Goal: Task Accomplishment & Management: Manage account settings

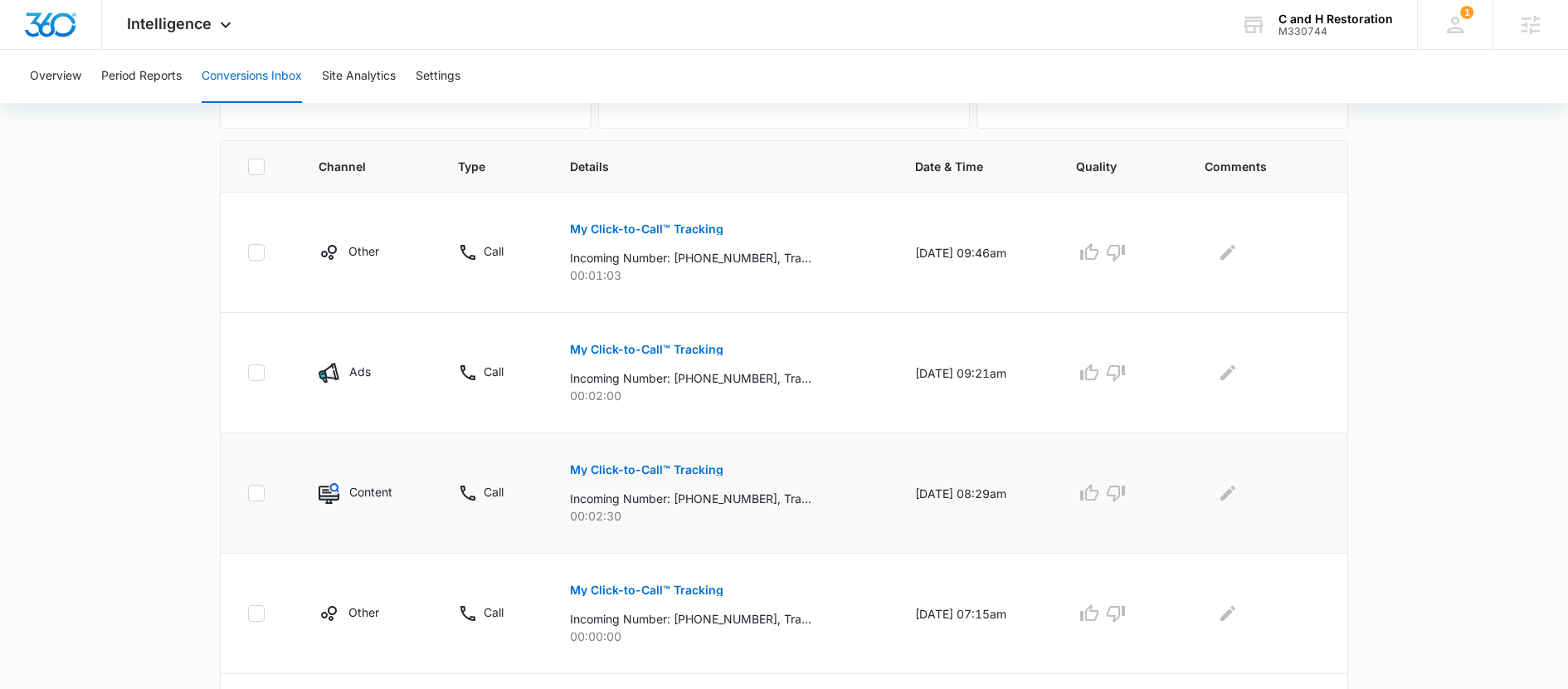
scroll to position [308, 0]
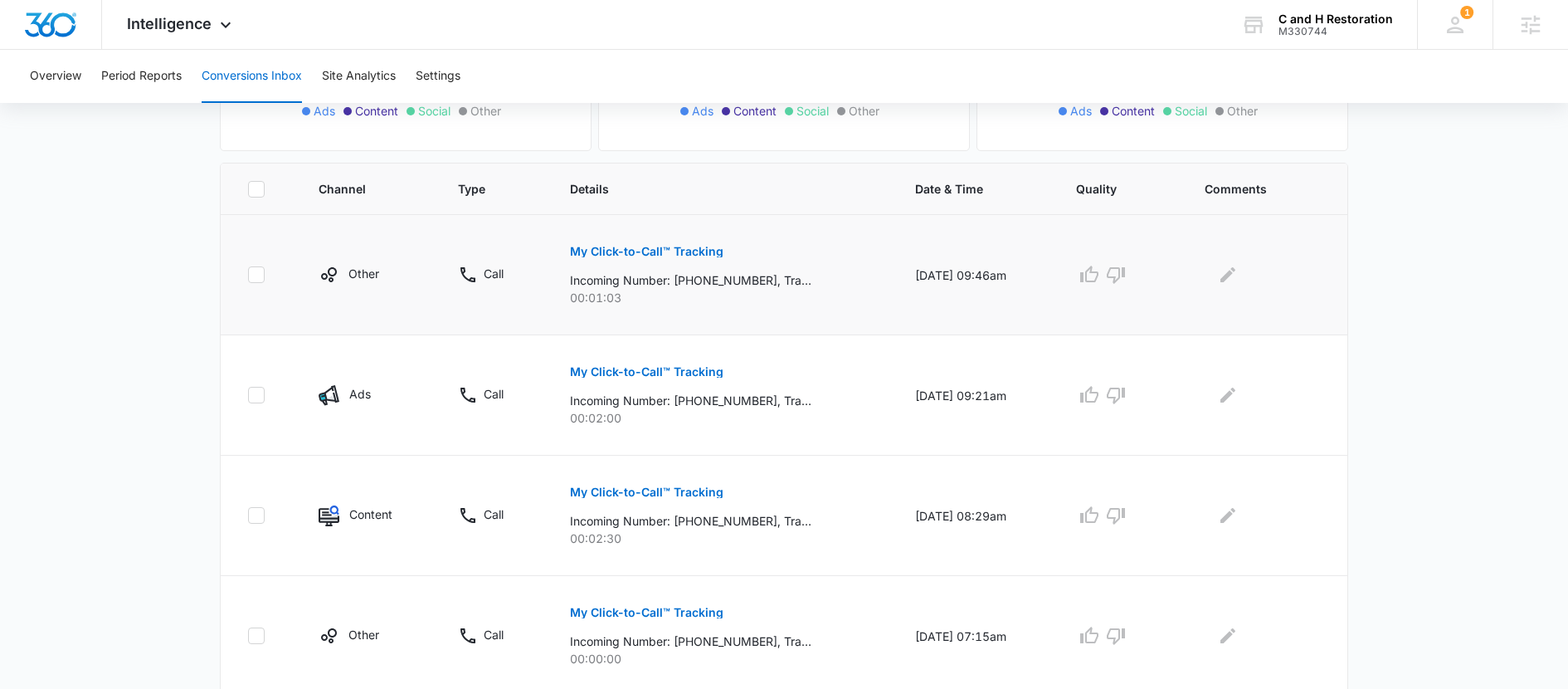
click at [630, 238] on button "My Click-to-Call™ Tracking" at bounding box center [646, 251] width 154 height 40
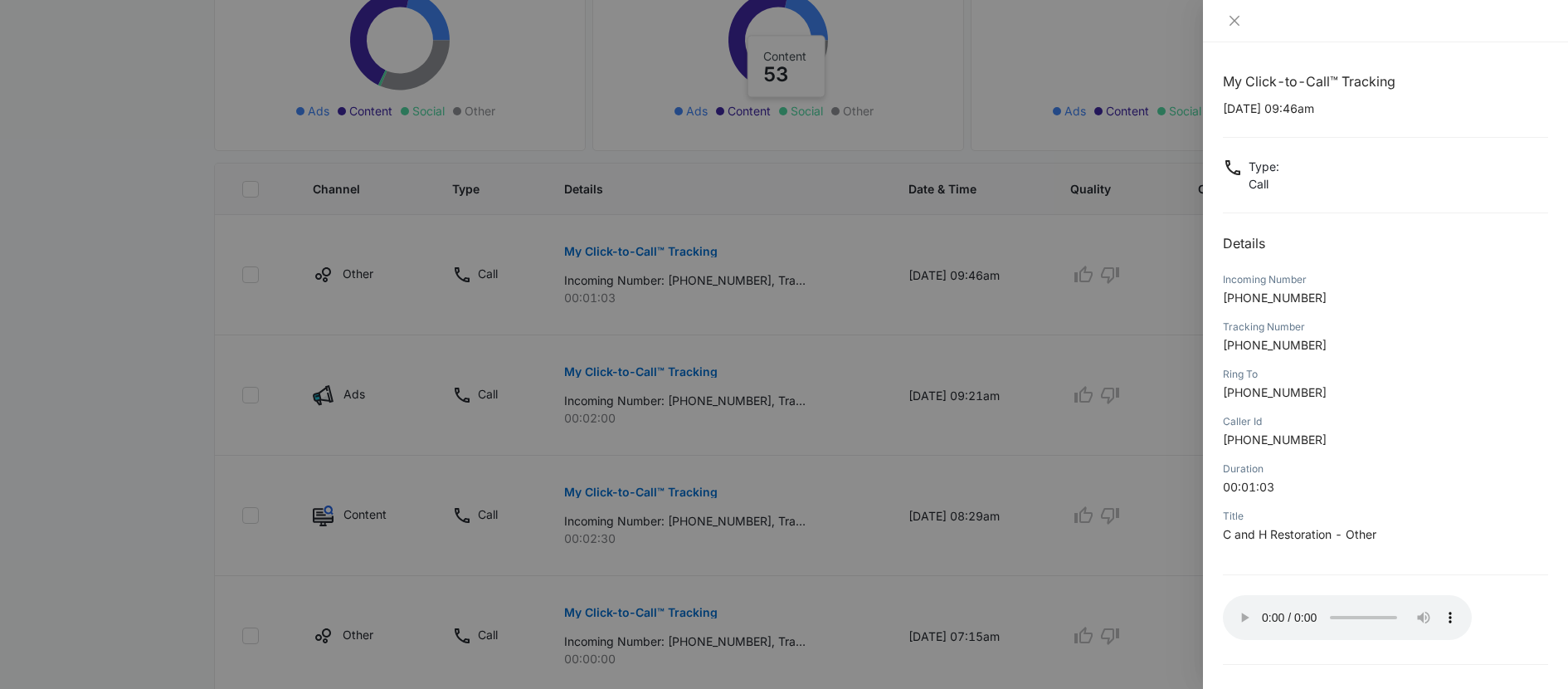
click at [1488, 567] on div "My Click-to-Call™ Tracking 07/28/2025 at 09:46am Type : Call Details Incoming N…" at bounding box center [1386, 388] width 325 height 634
click at [1237, 22] on icon "close" at bounding box center [1234, 20] width 10 height 10
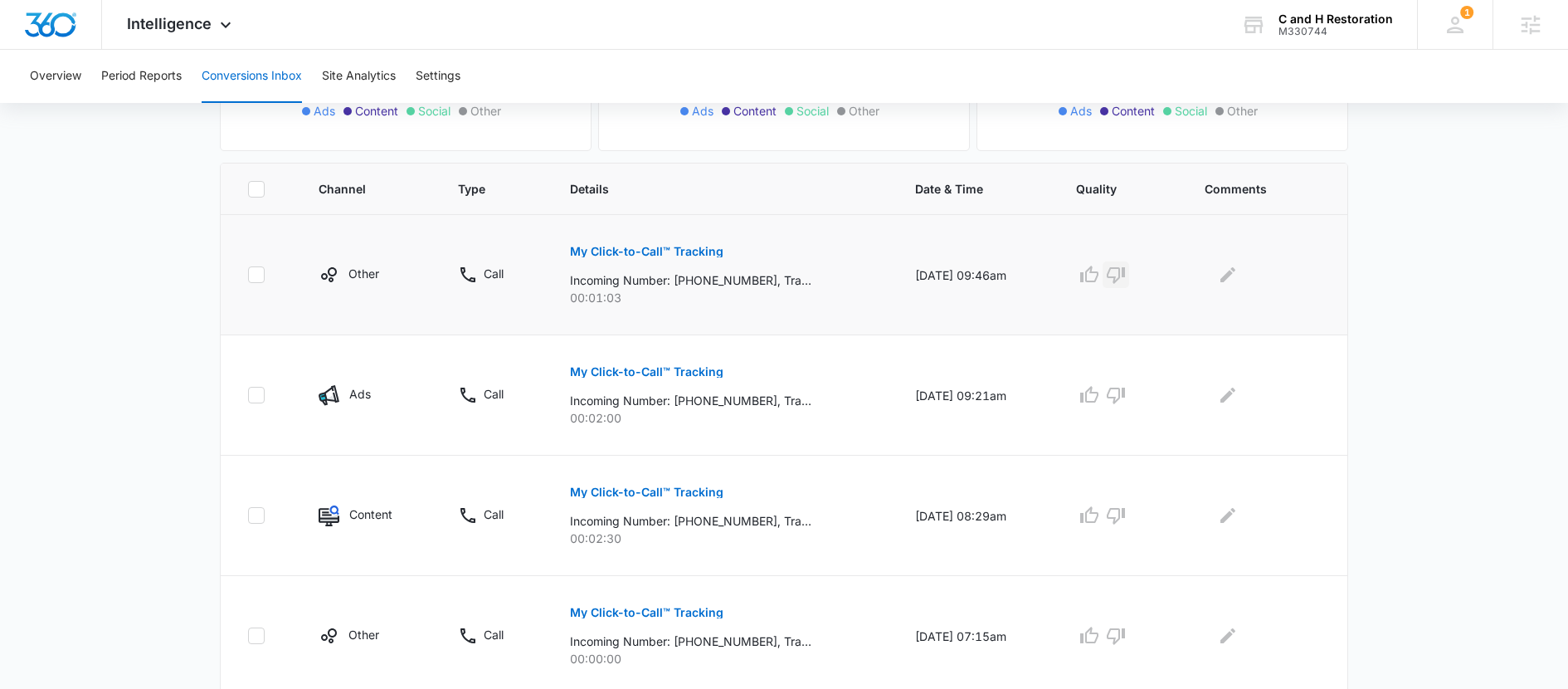
click at [1119, 280] on icon "button" at bounding box center [1116, 275] width 20 height 20
click at [683, 370] on p "My Click-to-Call™ Tracking" at bounding box center [646, 371] width 154 height 11
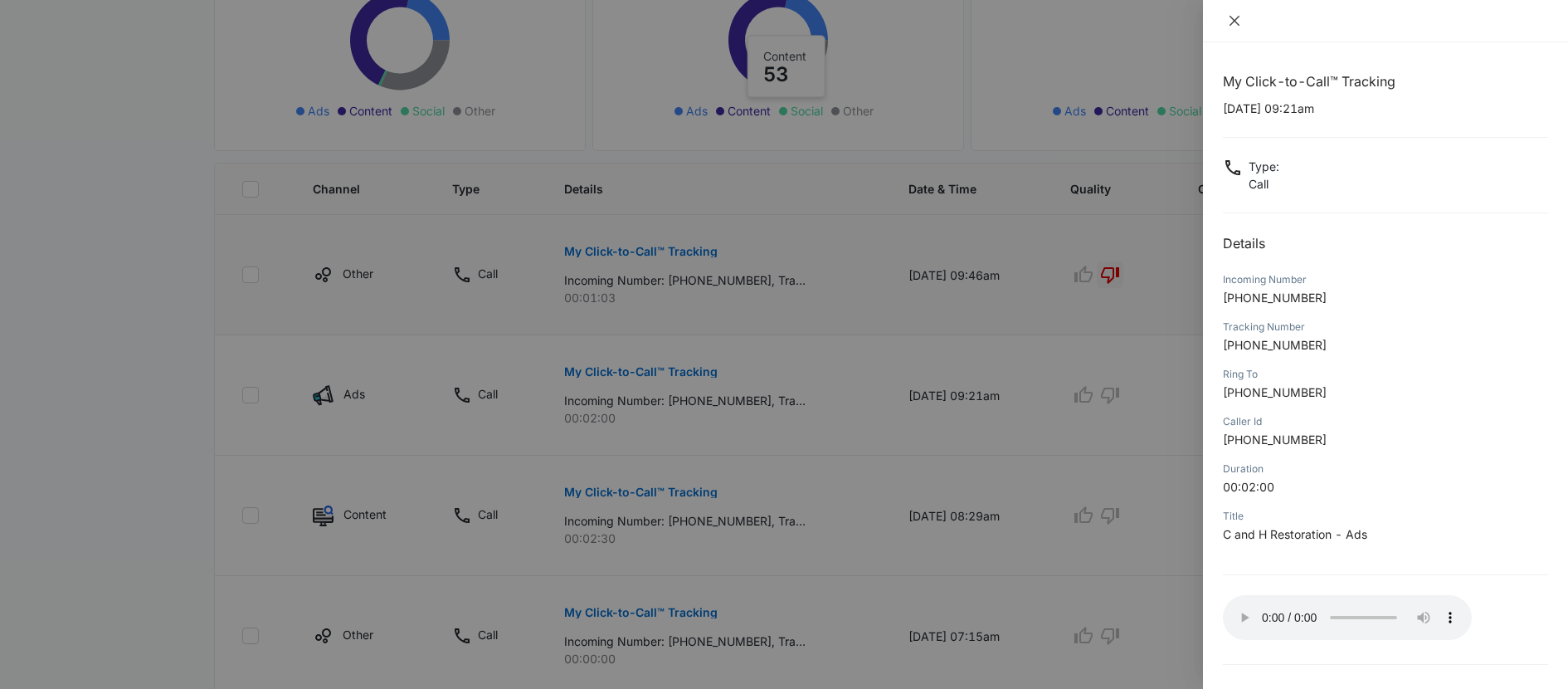
click at [1236, 15] on icon "close" at bounding box center [1235, 20] width 13 height 13
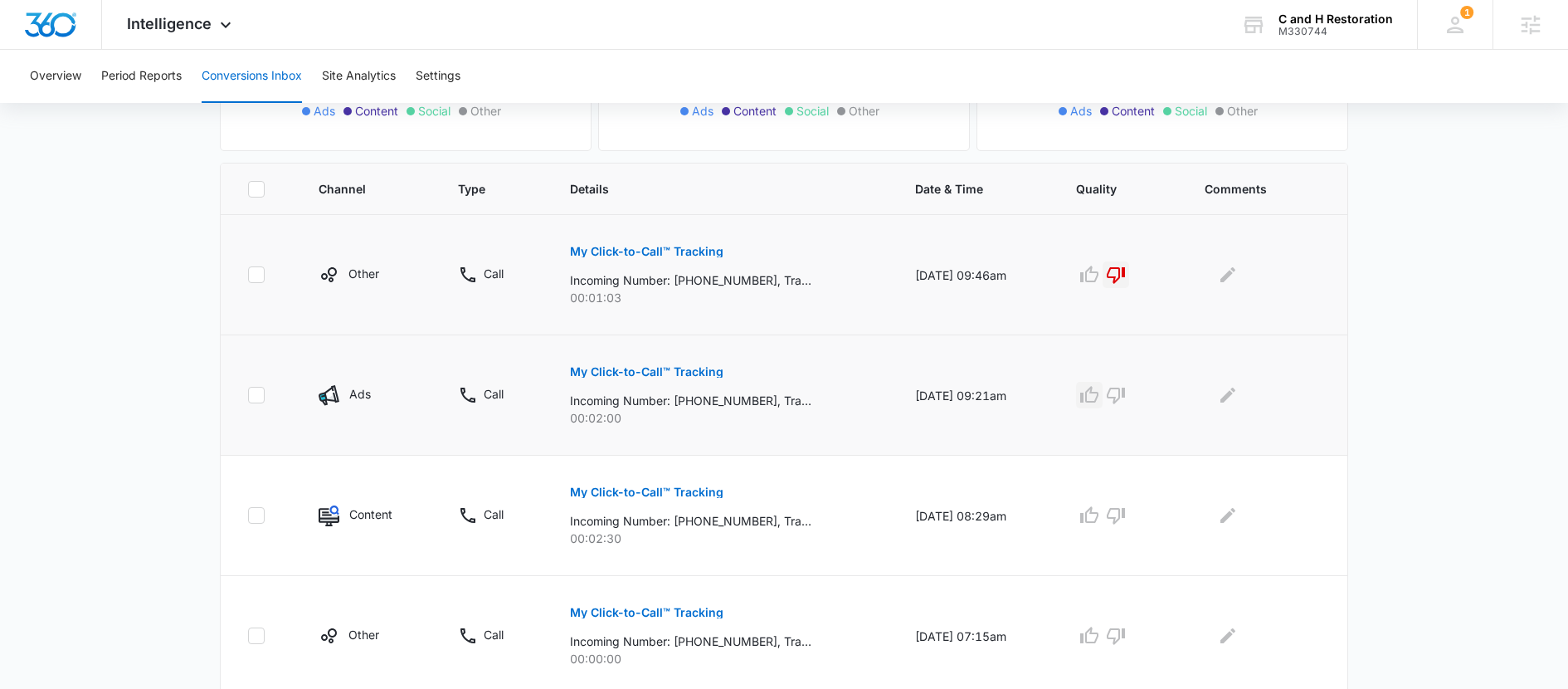
click at [1103, 382] on button "button" at bounding box center [1090, 395] width 26 height 26
click at [1233, 403] on icon "Edit Comments" at bounding box center [1228, 395] width 20 height 20
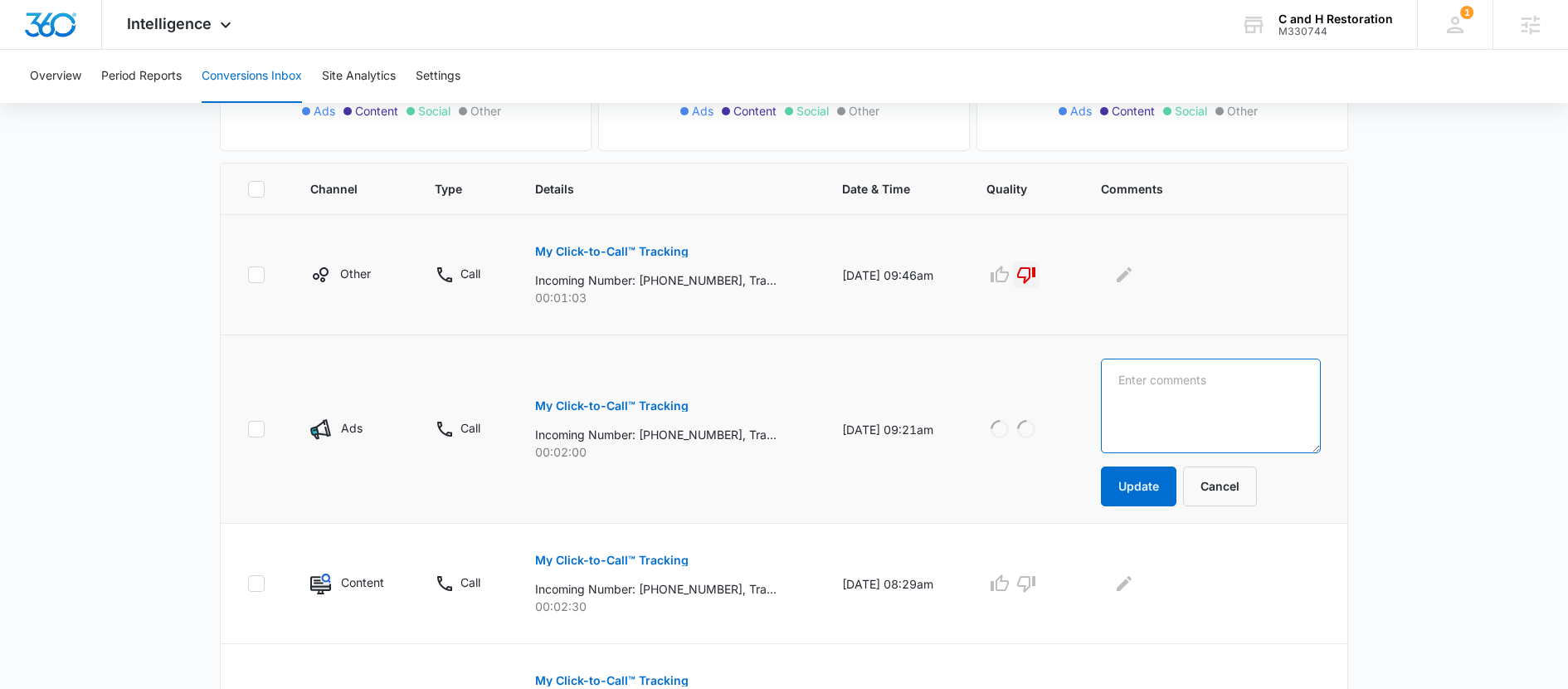
click at [1233, 403] on textarea at bounding box center [1211, 407] width 220 height 95
type textarea "was requesting his quote from a couple weeks prior"
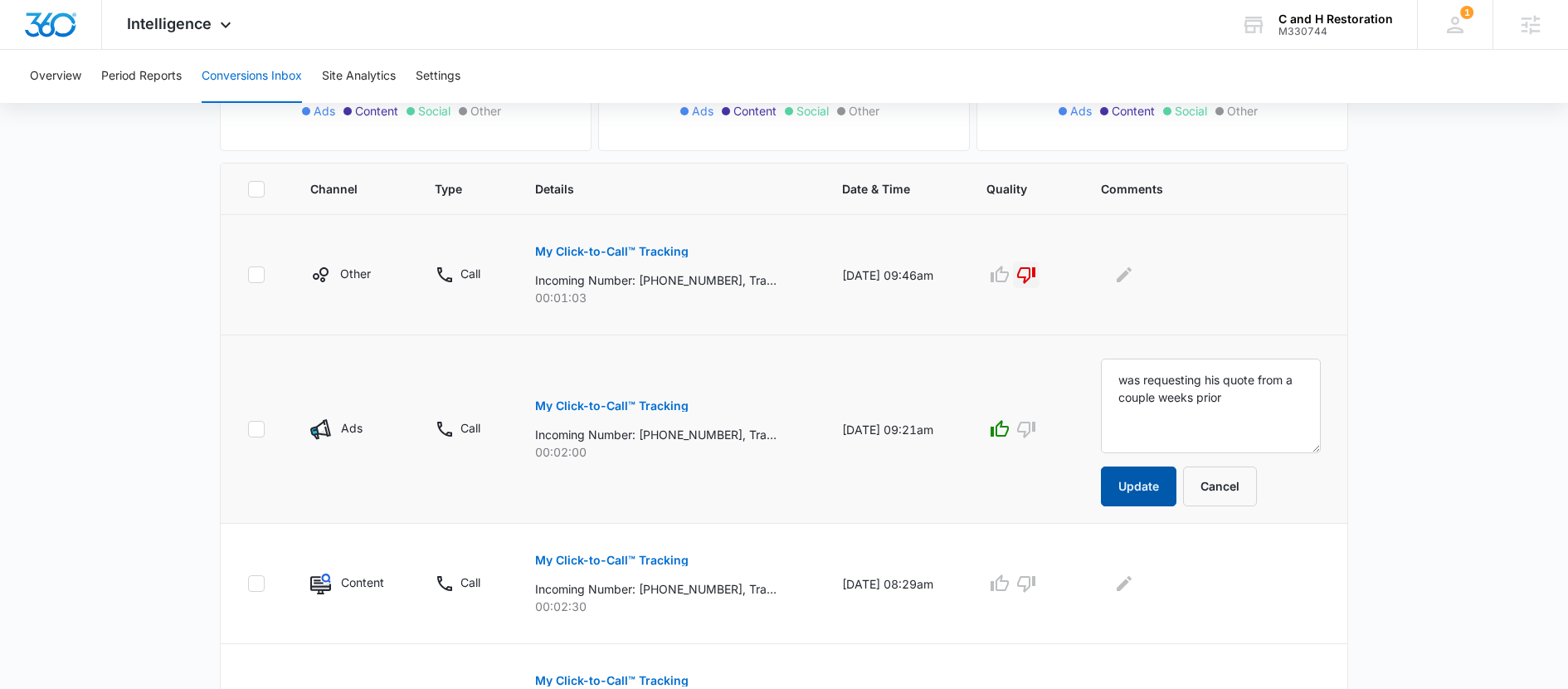
click at [1156, 499] on button "Update" at bounding box center [1139, 486] width 76 height 40
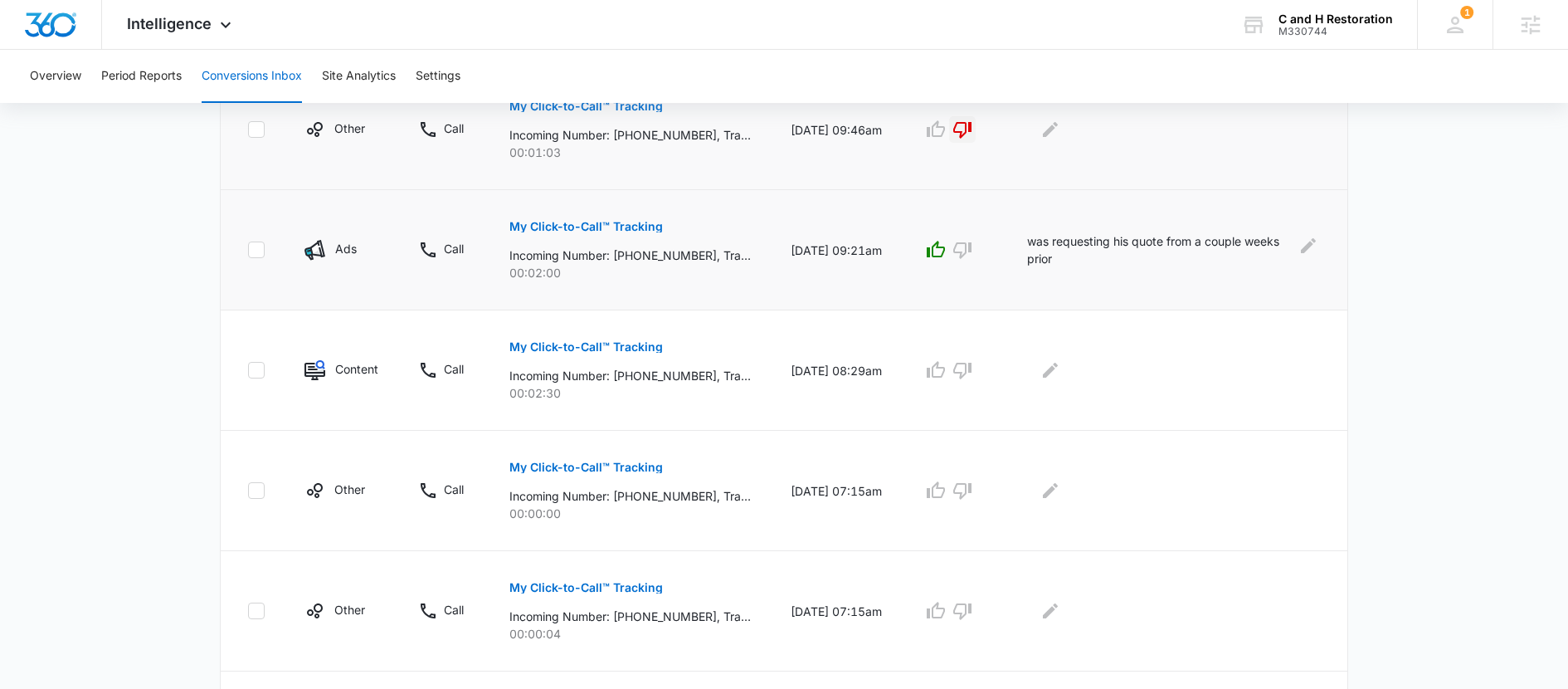
scroll to position [502, 0]
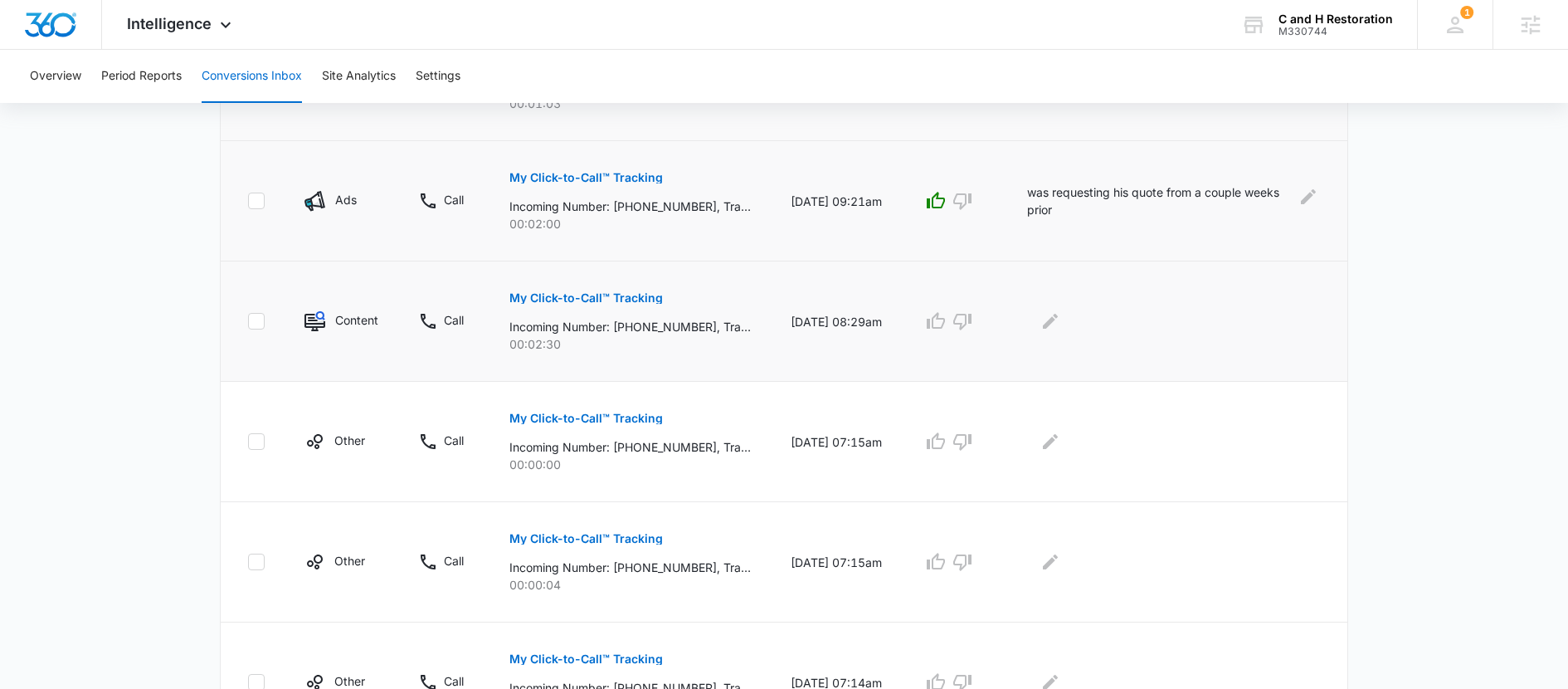
click at [563, 297] on p "My Click-to-Call™ Tracking" at bounding box center [586, 297] width 154 height 11
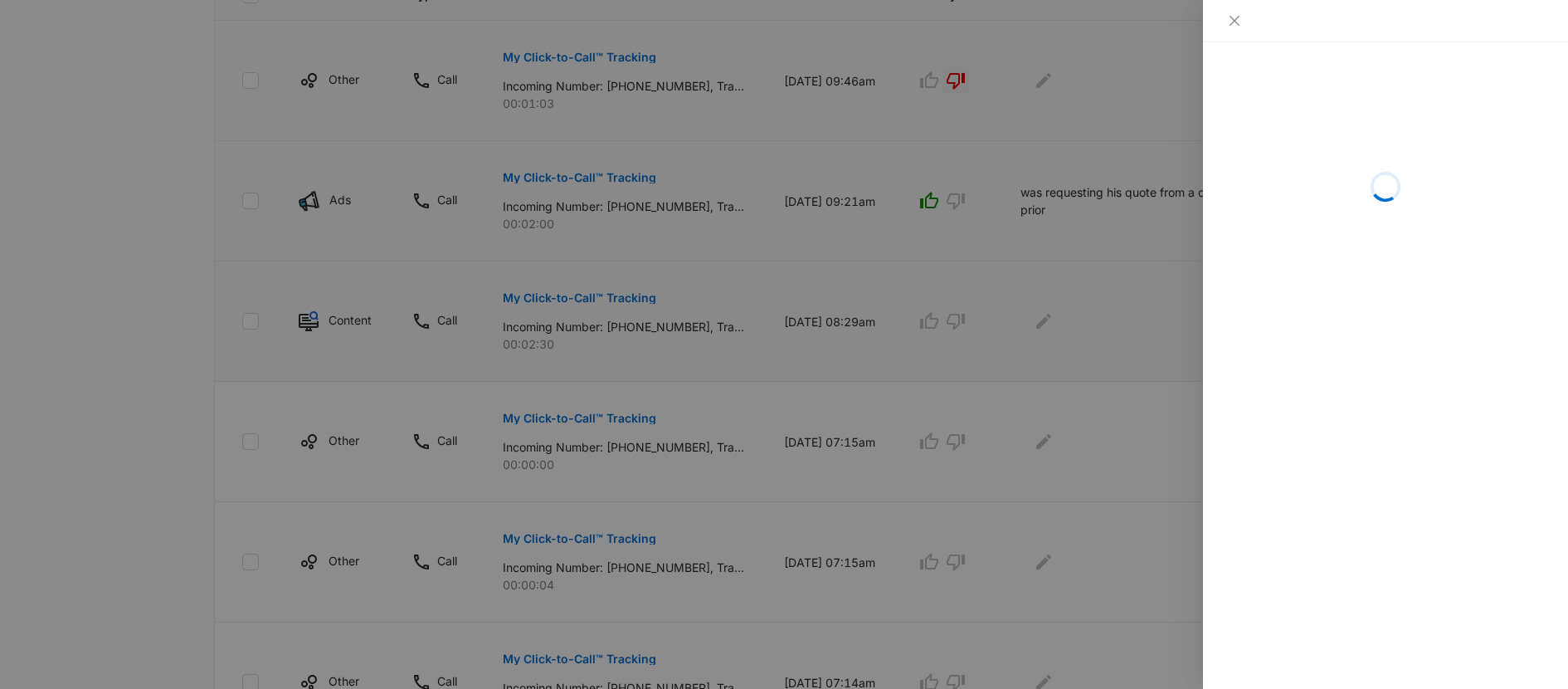
click at [563, 297] on div at bounding box center [784, 344] width 1568 height 689
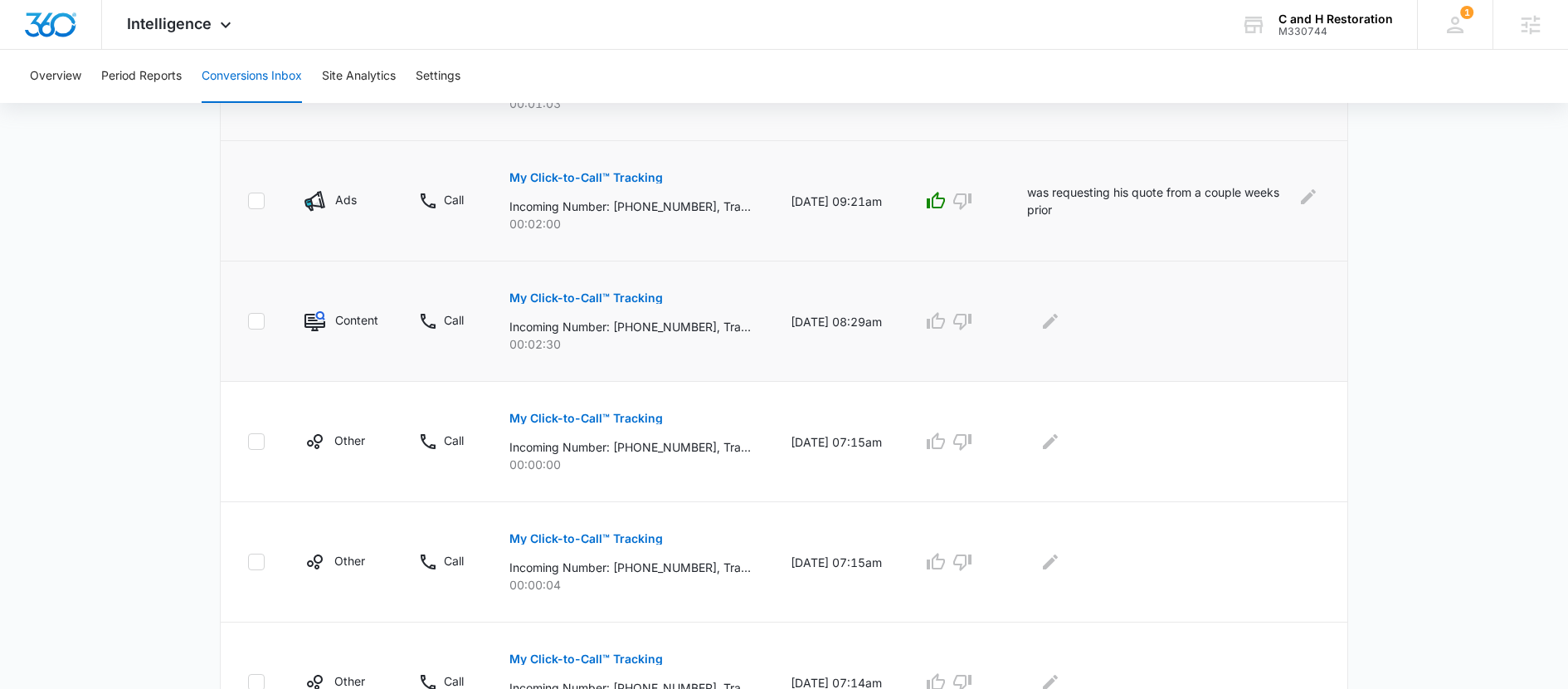
click at [563, 297] on p "My Click-to-Call™ Tracking" at bounding box center [586, 297] width 154 height 11
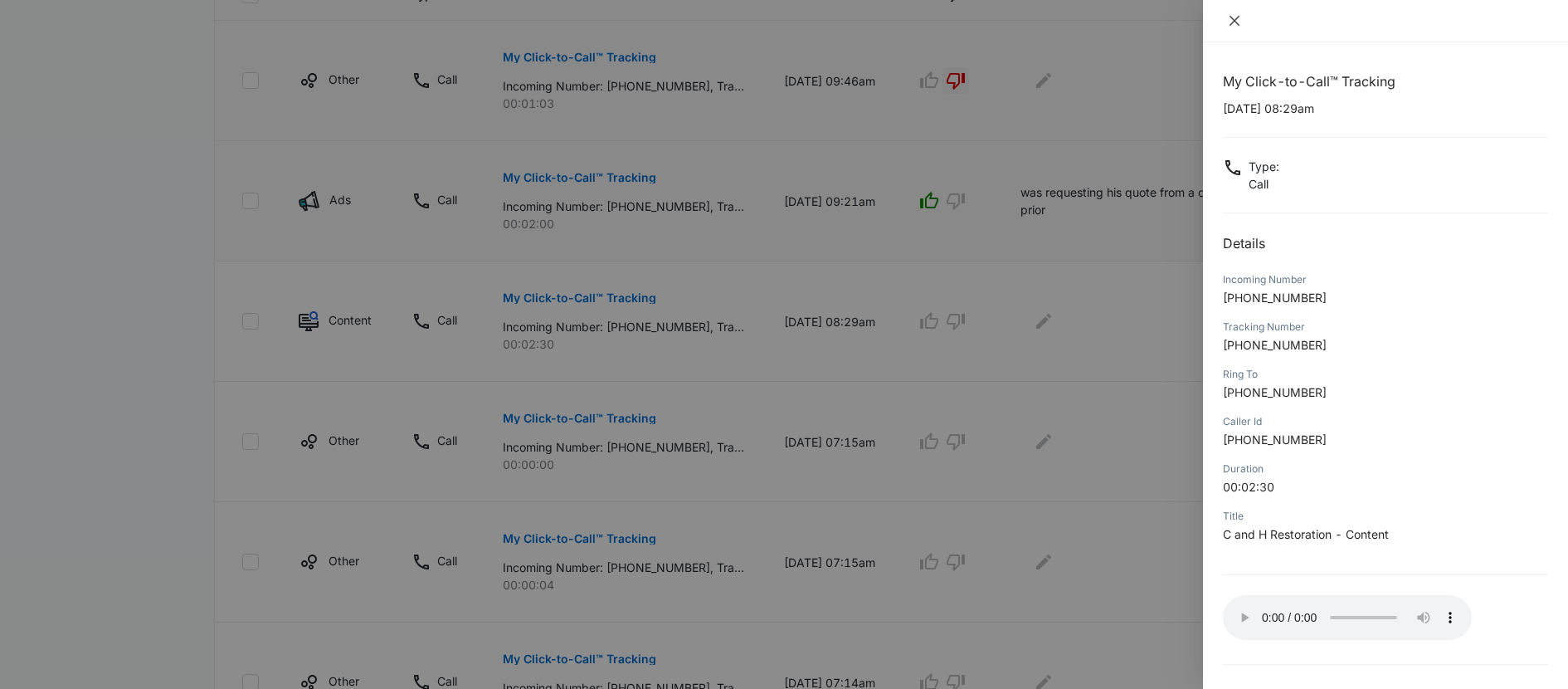
click at [1234, 18] on icon "close" at bounding box center [1235, 20] width 13 height 13
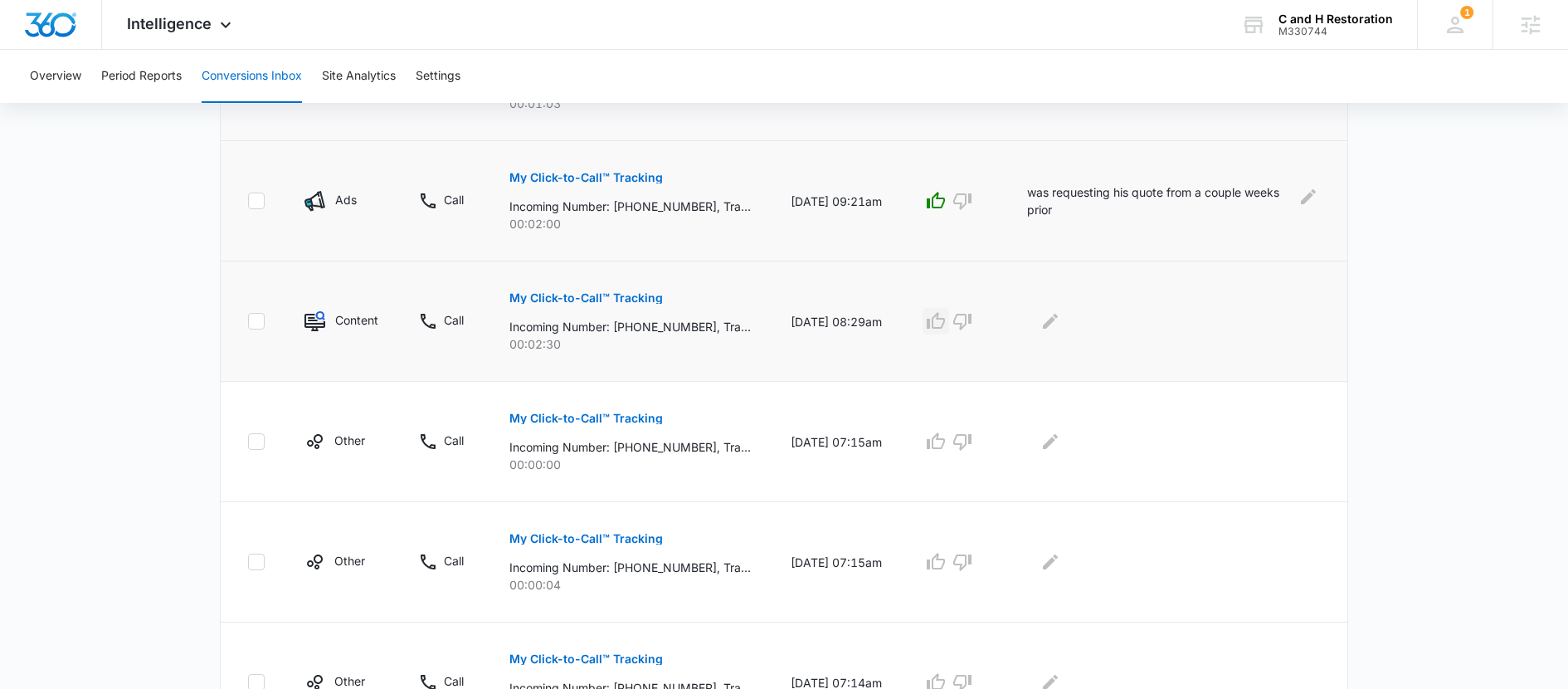
click at [945, 324] on icon "button" at bounding box center [936, 320] width 18 height 17
click at [1061, 326] on icon "Edit Comments" at bounding box center [1050, 321] width 20 height 20
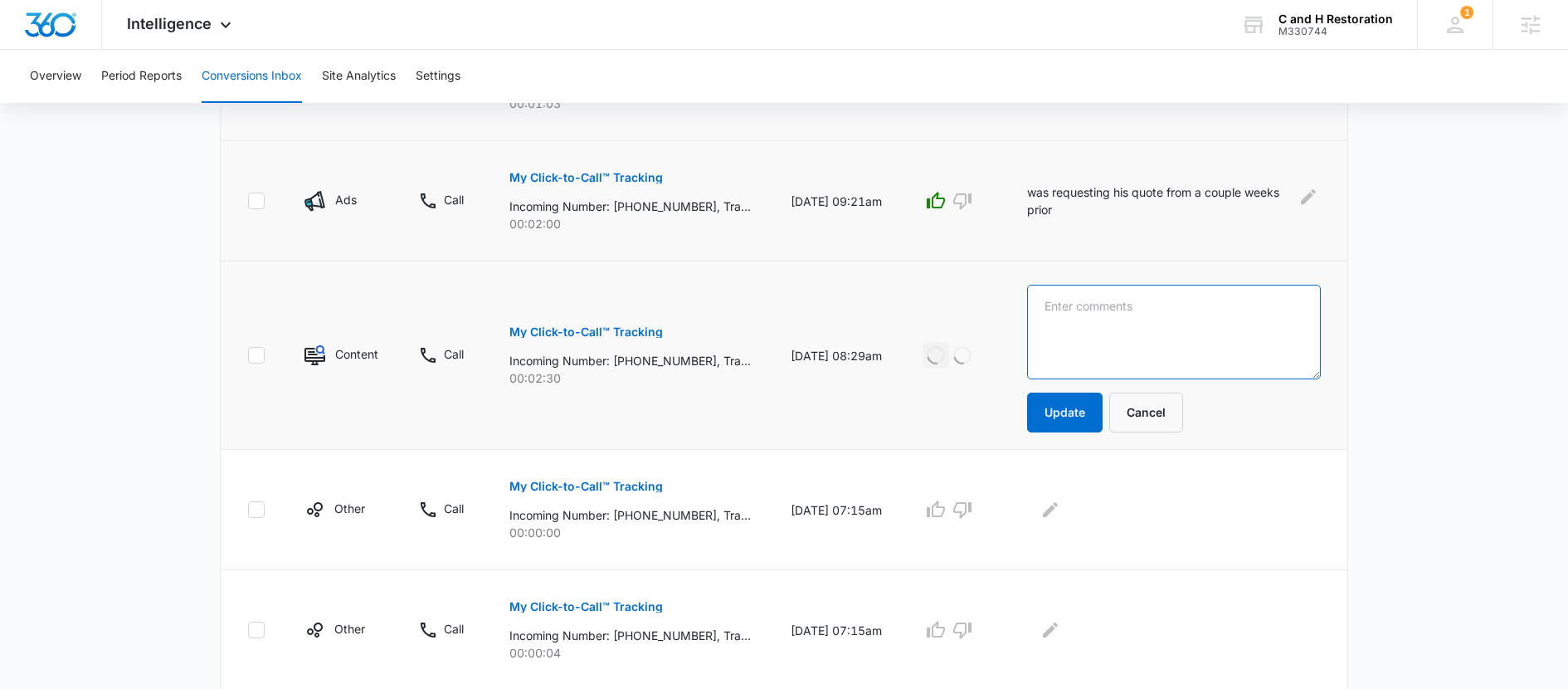
click at [1080, 326] on textarea at bounding box center [1174, 333] width 294 height 95
type textarea "went there same day to look at deck"
click at [1090, 427] on button "Update" at bounding box center [1065, 412] width 76 height 40
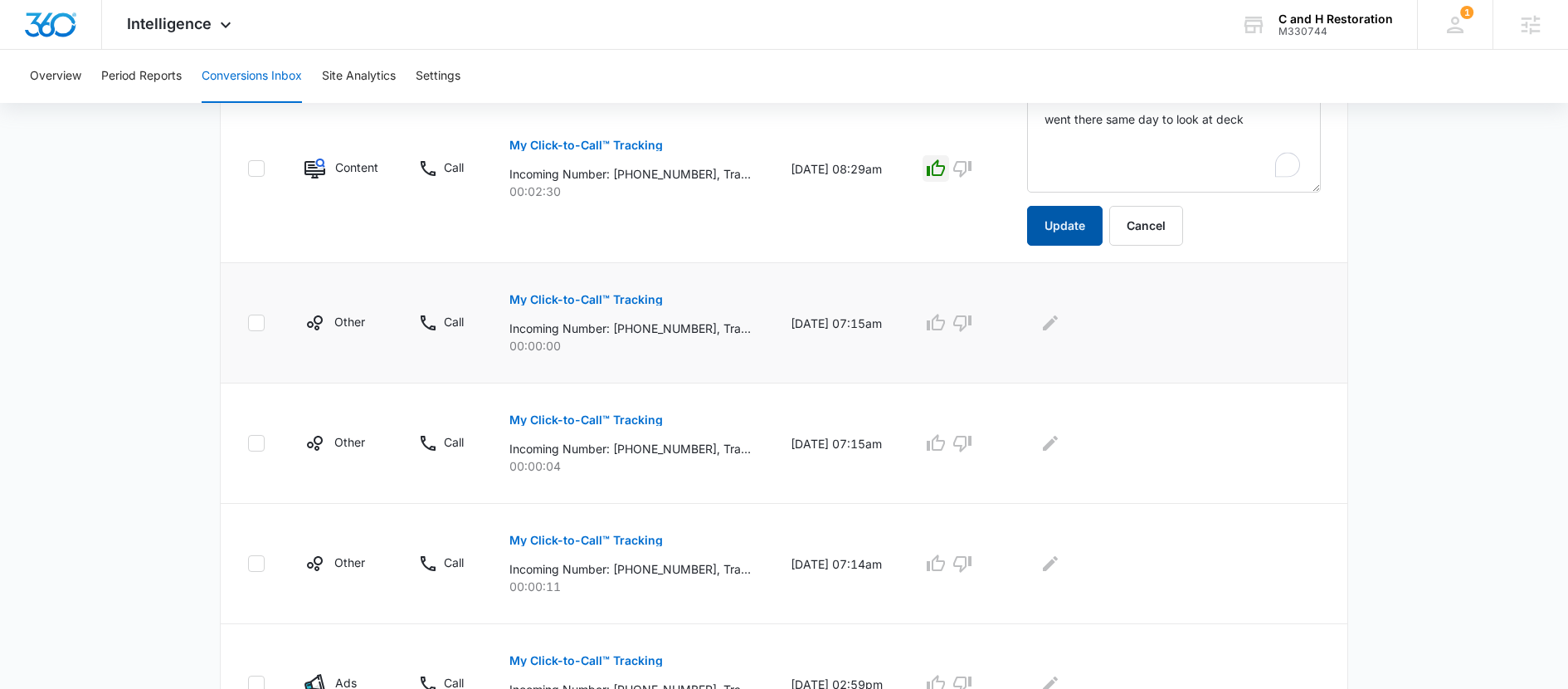
scroll to position [699, 0]
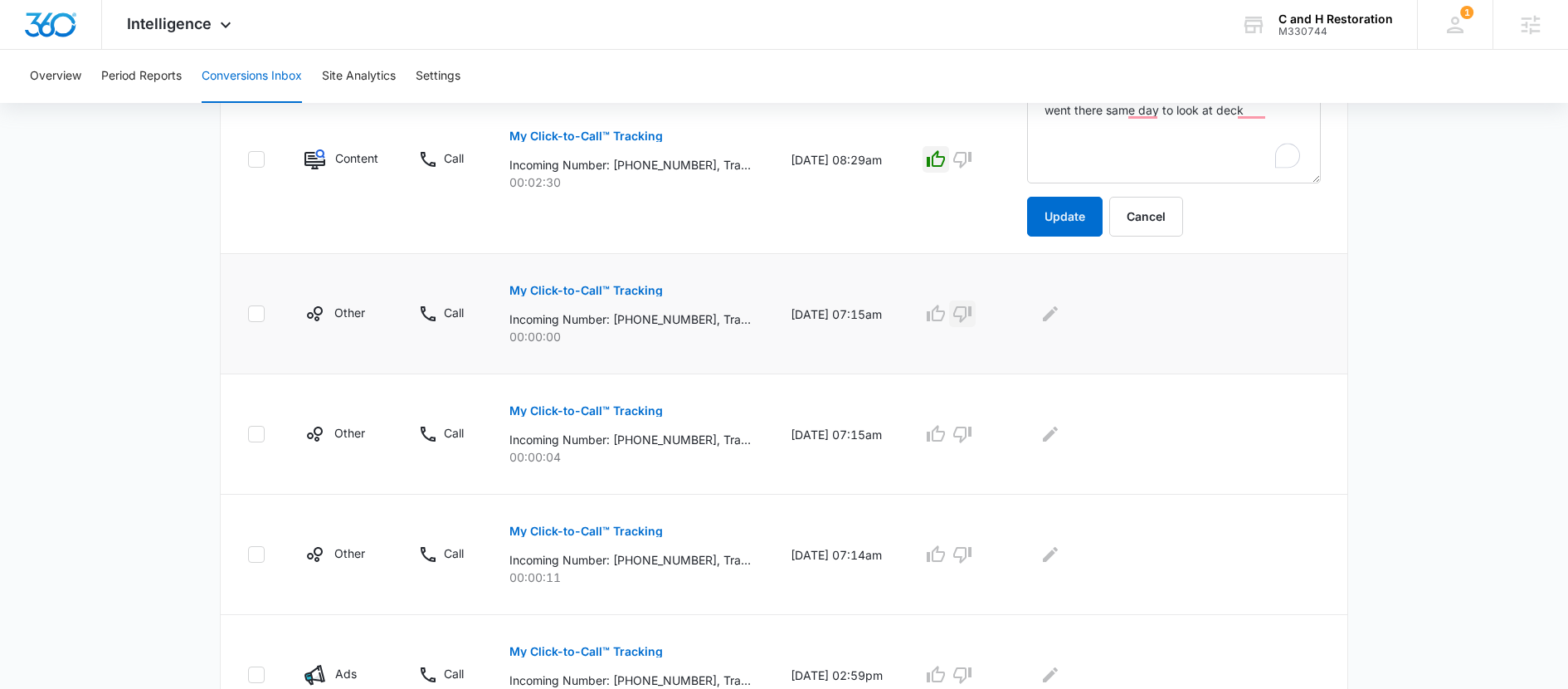
click at [972, 306] on icon "button" at bounding box center [962, 314] width 18 height 17
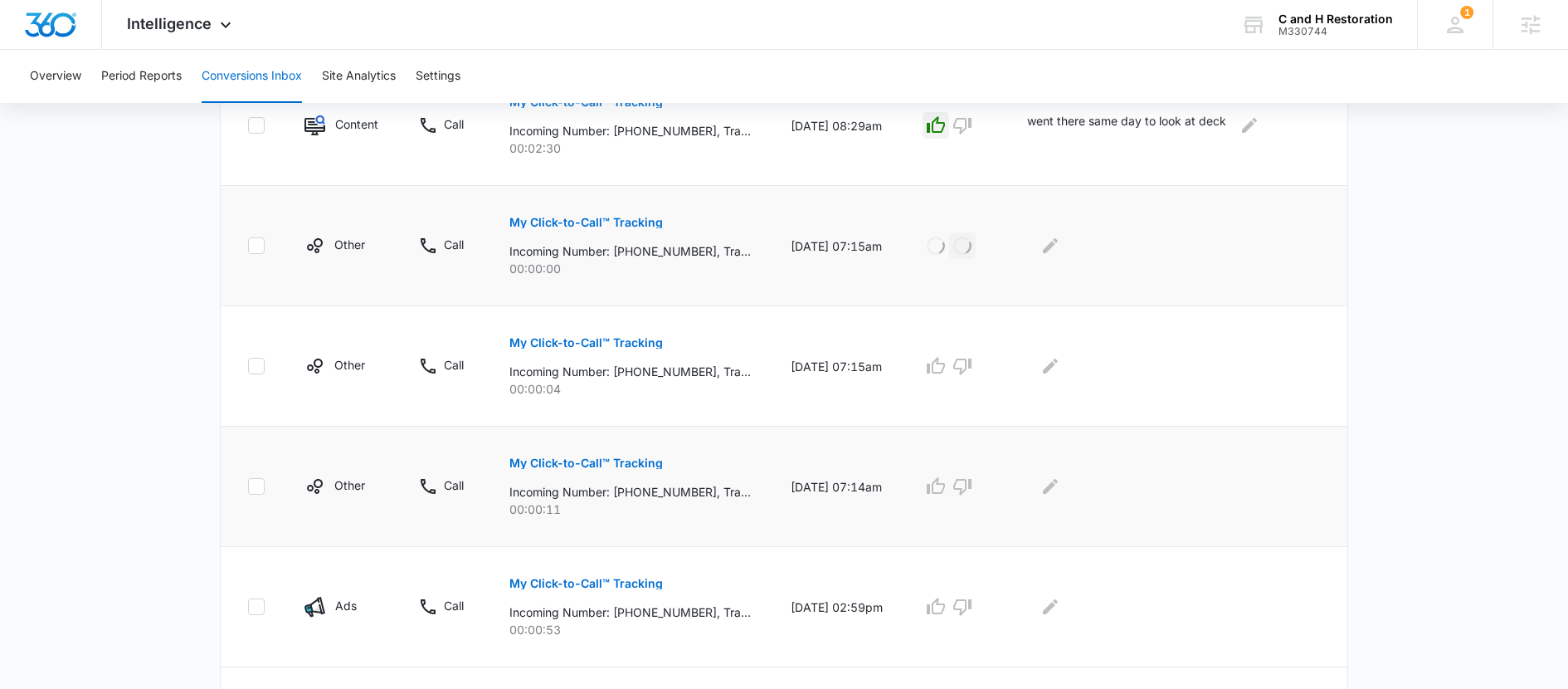
click at [984, 440] on td at bounding box center [955, 487] width 105 height 121
click at [972, 375] on icon "button" at bounding box center [962, 367] width 18 height 17
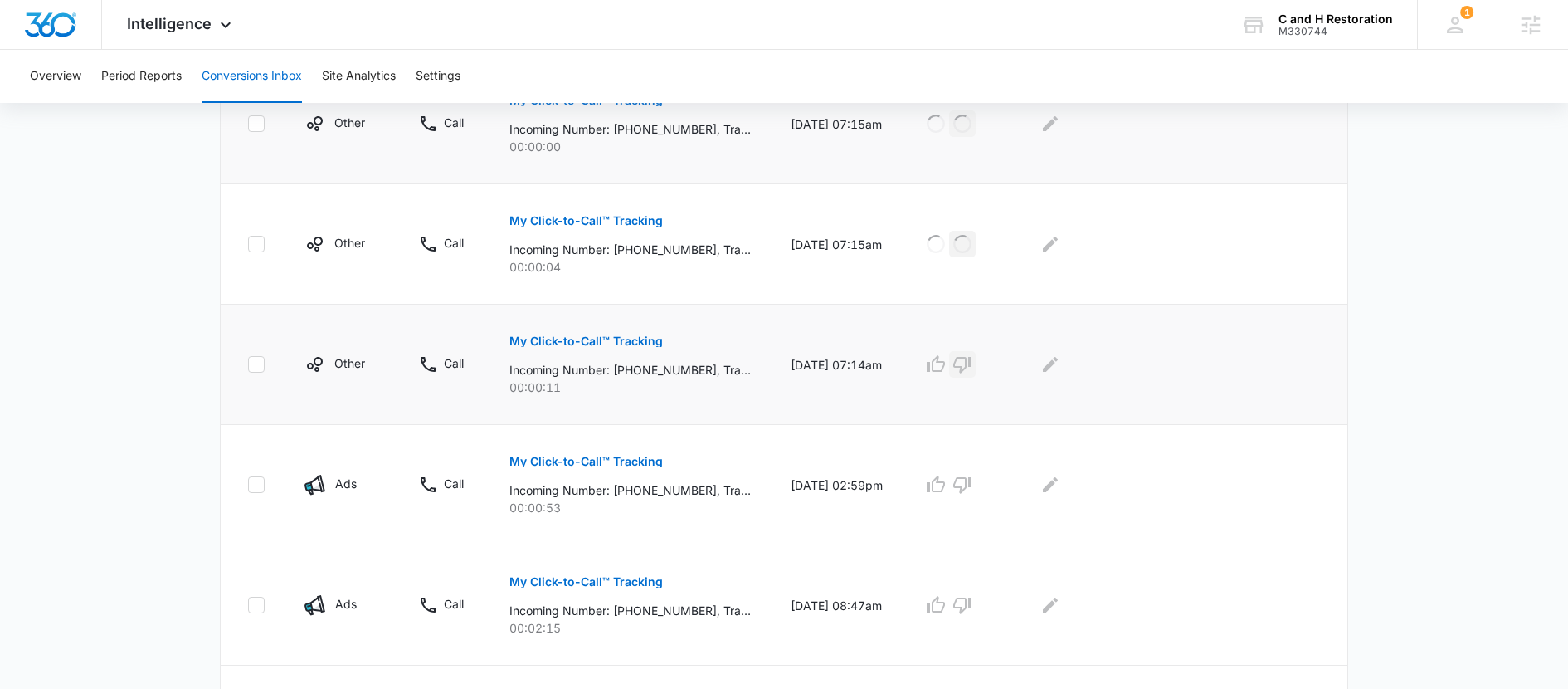
click at [972, 366] on icon "button" at bounding box center [962, 365] width 18 height 17
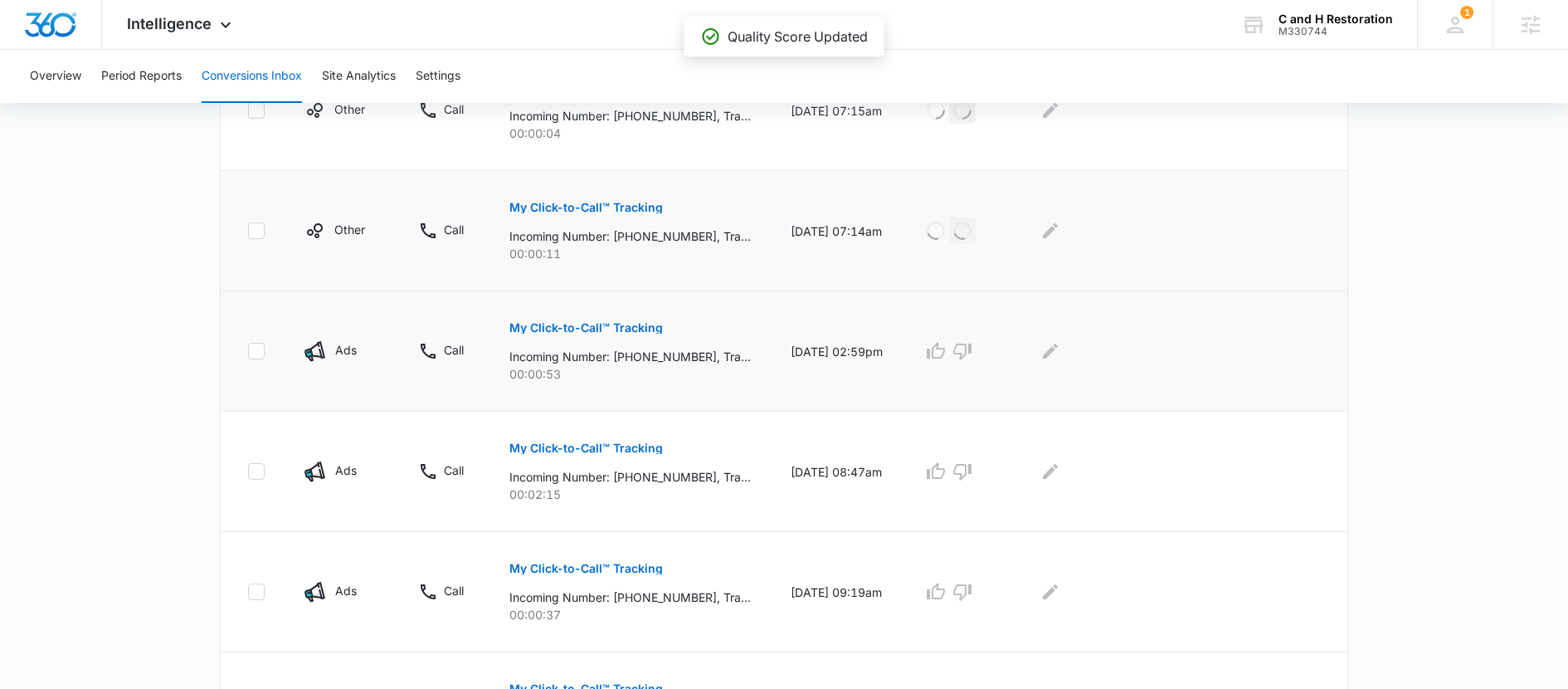
scroll to position [957, 0]
click at [626, 326] on p "My Click-to-Call™ Tracking" at bounding box center [586, 325] width 154 height 11
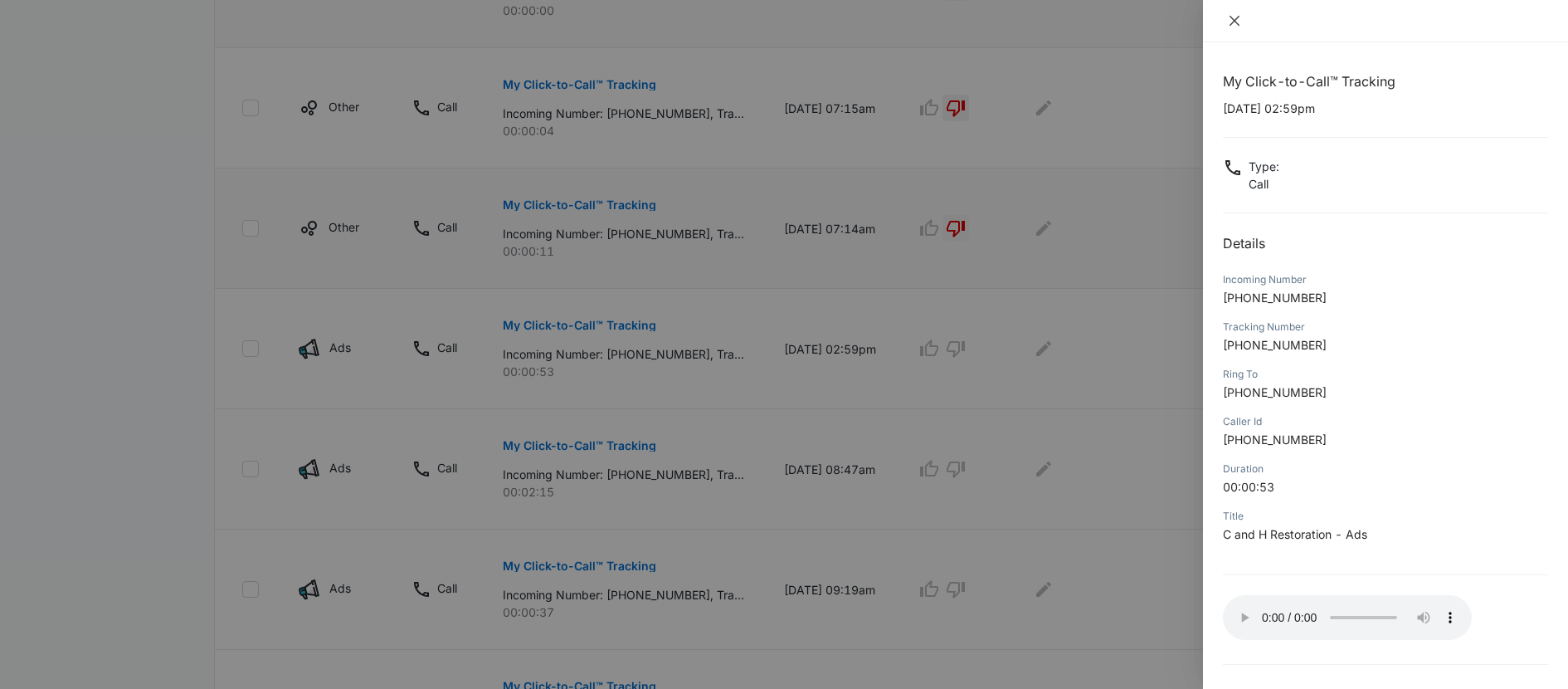
click at [1227, 22] on button "Close" at bounding box center [1235, 20] width 23 height 15
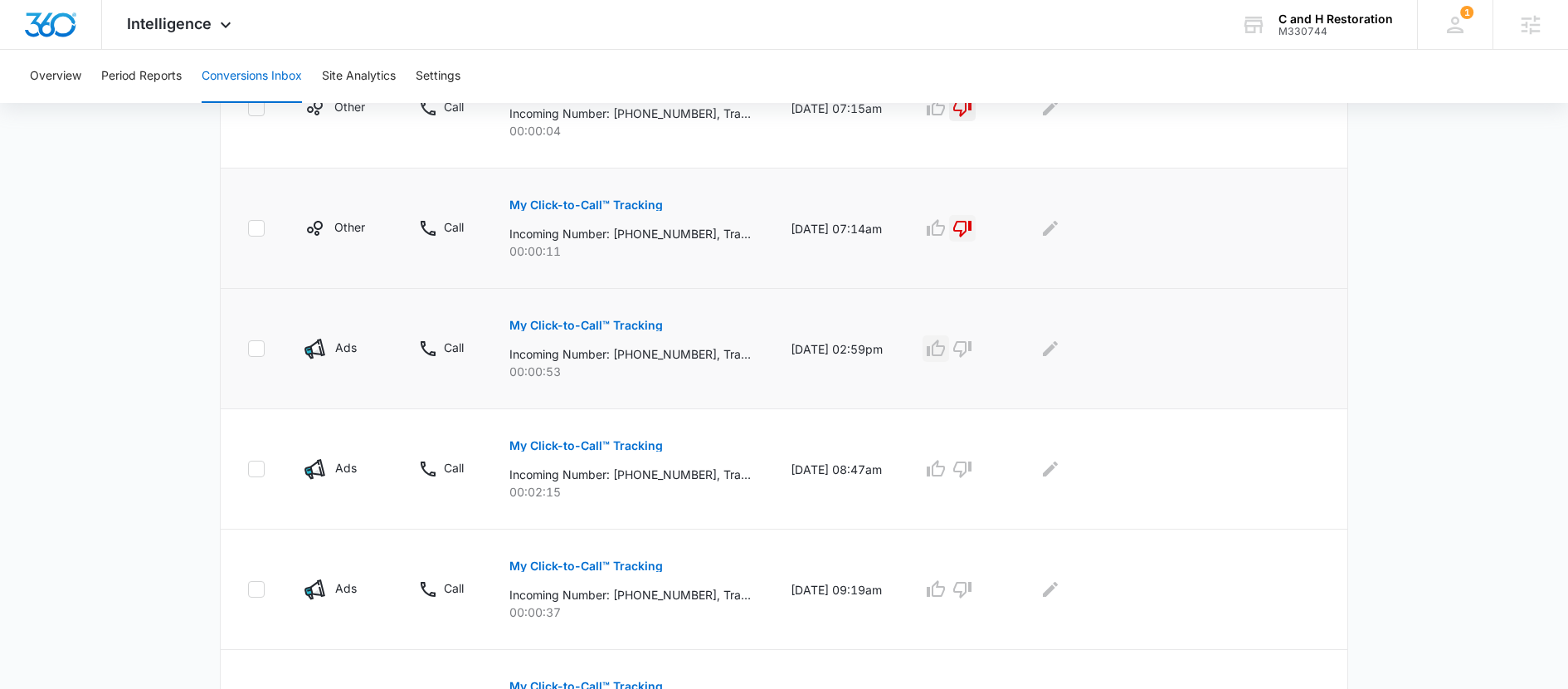
click at [945, 353] on icon "button" at bounding box center [936, 348] width 18 height 17
click at [1064, 346] on button "Edit Comments" at bounding box center [1050, 348] width 26 height 26
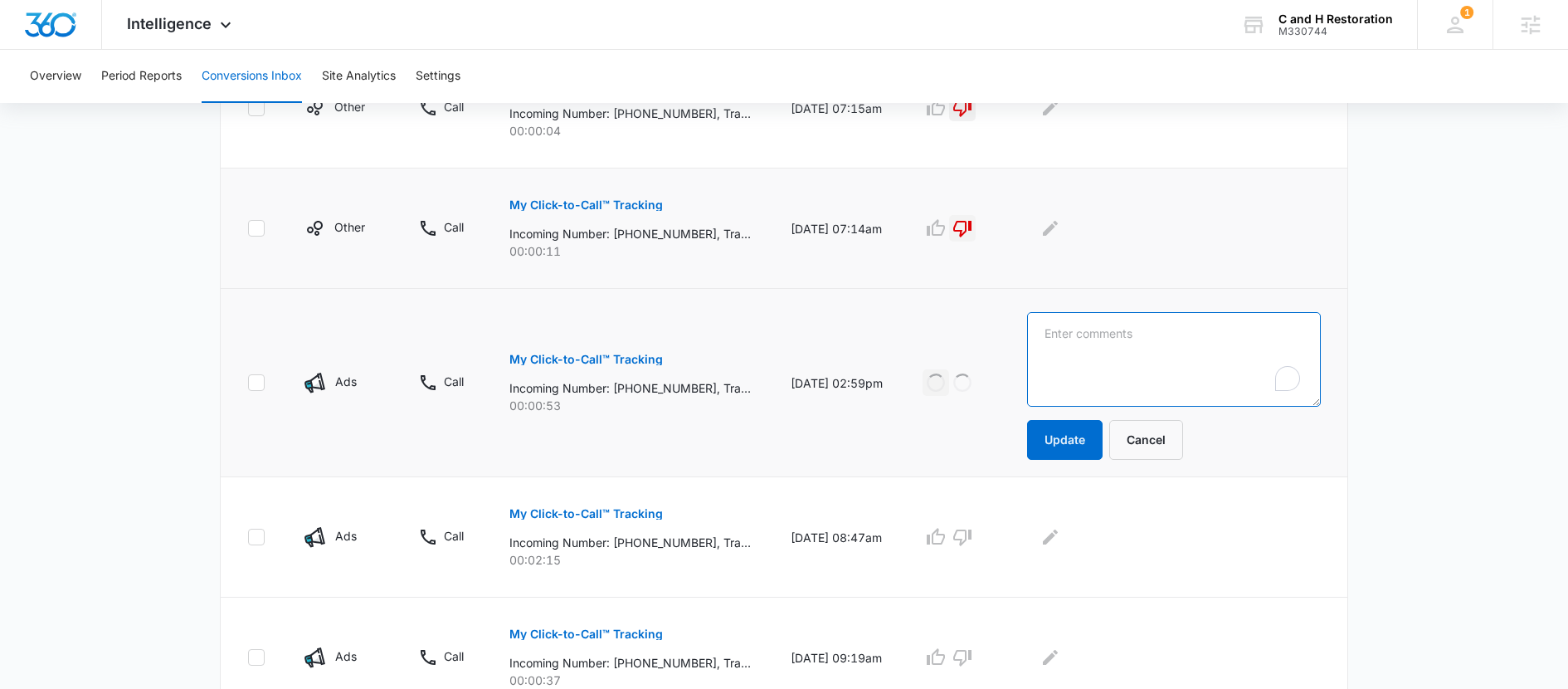
click at [1150, 357] on textarea "To enrich screen reader interactions, please activate Accessibility in Grammarl…" at bounding box center [1174, 360] width 294 height 95
type textarea "hadnt received quote from a couple weeks before"
click at [1047, 452] on td "hadnt received quote from a couple weeks before Update Cancel" at bounding box center [1178, 383] width 340 height 188
click at [1061, 452] on button "Update" at bounding box center [1065, 439] width 76 height 40
click at [1086, 439] on button "Update" at bounding box center [1065, 439] width 76 height 40
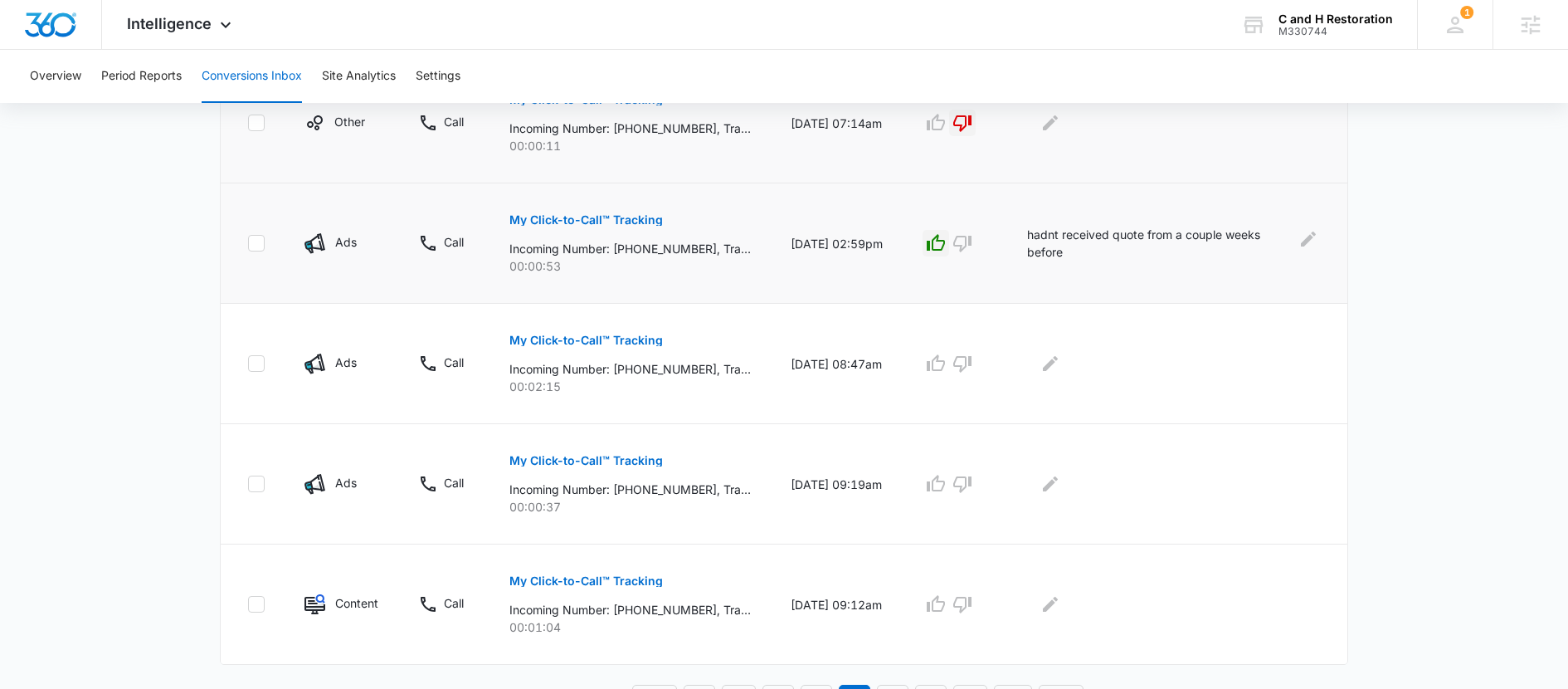
scroll to position [1084, 0]
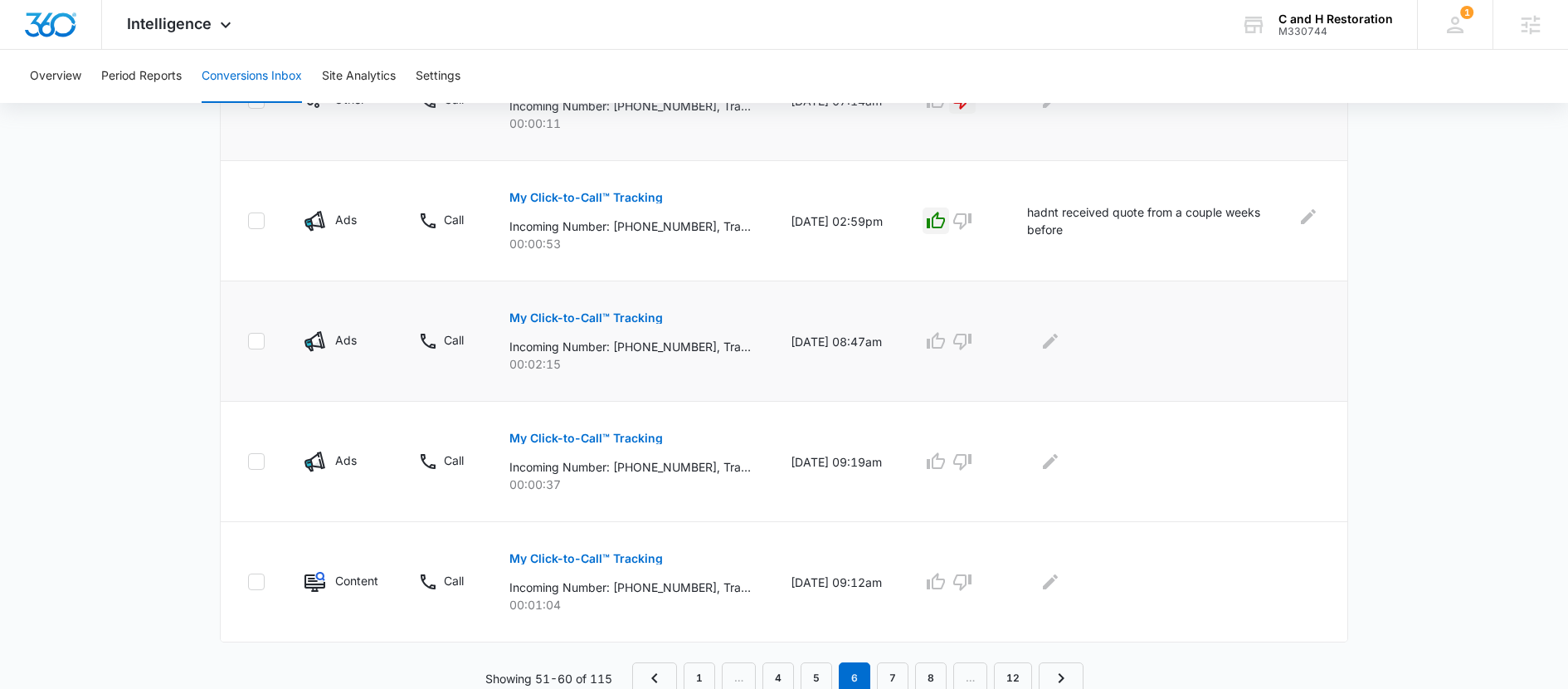
click at [577, 315] on p "My Click-to-Call™ Tracking" at bounding box center [586, 318] width 154 height 11
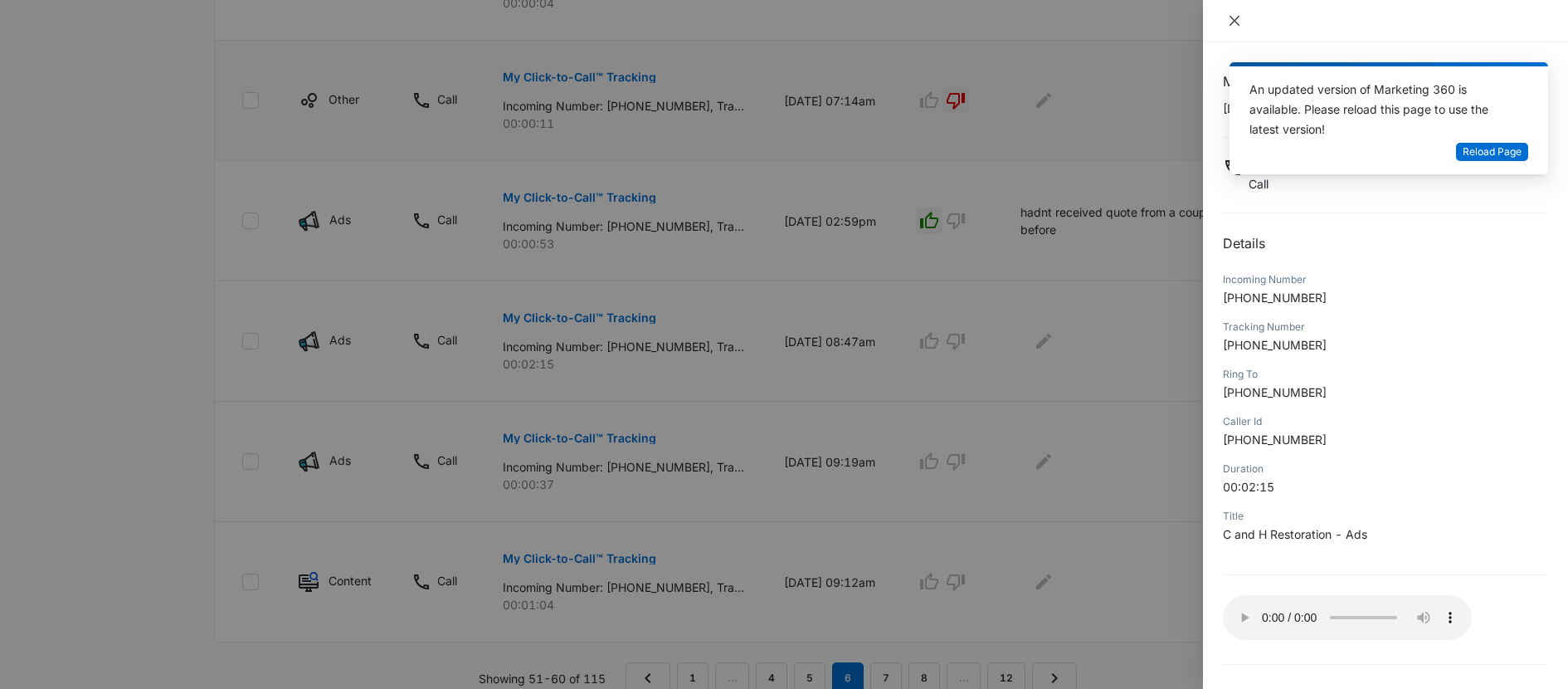
click at [1238, 22] on icon "close" at bounding box center [1235, 20] width 13 height 13
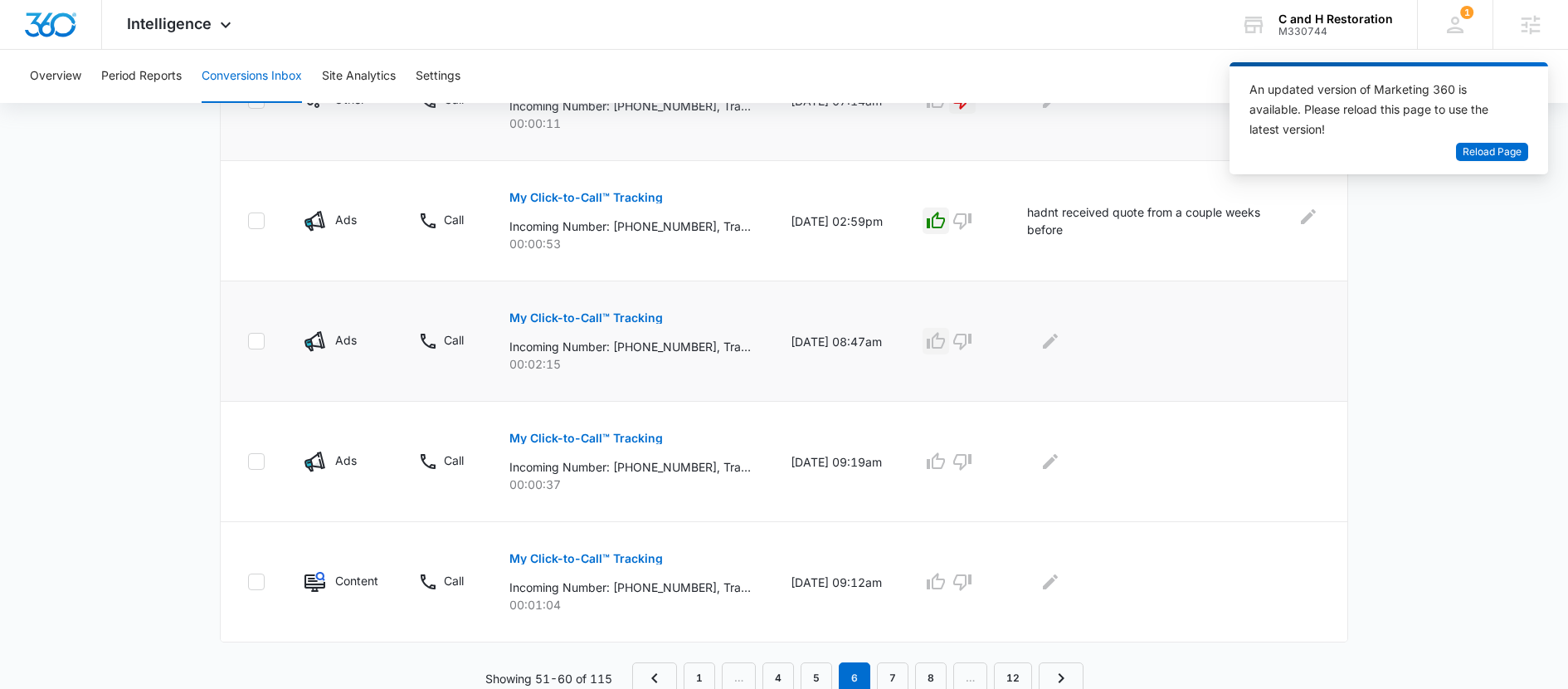
click at [946, 349] on icon "button" at bounding box center [936, 341] width 20 height 20
click at [1058, 334] on icon "Edit Comments" at bounding box center [1050, 341] width 15 height 15
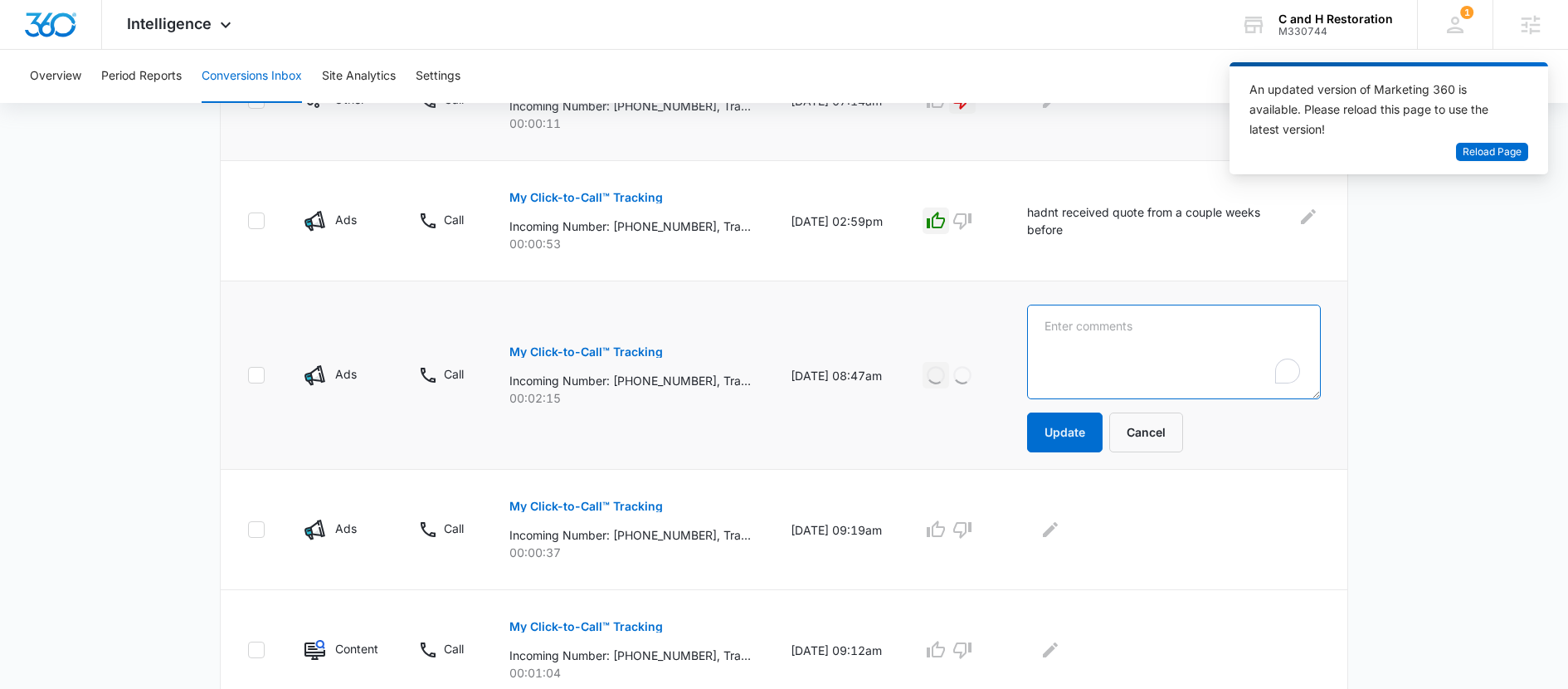
click at [1069, 334] on textarea "To enrich screen reader interactions, please activate Accessibility in Grammarl…" at bounding box center [1174, 352] width 294 height 95
type textarea "t"
type textarea "was told we were booking in october"
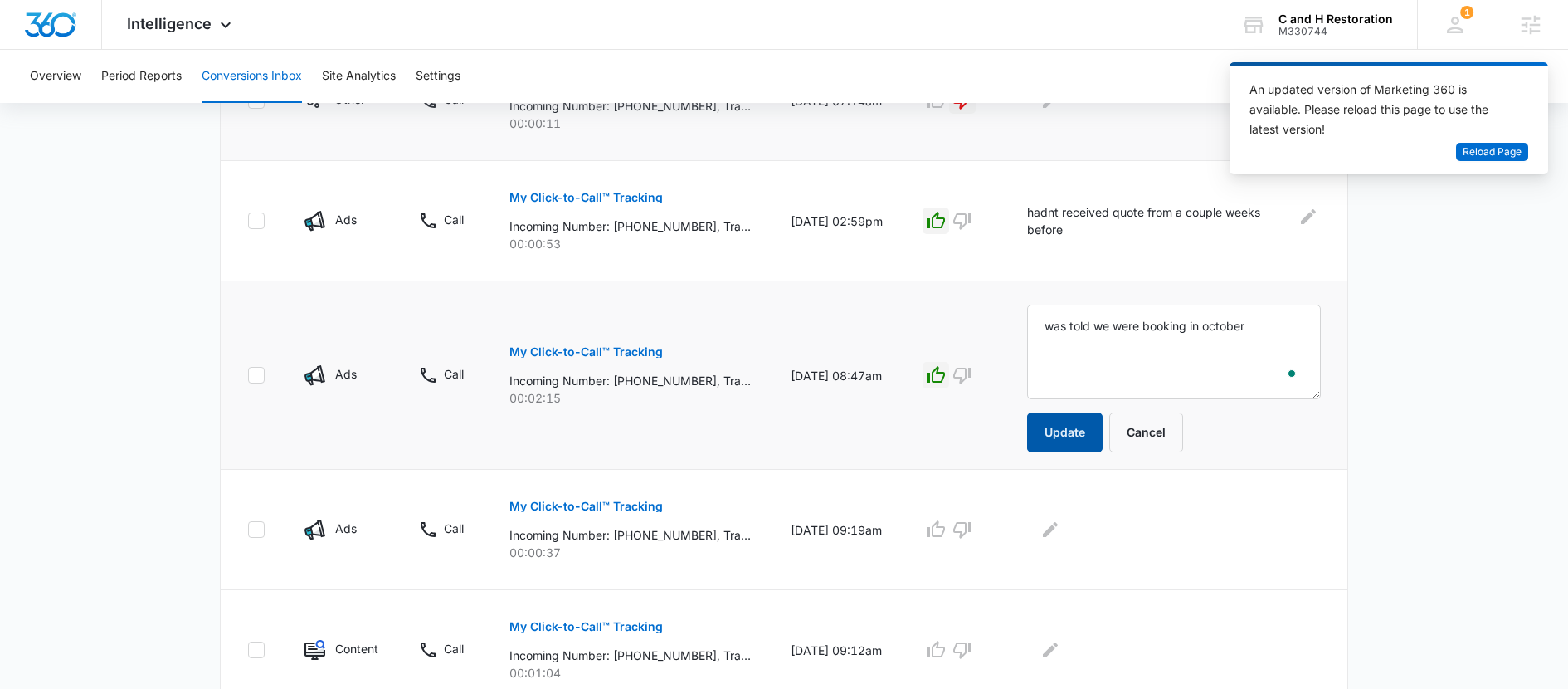
click at [1069, 419] on button "Update" at bounding box center [1065, 432] width 76 height 40
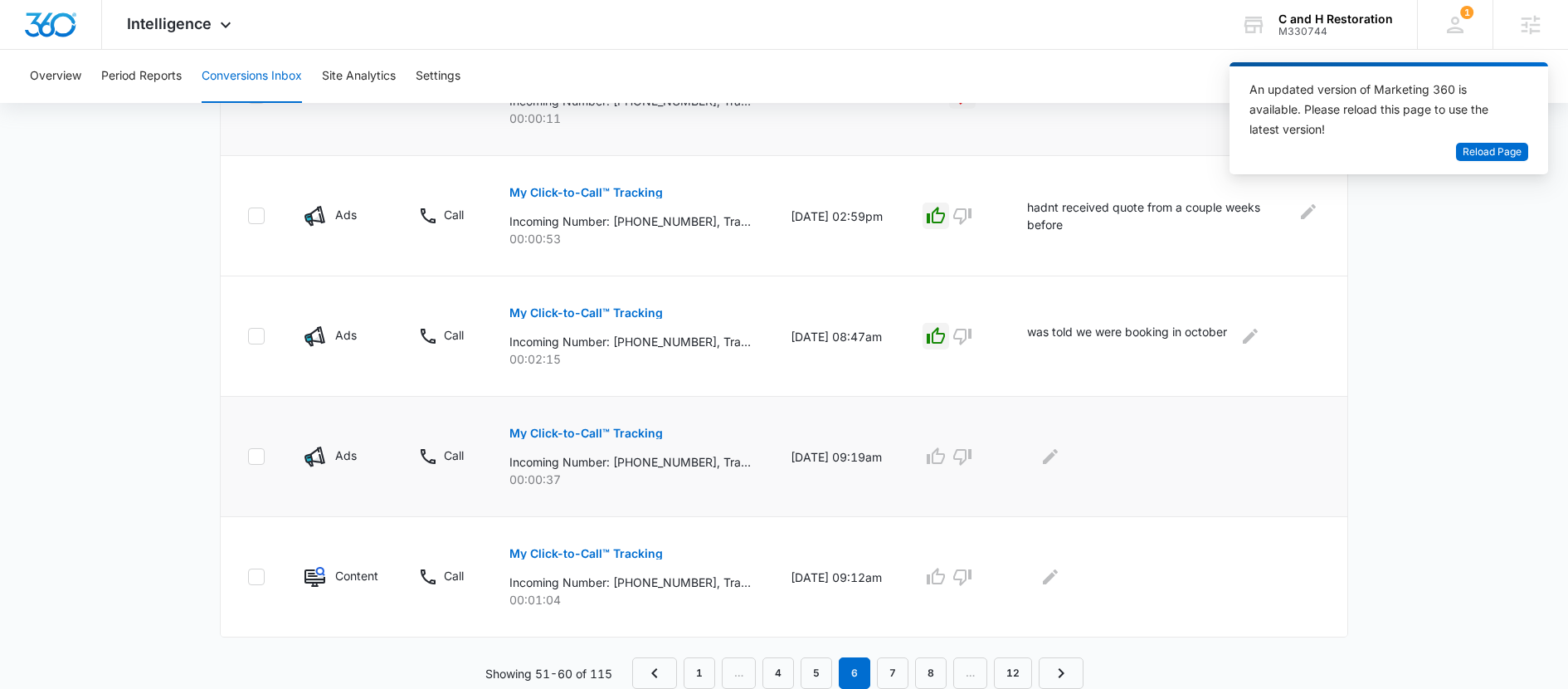
click at [628, 433] on p "My Click-to-Call™ Tracking" at bounding box center [586, 433] width 154 height 11
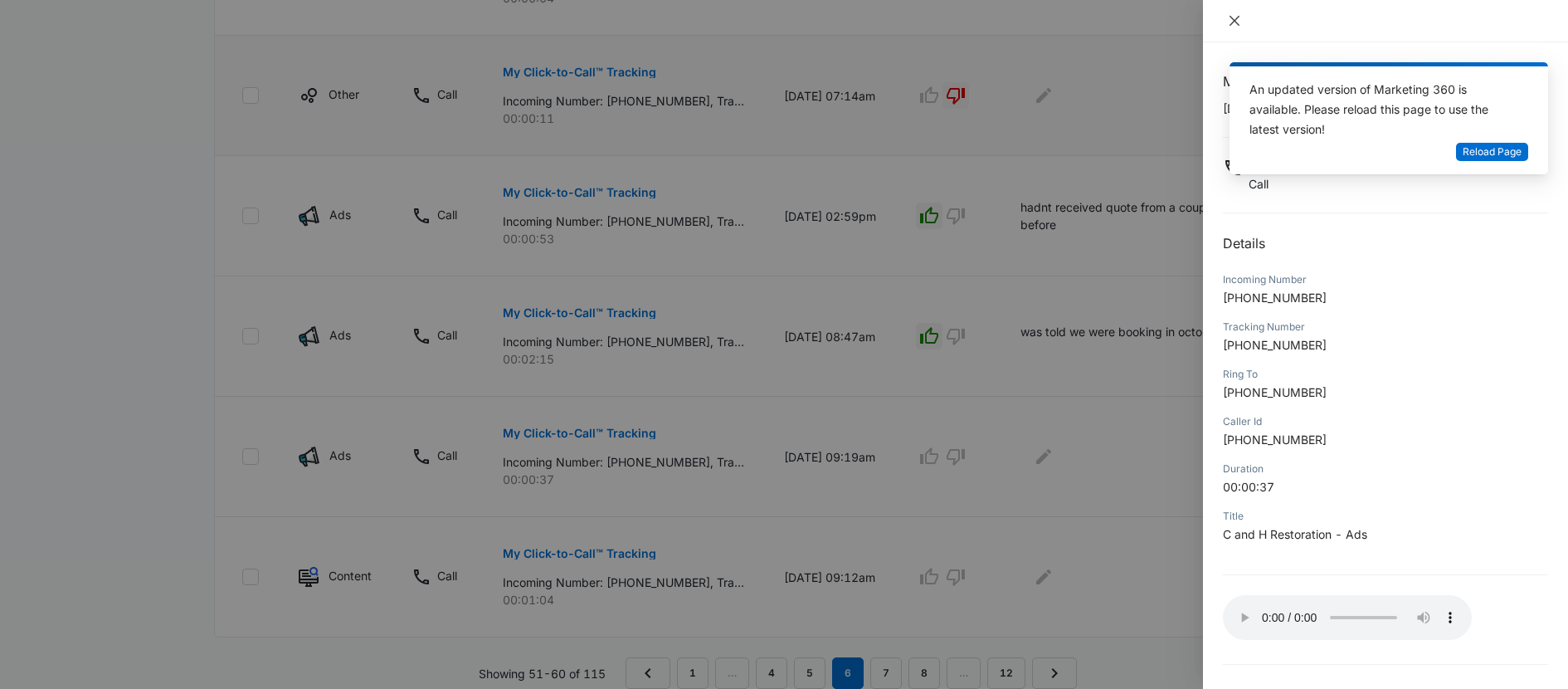
click at [1234, 21] on icon "close" at bounding box center [1234, 20] width 10 height 10
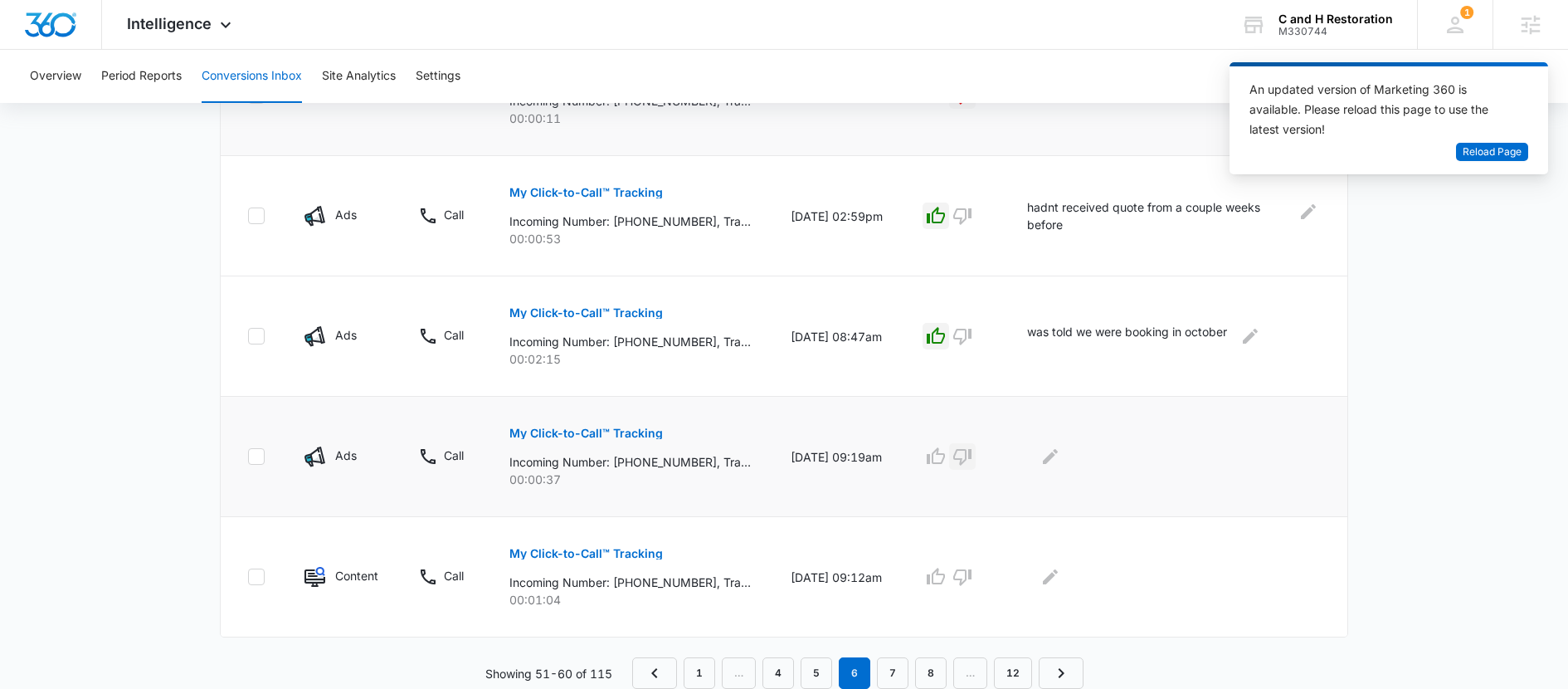
click at [973, 455] on icon "button" at bounding box center [962, 457] width 20 height 20
click at [1064, 453] on button "Edit Comments" at bounding box center [1050, 457] width 26 height 26
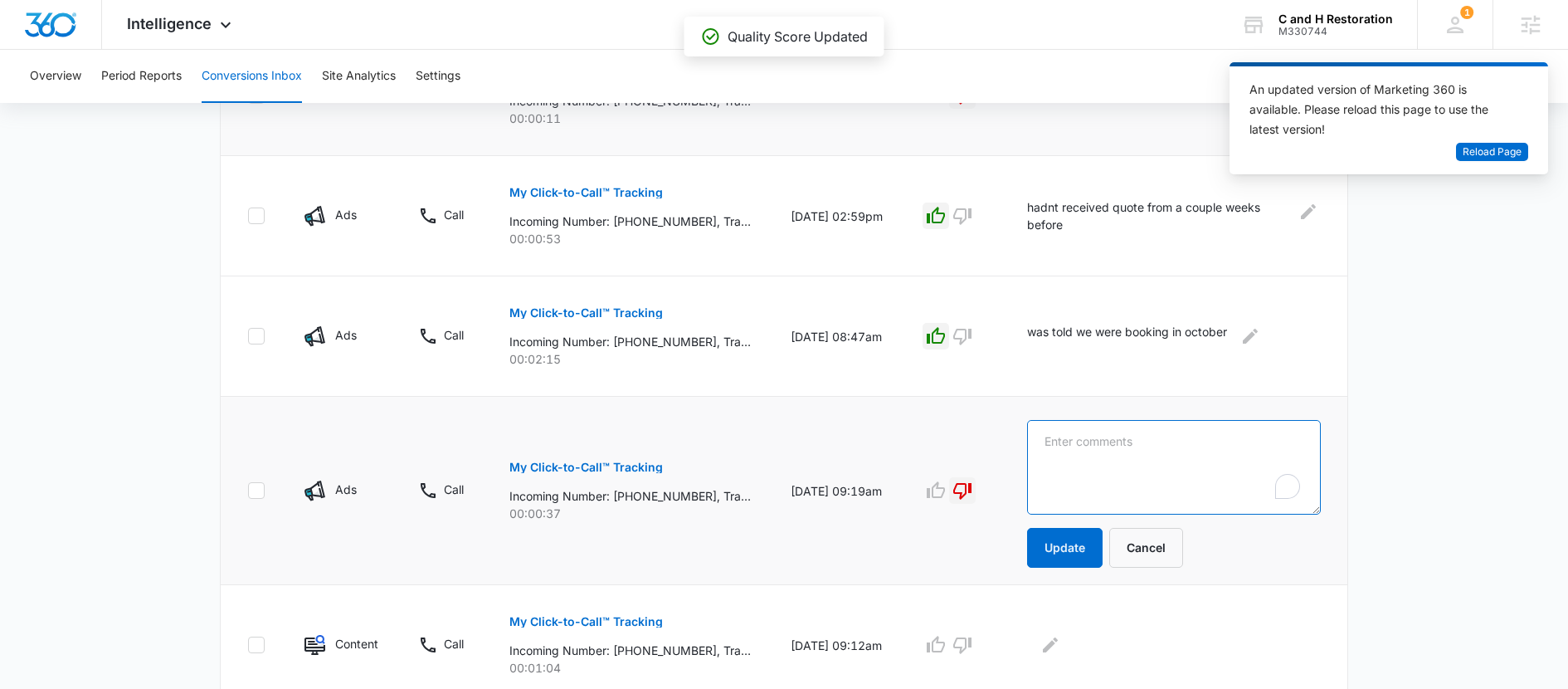
click at [1103, 472] on textarea "To enrich screen reader interactions, please activate Accessibility in Grammarl…" at bounding box center [1174, 467] width 294 height 95
type textarea "w"
type textarea "call about partnership"
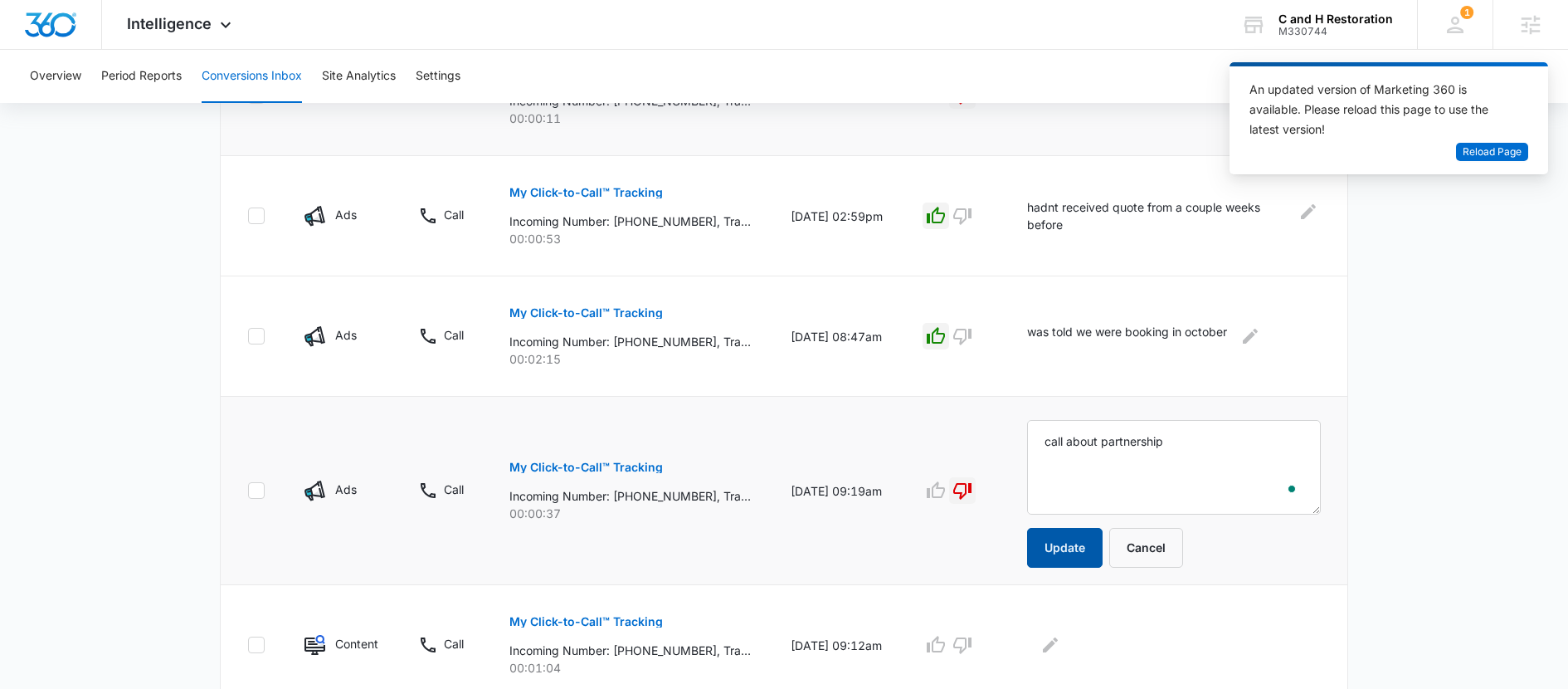
click at [1103, 529] on button "Update" at bounding box center [1065, 547] width 76 height 40
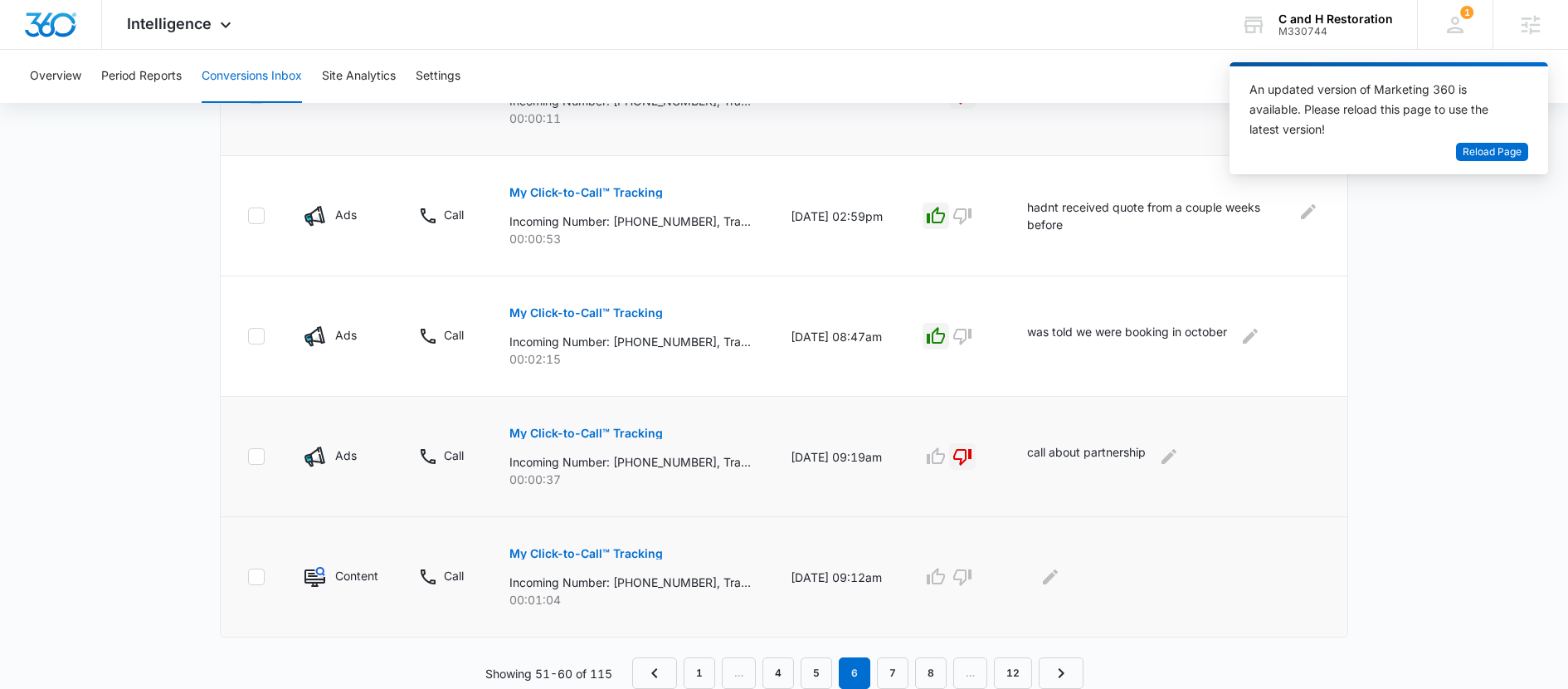
click at [621, 552] on p "My Click-to-Call™ Tracking" at bounding box center [586, 553] width 154 height 11
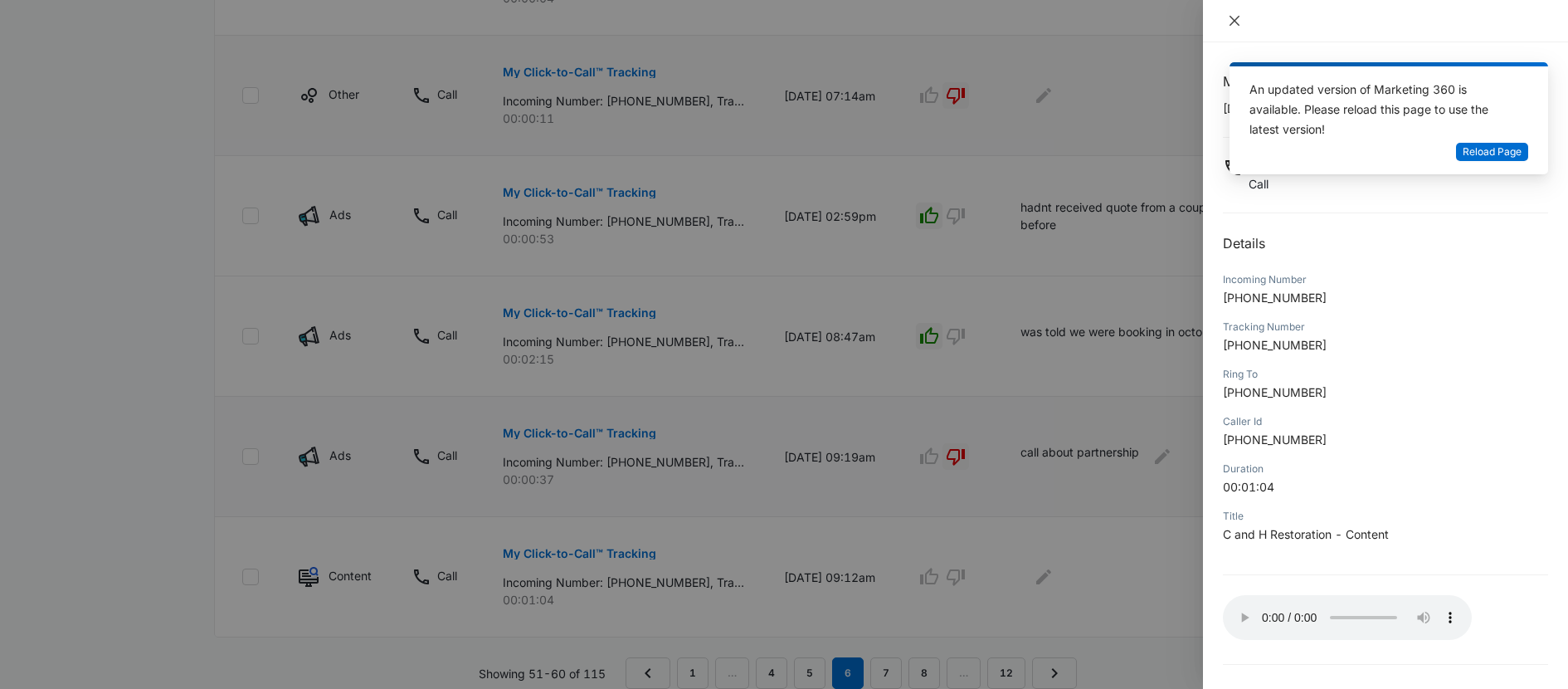
click at [1243, 21] on button "Close" at bounding box center [1235, 20] width 23 height 15
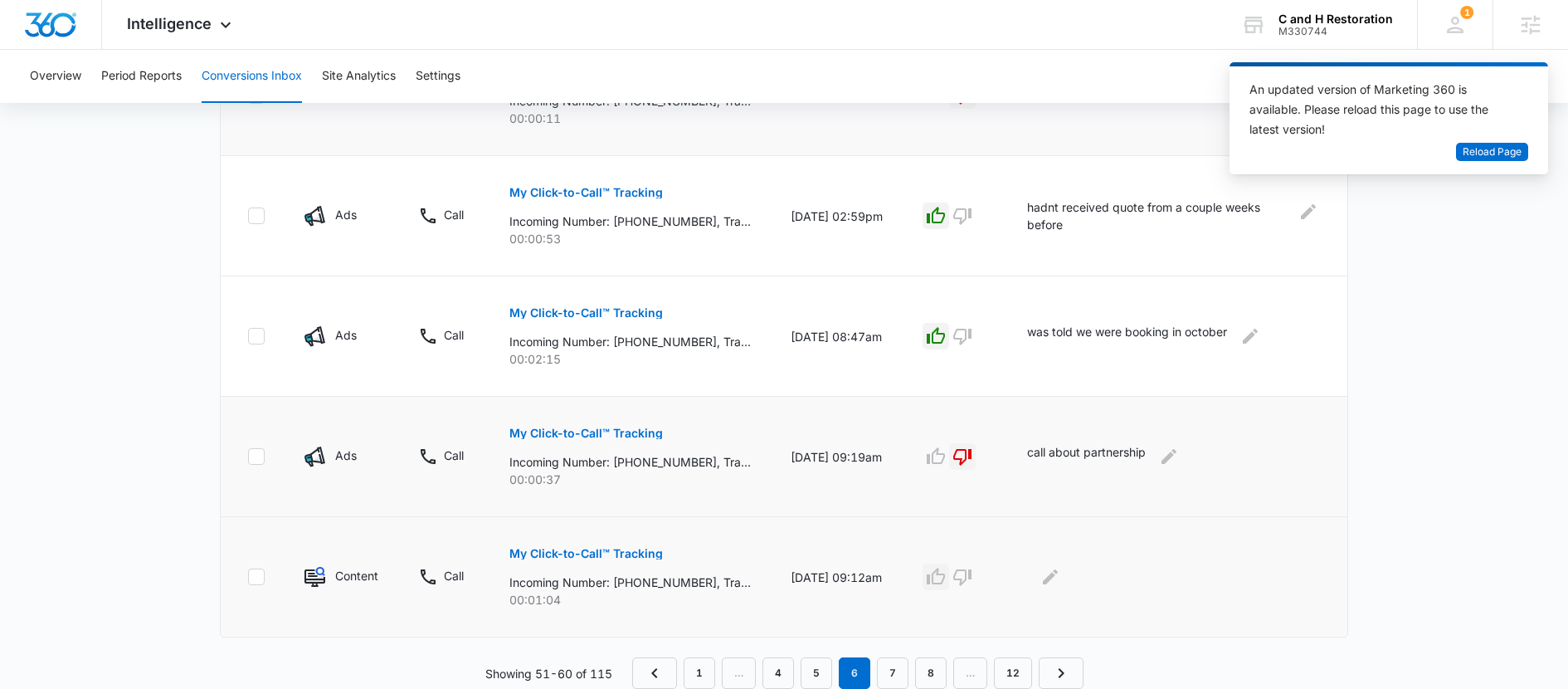
click at [946, 581] on icon "button" at bounding box center [936, 576] width 20 height 20
click at [1061, 578] on icon "Edit Comments" at bounding box center [1050, 576] width 20 height 20
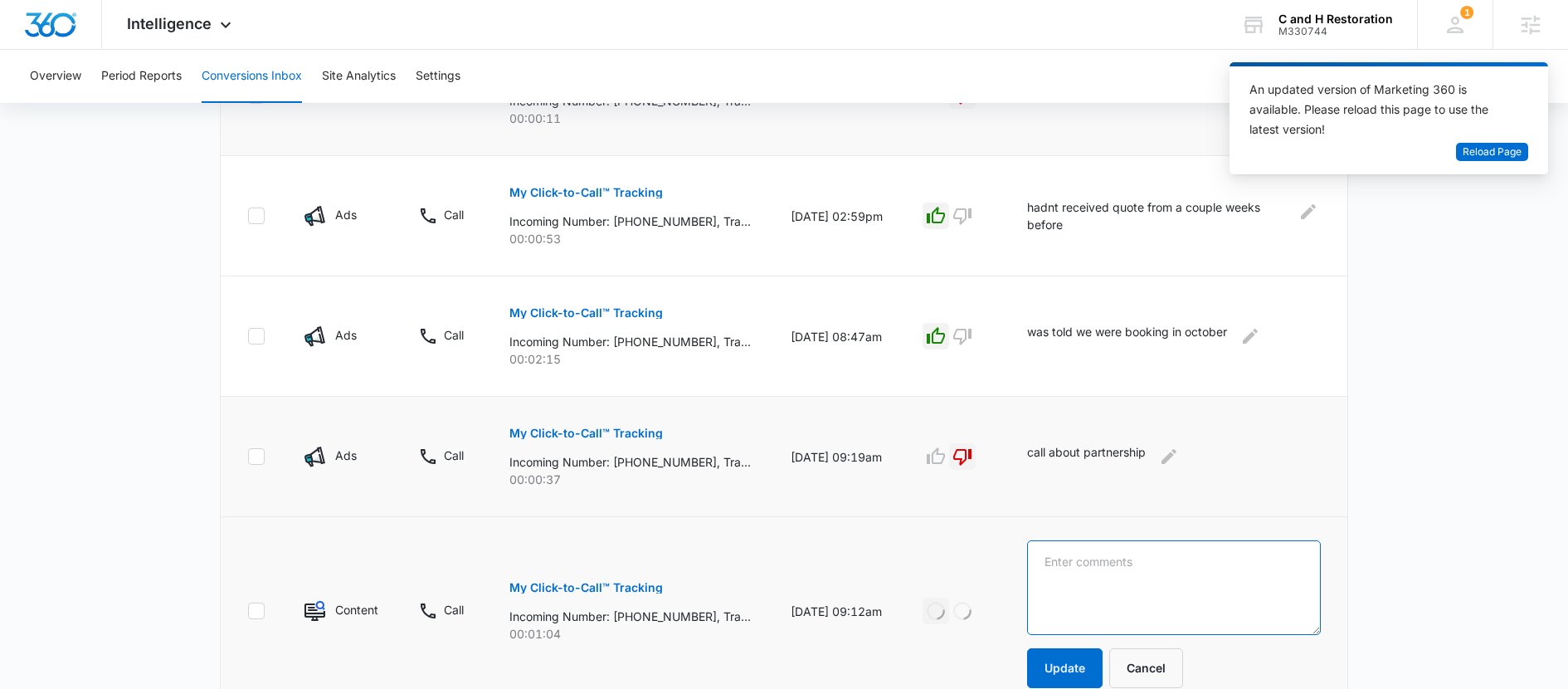
click at [1076, 578] on textarea at bounding box center [1174, 588] width 294 height 95
type textarea "request for siding quote"
click at [1079, 664] on button "Update" at bounding box center [1065, 668] width 76 height 40
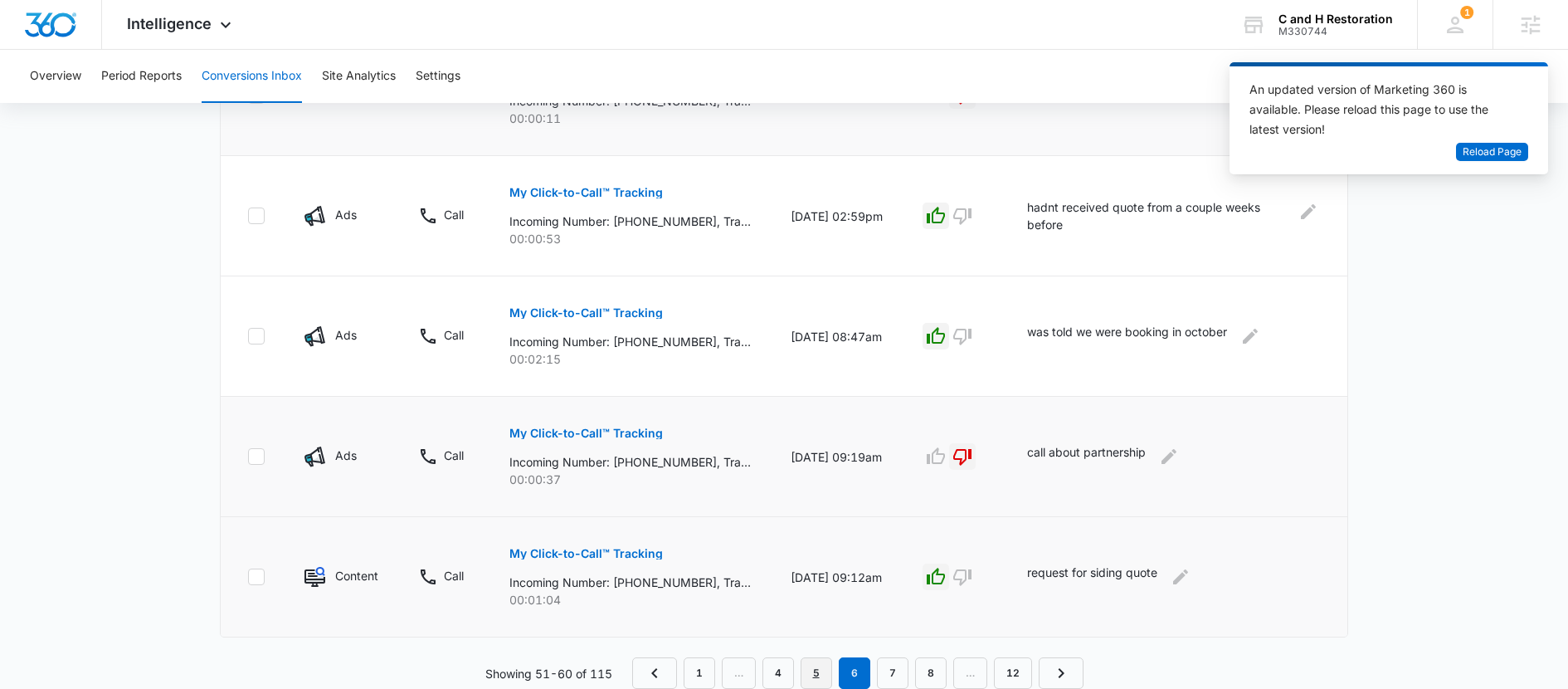
click at [817, 673] on link "5" at bounding box center [817, 673] width 32 height 32
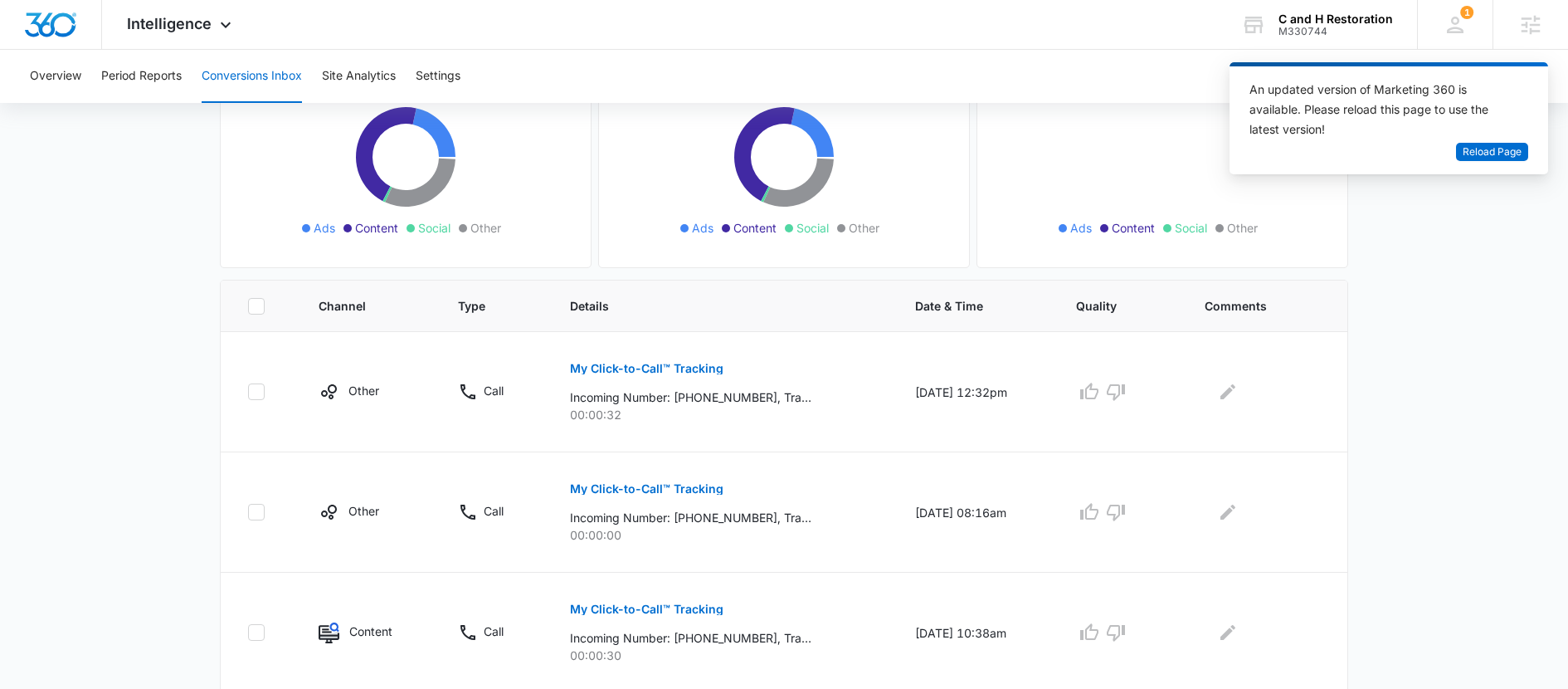
scroll to position [205, 0]
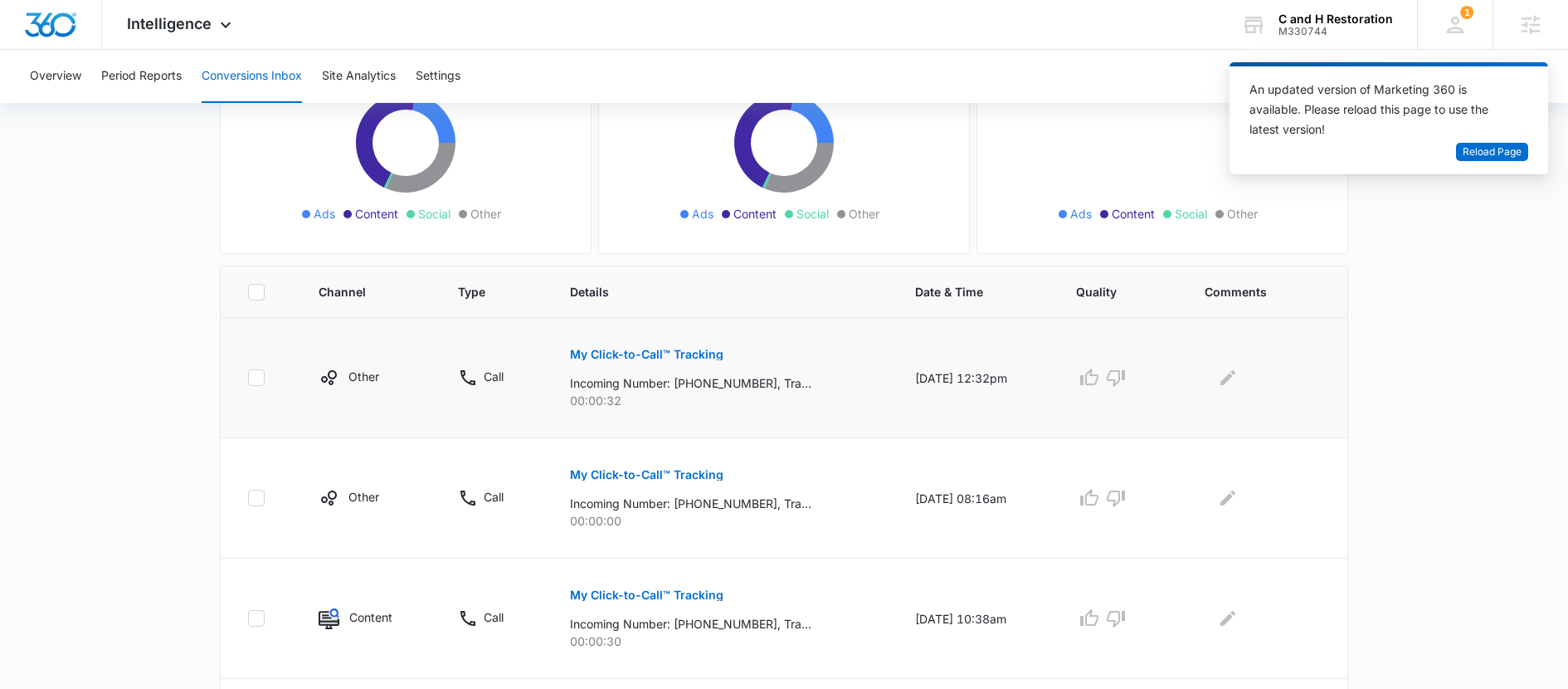
click at [660, 358] on p "My Click-to-Call™ Tracking" at bounding box center [646, 354] width 154 height 11
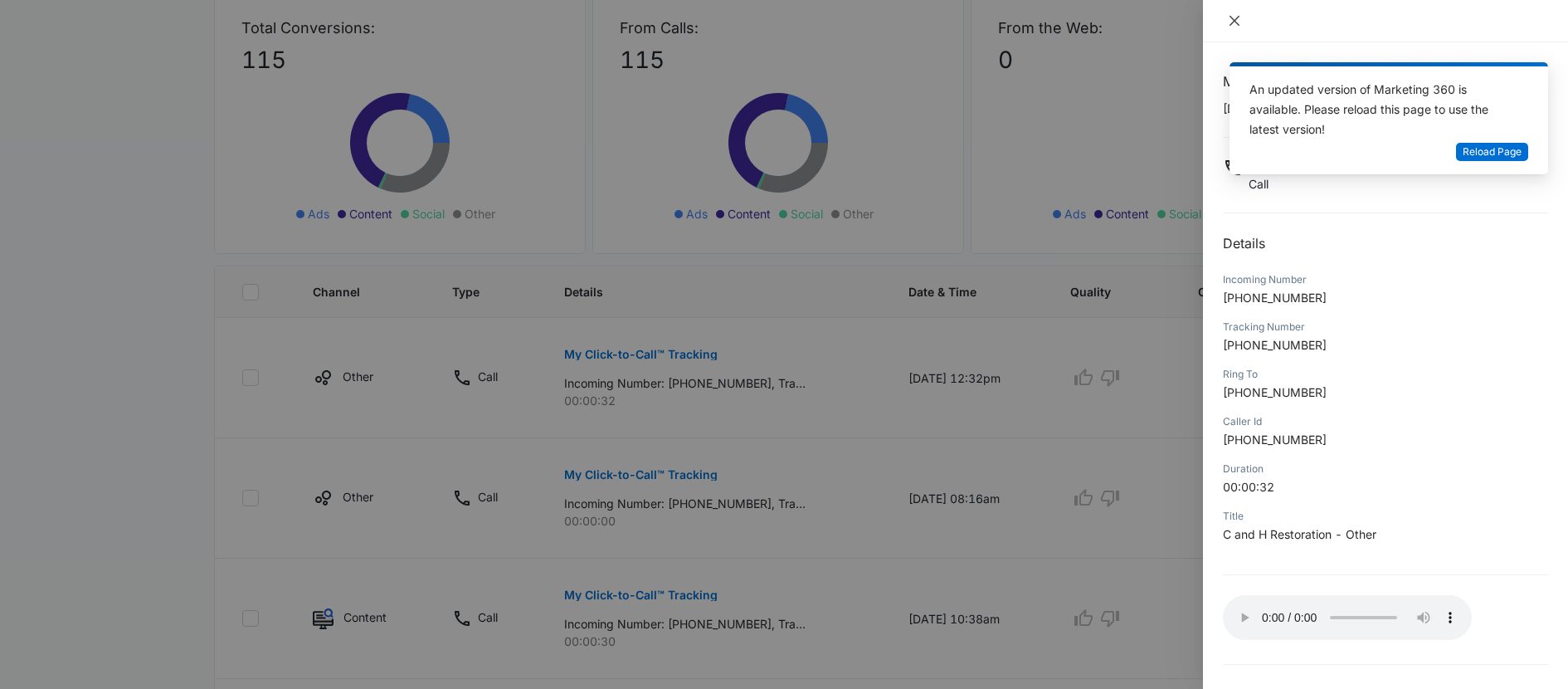
click at [1236, 23] on icon "close" at bounding box center [1234, 20] width 10 height 10
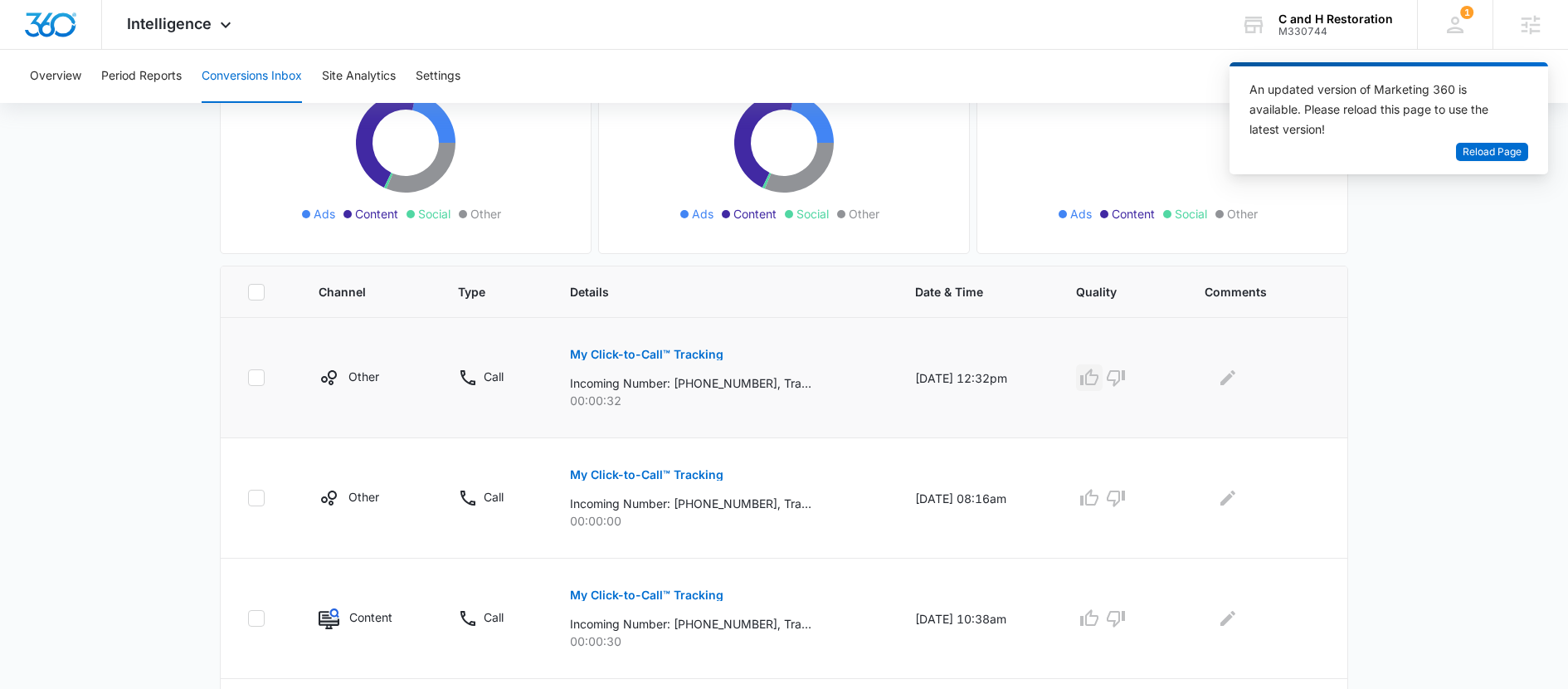
click at [1096, 386] on icon "button" at bounding box center [1090, 377] width 20 height 20
click at [1237, 382] on icon "Edit Comments" at bounding box center [1228, 377] width 20 height 20
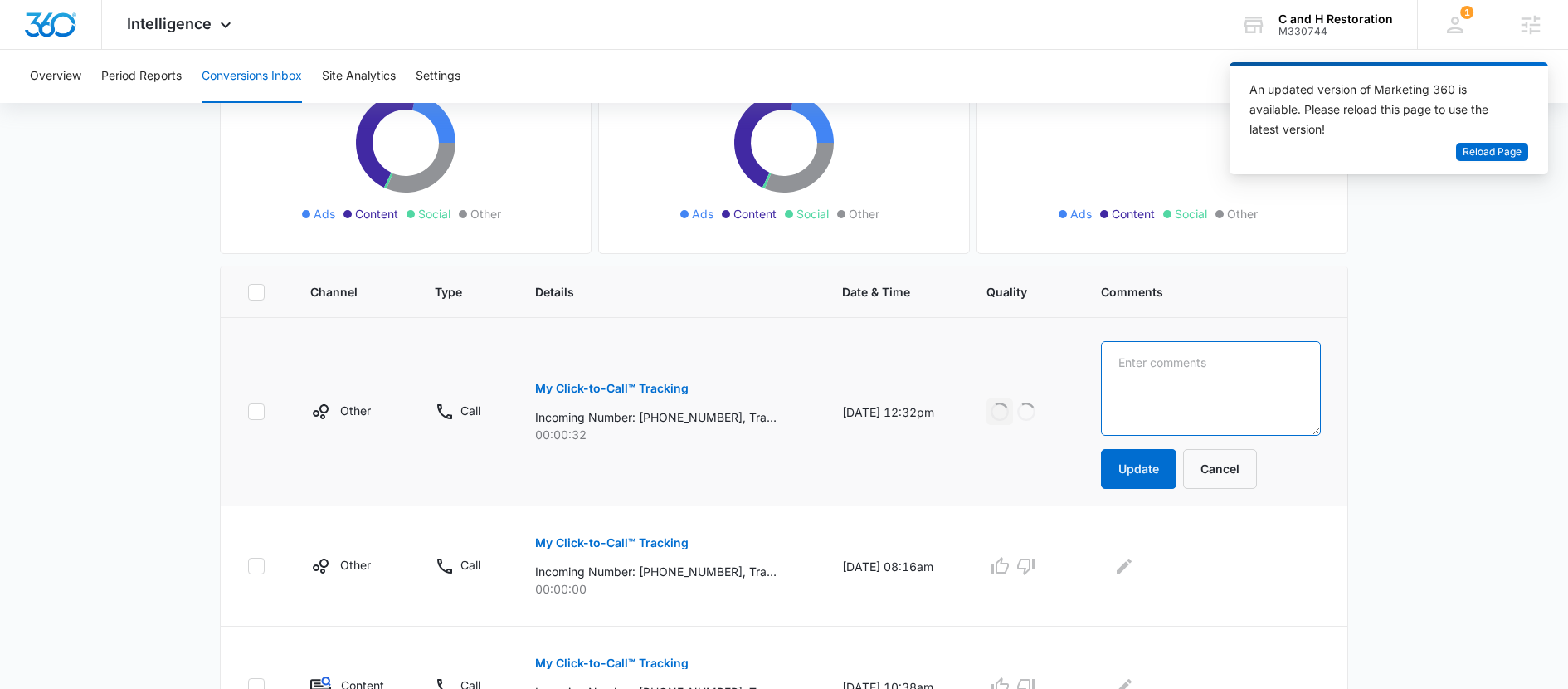
click at [1238, 387] on textarea at bounding box center [1211, 389] width 220 height 95
type textarea "e"
type textarea "referral"
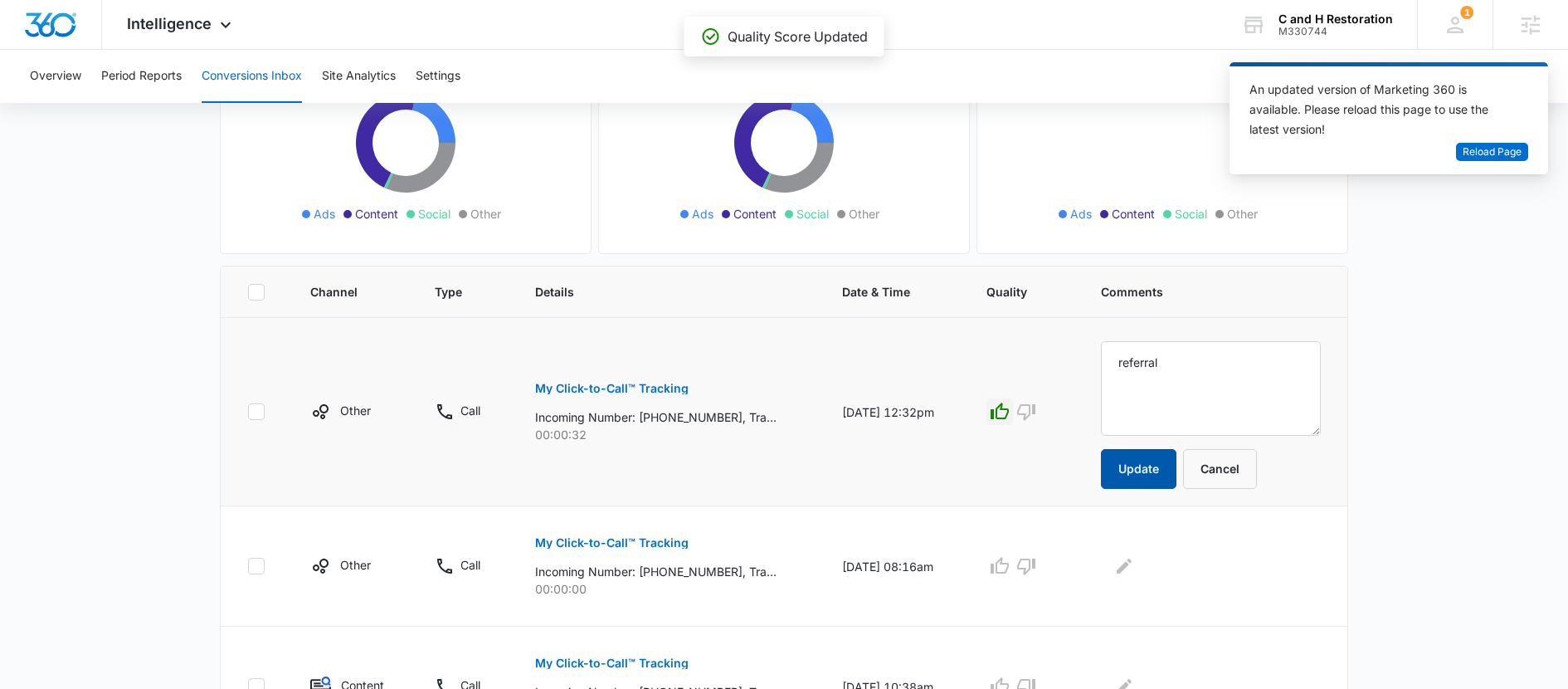
click at [1142, 483] on button "Update" at bounding box center [1139, 468] width 76 height 40
click at [1036, 564] on icon "button" at bounding box center [1026, 567] width 18 height 17
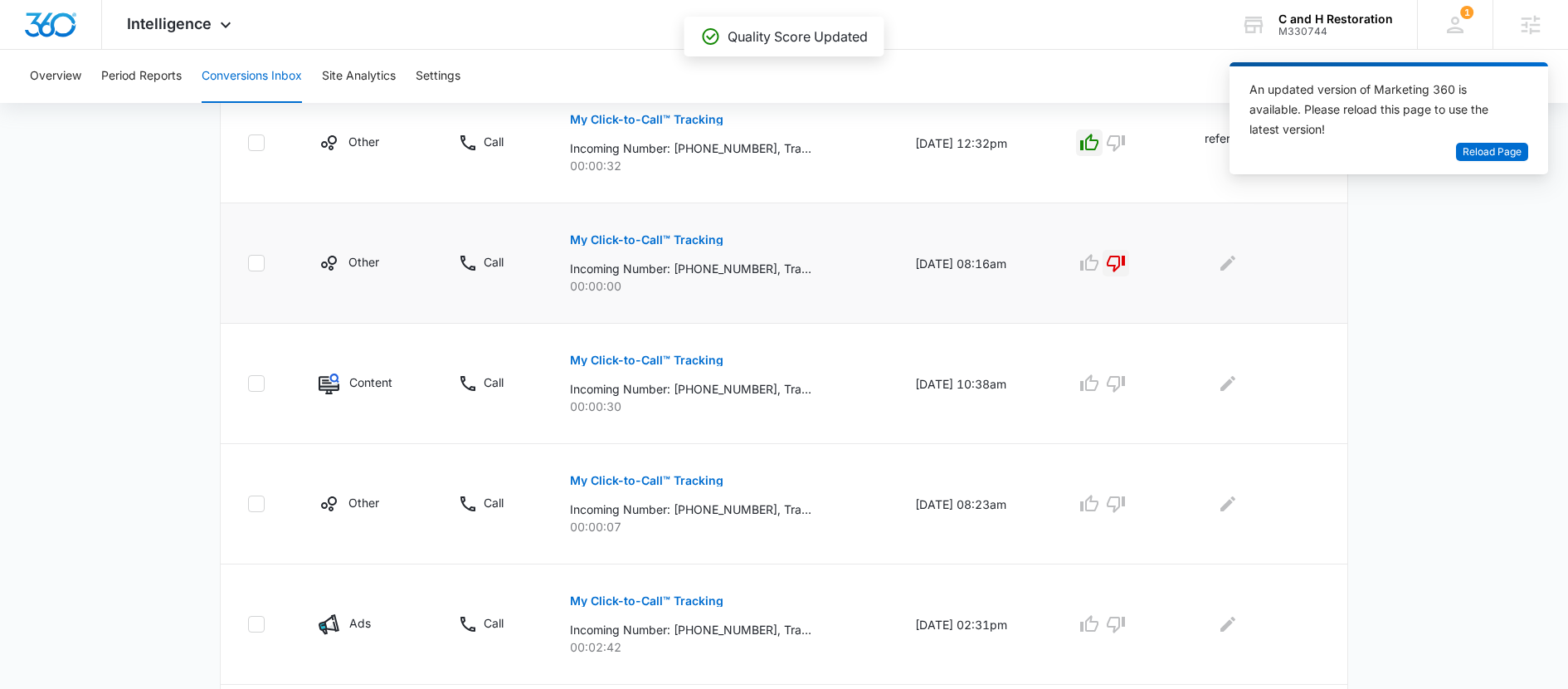
scroll to position [441, 0]
click at [666, 363] on p "My Click-to-Call™ Tracking" at bounding box center [646, 359] width 154 height 11
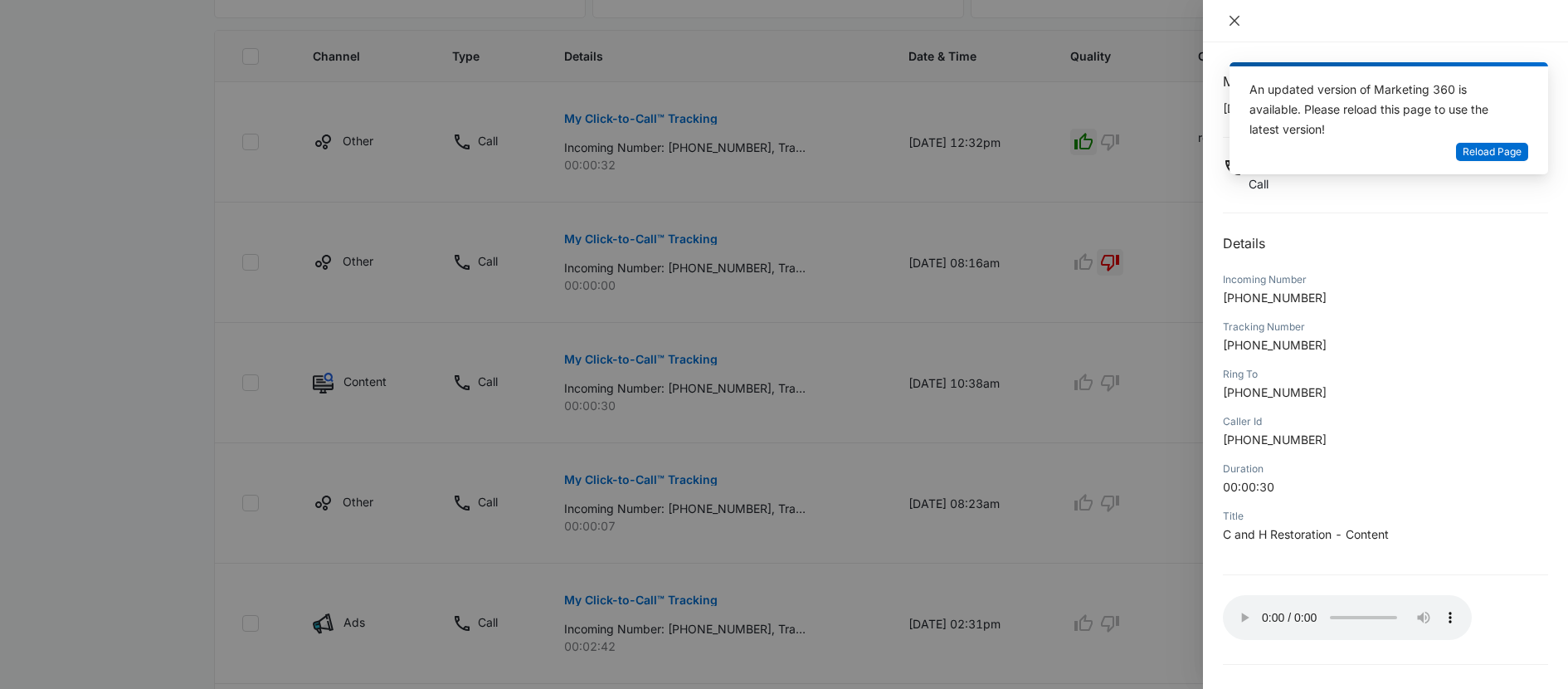
click at [1232, 24] on icon "close" at bounding box center [1235, 20] width 13 height 13
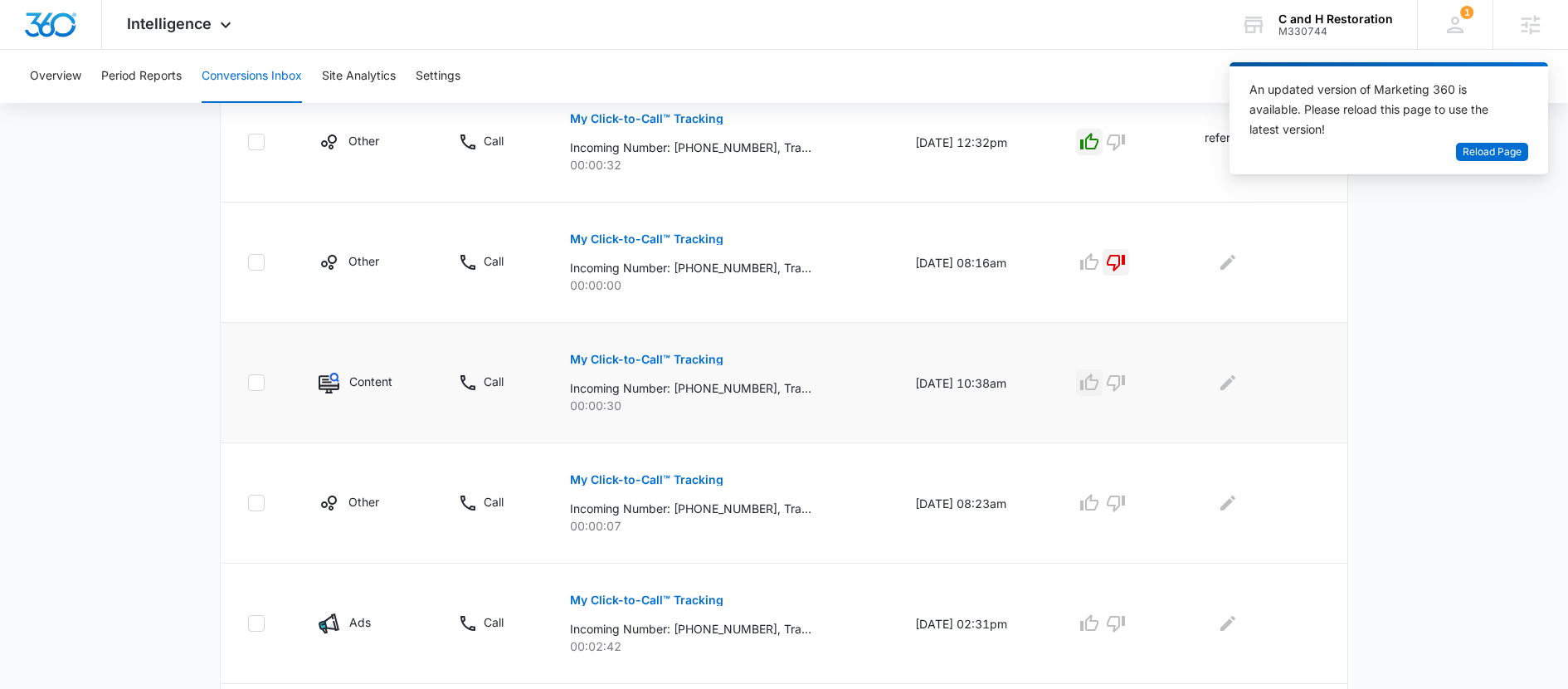
click at [1099, 383] on icon "button" at bounding box center [1090, 383] width 20 height 20
click at [1236, 392] on button "Edit Comments" at bounding box center [1228, 383] width 26 height 26
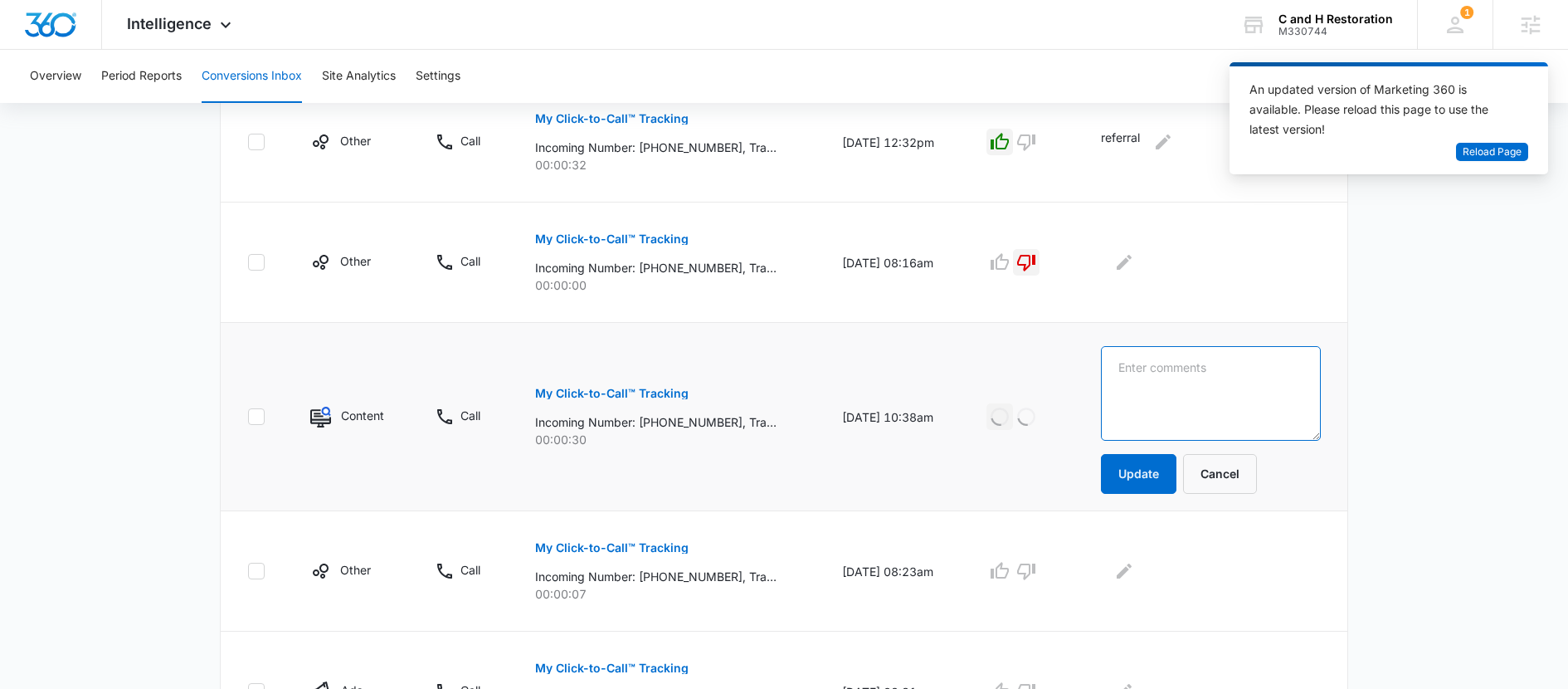
click at [1236, 392] on textarea at bounding box center [1211, 393] width 220 height 95
type textarea "quote for deck repair"
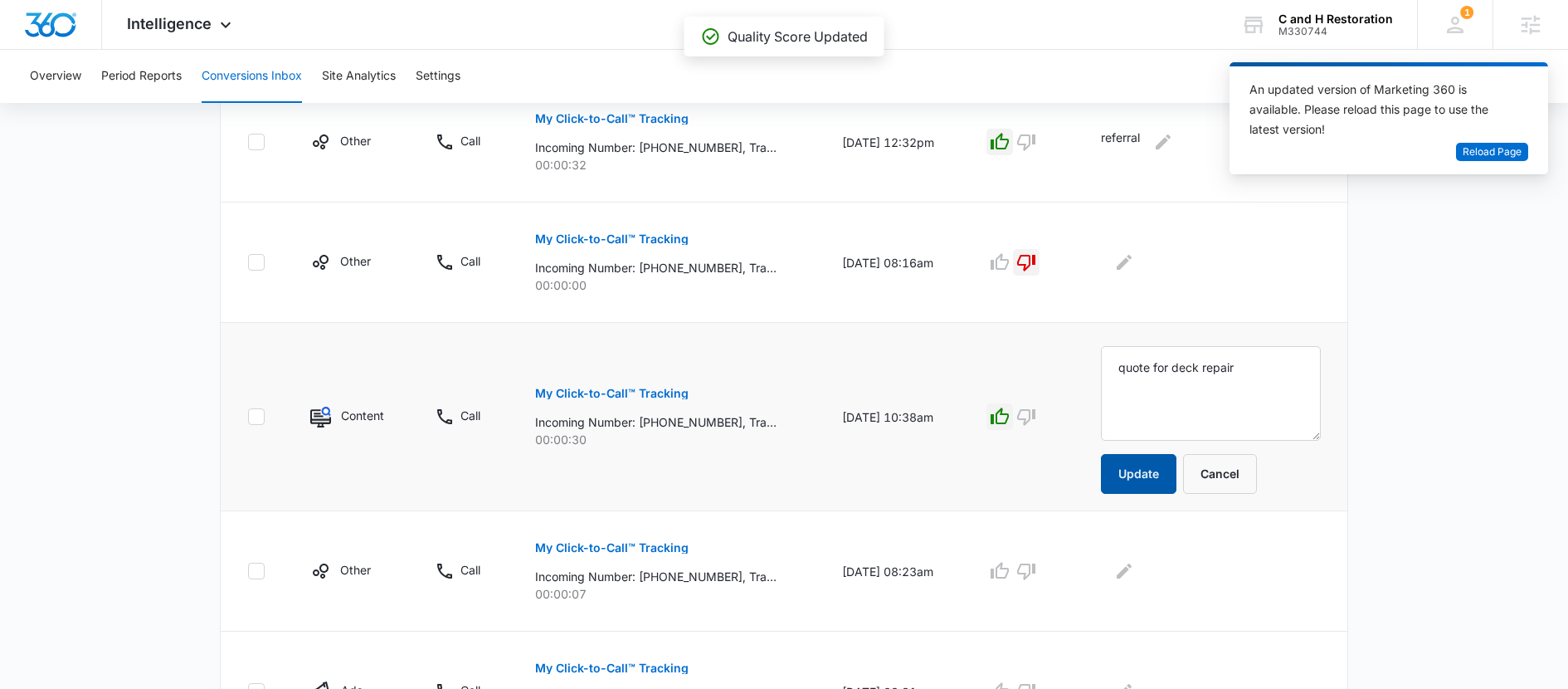
click at [1161, 462] on button "Update" at bounding box center [1139, 473] width 76 height 40
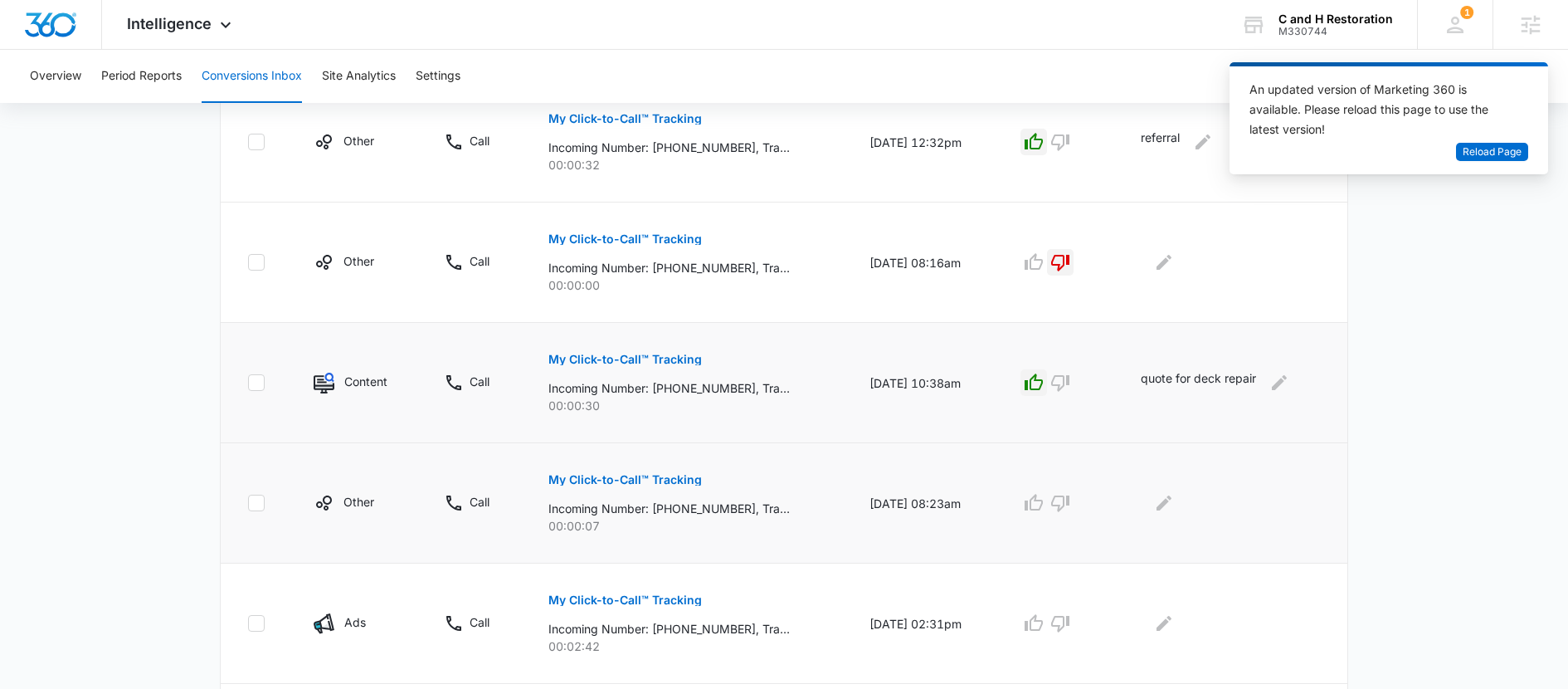
click at [617, 475] on p "My Click-to-Call™ Tracking" at bounding box center [625, 480] width 154 height 11
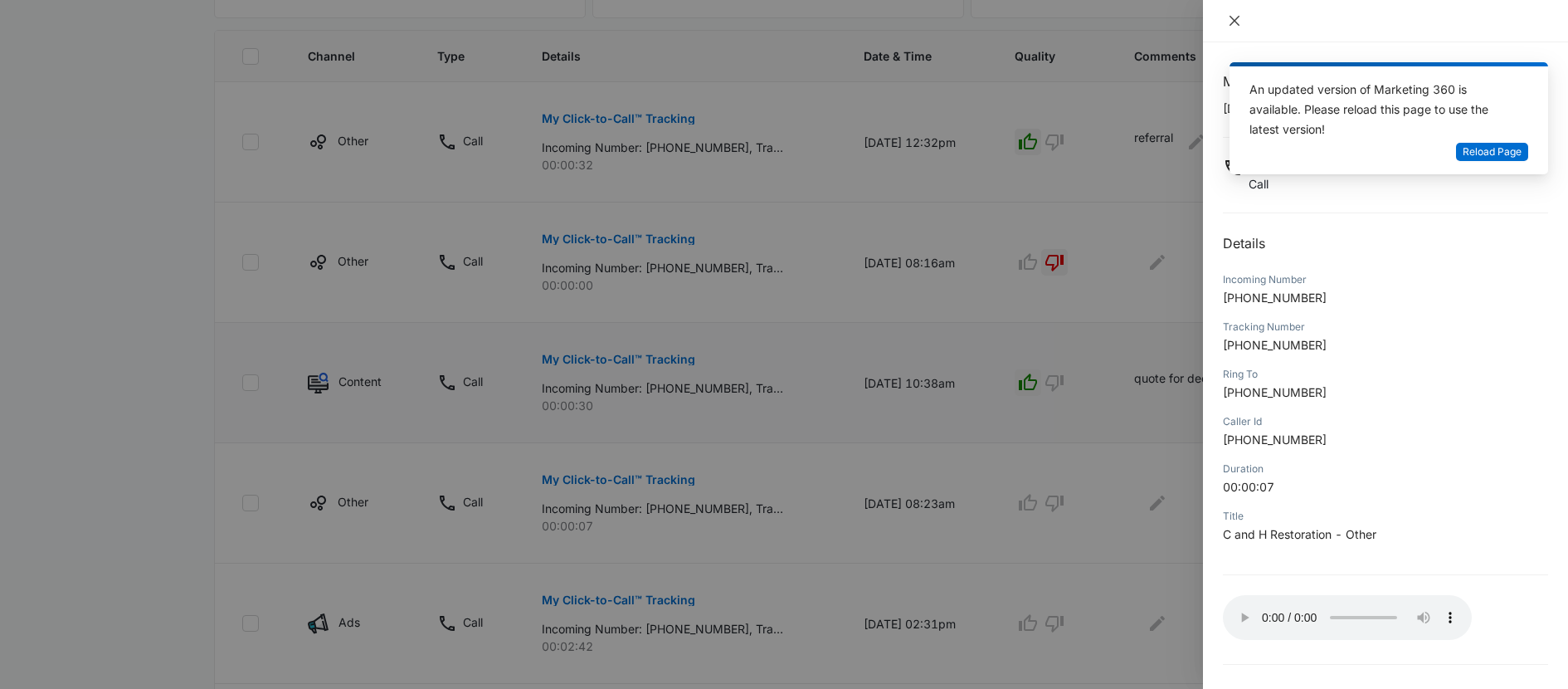
click at [1231, 26] on icon "close" at bounding box center [1235, 20] width 13 height 13
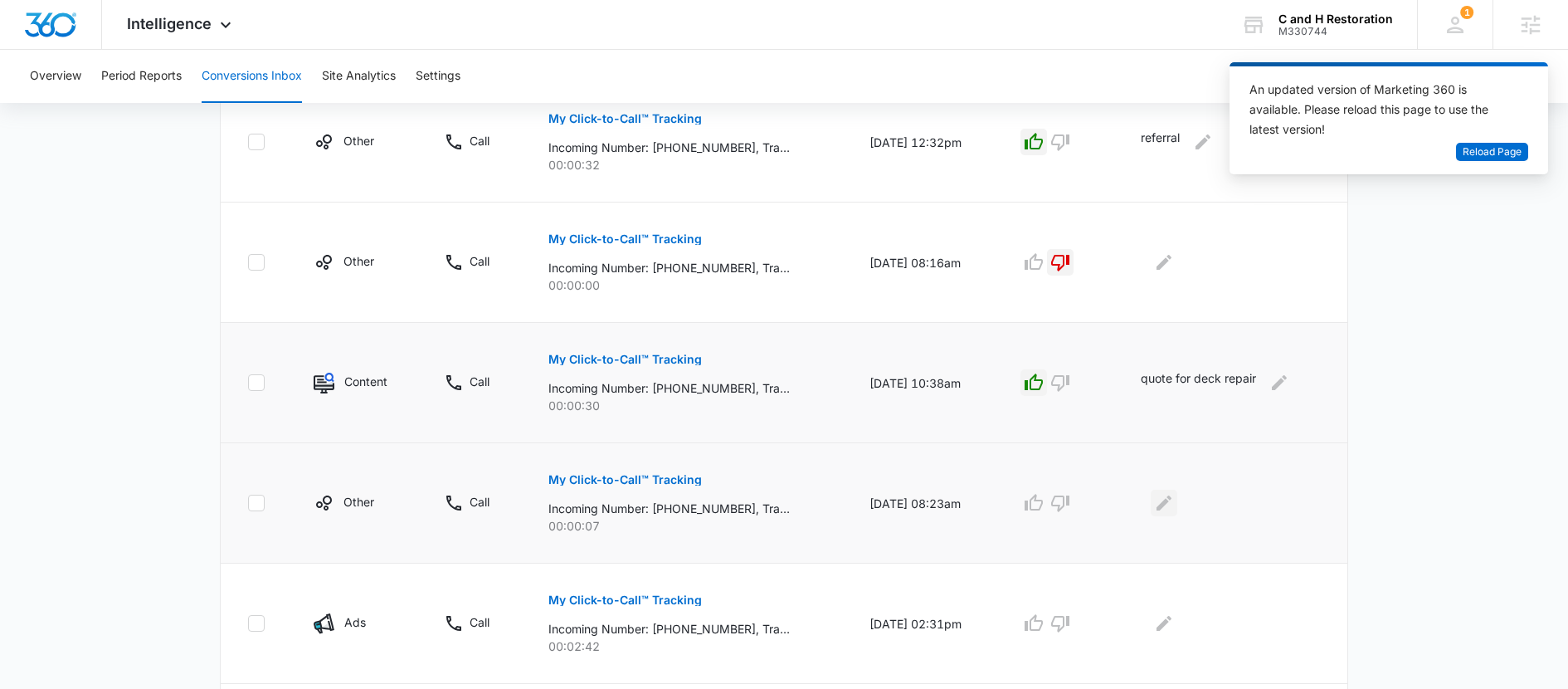
click at [1166, 503] on icon "Edit Comments" at bounding box center [1164, 502] width 20 height 20
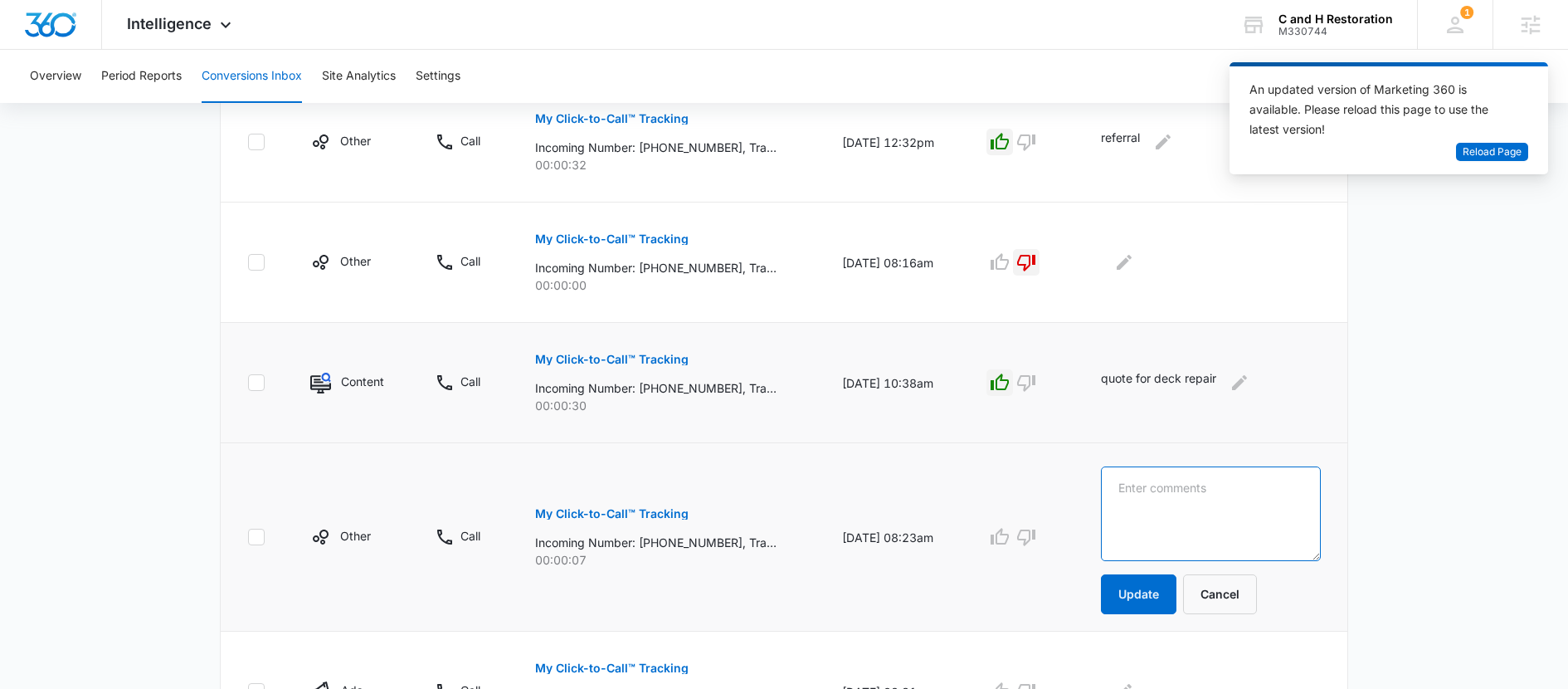
click at [1147, 474] on textarea at bounding box center [1211, 514] width 220 height 95
type textarea "nml"
click at [1148, 596] on button "Update" at bounding box center [1139, 594] width 76 height 40
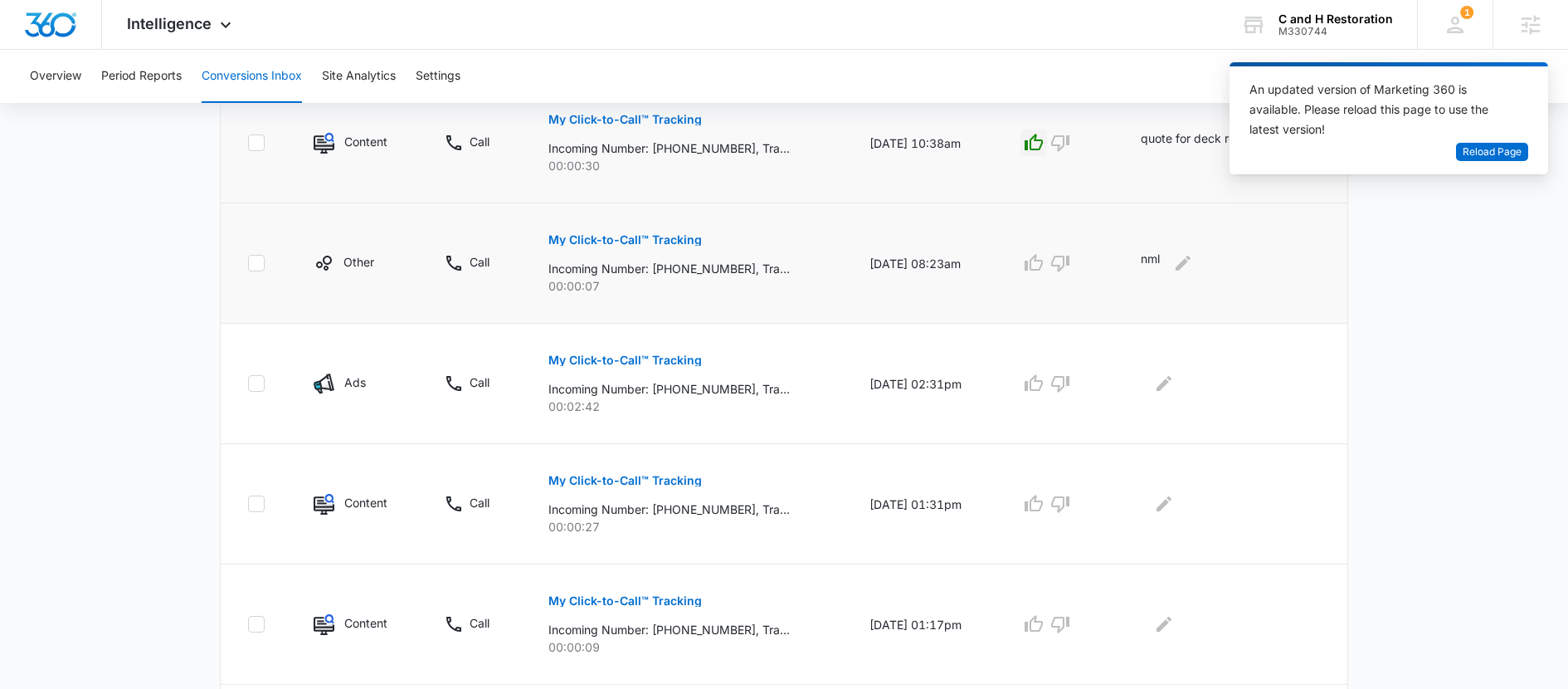
scroll to position [685, 0]
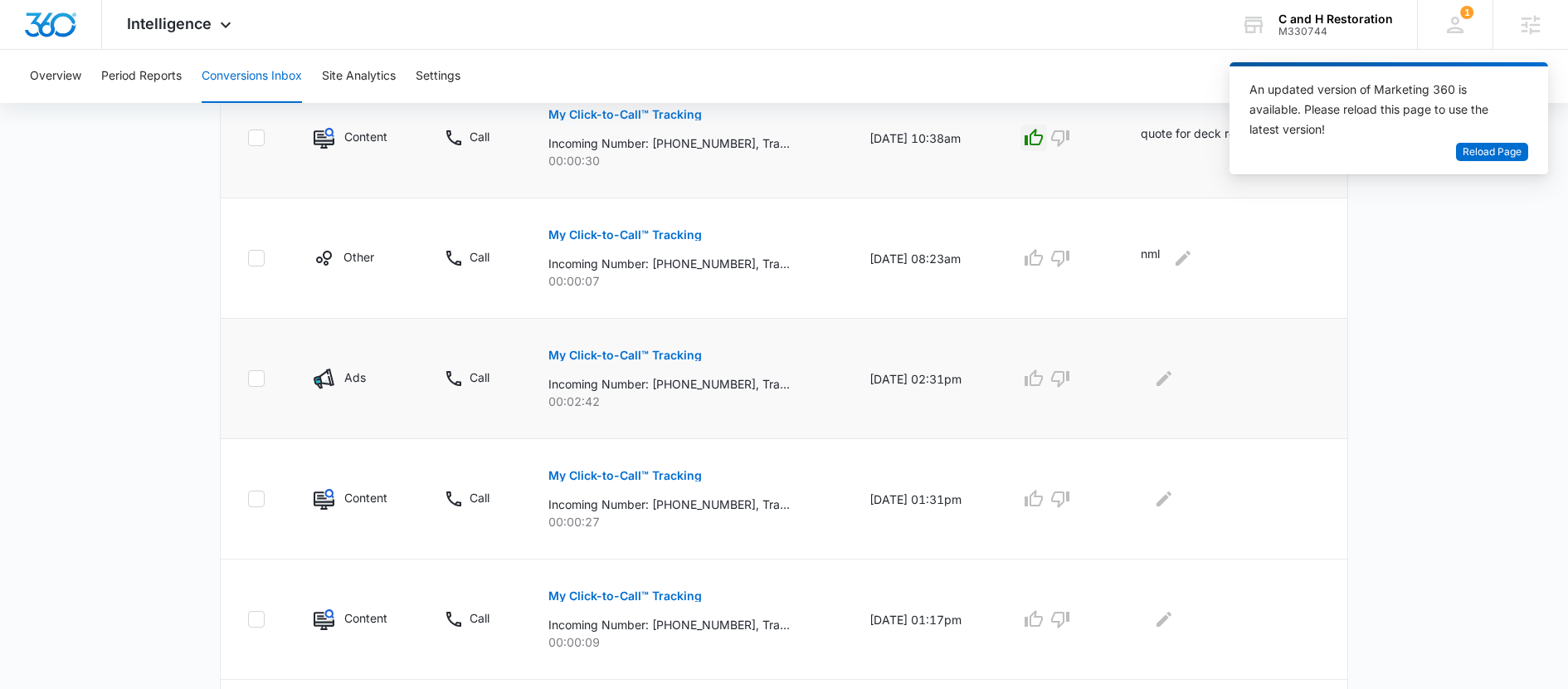
click at [644, 353] on p "My Click-to-Call™ Tracking" at bounding box center [625, 355] width 154 height 11
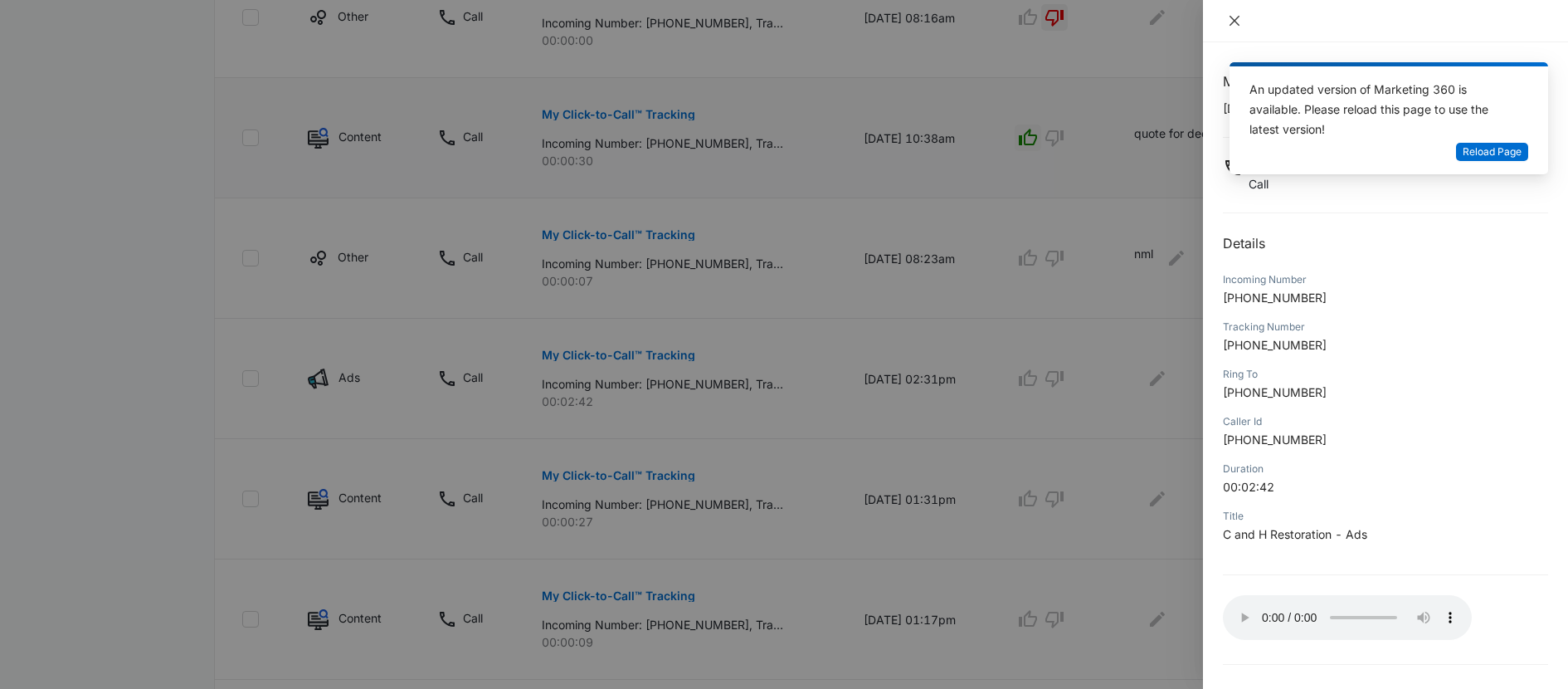
click at [1236, 23] on icon "close" at bounding box center [1235, 20] width 13 height 13
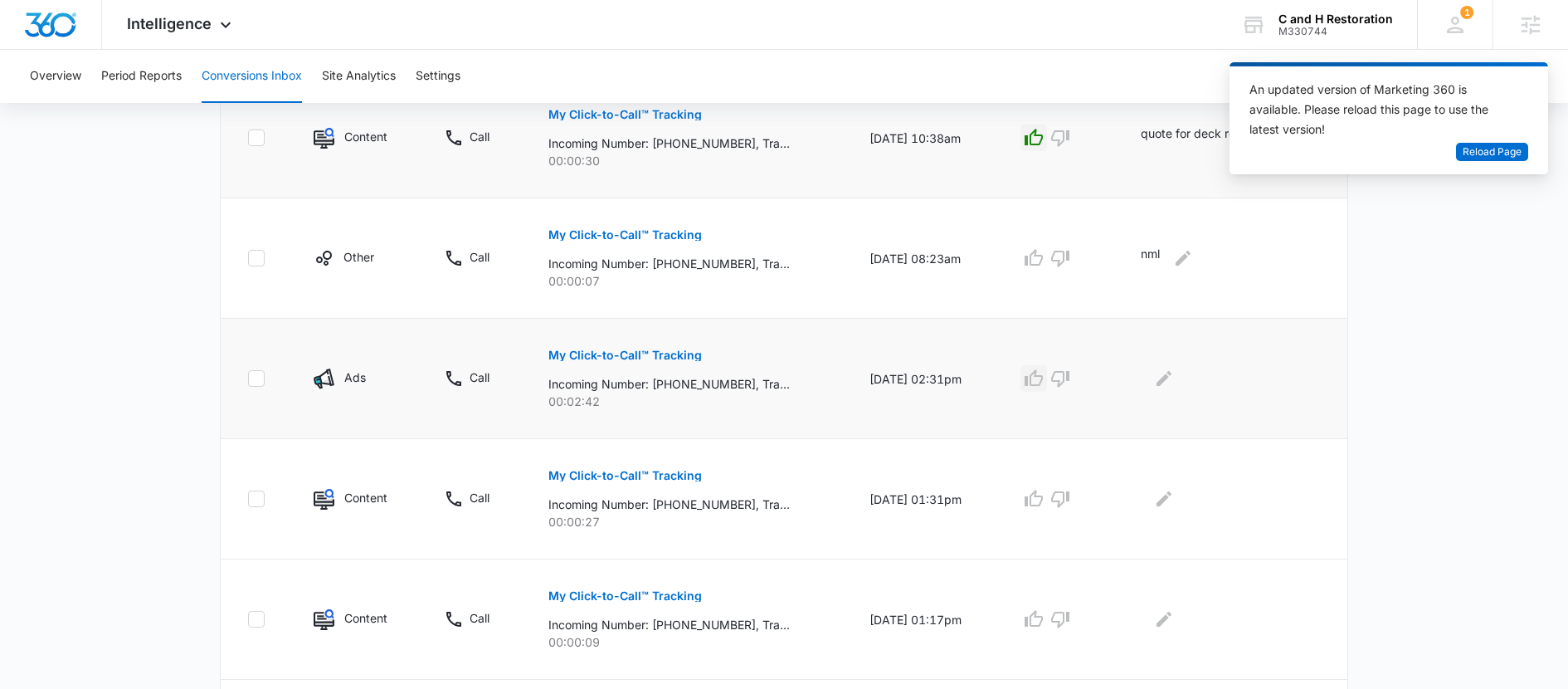
click at [1044, 379] on icon "button" at bounding box center [1033, 378] width 20 height 20
click at [1169, 379] on icon "Edit Comments" at bounding box center [1163, 378] width 15 height 15
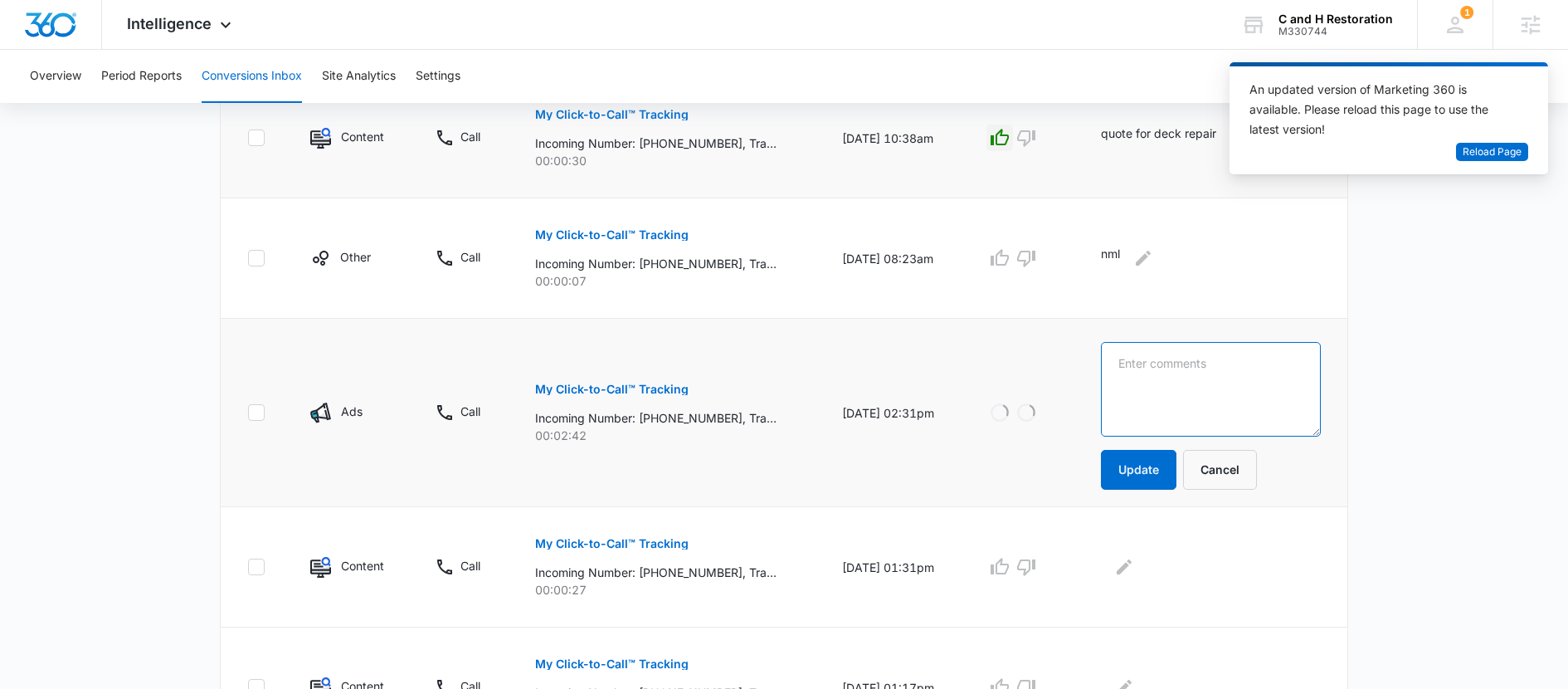
click at [1172, 387] on textarea at bounding box center [1211, 390] width 220 height 95
click at [1170, 383] on textarea "following up on a quote, was decidding between about 3 bids" at bounding box center [1211, 390] width 220 height 95
type textarea "following up on a quote, was deciding between about 3 bids"
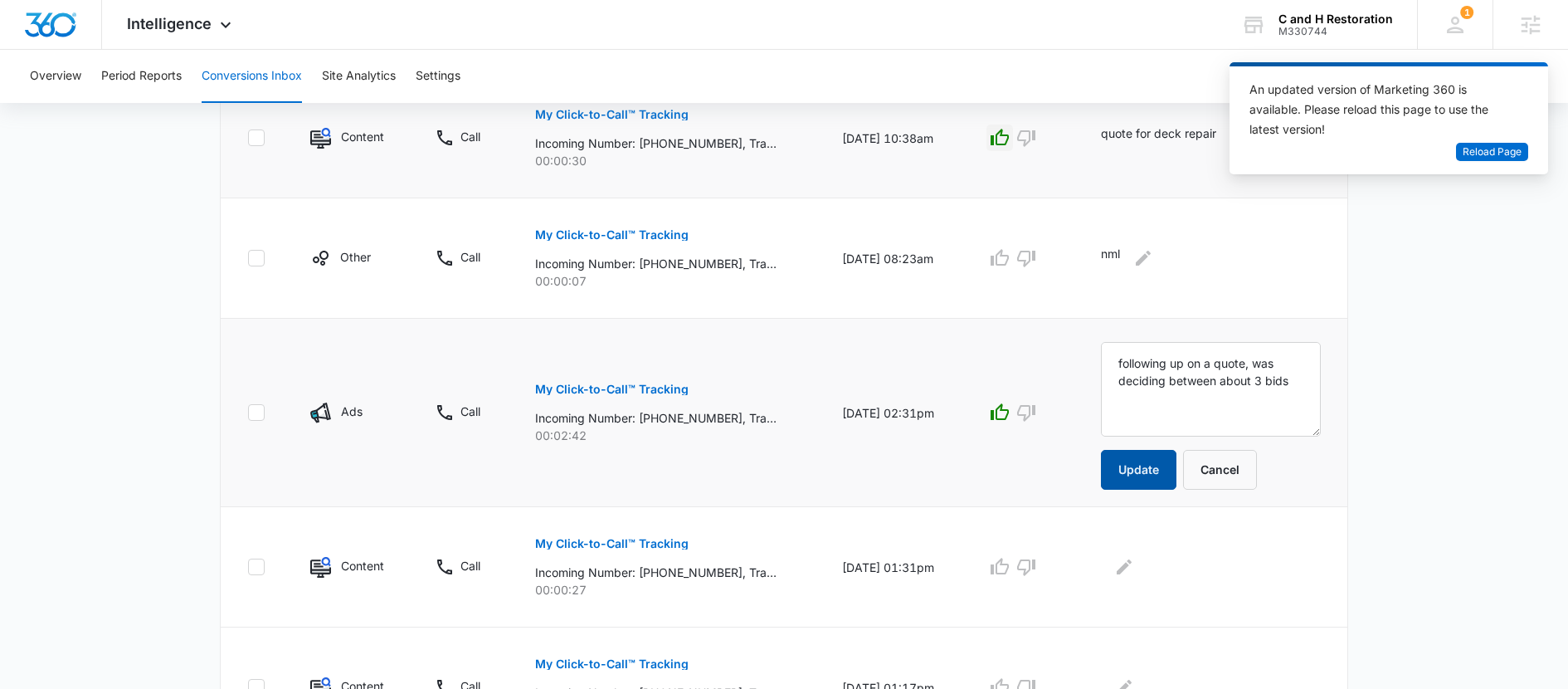
click at [1155, 465] on button "Update" at bounding box center [1139, 469] width 76 height 40
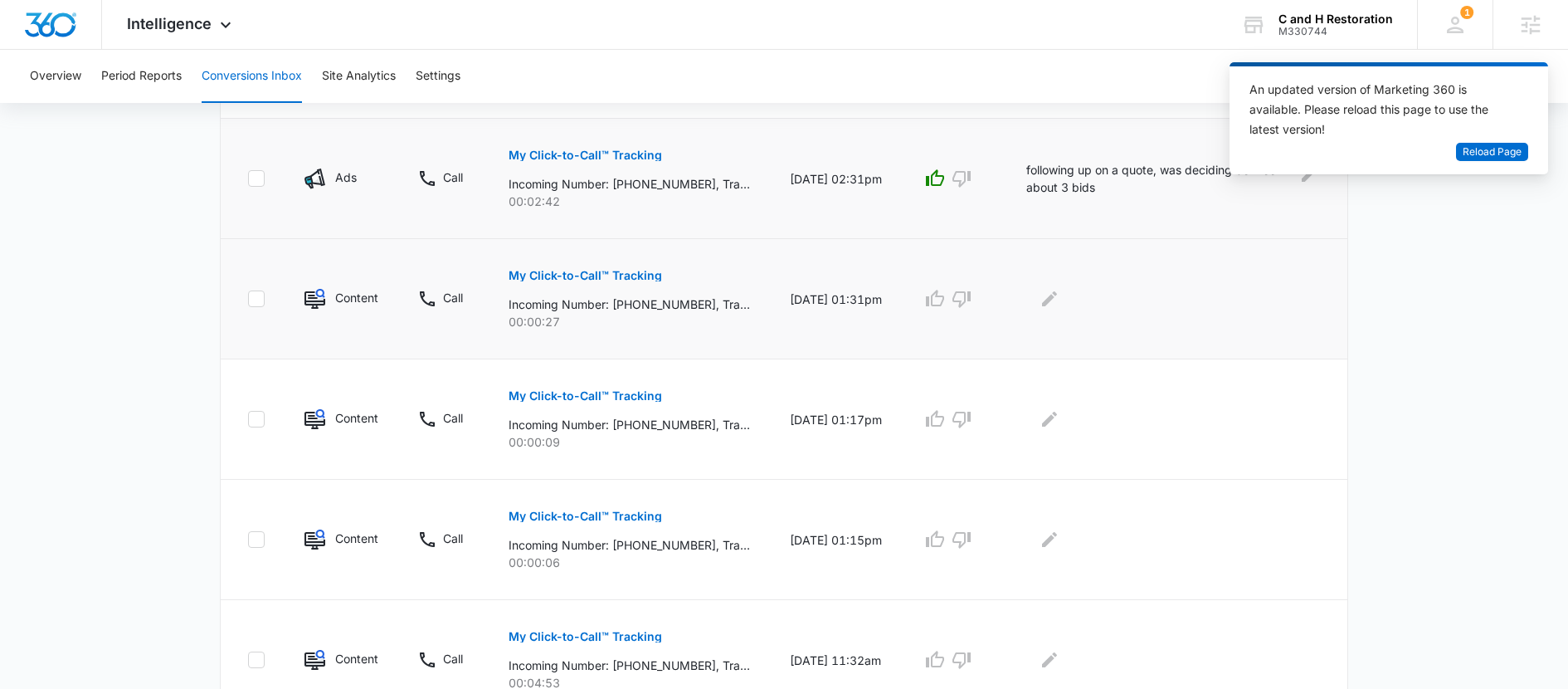
scroll to position [902, 0]
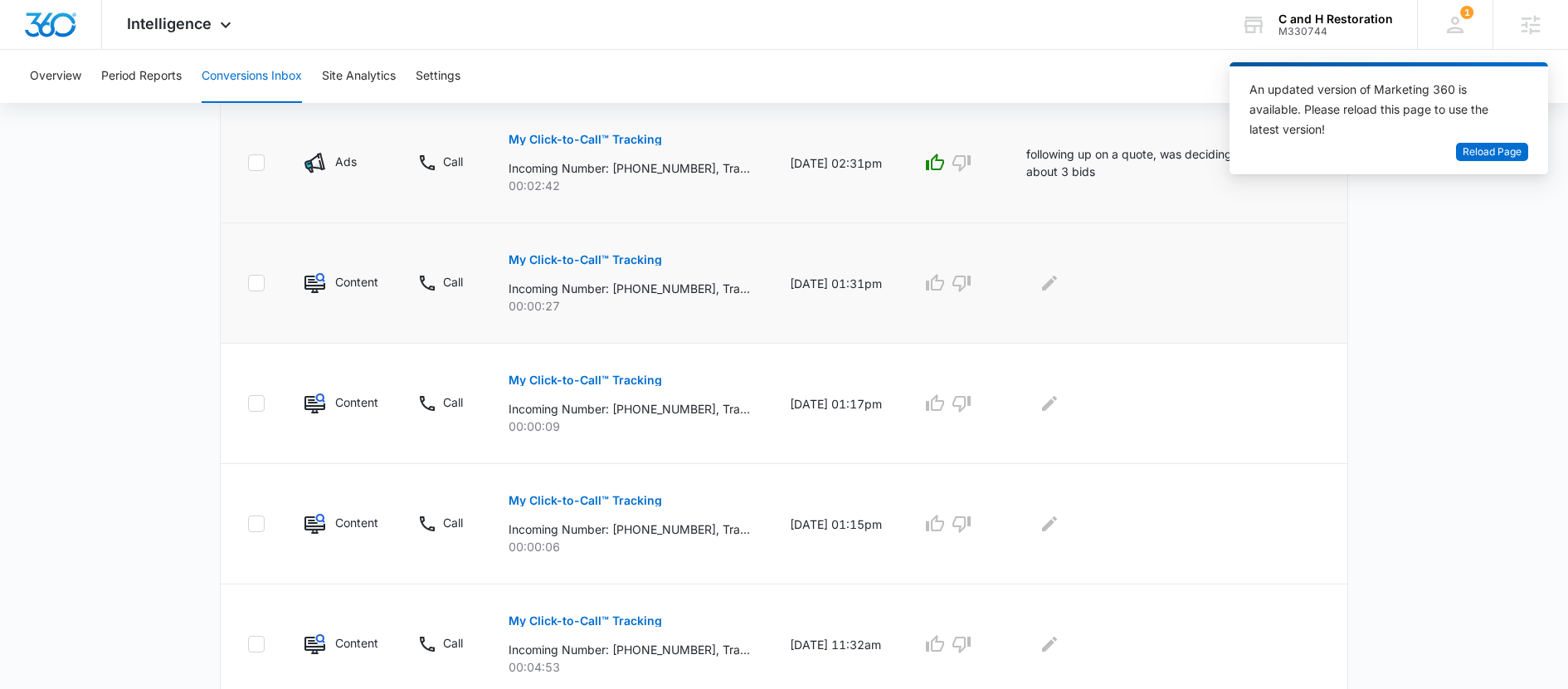
click at [581, 264] on p "My Click-to-Call™ Tracking" at bounding box center [585, 260] width 154 height 11
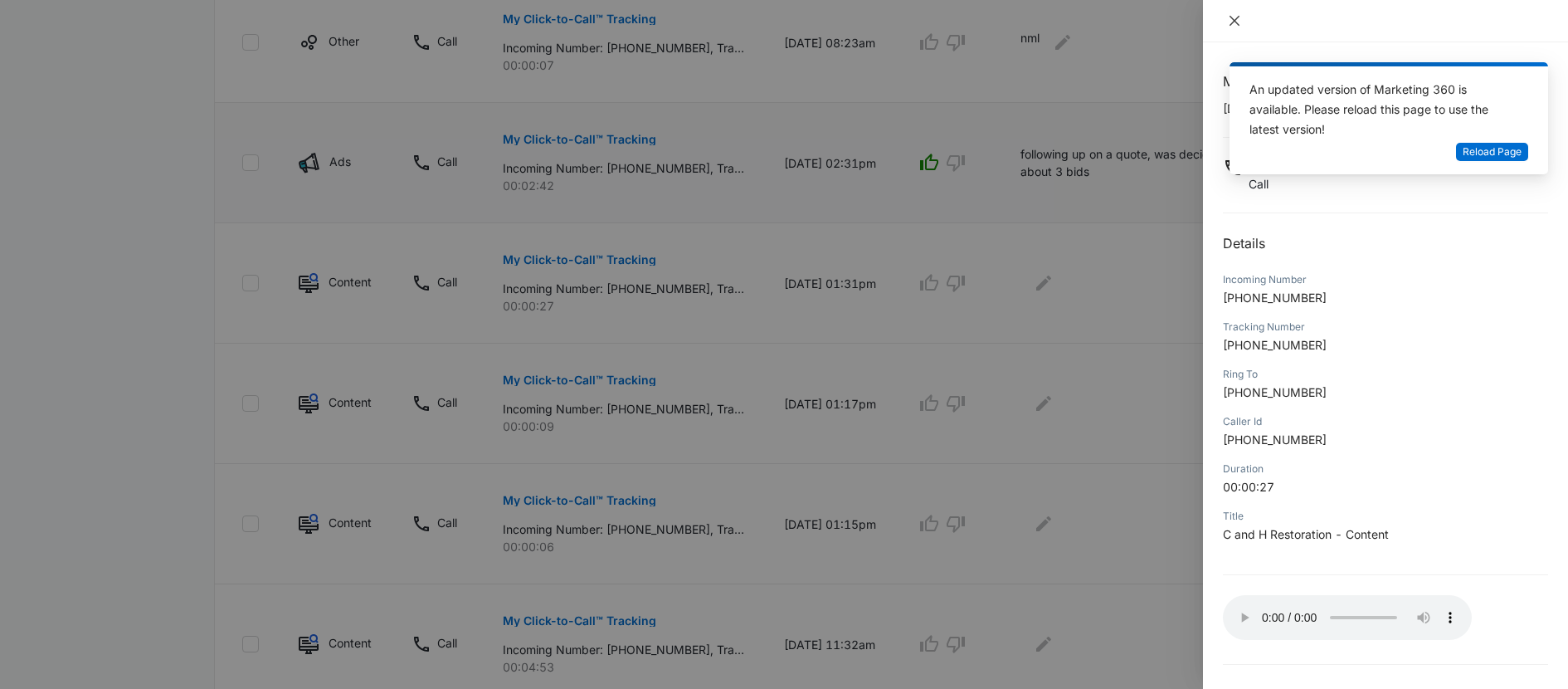
click at [1233, 18] on icon "close" at bounding box center [1235, 20] width 13 height 13
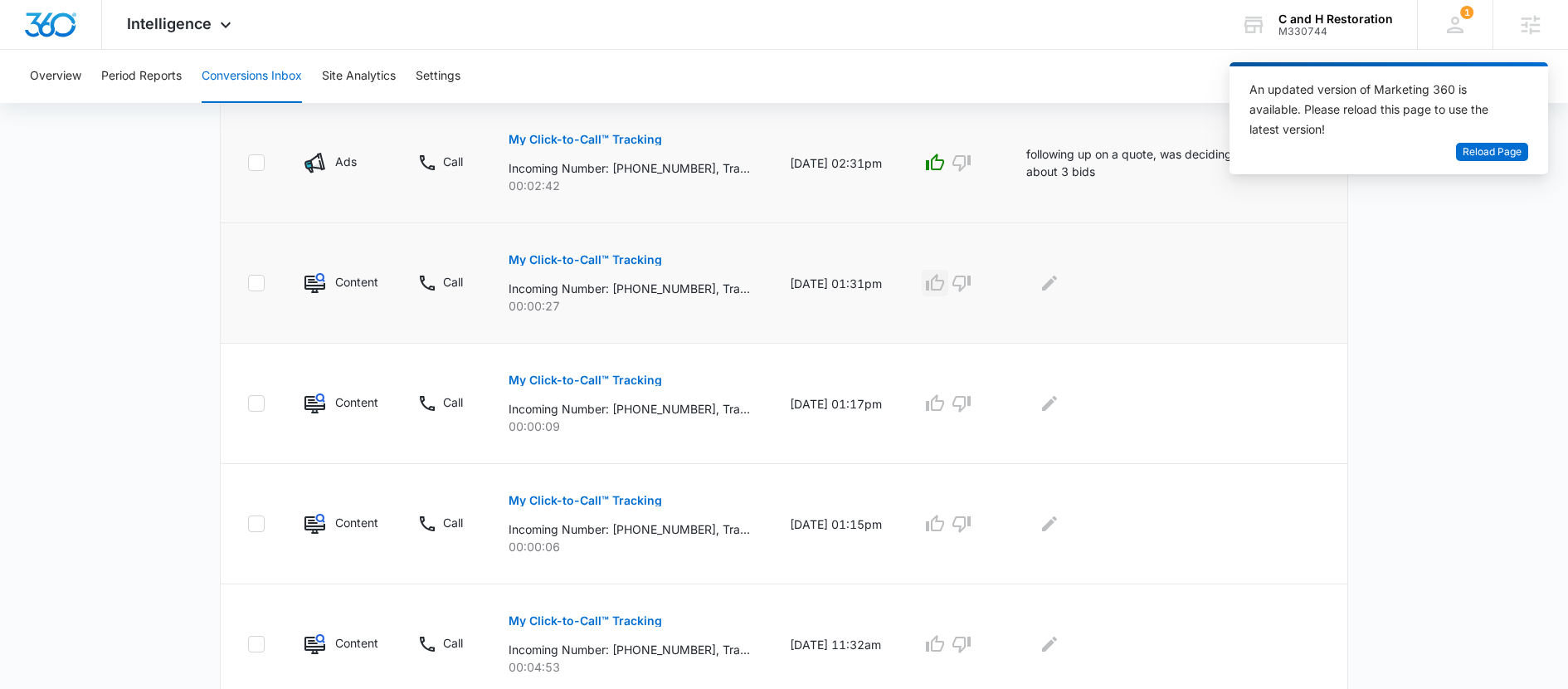
click at [949, 293] on button "button" at bounding box center [935, 283] width 26 height 26
click at [1060, 288] on icon "Edit Comments" at bounding box center [1049, 282] width 20 height 20
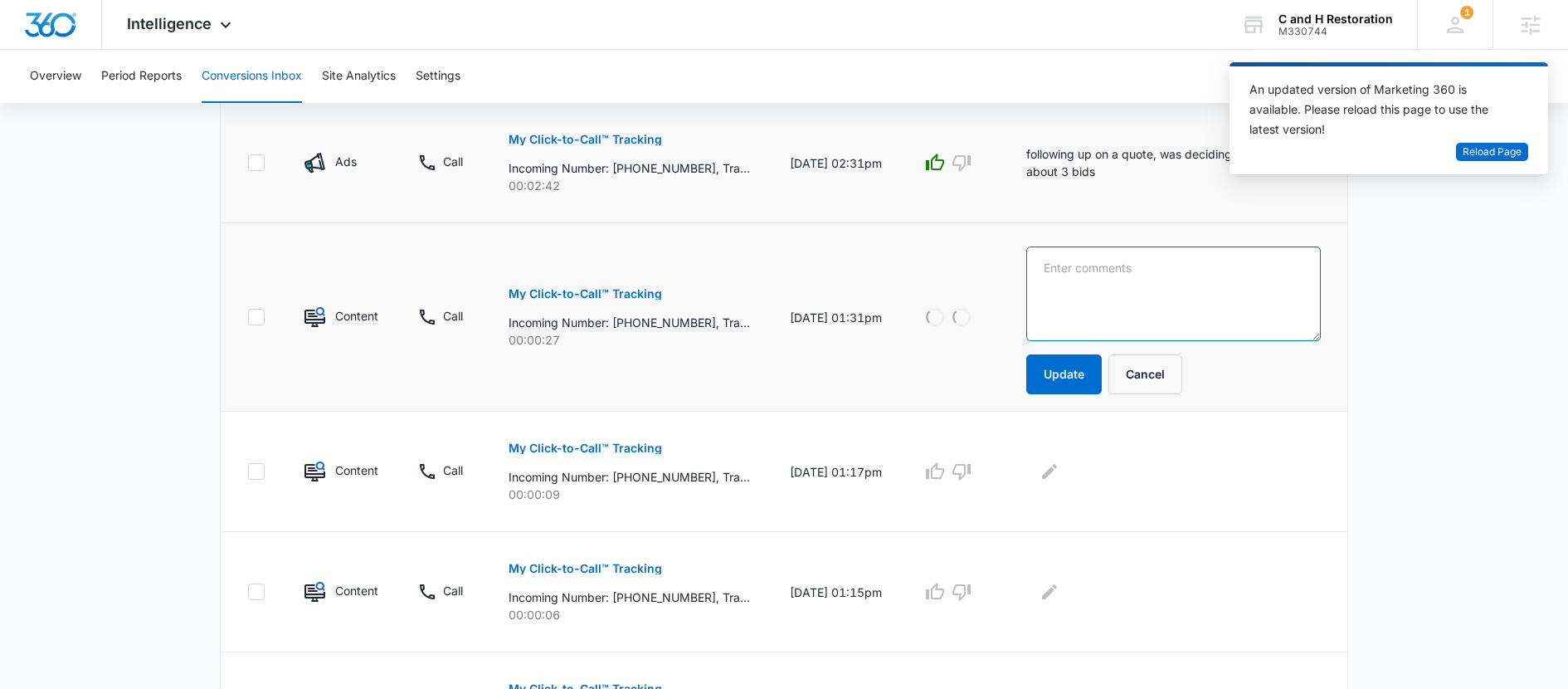
click at [1087, 293] on textarea at bounding box center [1173, 294] width 295 height 95
type textarea "porch repair quote request"
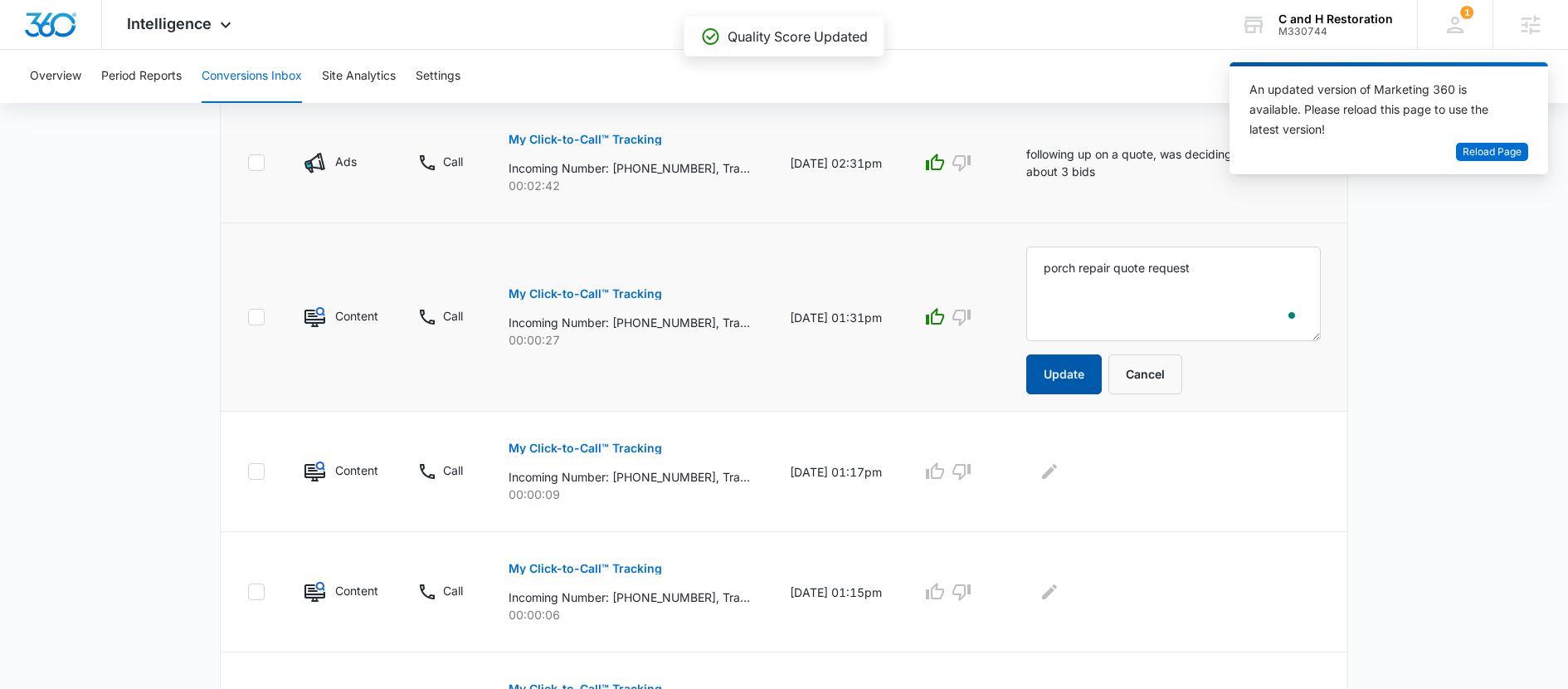
click at [1081, 371] on button "Update" at bounding box center [1064, 374] width 76 height 40
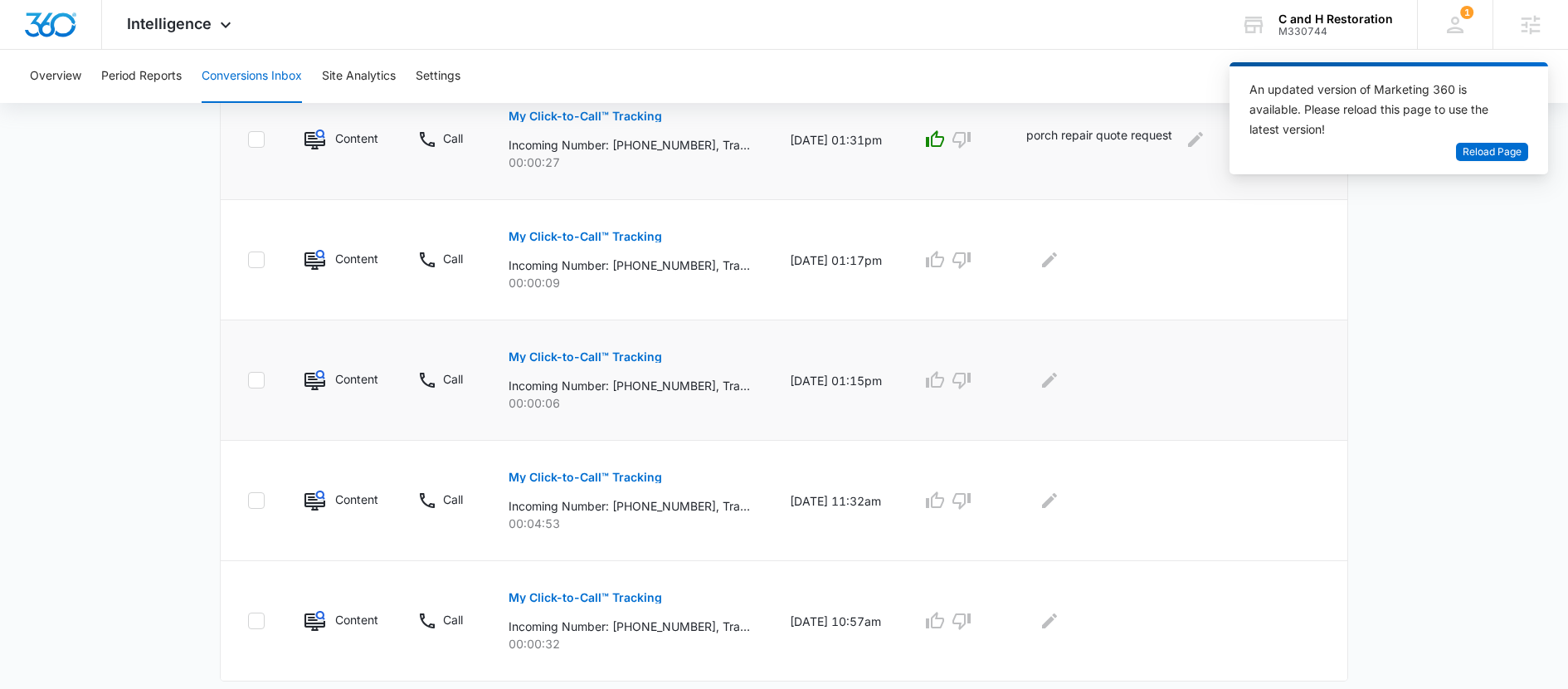
scroll to position [1052, 0]
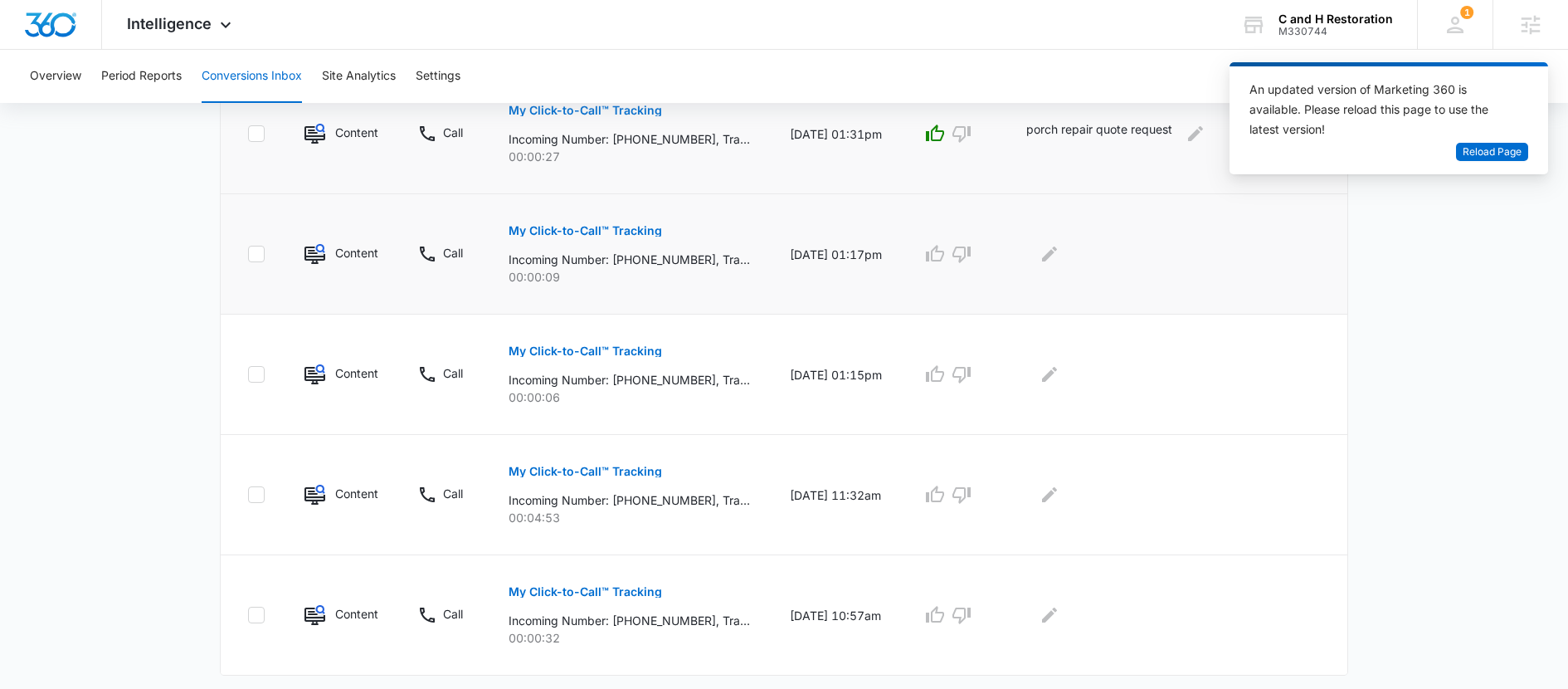
click at [543, 227] on p "My Click-to-Call™ Tracking" at bounding box center [585, 231] width 154 height 11
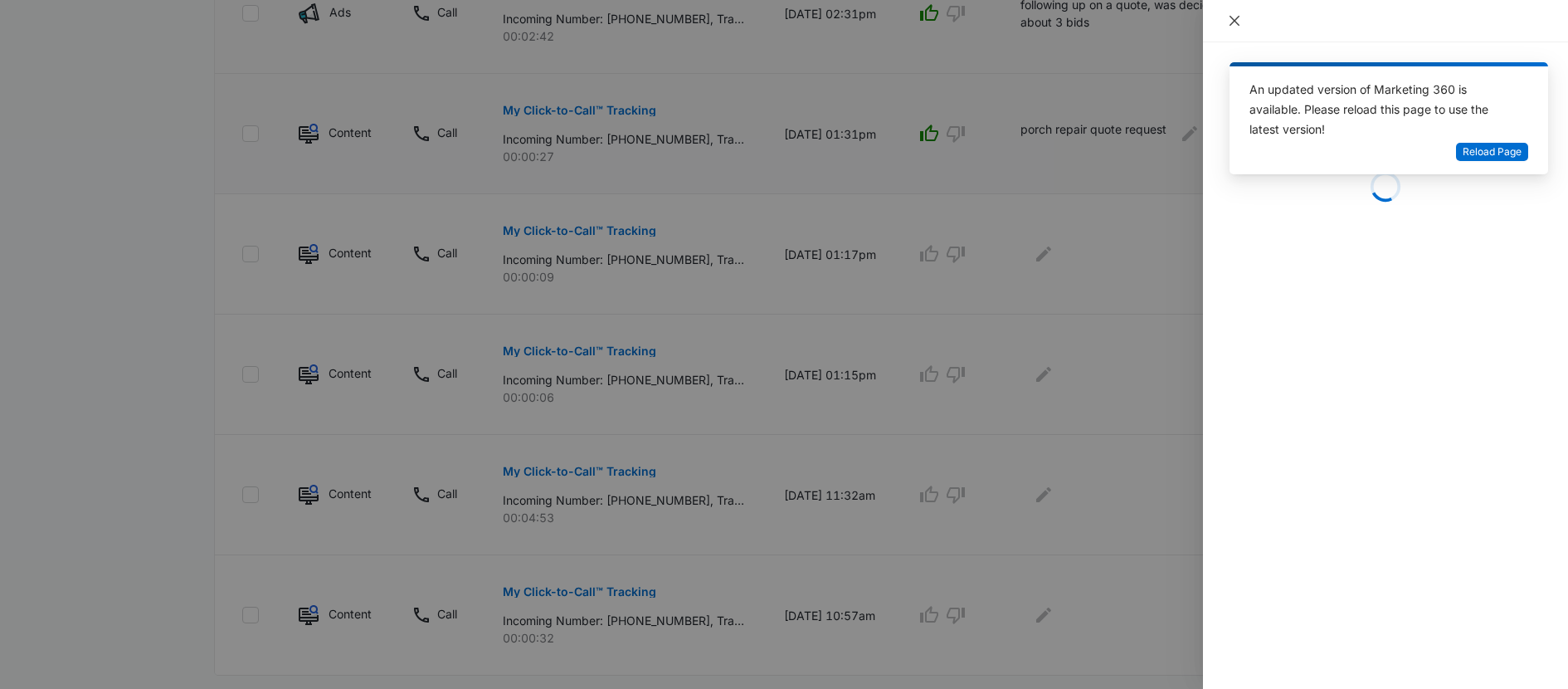
click at [1237, 17] on icon "close" at bounding box center [1234, 20] width 10 height 10
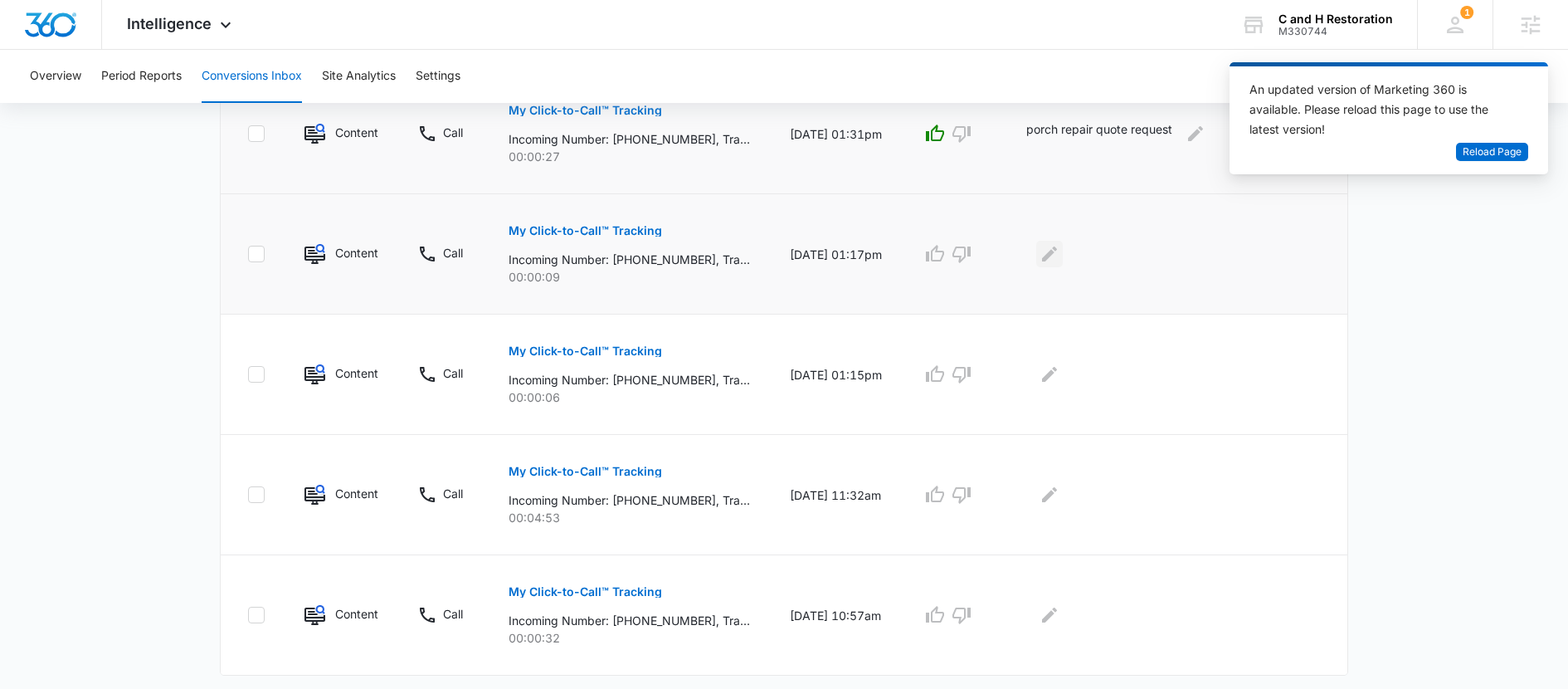
click at [1060, 253] on icon "Edit Comments" at bounding box center [1049, 253] width 20 height 20
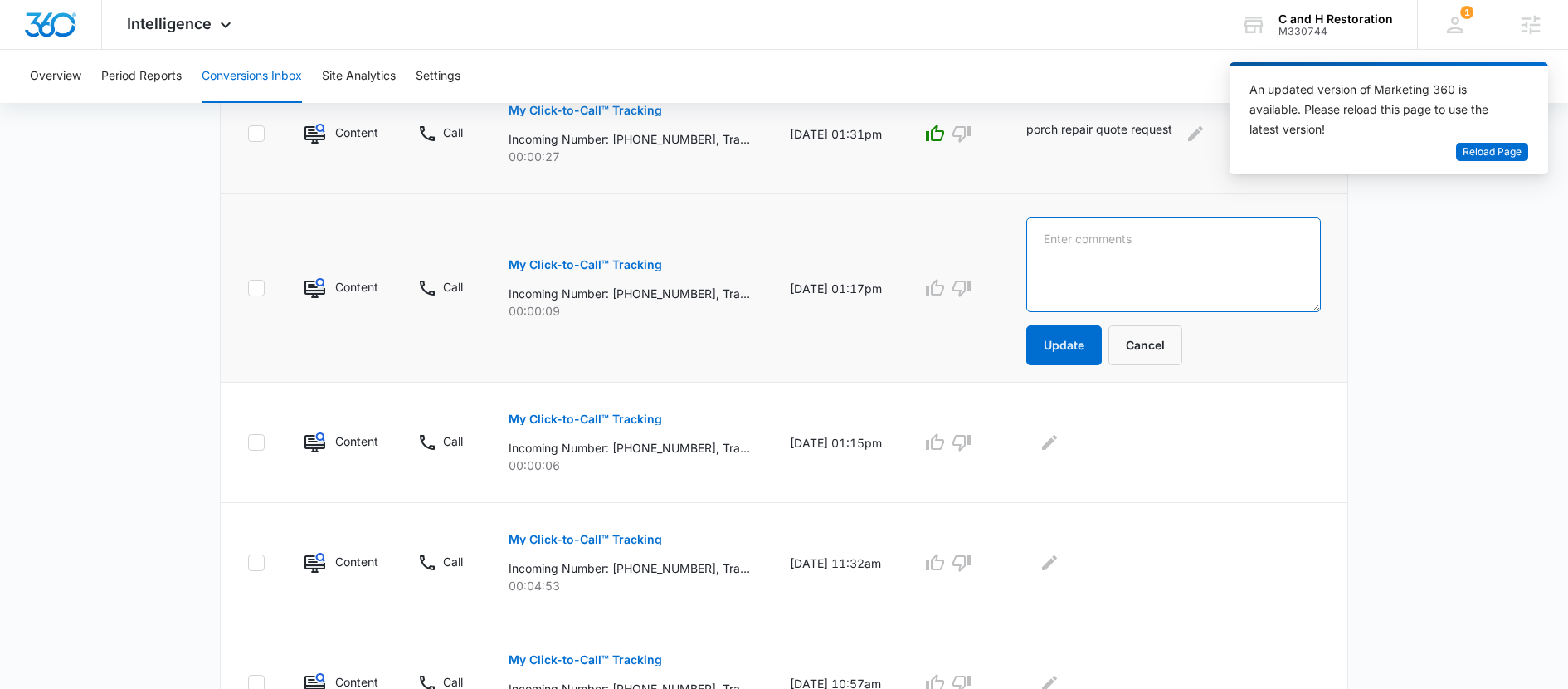
click at [1093, 275] on textarea at bounding box center [1173, 265] width 295 height 95
type textarea "nml"
click at [1077, 346] on button "Update" at bounding box center [1064, 345] width 76 height 40
click at [1057, 444] on icon "Edit Comments" at bounding box center [1049, 442] width 15 height 15
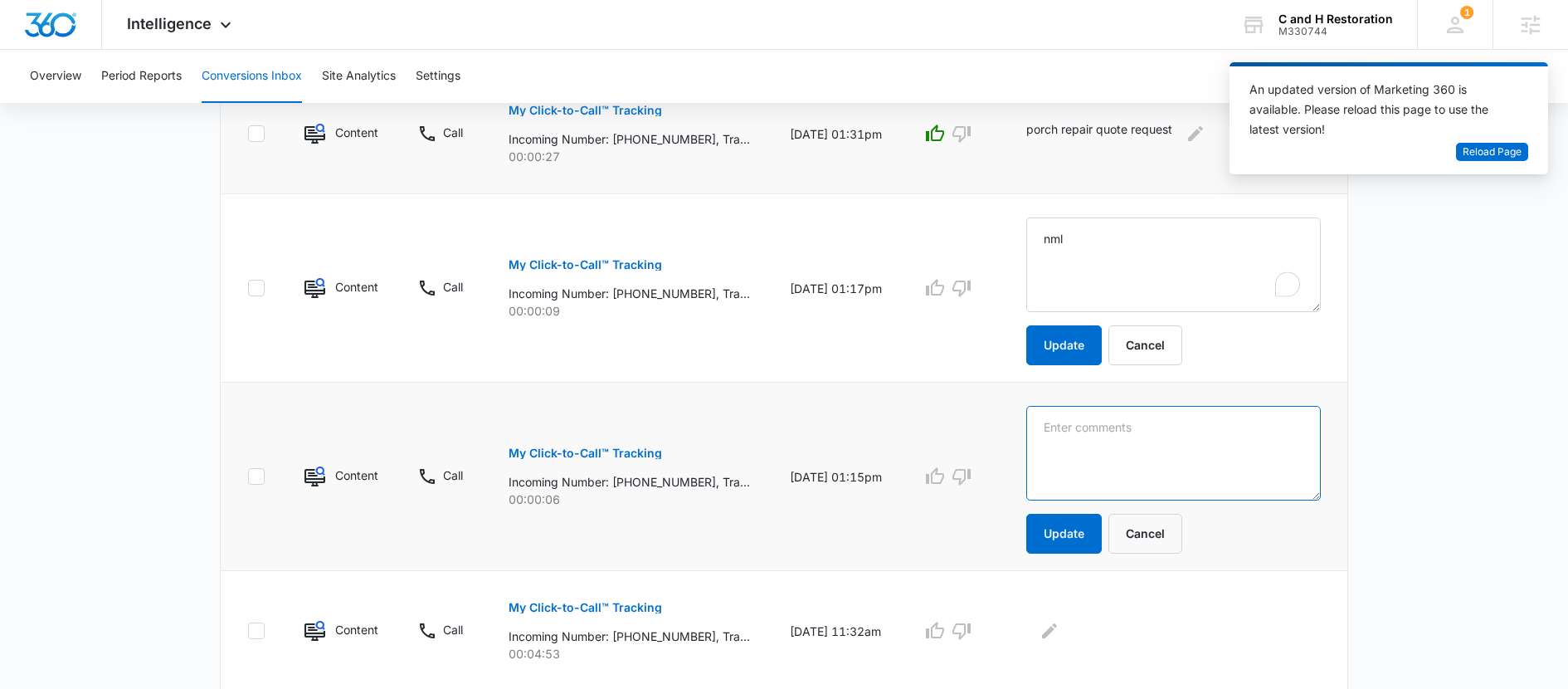
click at [1082, 444] on textarea at bounding box center [1173, 453] width 295 height 95
type textarea "nml"
click at [1067, 552] on button "Update" at bounding box center [1064, 533] width 76 height 40
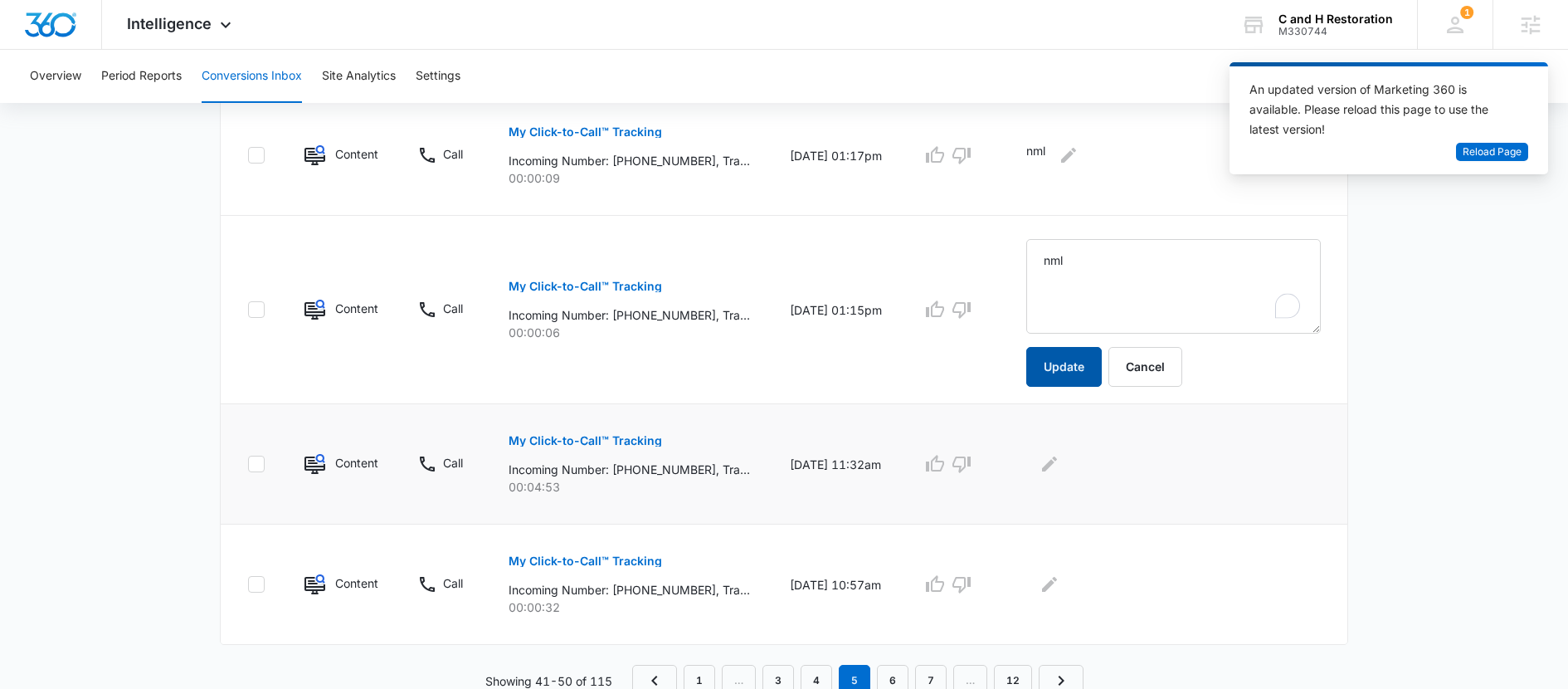
scroll to position [1156, 0]
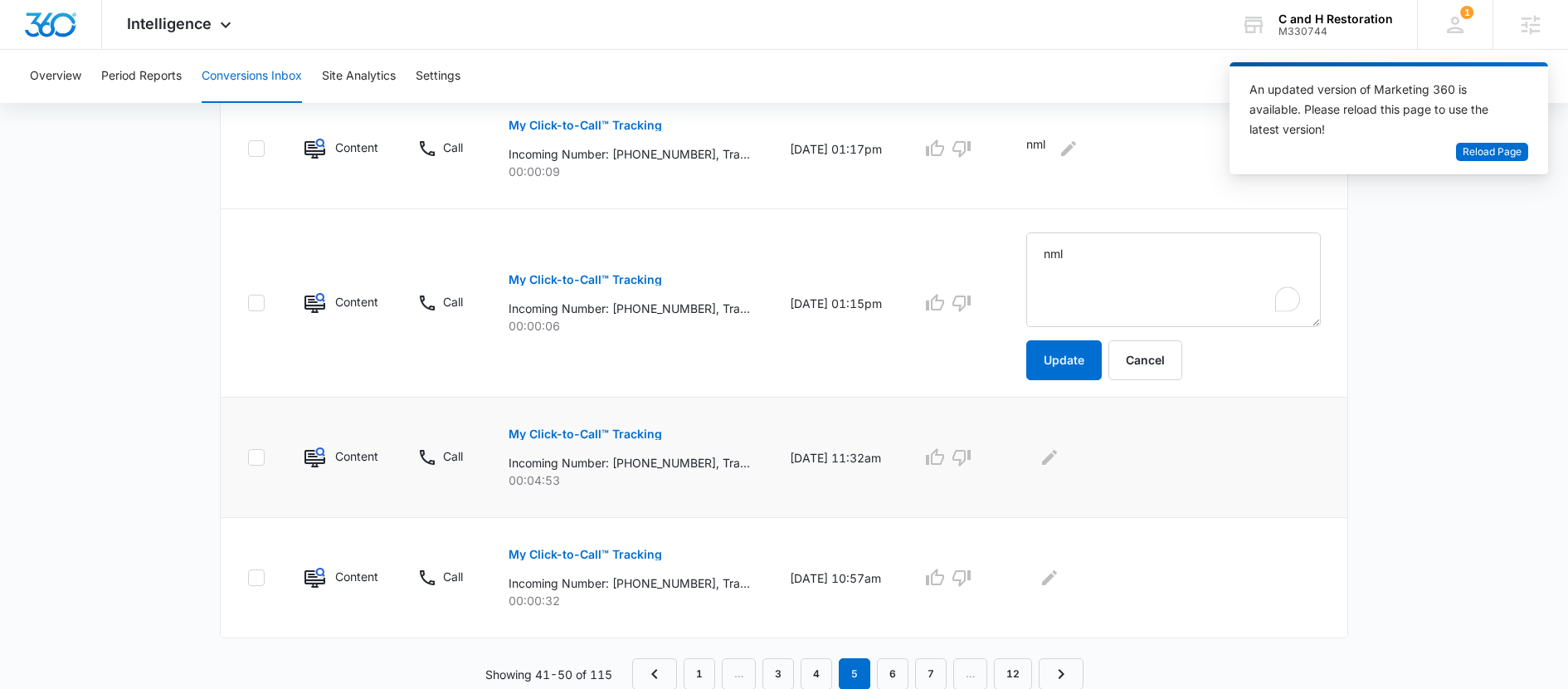
click at [624, 427] on button "My Click-to-Call™ Tracking" at bounding box center [585, 434] width 154 height 40
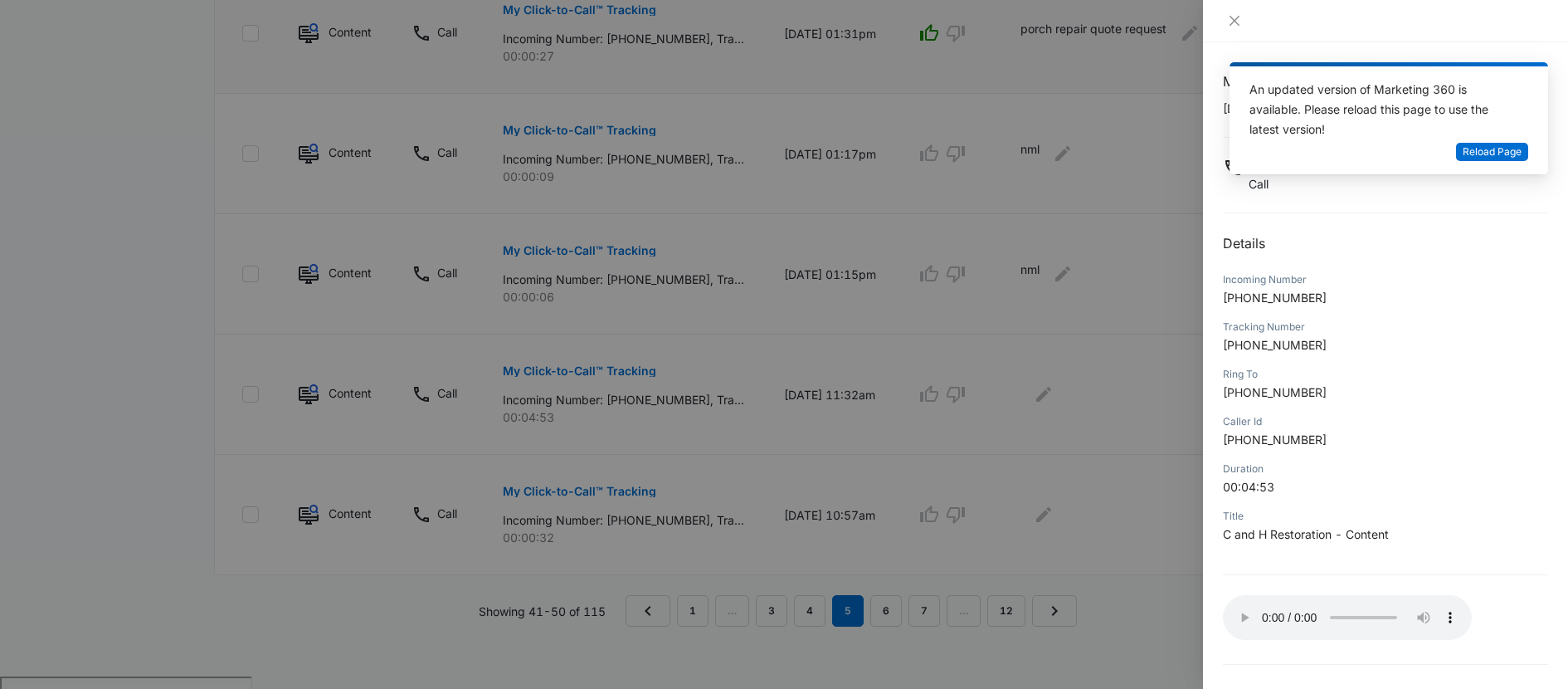
scroll to position [37, 0]
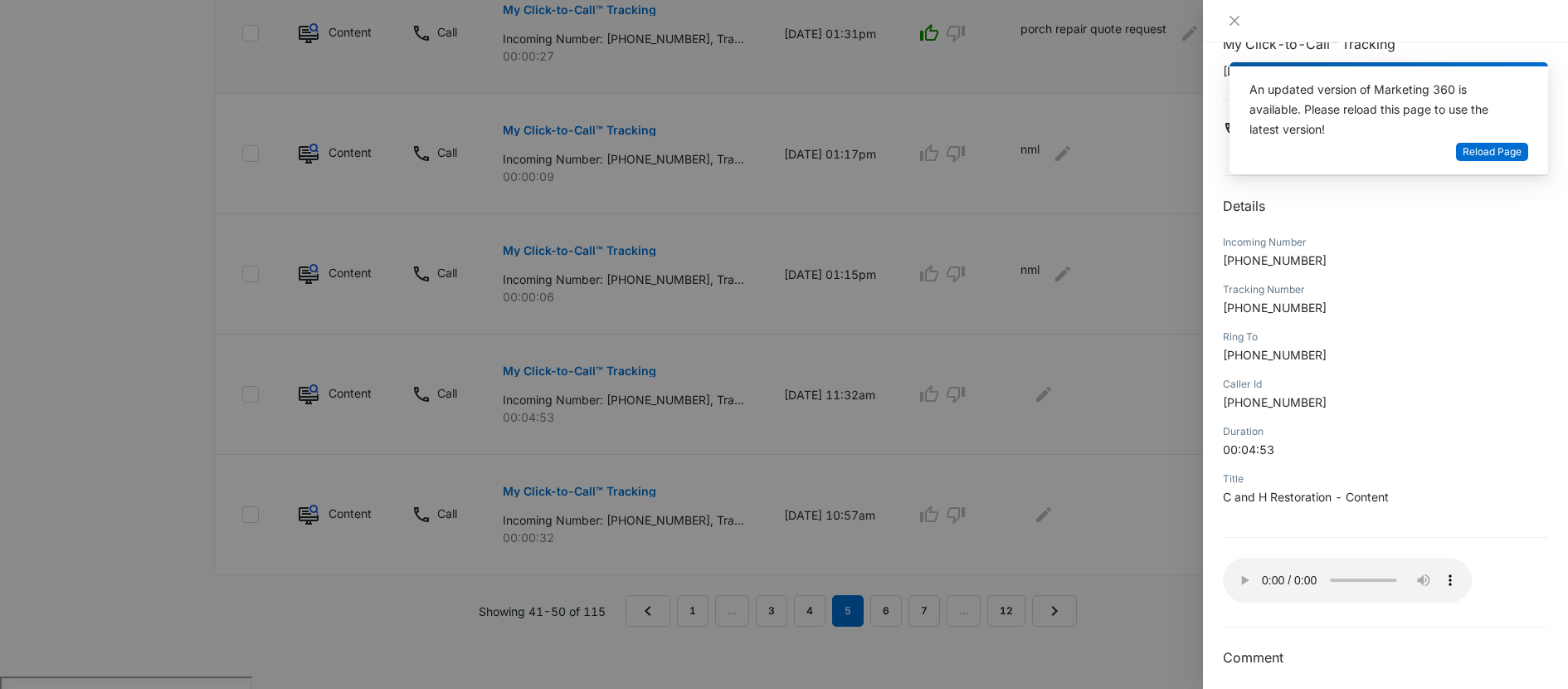
click at [1230, 29] on div at bounding box center [1385, 21] width 365 height 42
click at [1234, 14] on icon "close" at bounding box center [1235, 20] width 13 height 13
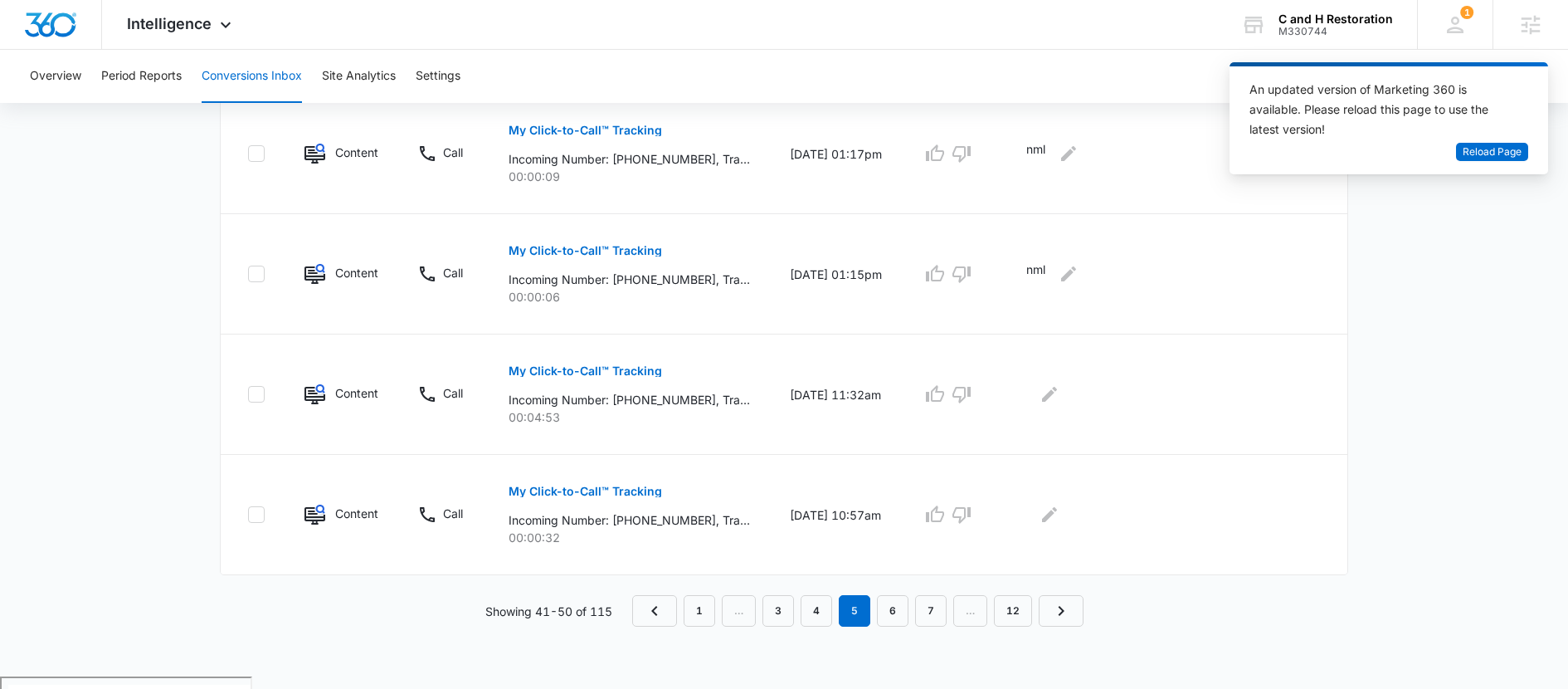
scroll to position [1089, 0]
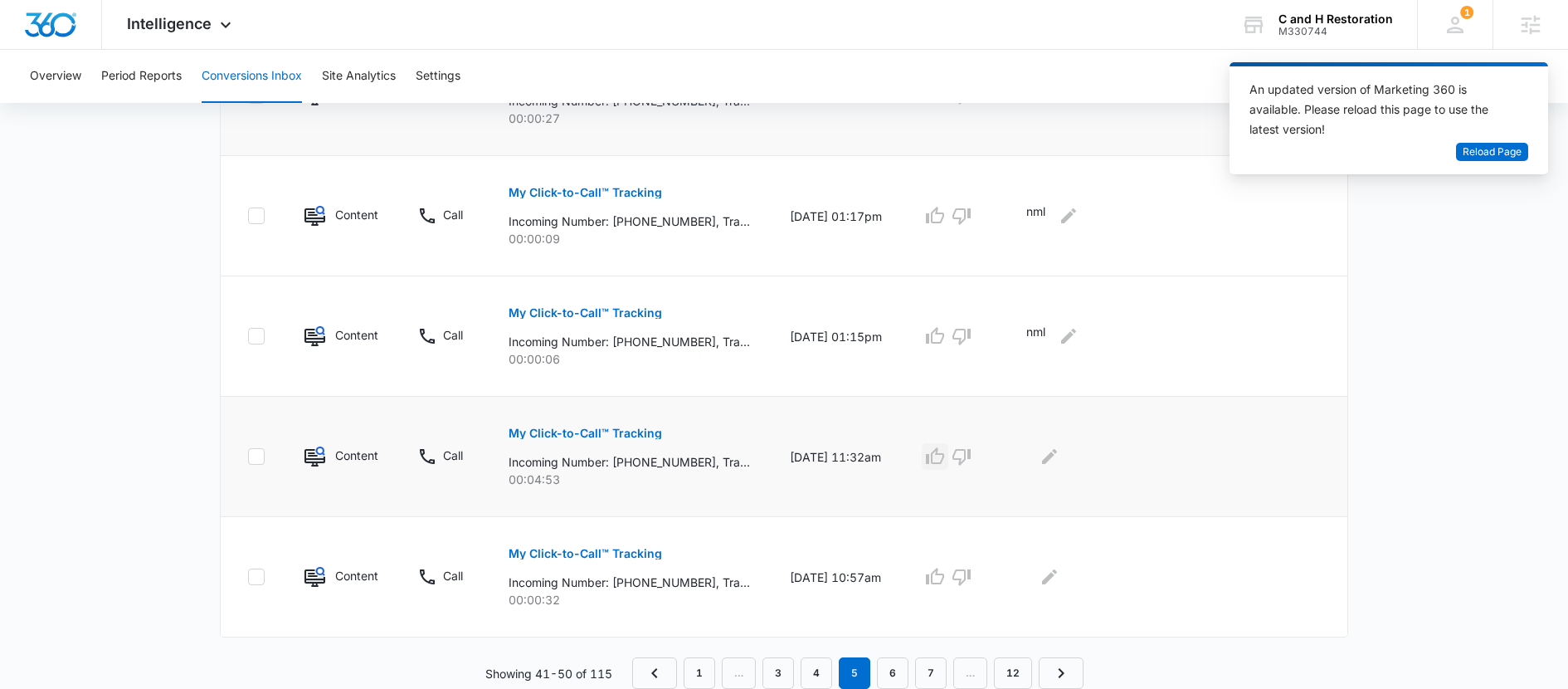
click at [944, 449] on icon "button" at bounding box center [935, 456] width 18 height 17
click at [1057, 461] on icon "Edit Comments" at bounding box center [1049, 456] width 15 height 15
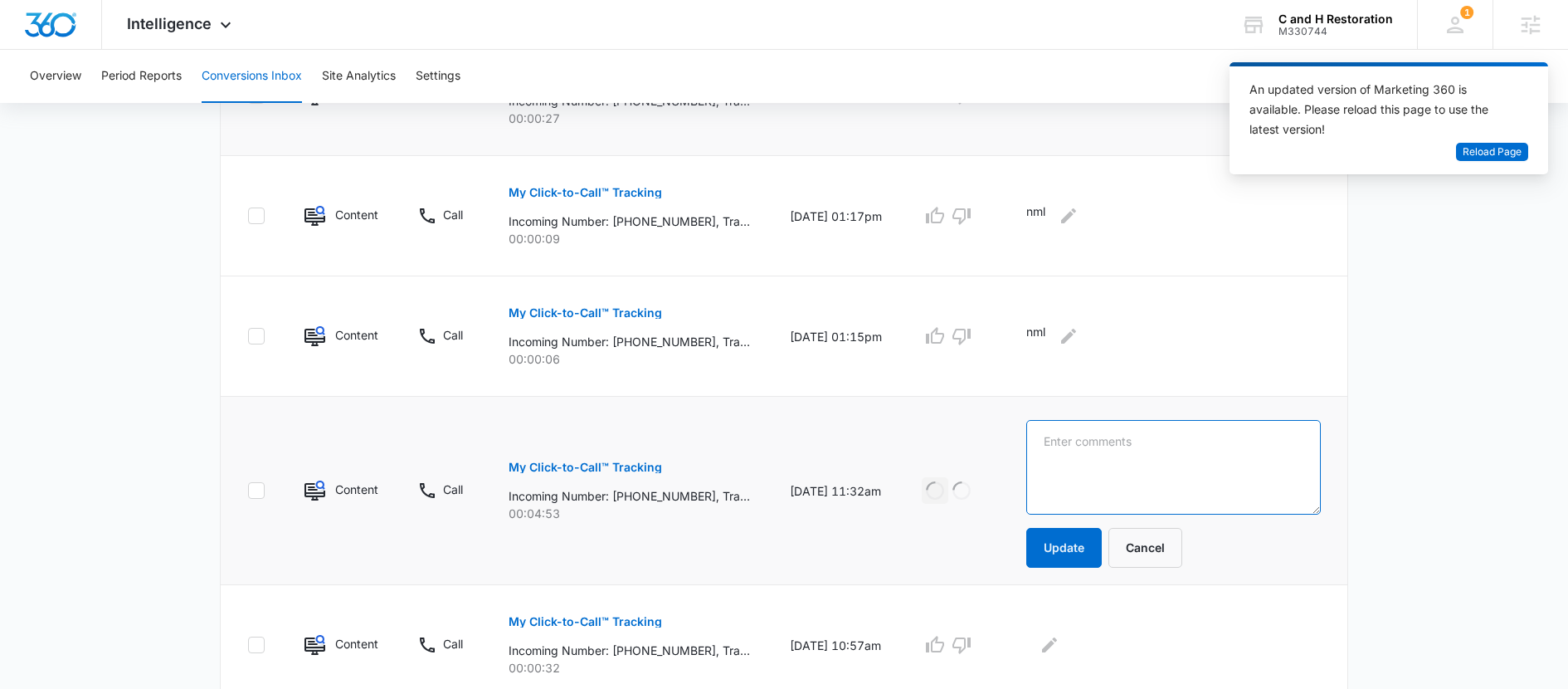
click at [1068, 451] on textarea at bounding box center [1173, 467] width 295 height 95
type textarea "booked quote appointment"
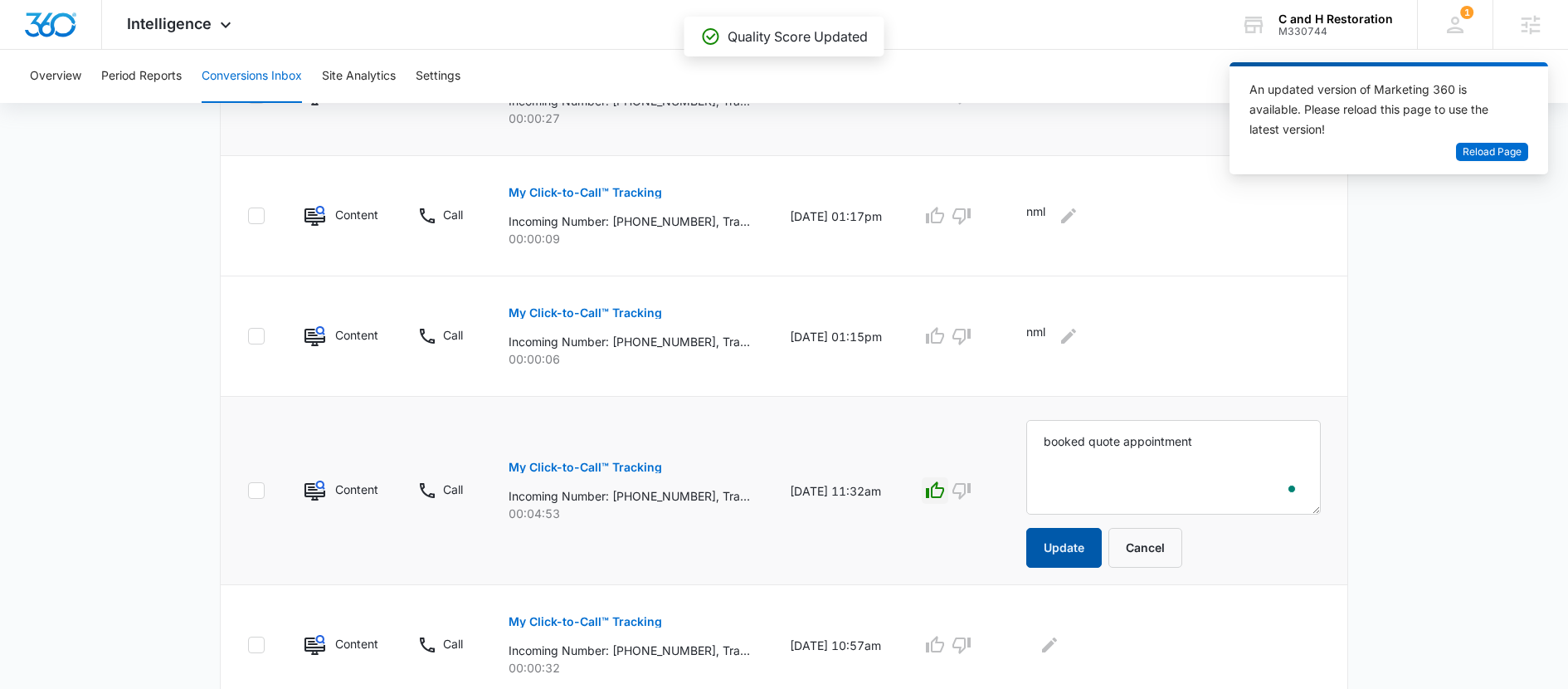
click at [1073, 529] on button "Update" at bounding box center [1064, 547] width 76 height 40
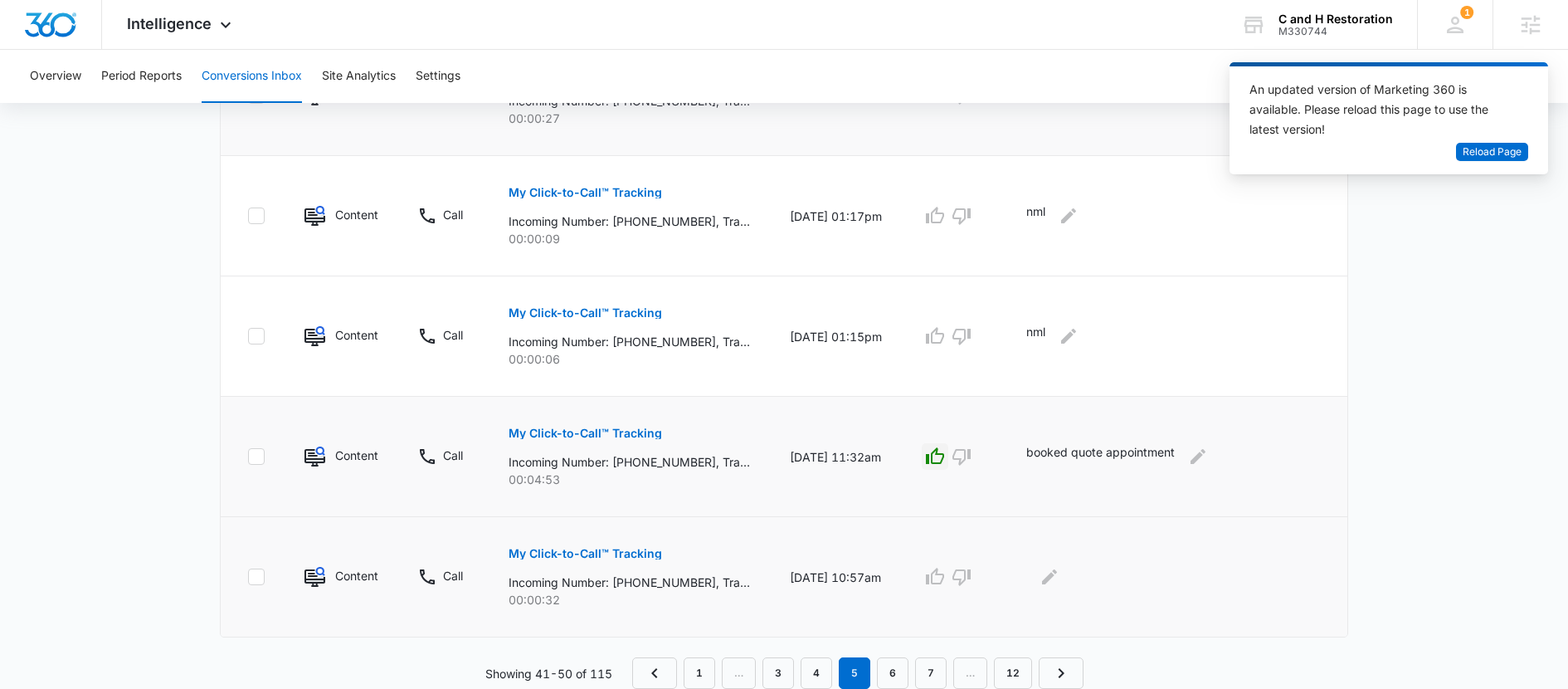
click at [634, 553] on p "My Click-to-Call™ Tracking" at bounding box center [585, 553] width 154 height 11
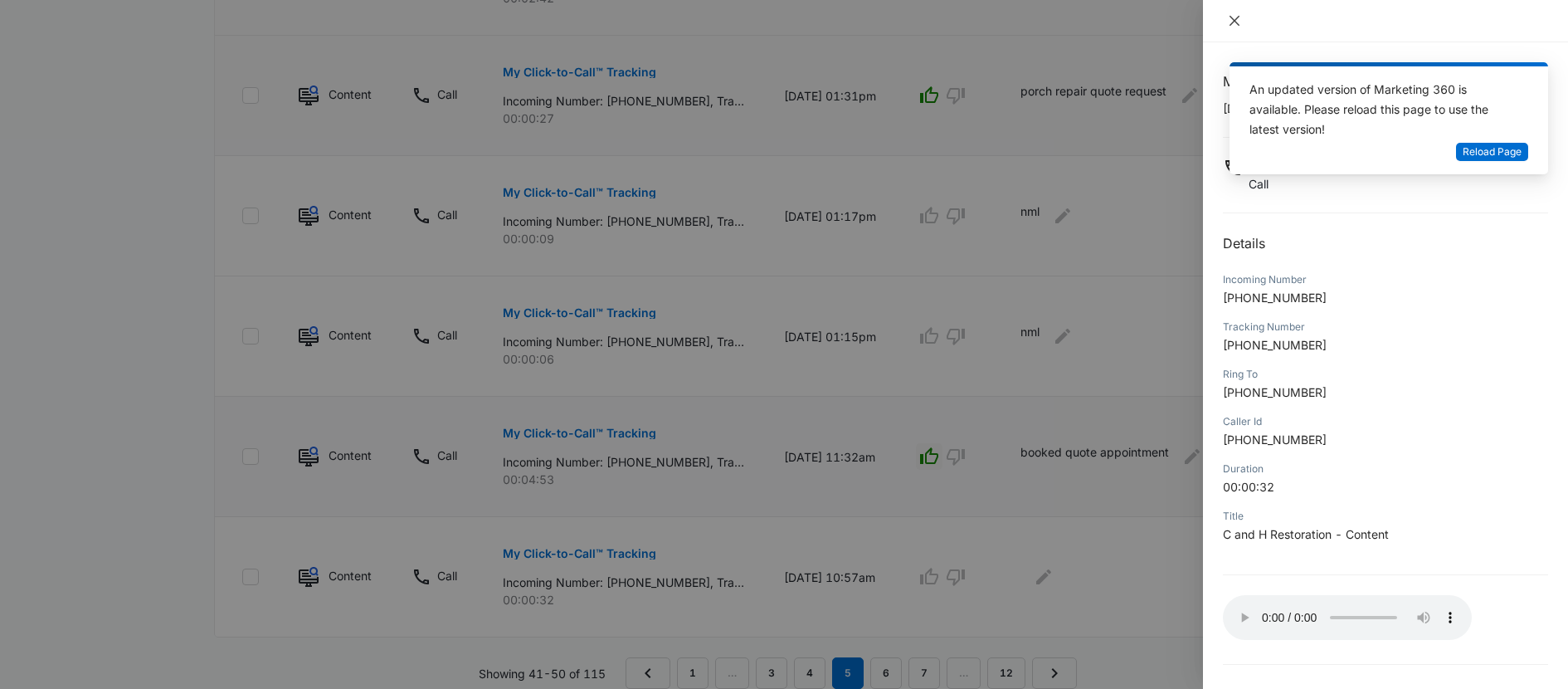
click at [1235, 20] on icon "close" at bounding box center [1234, 20] width 10 height 10
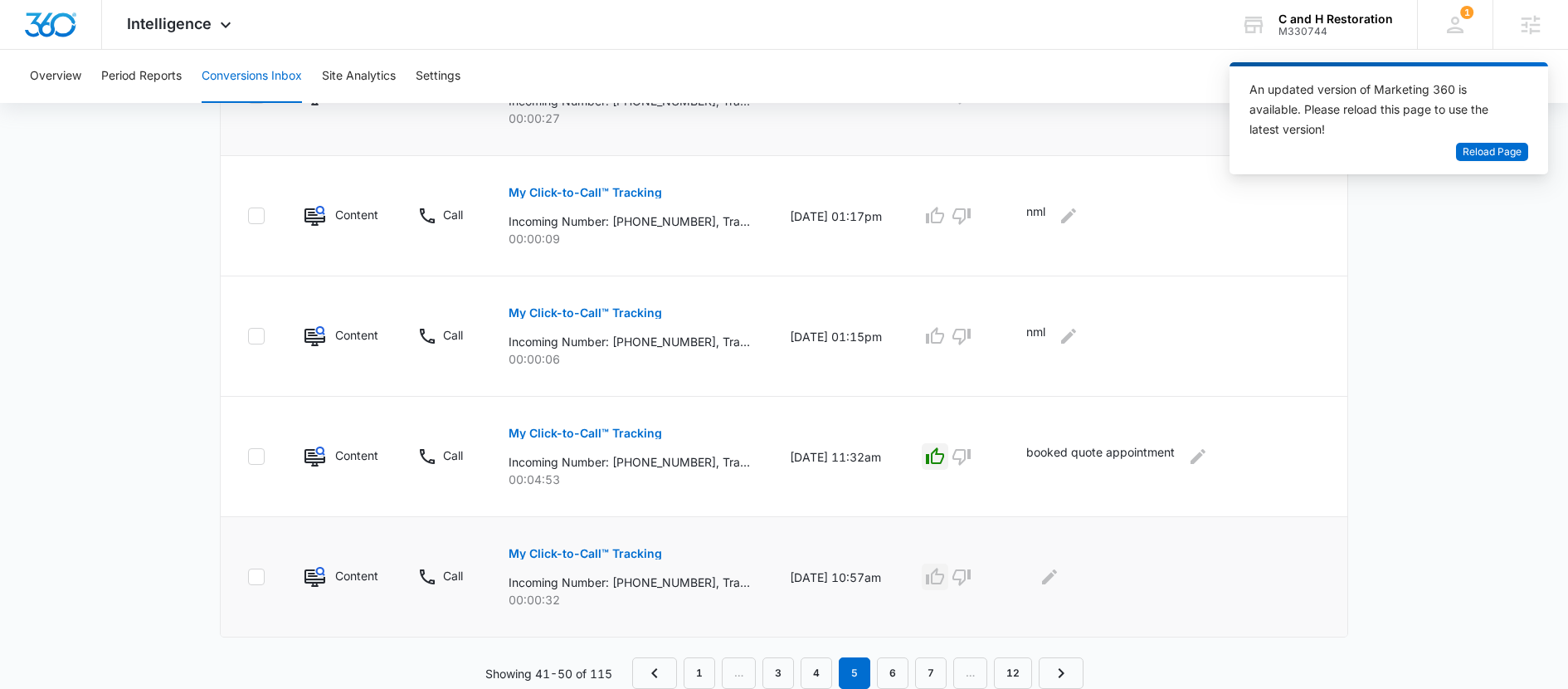
click at [945, 578] on icon "button" at bounding box center [935, 576] width 20 height 20
click at [1060, 581] on icon "Edit Comments" at bounding box center [1049, 576] width 20 height 20
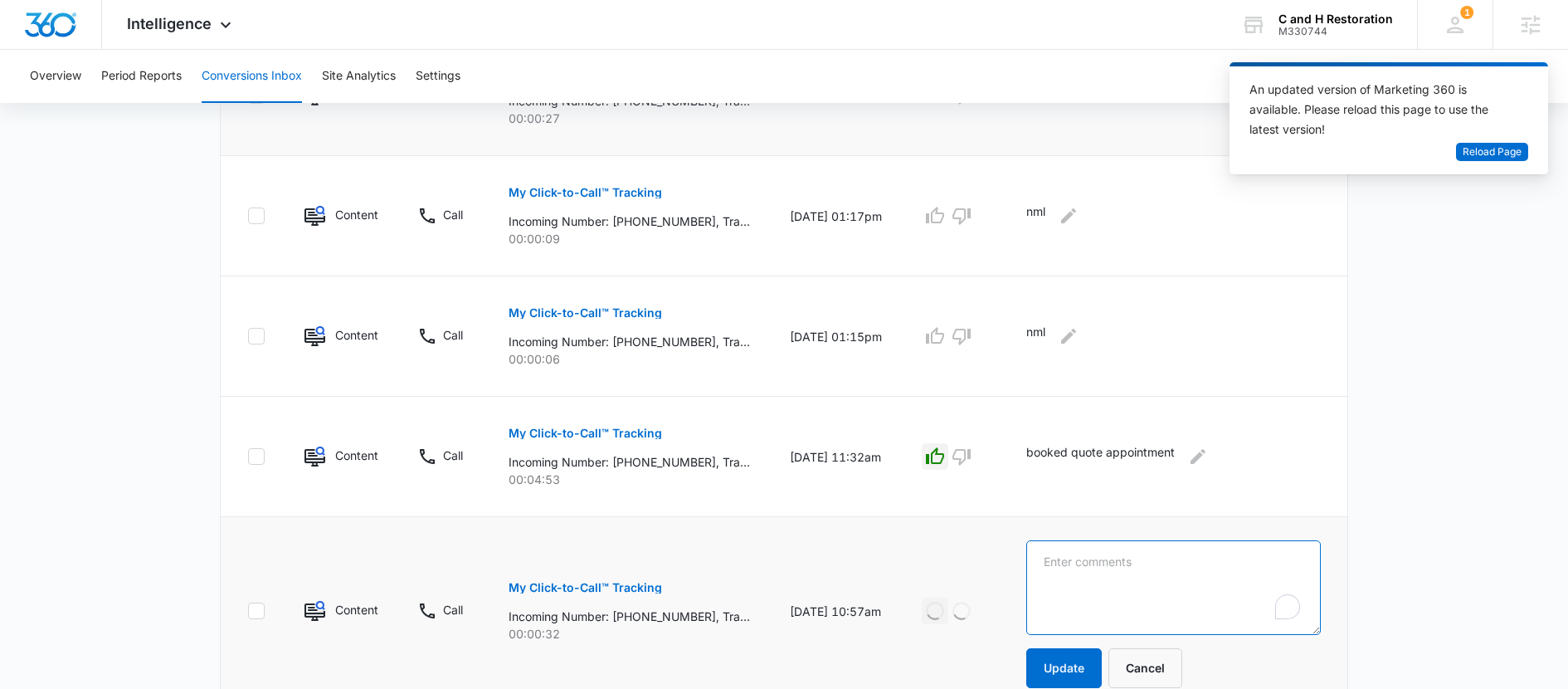
click at [1071, 581] on textarea "To enrich screen reader interactions, please activate Accessibility in Grammarl…" at bounding box center [1173, 588] width 295 height 95
type textarea "not interested in waiting a month"
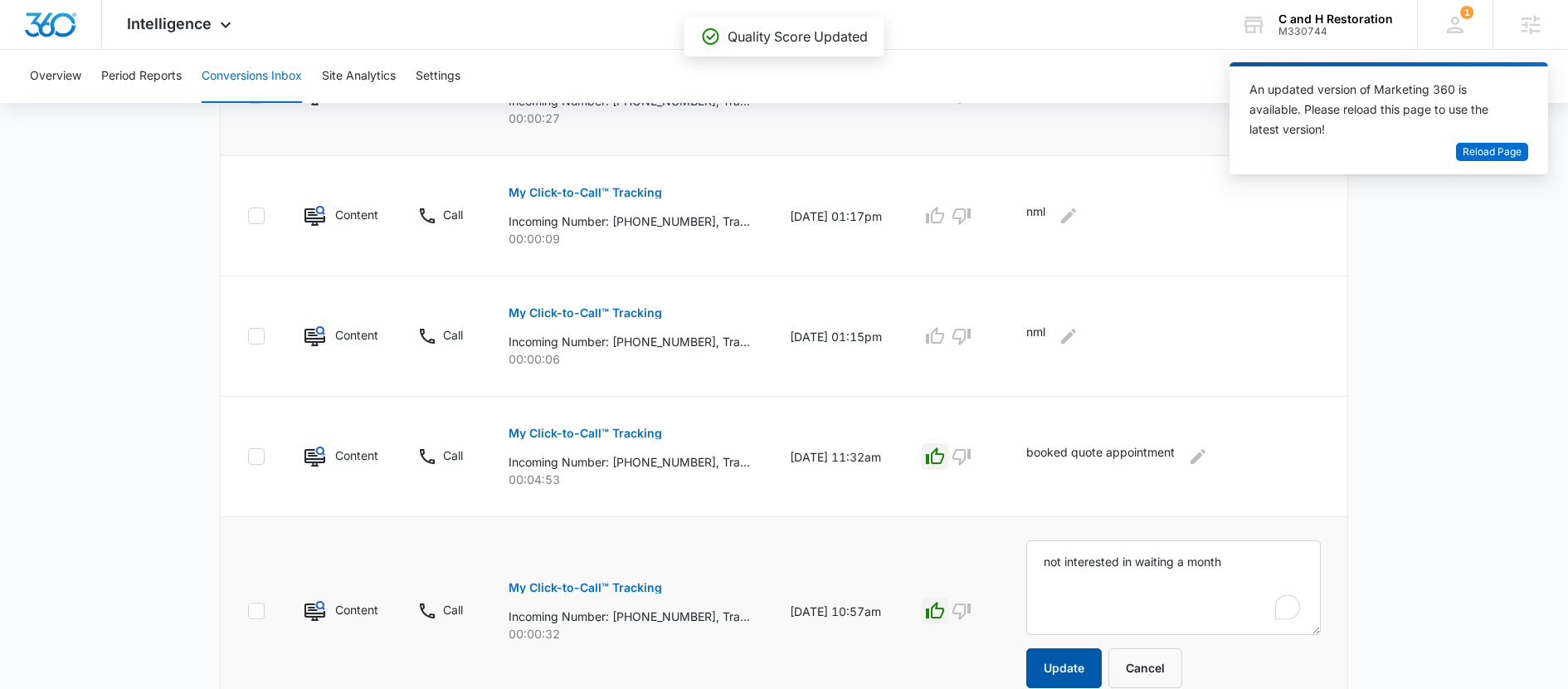
click at [1074, 663] on button "Update" at bounding box center [1064, 668] width 76 height 40
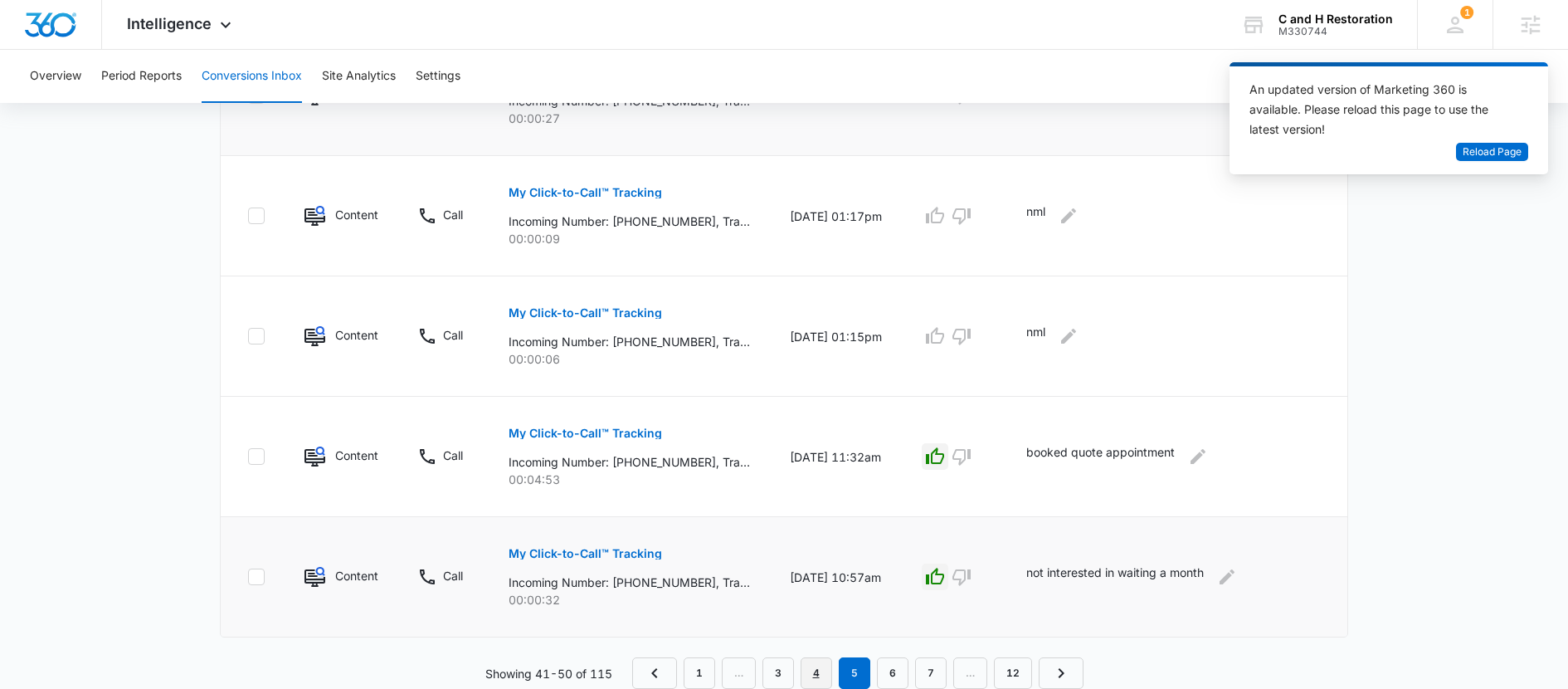
click at [819, 668] on link "4" at bounding box center [817, 673] width 32 height 32
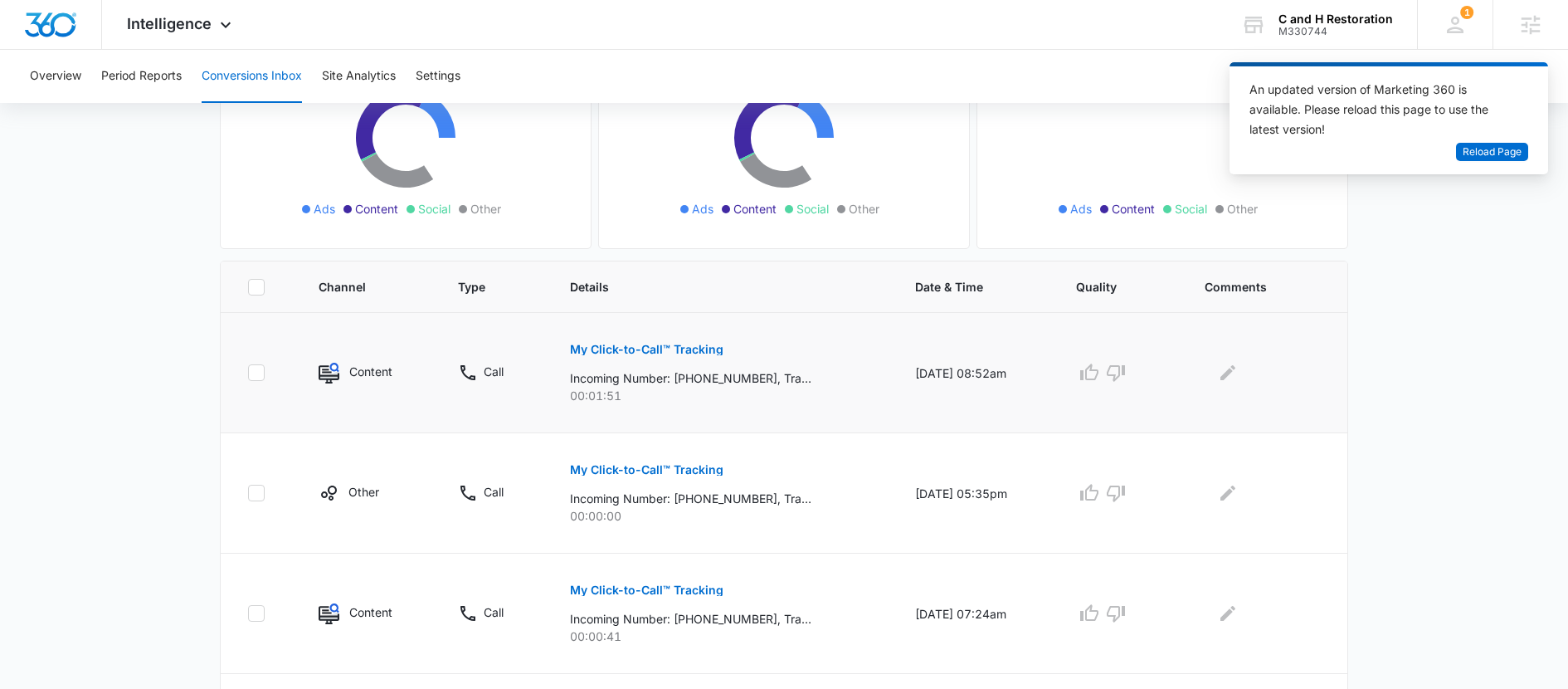
scroll to position [229, 0]
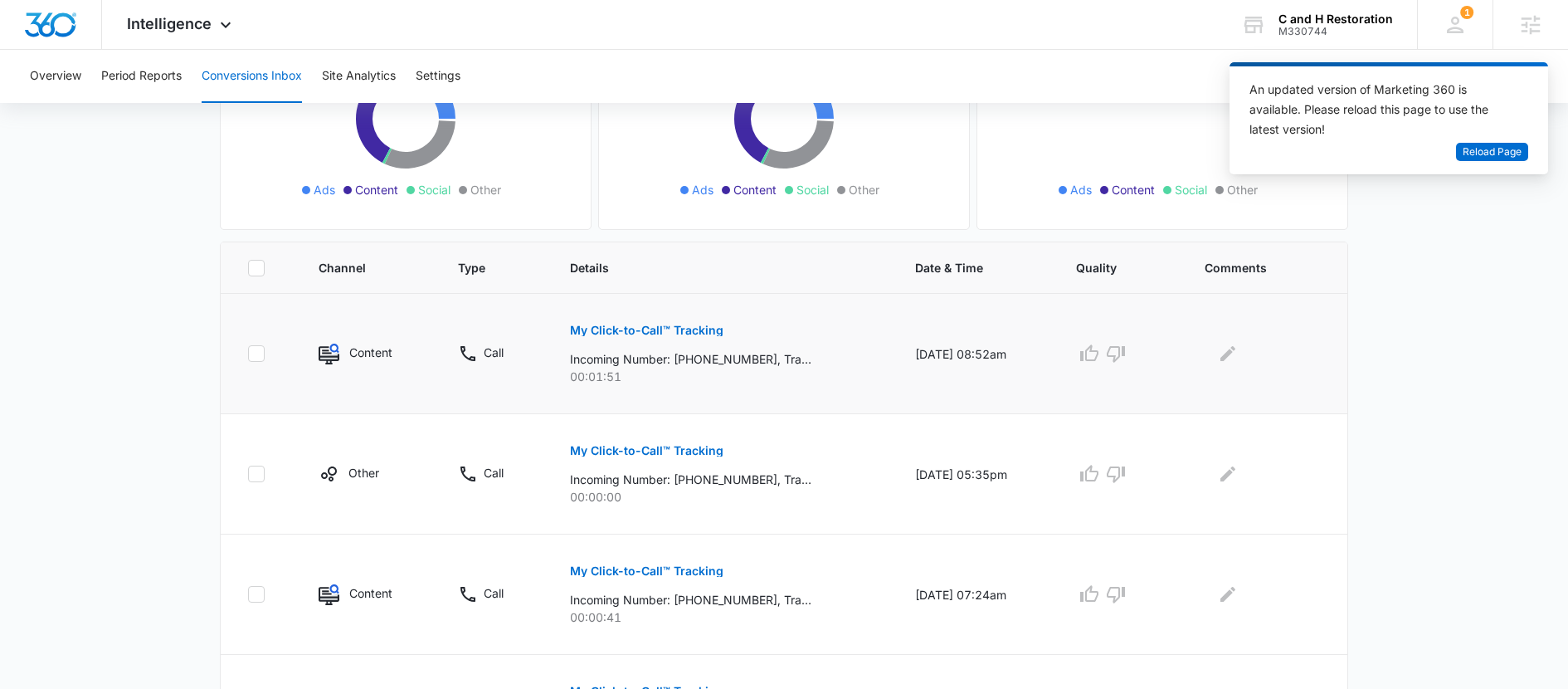
click at [691, 328] on p "My Click-to-Call™ Tracking" at bounding box center [646, 330] width 154 height 11
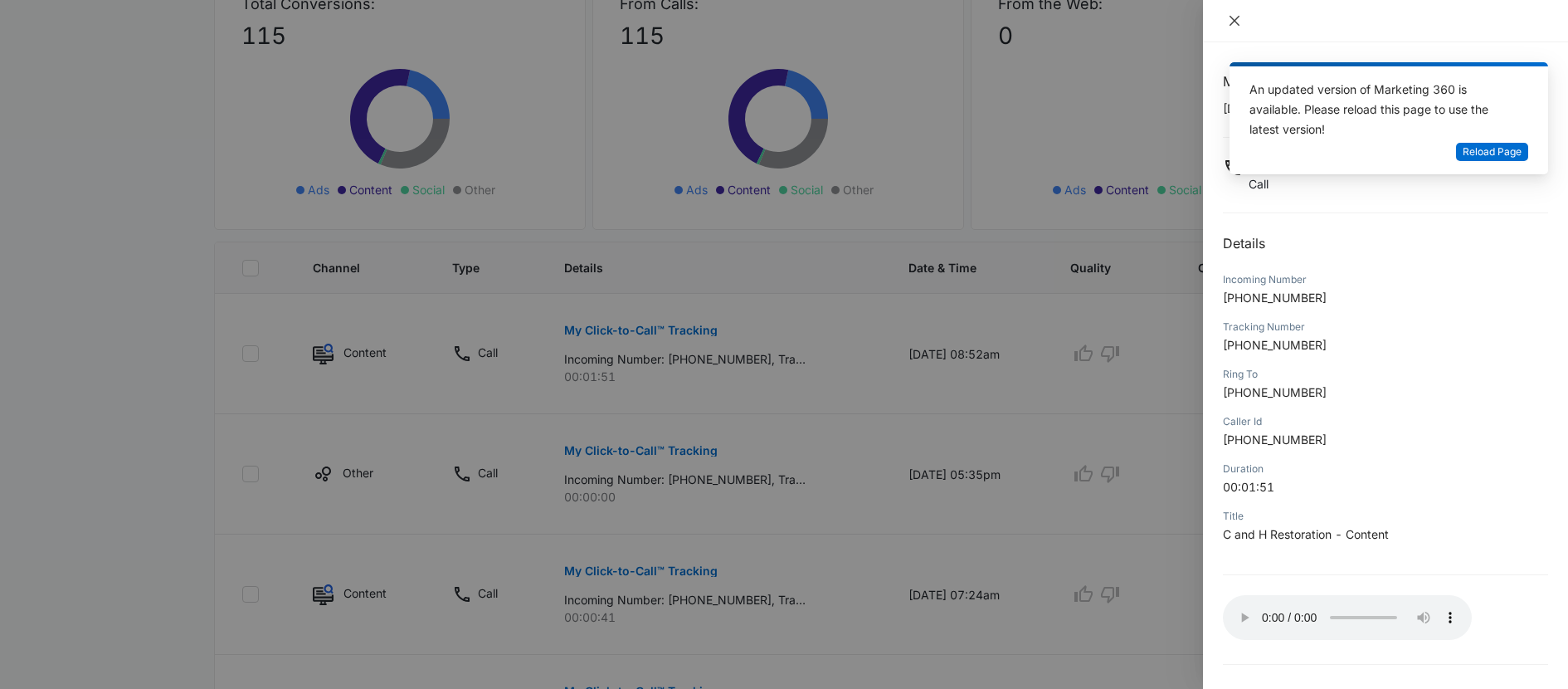
click at [1229, 16] on icon "close" at bounding box center [1235, 20] width 13 height 13
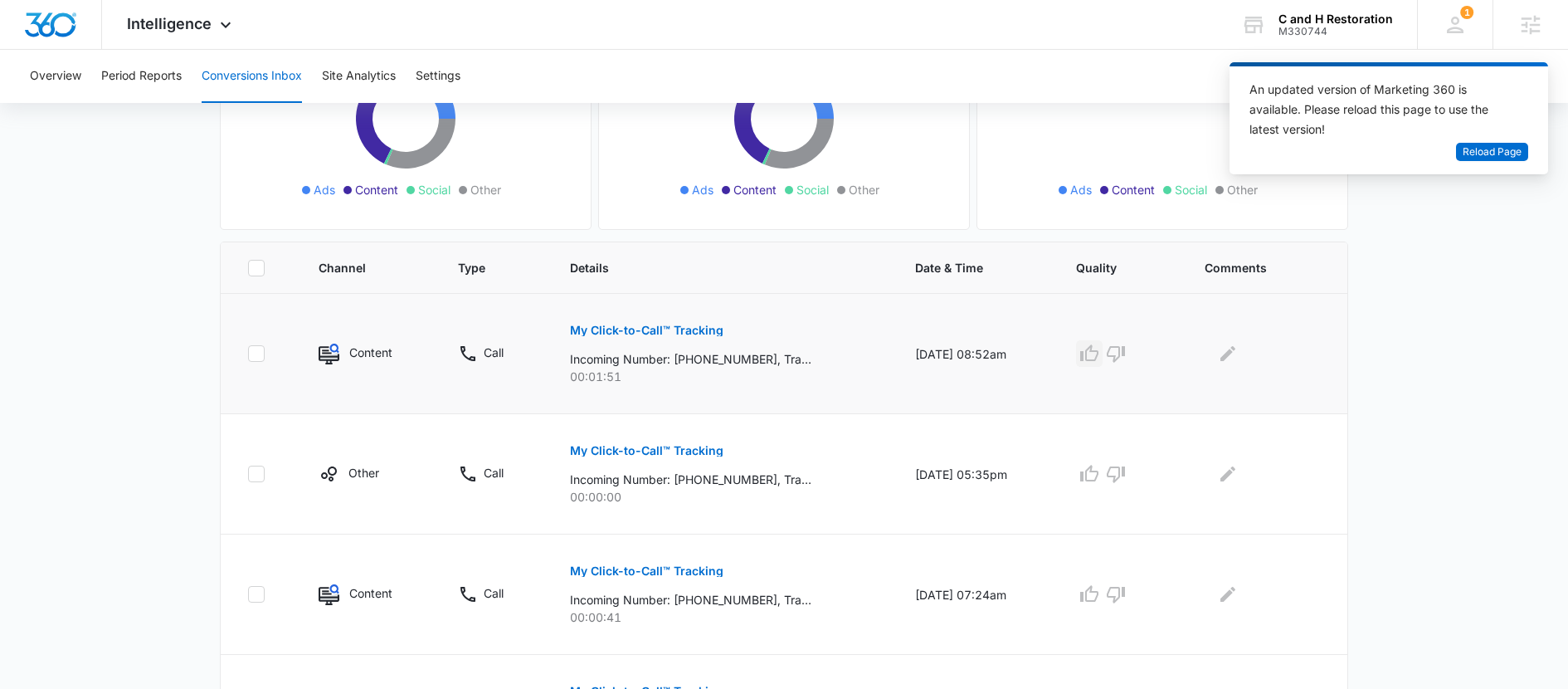
click at [1099, 360] on icon "button" at bounding box center [1090, 354] width 20 height 20
click at [1238, 353] on icon "Edit Comments" at bounding box center [1228, 354] width 20 height 20
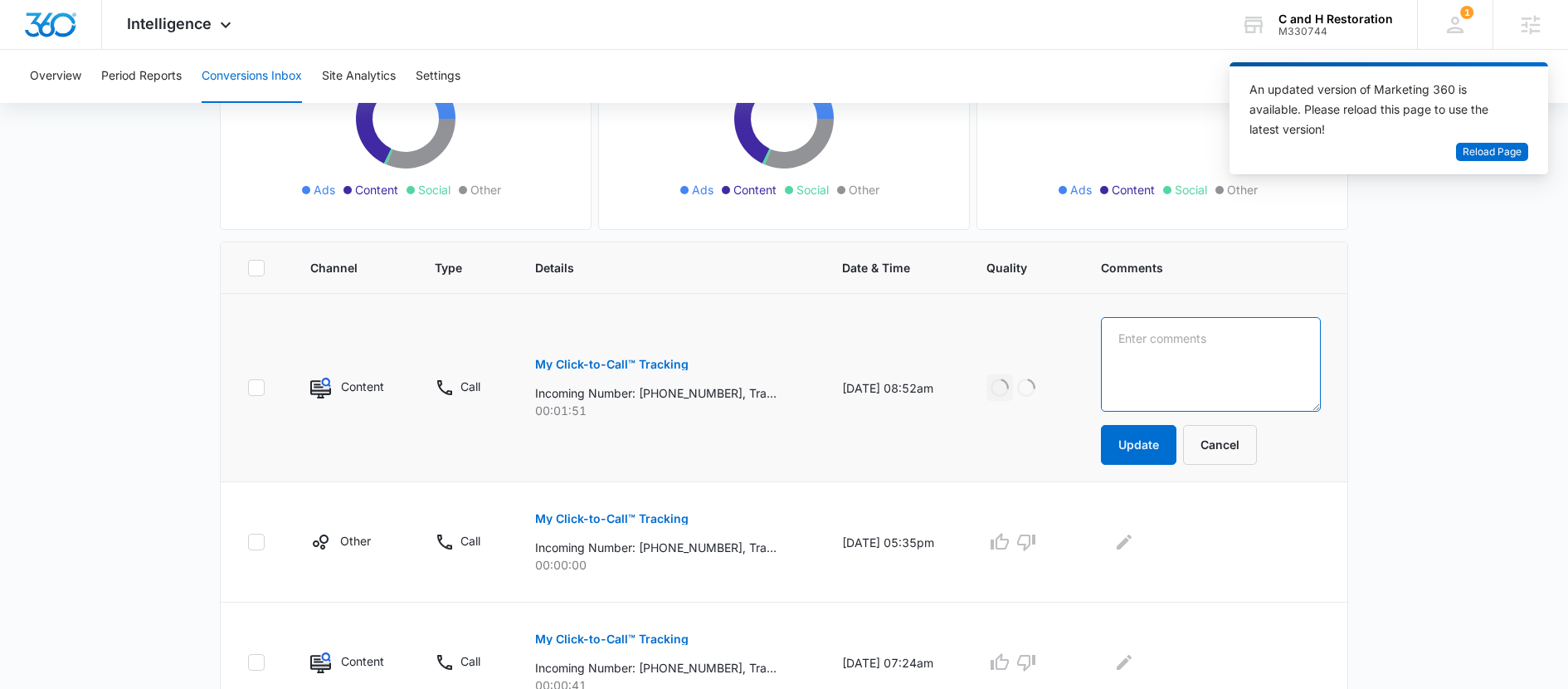
click at [1240, 353] on textarea at bounding box center [1211, 364] width 220 height 95
type textarea "sent link to calendar"
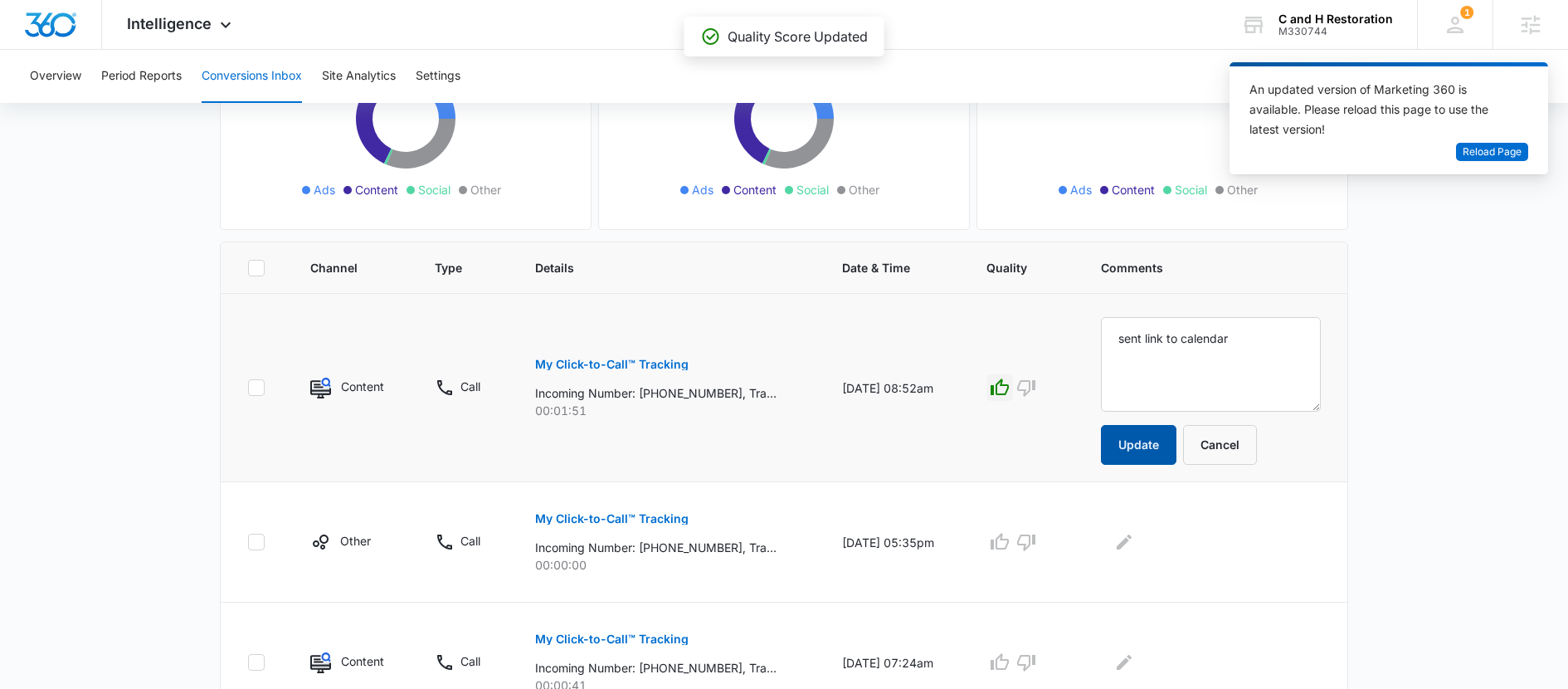
click at [1167, 449] on button "Update" at bounding box center [1139, 444] width 76 height 40
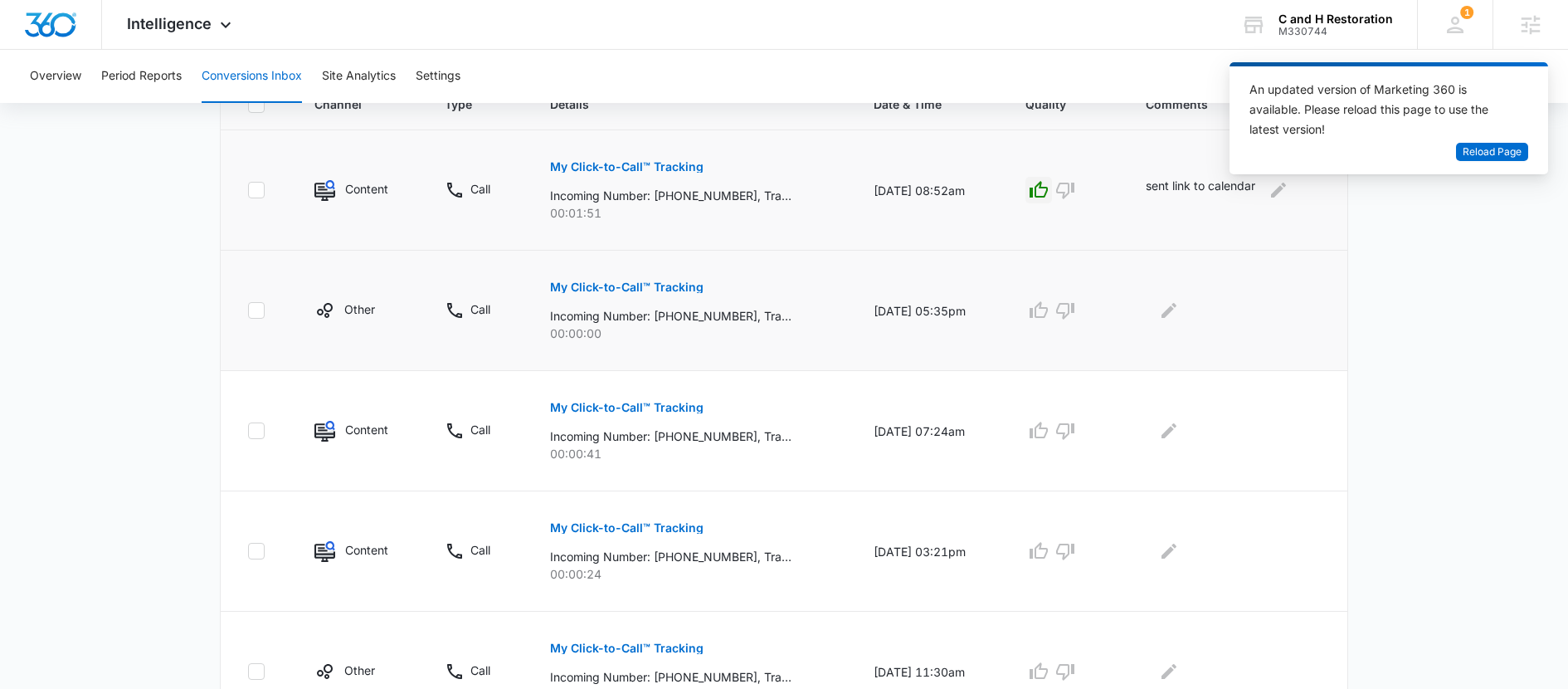
scroll to position [396, 0]
click at [1170, 307] on icon "Edit Comments" at bounding box center [1169, 307] width 20 height 20
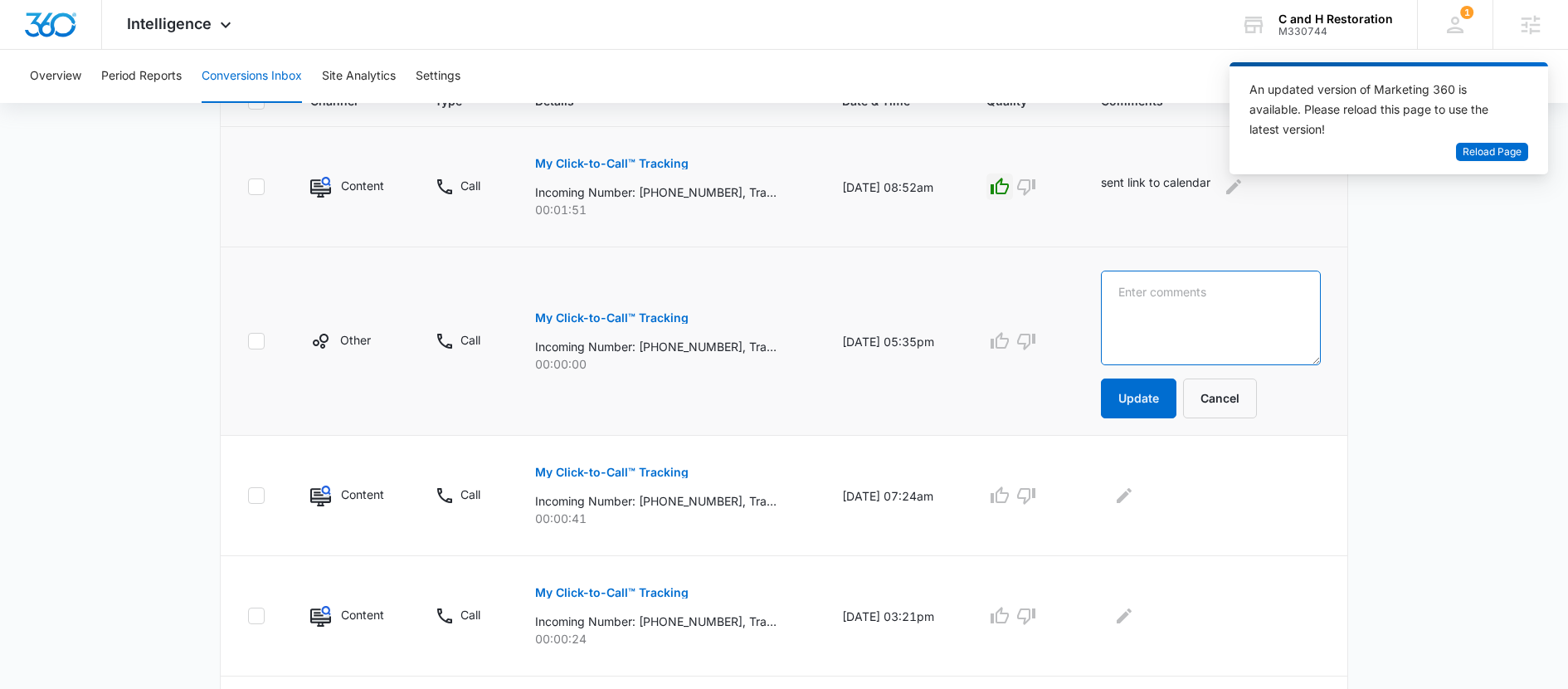
click at [1170, 316] on textarea at bounding box center [1211, 319] width 220 height 95
type textarea "nml"
click at [1164, 398] on button "Update" at bounding box center [1139, 398] width 76 height 40
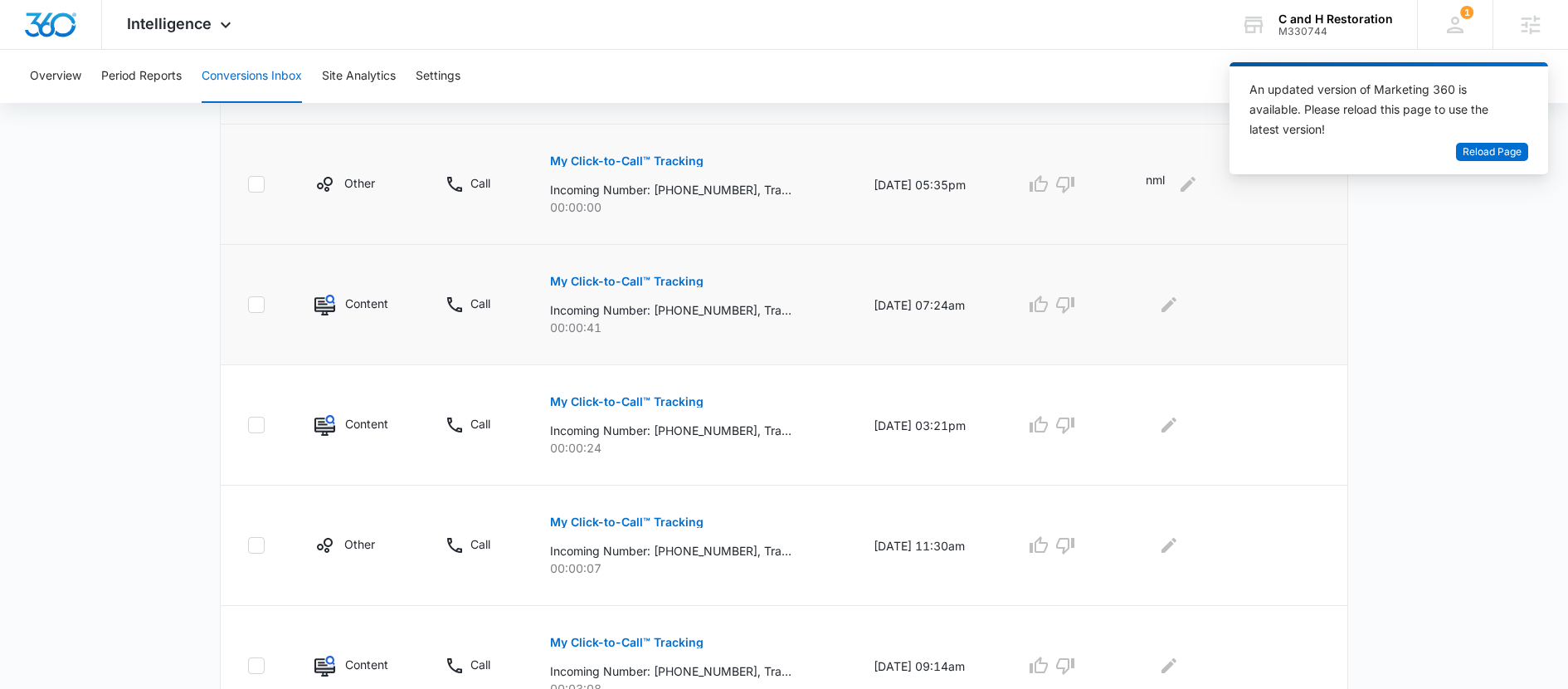
scroll to position [532, 0]
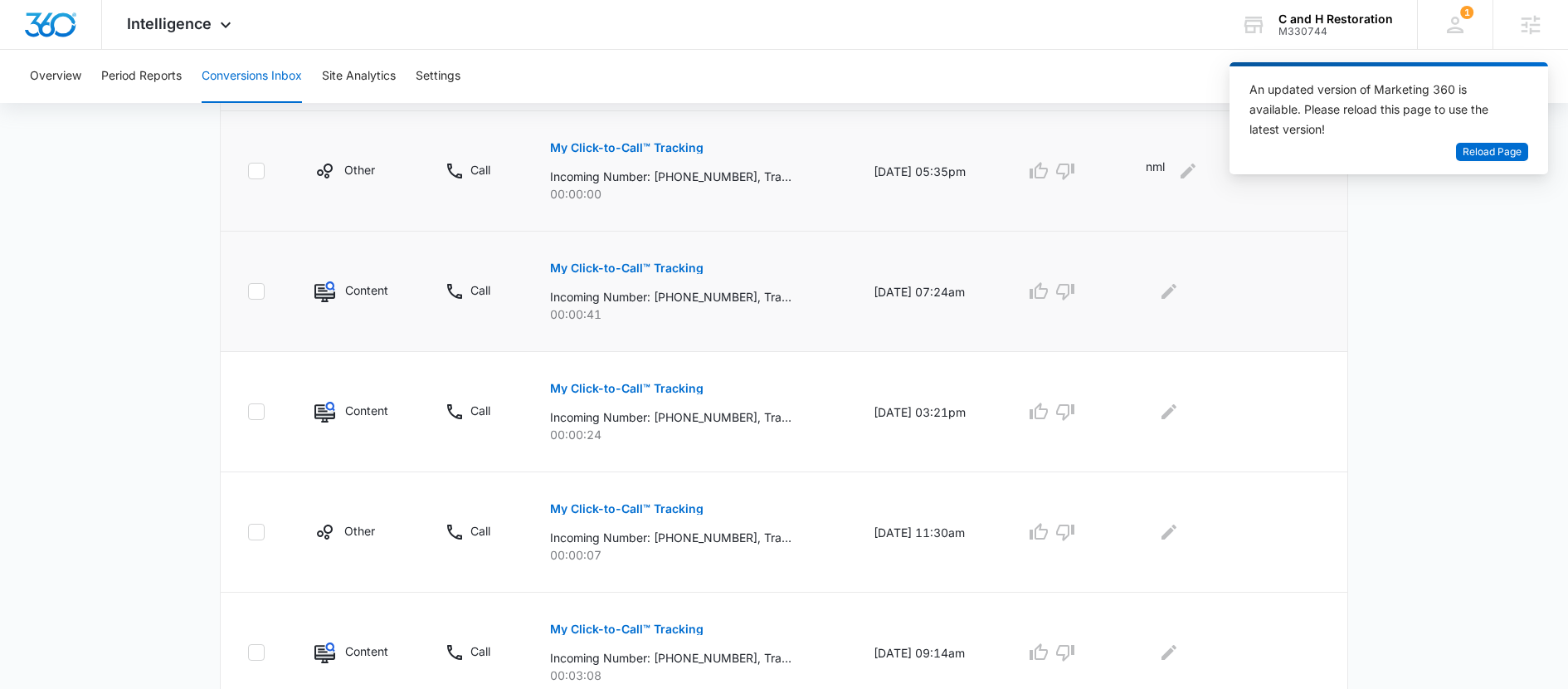
click at [626, 270] on p "My Click-to-Call™ Tracking" at bounding box center [627, 268] width 154 height 11
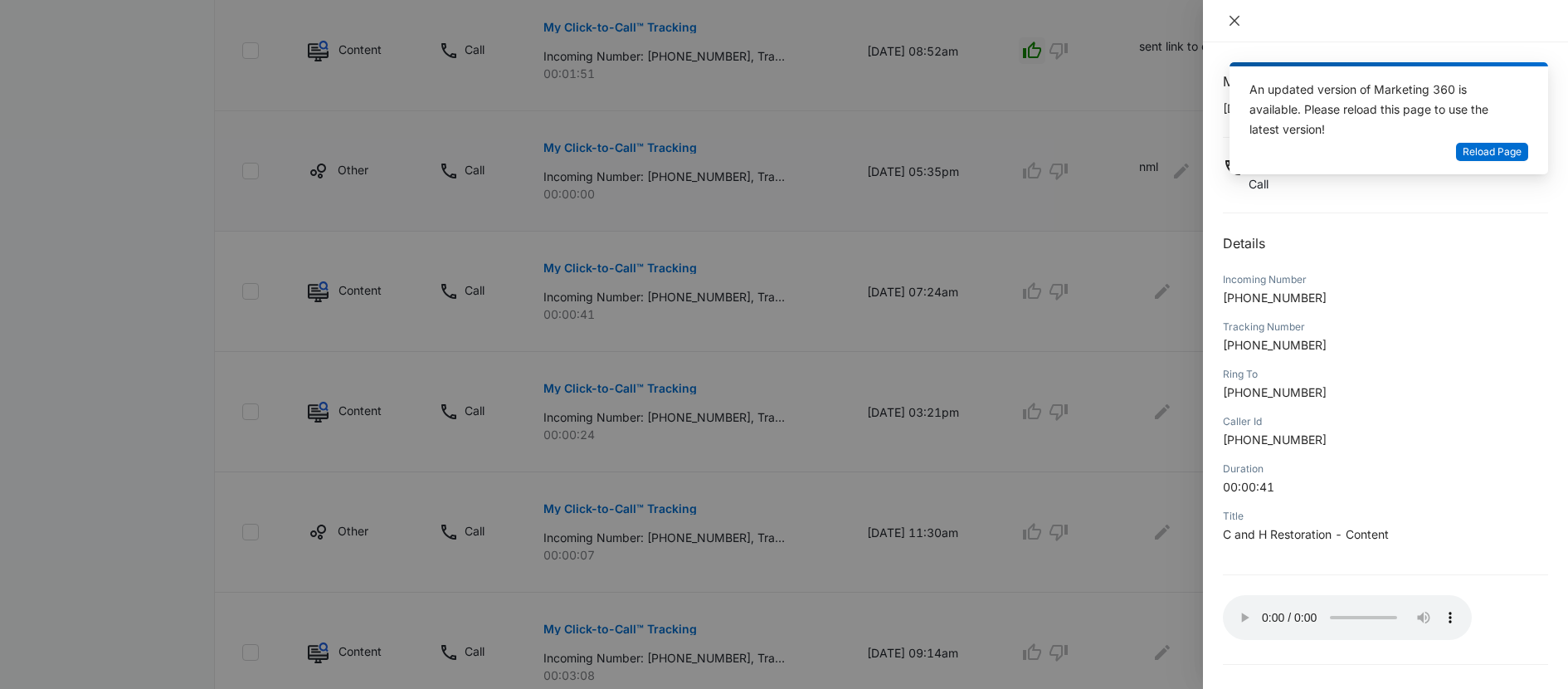
click at [1233, 22] on icon "close" at bounding box center [1234, 20] width 10 height 10
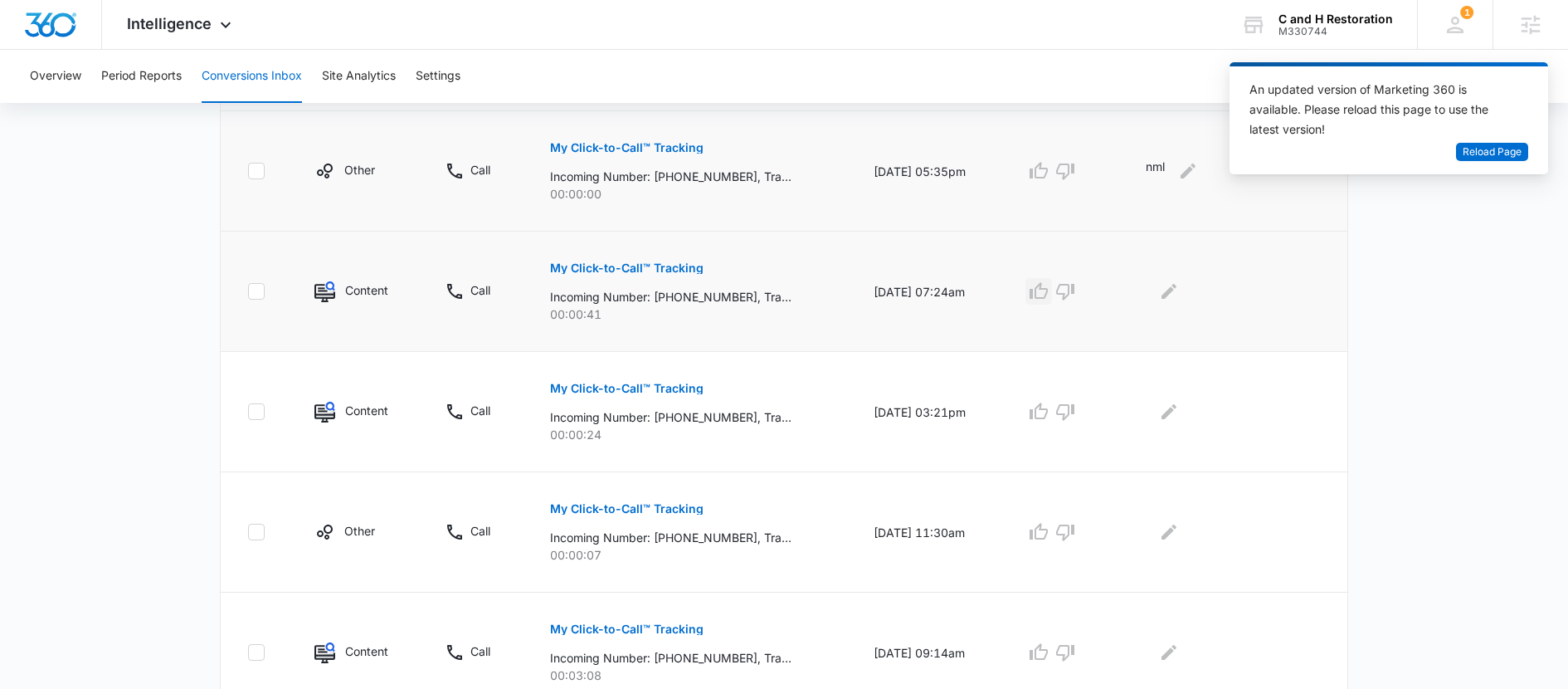
click at [1045, 293] on icon "button" at bounding box center [1039, 290] width 18 height 17
click at [1170, 296] on icon "Edit Comments" at bounding box center [1169, 291] width 15 height 15
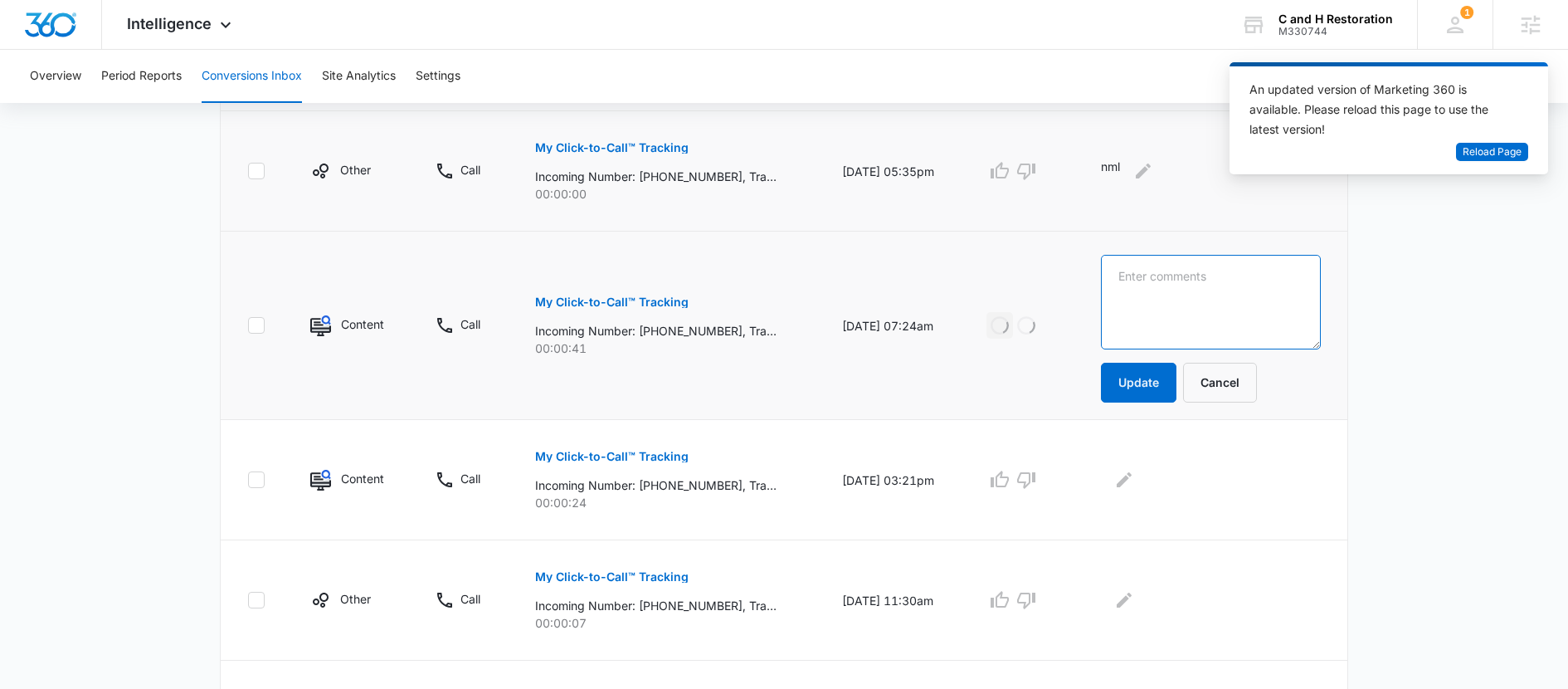
click at [1165, 307] on textarea at bounding box center [1211, 303] width 220 height 95
type textarea "request for quote"
click at [1163, 399] on button "Update" at bounding box center [1139, 382] width 76 height 40
click at [1141, 377] on button "Update" at bounding box center [1139, 382] width 76 height 40
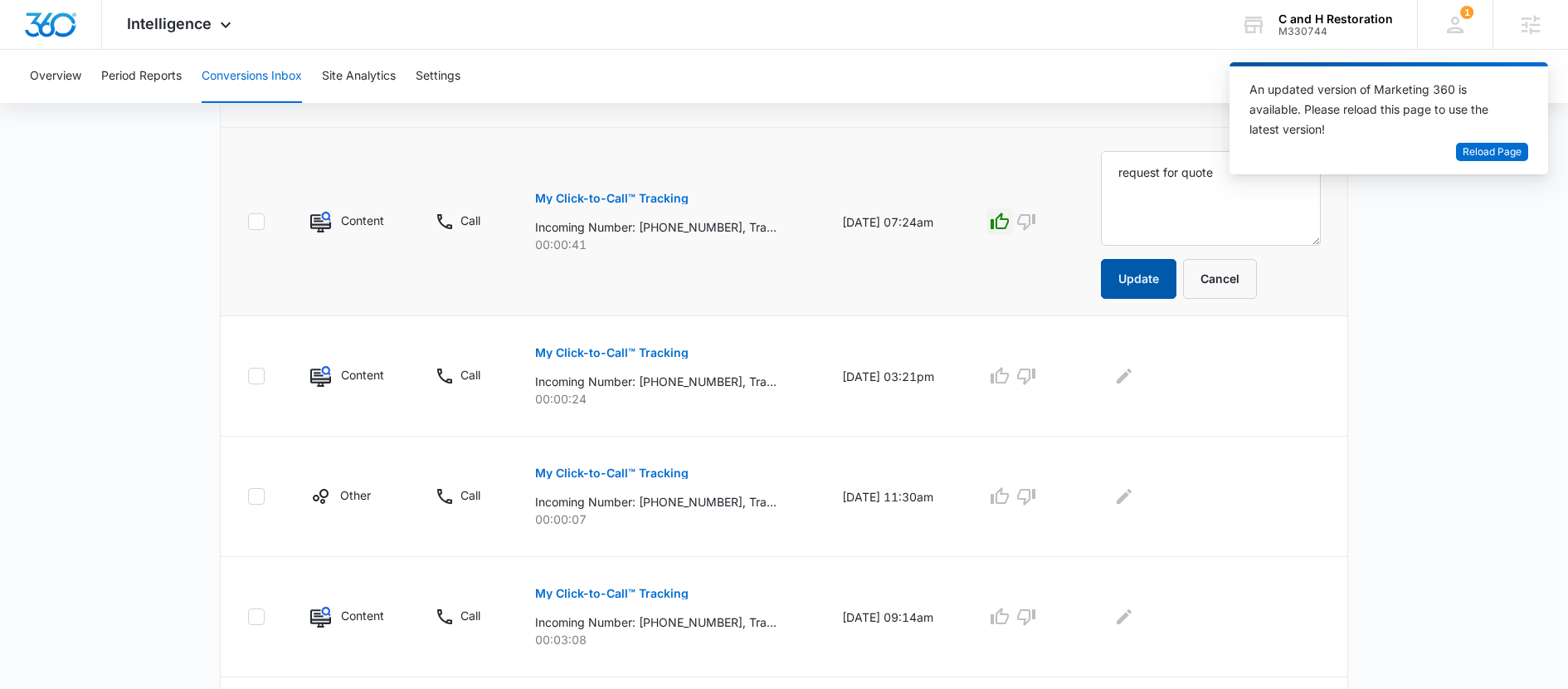
scroll to position [650, 0]
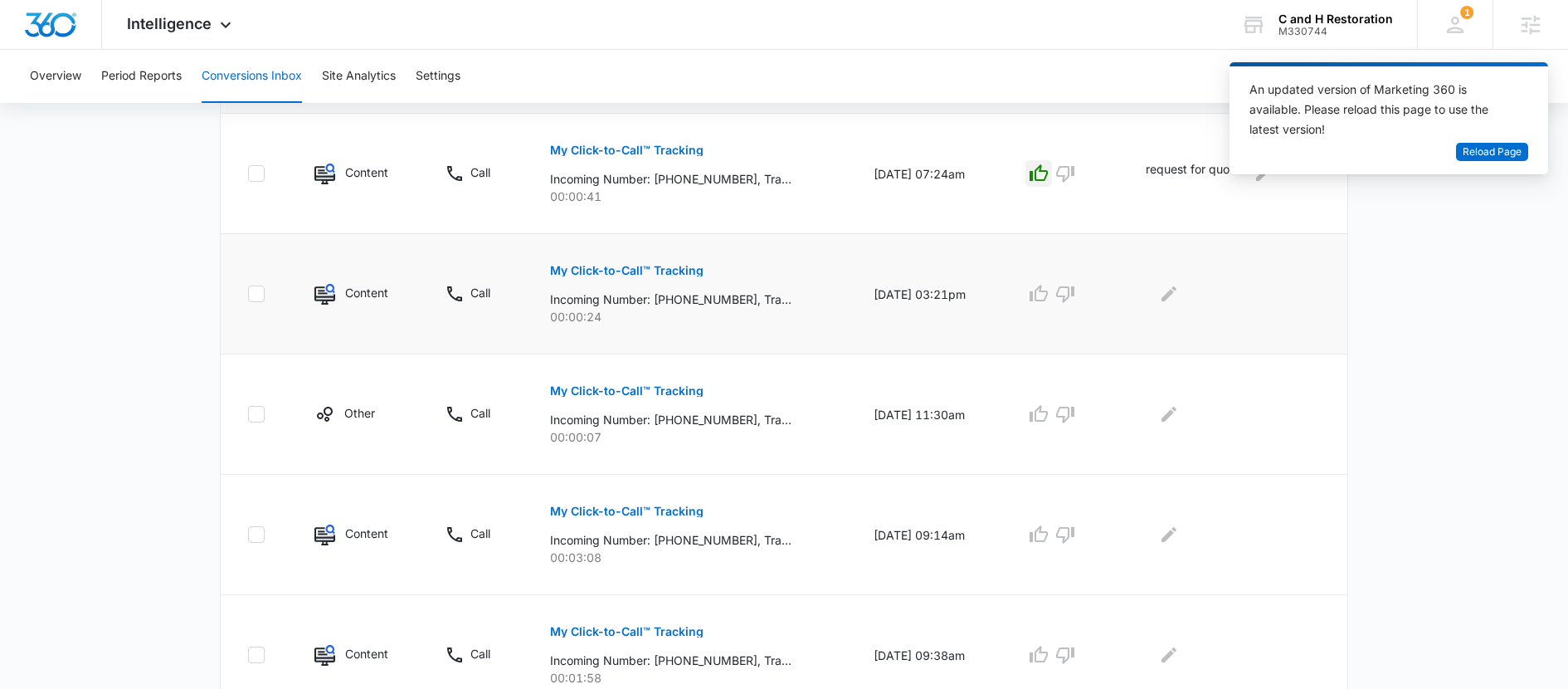
click at [647, 265] on p "My Click-to-Call™ Tracking" at bounding box center [627, 270] width 154 height 11
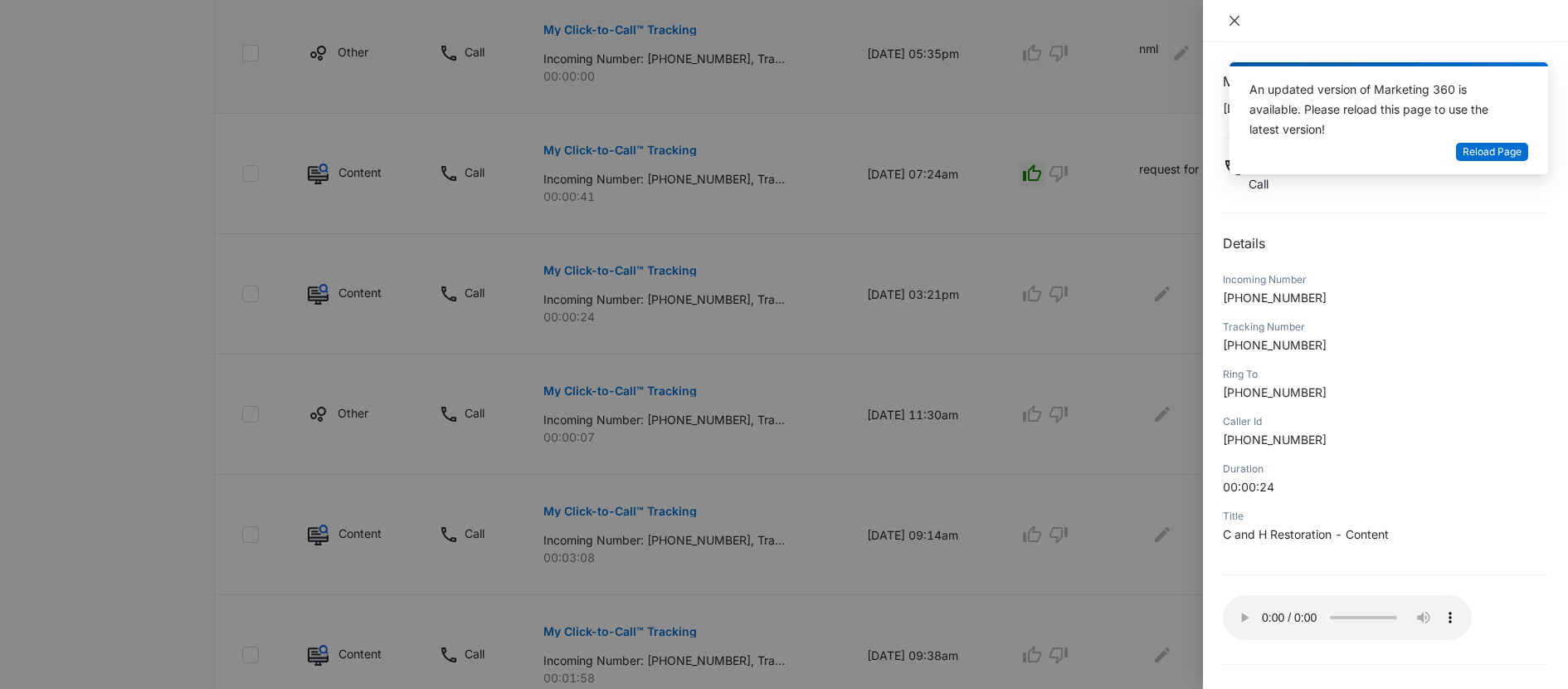
click at [1243, 15] on button "Close" at bounding box center [1235, 20] width 23 height 15
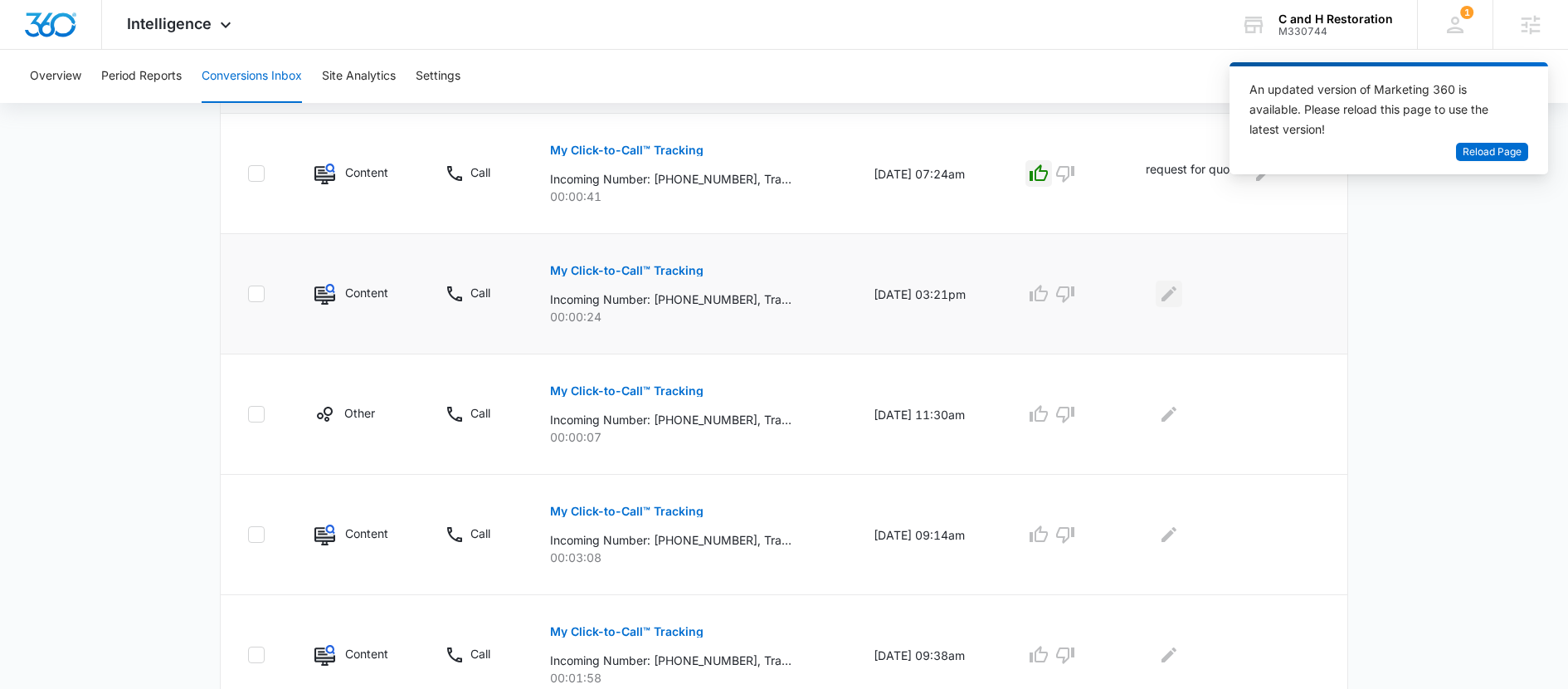
click at [1179, 296] on icon "Edit Comments" at bounding box center [1169, 294] width 20 height 20
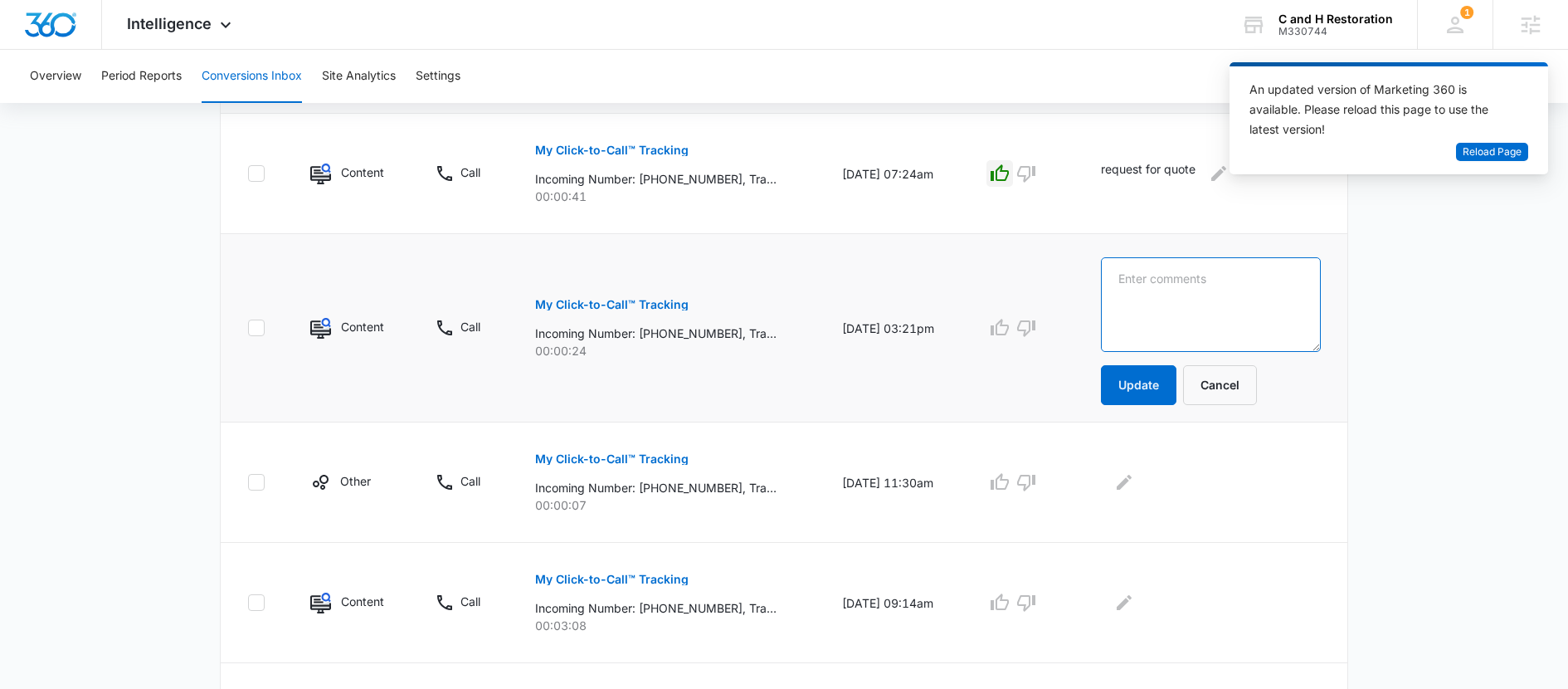
click at [1178, 307] on textarea at bounding box center [1211, 305] width 220 height 95
type textarea "confirming if C&H was coming"
click at [1155, 375] on button "Update" at bounding box center [1139, 385] width 76 height 40
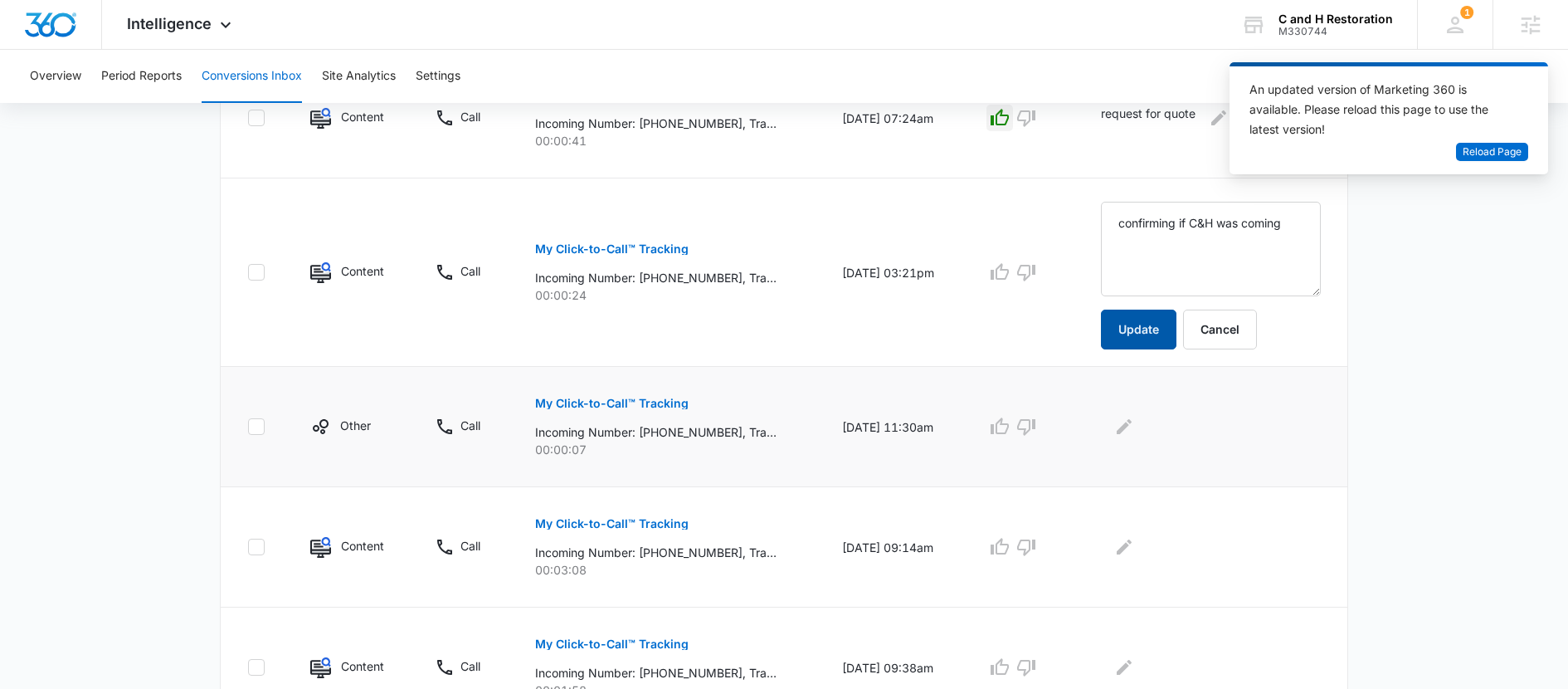
scroll to position [714, 0]
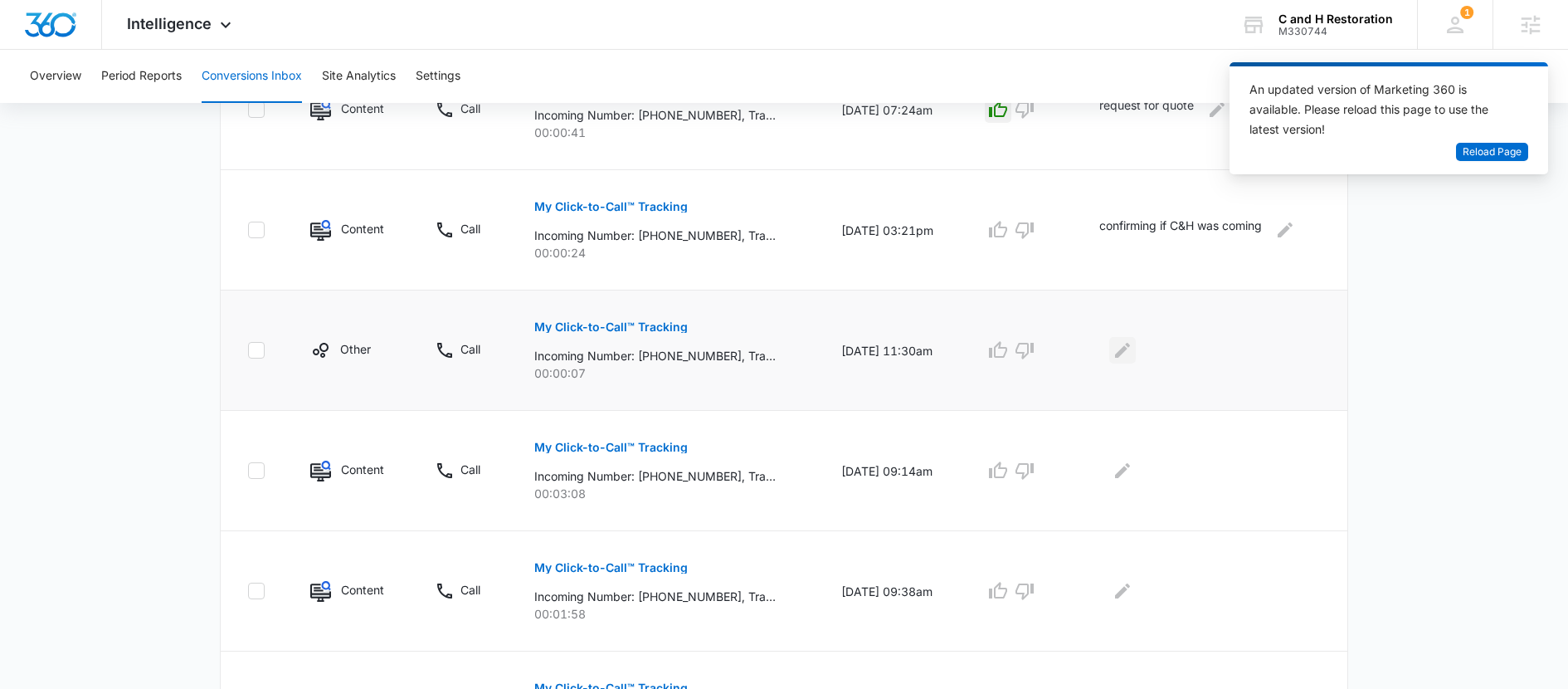
click at [1127, 346] on icon "Edit Comments" at bounding box center [1122, 350] width 20 height 20
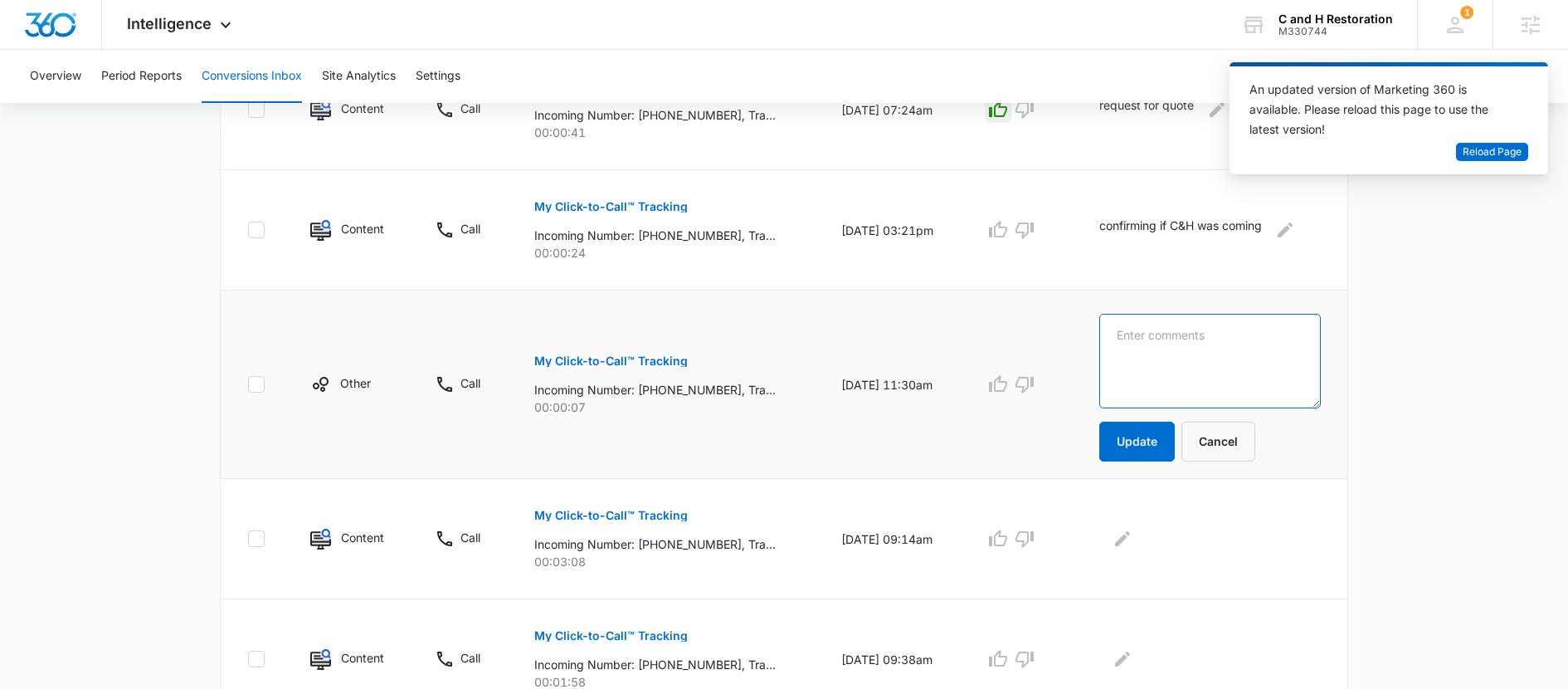
click at [1126, 361] on textarea at bounding box center [1210, 362] width 222 height 95
type textarea "nml"
click at [1121, 453] on button "Update" at bounding box center [1137, 441] width 76 height 40
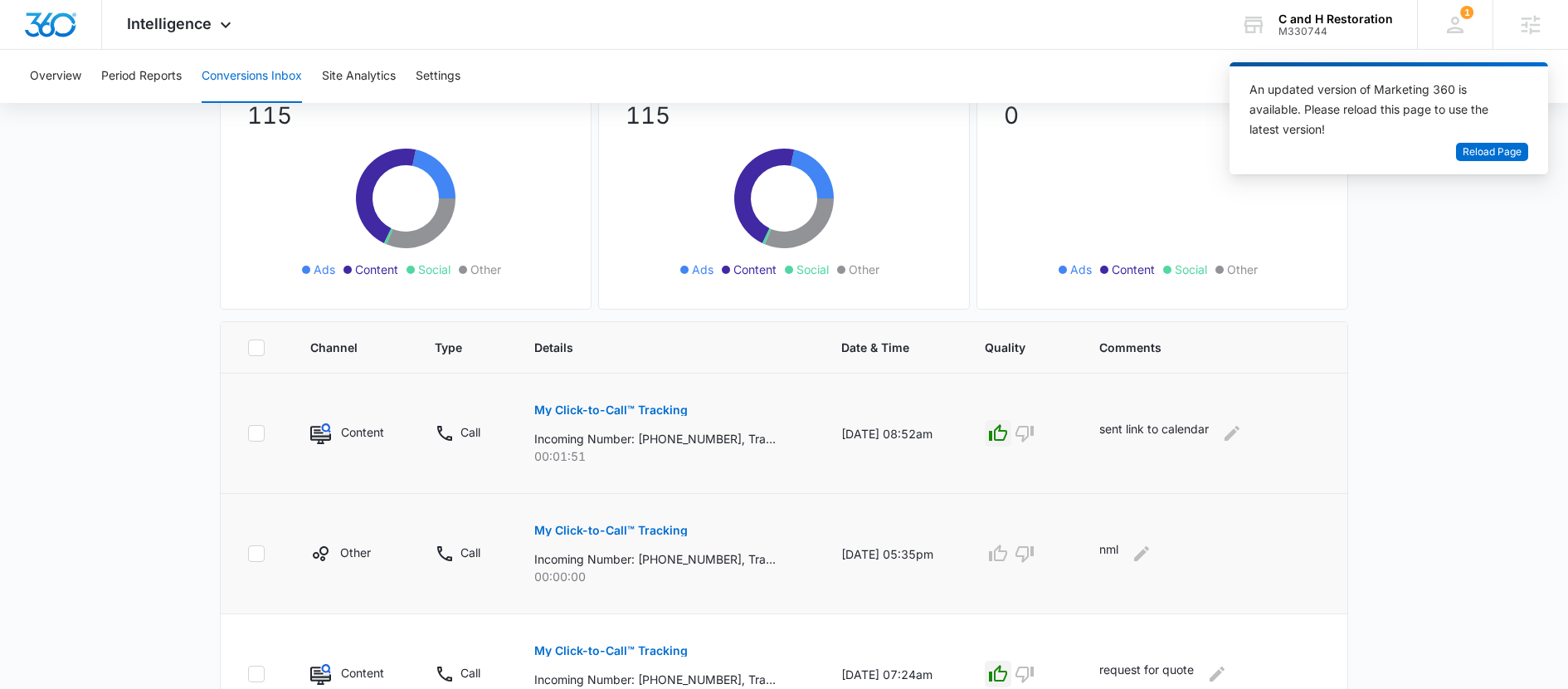
scroll to position [0, 0]
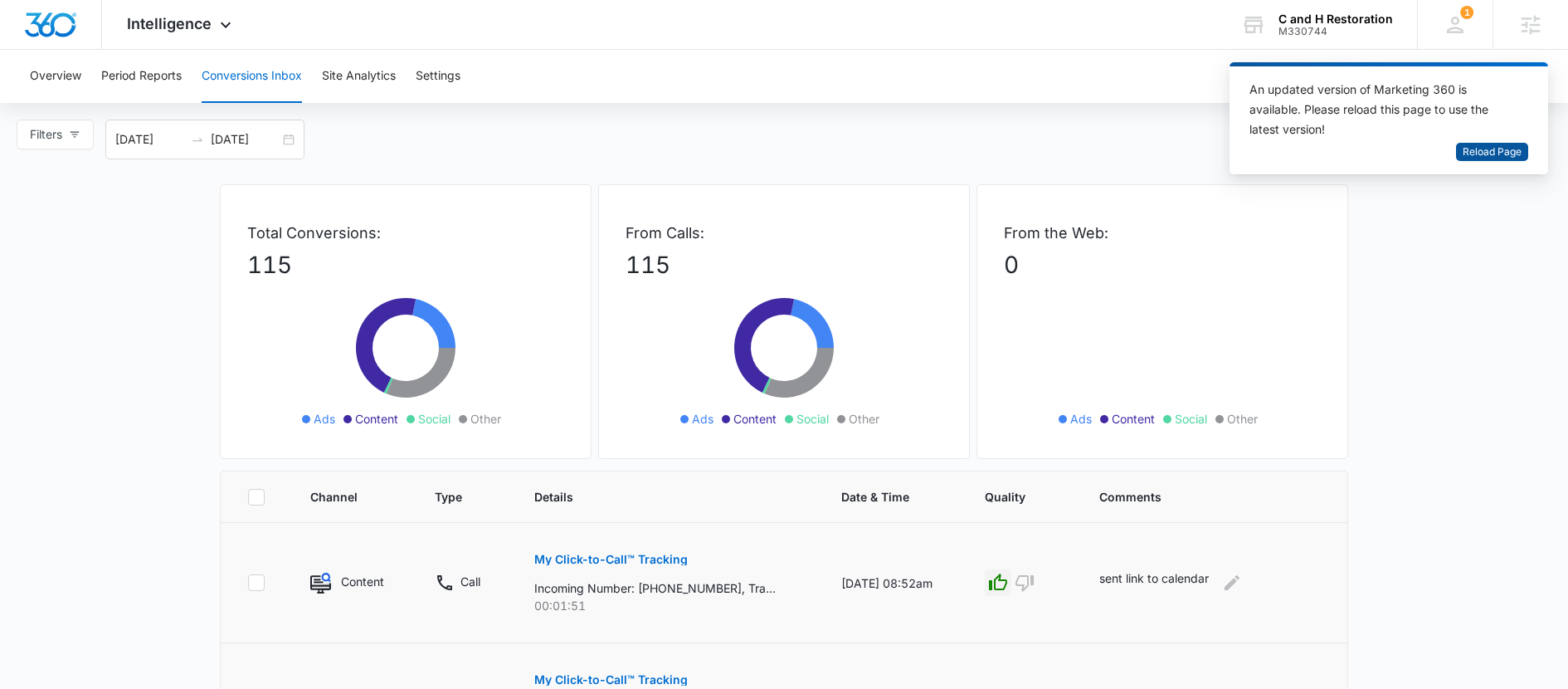
click at [1507, 151] on span "Reload Page" at bounding box center [1492, 152] width 59 height 16
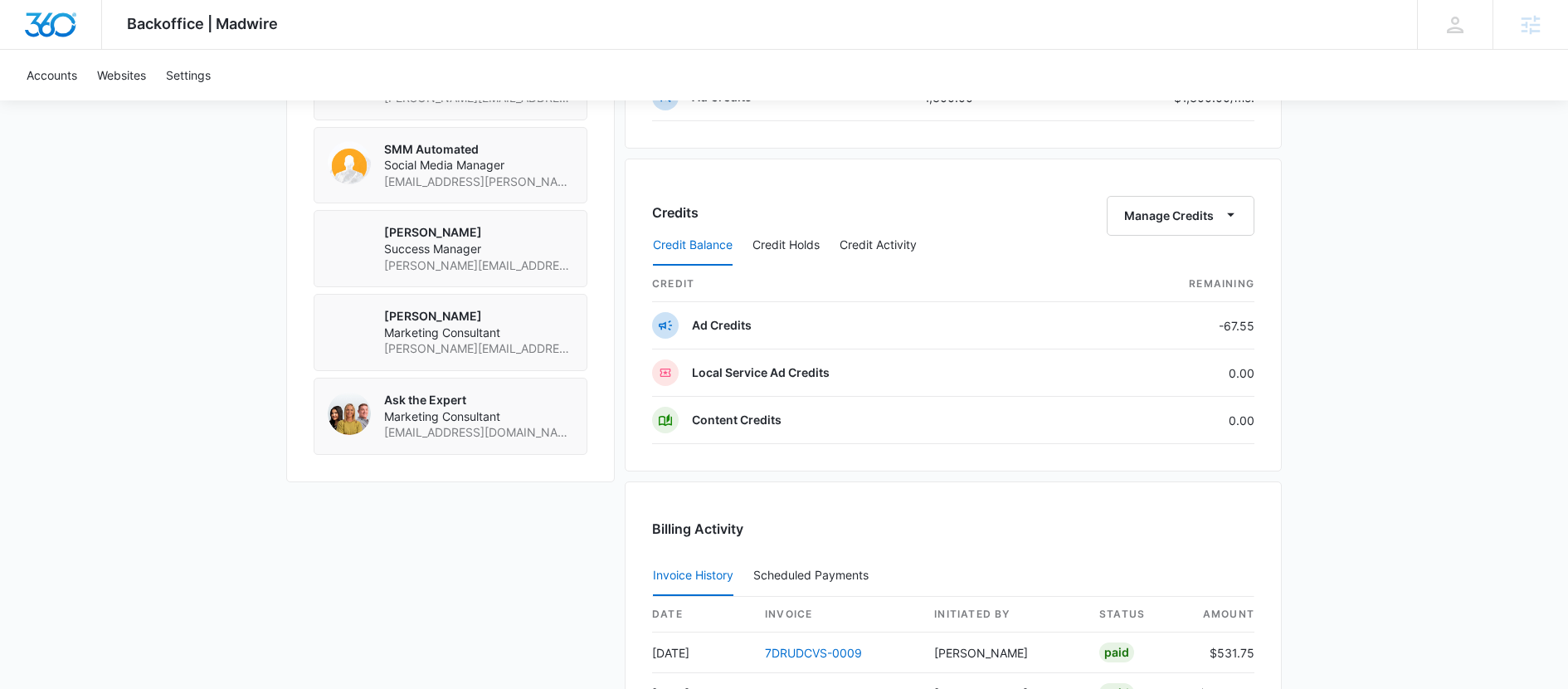
scroll to position [1288, 0]
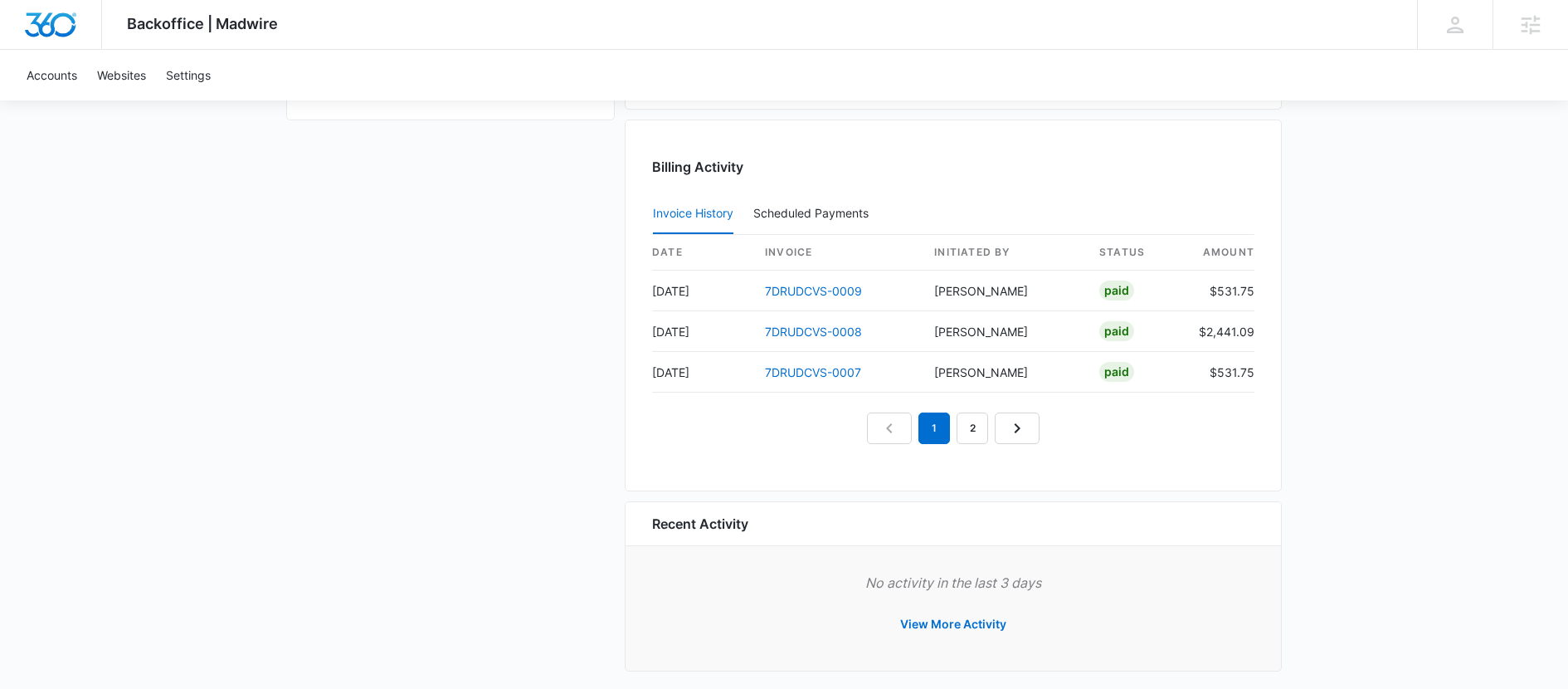
scroll to position [1731, 0]
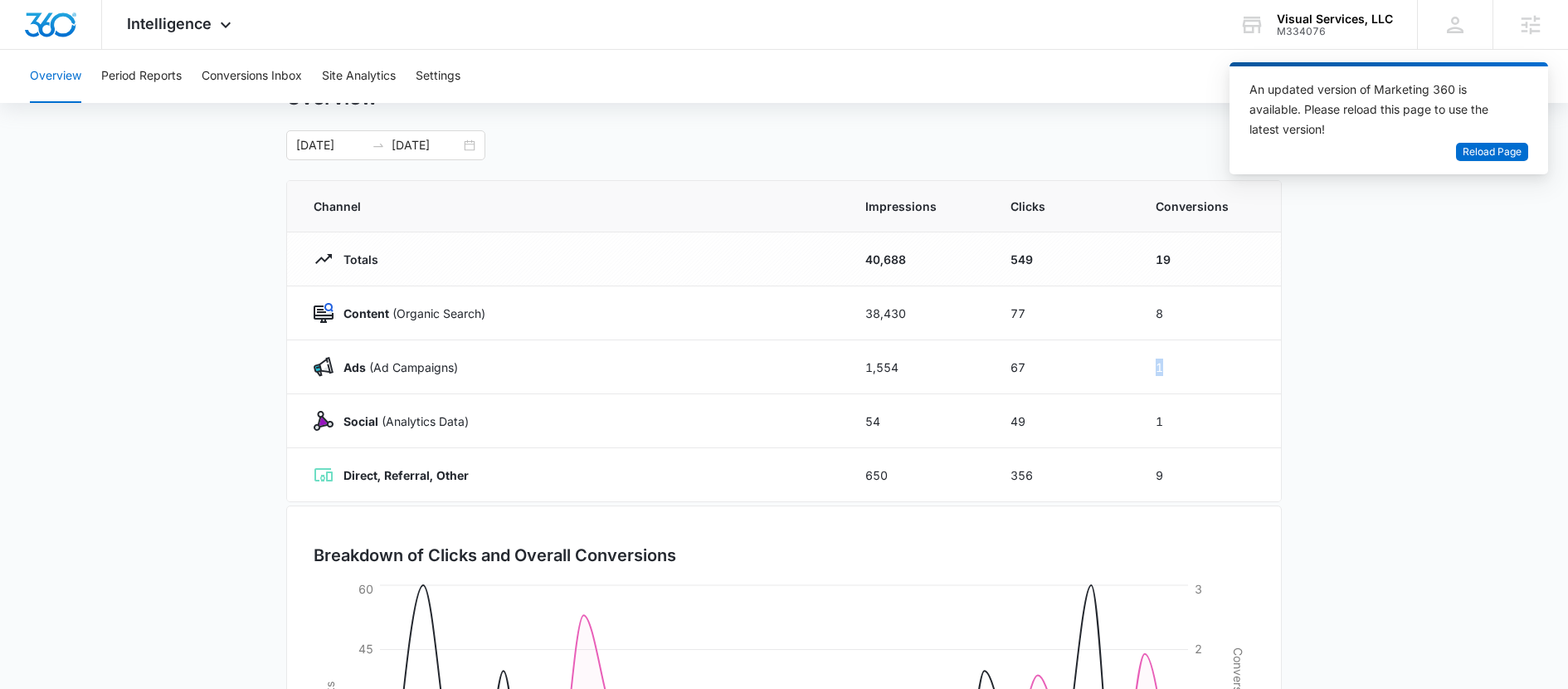
scroll to position [53, 0]
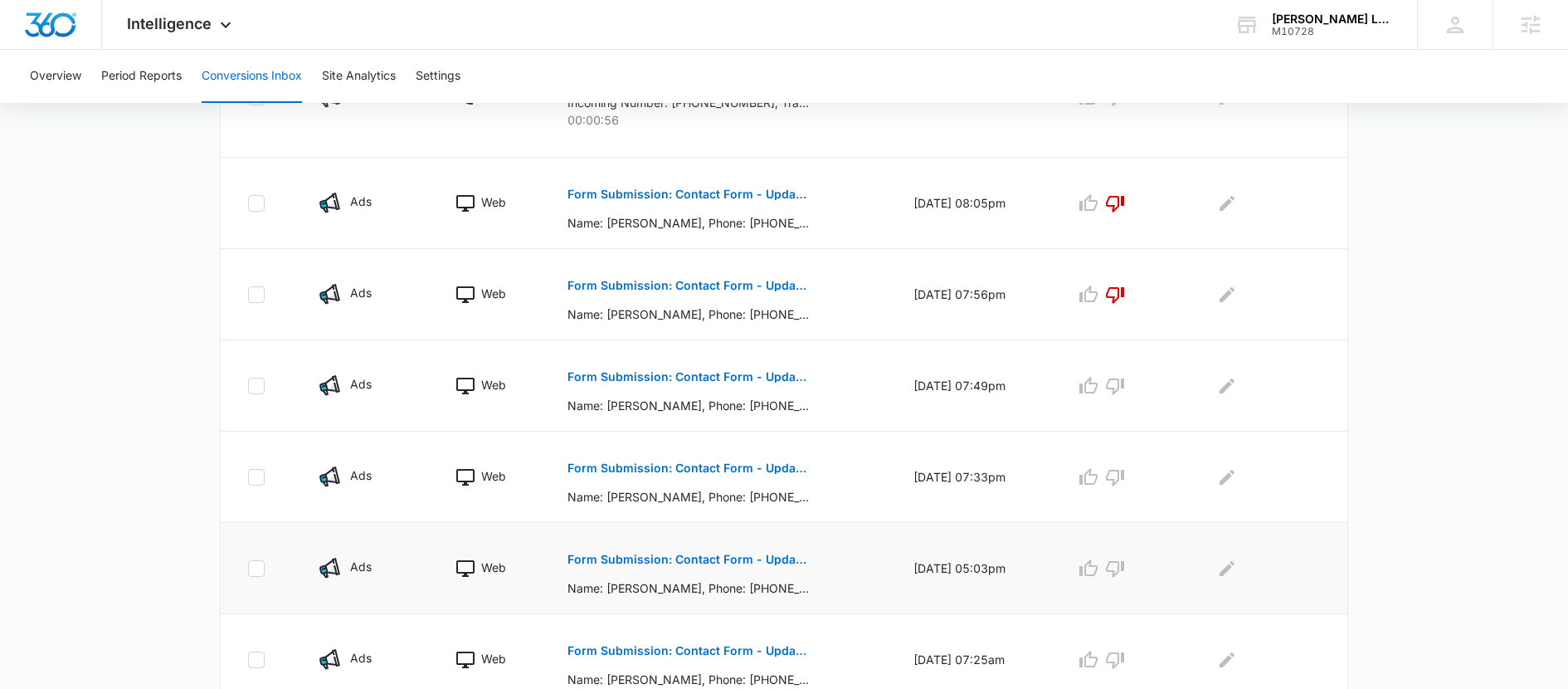
scroll to position [886, 0]
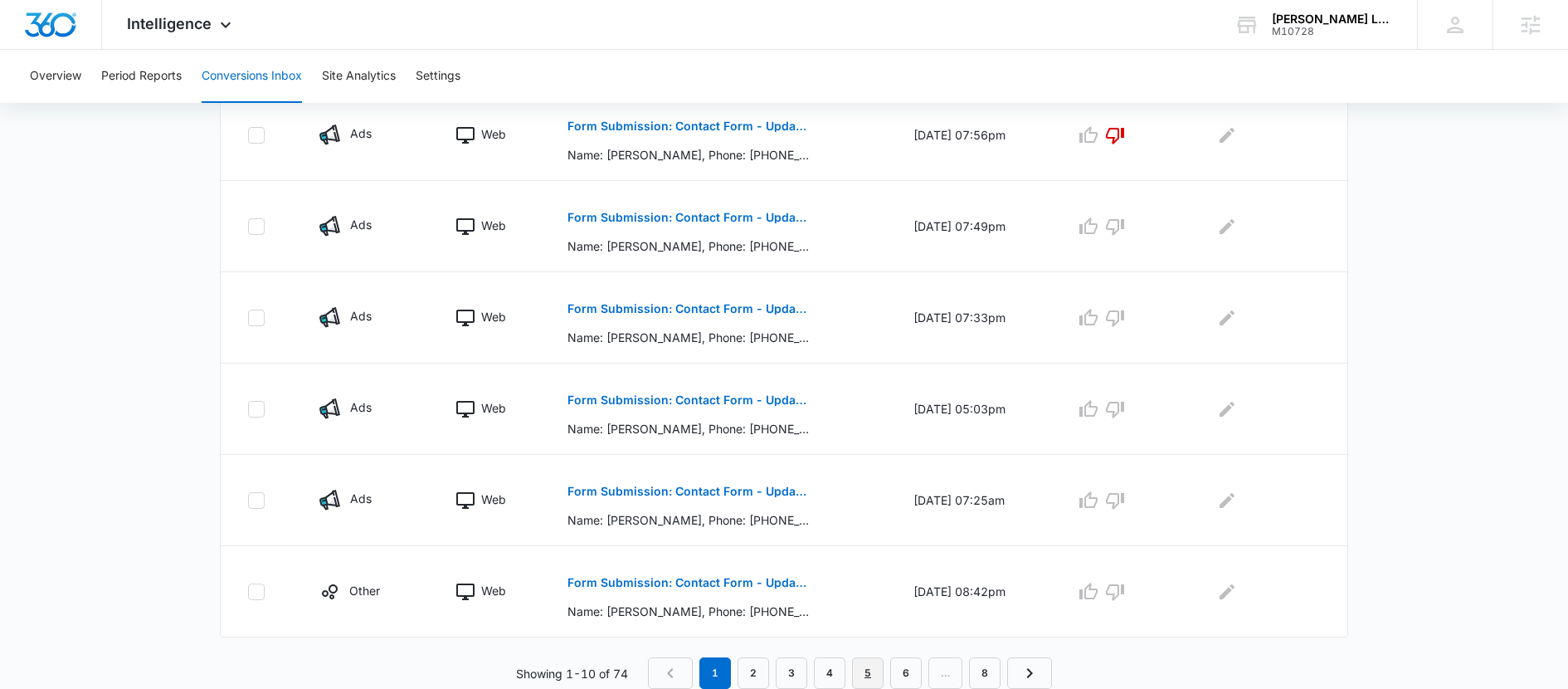
click at [872, 673] on link "5" at bounding box center [868, 673] width 32 height 32
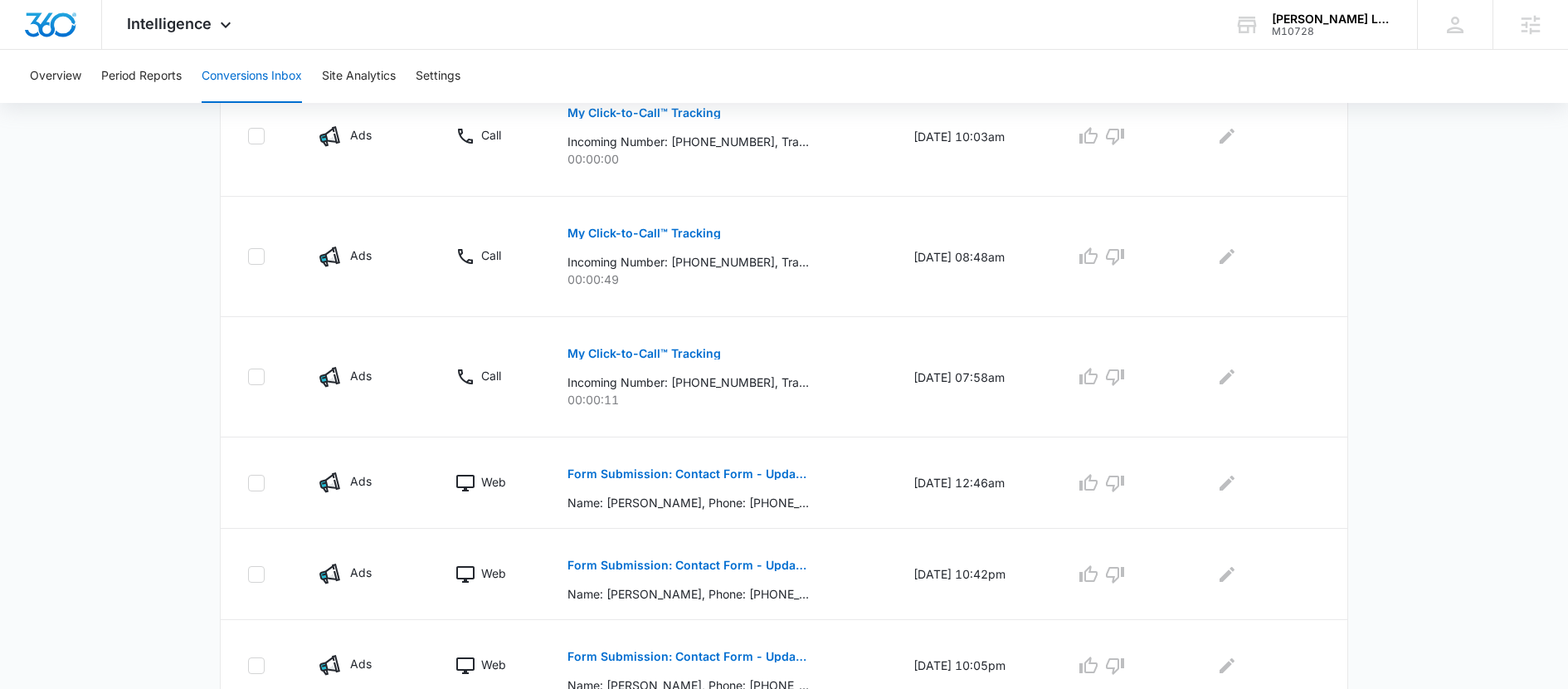
scroll to position [944, 0]
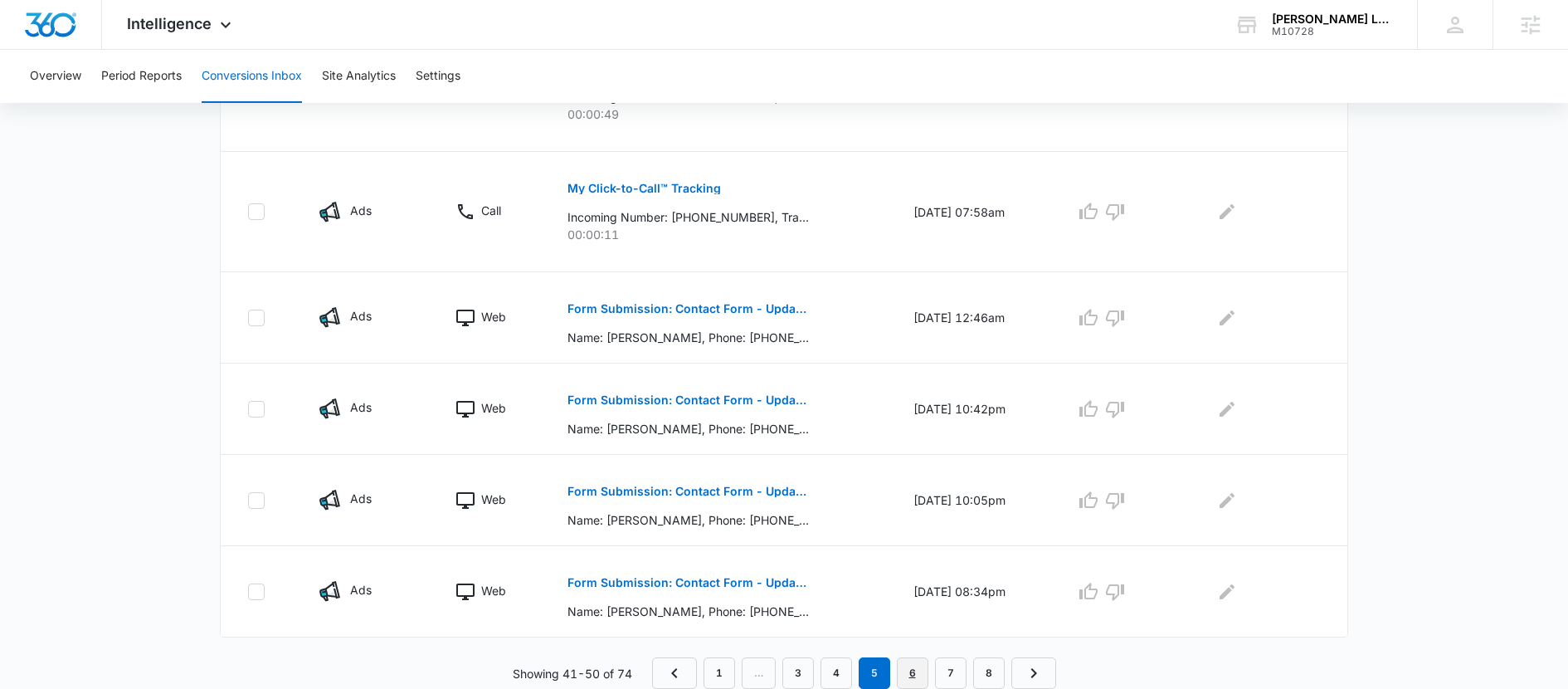
click at [915, 685] on link "6" at bounding box center [913, 673] width 32 height 32
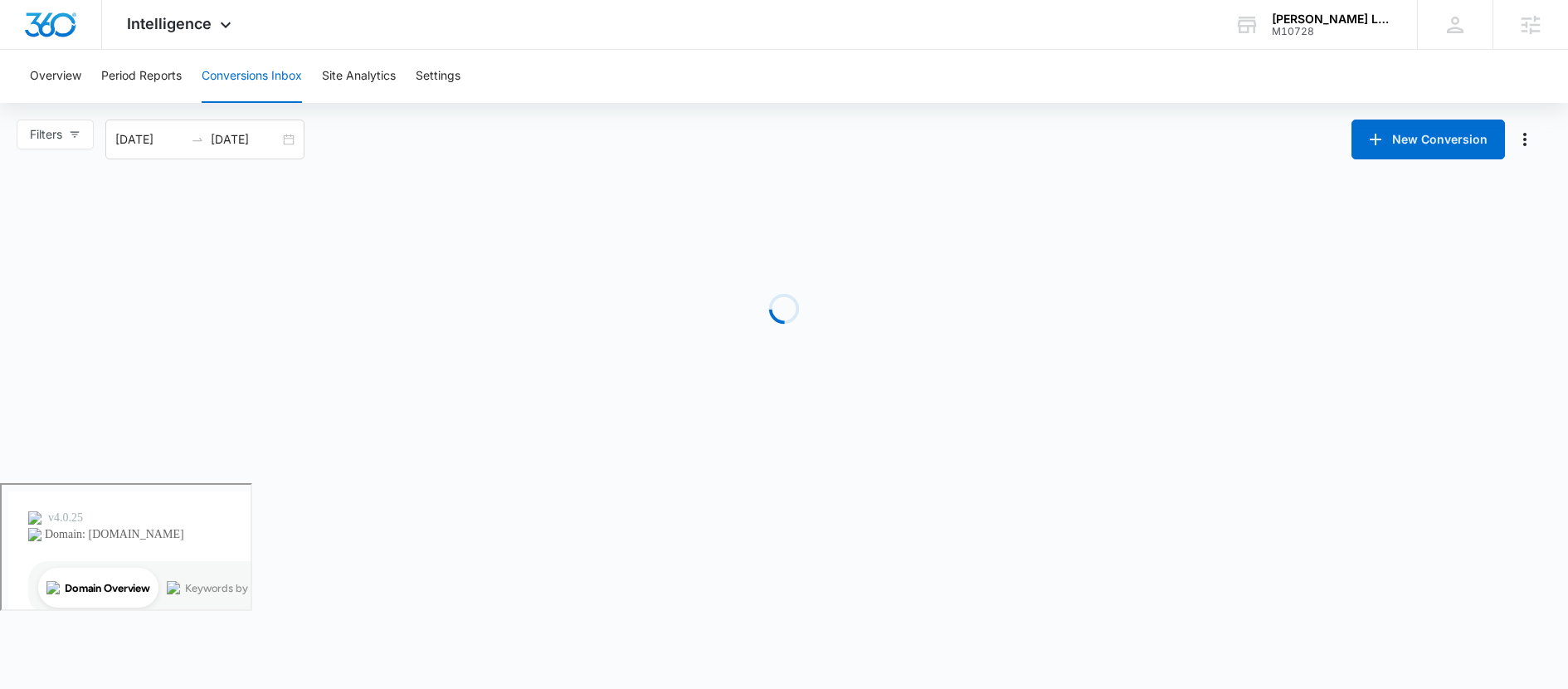
scroll to position [0, 0]
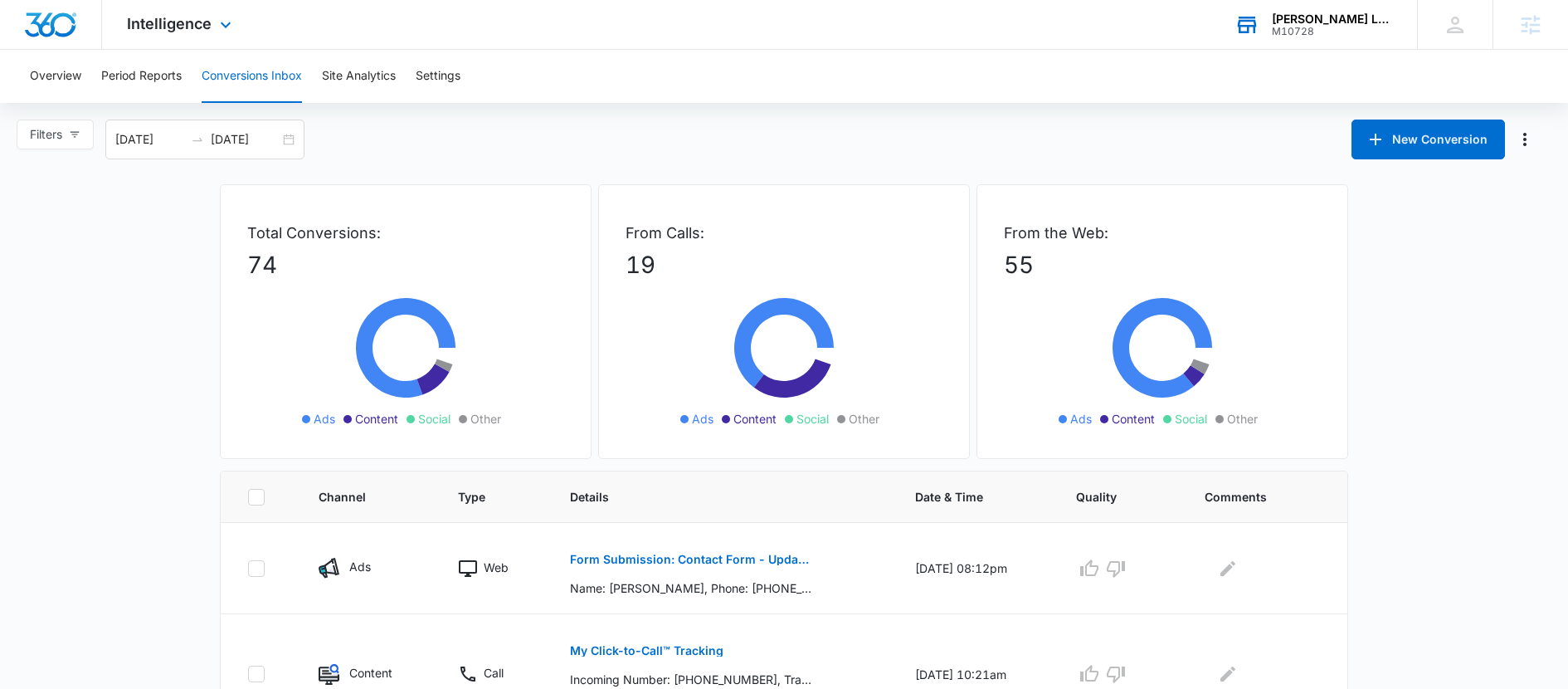
click at [1287, 33] on div "M10728" at bounding box center [1333, 31] width 121 height 11
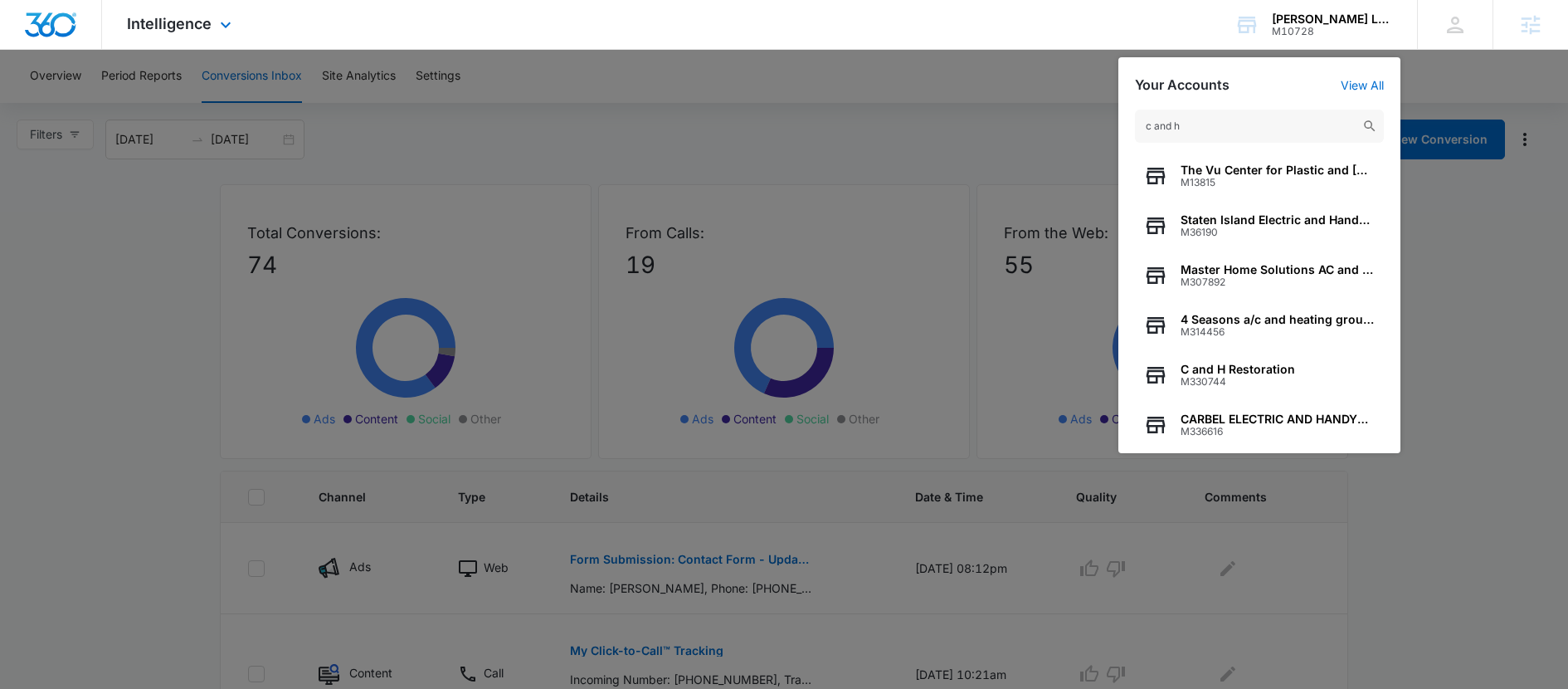
type input "c and h"
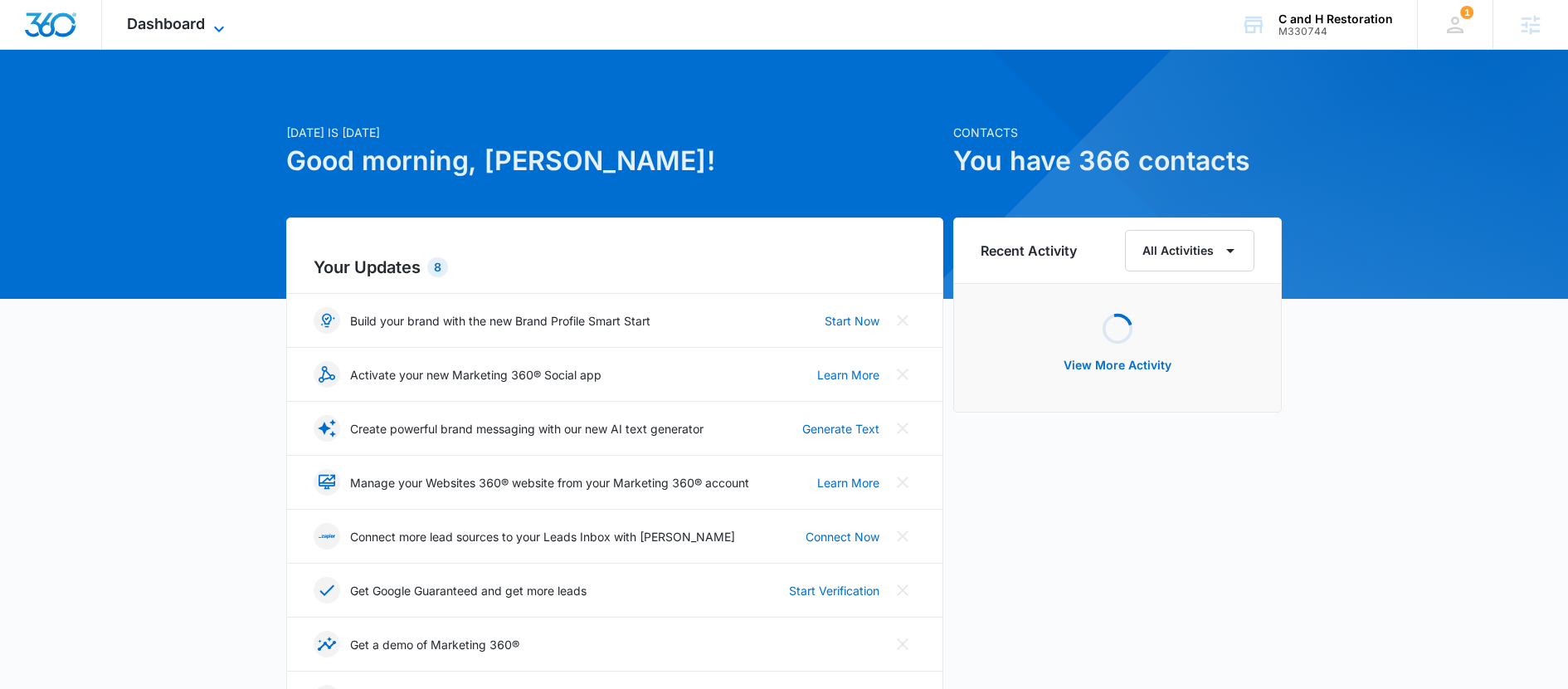
click at [150, 21] on span "Dashboard" at bounding box center [165, 24] width 78 height 18
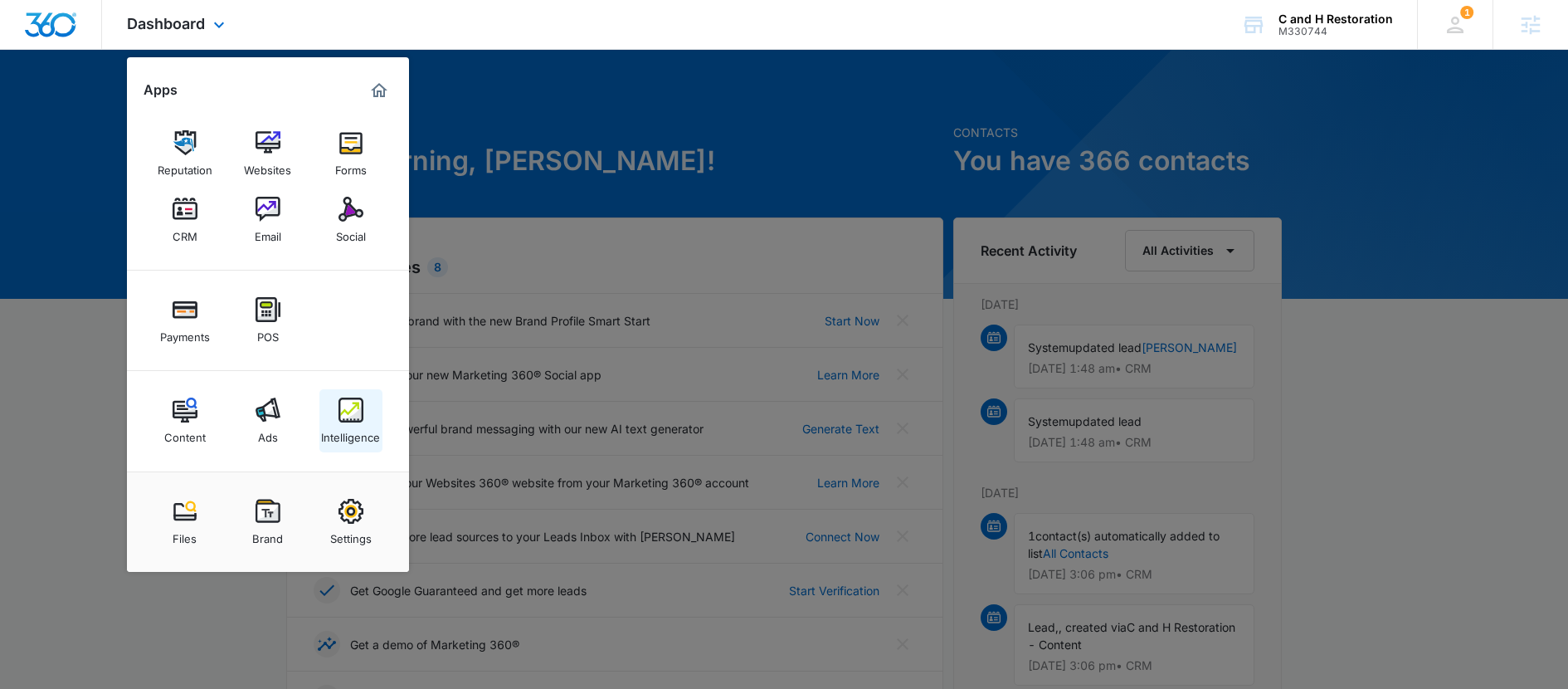
click at [335, 417] on link "Intelligence" at bounding box center [351, 421] width 63 height 63
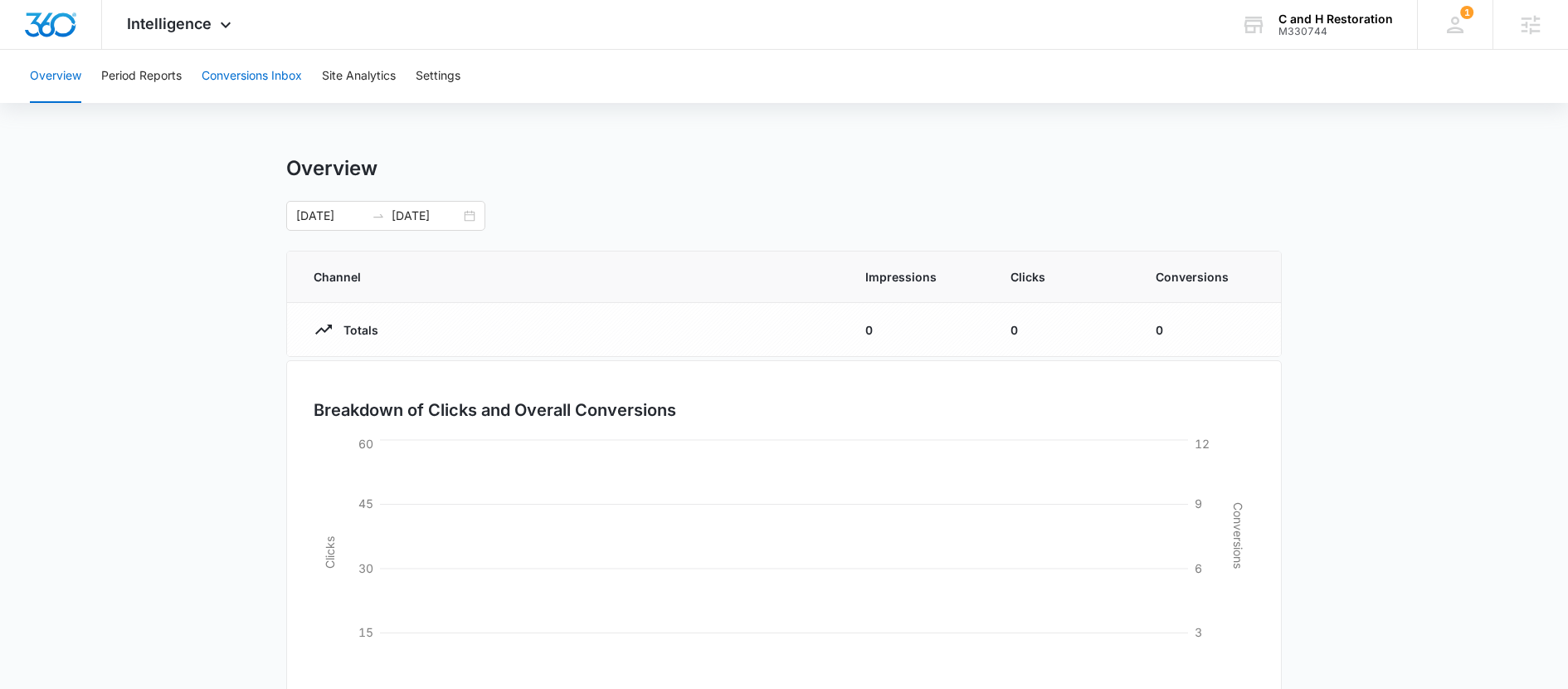
click at [276, 78] on button "Conversions Inbox" at bounding box center [252, 77] width 100 height 53
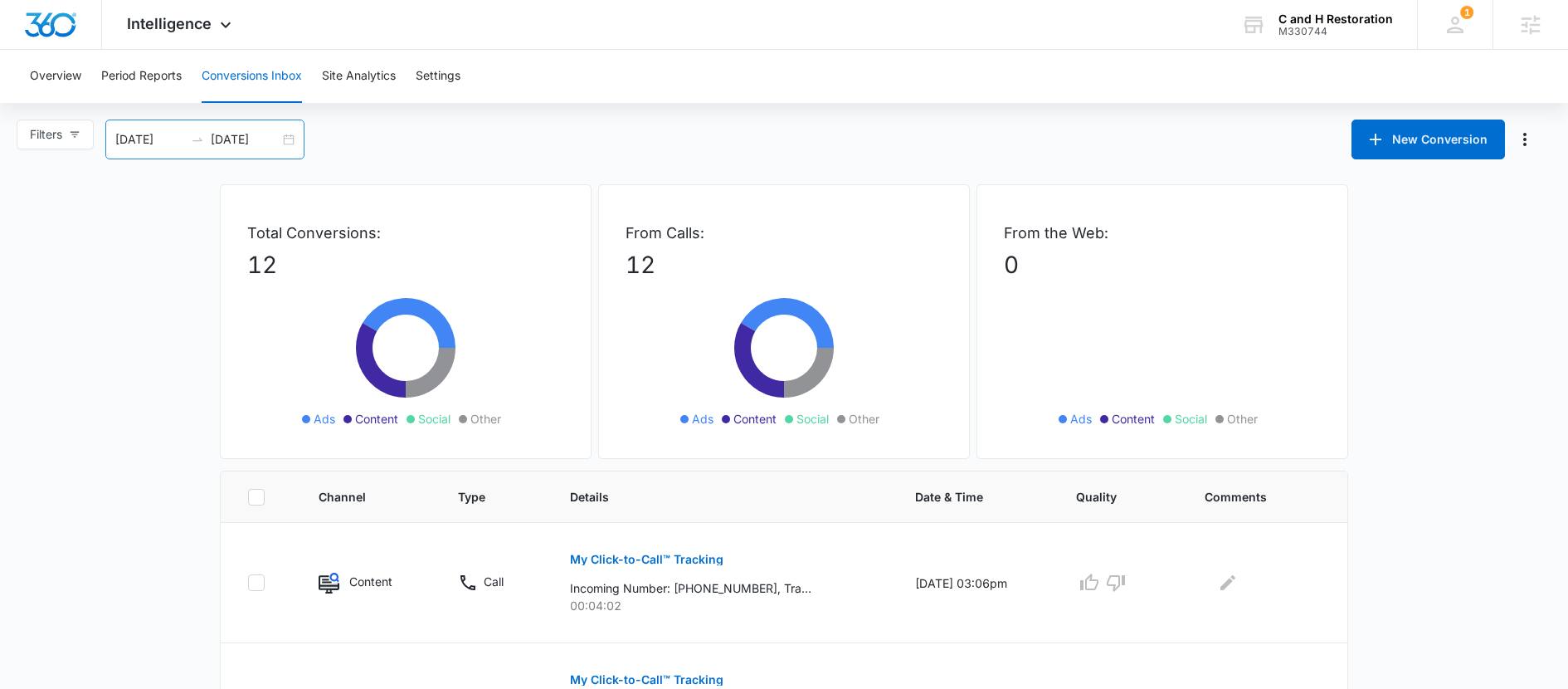
click at [288, 139] on div "09/15/2025 10/15/2025" at bounding box center [205, 139] width 199 height 40
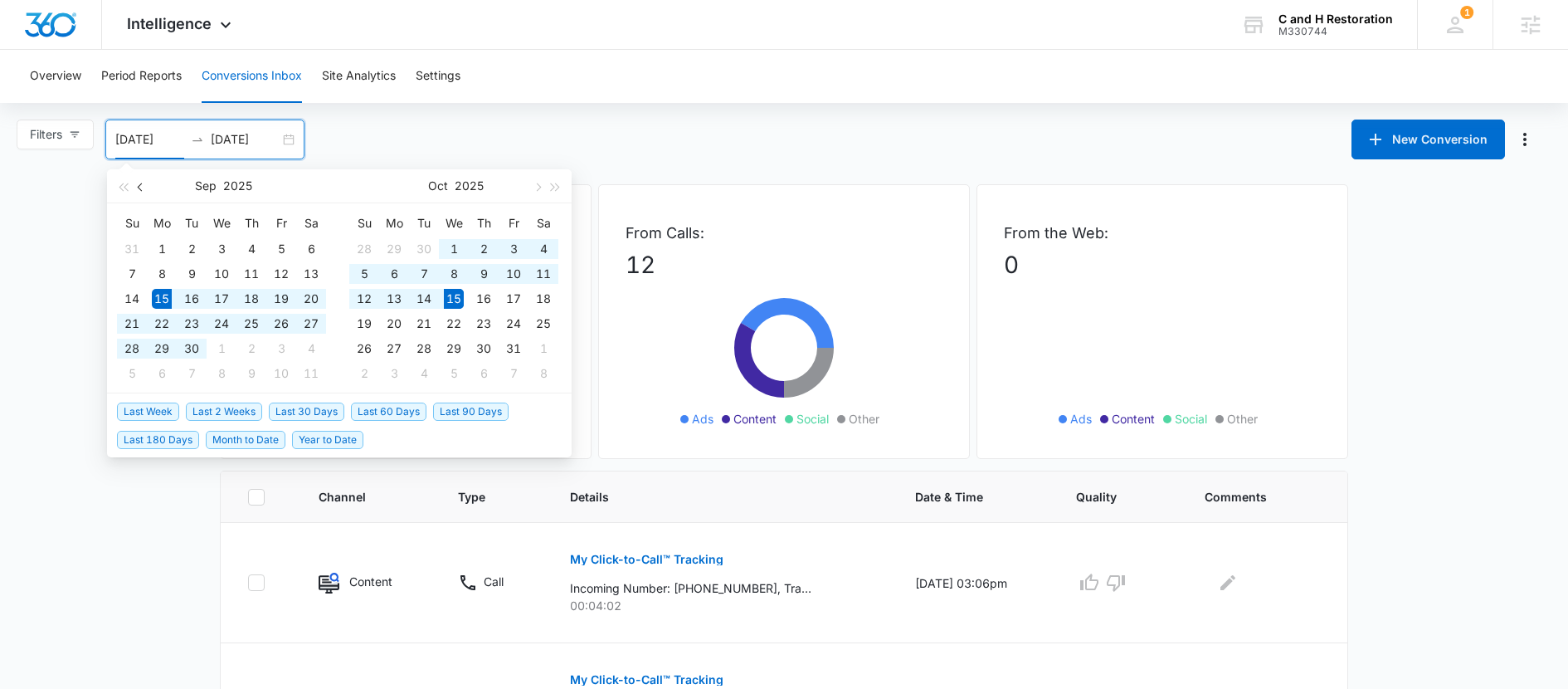
click at [140, 184] on span "button" at bounding box center [142, 187] width 8 height 8
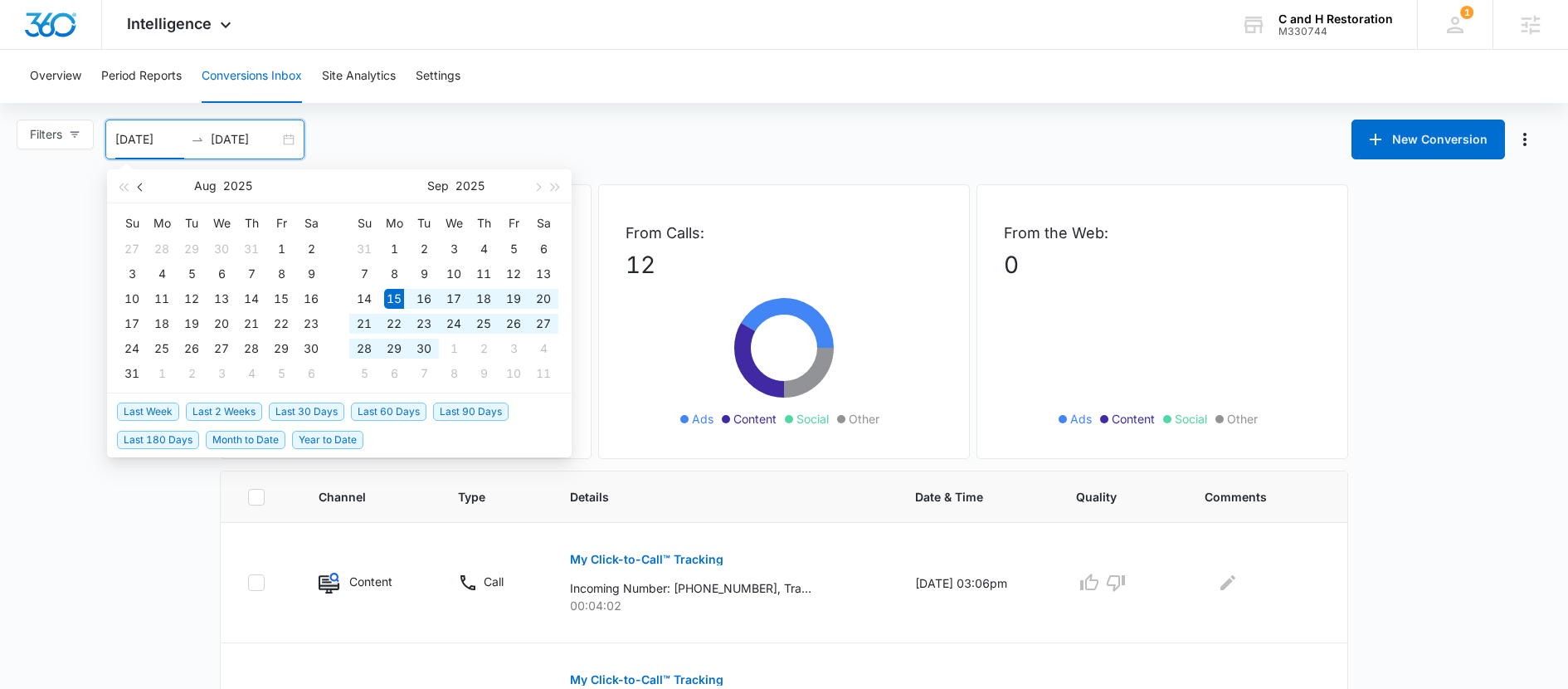
click at [140, 184] on span "button" at bounding box center [142, 187] width 8 height 8
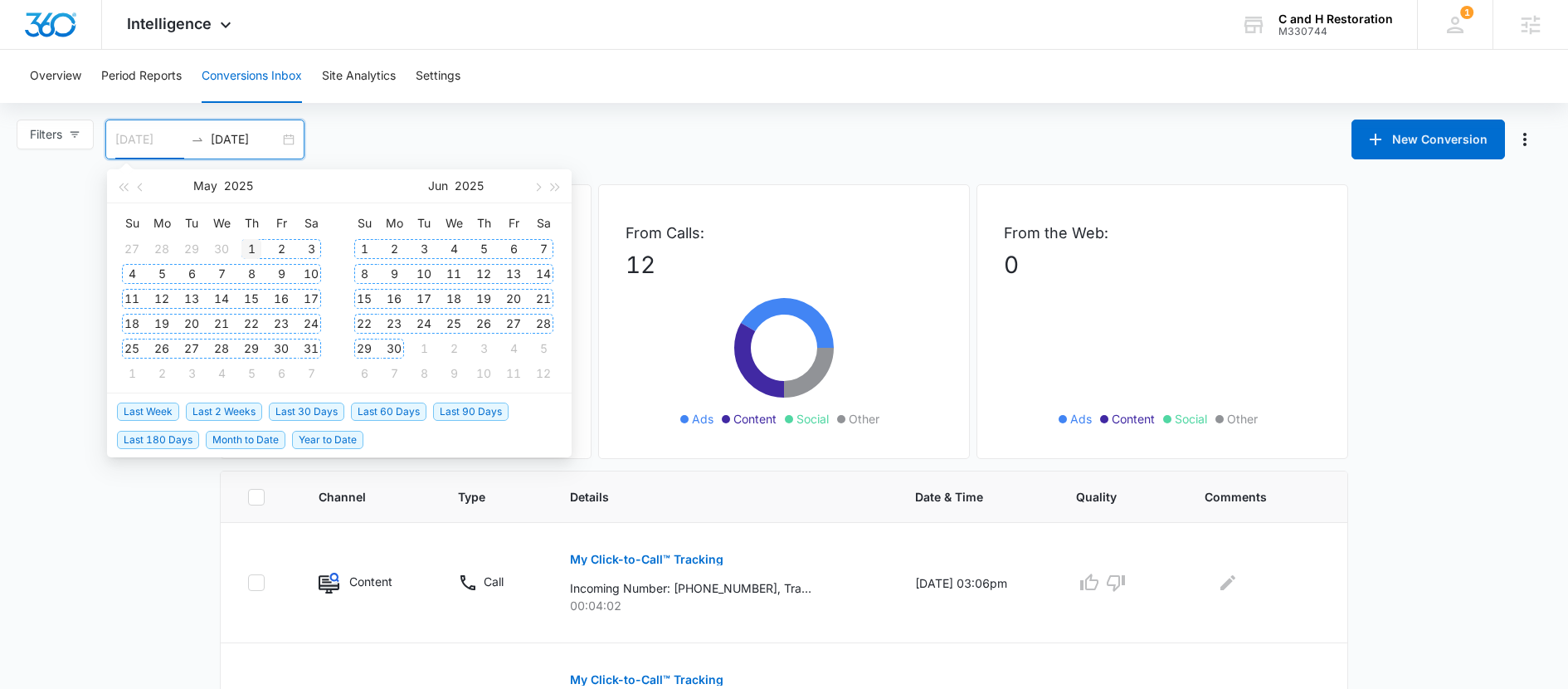
type input "05/01/2025"
click at [246, 248] on div "1" at bounding box center [252, 249] width 20 height 20
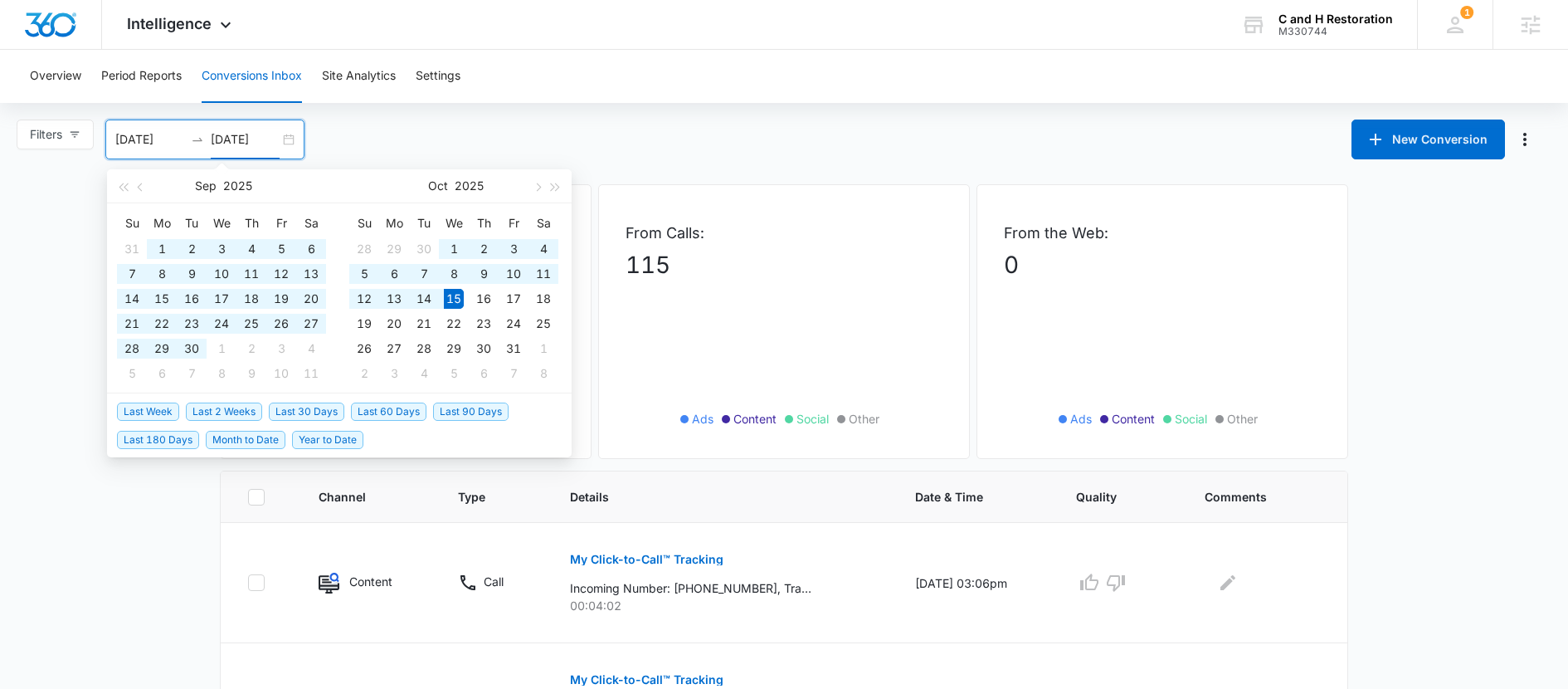
type input "10/15/2025"
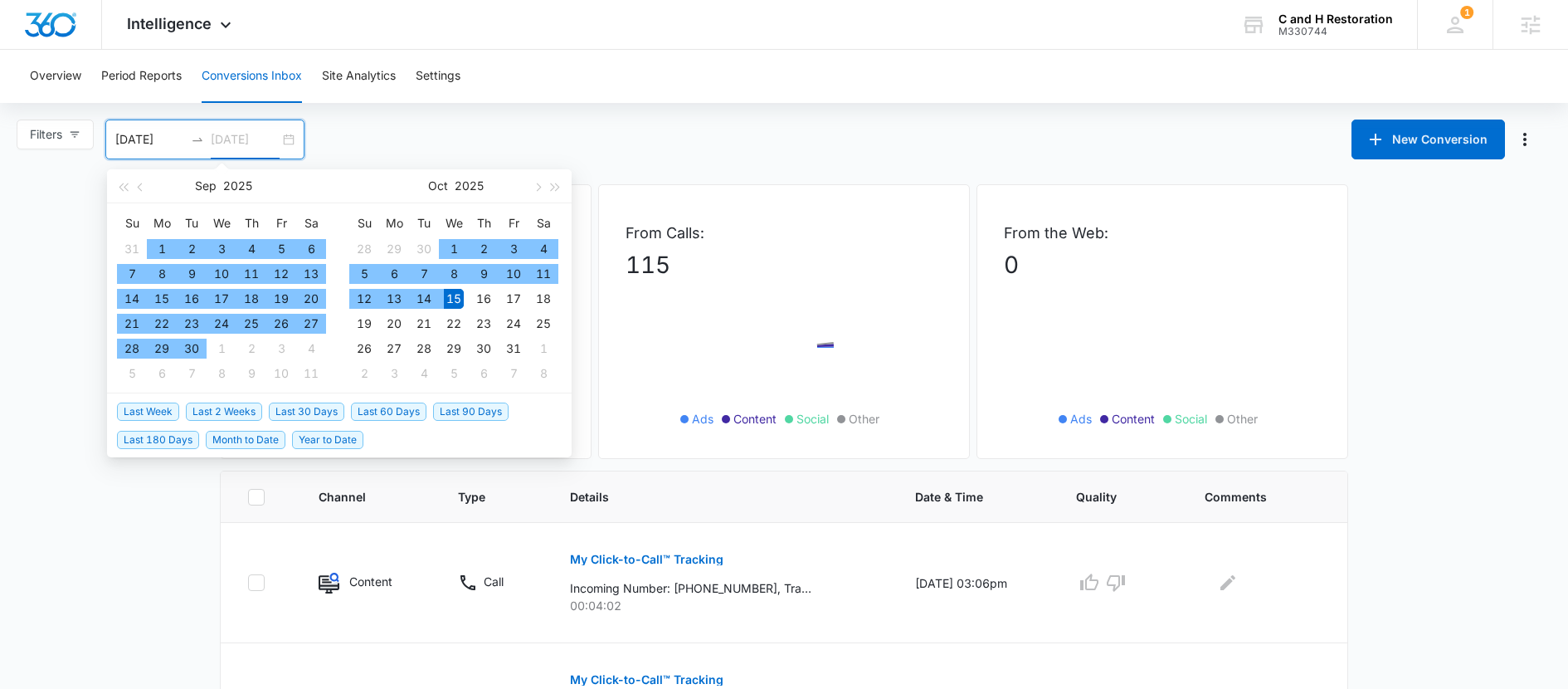
click at [452, 302] on div "15" at bounding box center [454, 298] width 20 height 20
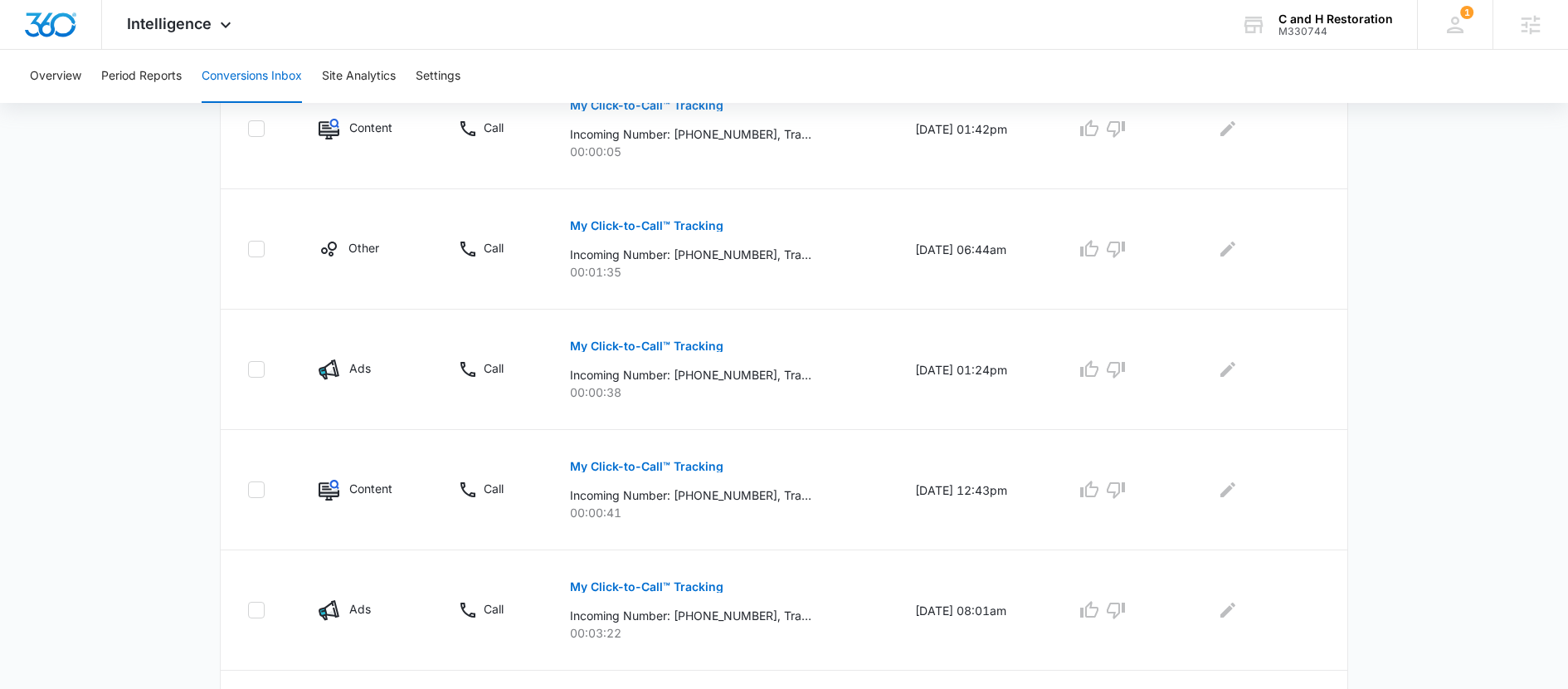
scroll to position [1089, 0]
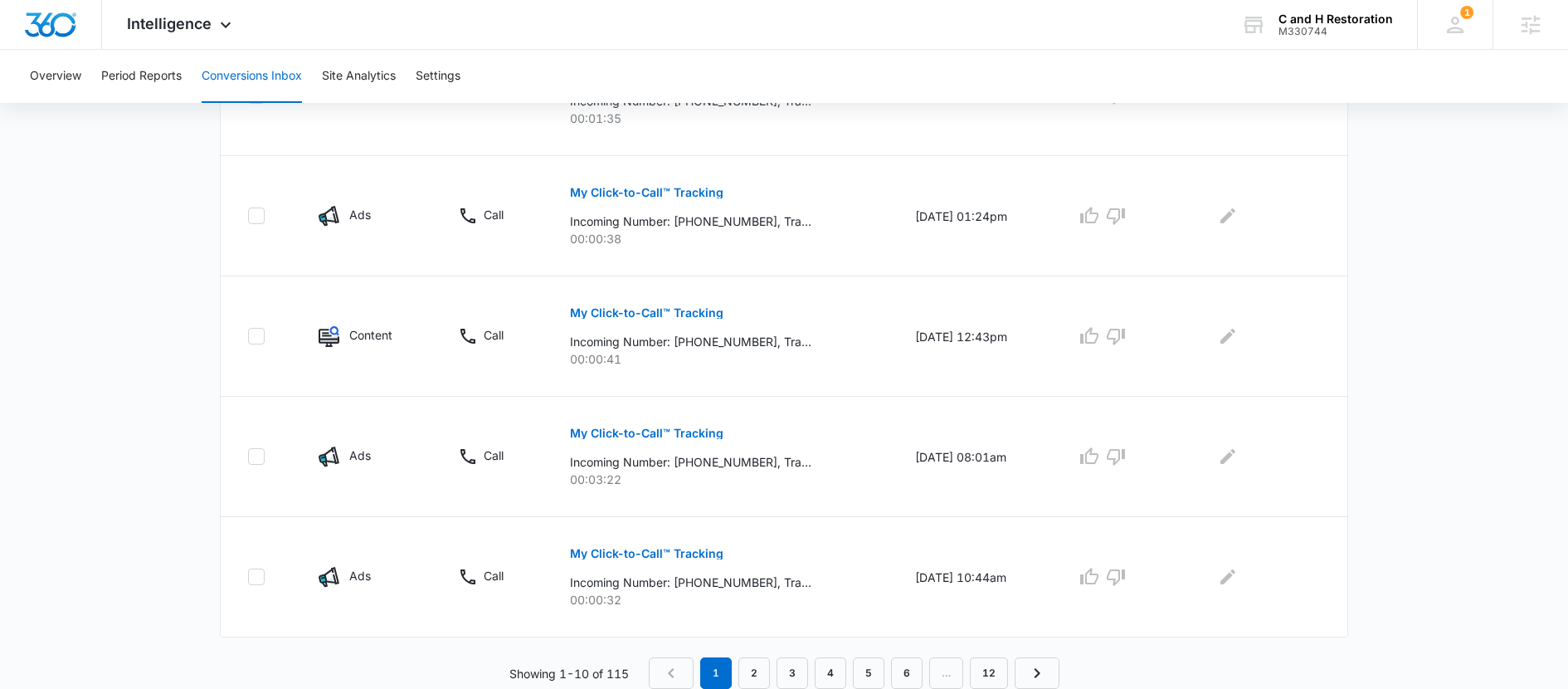
click at [886, 676] on nav "1 2 3 4 5 6 … 12" at bounding box center [854, 673] width 411 height 32
click at [874, 676] on link "5" at bounding box center [869, 673] width 32 height 32
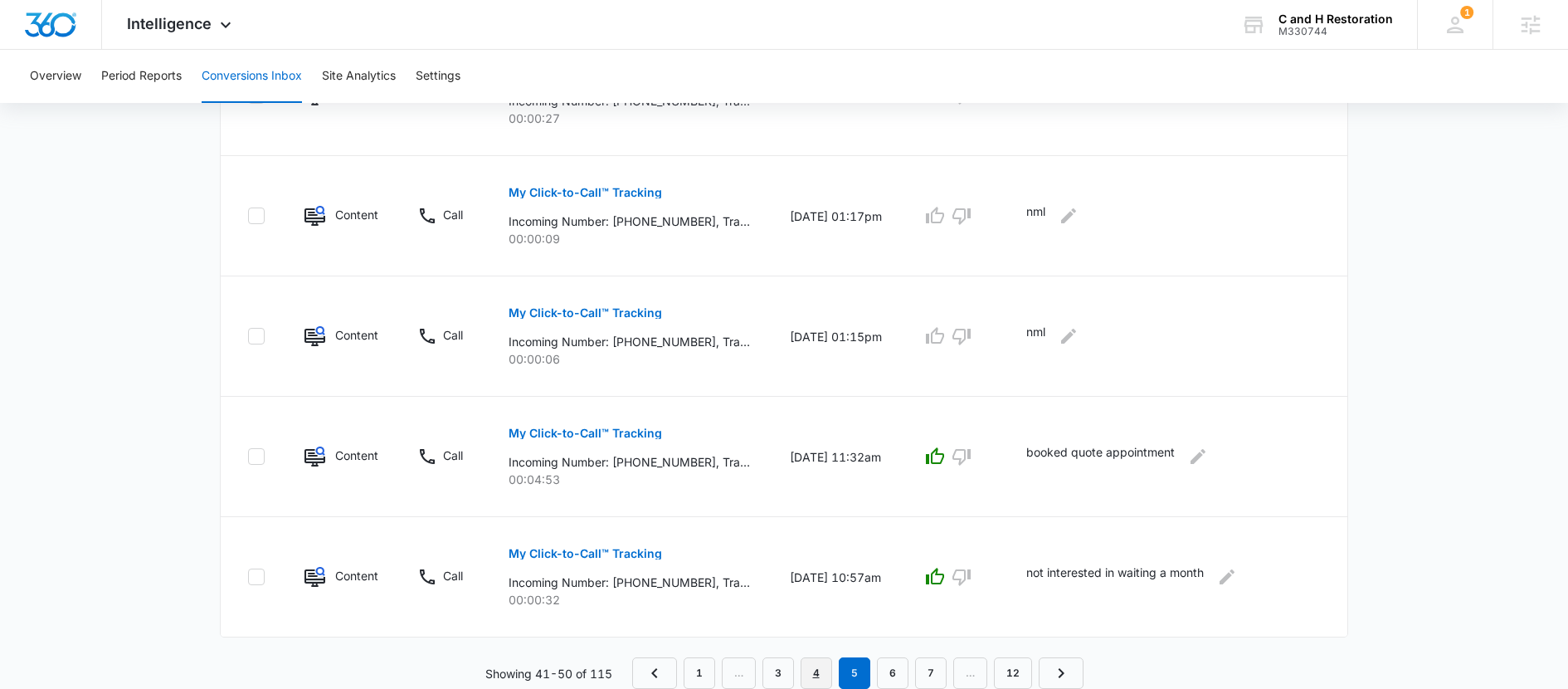
click at [812, 673] on link "4" at bounding box center [817, 673] width 32 height 32
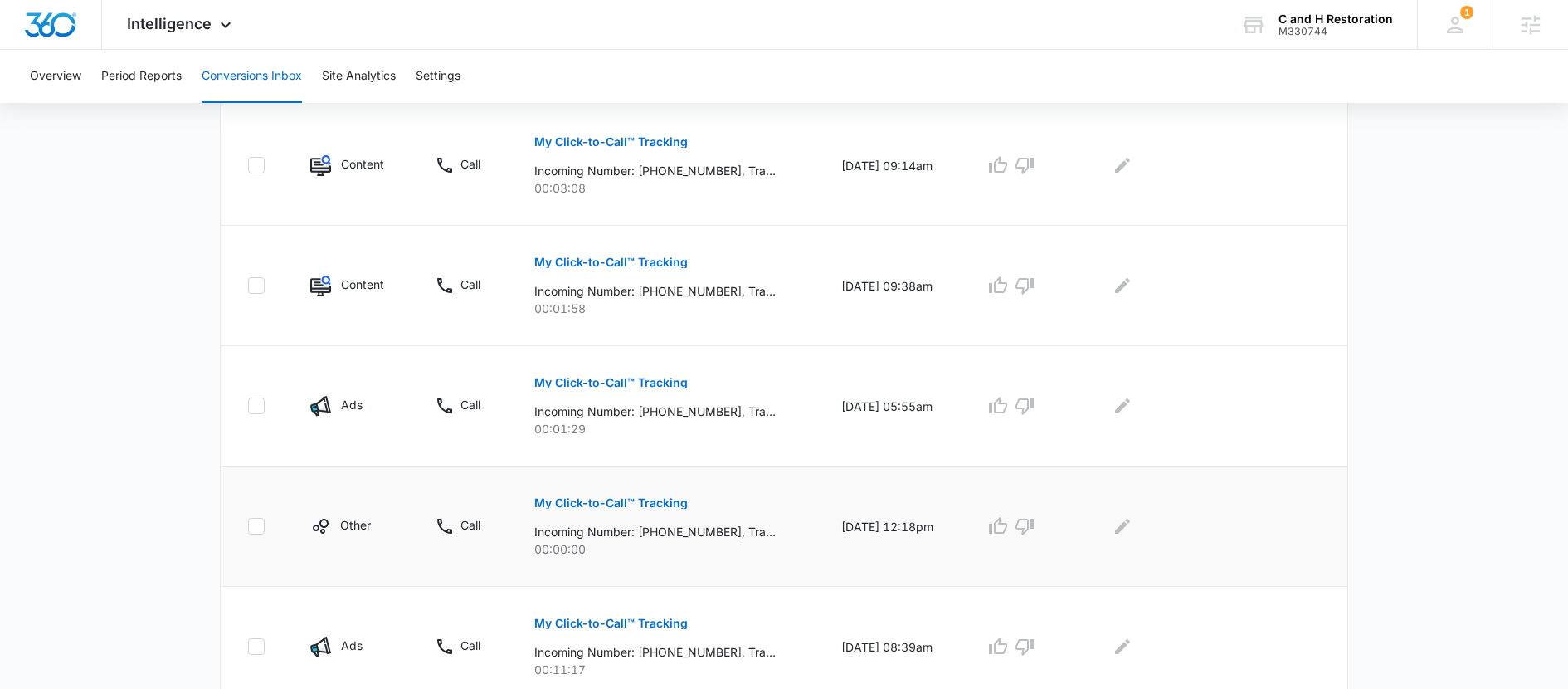
scroll to position [1024, 0]
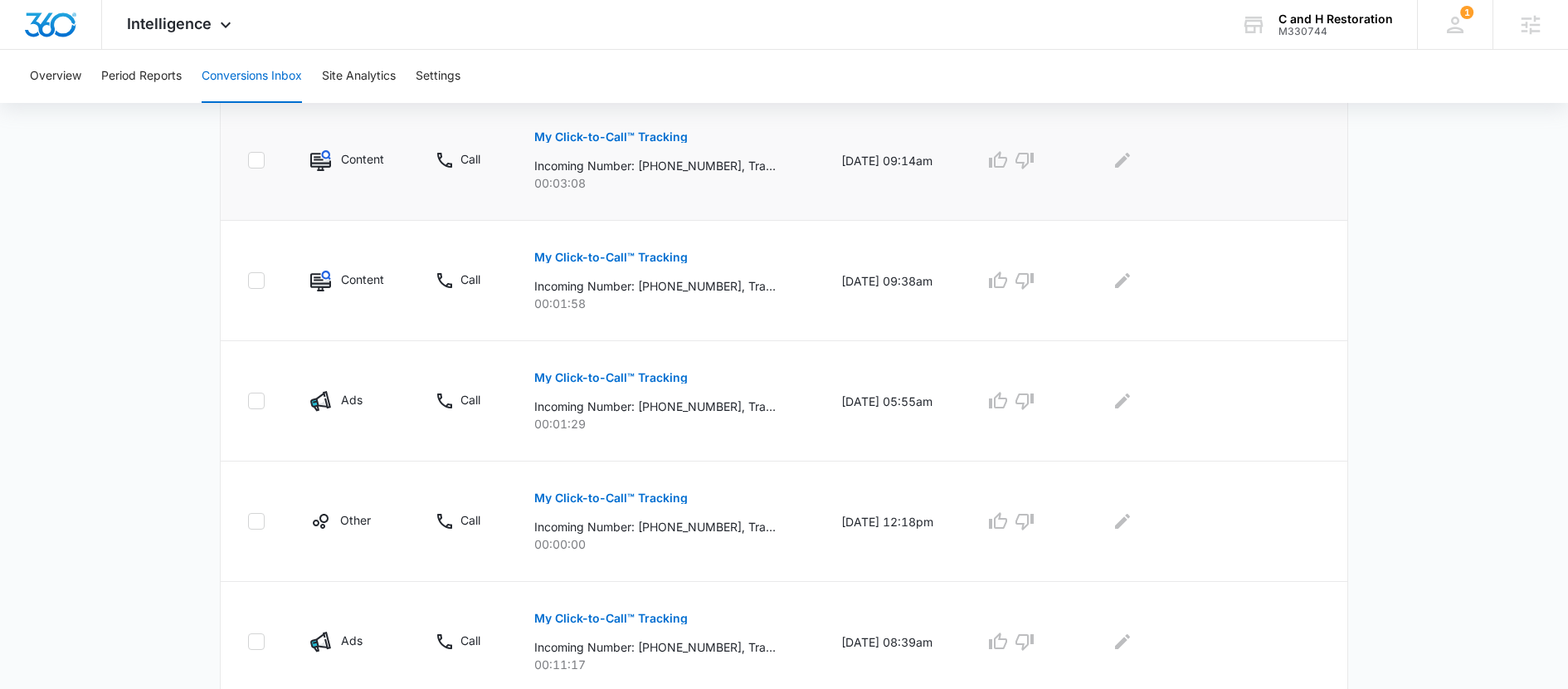
click at [650, 150] on button "My Click-to-Call™ Tracking" at bounding box center [611, 136] width 154 height 40
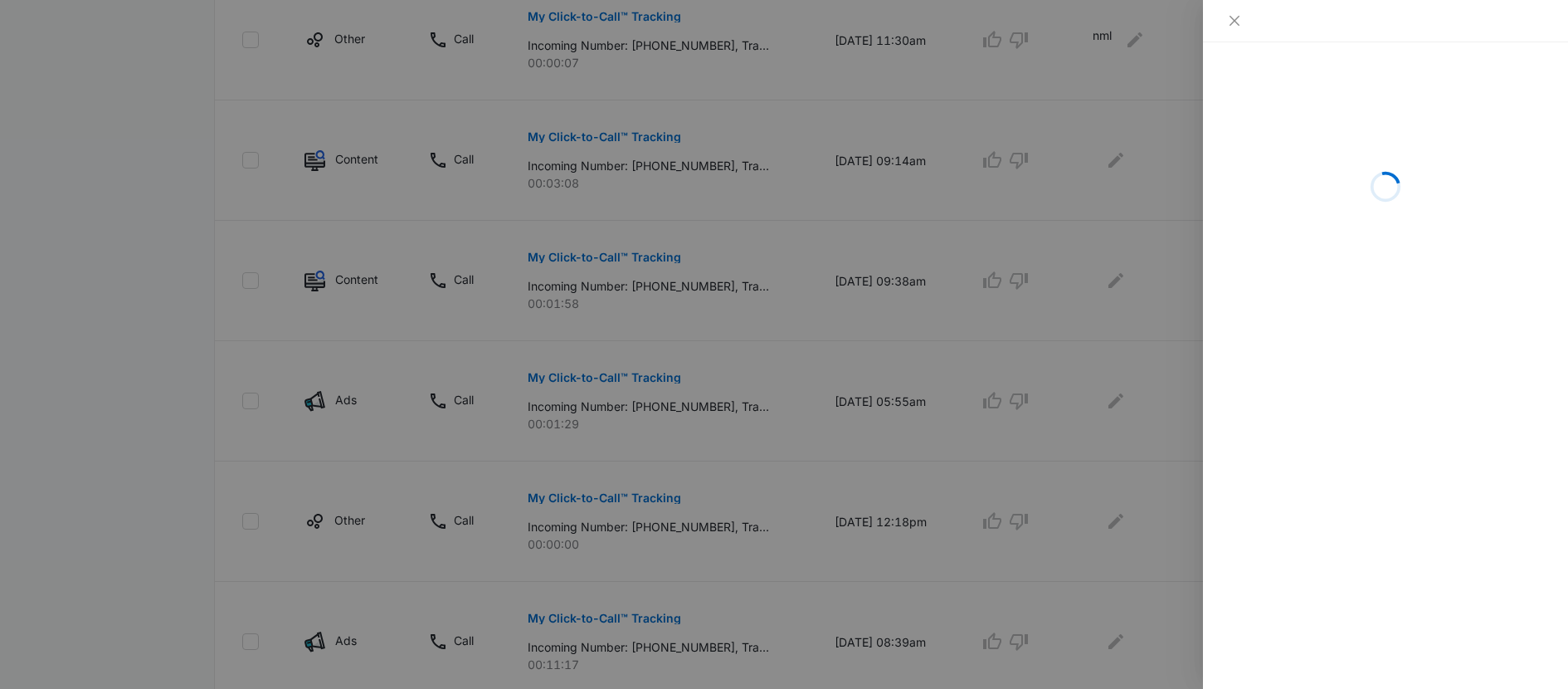
drag, startPoint x: 1296, startPoint y: 417, endPoint x: 1265, endPoint y: 495, distance: 83.9
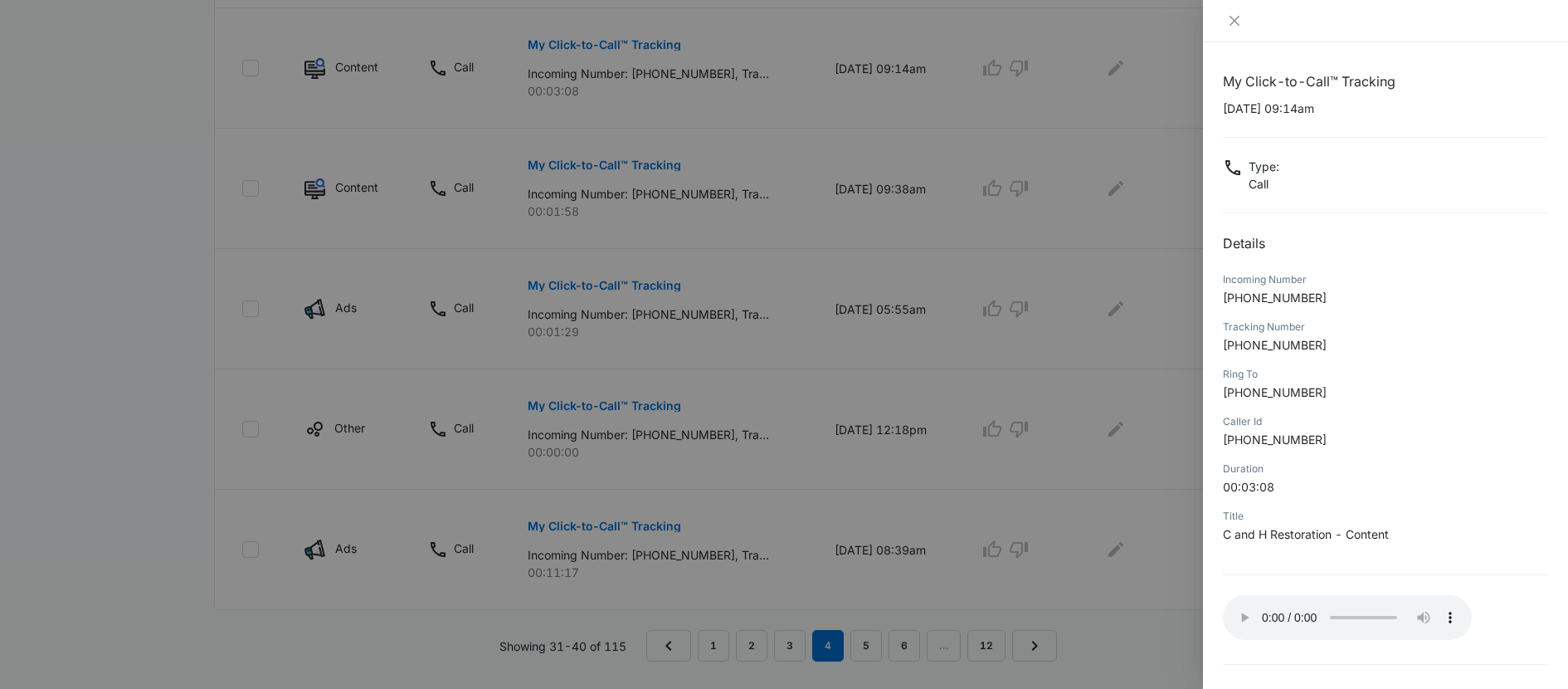
scroll to position [1124, 0]
click at [1235, 18] on icon "close" at bounding box center [1235, 20] width 13 height 13
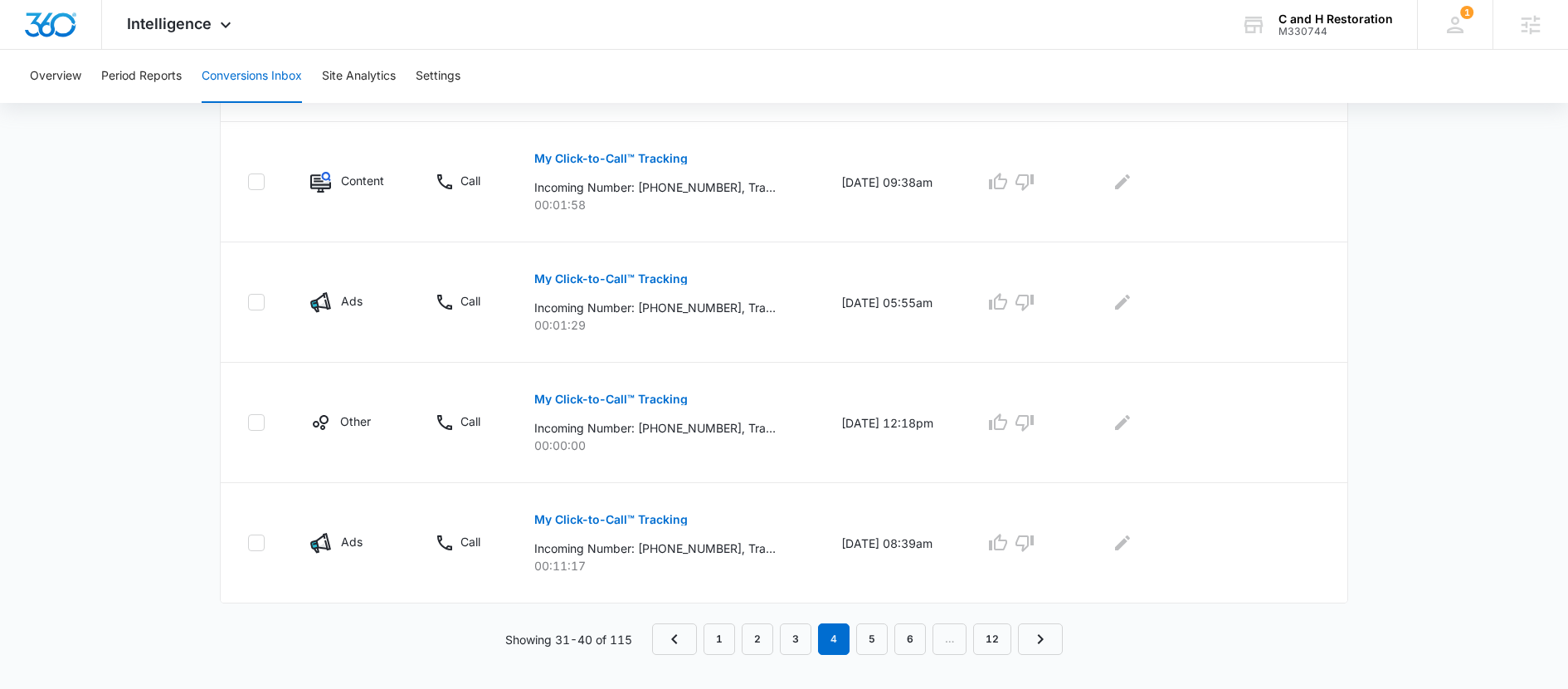
scroll to position [1089, 0]
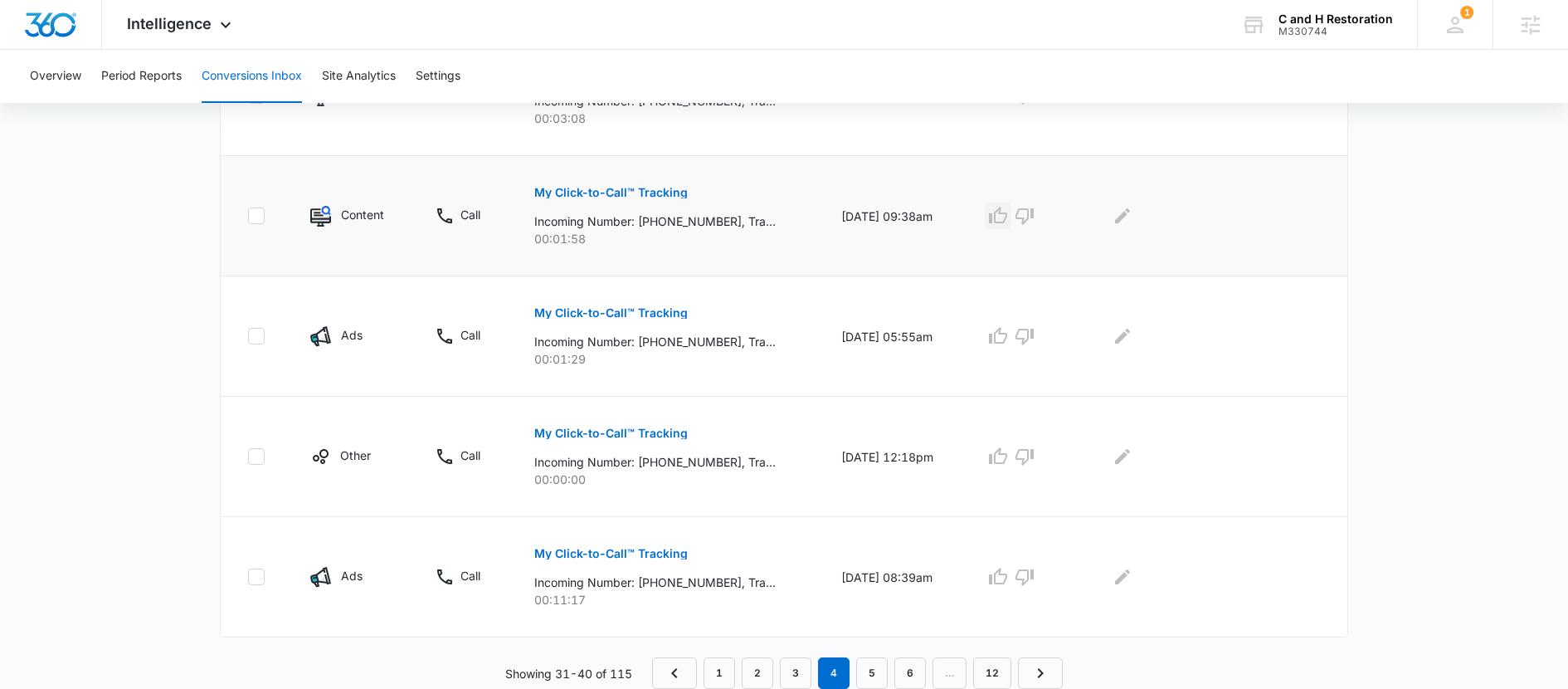
click at [1008, 221] on icon "button" at bounding box center [998, 215] width 18 height 17
click at [1127, 217] on icon "Edit Comments" at bounding box center [1122, 216] width 20 height 20
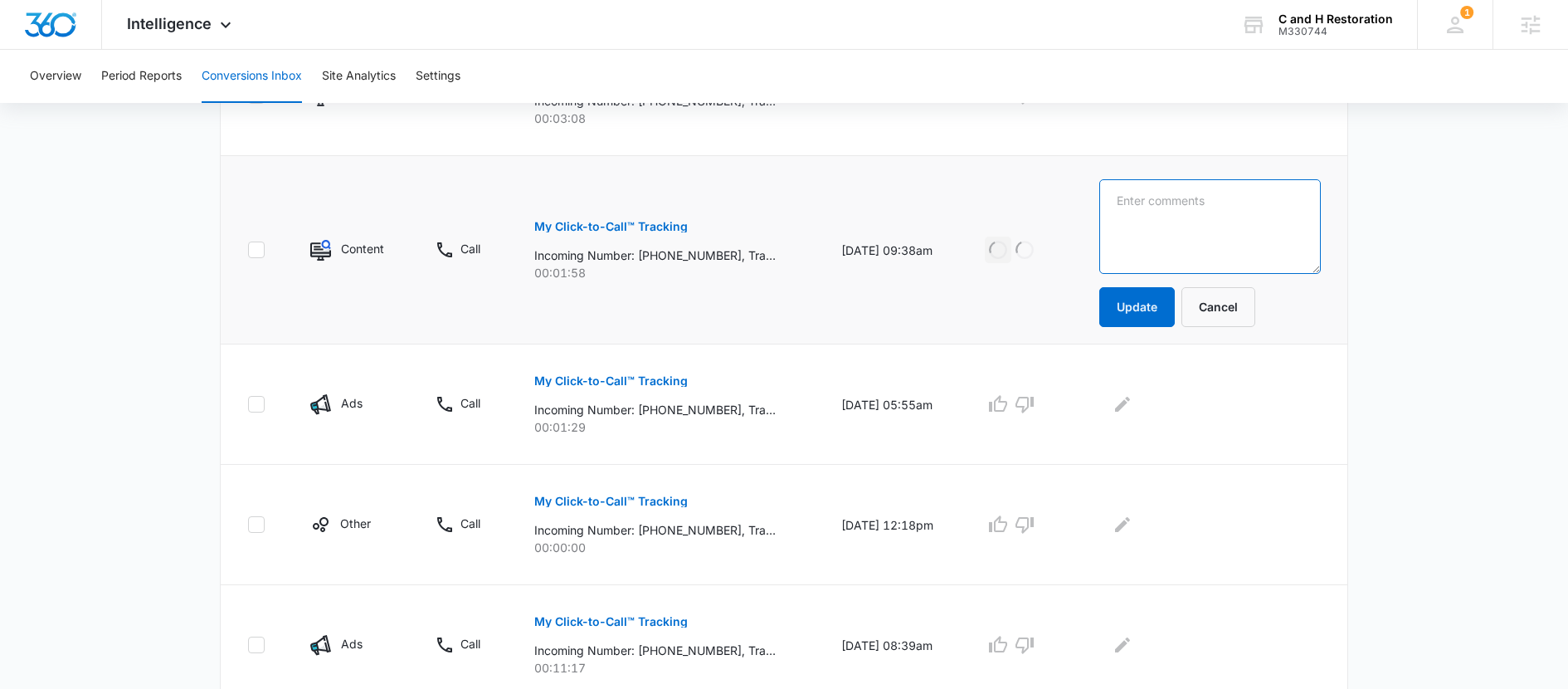
click at [1113, 238] on textarea at bounding box center [1210, 227] width 222 height 95
type textarea "appt scheduled for next day"
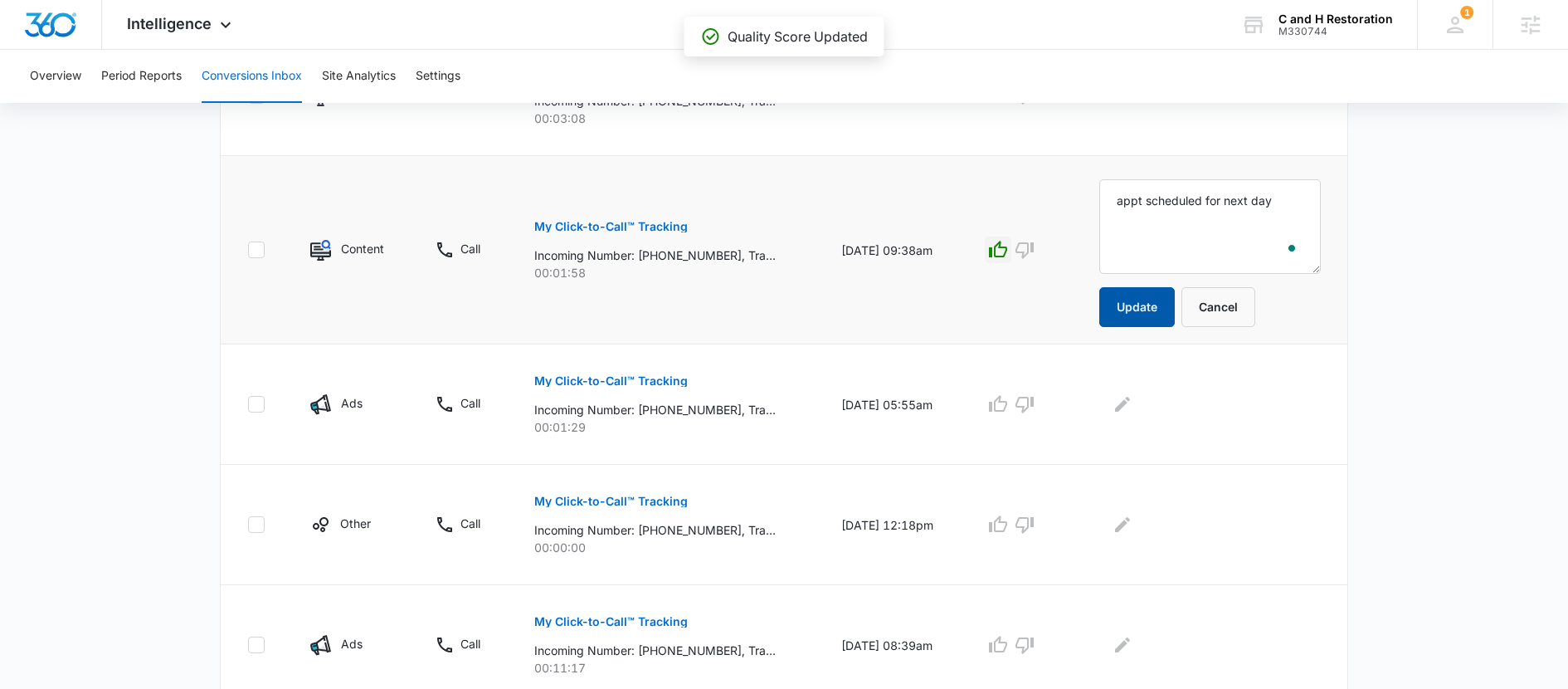
click at [1115, 302] on button "Update" at bounding box center [1137, 306] width 76 height 40
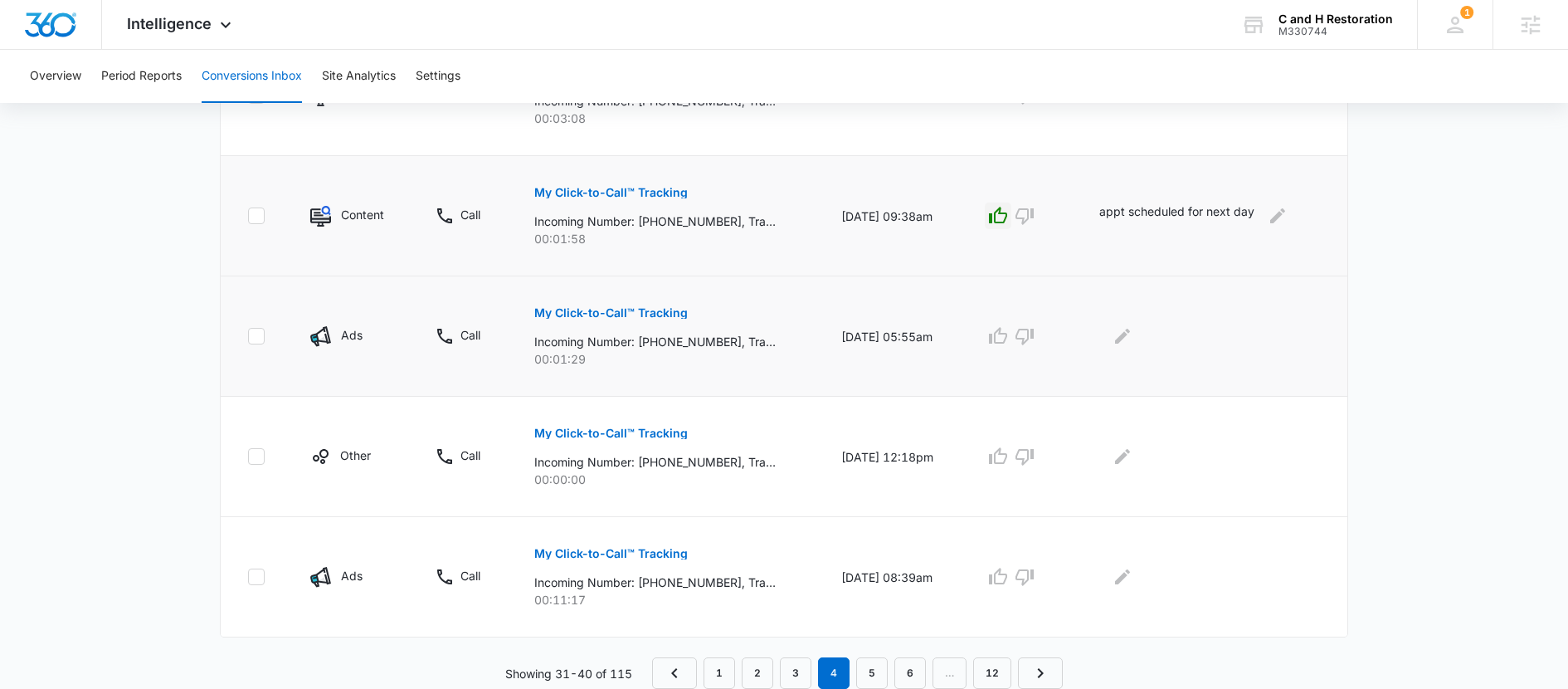
click at [654, 317] on p "My Click-to-Call™ Tracking" at bounding box center [611, 312] width 154 height 11
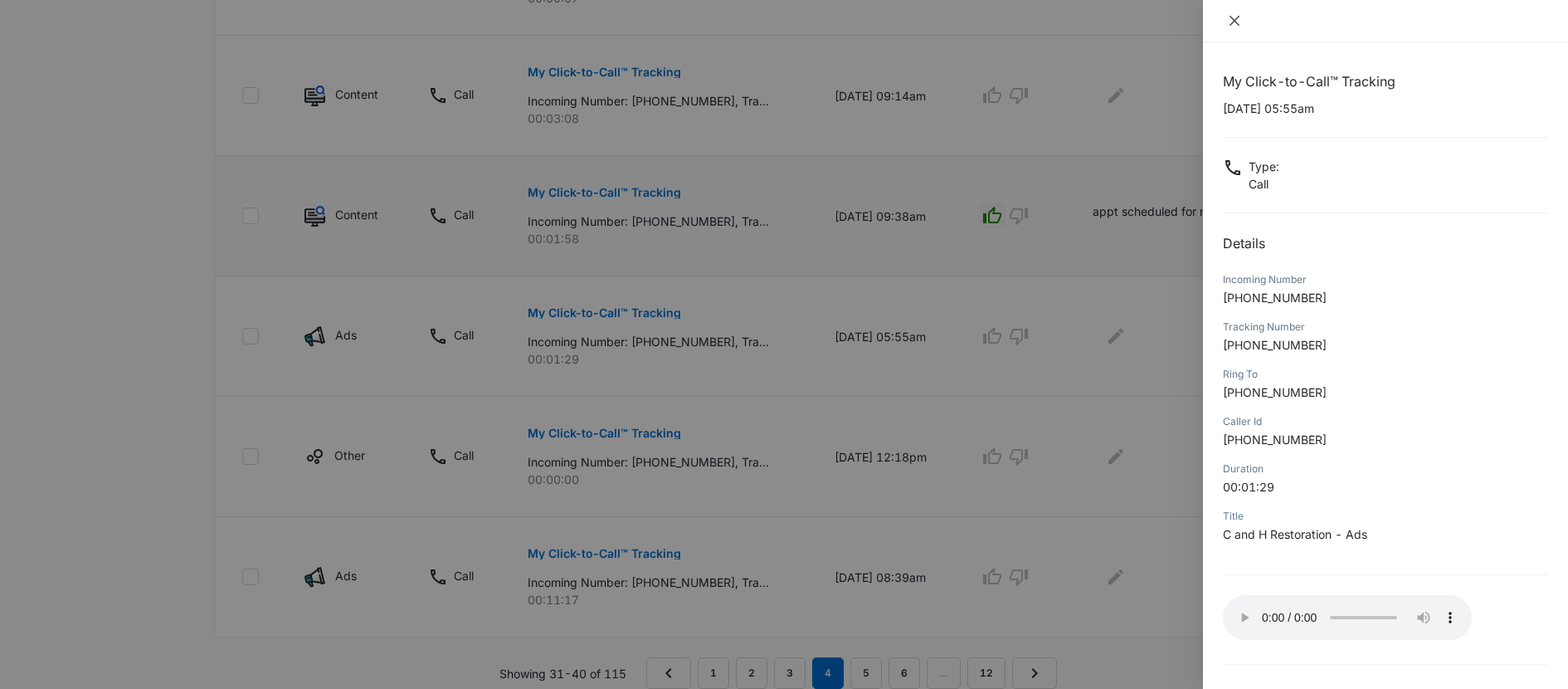
click at [1238, 23] on icon "close" at bounding box center [1235, 20] width 13 height 13
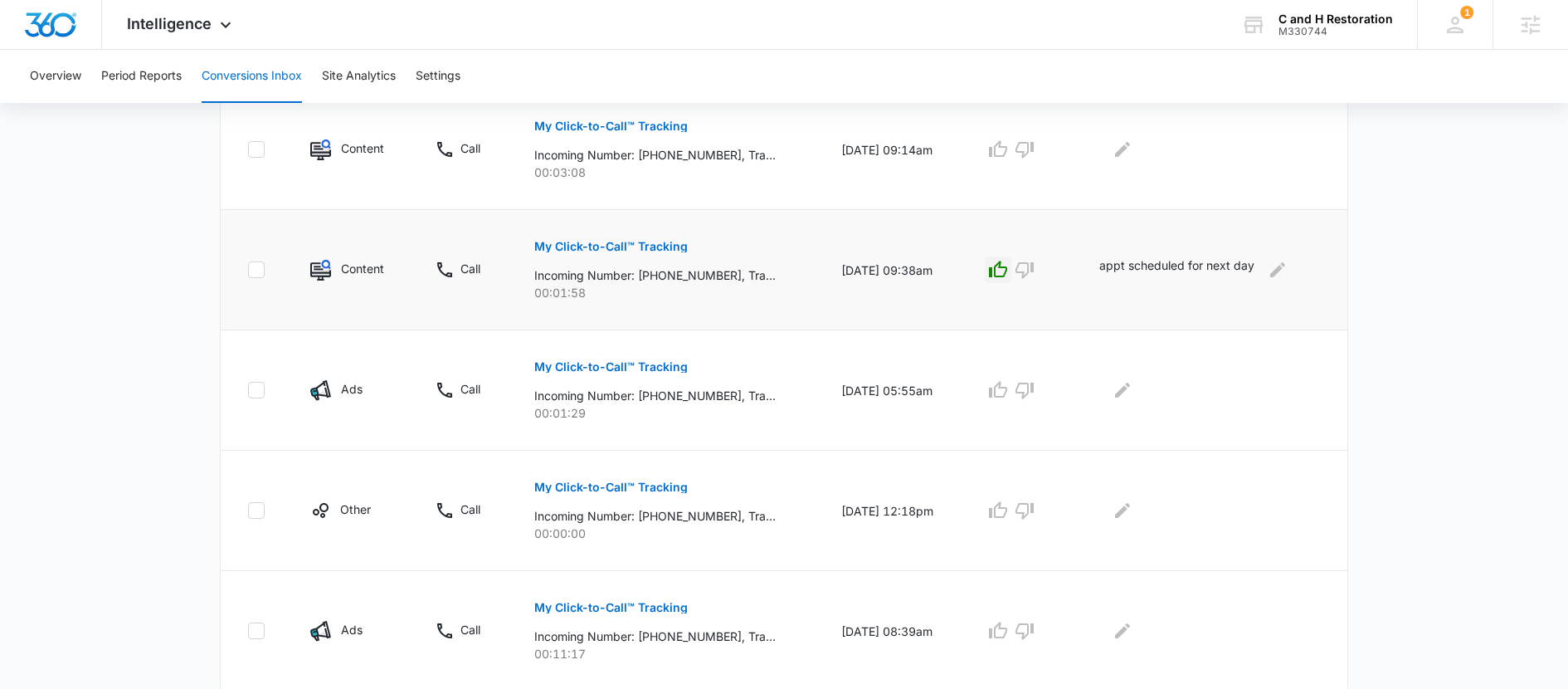
scroll to position [1027, 0]
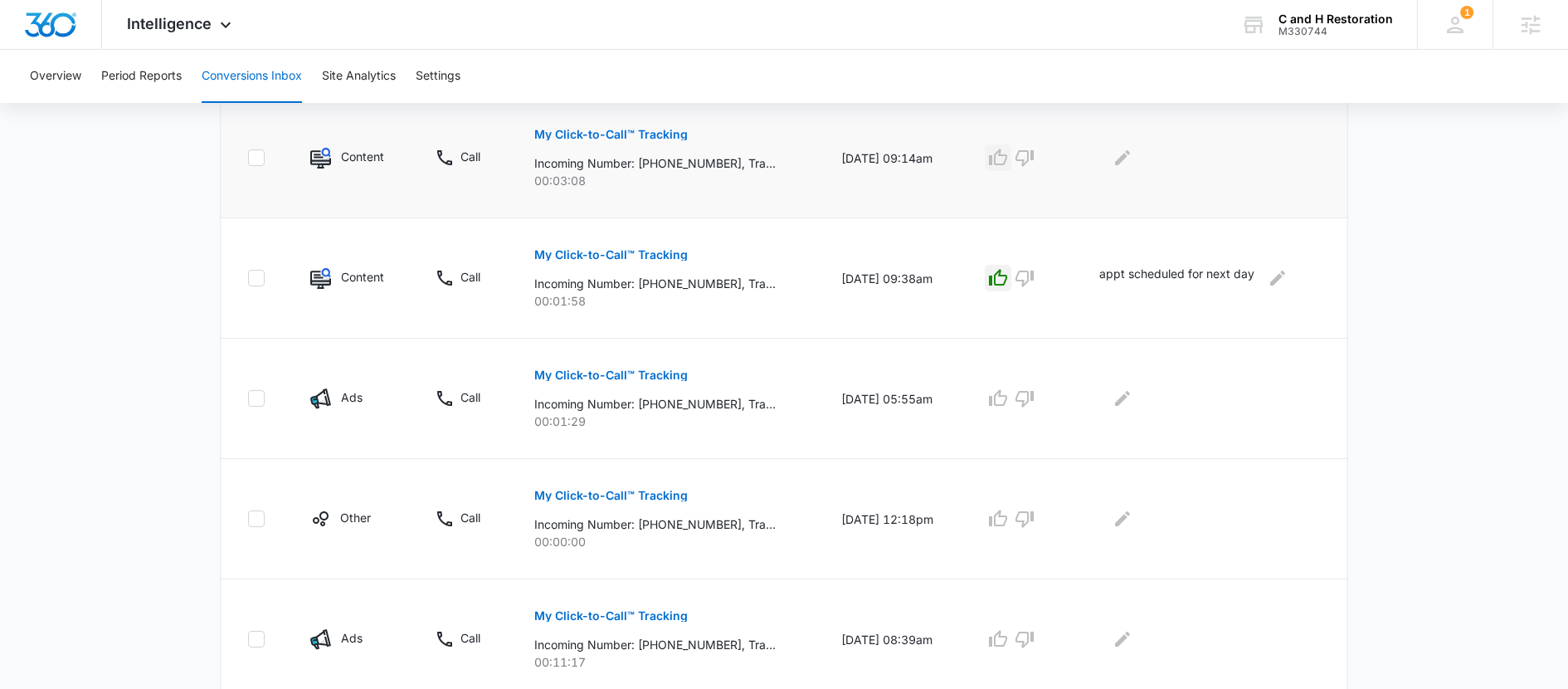
click at [1001, 163] on icon "button" at bounding box center [998, 158] width 20 height 20
click at [1122, 154] on icon "Edit Comments" at bounding box center [1122, 158] width 20 height 20
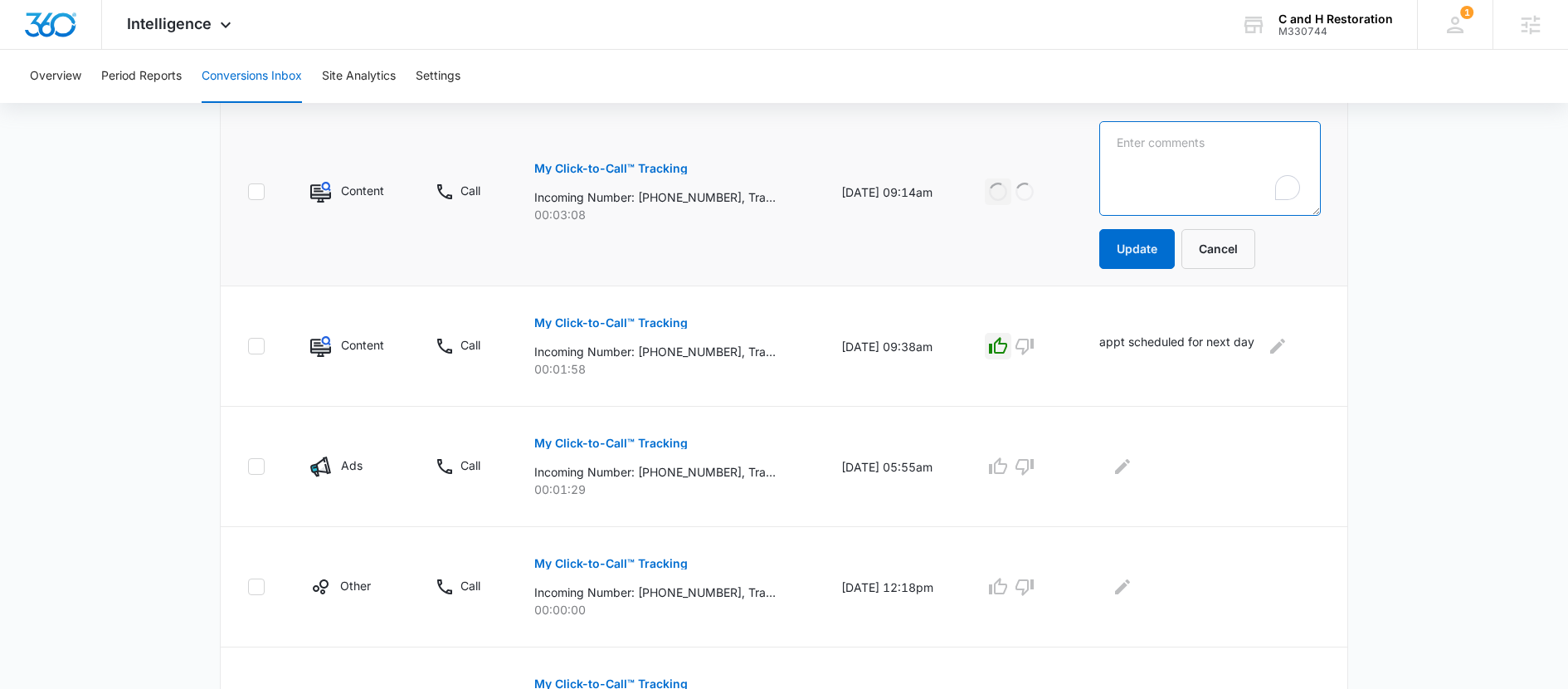
click at [1152, 187] on textarea "To enrich screen reader interactions, please activate Accessibility in Grammarl…" at bounding box center [1210, 169] width 222 height 95
type textarea "appt scheduled for next day"
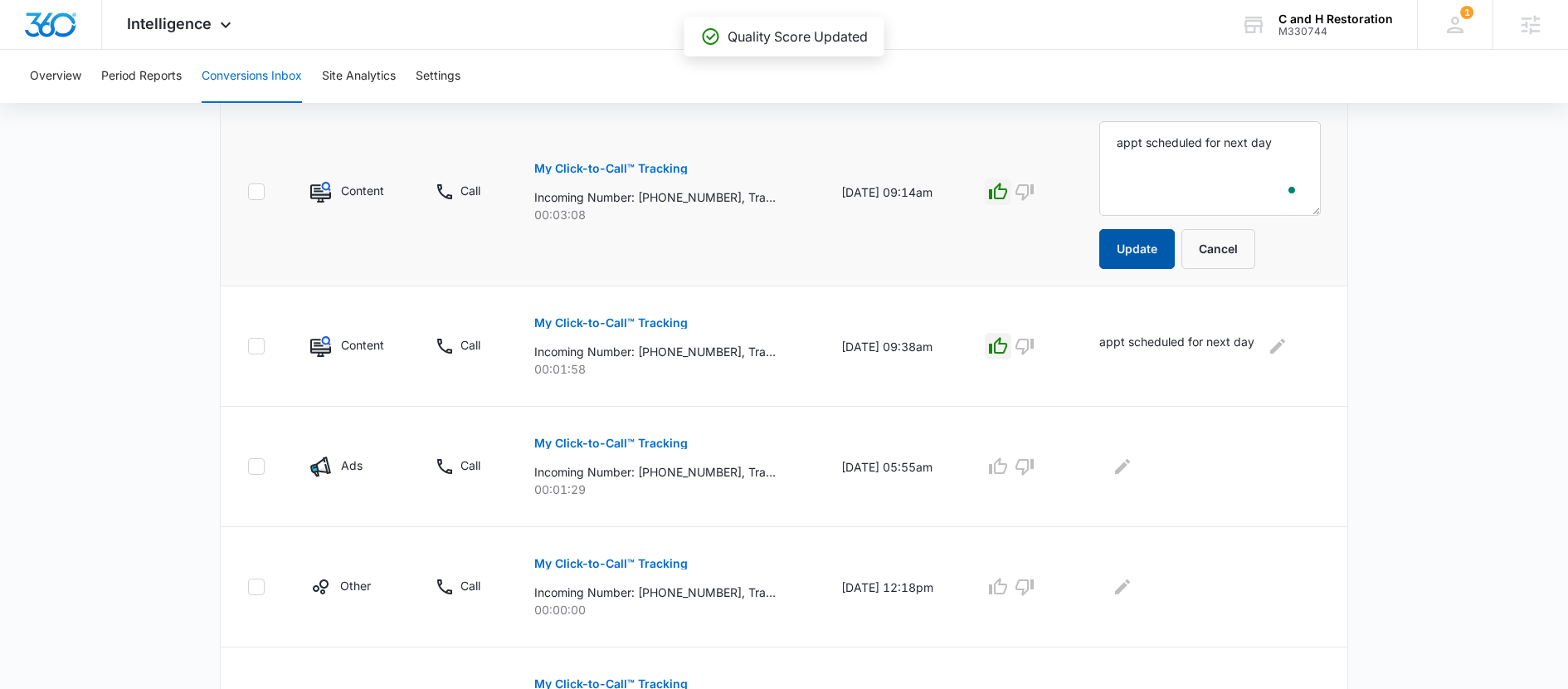
click at [1130, 253] on button "Update" at bounding box center [1137, 248] width 76 height 40
click at [608, 324] on p "My Click-to-Call™ Tracking" at bounding box center [611, 322] width 154 height 11
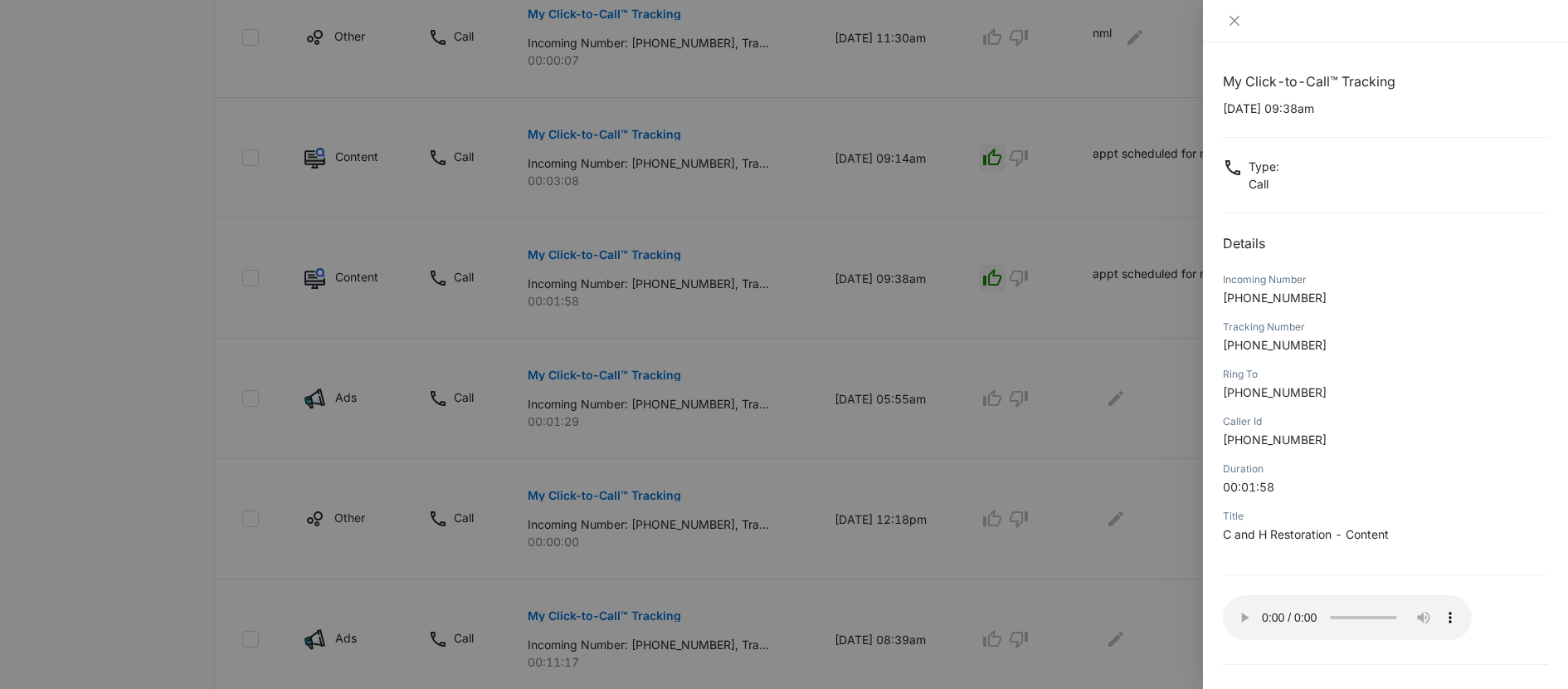
scroll to position [63, 0]
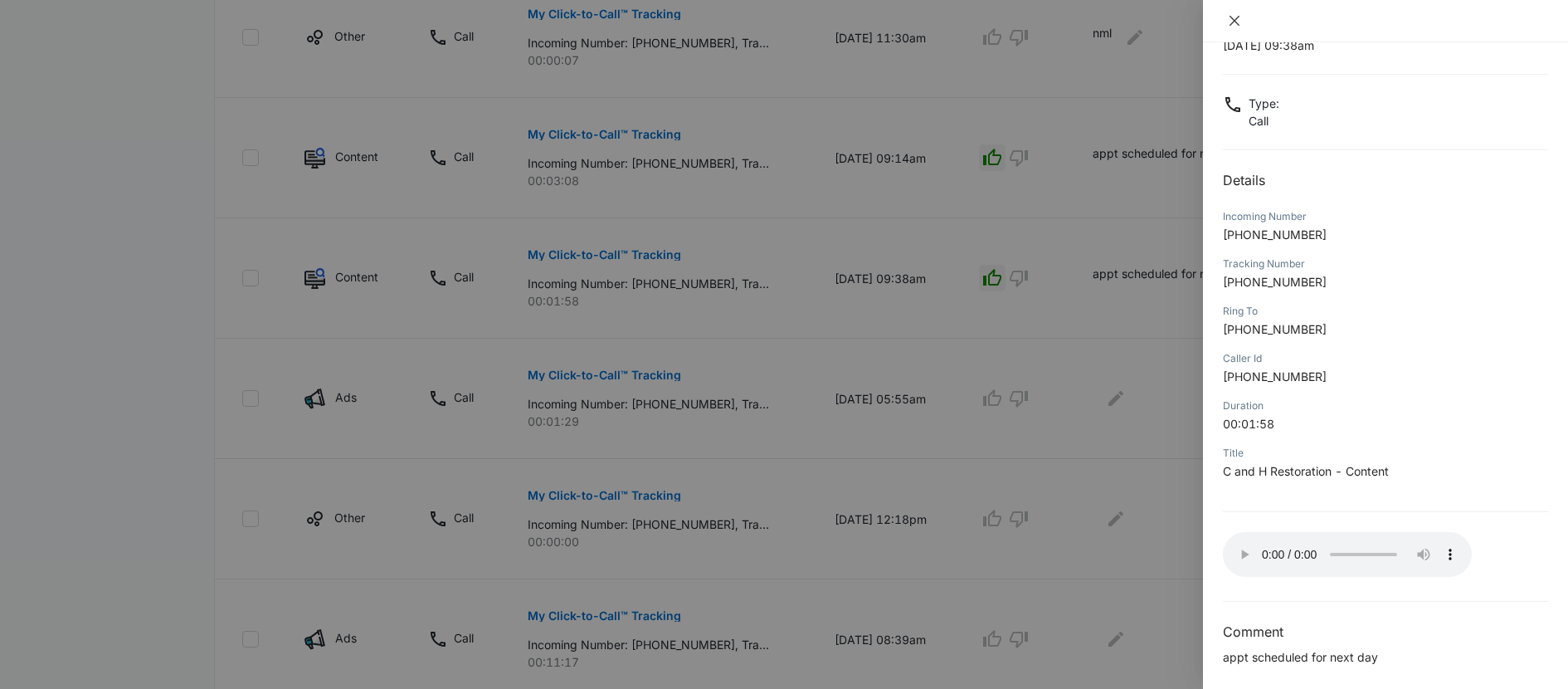
click at [1233, 24] on icon "close" at bounding box center [1235, 20] width 13 height 13
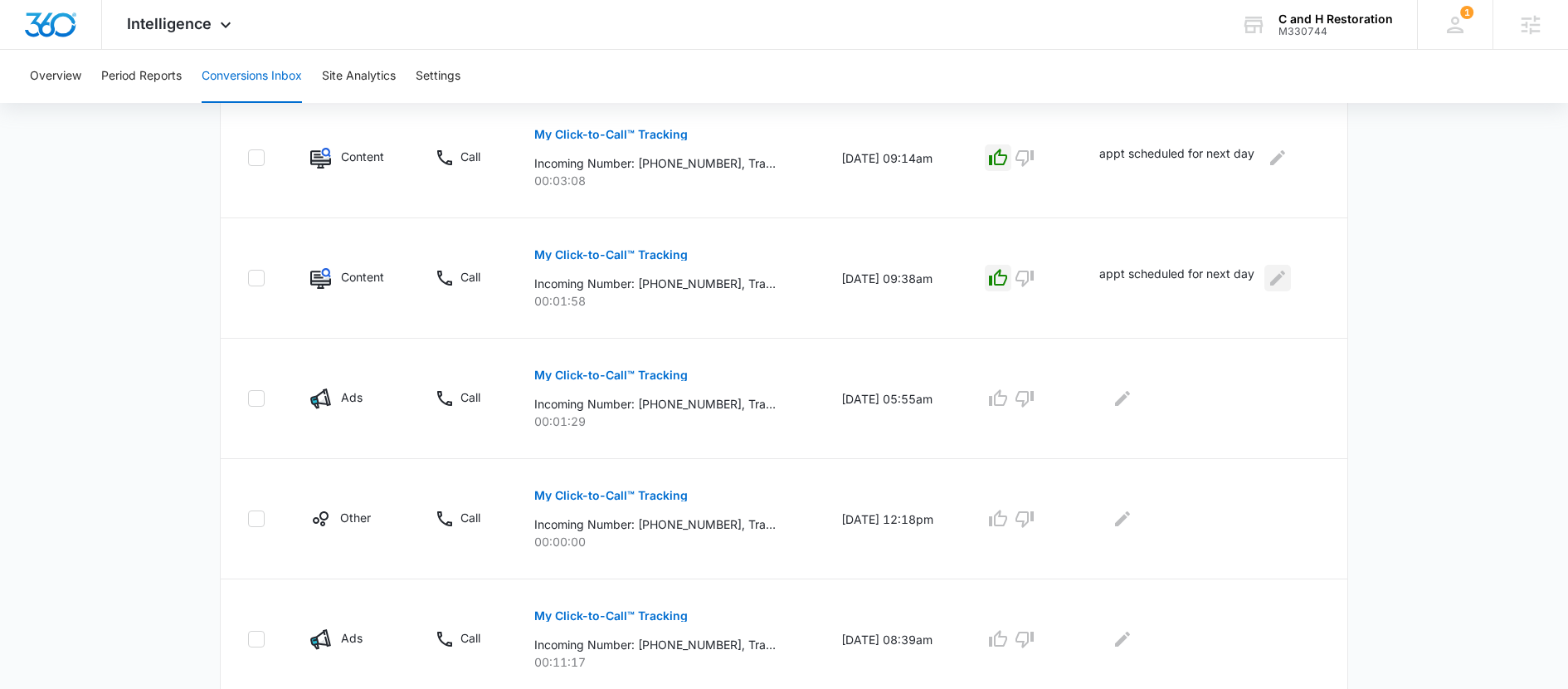
click at [1281, 287] on icon "Edit Comments" at bounding box center [1278, 278] width 20 height 20
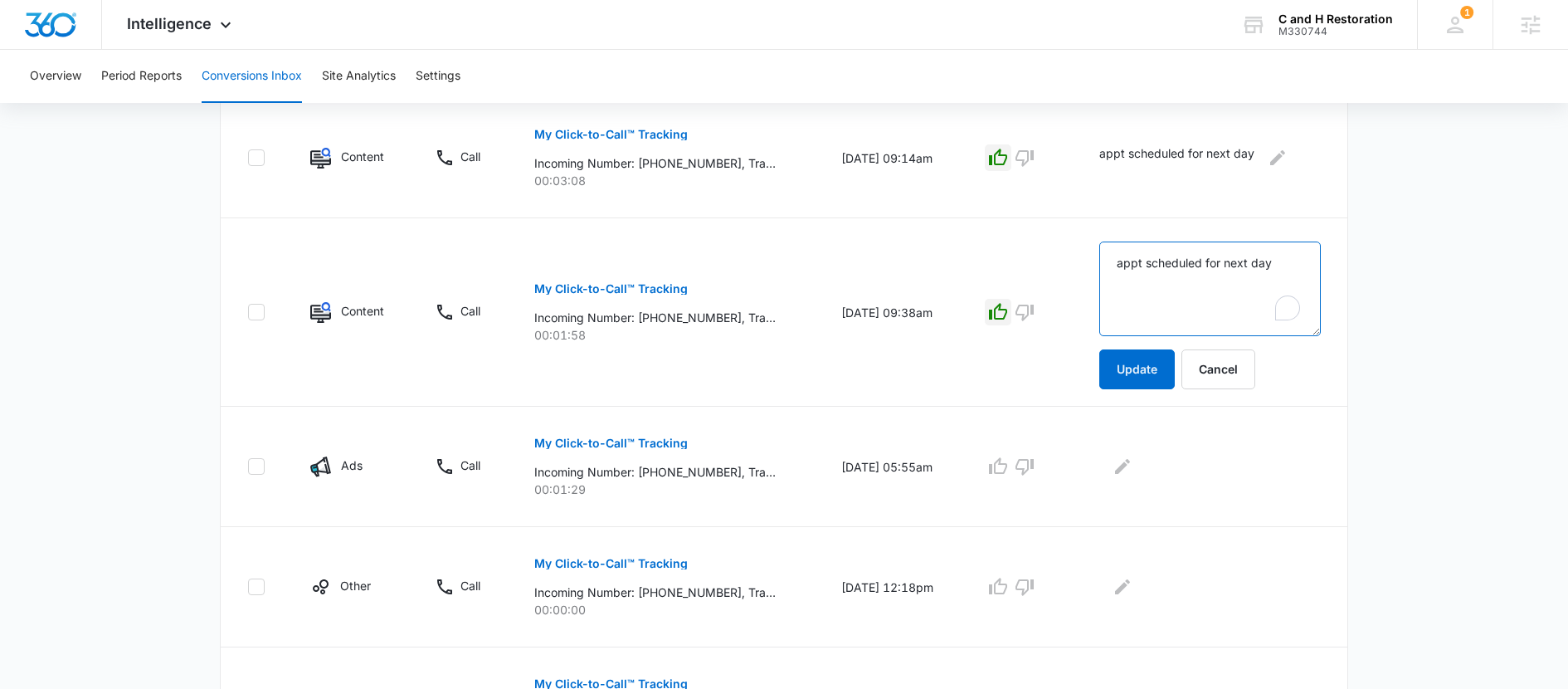
drag, startPoint x: 1273, startPoint y: 270, endPoint x: 1105, endPoint y: 271, distance: 168.0
click at [1105, 271] on textarea "appt scheduled for next day" at bounding box center [1210, 290] width 222 height 95
type textarea "requested picture via email only"
click at [1117, 360] on button "Update" at bounding box center [1137, 369] width 76 height 40
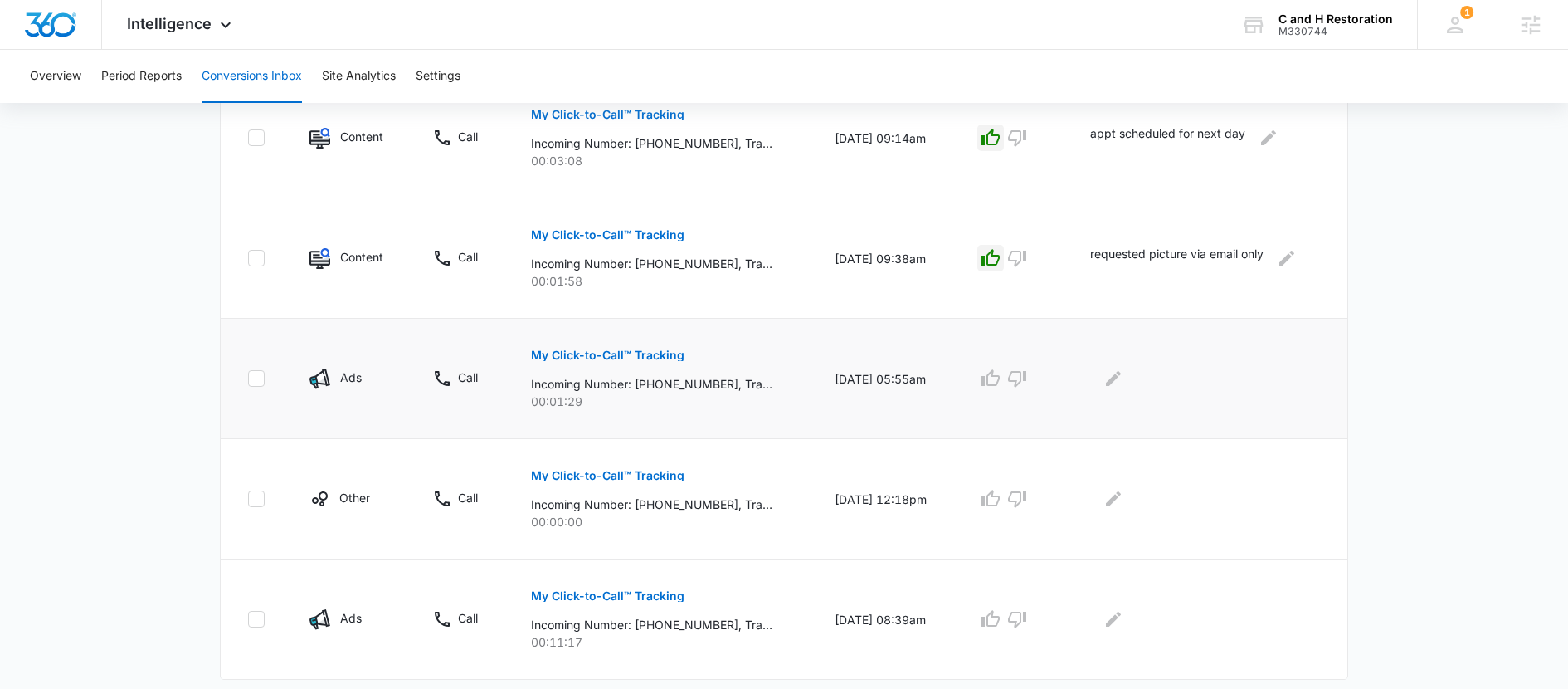
scroll to position [1056, 0]
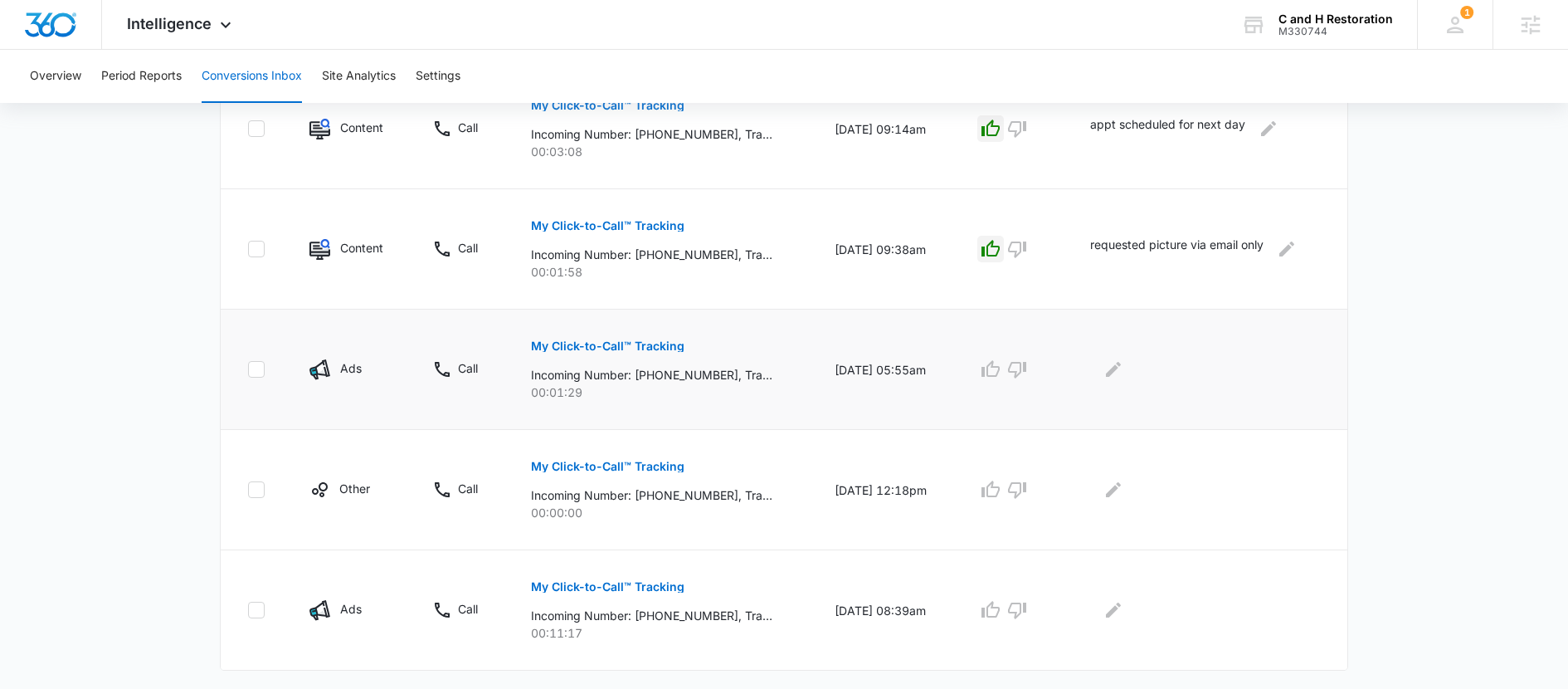
click at [600, 348] on p "My Click-to-Call™ Tracking" at bounding box center [608, 346] width 154 height 11
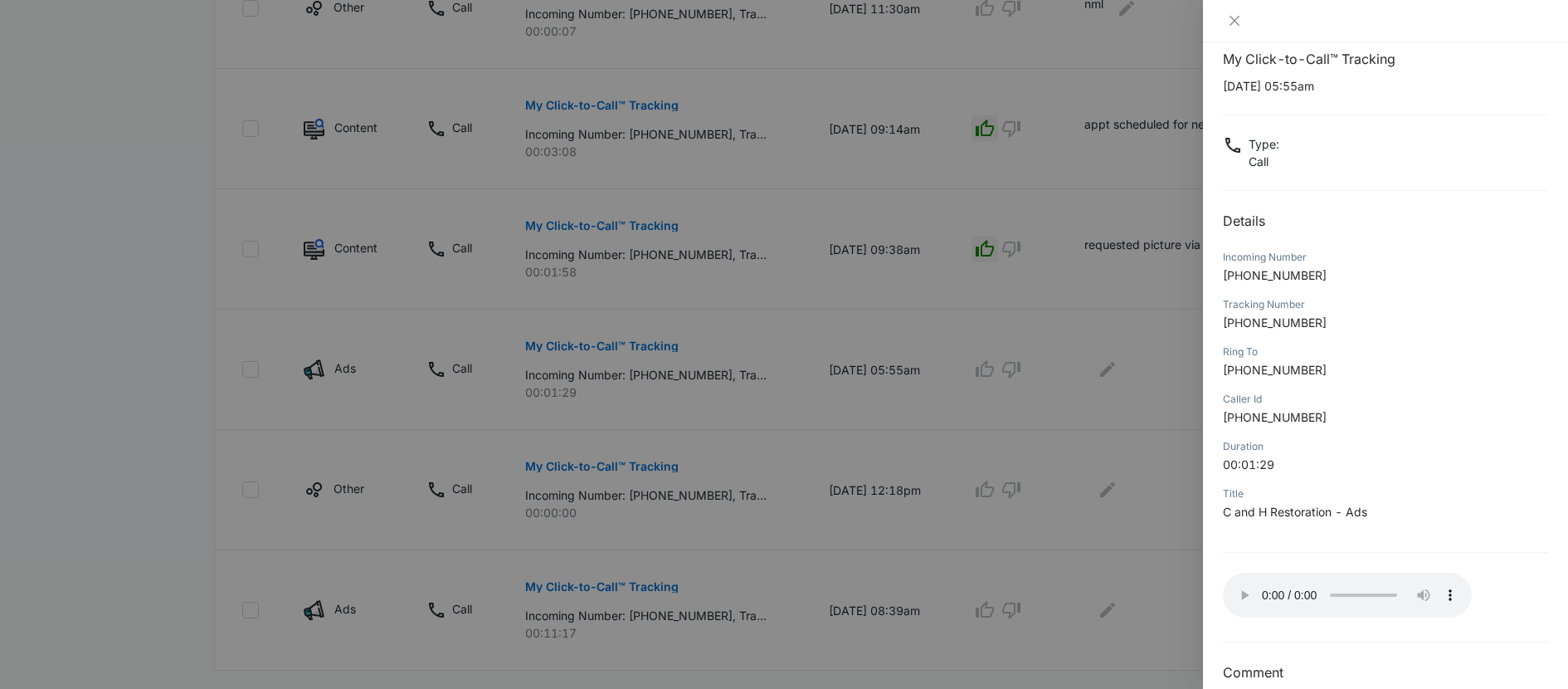
scroll to position [48, 0]
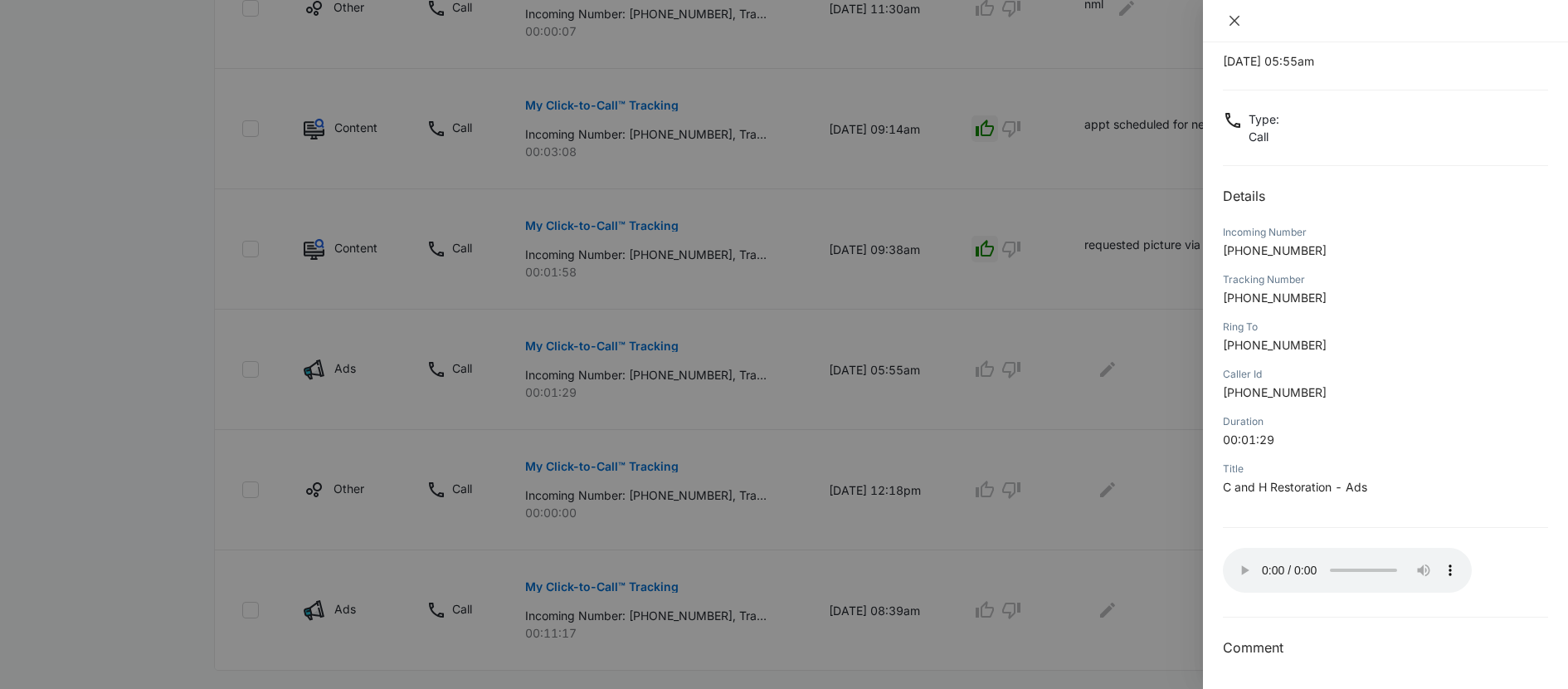
click at [1236, 17] on icon "close" at bounding box center [1235, 20] width 13 height 13
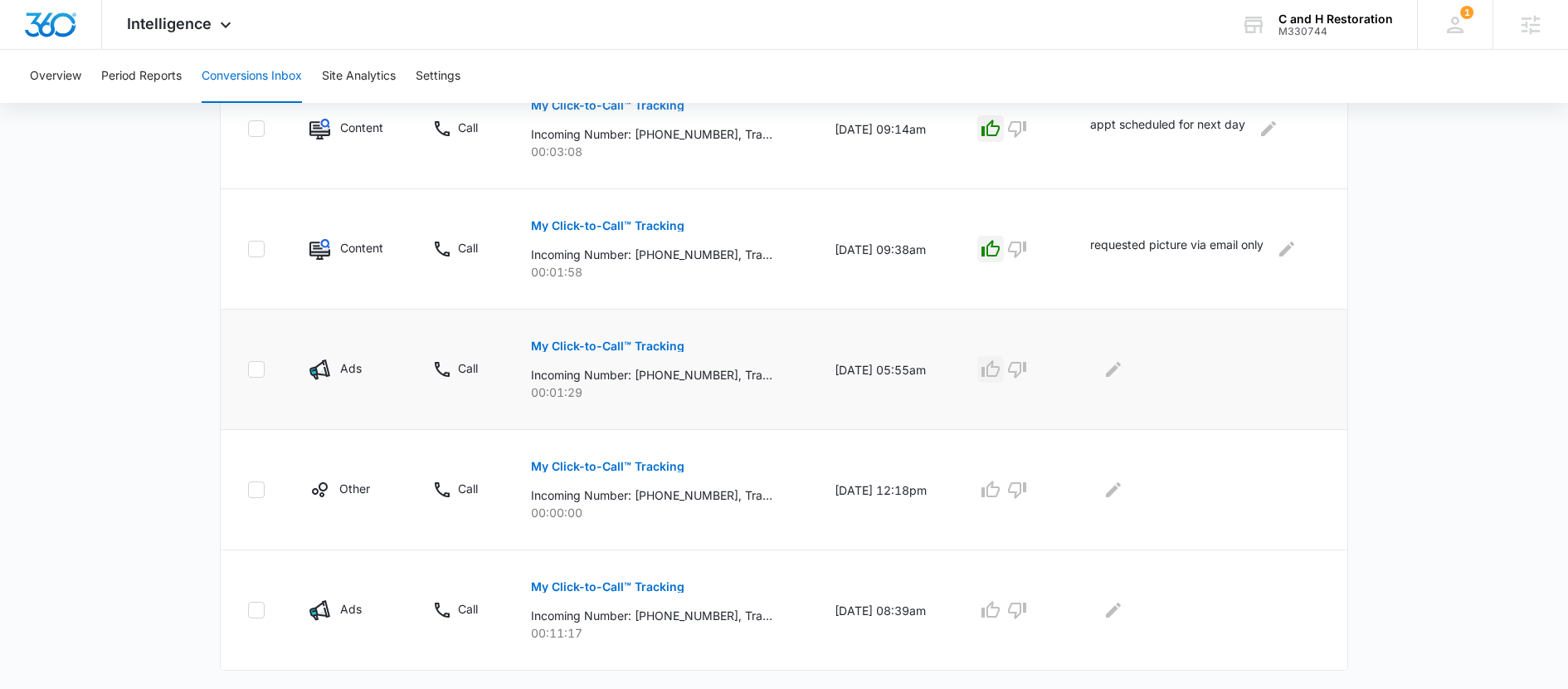
click at [1001, 378] on icon "button" at bounding box center [990, 370] width 20 height 20
click at [1116, 376] on icon "Edit Comments" at bounding box center [1113, 369] width 15 height 15
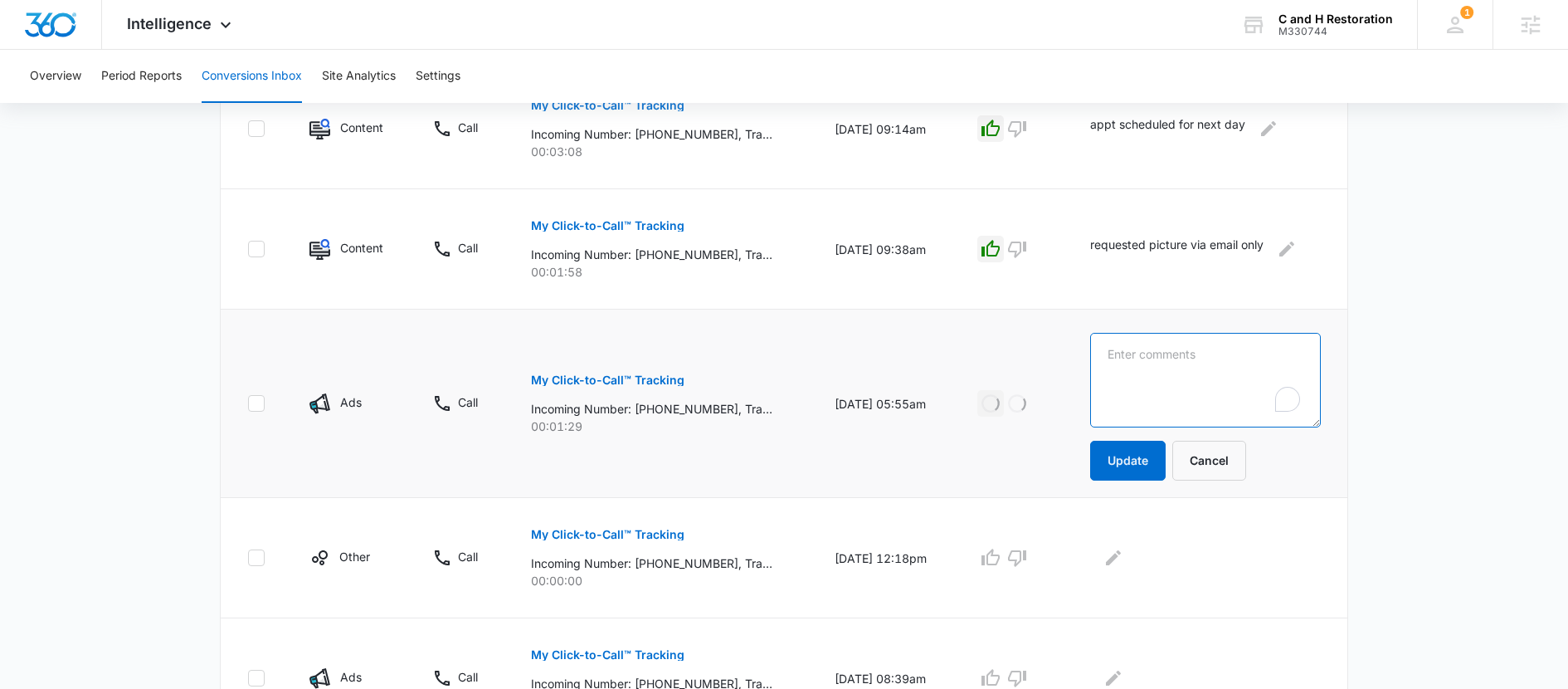
click at [1119, 378] on textarea "To enrich screen reader interactions, please activate Accessibility in Grammarl…" at bounding box center [1206, 380] width 230 height 95
type textarea "sent link for deck quote schedule"
click at [1149, 445] on button "Update" at bounding box center [1128, 460] width 76 height 40
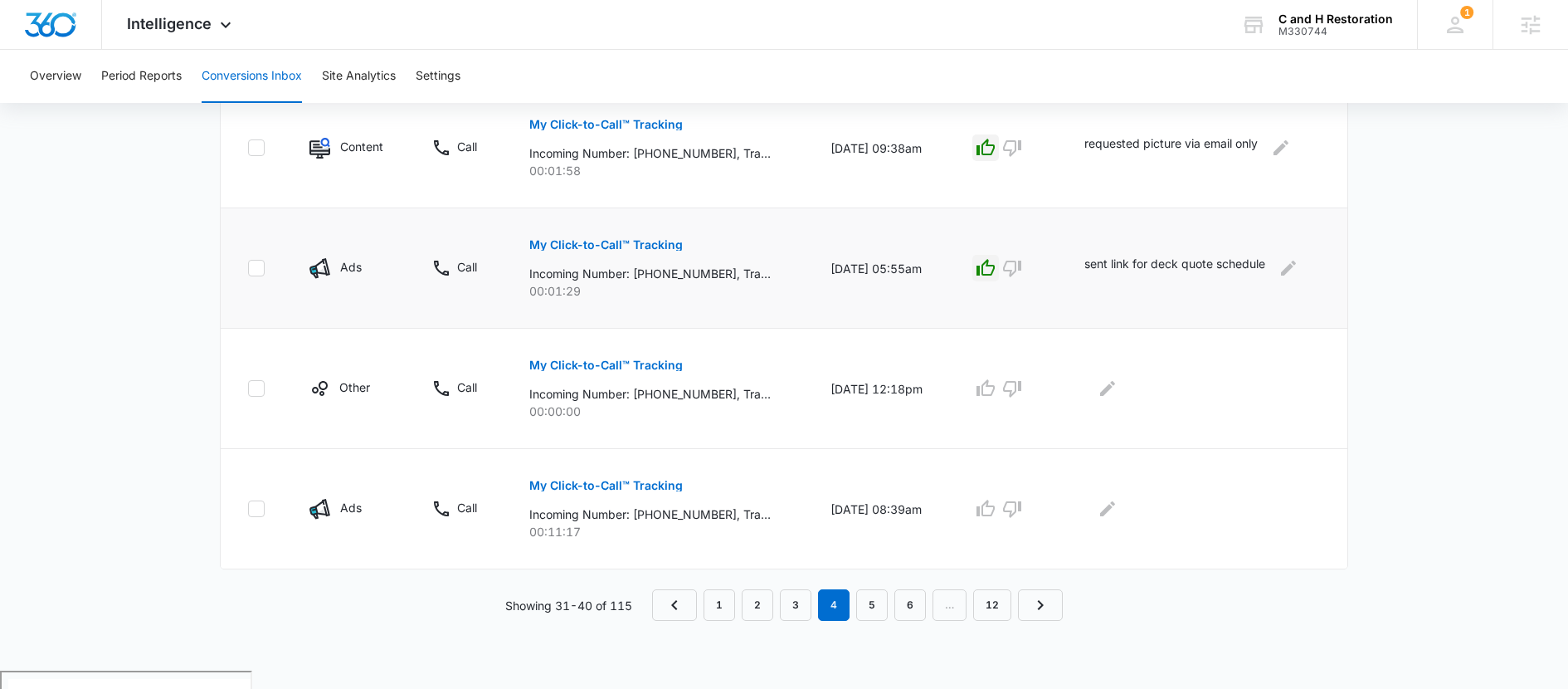
scroll to position [1089, 0]
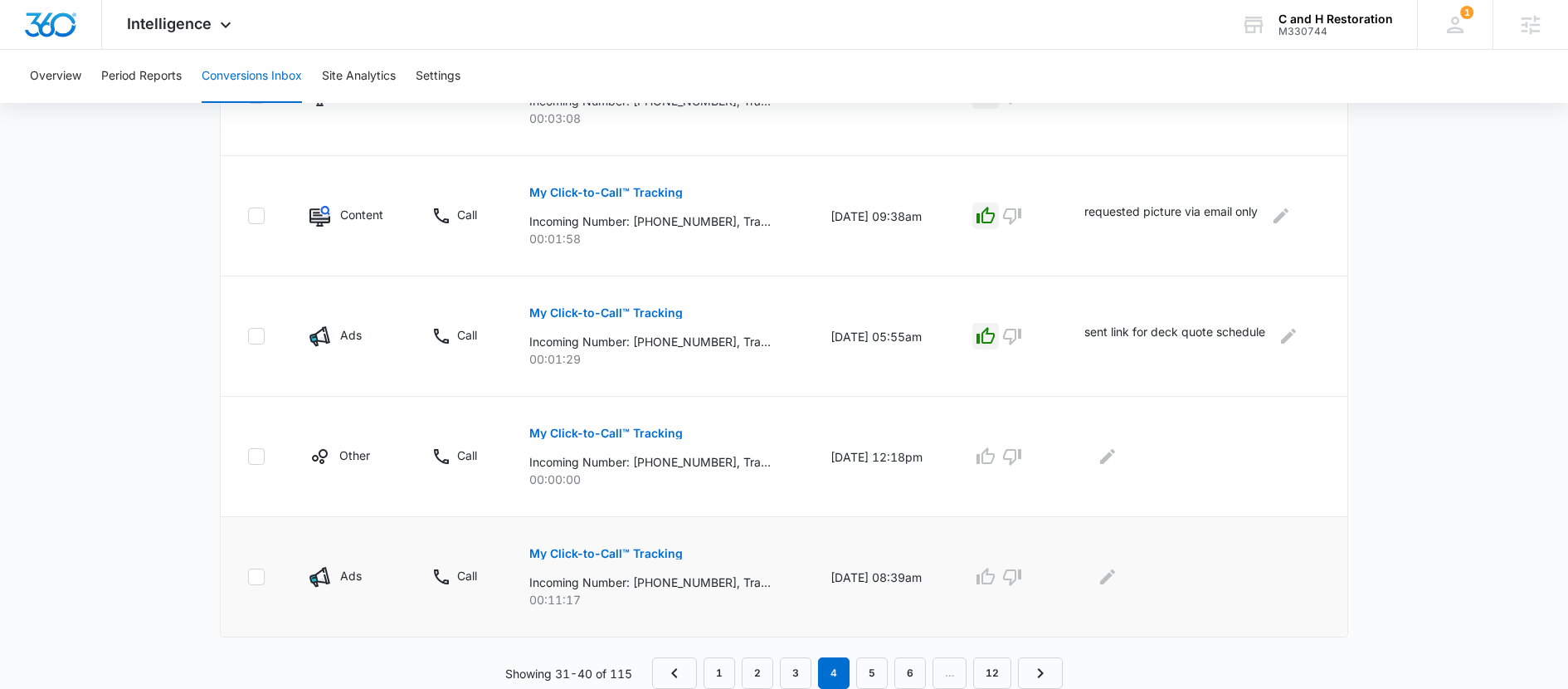
click at [577, 550] on p "My Click-to-Call™ Tracking" at bounding box center [606, 553] width 154 height 11
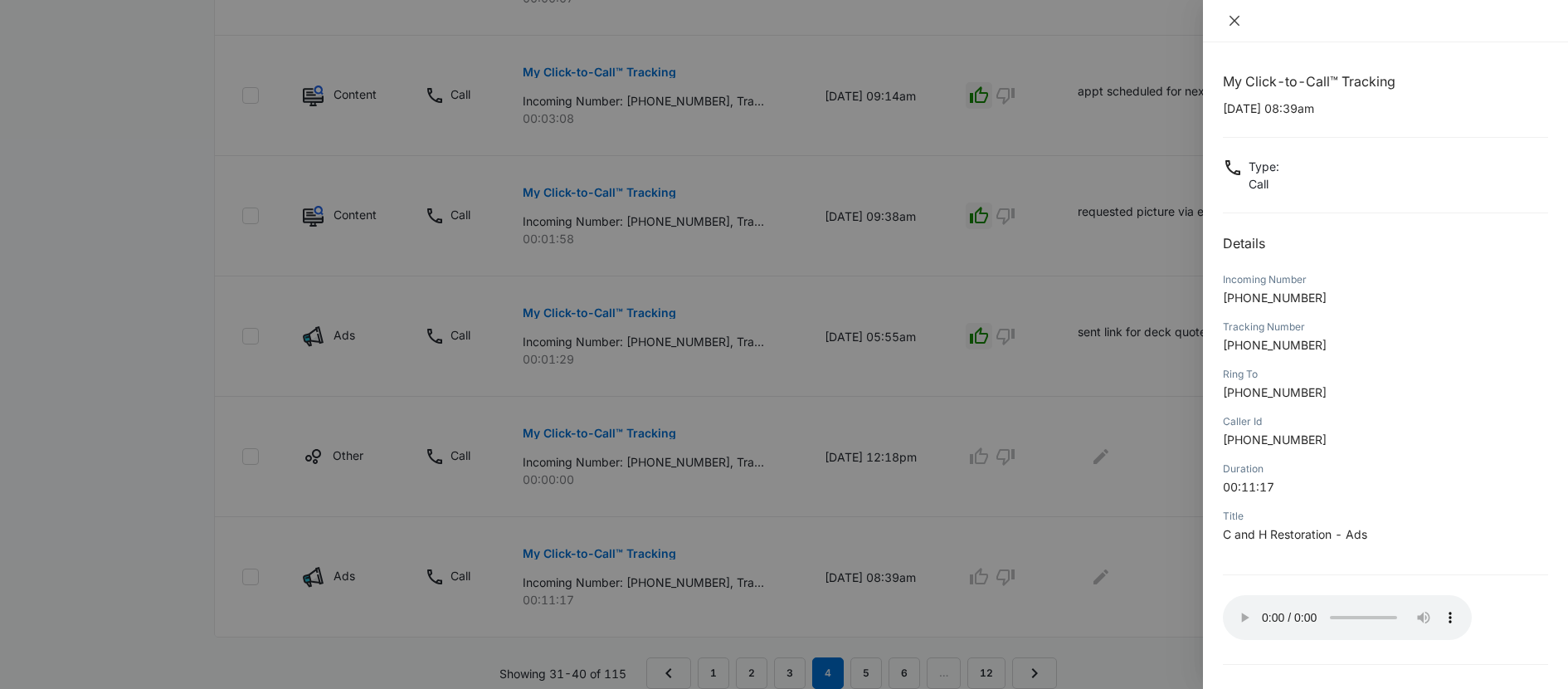
click at [1238, 24] on icon "close" at bounding box center [1234, 20] width 10 height 10
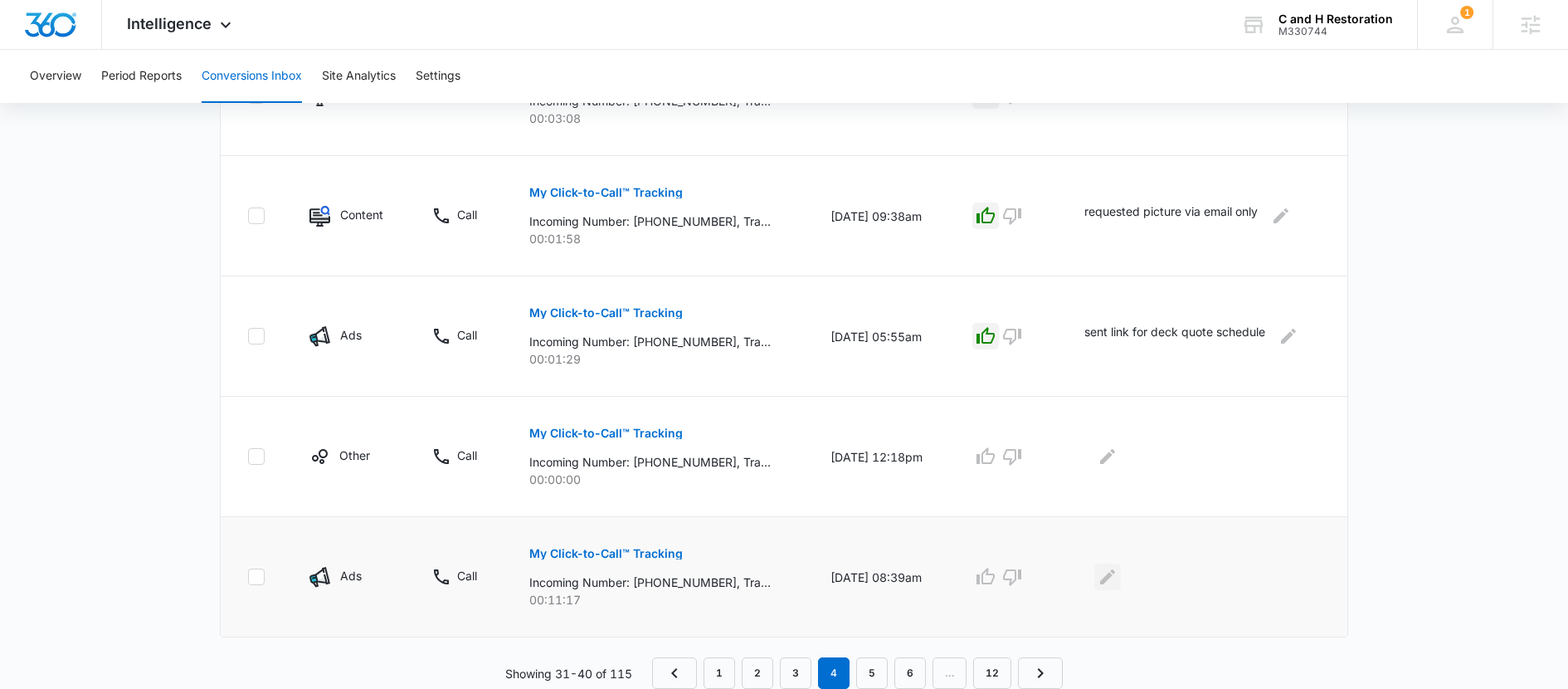
click at [1108, 590] on button "Edit Comments" at bounding box center [1108, 577] width 26 height 26
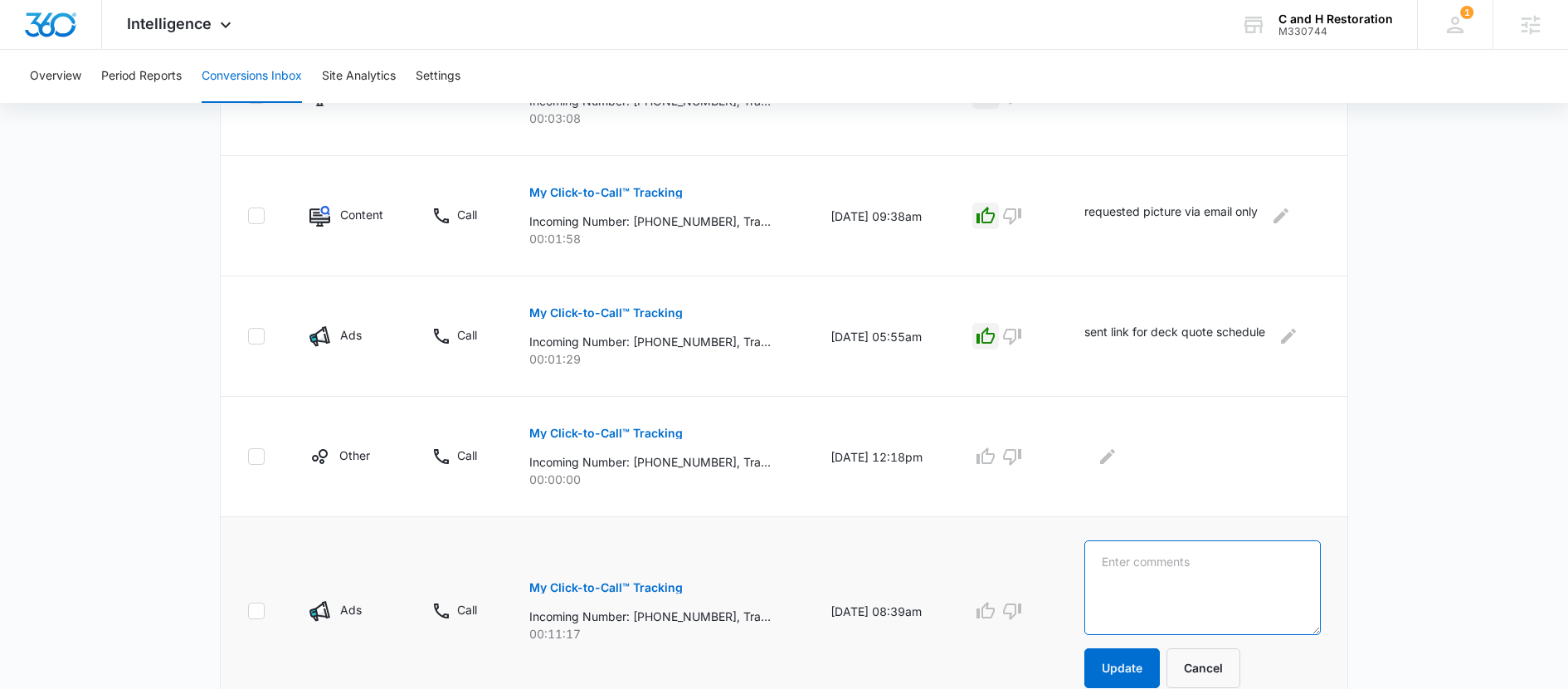
click at [1117, 579] on textarea at bounding box center [1202, 588] width 237 height 95
type textarea "called to discuss quote"
click at [1114, 663] on button "Update" at bounding box center [1122, 668] width 76 height 40
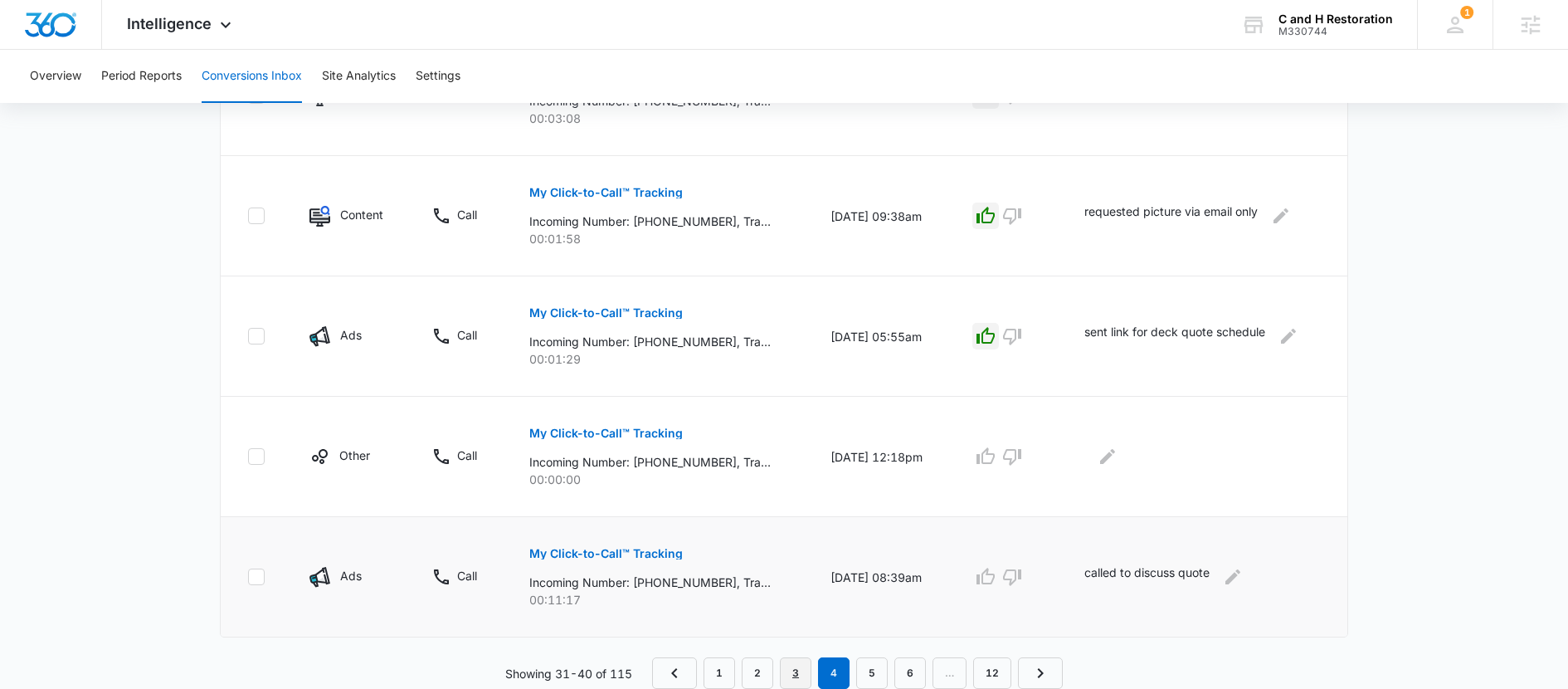
click at [791, 670] on link "3" at bounding box center [796, 673] width 32 height 32
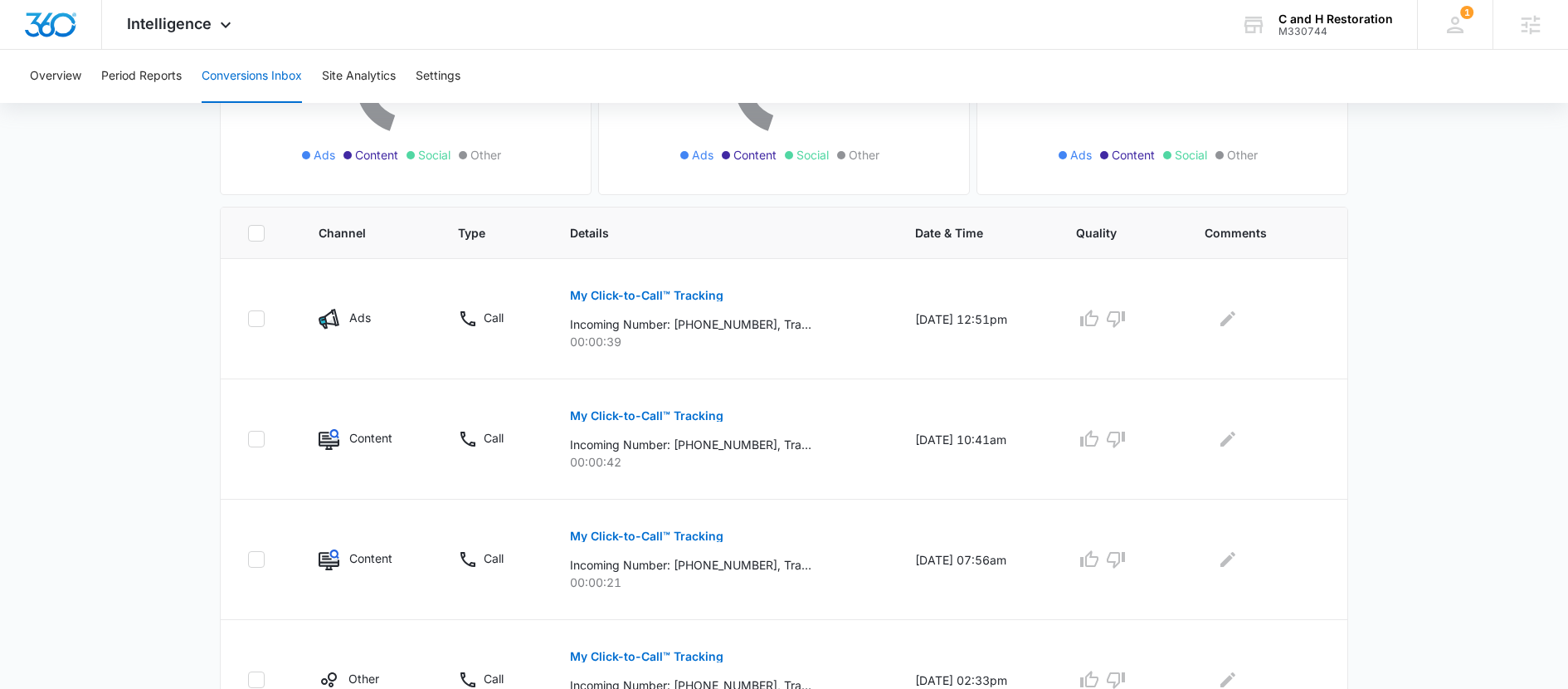
scroll to position [297, 0]
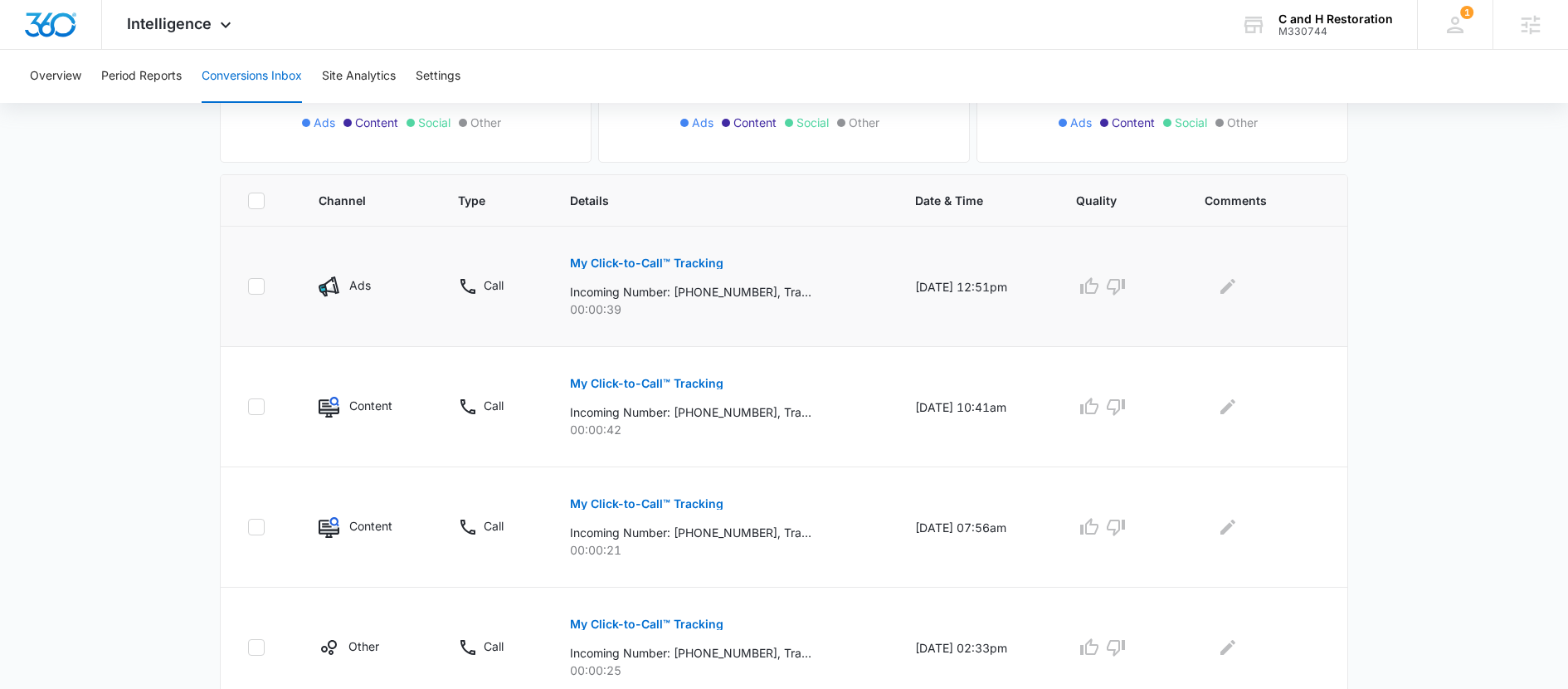
click at [675, 267] on p "My Click-to-Call™ Tracking" at bounding box center [646, 263] width 154 height 11
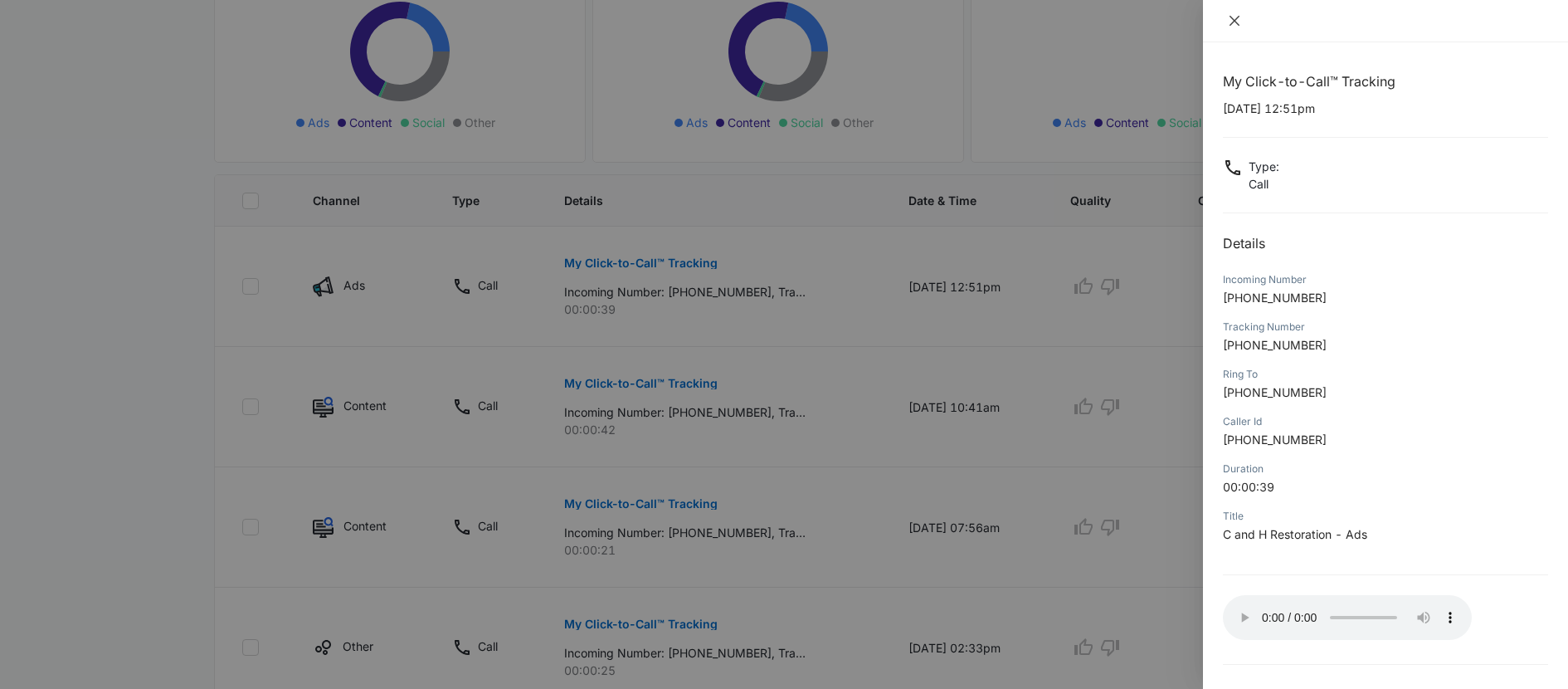
click at [1236, 26] on icon "close" at bounding box center [1235, 20] width 13 height 13
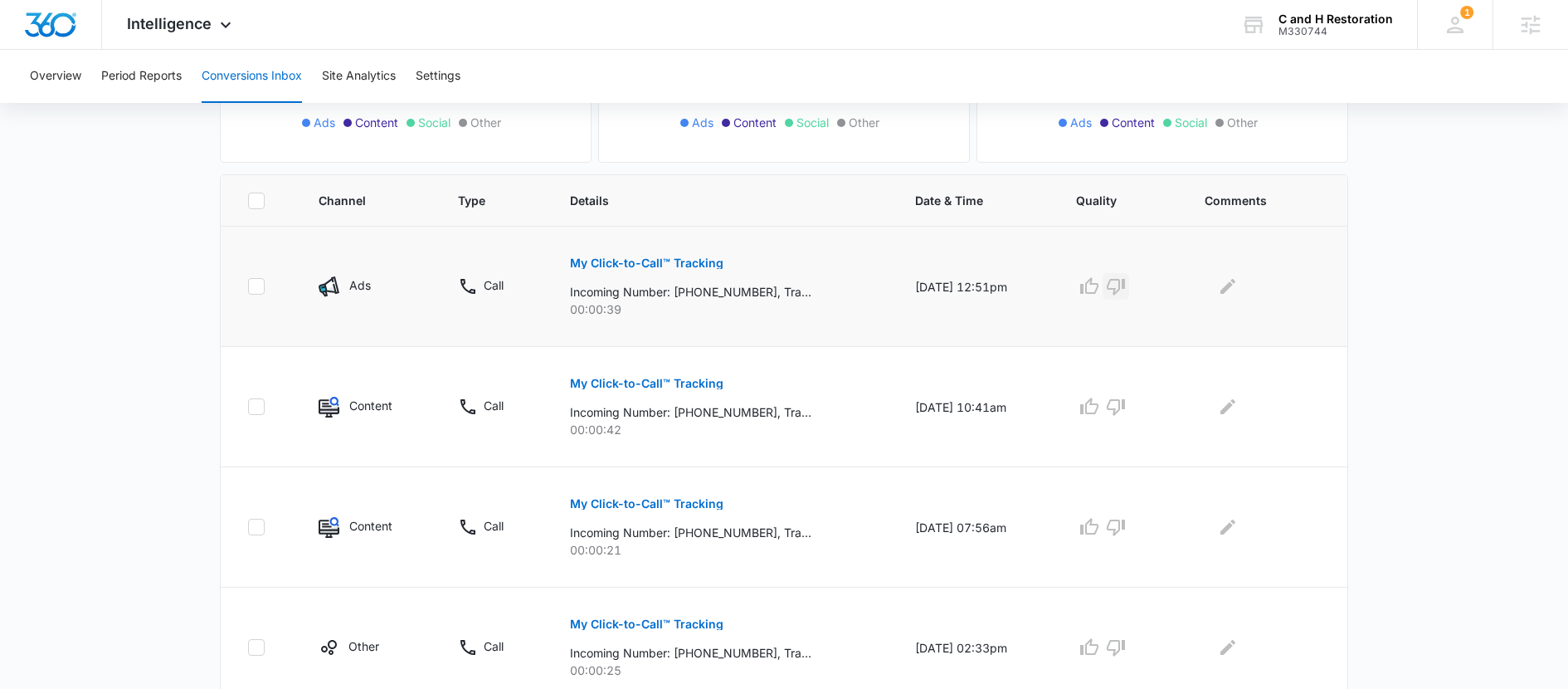
click at [1126, 287] on icon "button" at bounding box center [1116, 287] width 18 height 17
click at [1238, 294] on icon "Edit Comments" at bounding box center [1228, 286] width 20 height 20
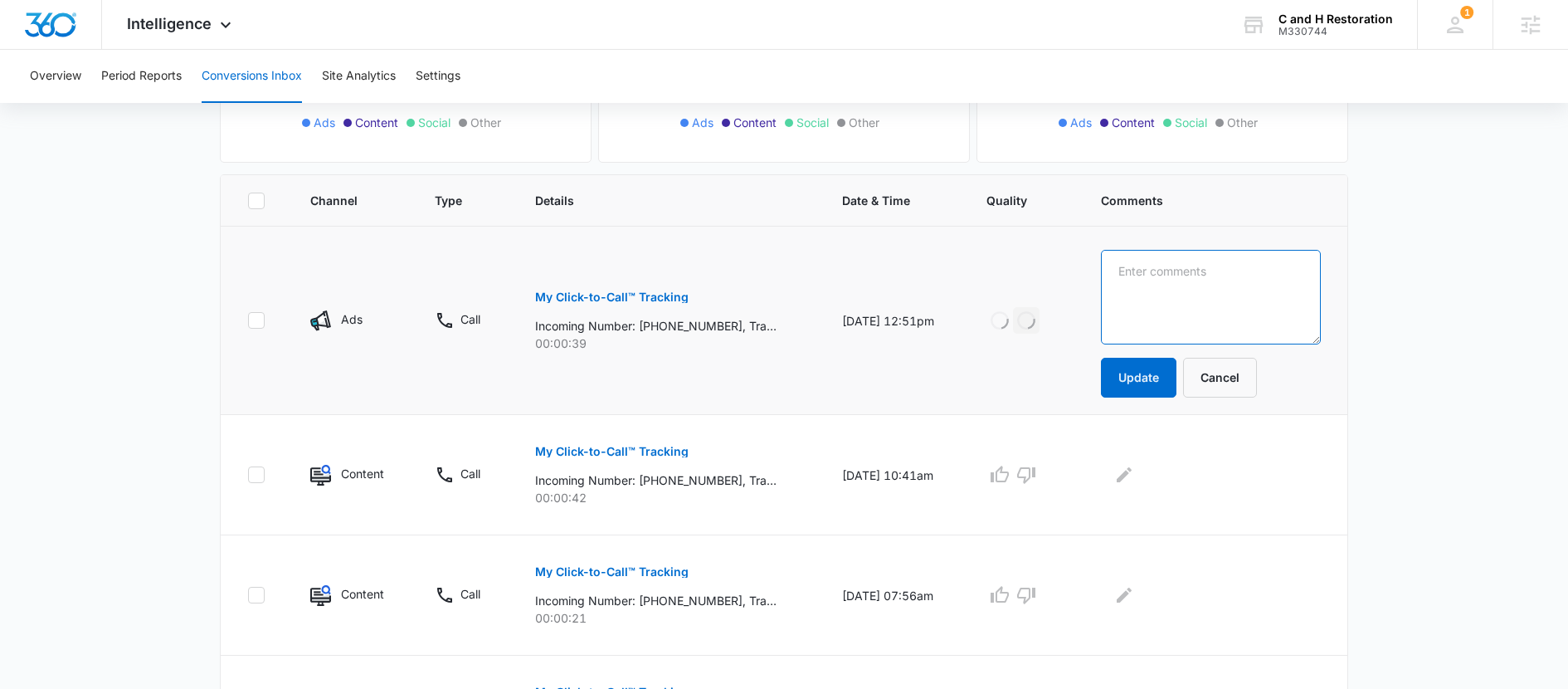
click at [1190, 314] on textarea at bounding box center [1211, 297] width 220 height 95
type textarea "service we do not provide"
click at [1173, 378] on button "Update" at bounding box center [1139, 377] width 76 height 40
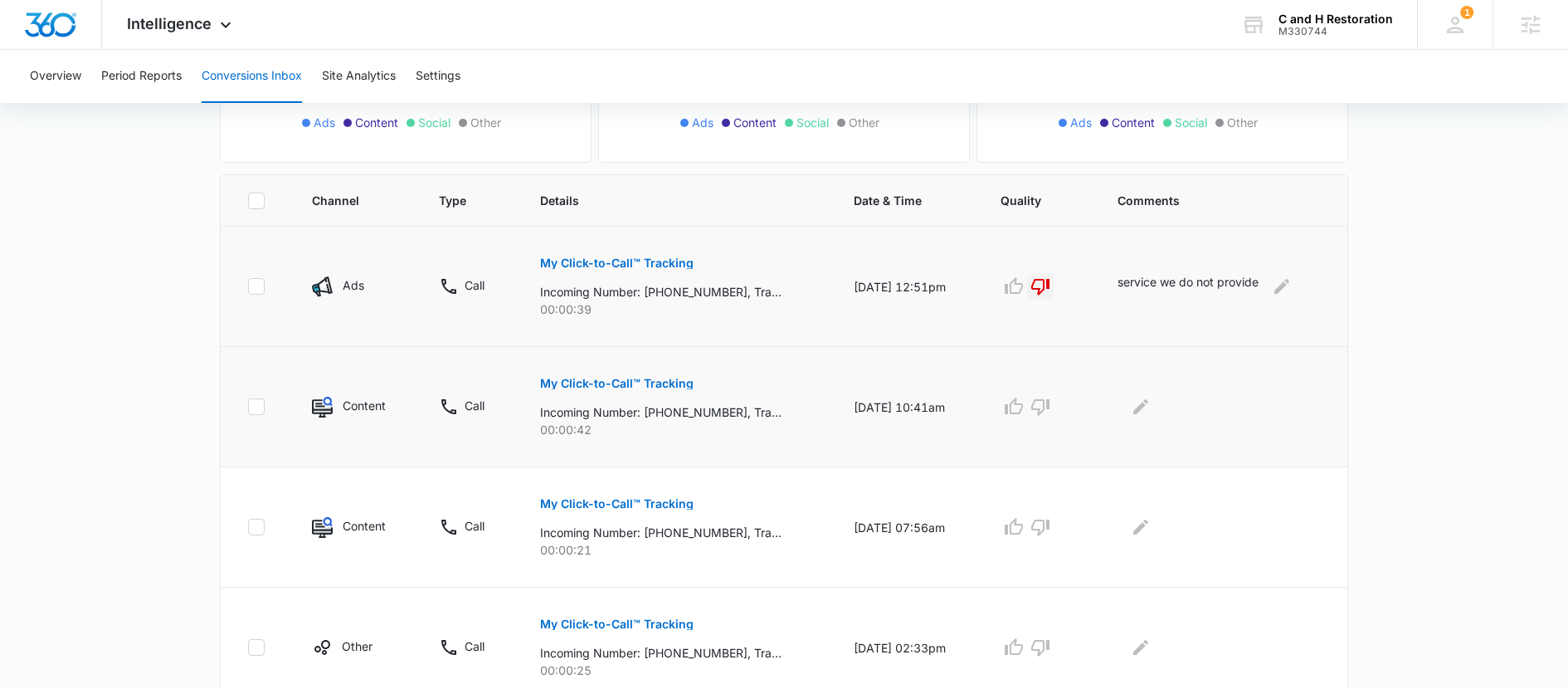
click at [641, 374] on button "My Click-to-Call™ Tracking" at bounding box center [616, 383] width 154 height 40
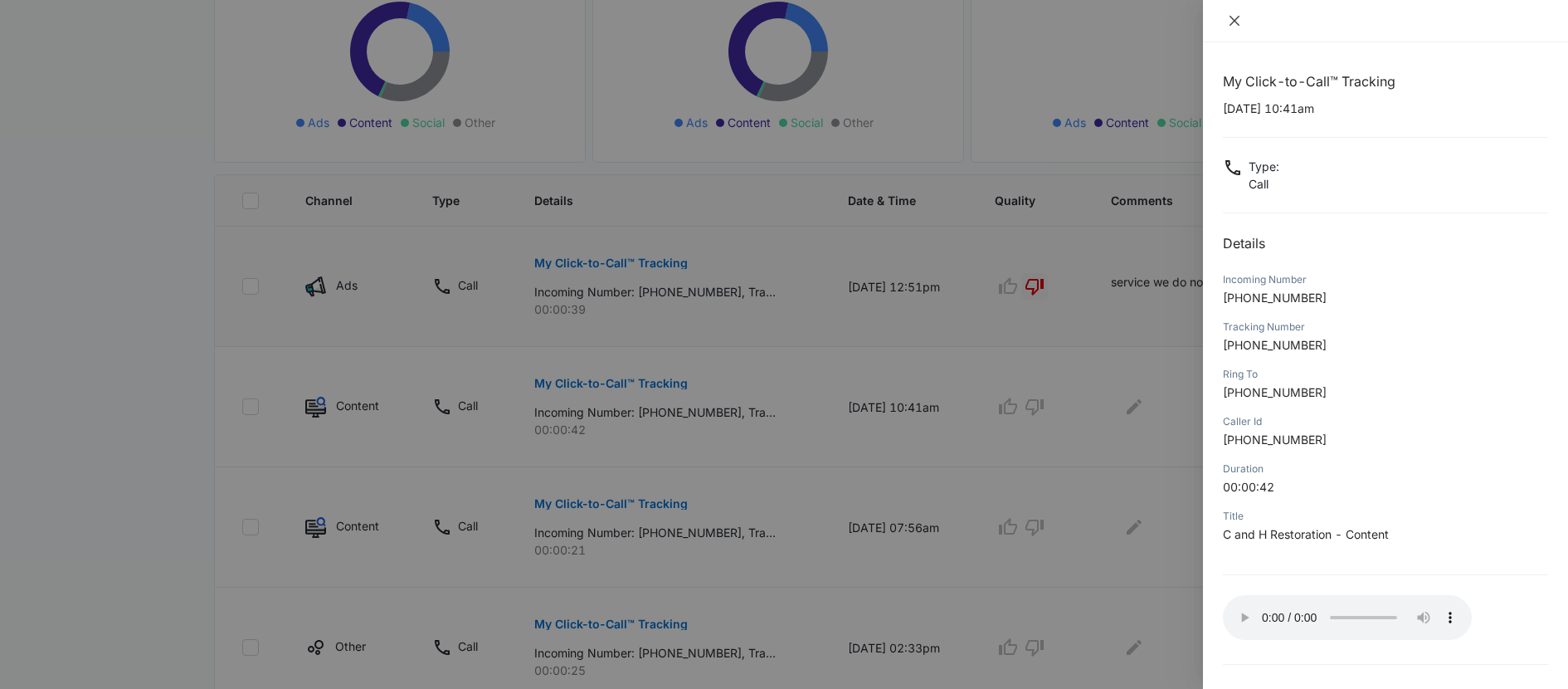
click at [1237, 22] on icon "close" at bounding box center [1235, 20] width 13 height 13
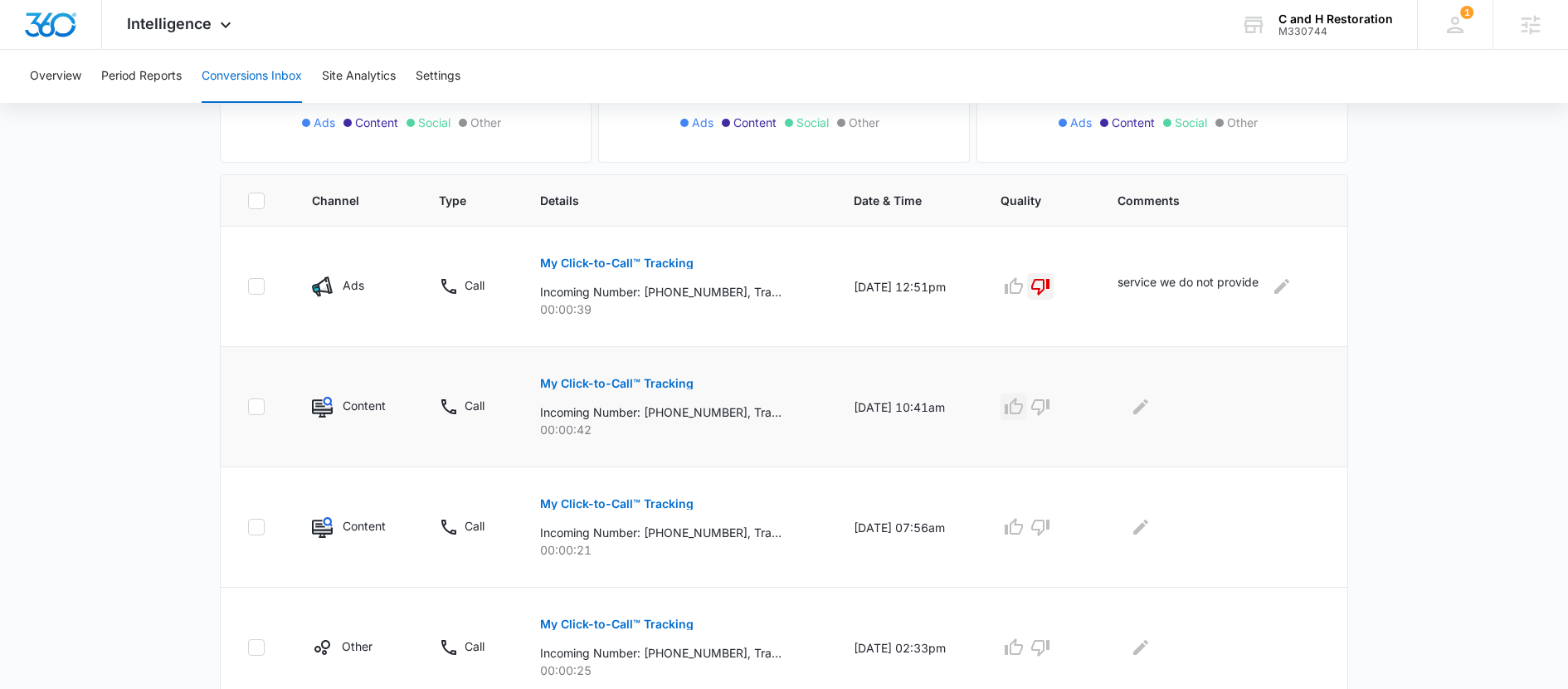
click at [1027, 420] on button "button" at bounding box center [1014, 407] width 26 height 26
click at [1151, 414] on icon "Edit Comments" at bounding box center [1141, 407] width 20 height 20
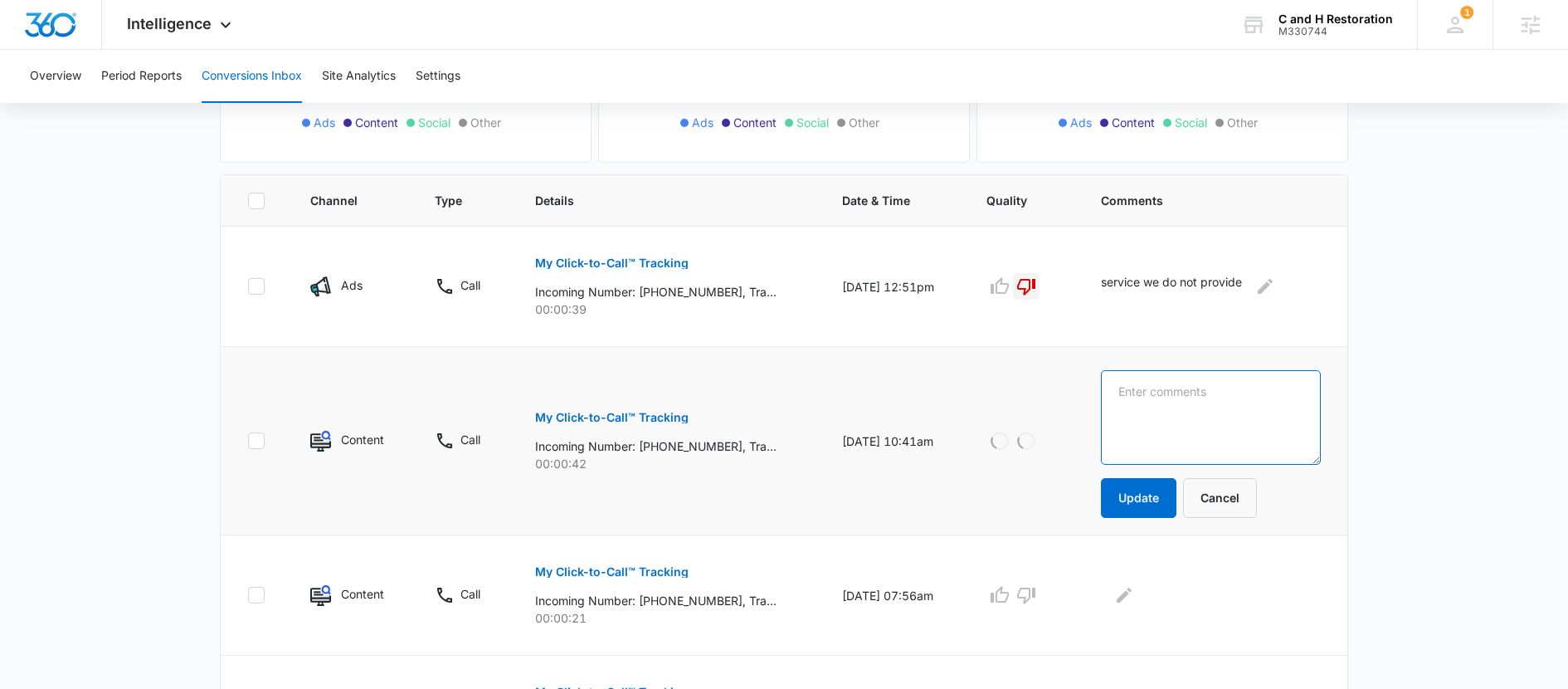
click at [1150, 405] on textarea at bounding box center [1211, 418] width 220 height 95
type textarea "lvm about deck quote"
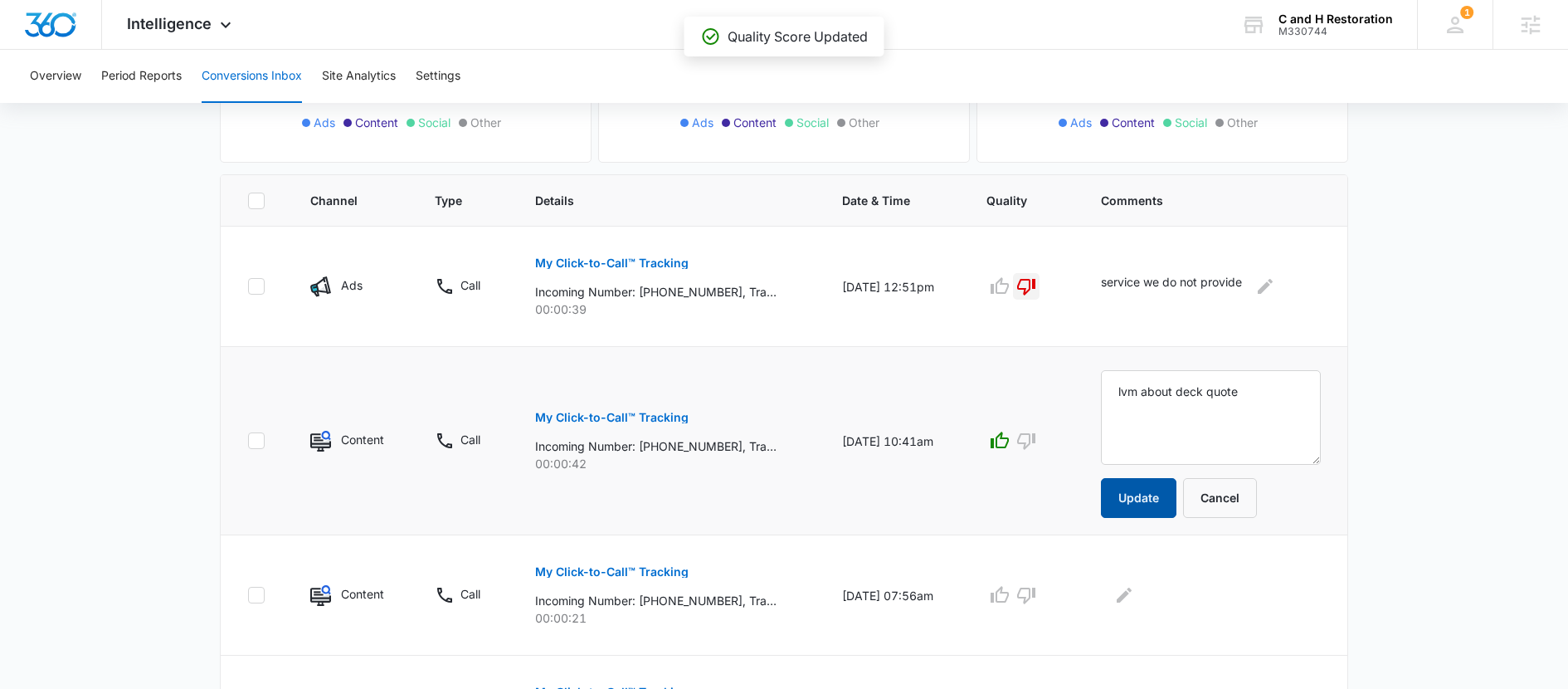
click at [1139, 495] on button "Update" at bounding box center [1139, 498] width 76 height 40
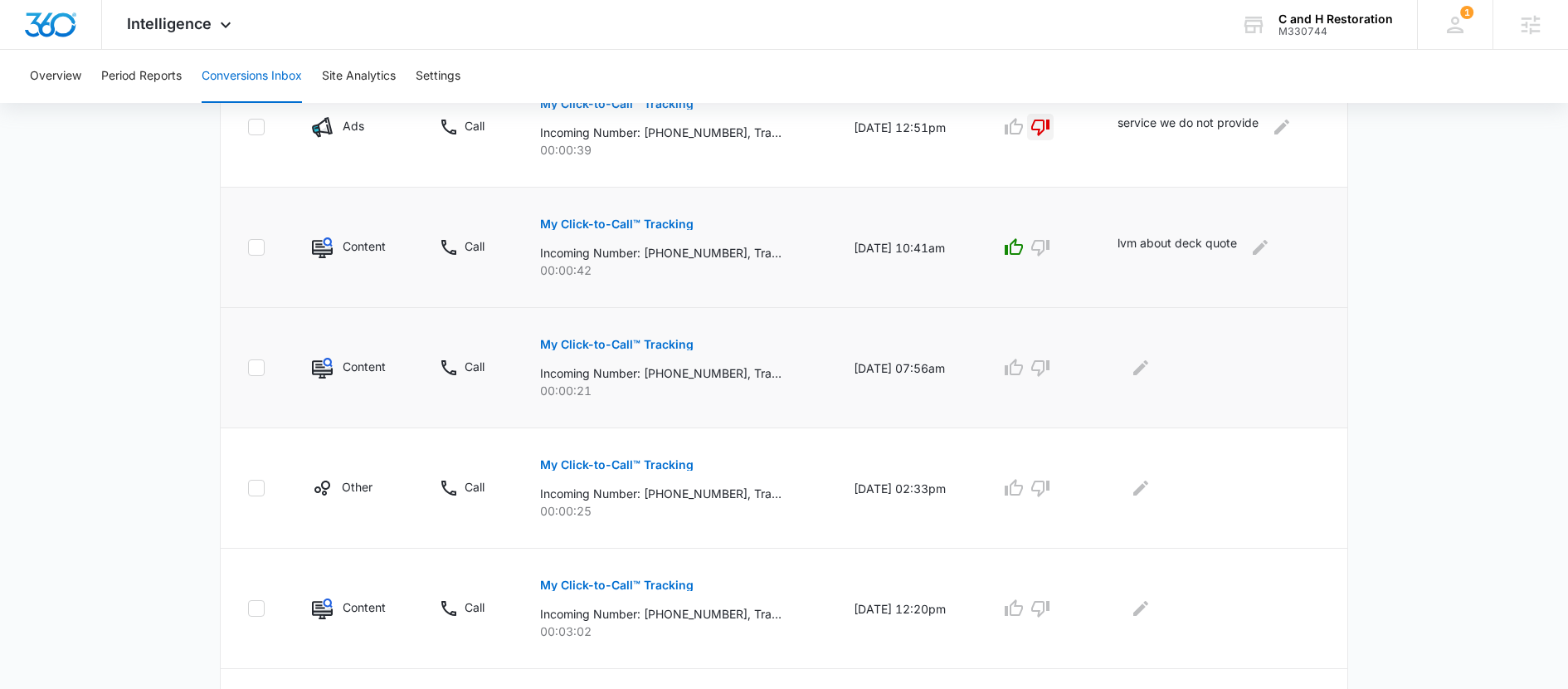
scroll to position [472, 0]
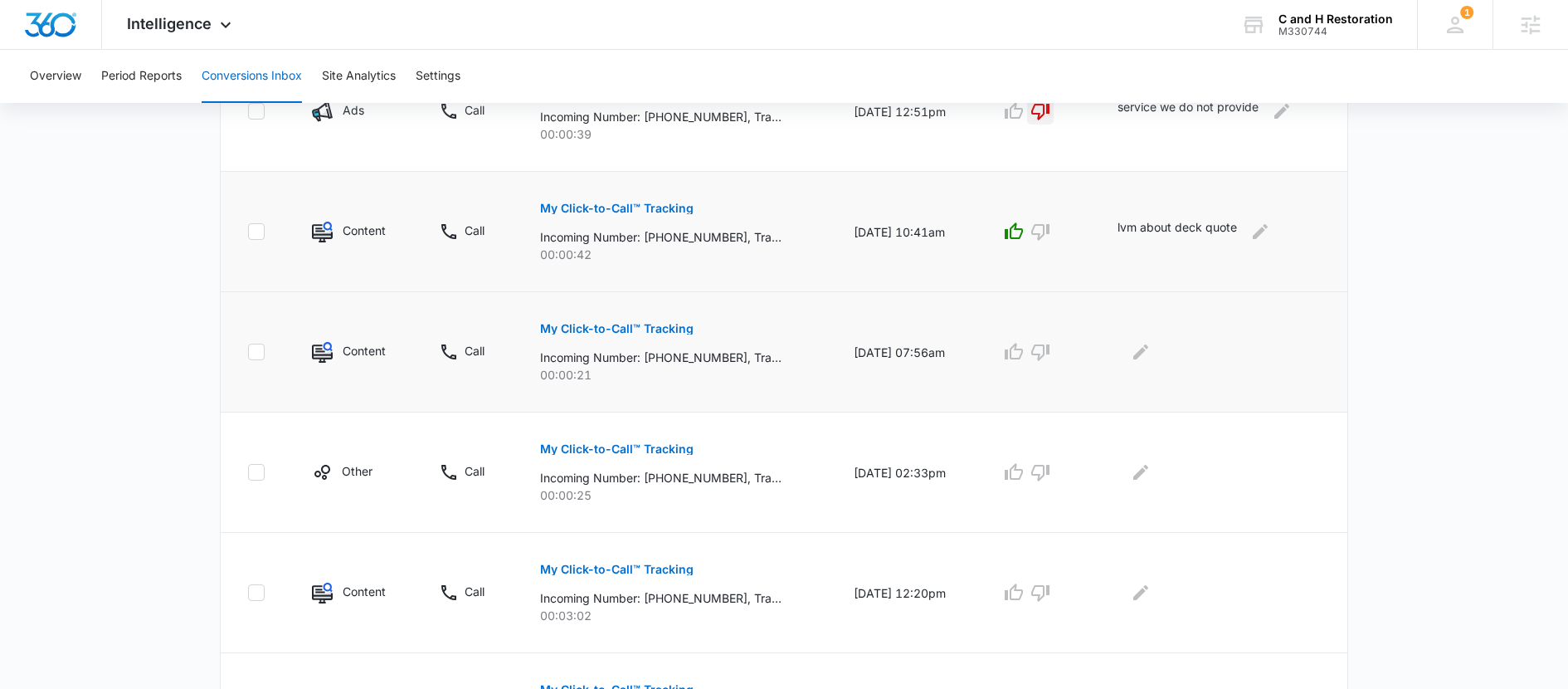
click at [624, 327] on p "My Click-to-Call™ Tracking" at bounding box center [616, 328] width 154 height 11
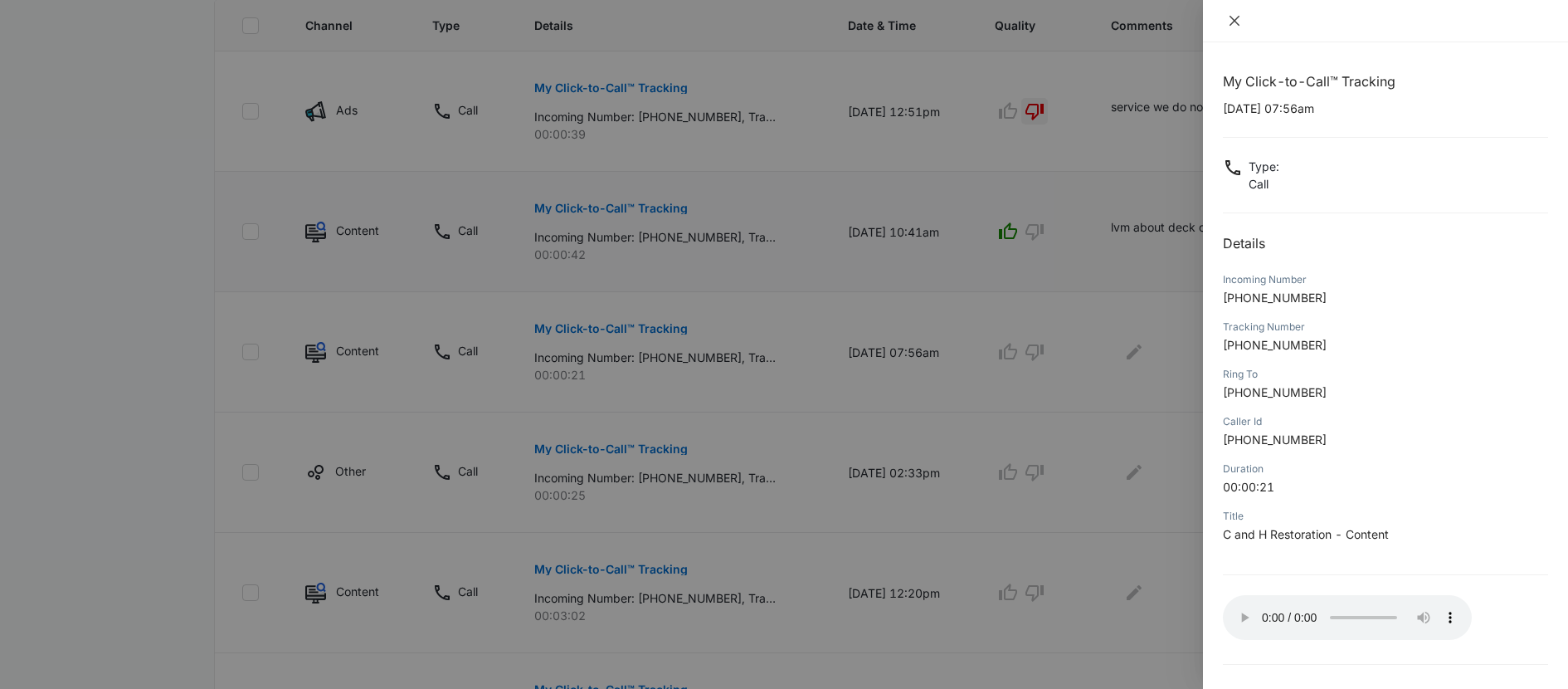
click at [1236, 21] on icon "close" at bounding box center [1234, 20] width 10 height 10
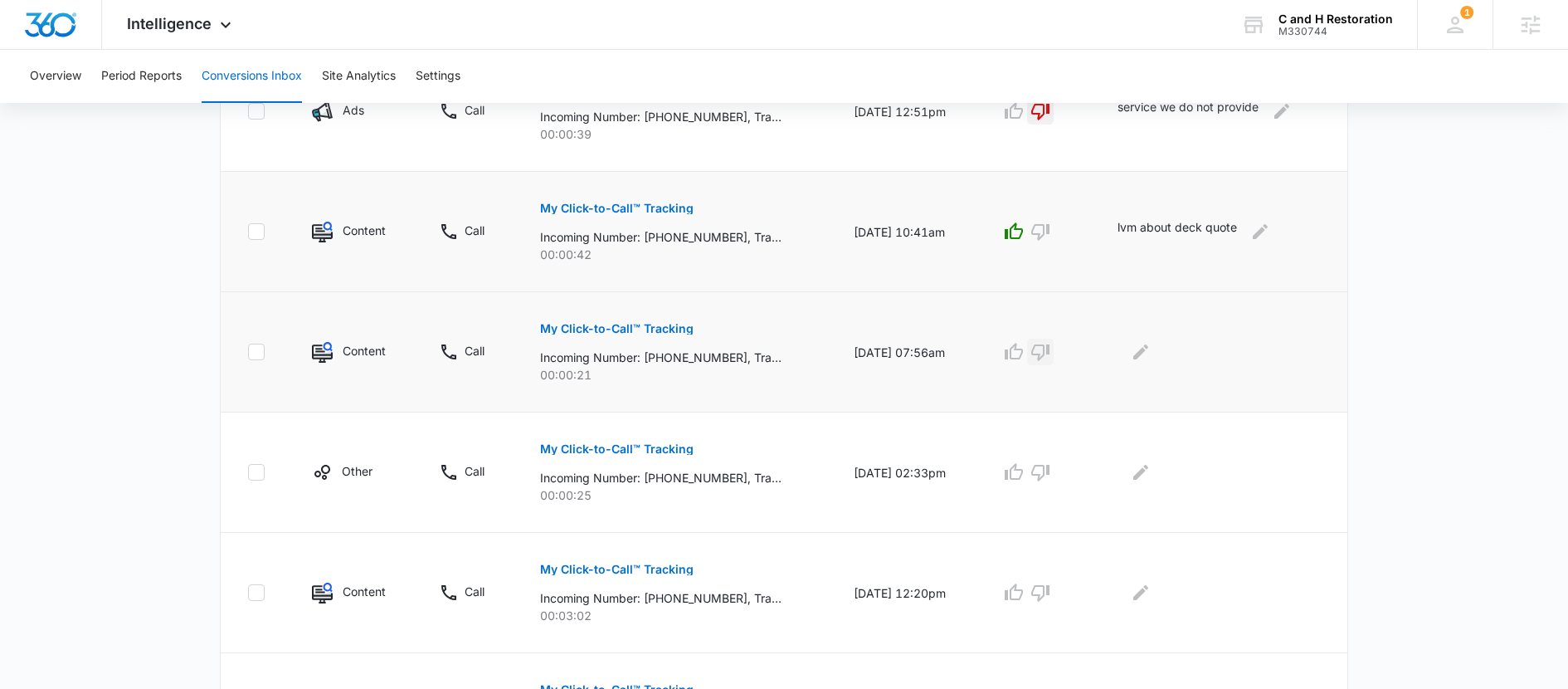
click at [1046, 355] on icon "button" at bounding box center [1040, 353] width 18 height 17
click at [1151, 355] on icon "Edit Comments" at bounding box center [1141, 352] width 20 height 20
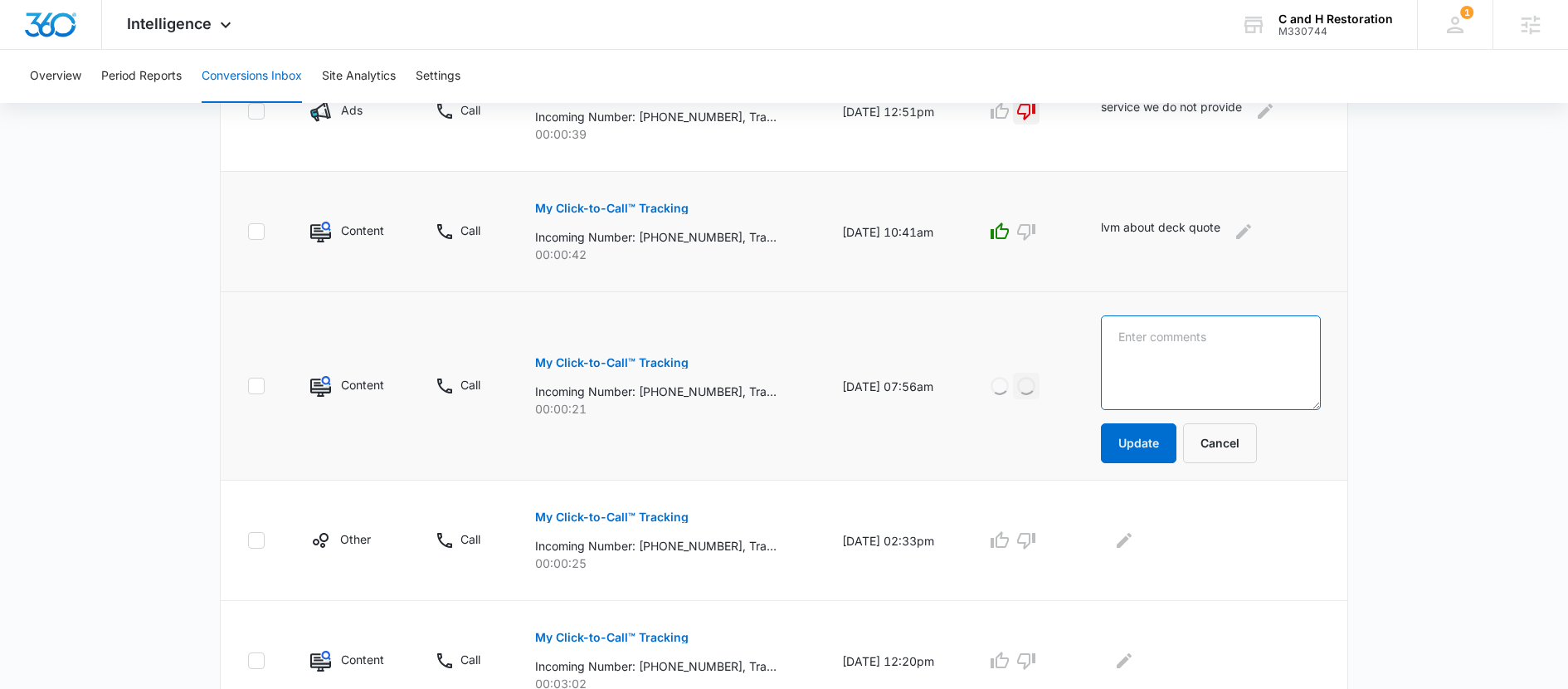
click at [1153, 376] on textarea at bounding box center [1211, 363] width 220 height 95
type textarea "wanted to cancel appt"
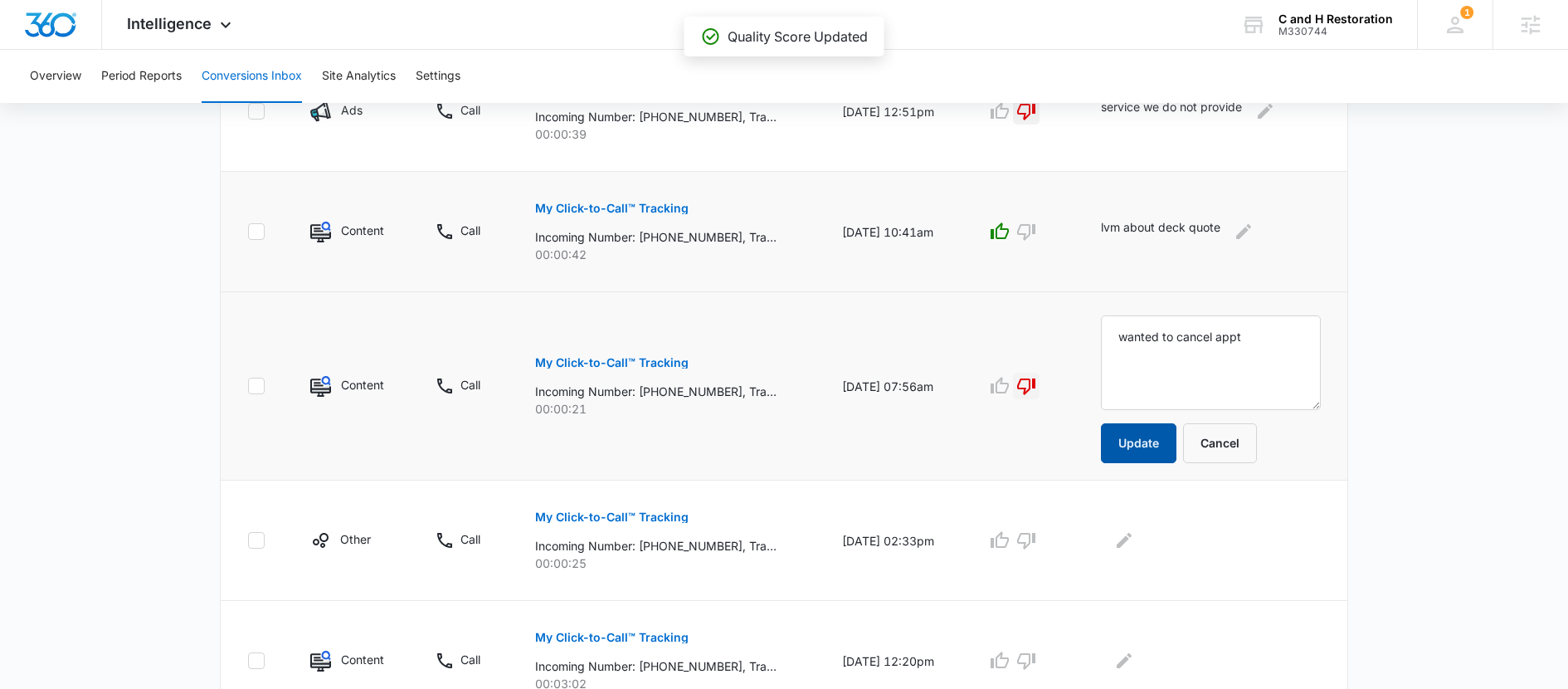
click at [1133, 451] on button "Update" at bounding box center [1139, 443] width 76 height 40
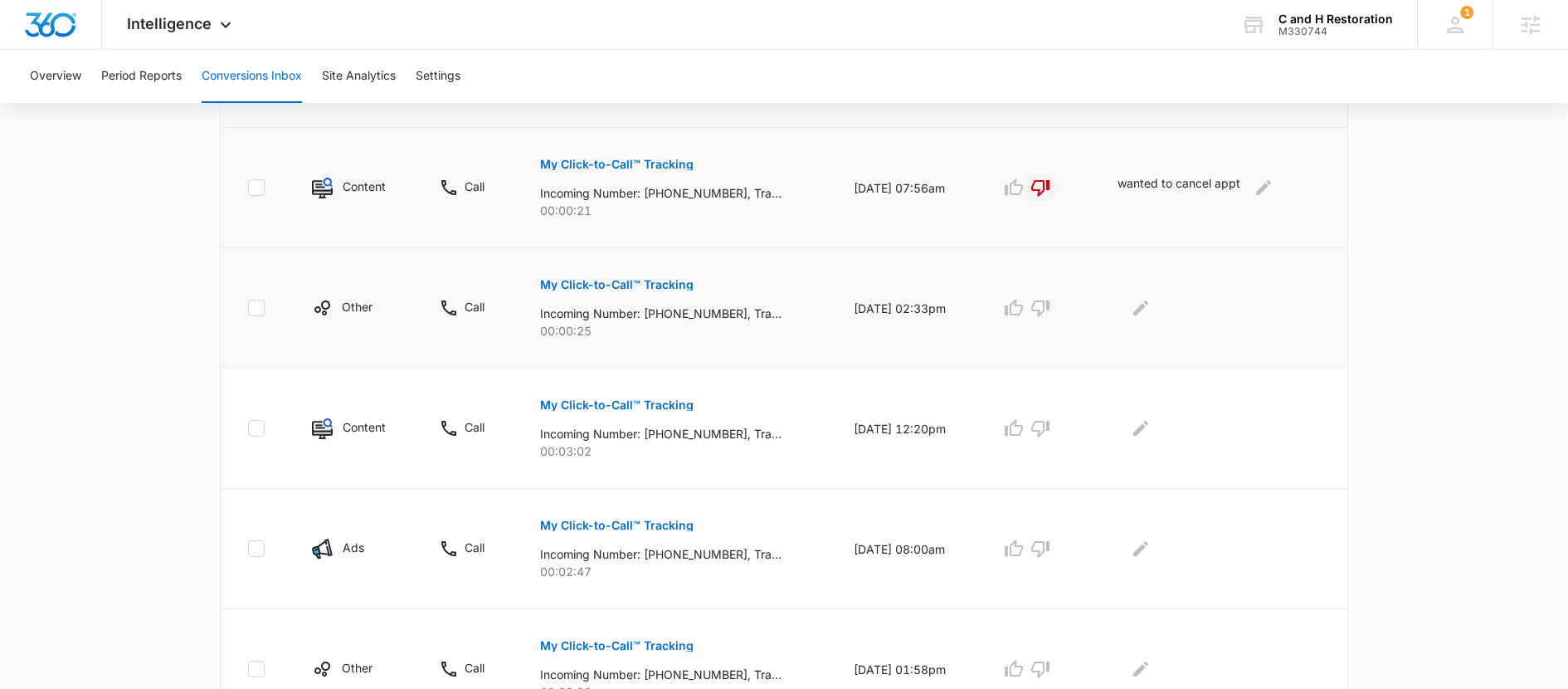
scroll to position [645, 0]
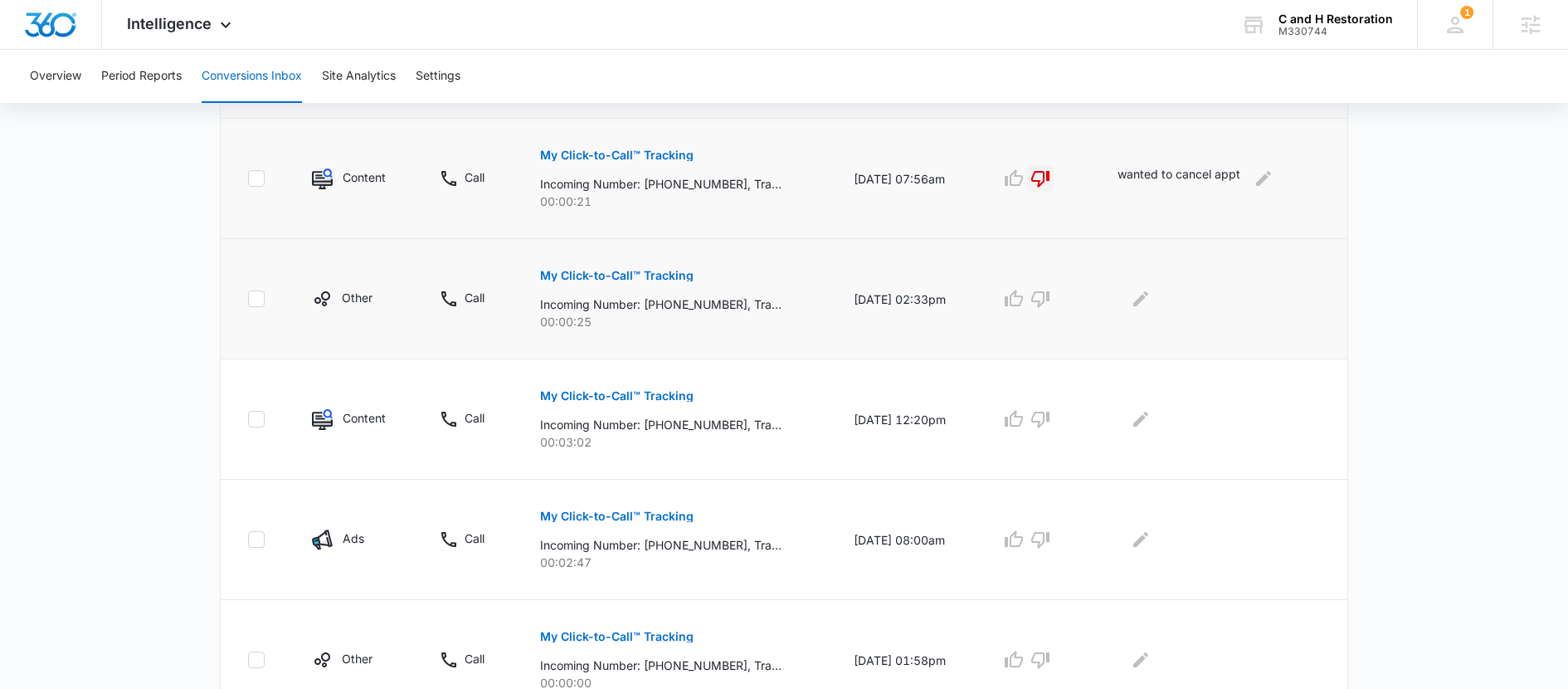
click at [615, 281] on p "My Click-to-Call™ Tracking" at bounding box center [616, 275] width 154 height 11
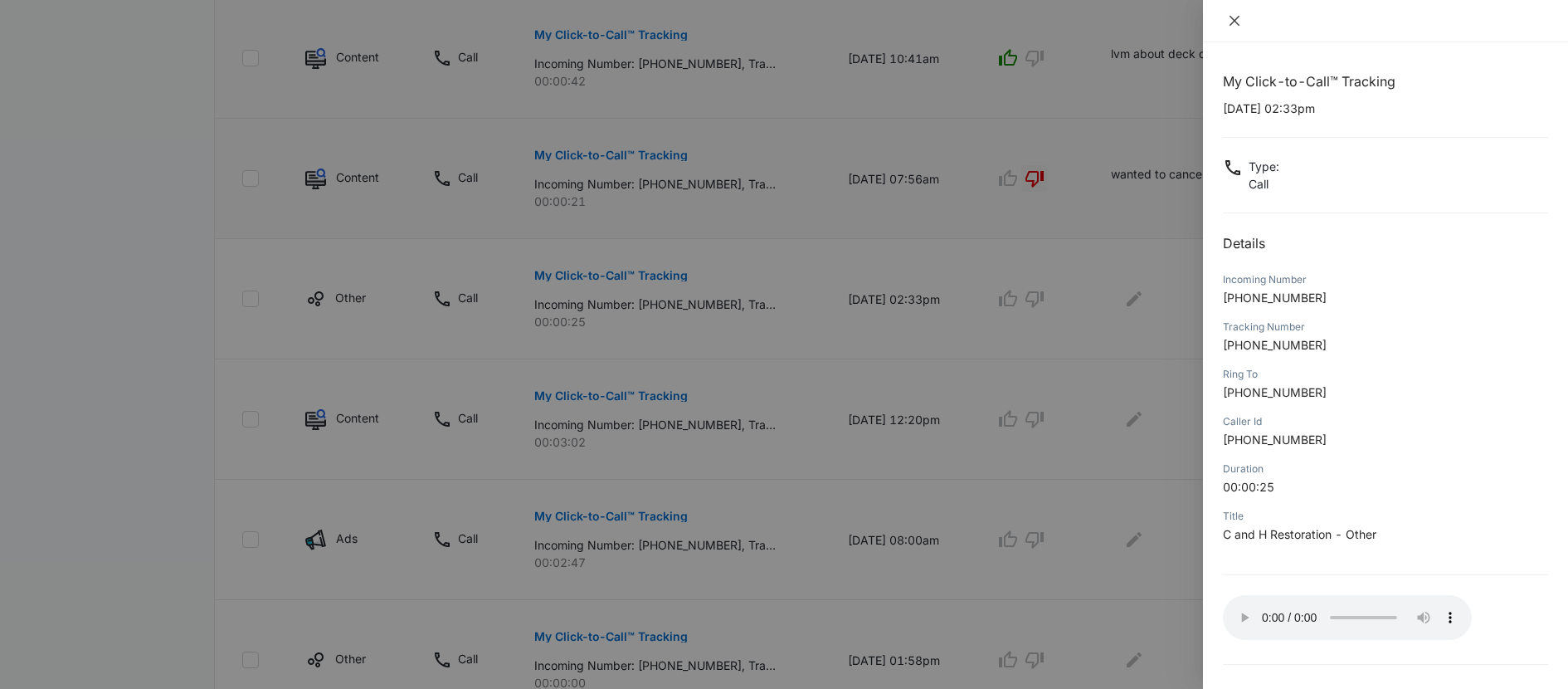
click at [1236, 18] on icon "close" at bounding box center [1234, 20] width 10 height 10
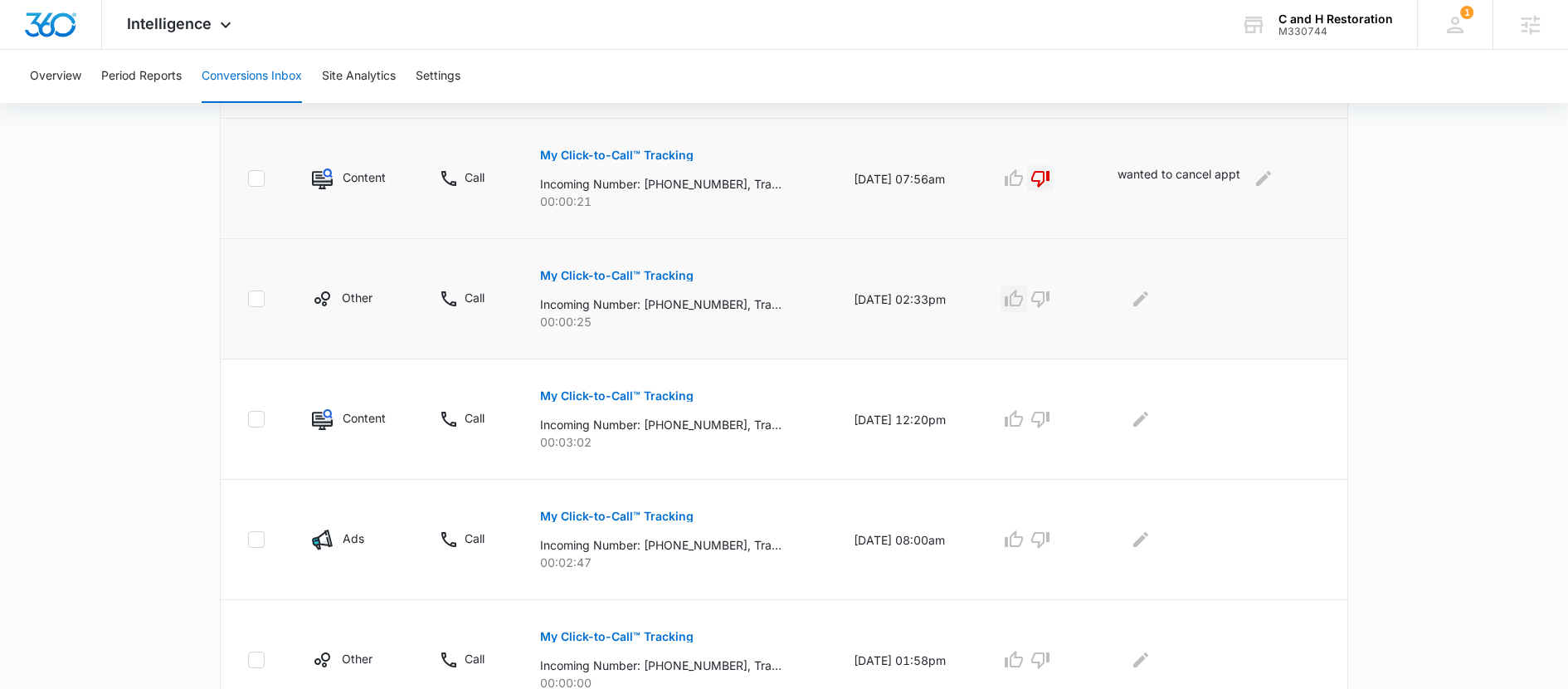
drag, startPoint x: 1026, startPoint y: 300, endPoint x: 1037, endPoint y: 300, distance: 11.0
click at [1024, 300] on icon "button" at bounding box center [1014, 298] width 20 height 20
click at [1142, 304] on icon "Edit Comments" at bounding box center [1141, 298] width 15 height 15
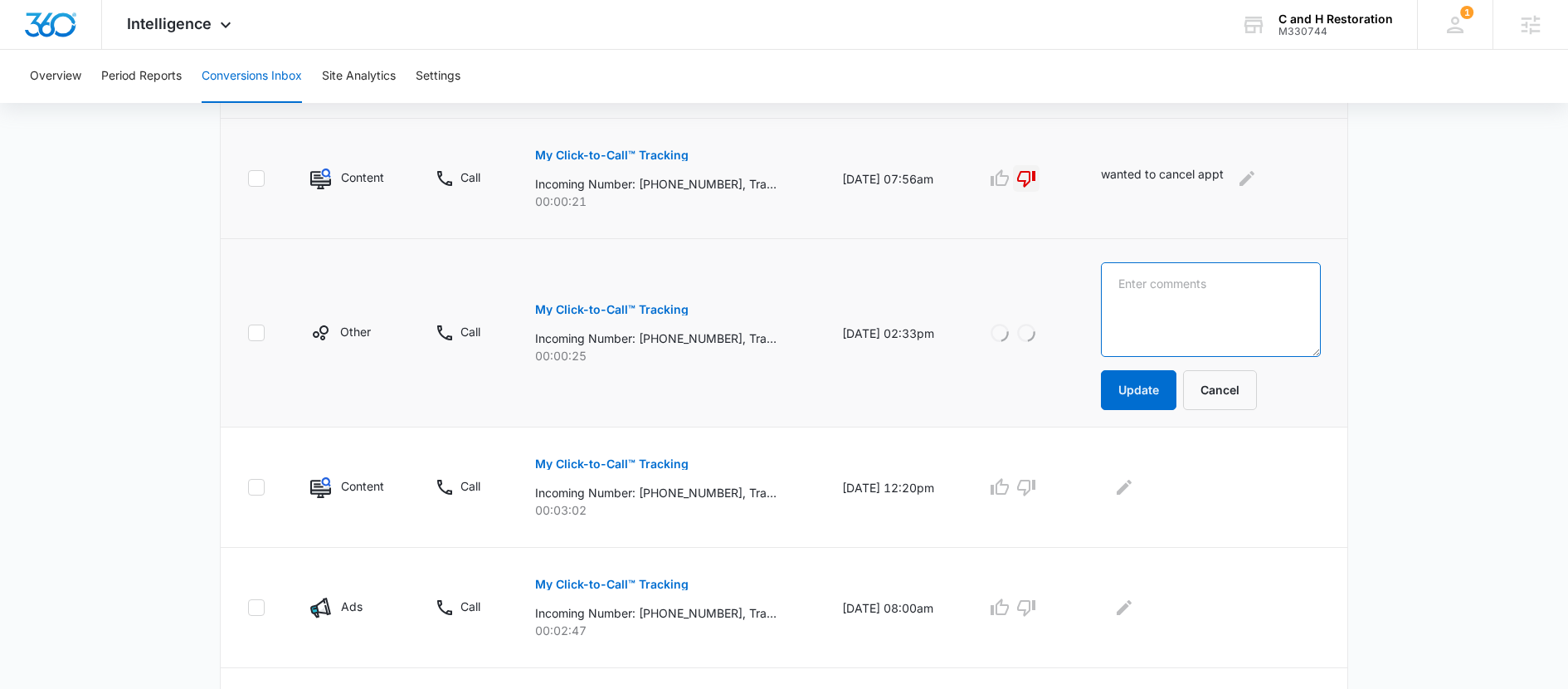
click at [1144, 317] on textarea at bounding box center [1211, 310] width 220 height 95
type textarea "following up on her appt time"
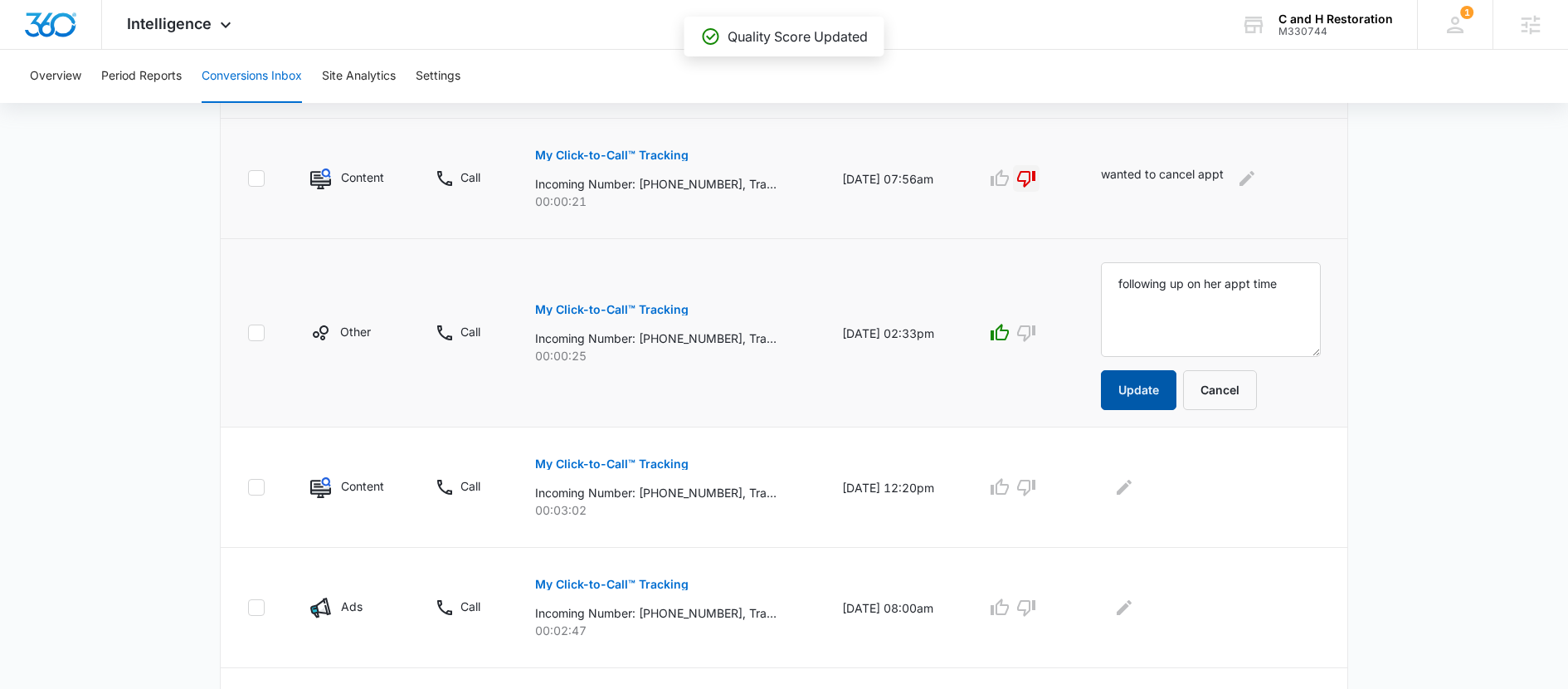
click at [1134, 382] on button "Update" at bounding box center [1139, 390] width 76 height 40
click at [1148, 399] on button "Update" at bounding box center [1139, 390] width 76 height 40
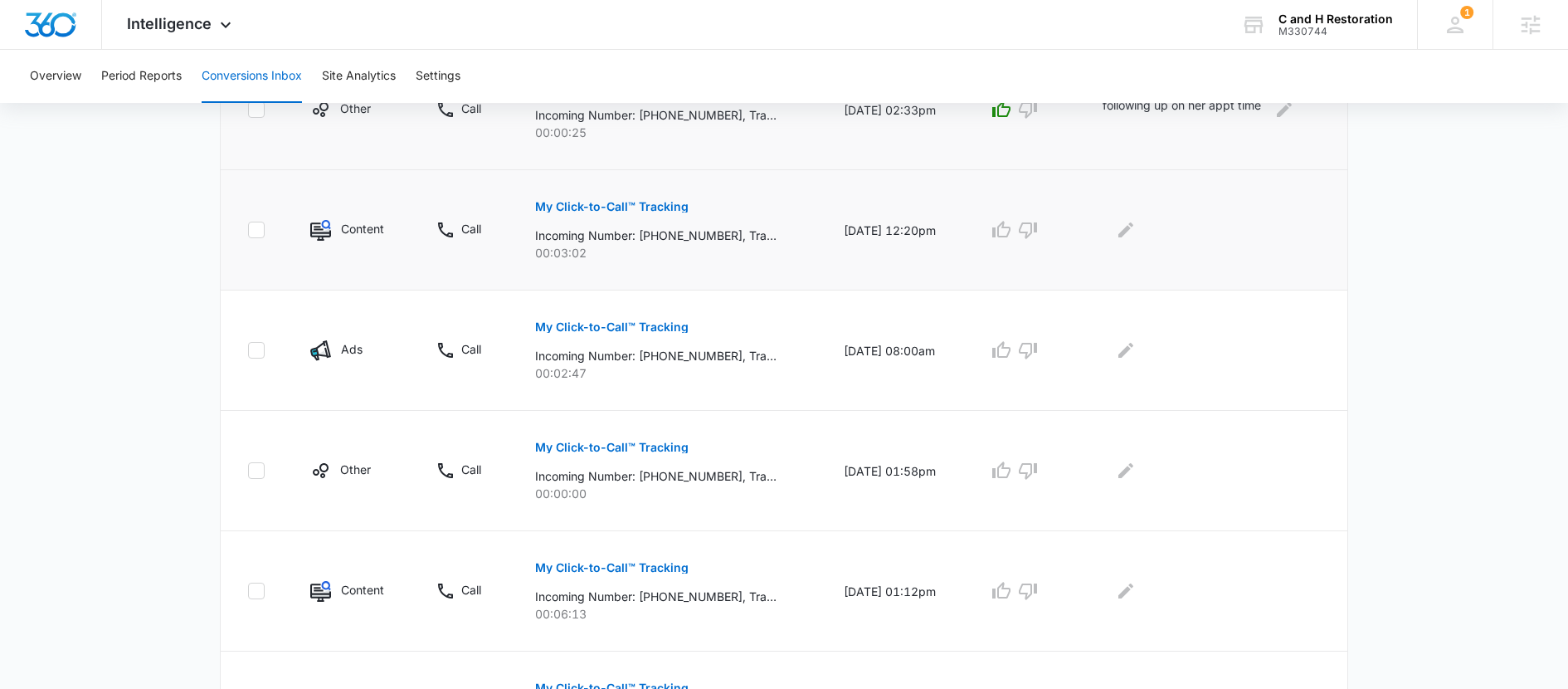
scroll to position [842, 0]
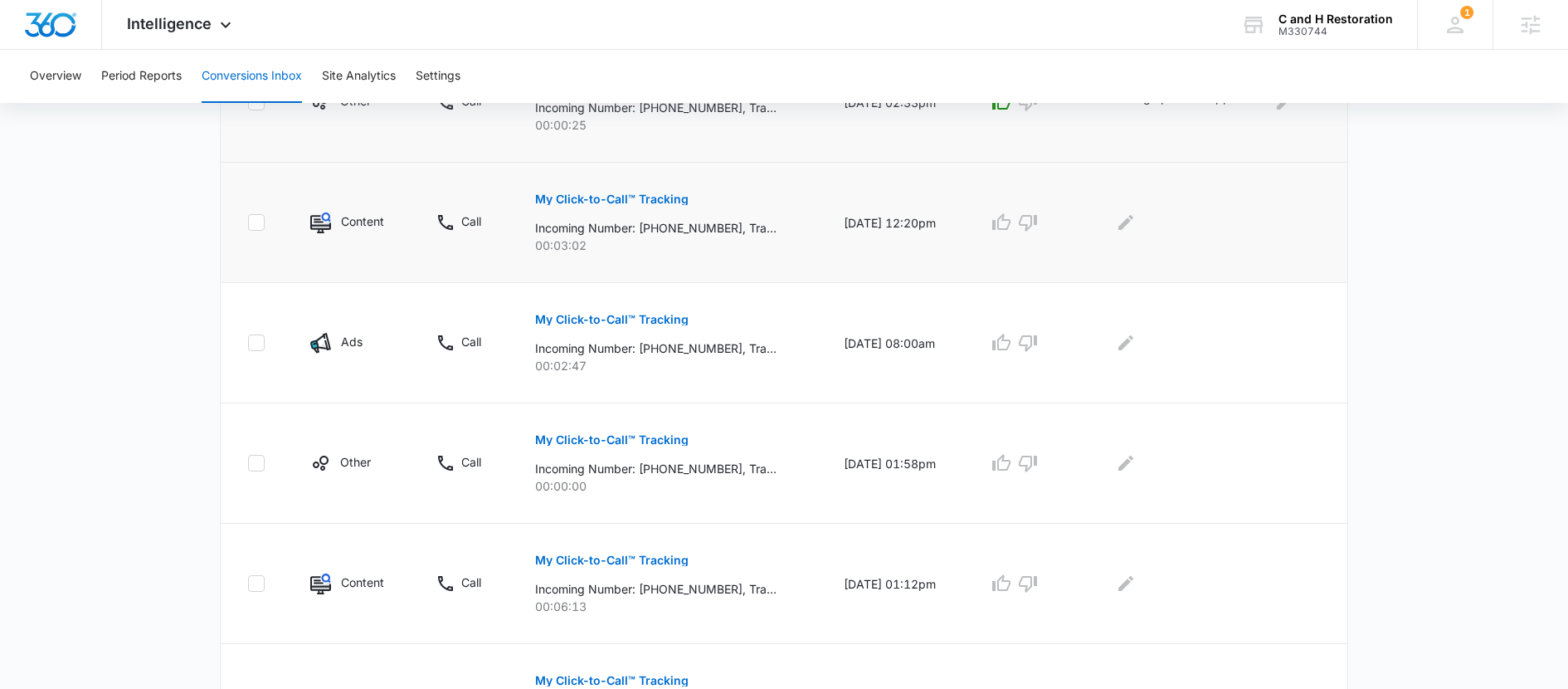
click at [625, 191] on button "My Click-to-Call™ Tracking" at bounding box center [612, 199] width 154 height 40
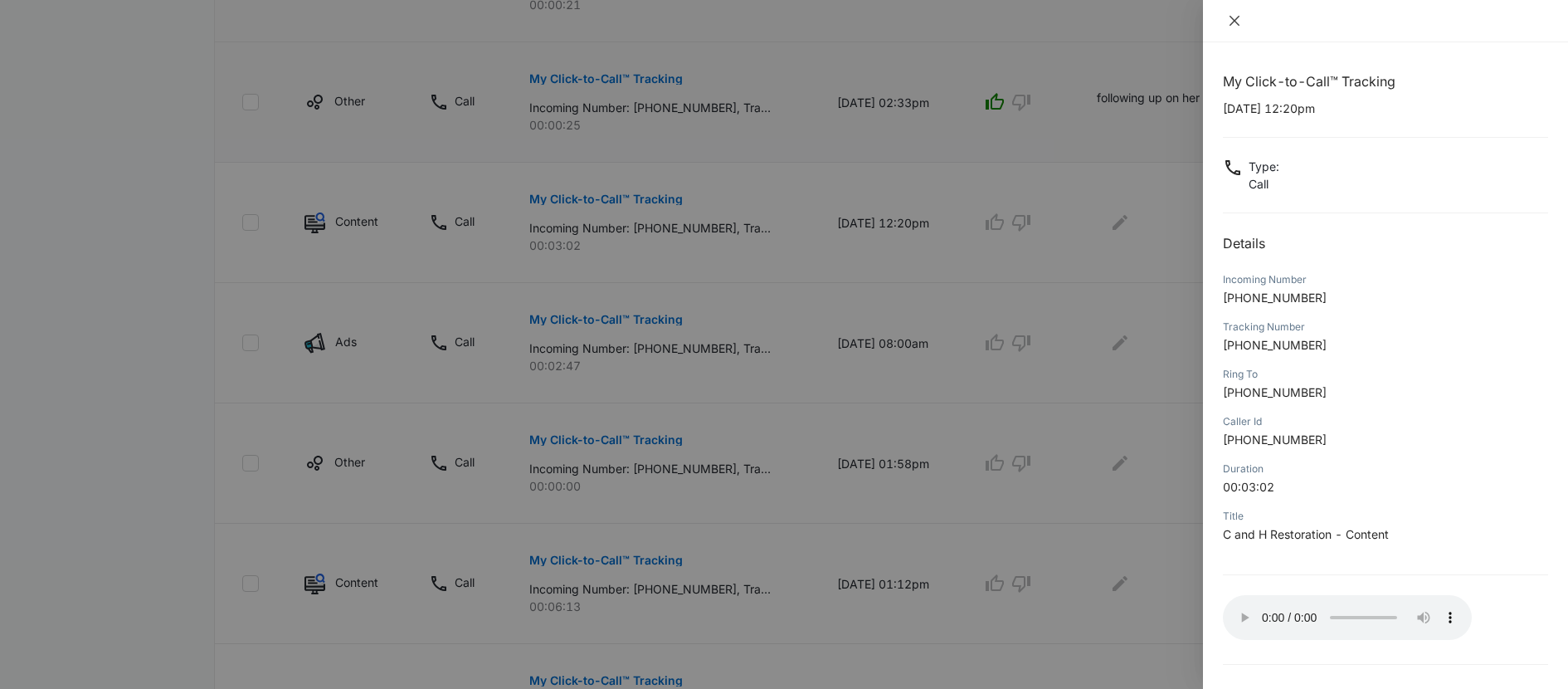
click at [1235, 18] on icon "close" at bounding box center [1235, 20] width 13 height 13
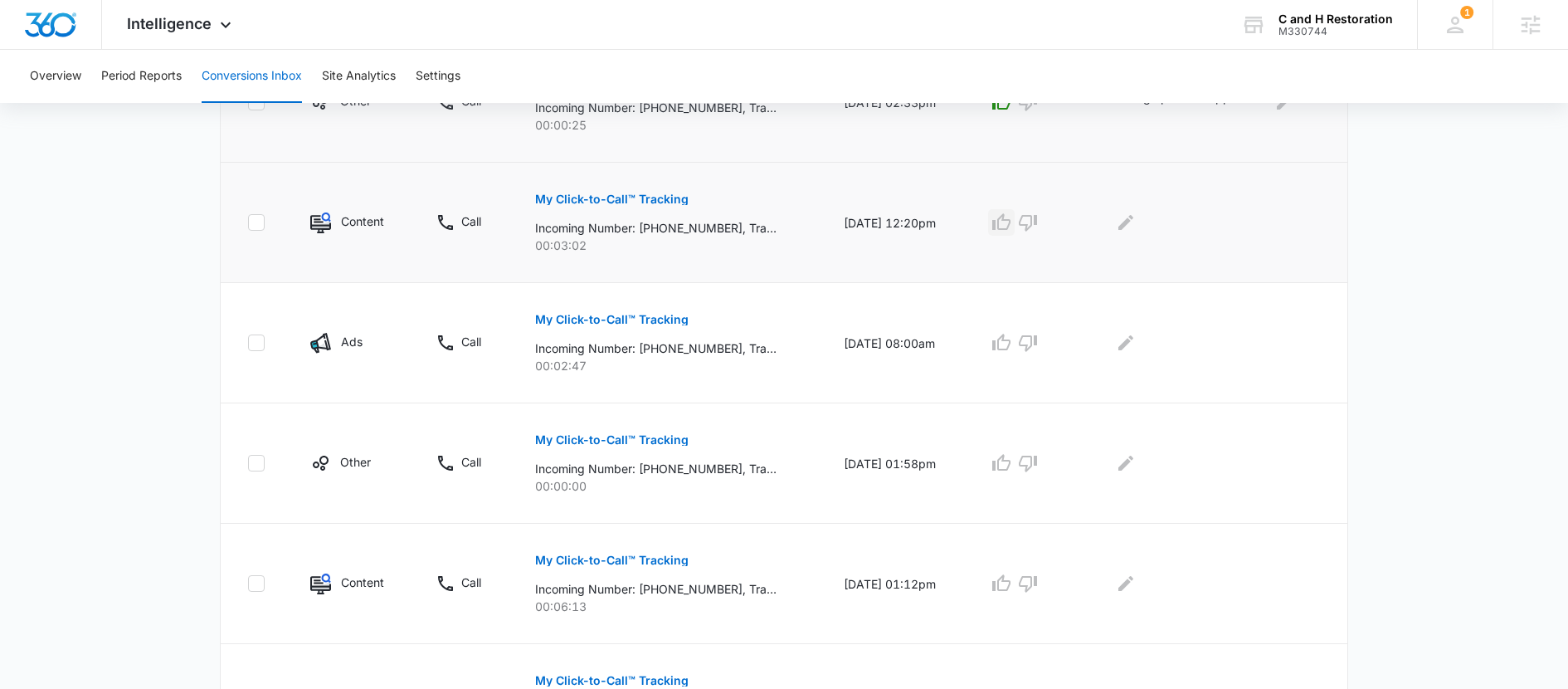
click at [1010, 228] on icon "button" at bounding box center [1002, 223] width 20 height 20
click at [1120, 231] on button "Edit Comments" at bounding box center [1126, 223] width 26 height 26
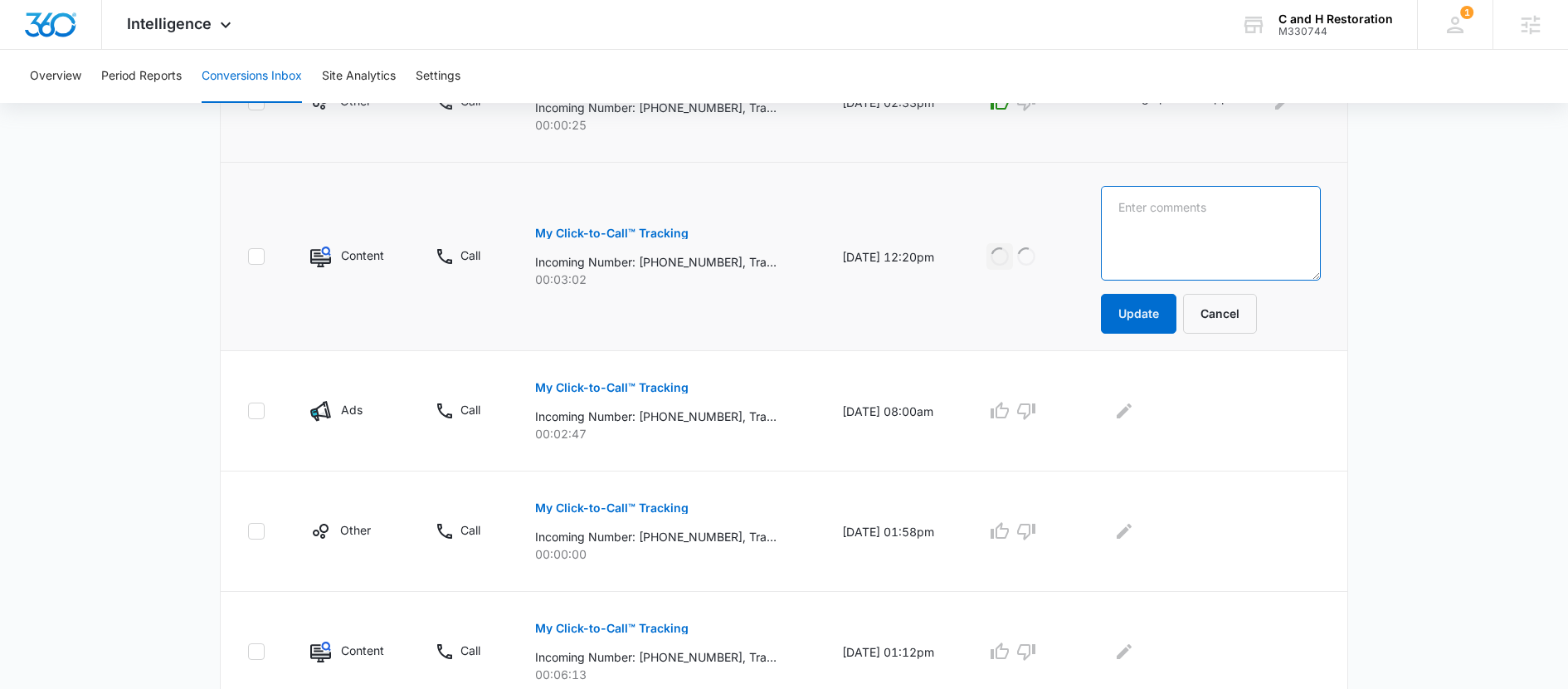
click at [1123, 231] on textarea at bounding box center [1211, 233] width 220 height 95
type textarea "referral quote"
click at [1135, 317] on button "Update" at bounding box center [1139, 313] width 76 height 40
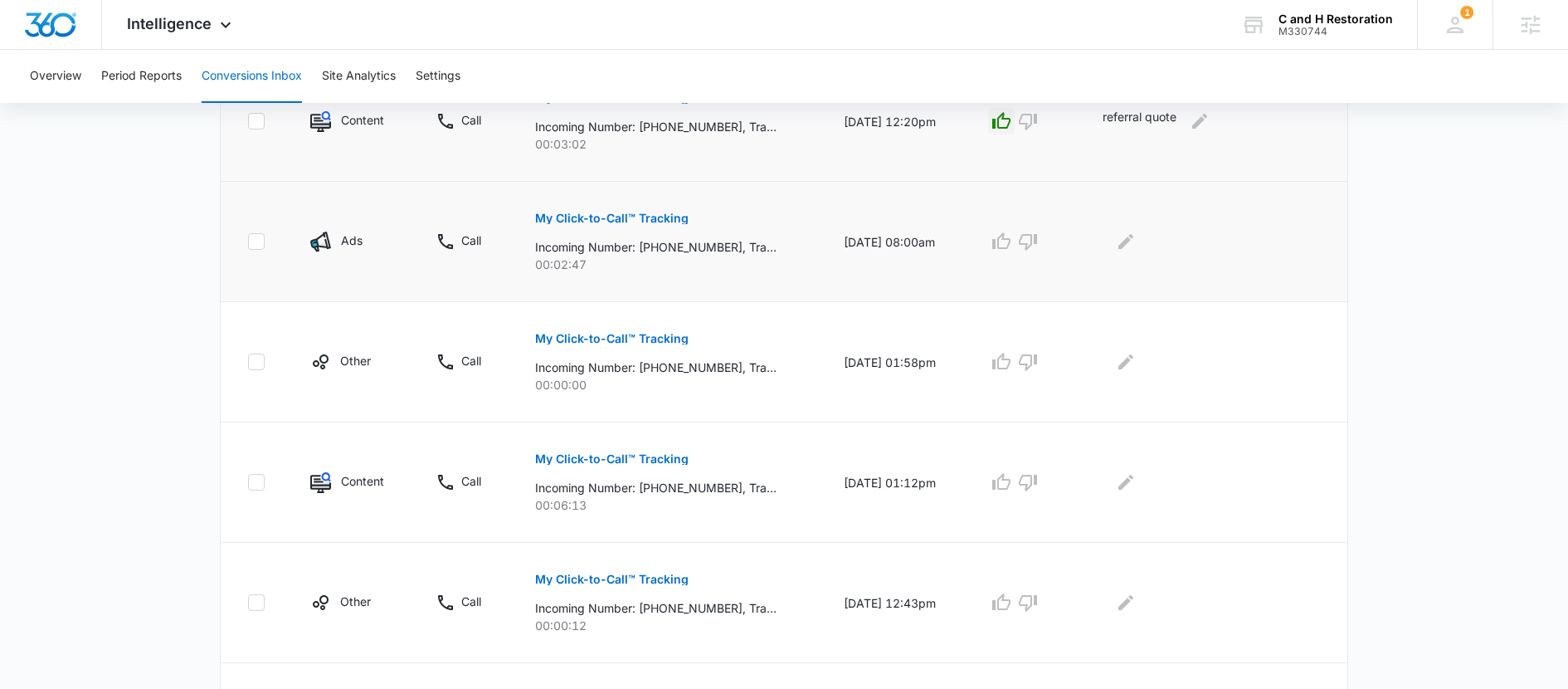
scroll to position [947, 0]
click at [636, 214] on p "My Click-to-Call™ Tracking" at bounding box center [612, 215] width 154 height 11
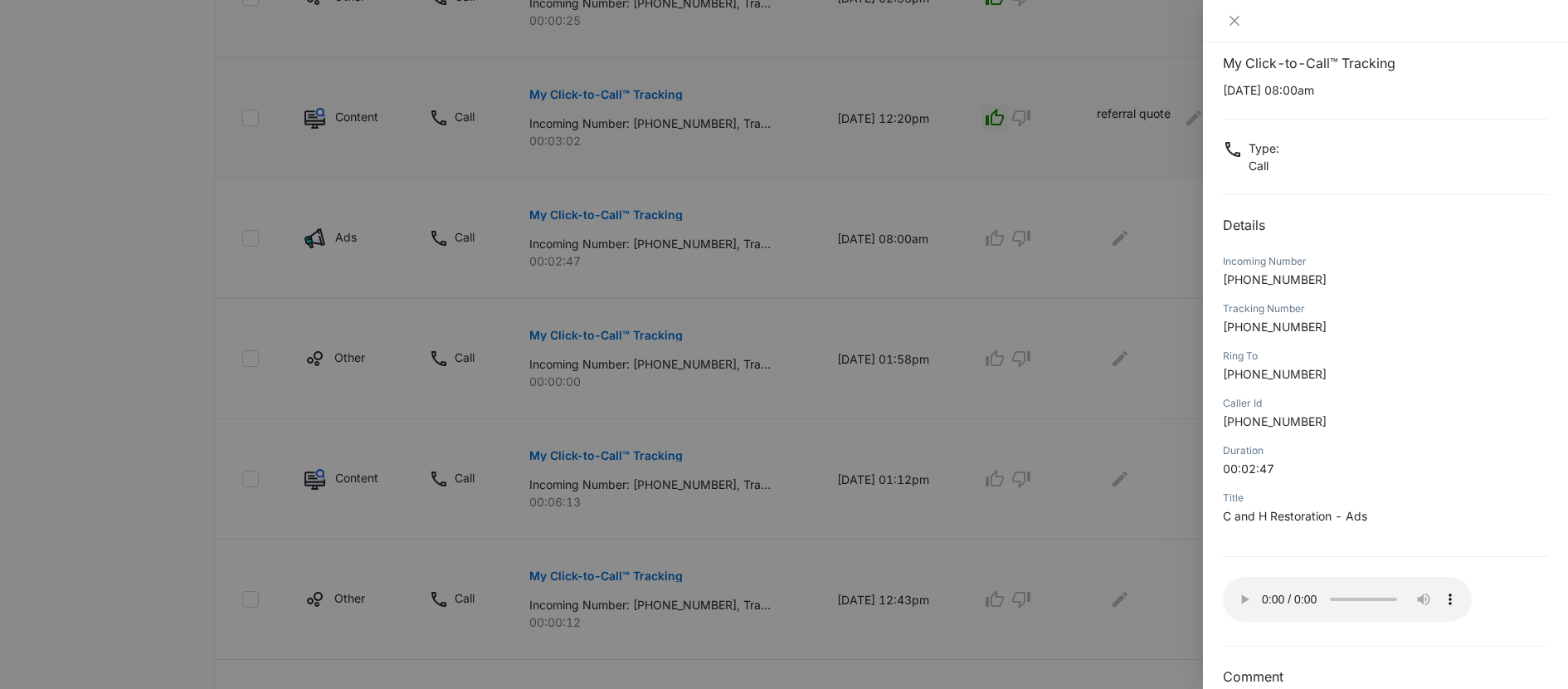
scroll to position [37, 0]
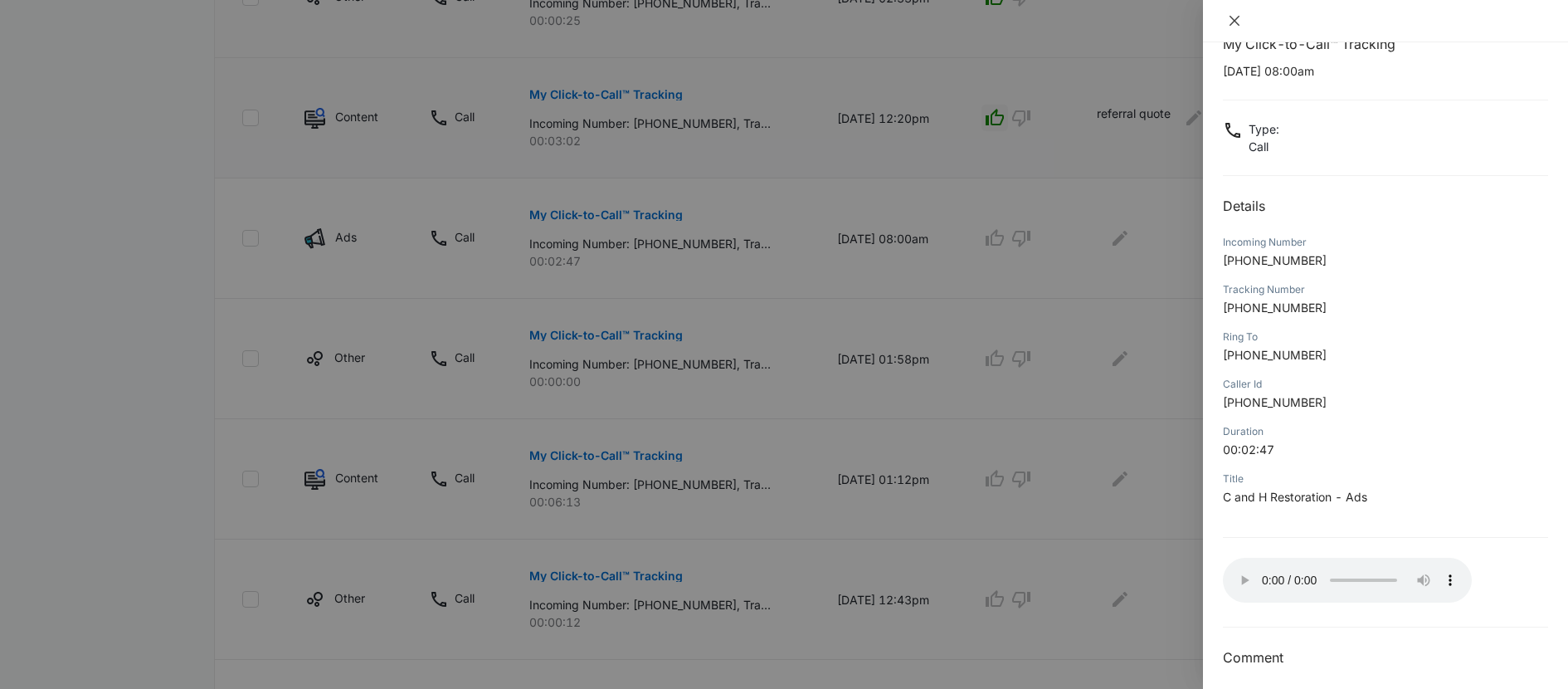
click at [1236, 20] on icon "close" at bounding box center [1235, 20] width 13 height 13
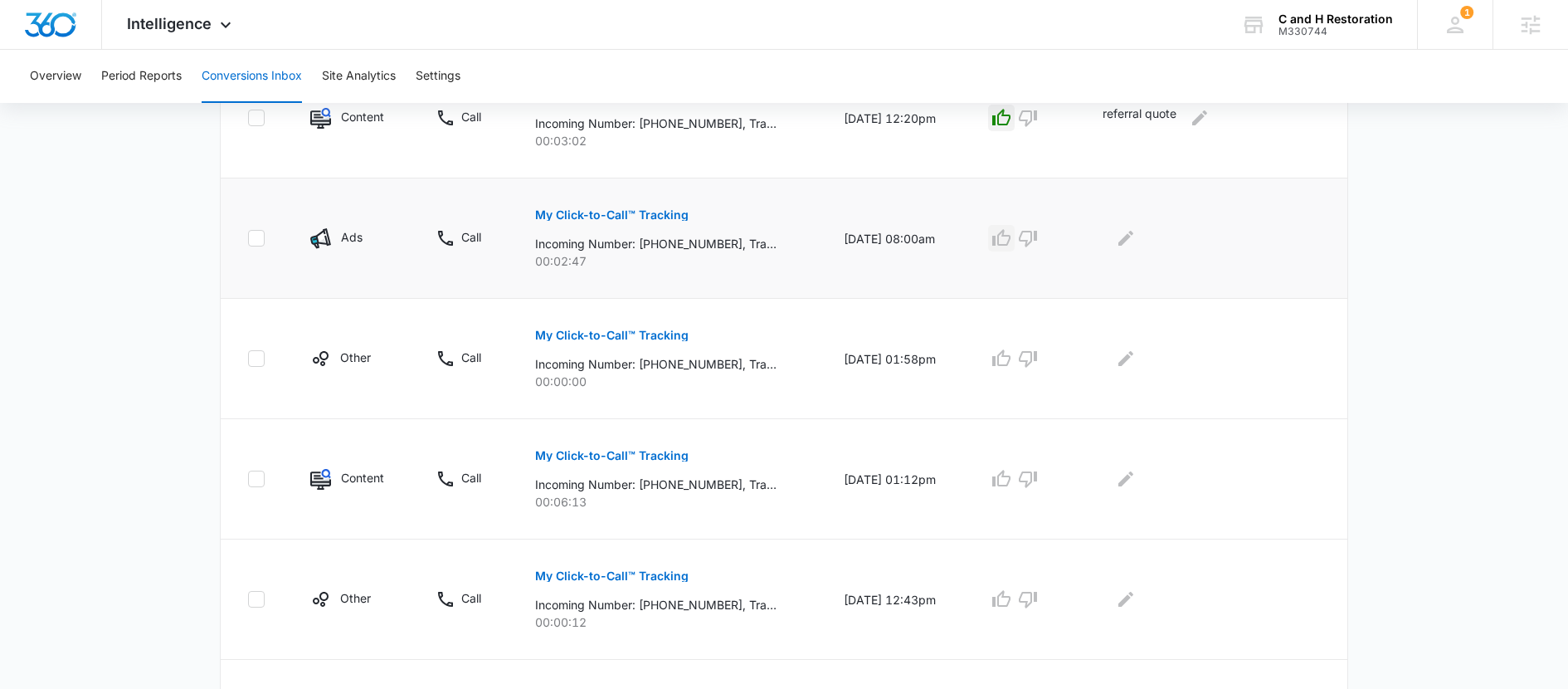
click at [1010, 246] on icon "button" at bounding box center [1002, 238] width 20 height 20
click at [1134, 250] on button "Edit Comments" at bounding box center [1126, 238] width 26 height 26
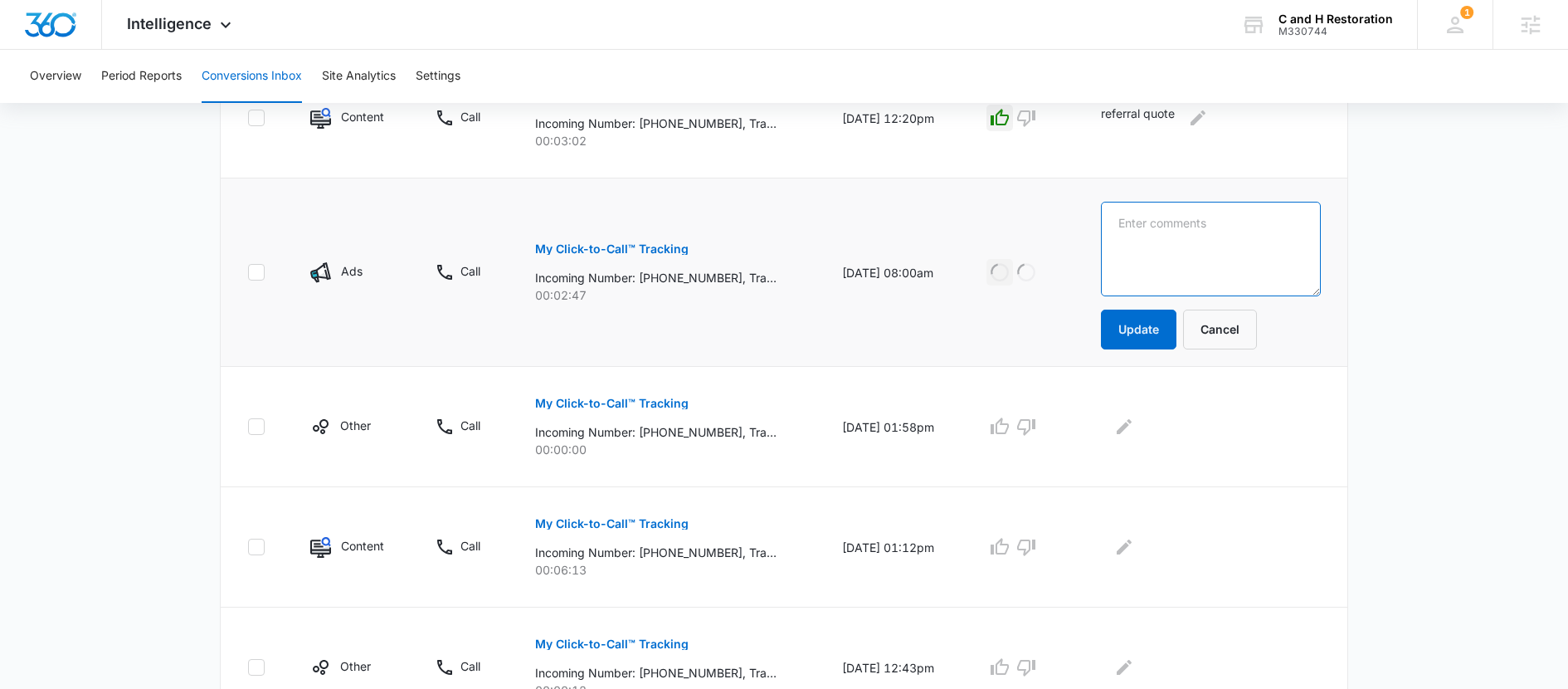
click at [1127, 249] on textarea at bounding box center [1211, 249] width 220 height 95
type textarea "called for siding quote, scheduling link was supposed to be sent"
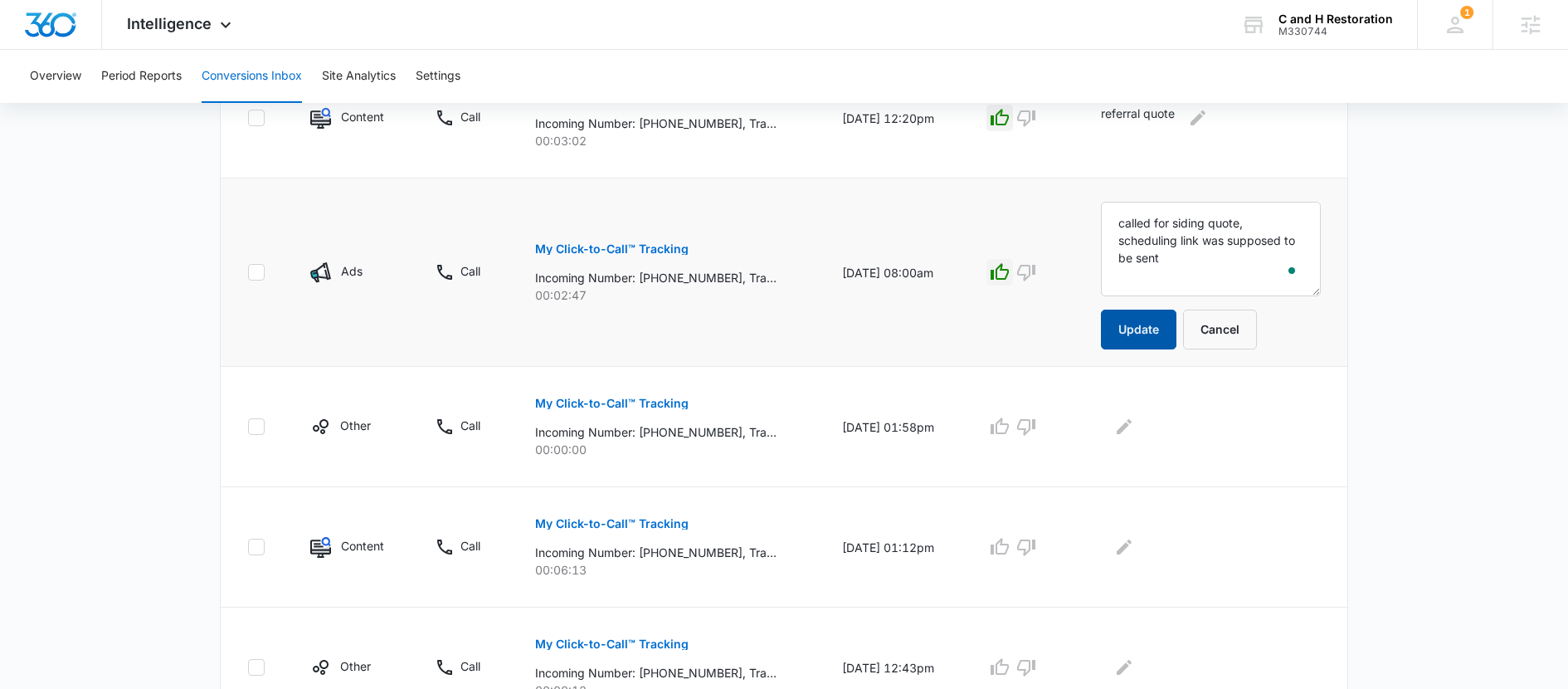
click at [1133, 326] on button "Update" at bounding box center [1139, 329] width 76 height 40
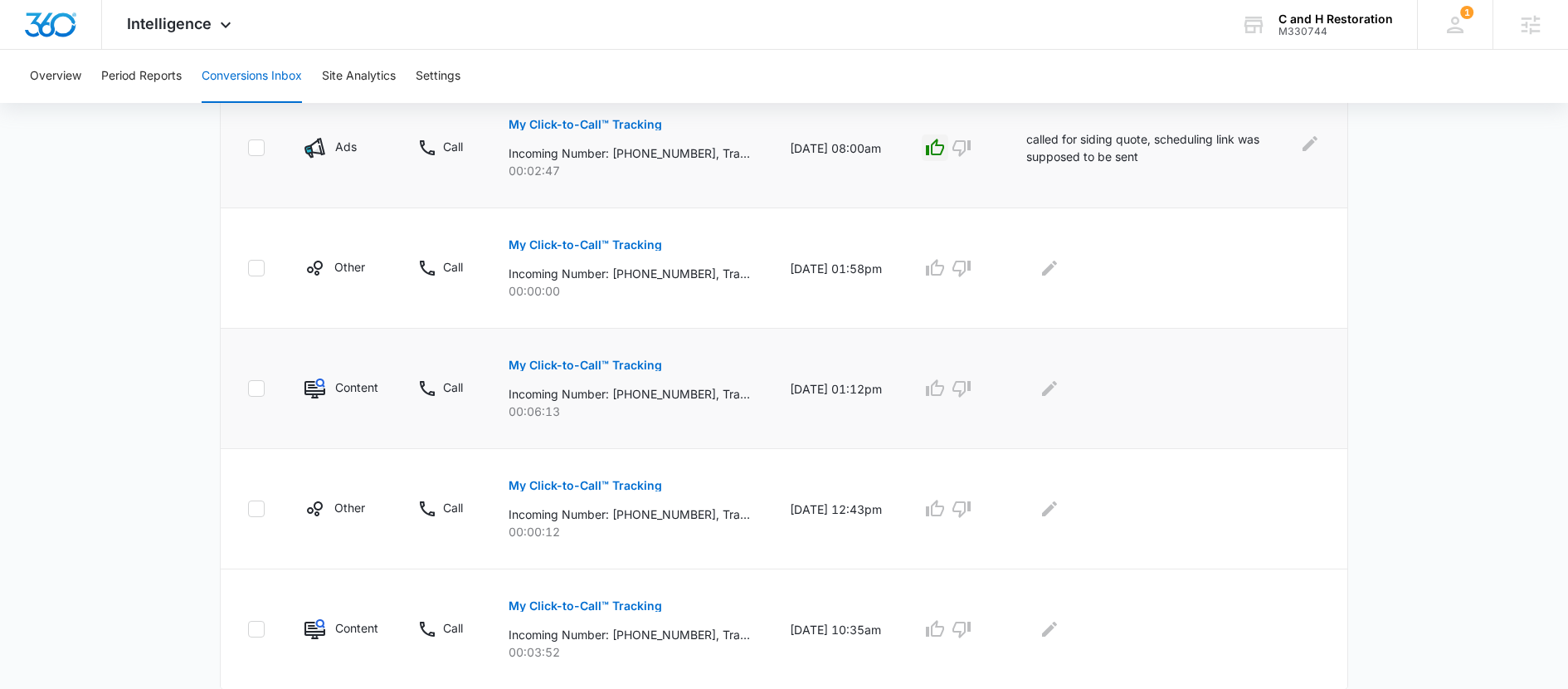
scroll to position [1089, 0]
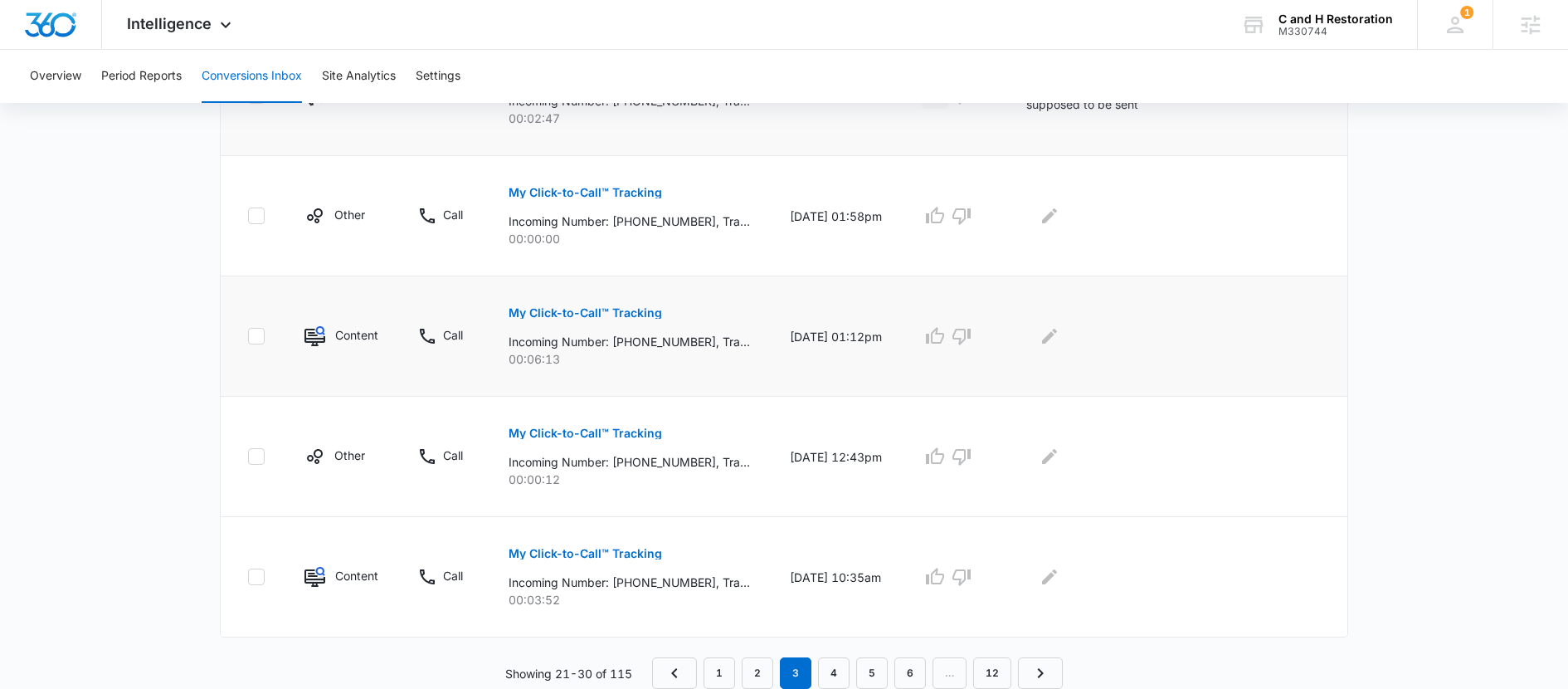
click at [603, 304] on button "My Click-to-Call™ Tracking" at bounding box center [585, 312] width 154 height 40
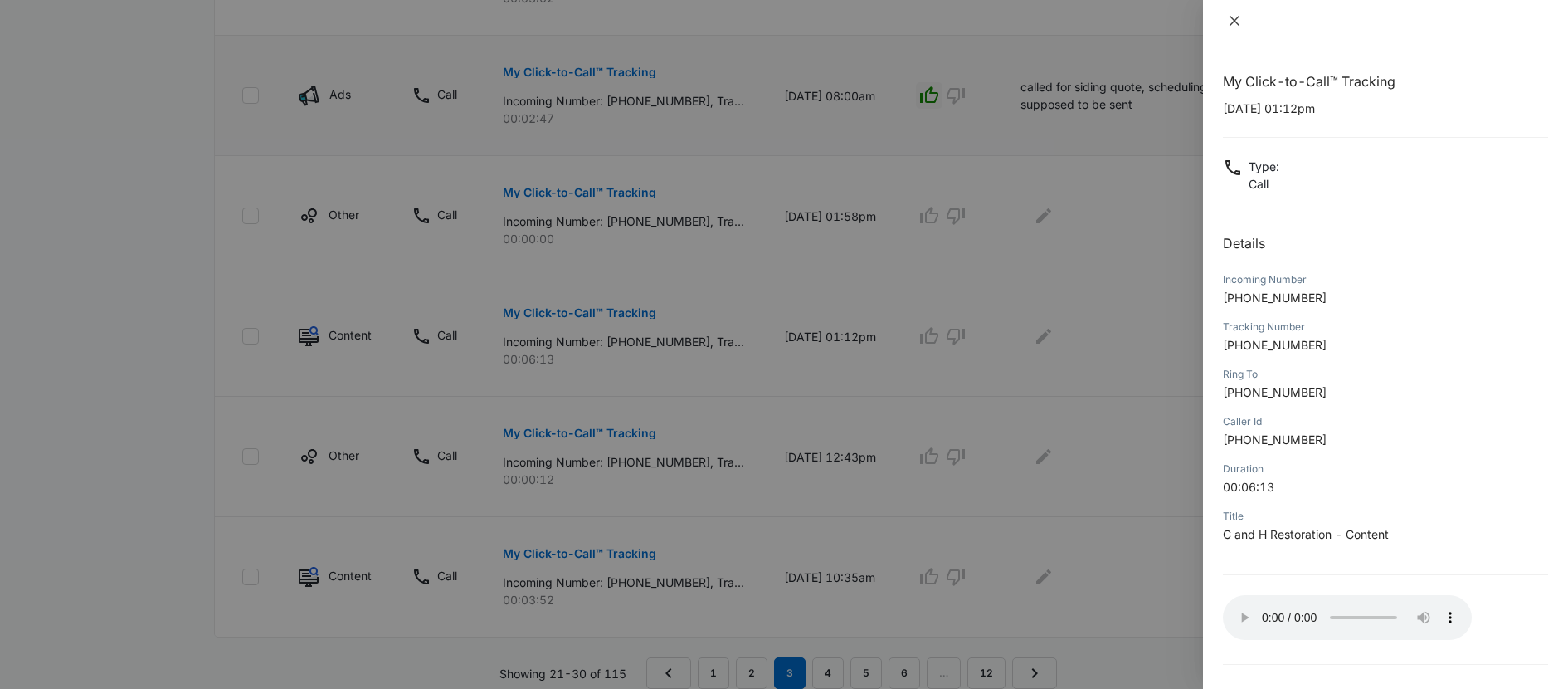
click at [1235, 24] on icon "close" at bounding box center [1235, 20] width 13 height 13
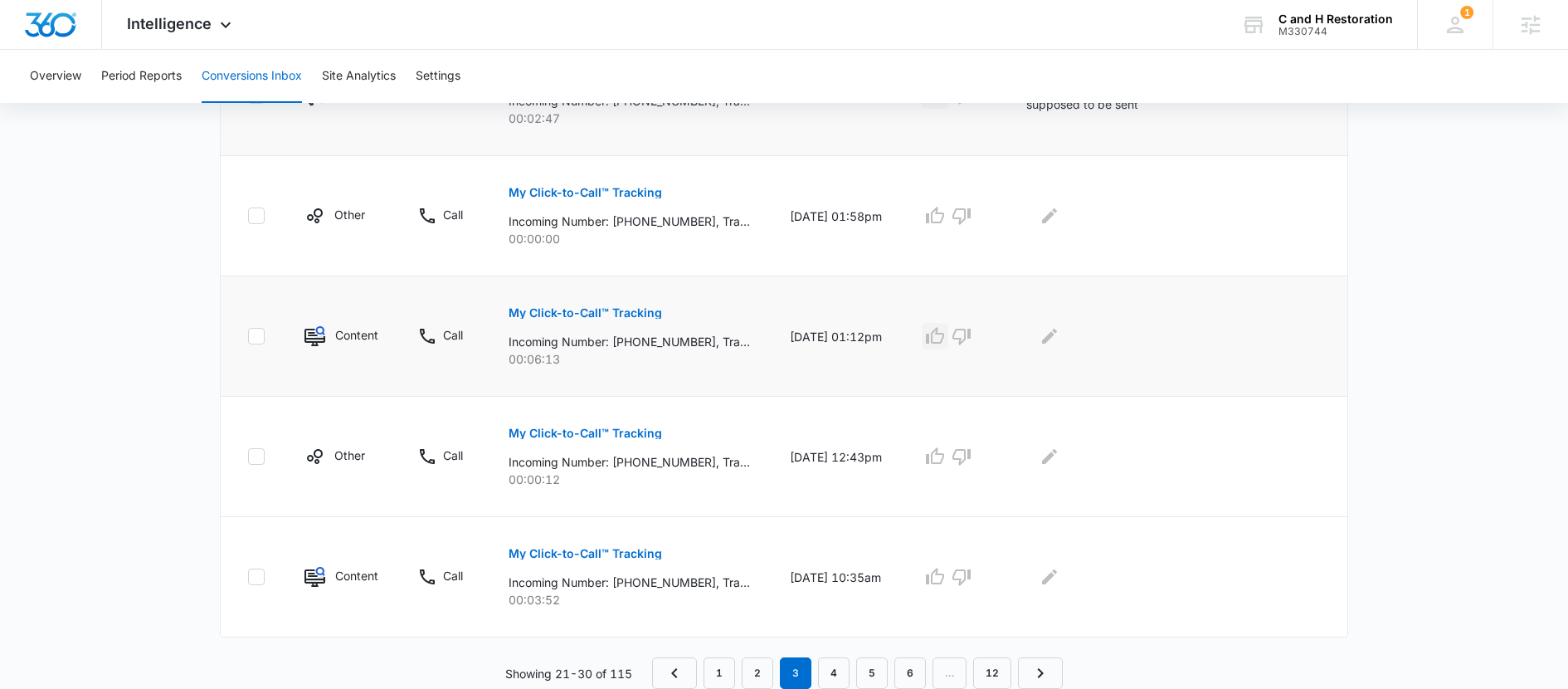
click at [945, 346] on icon "button" at bounding box center [935, 336] width 20 height 20
click at [1081, 333] on div at bounding box center [1173, 336] width 295 height 26
click at [1057, 333] on icon "Edit Comments" at bounding box center [1049, 336] width 15 height 15
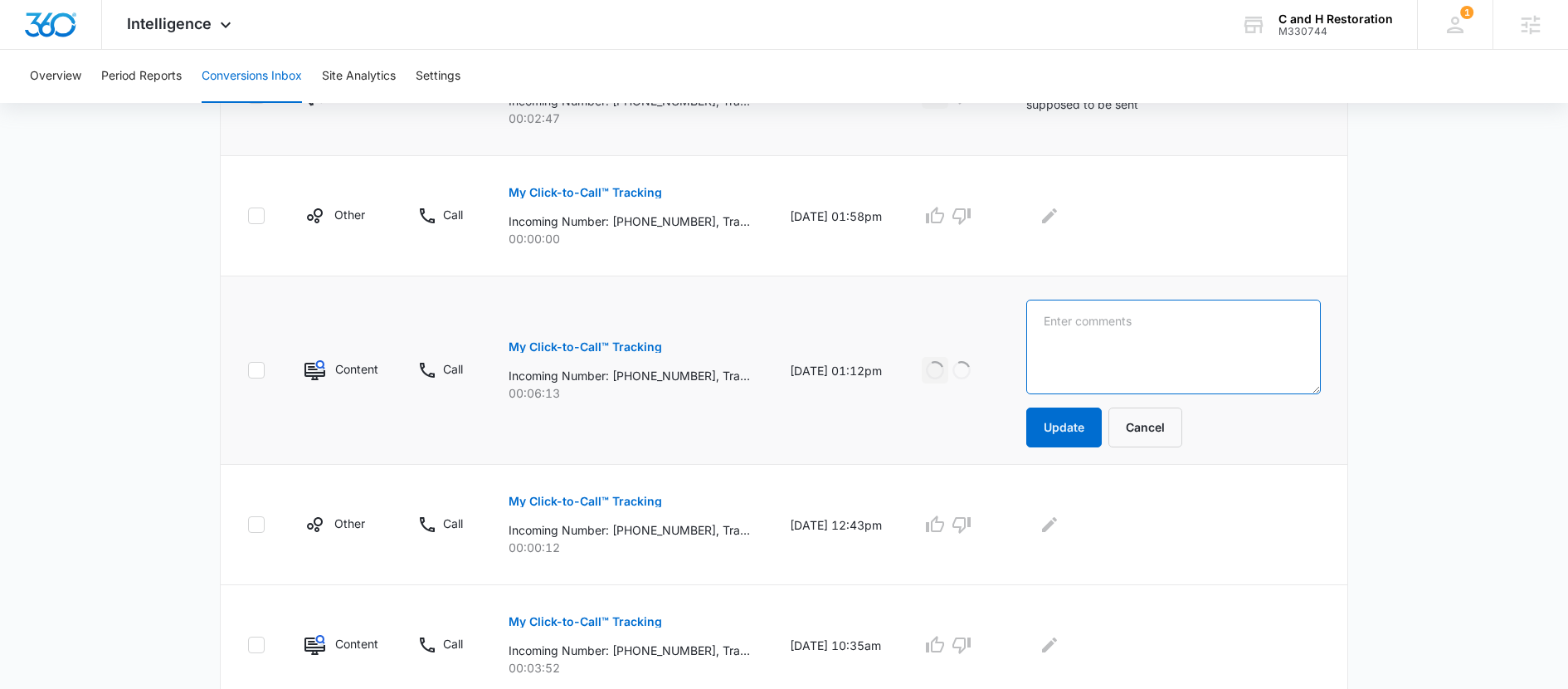
click at [1062, 337] on textarea at bounding box center [1173, 348] width 295 height 95
type textarea "booked got estimate"
click at [1066, 429] on button "Update" at bounding box center [1064, 427] width 76 height 40
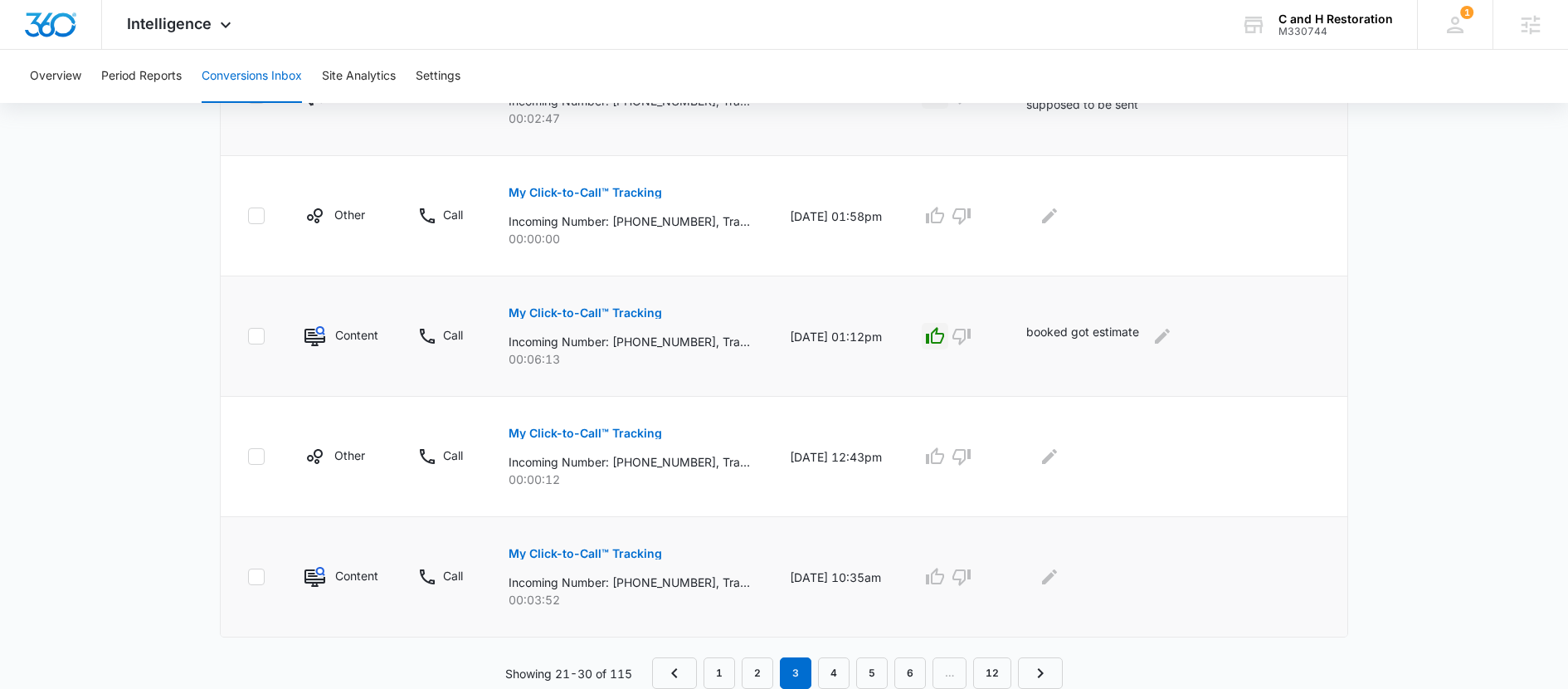
click at [639, 553] on p "My Click-to-Call™ Tracking" at bounding box center [585, 553] width 154 height 11
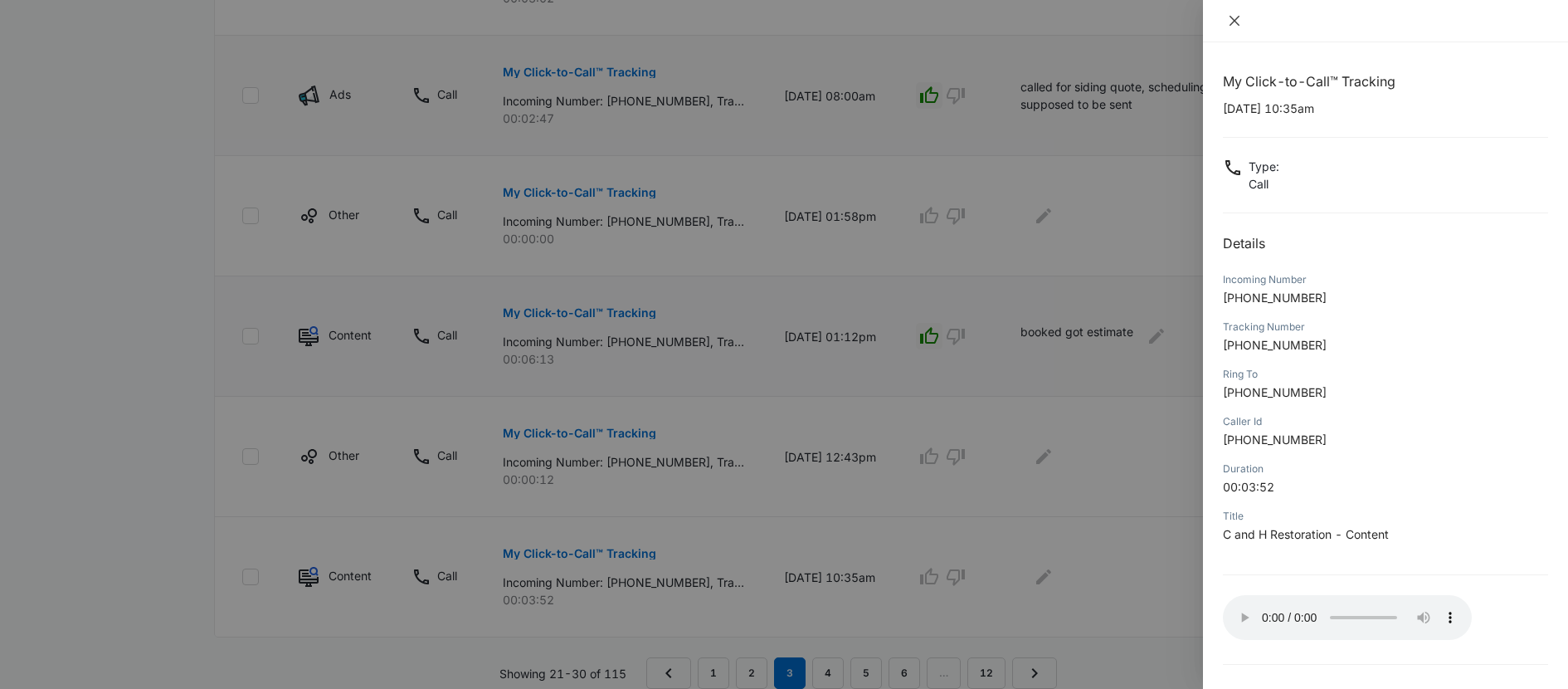
click at [1232, 20] on icon "close" at bounding box center [1235, 20] width 13 height 13
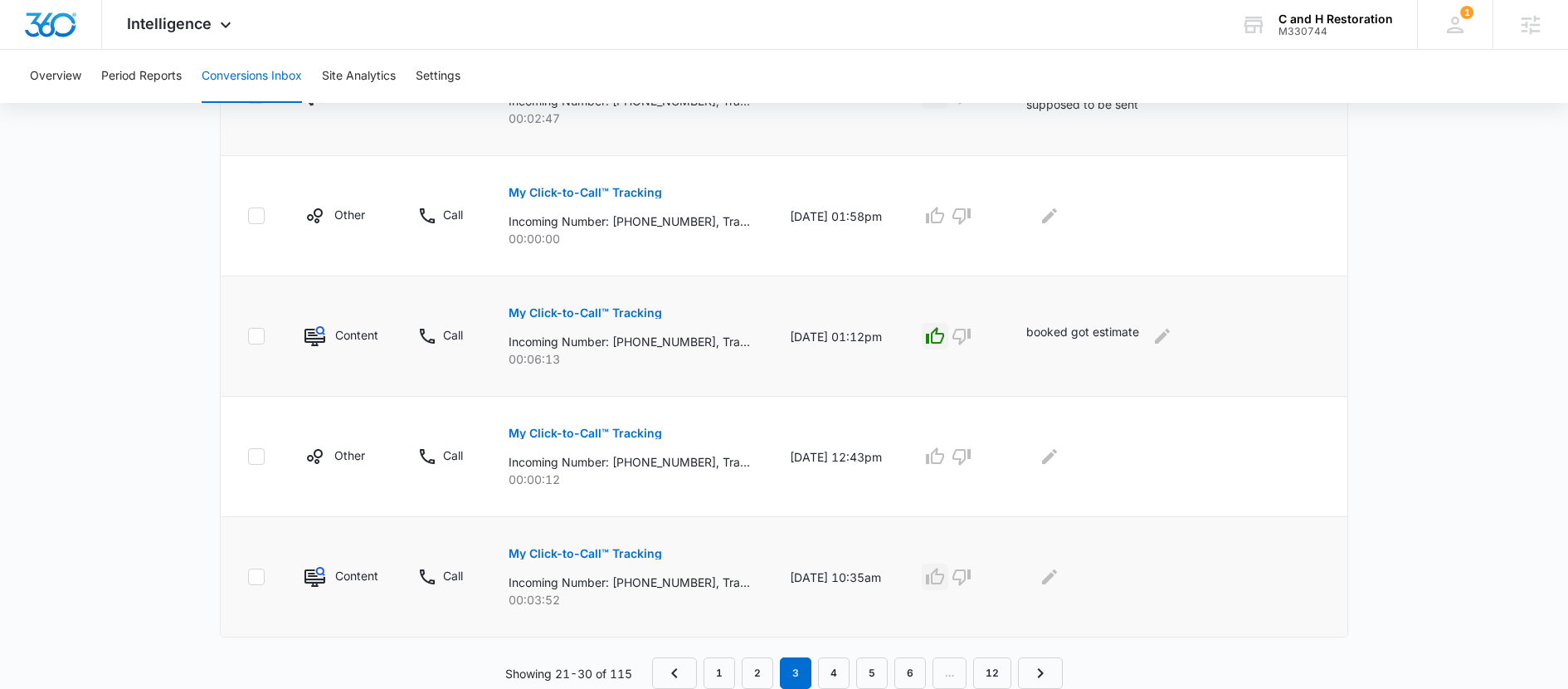
click at [945, 586] on icon "button" at bounding box center [935, 576] width 20 height 20
click at [1060, 578] on icon "Edit Comments" at bounding box center [1049, 576] width 20 height 20
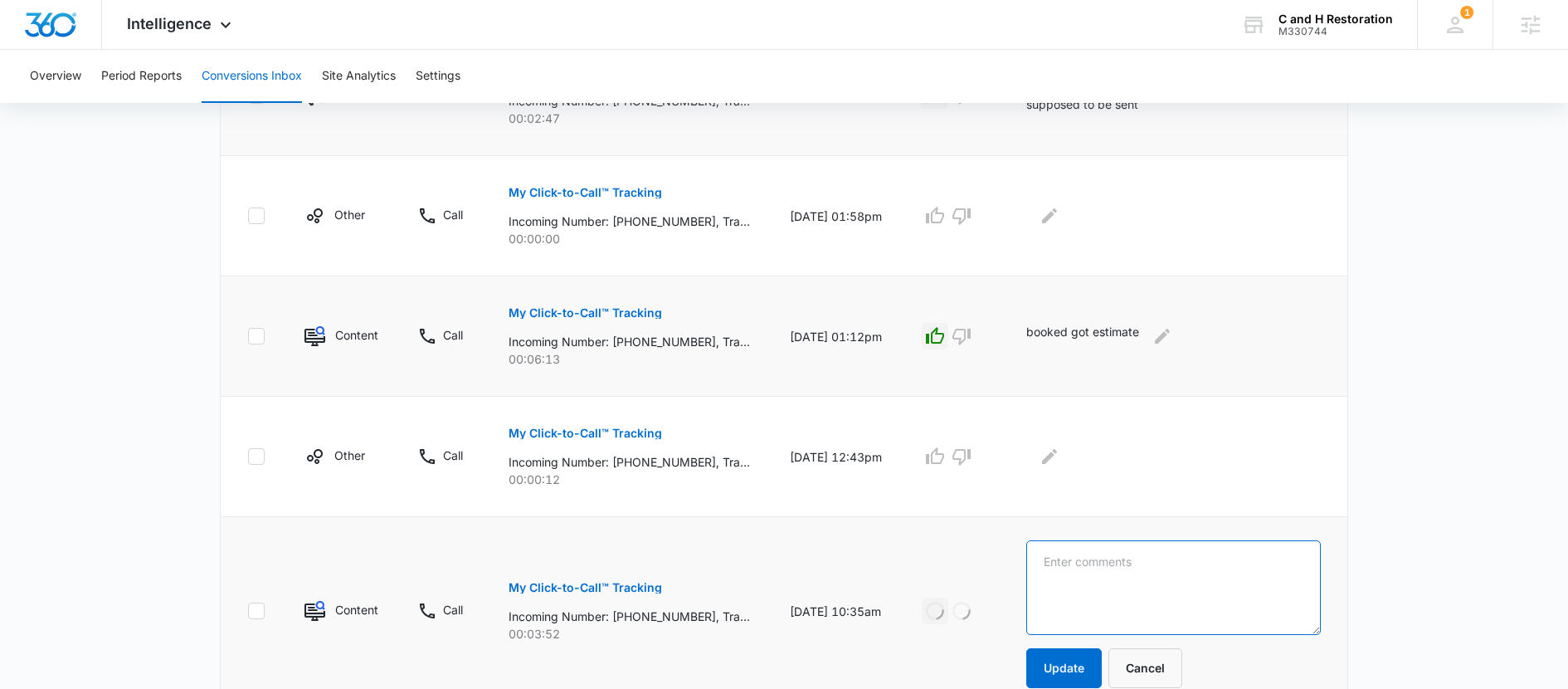
click at [1086, 578] on textarea at bounding box center [1173, 588] width 295 height 95
type textarea "sent calendar link"
click at [1080, 668] on button "Update" at bounding box center [1064, 668] width 76 height 40
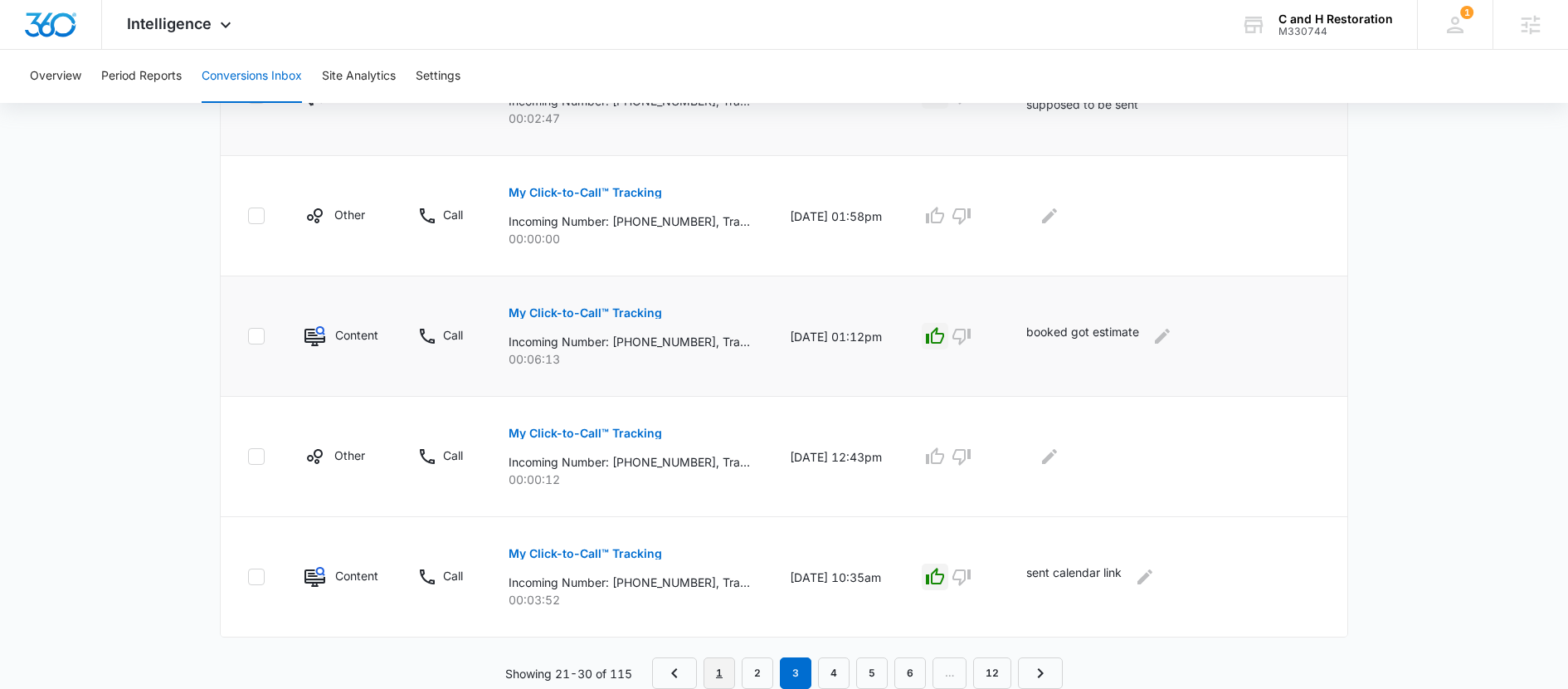
click at [728, 675] on link "1" at bounding box center [719, 673] width 32 height 32
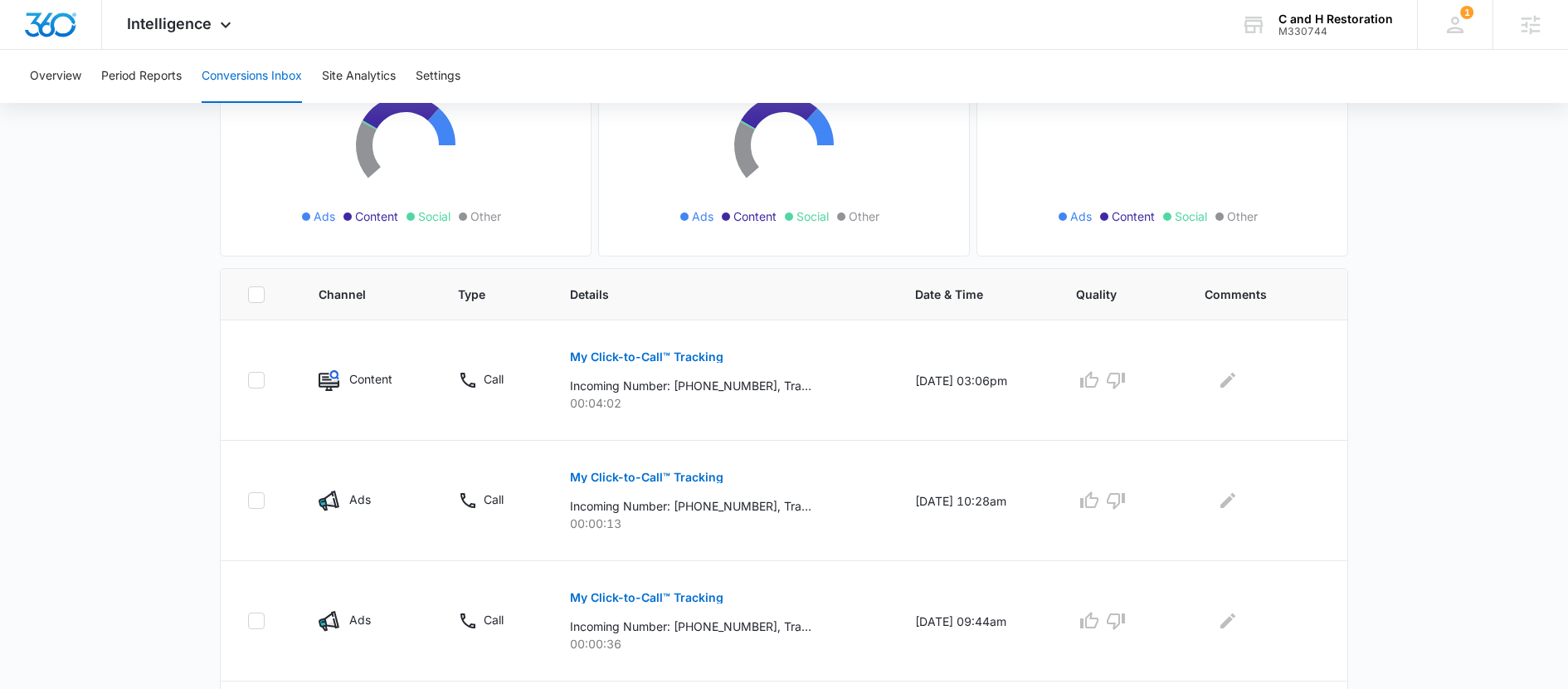
scroll to position [298, 0]
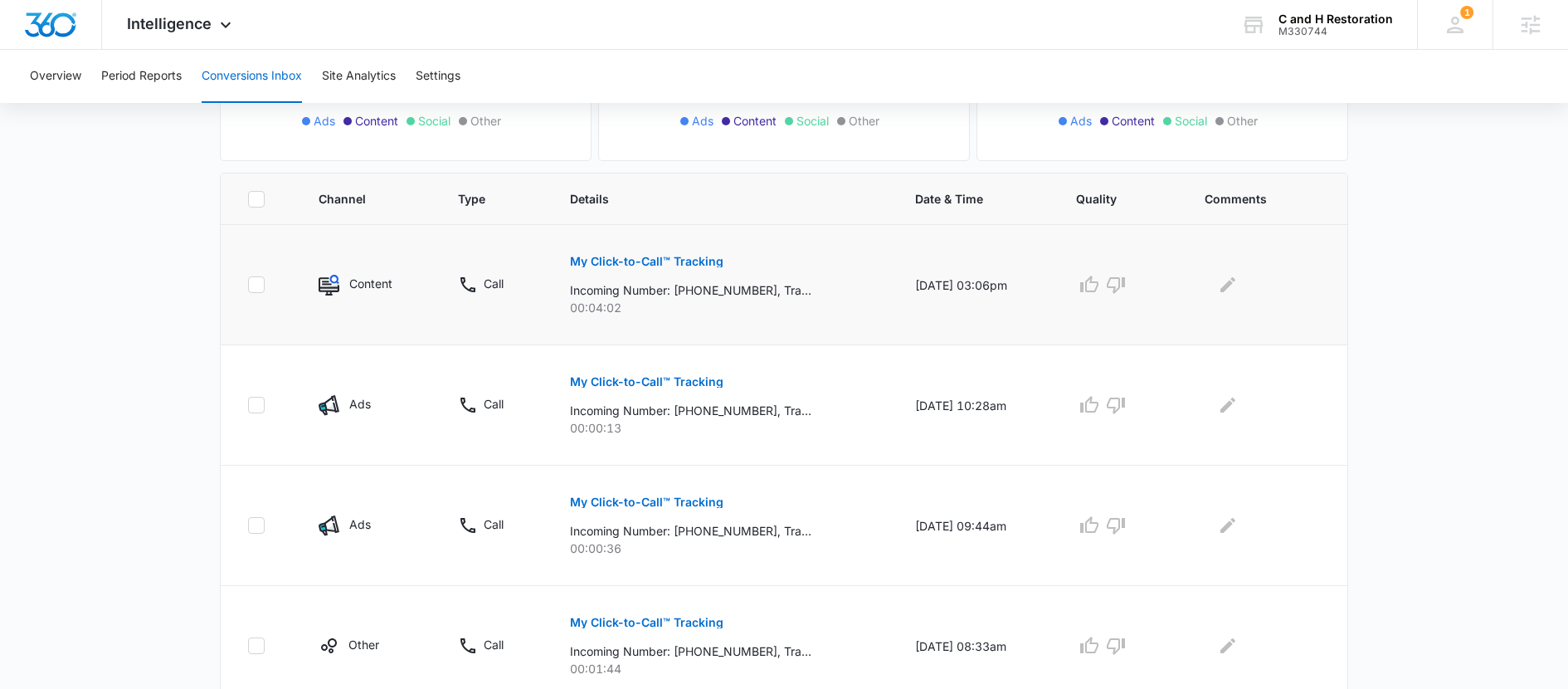
click at [677, 262] on p "My Click-to-Call™ Tracking" at bounding box center [646, 261] width 154 height 11
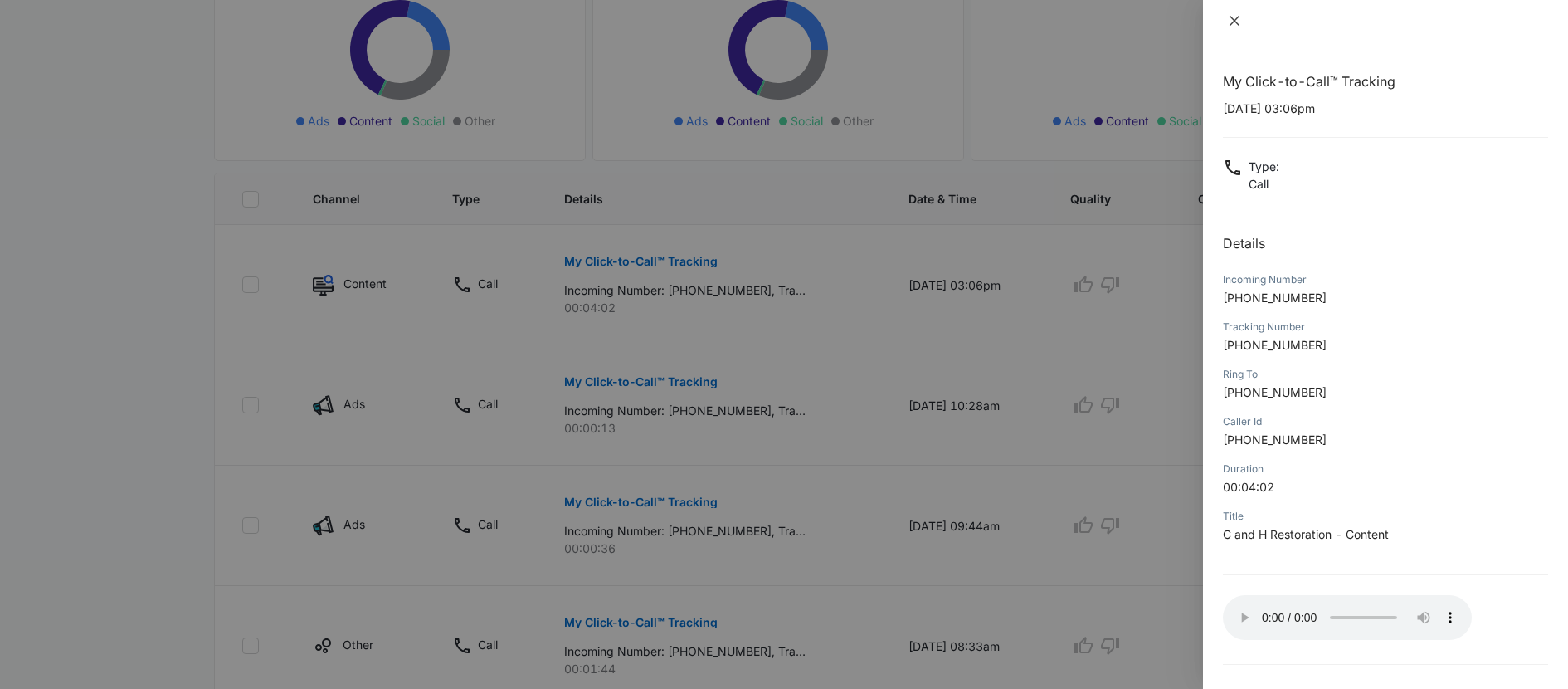
click at [1239, 24] on icon "close" at bounding box center [1235, 20] width 13 height 13
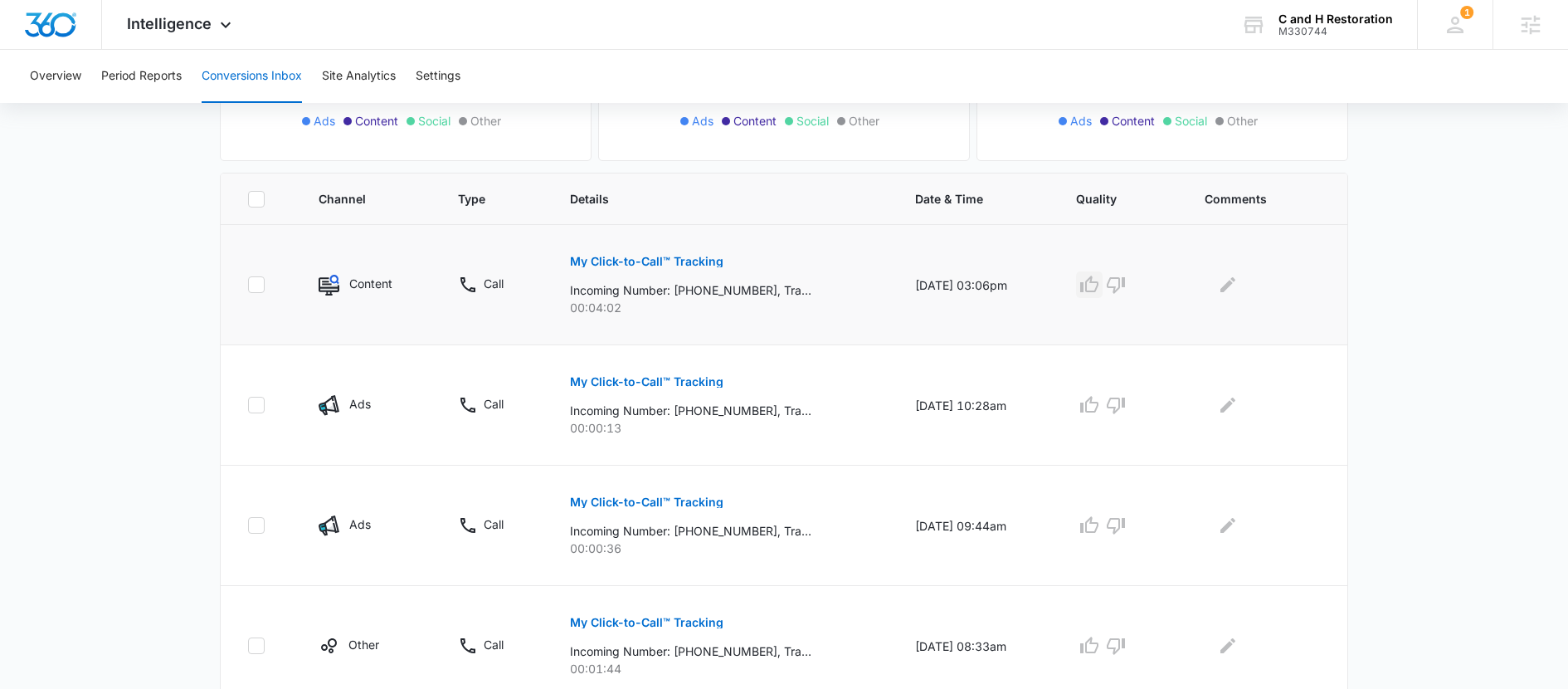
click at [1099, 292] on icon "button" at bounding box center [1090, 284] width 20 height 20
click at [1226, 284] on icon "Edit Comments" at bounding box center [1228, 284] width 20 height 20
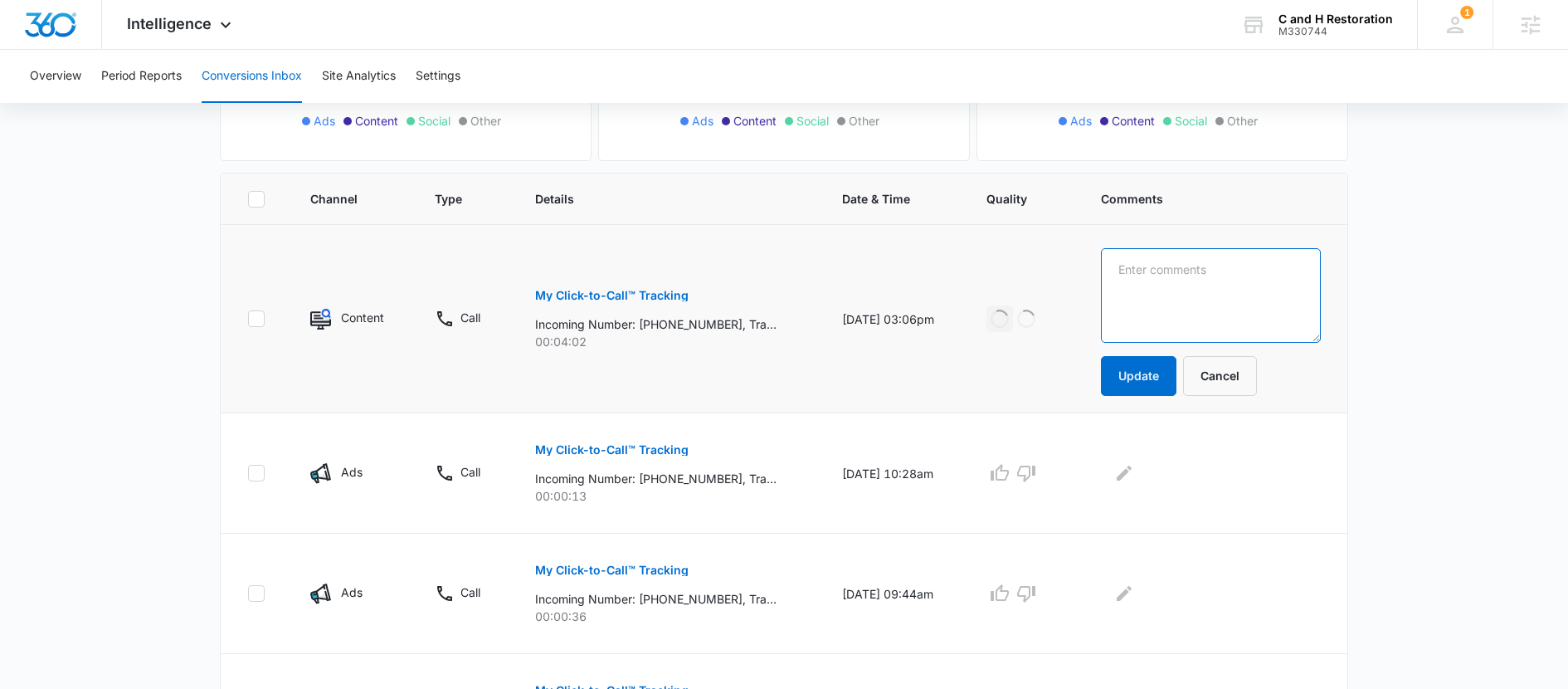
click at [1216, 295] on textarea at bounding box center [1211, 296] width 220 height 95
type textarea "kevin clark"
click at [1161, 388] on button "Update" at bounding box center [1139, 376] width 76 height 40
click at [1163, 380] on button "Update" at bounding box center [1139, 376] width 76 height 40
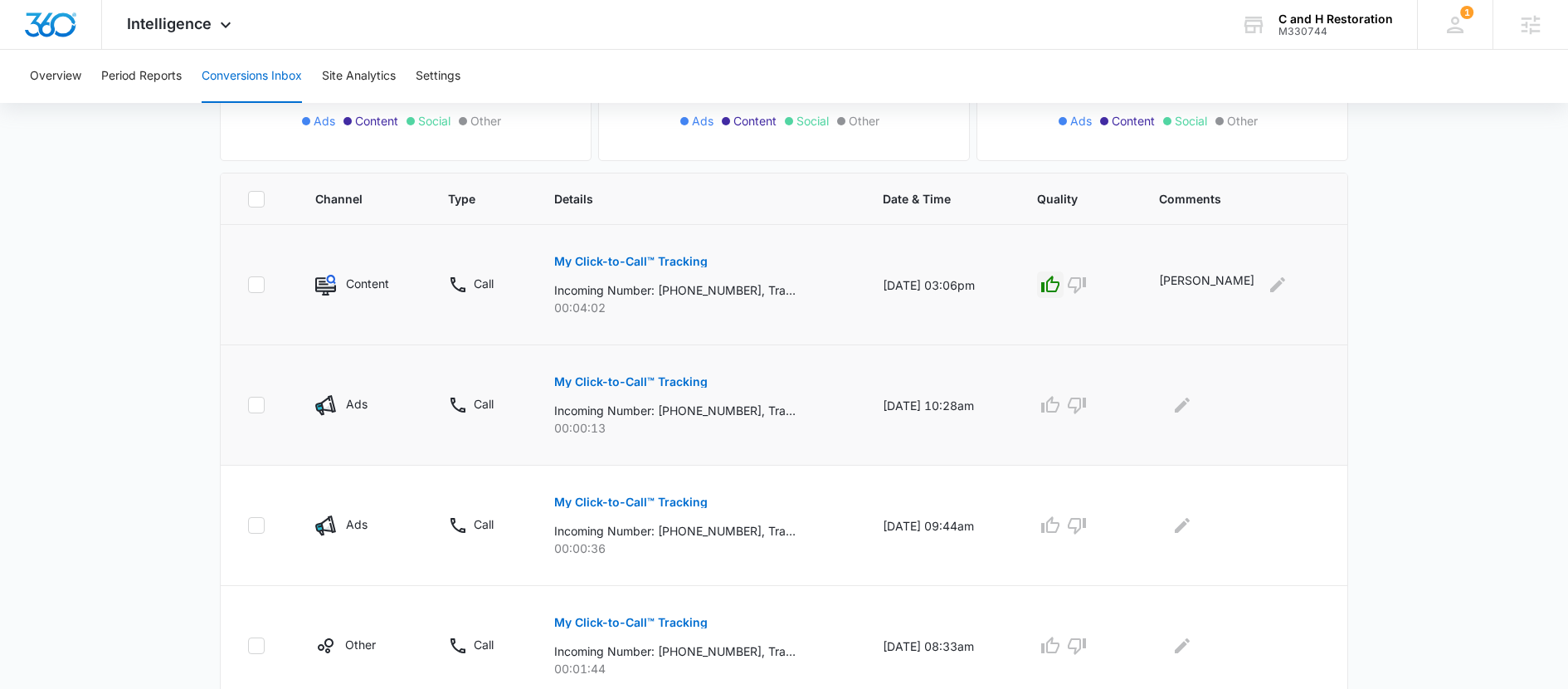
click at [607, 377] on p "My Click-to-Call™ Tracking" at bounding box center [631, 381] width 154 height 11
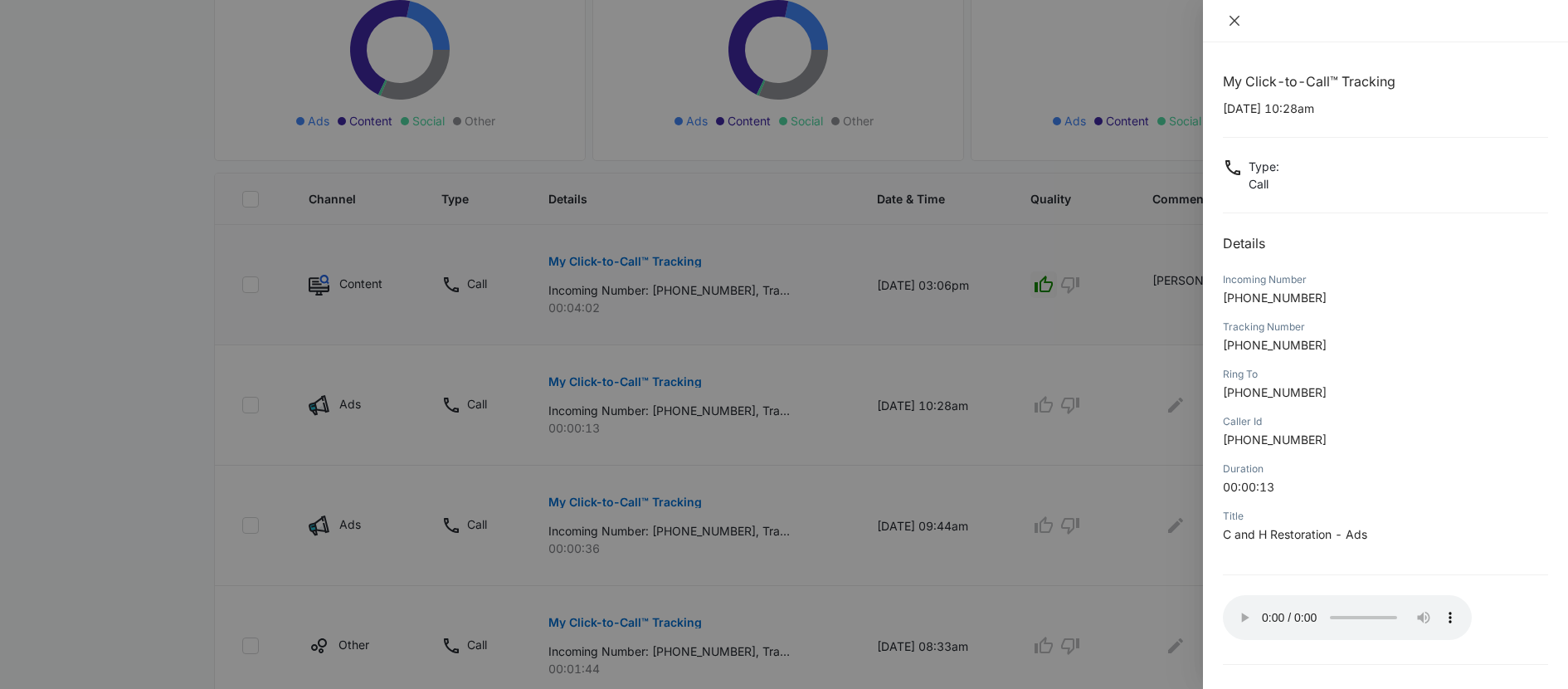
click at [1235, 20] on icon "close" at bounding box center [1234, 20] width 10 height 10
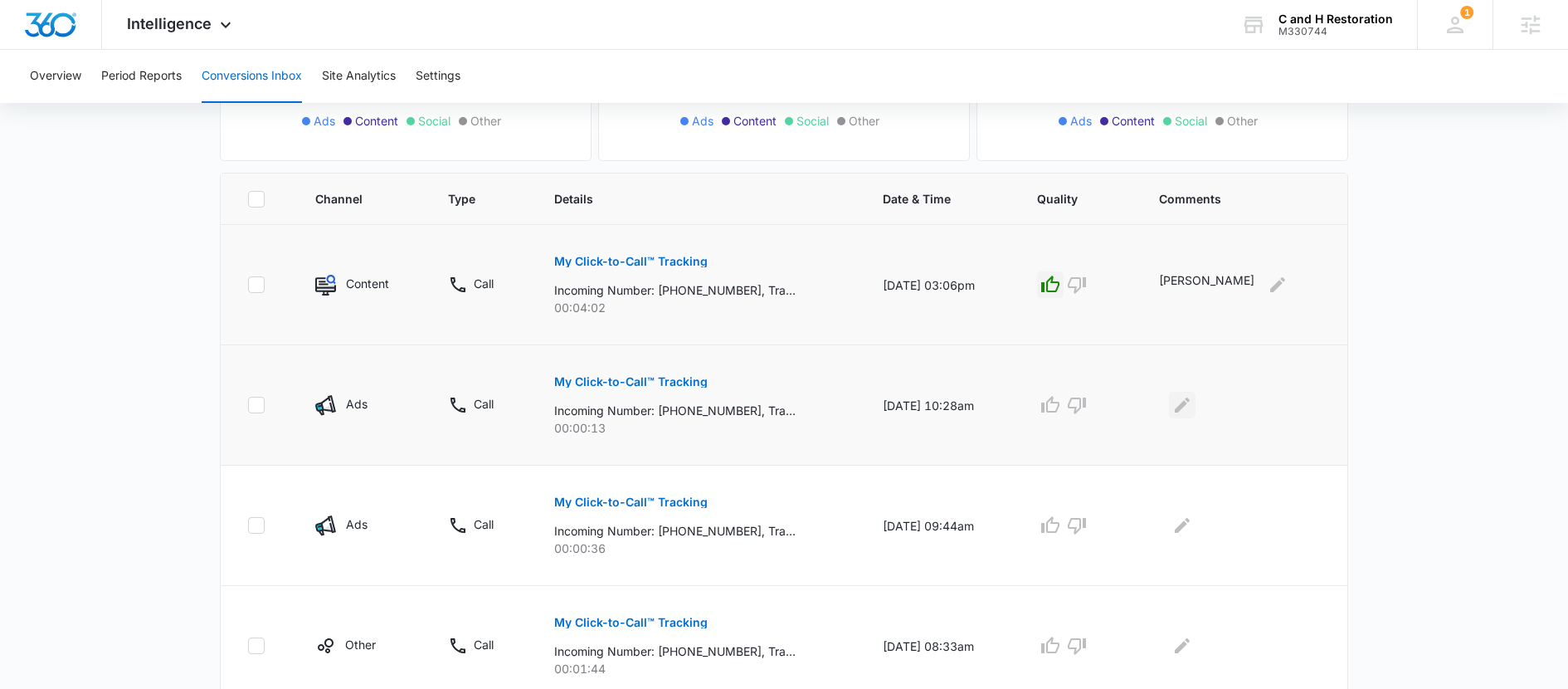
click at [1190, 409] on icon "Edit Comments" at bounding box center [1182, 405] width 15 height 15
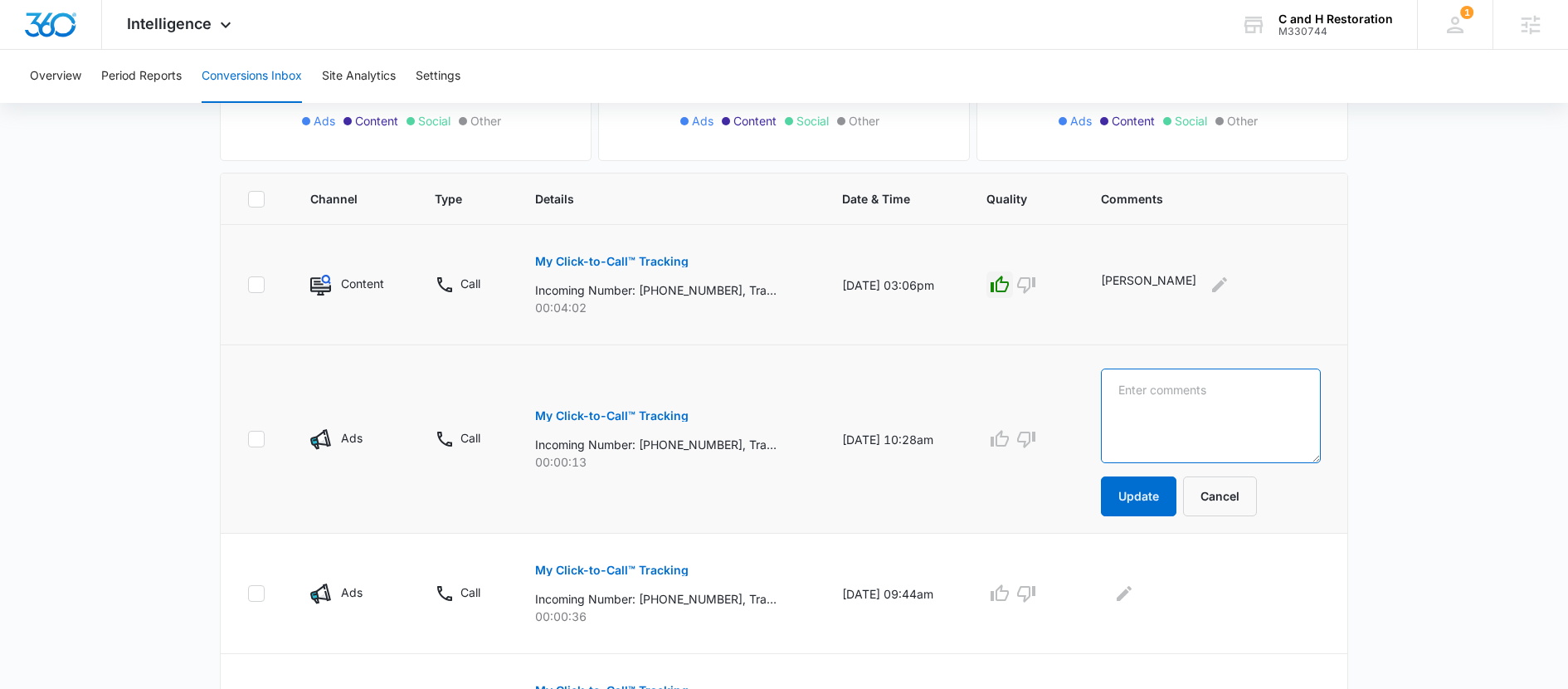
click at [1195, 410] on textarea at bounding box center [1211, 416] width 220 height 95
type textarea "nml"
click at [1170, 506] on button "Update" at bounding box center [1139, 496] width 76 height 40
click at [1155, 500] on button "Update" at bounding box center [1139, 496] width 76 height 40
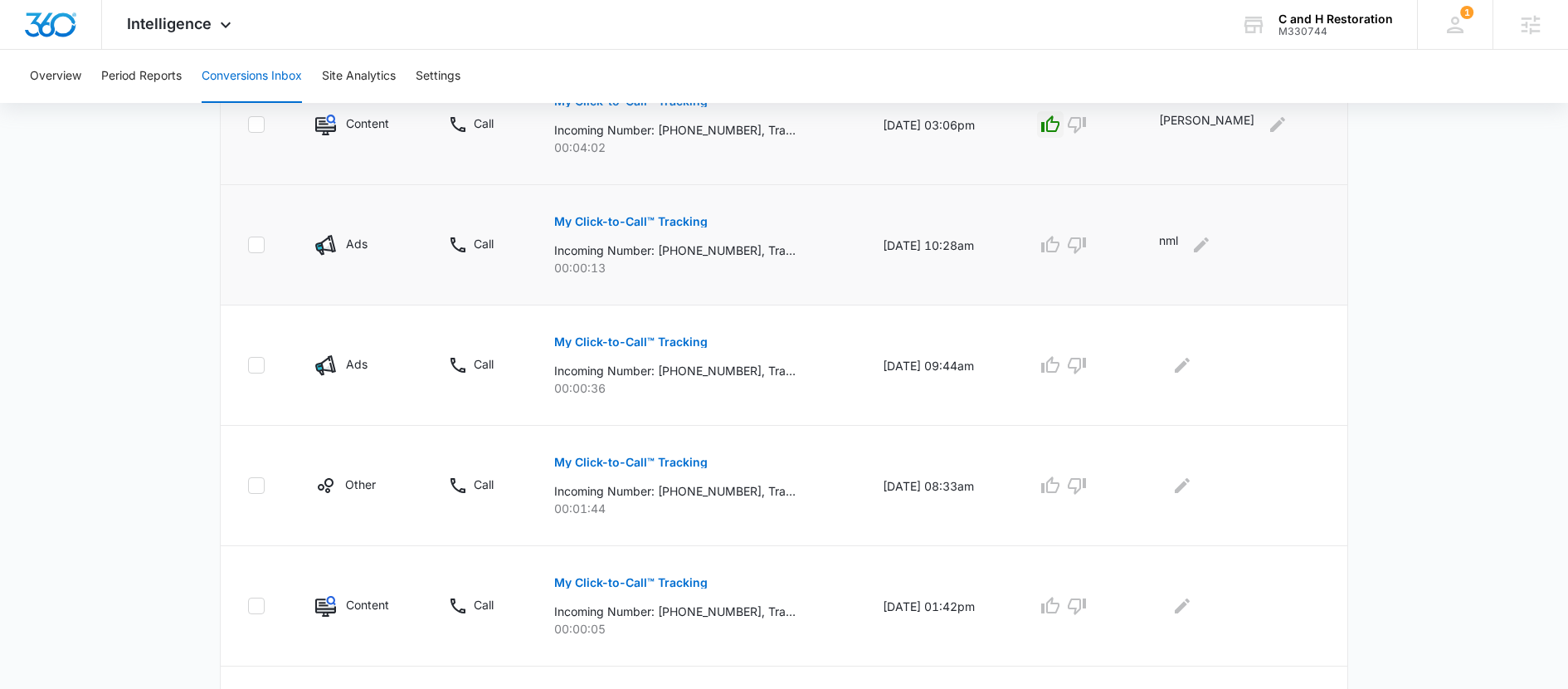
scroll to position [471, 0]
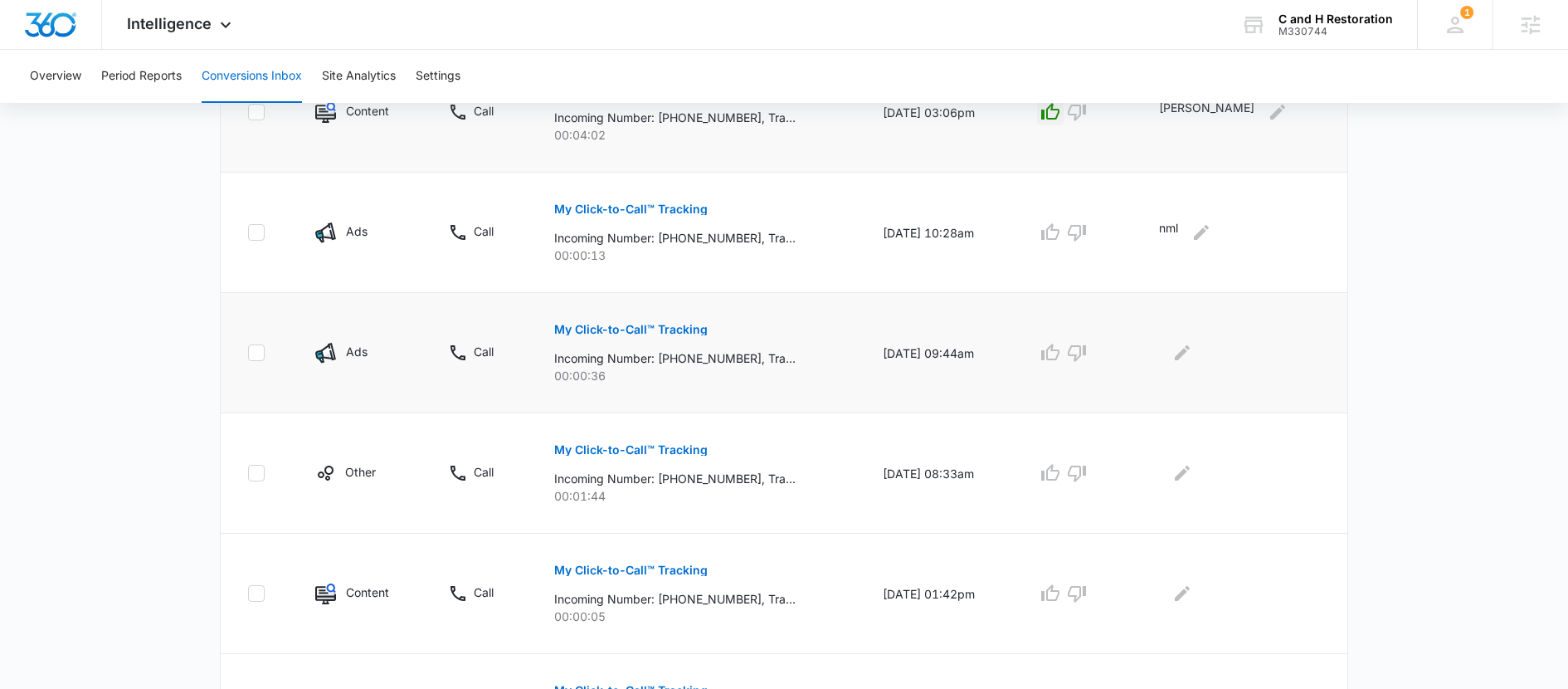
click at [675, 333] on p "My Click-to-Call™ Tracking" at bounding box center [631, 329] width 154 height 11
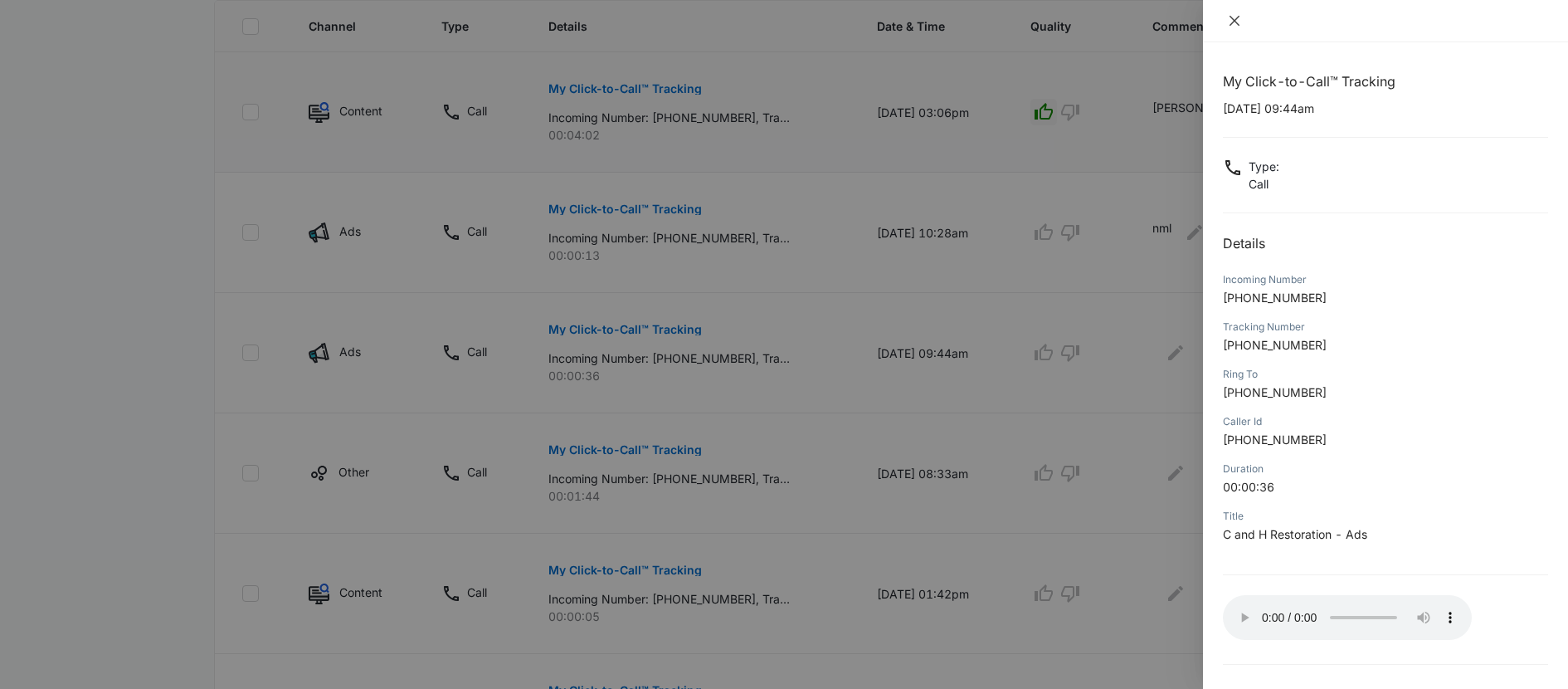
click at [1235, 22] on icon "close" at bounding box center [1235, 20] width 13 height 13
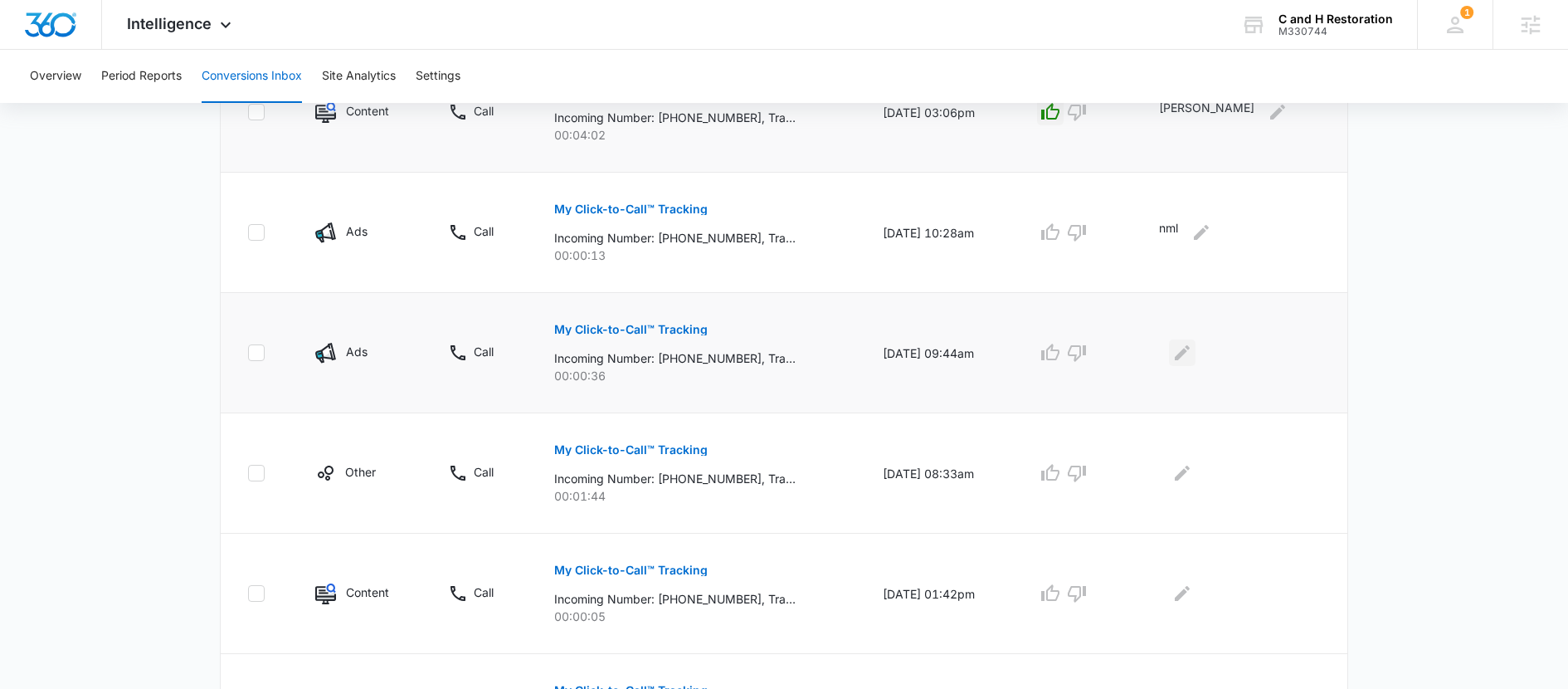
click at [1190, 351] on icon "Edit Comments" at bounding box center [1182, 353] width 15 height 15
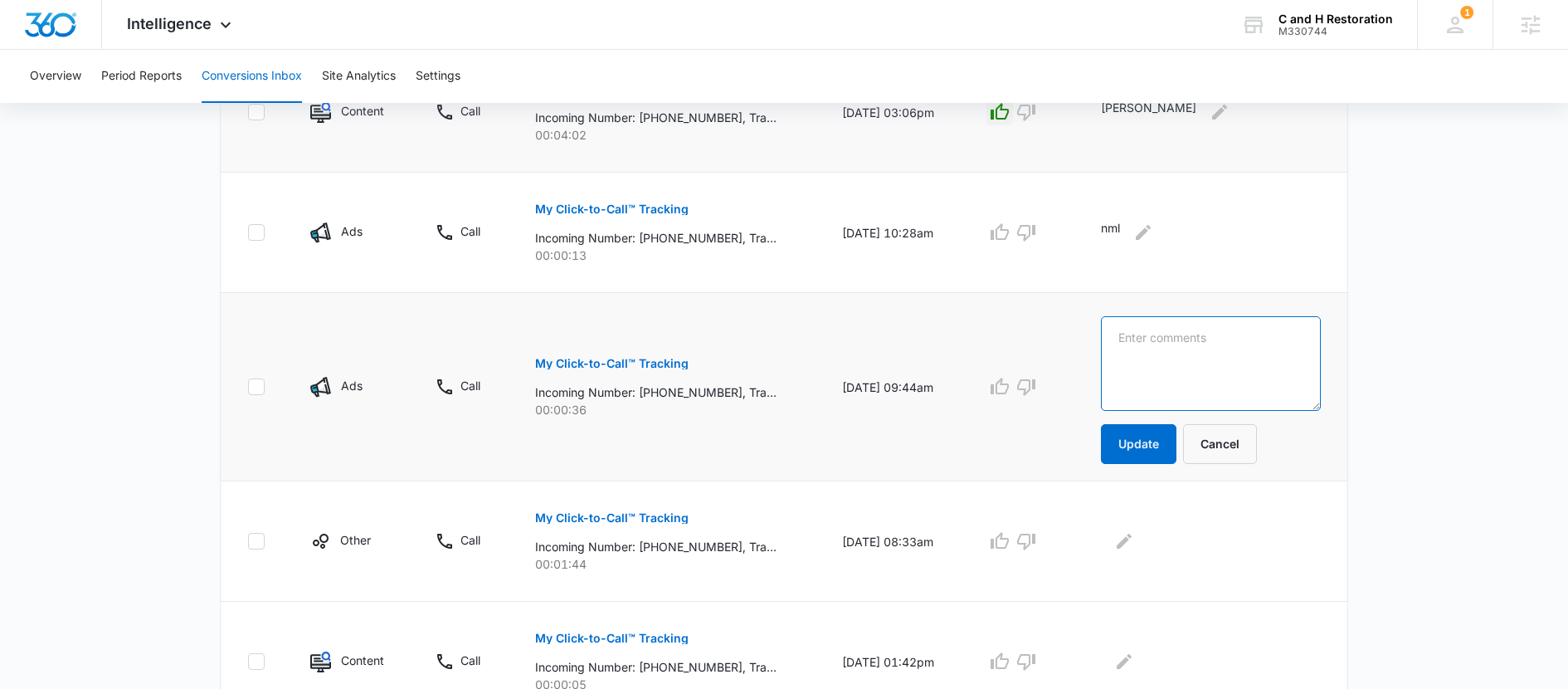
click at [1166, 367] on textarea at bounding box center [1211, 364] width 220 height 95
type textarea "nml"
click at [1154, 443] on button "Update" at bounding box center [1139, 443] width 76 height 40
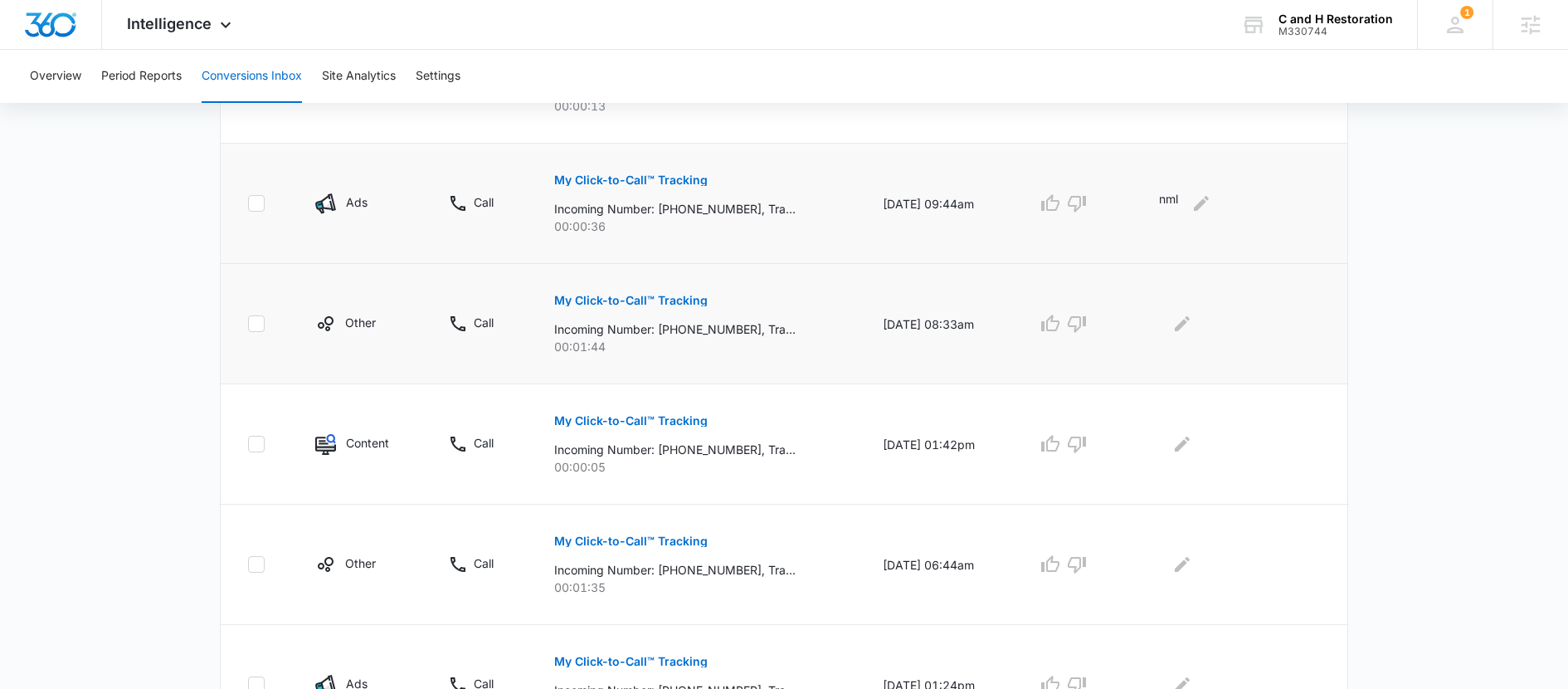
scroll to position [637, 0]
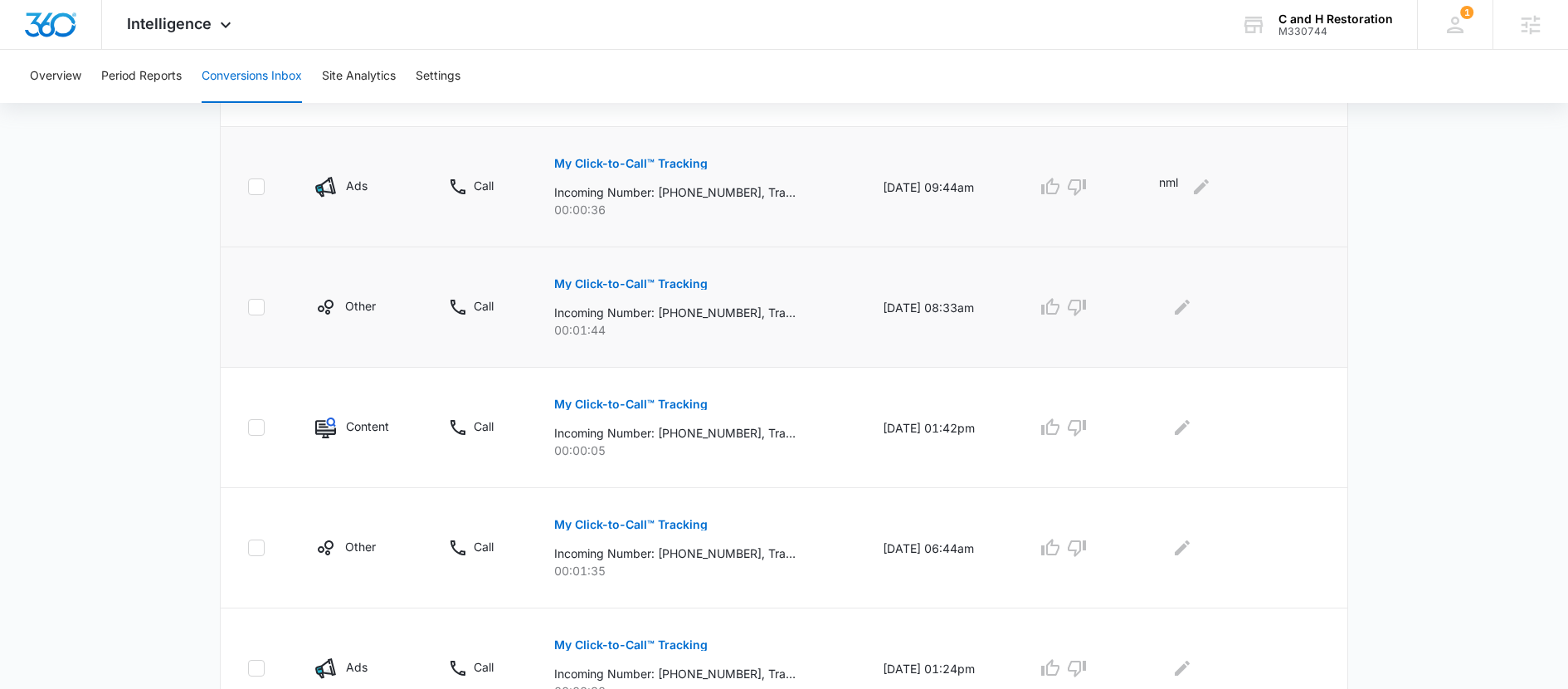
click at [623, 282] on p "My Click-to-Call™ Tracking" at bounding box center [631, 283] width 154 height 11
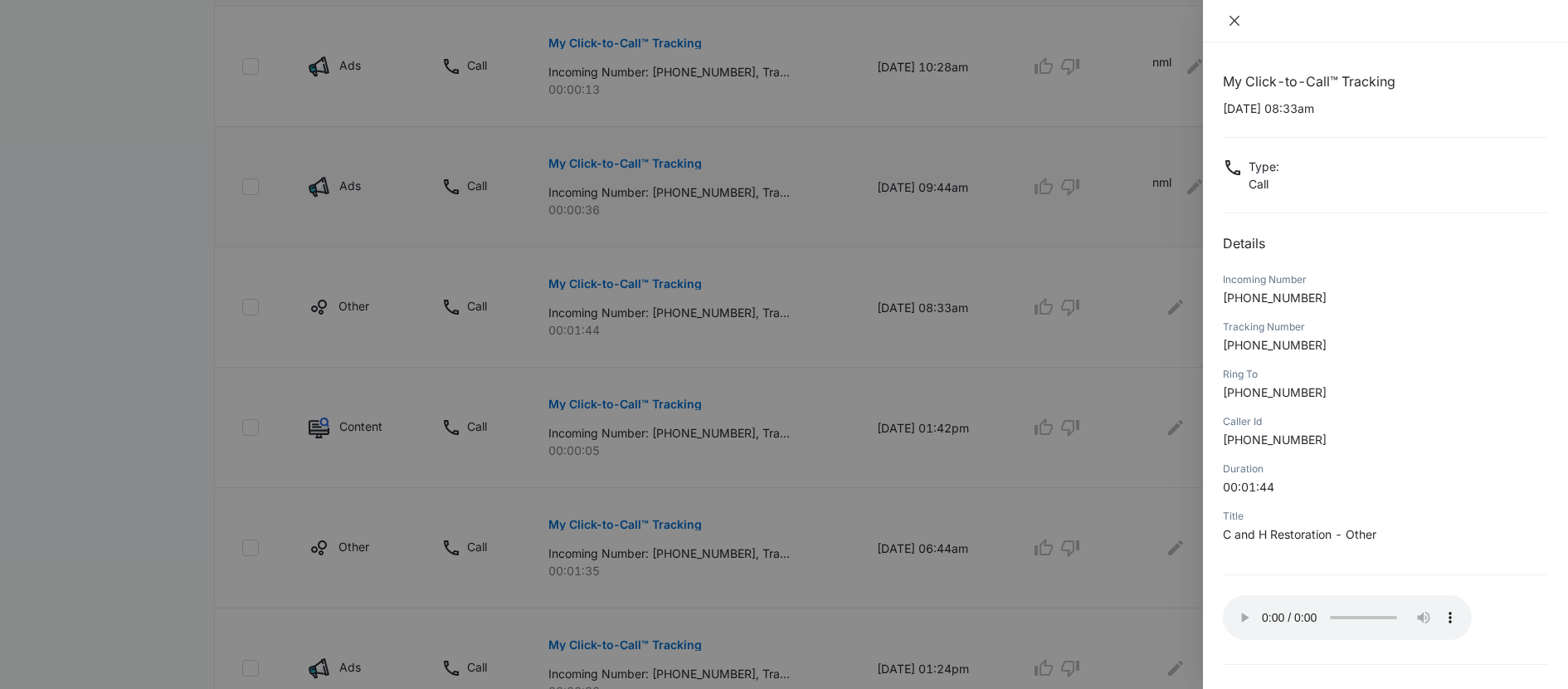
click at [1238, 22] on icon "close" at bounding box center [1235, 20] width 13 height 13
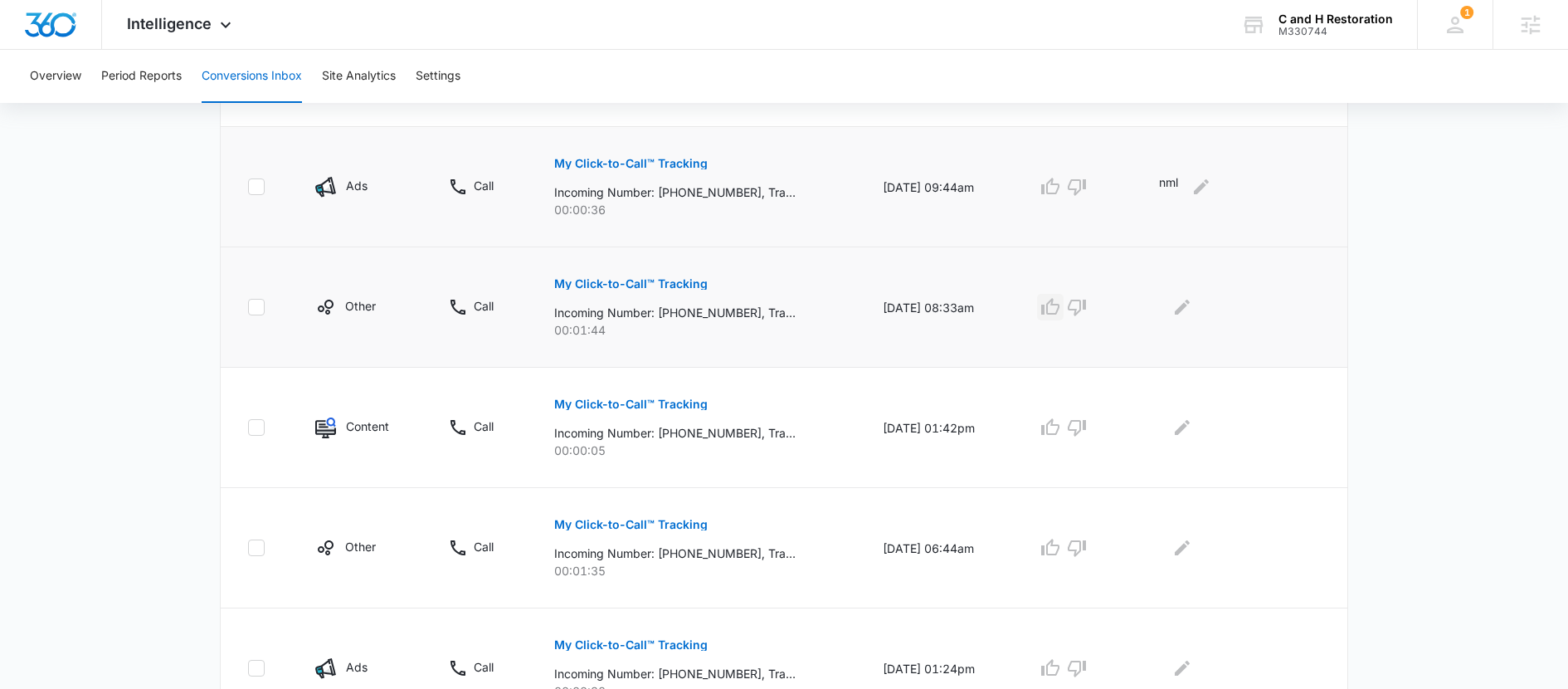
click at [1064, 318] on button "button" at bounding box center [1050, 307] width 26 height 26
click at [1190, 304] on icon "Edit Comments" at bounding box center [1182, 307] width 15 height 15
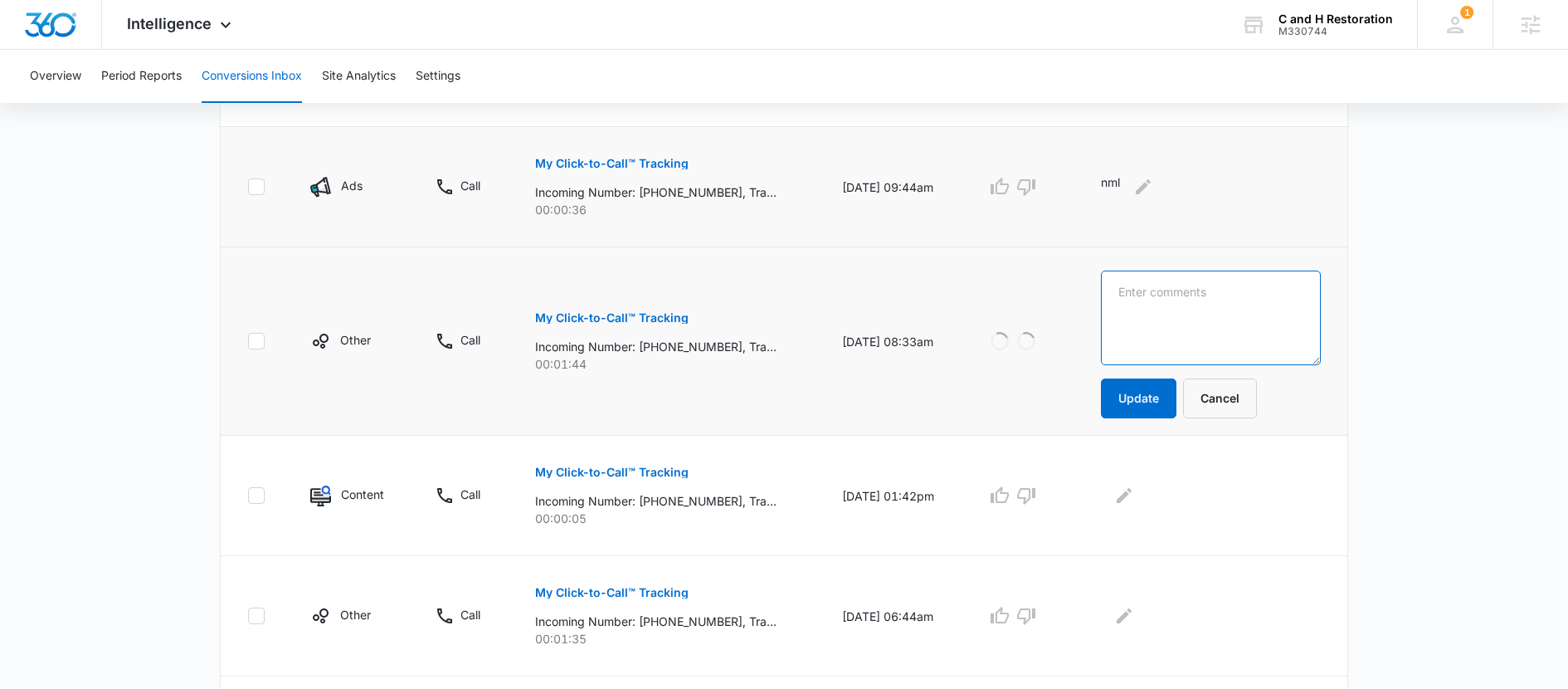
click at [1222, 311] on textarea at bounding box center [1211, 319] width 220 height 95
type textarea "scheduled for friday"
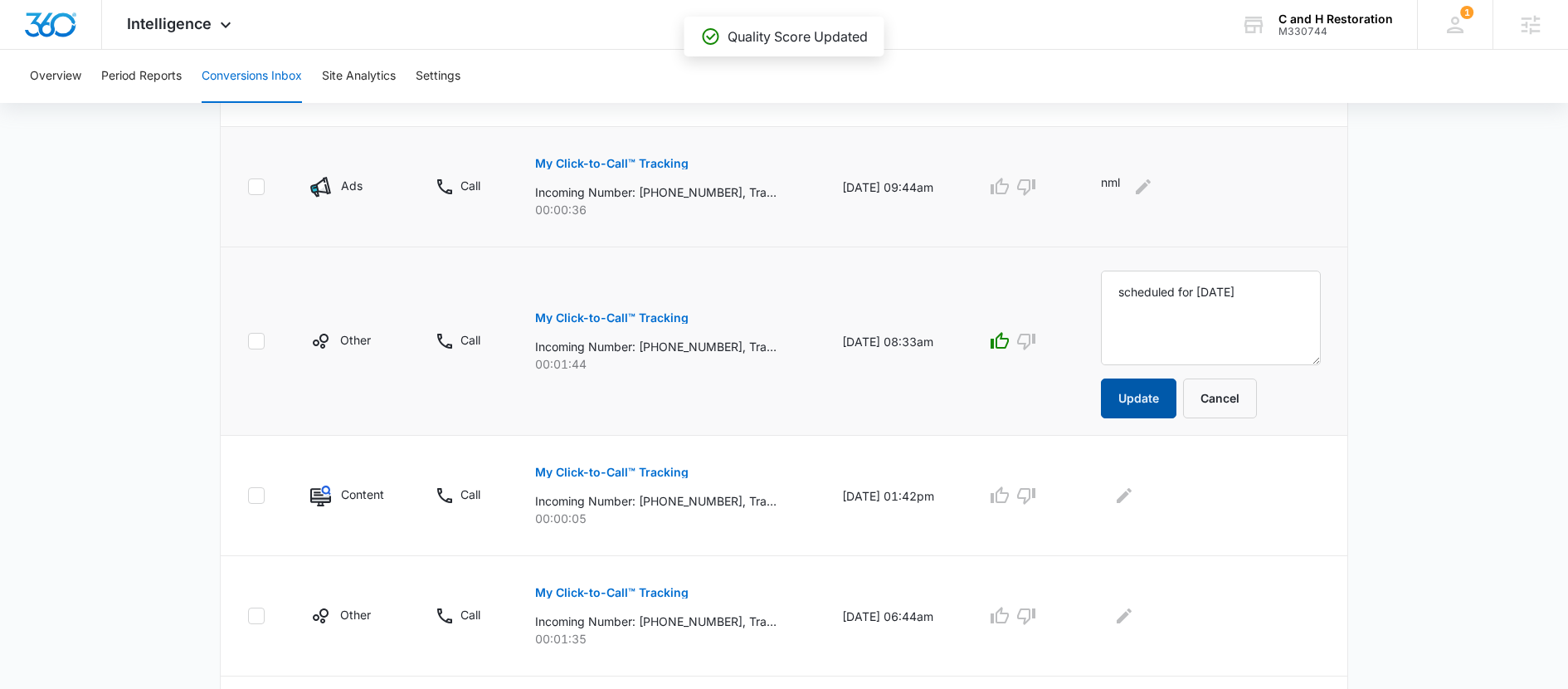
click at [1177, 394] on button "Update" at bounding box center [1139, 398] width 76 height 40
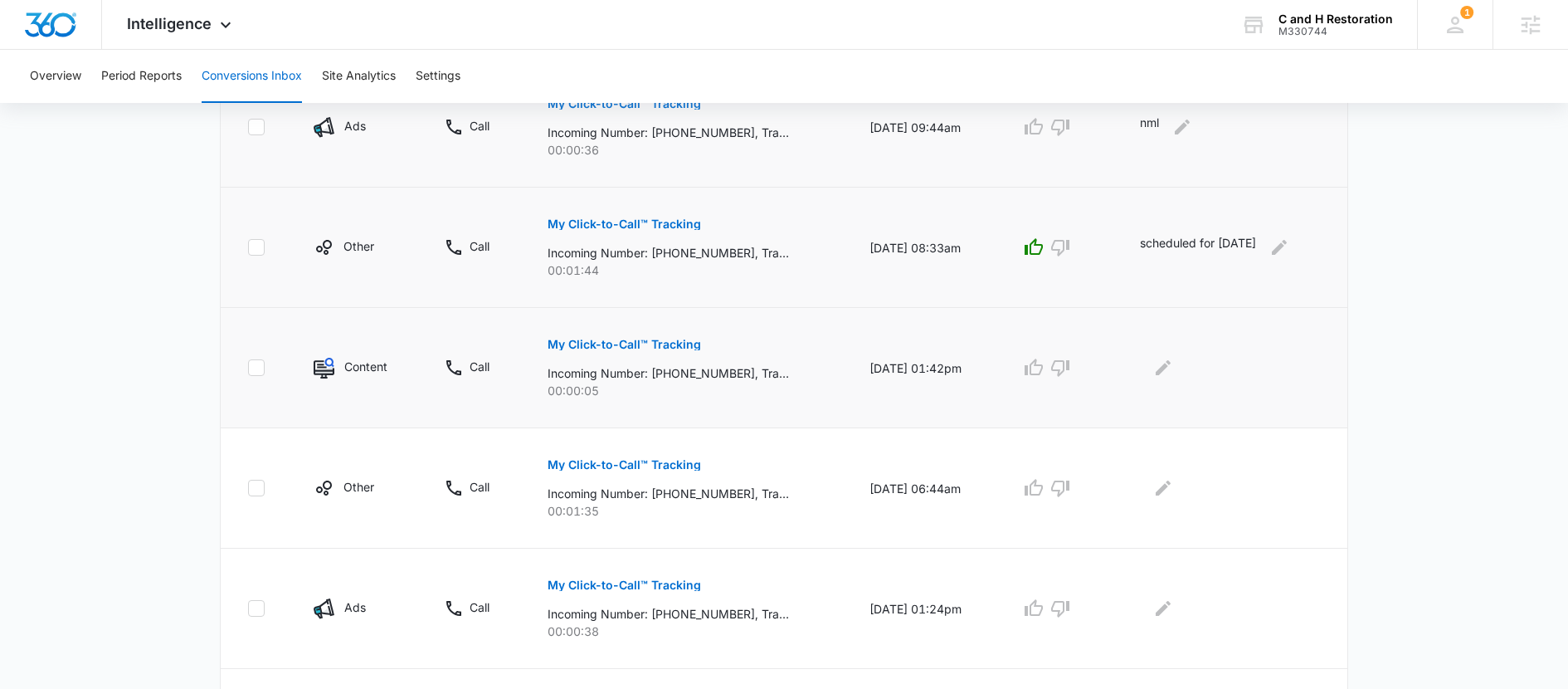
scroll to position [700, 0]
click at [1165, 357] on icon "Edit Comments" at bounding box center [1163, 364] width 20 height 20
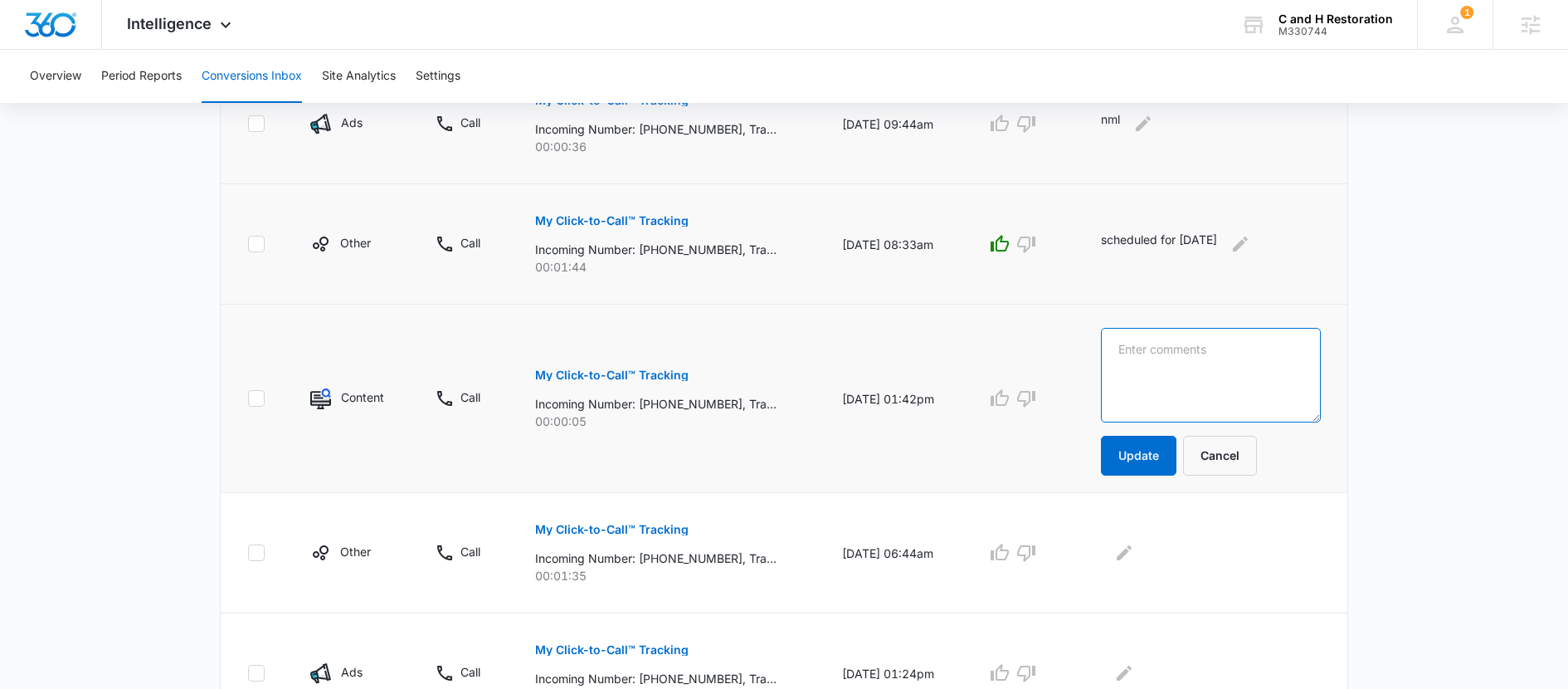
click at [1151, 373] on textarea at bounding box center [1211, 376] width 220 height 95
type textarea "nml"
click at [1142, 466] on button "Update" at bounding box center [1139, 455] width 76 height 40
click at [1156, 459] on button "Update" at bounding box center [1139, 455] width 76 height 40
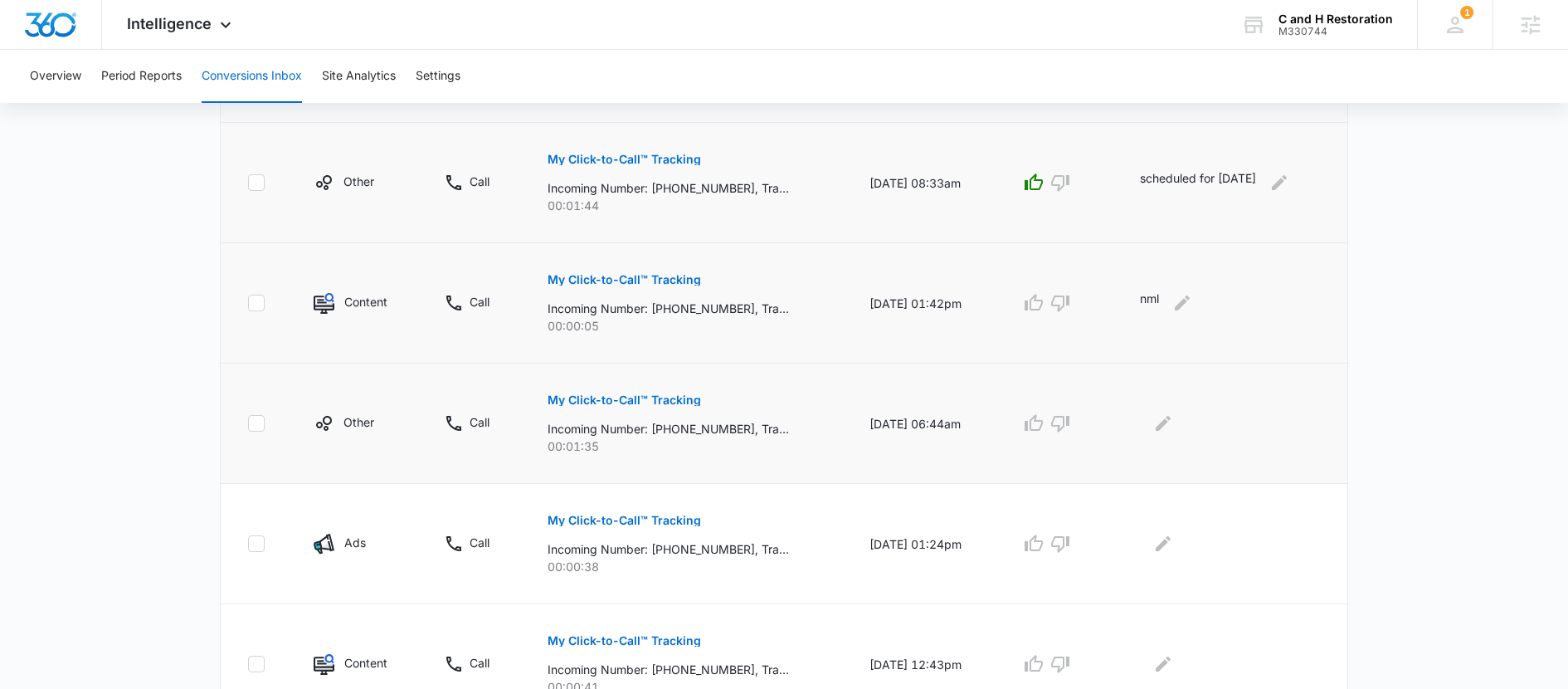
scroll to position [787, 0]
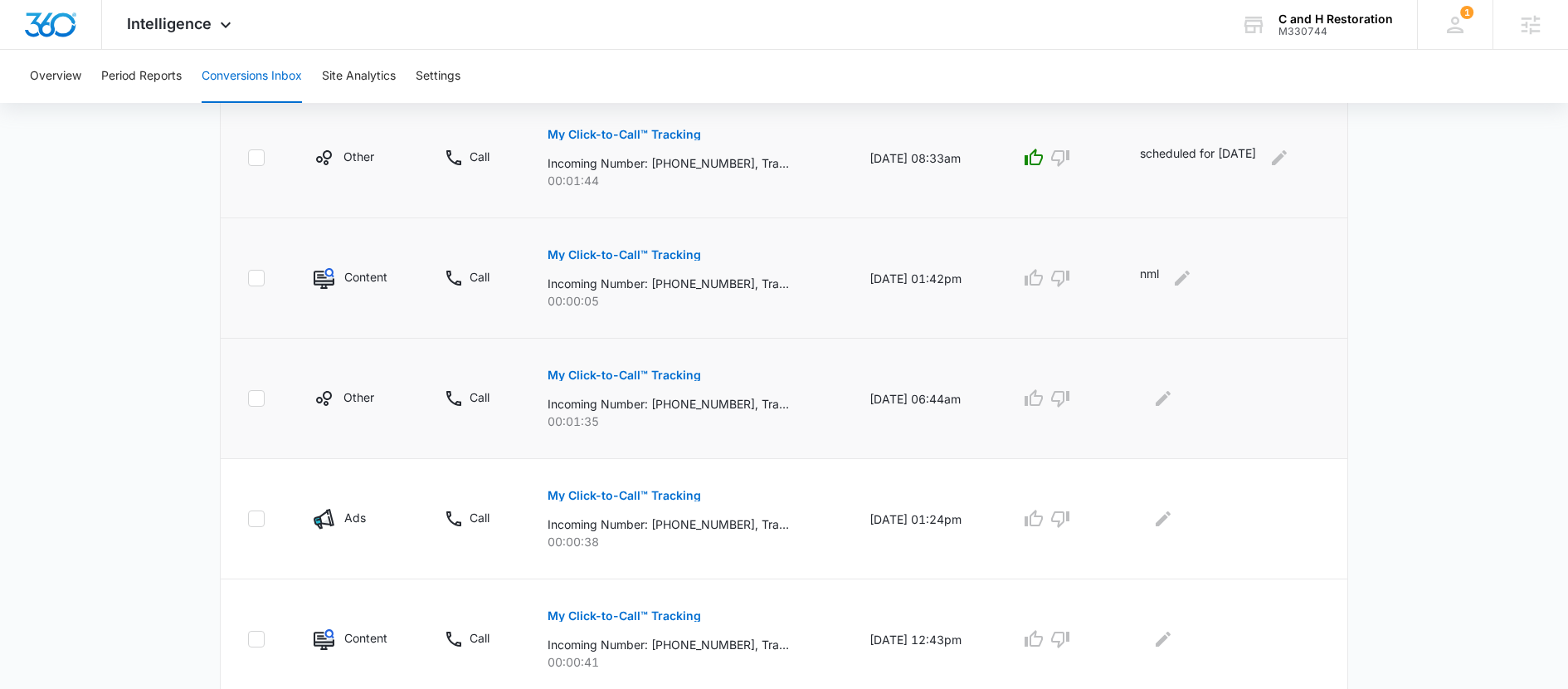
click at [638, 377] on p "My Click-to-Call™ Tracking" at bounding box center [624, 375] width 154 height 11
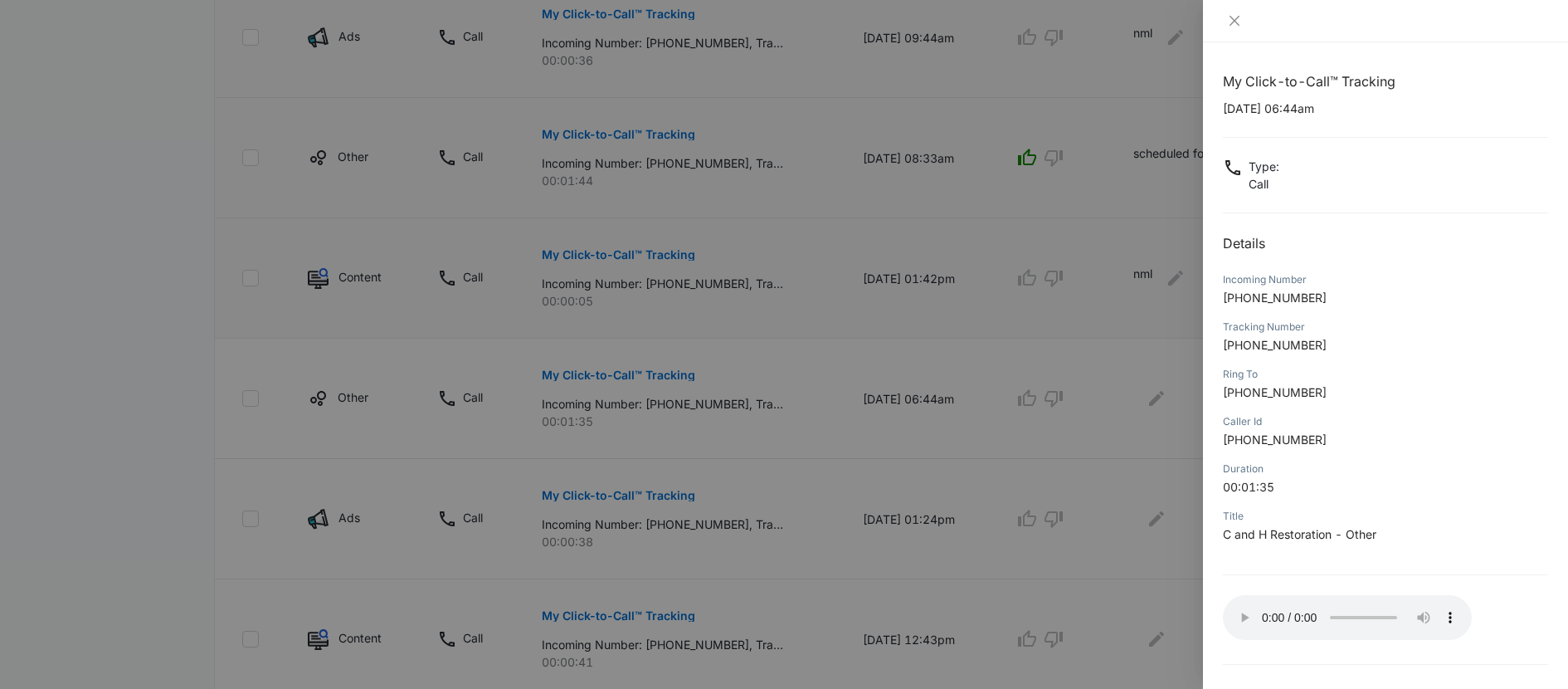
click at [1240, 11] on div at bounding box center [1385, 21] width 365 height 42
click at [1234, 18] on icon "close" at bounding box center [1235, 20] width 13 height 13
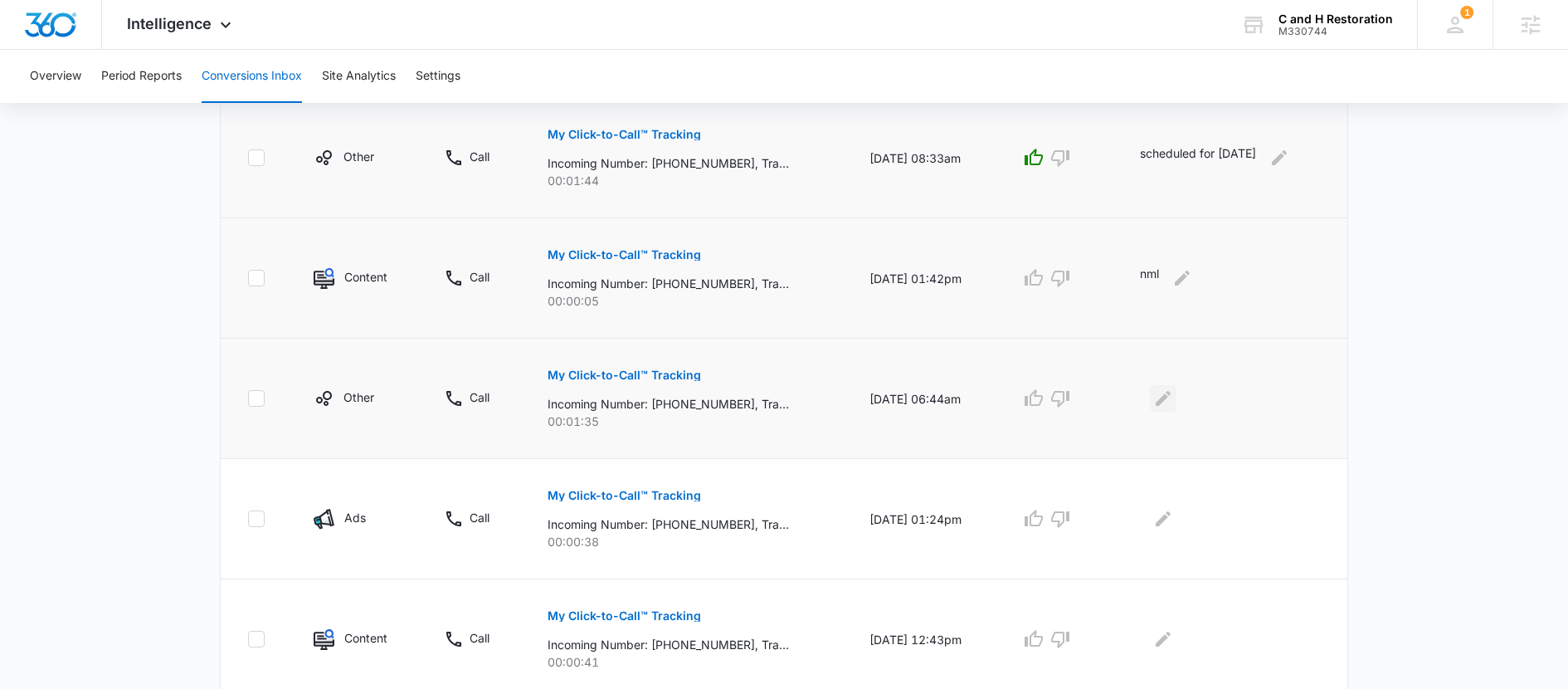
click at [1171, 401] on icon "Edit Comments" at bounding box center [1163, 398] width 15 height 15
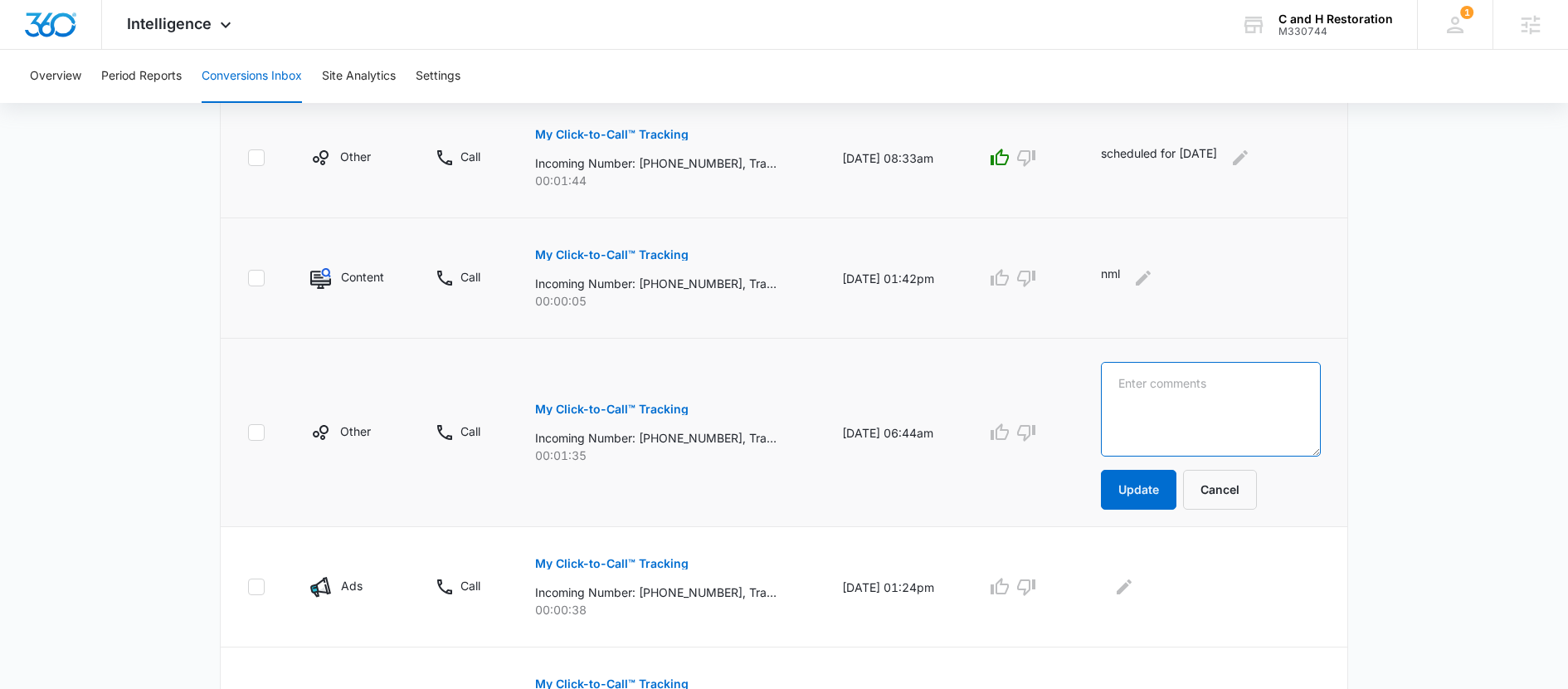
click at [1174, 401] on textarea at bounding box center [1211, 409] width 220 height 95
type textarea "requested quote for deck"
click at [1144, 491] on button "Update" at bounding box center [1139, 489] width 76 height 40
click at [1170, 486] on button "Update" at bounding box center [1139, 489] width 76 height 40
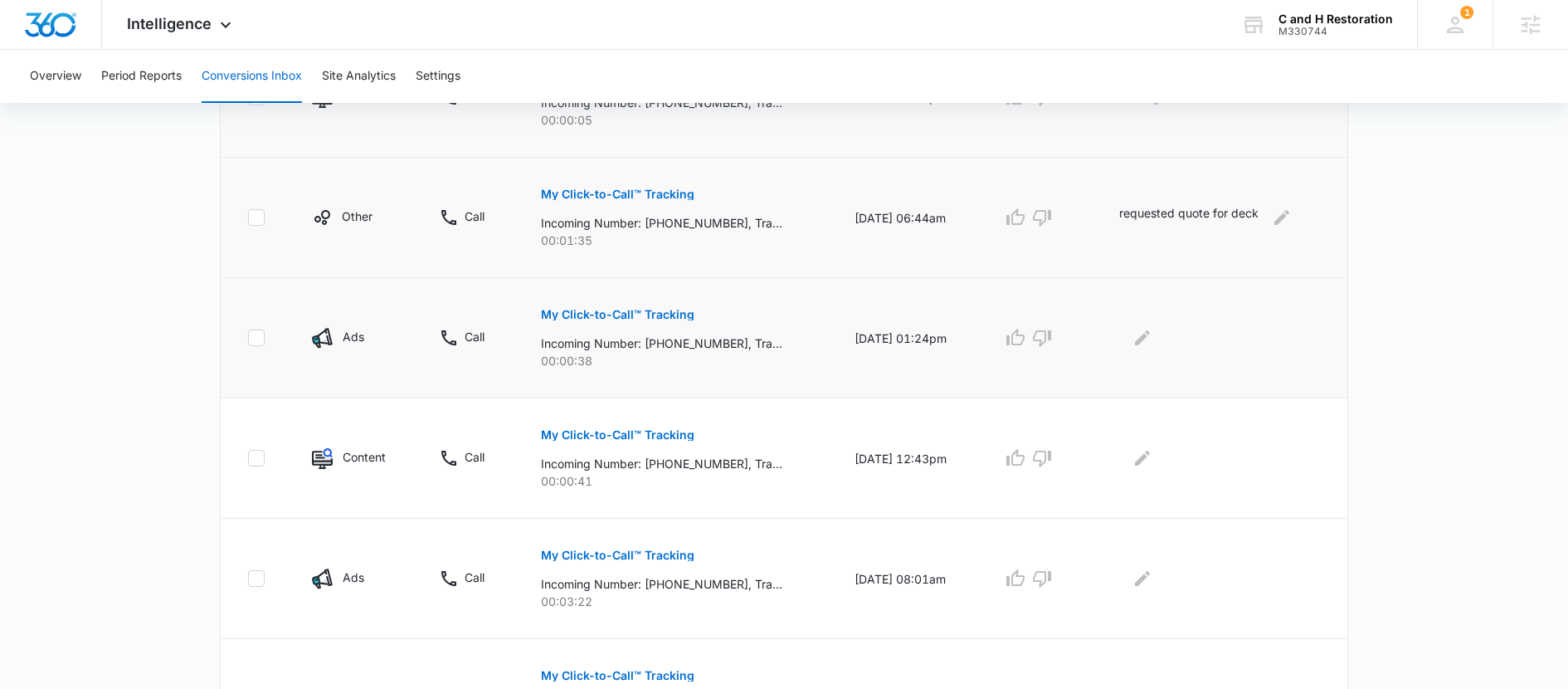
scroll to position [968, 0]
click at [665, 312] on p "My Click-to-Call™ Tracking" at bounding box center [617, 313] width 154 height 11
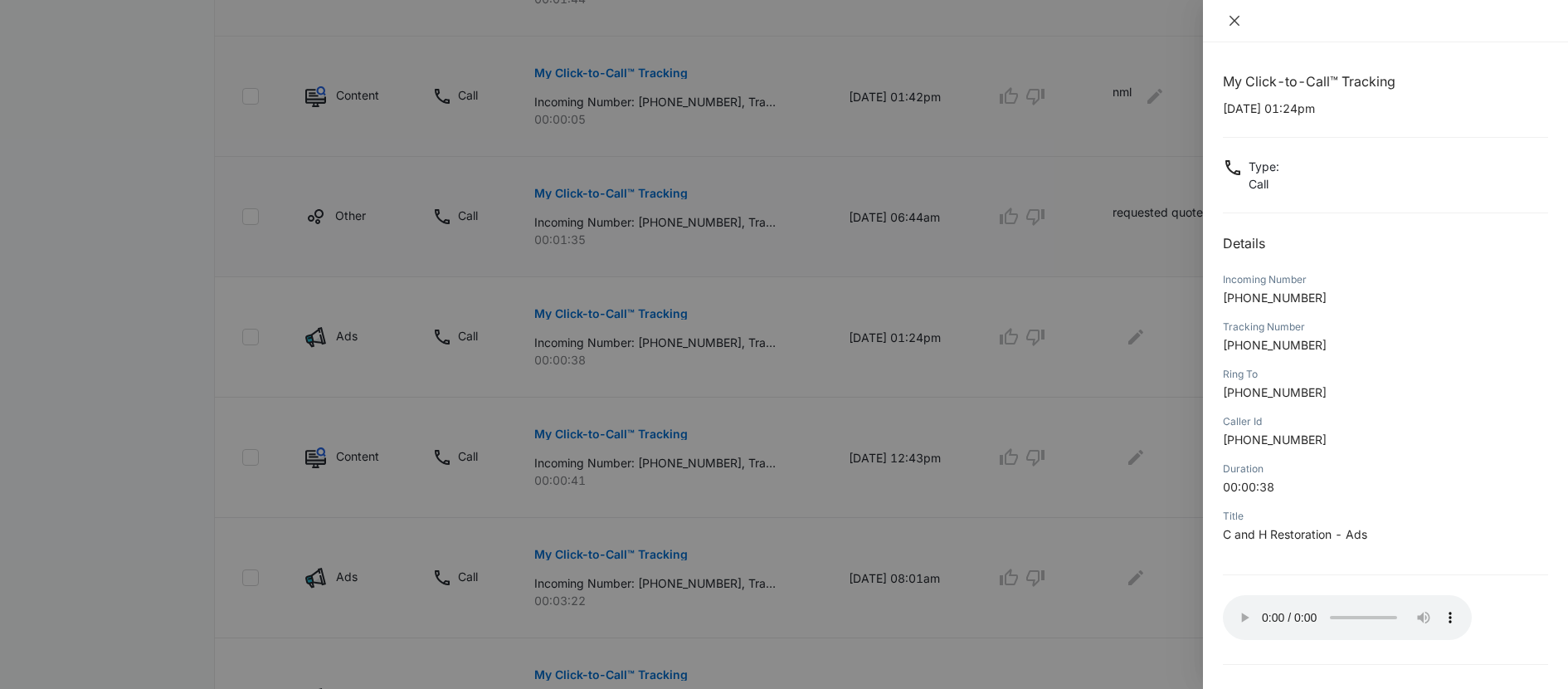
click at [1236, 16] on icon "close" at bounding box center [1235, 20] width 13 height 13
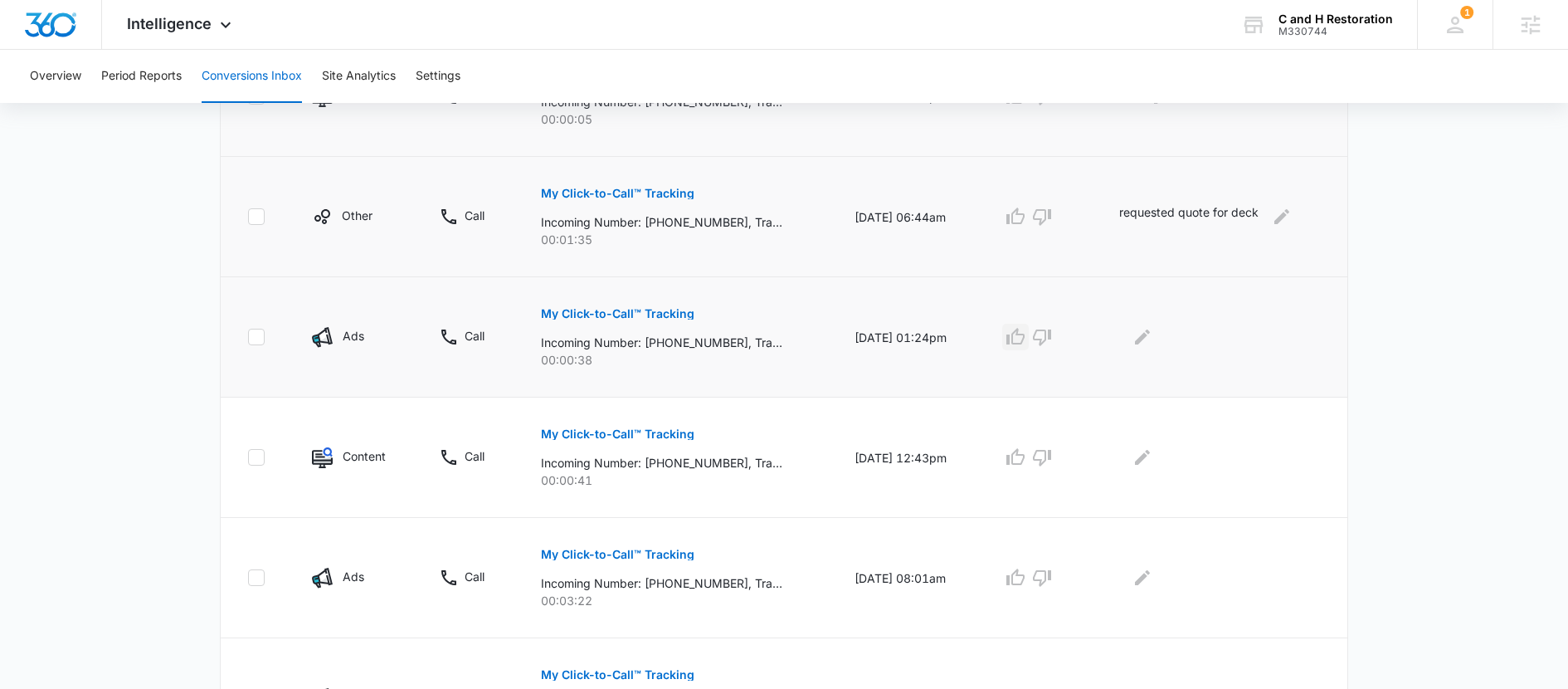
click at [1025, 345] on icon "button" at bounding box center [1016, 337] width 20 height 20
click at [1166, 341] on div at bounding box center [1220, 337] width 201 height 26
click at [1153, 338] on icon "Edit Comments" at bounding box center [1142, 337] width 20 height 20
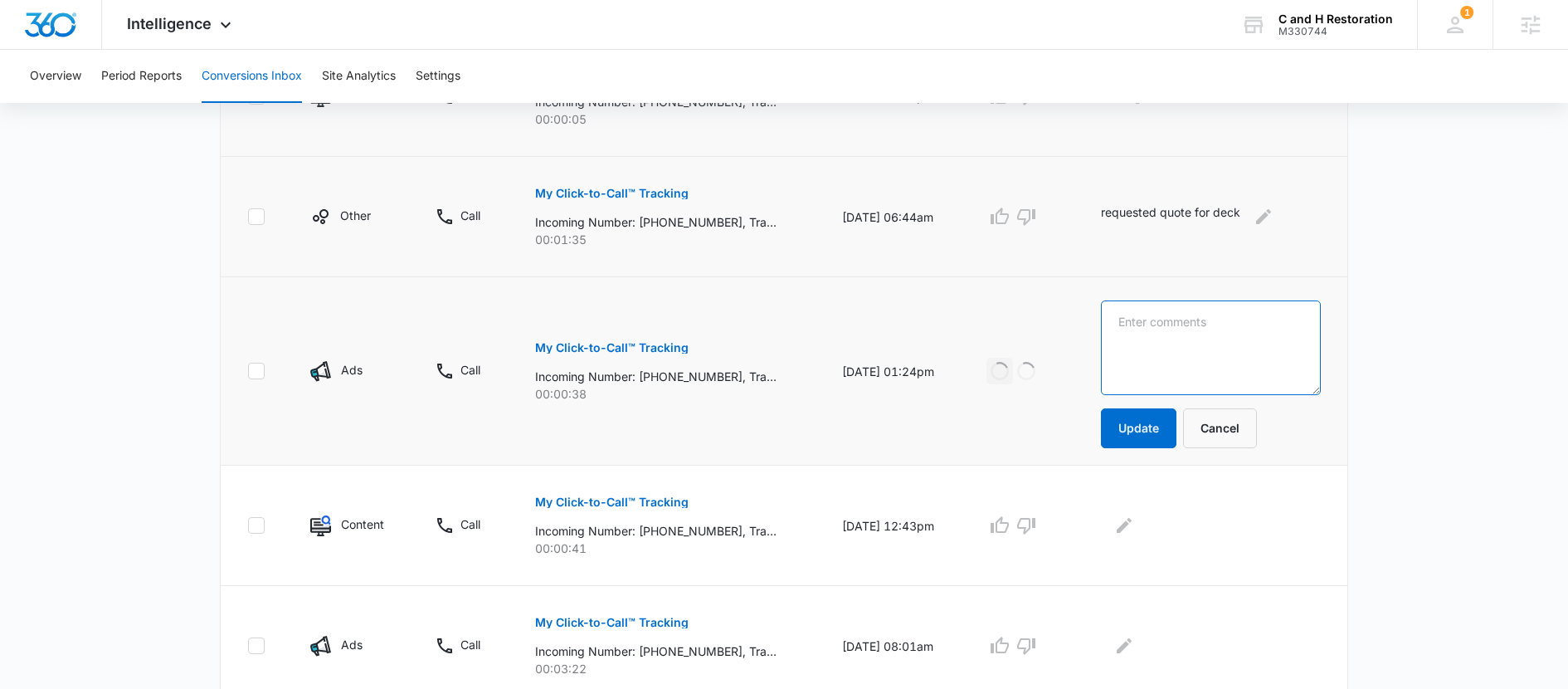
click at [1157, 357] on textarea at bounding box center [1211, 348] width 220 height 95
type textarea "told werent booking until january"
click at [1176, 422] on button "Update" at bounding box center [1139, 428] width 76 height 40
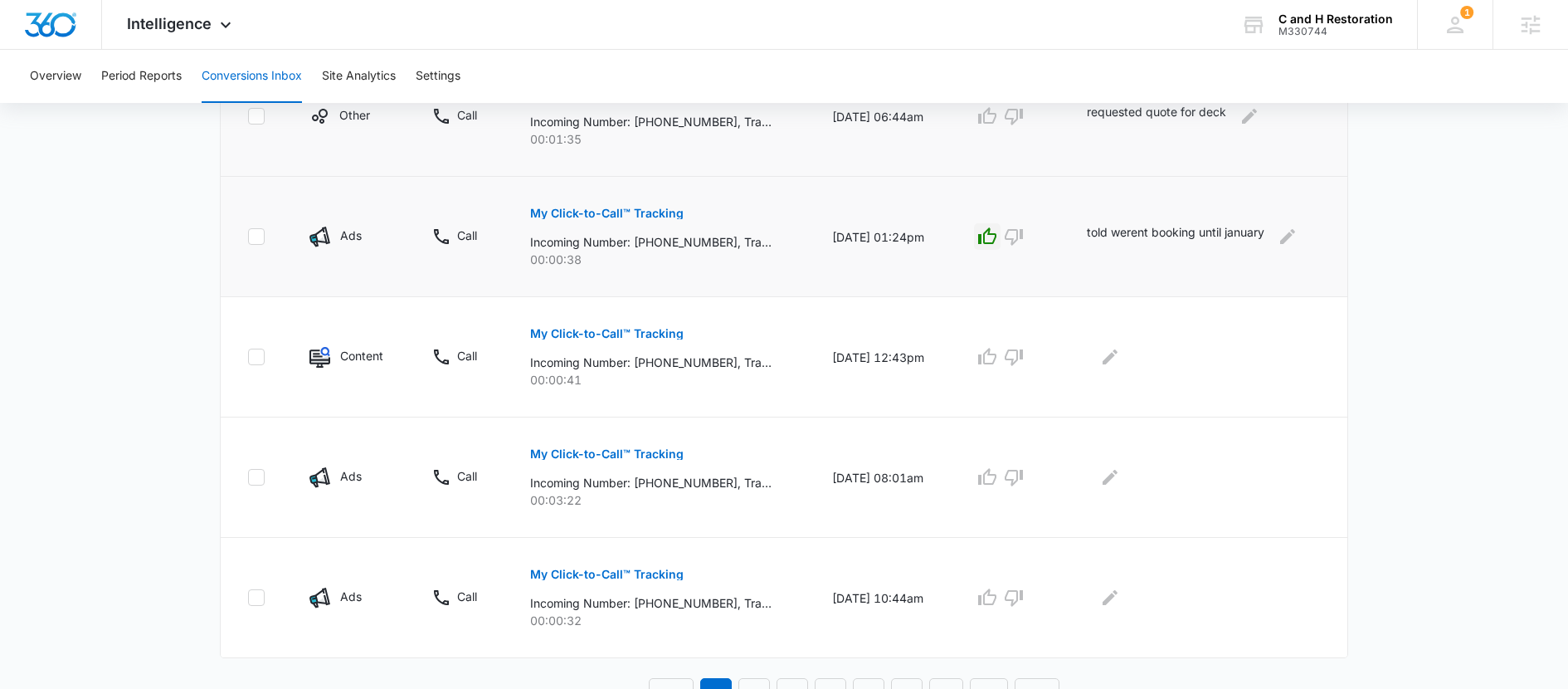
scroll to position [1089, 0]
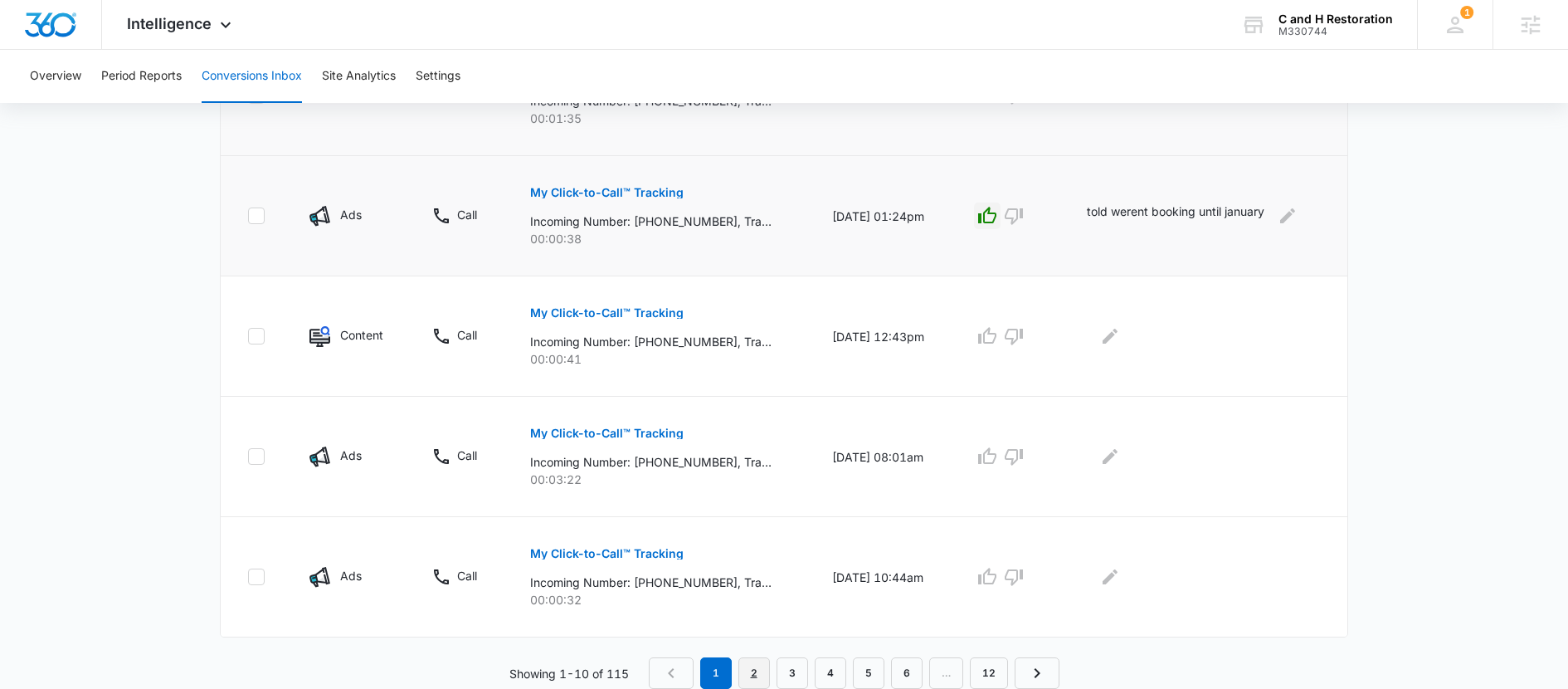
click at [754, 670] on link "2" at bounding box center [755, 673] width 32 height 32
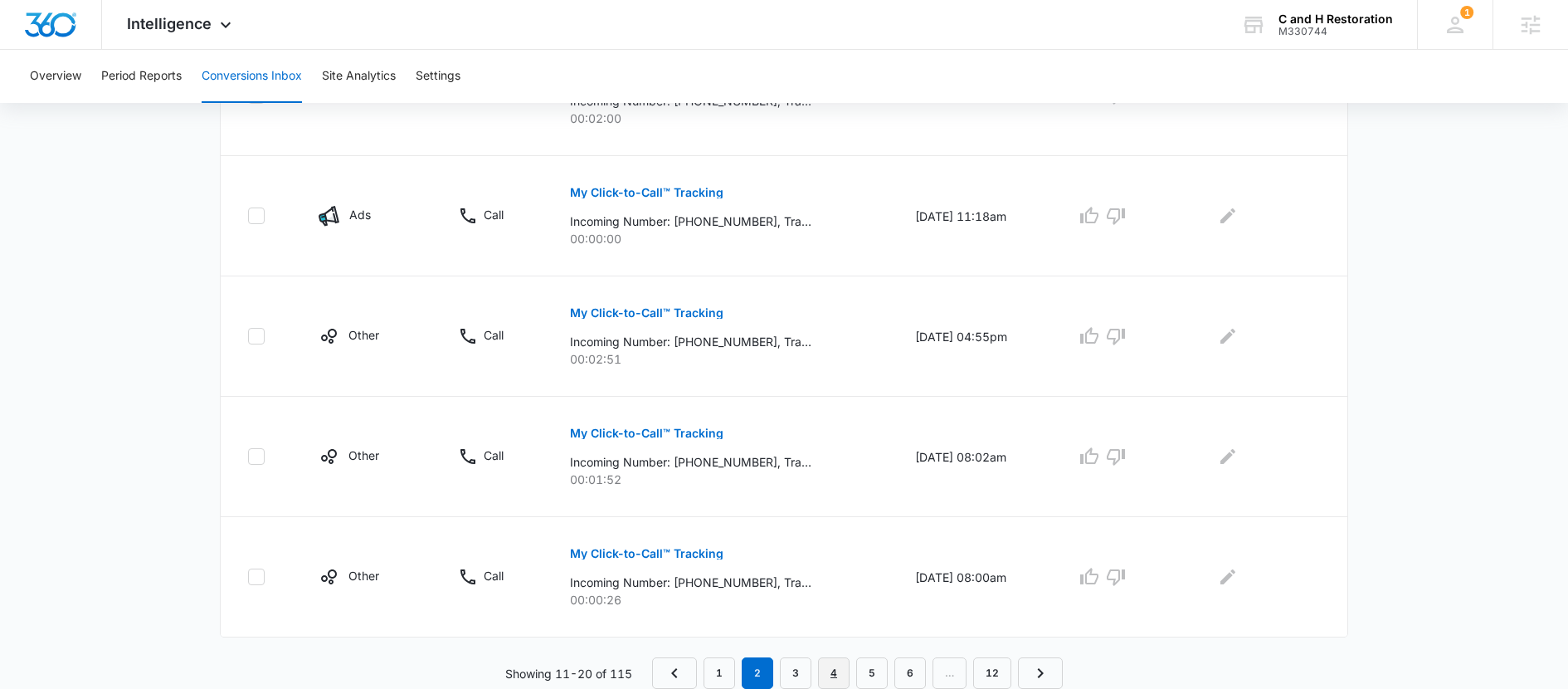
click at [838, 672] on link "4" at bounding box center [834, 673] width 32 height 32
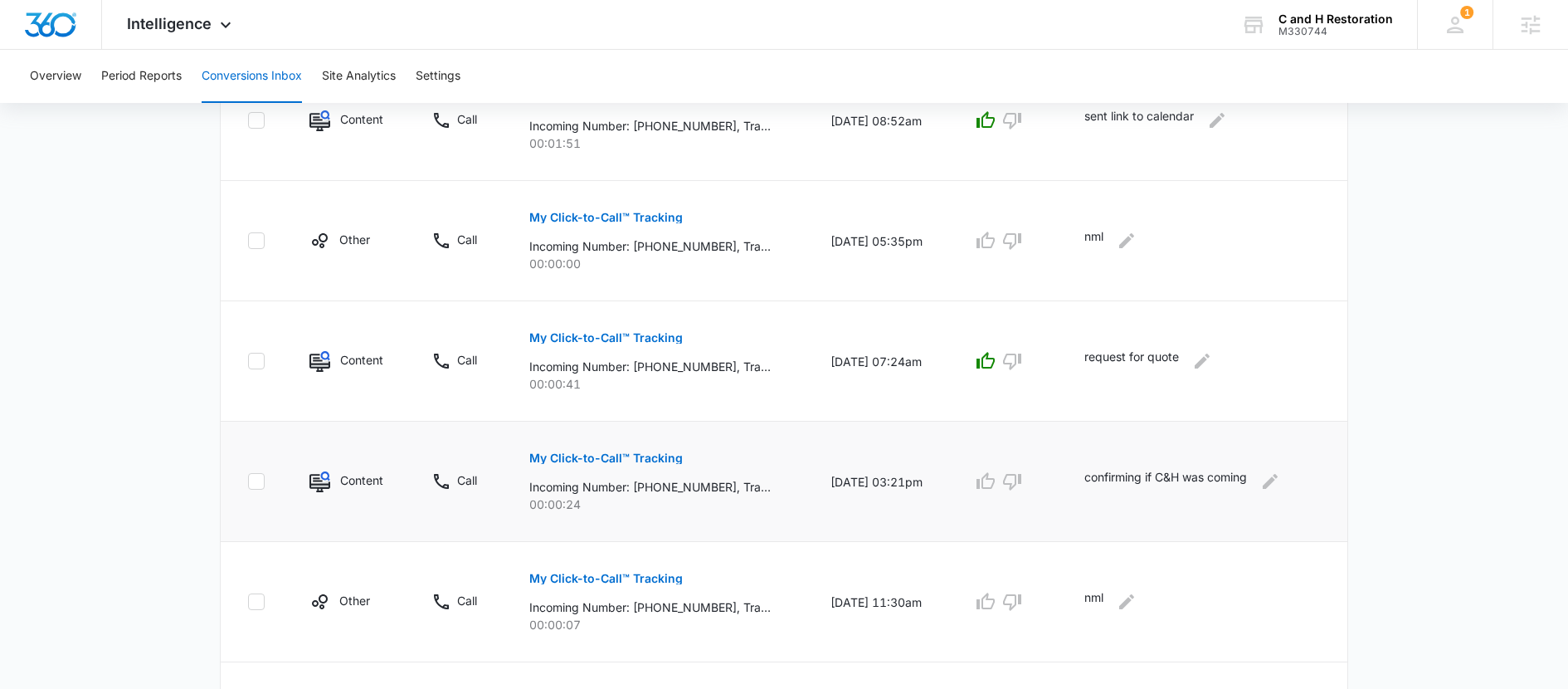
scroll to position [494, 0]
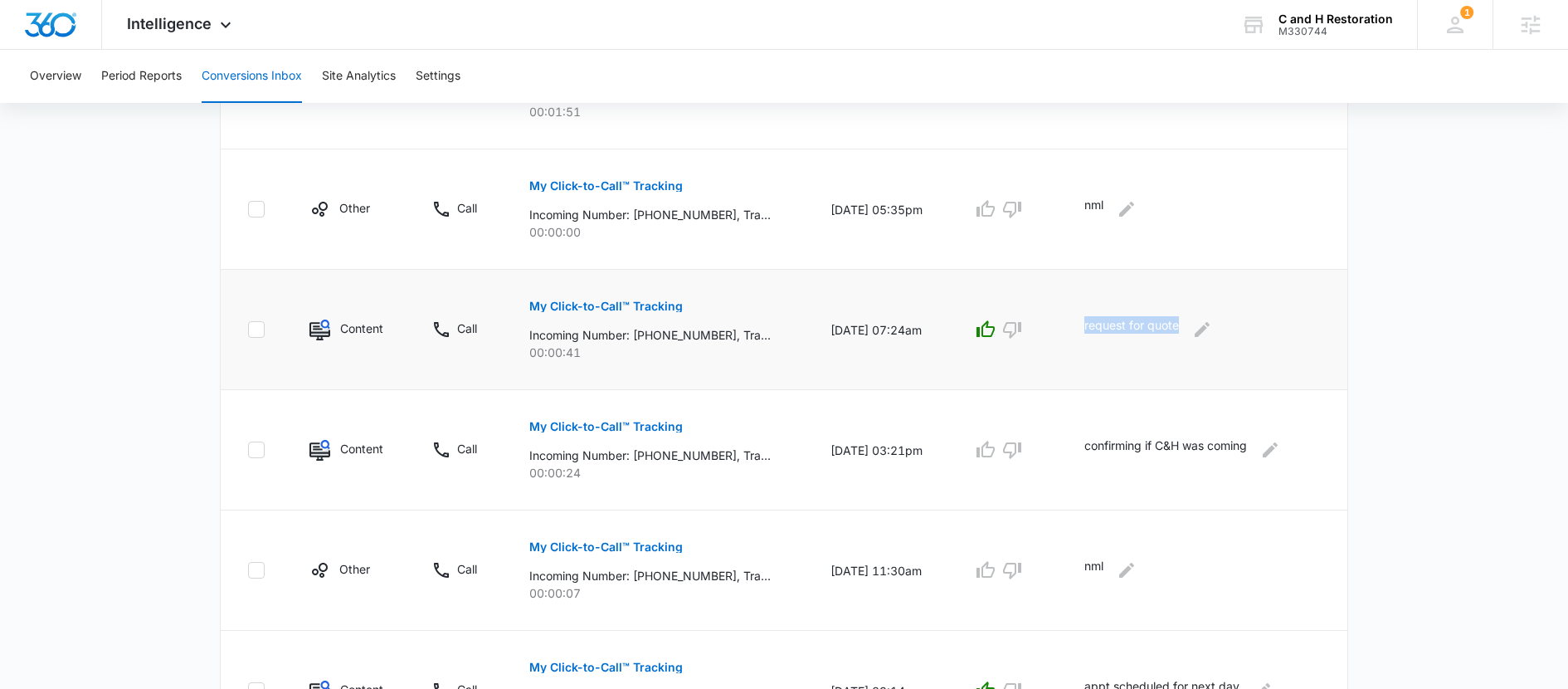
drag, startPoint x: 1186, startPoint y: 321, endPoint x: 1090, endPoint y: 322, distance: 96.0
click at [1090, 322] on td "request for quote" at bounding box center [1207, 330] width 283 height 121
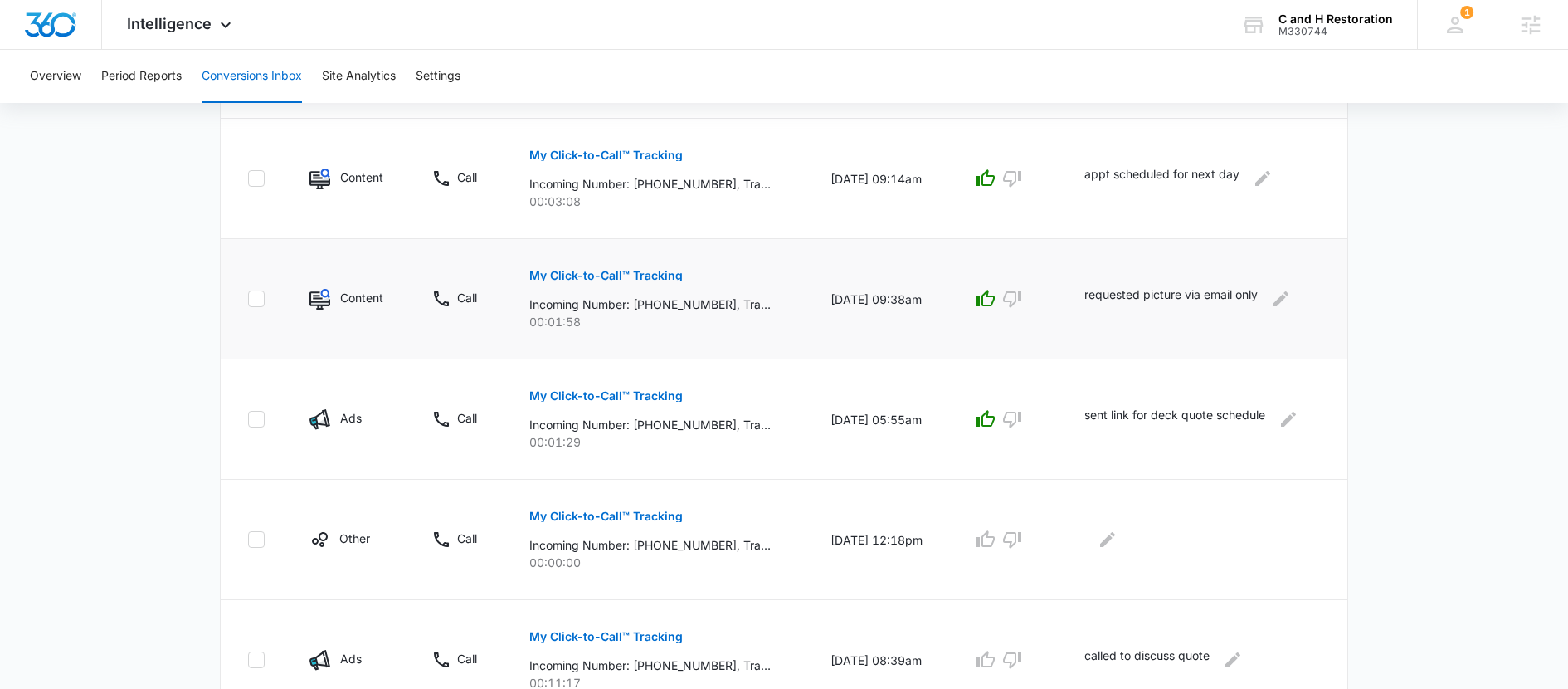
scroll to position [1022, 0]
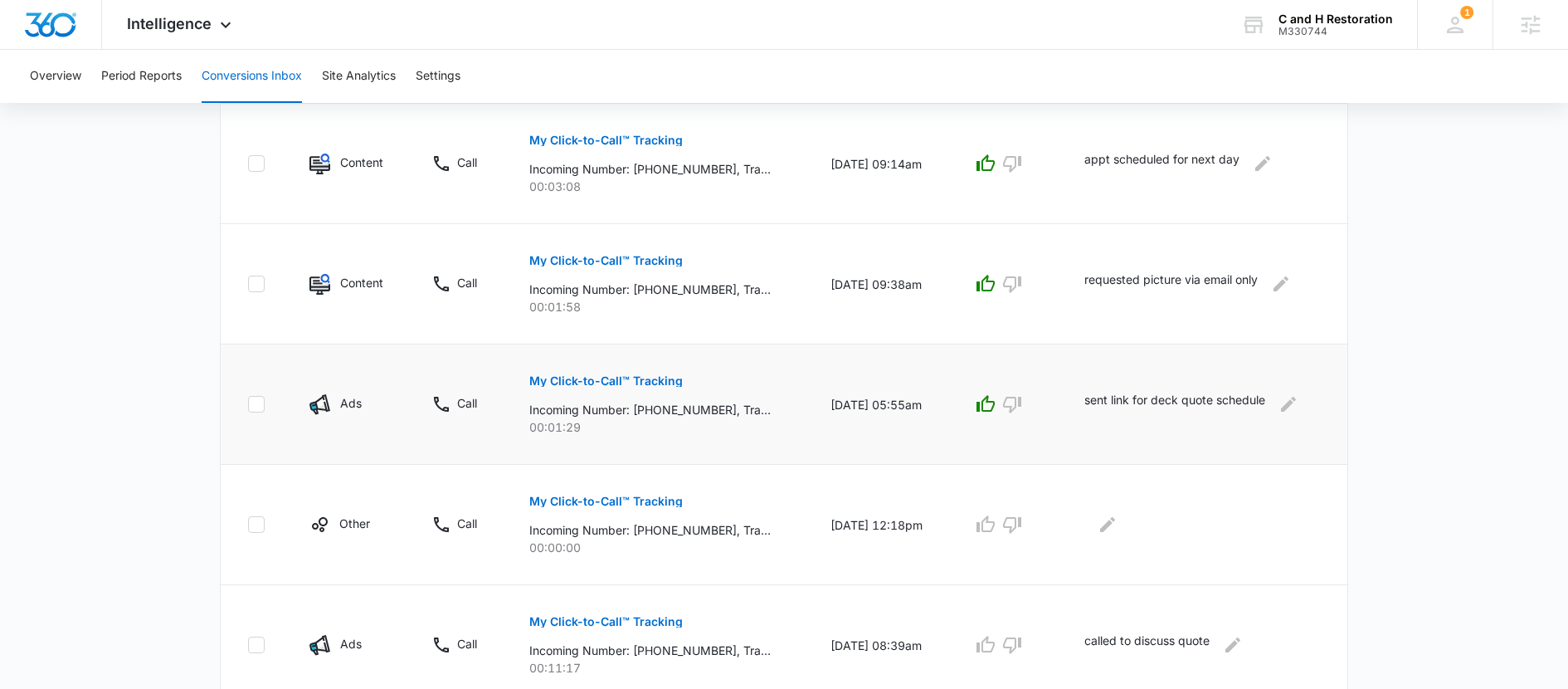
click at [354, 403] on p "Ads" at bounding box center [351, 403] width 22 height 18
click at [356, 403] on p "Ads" at bounding box center [351, 403] width 22 height 18
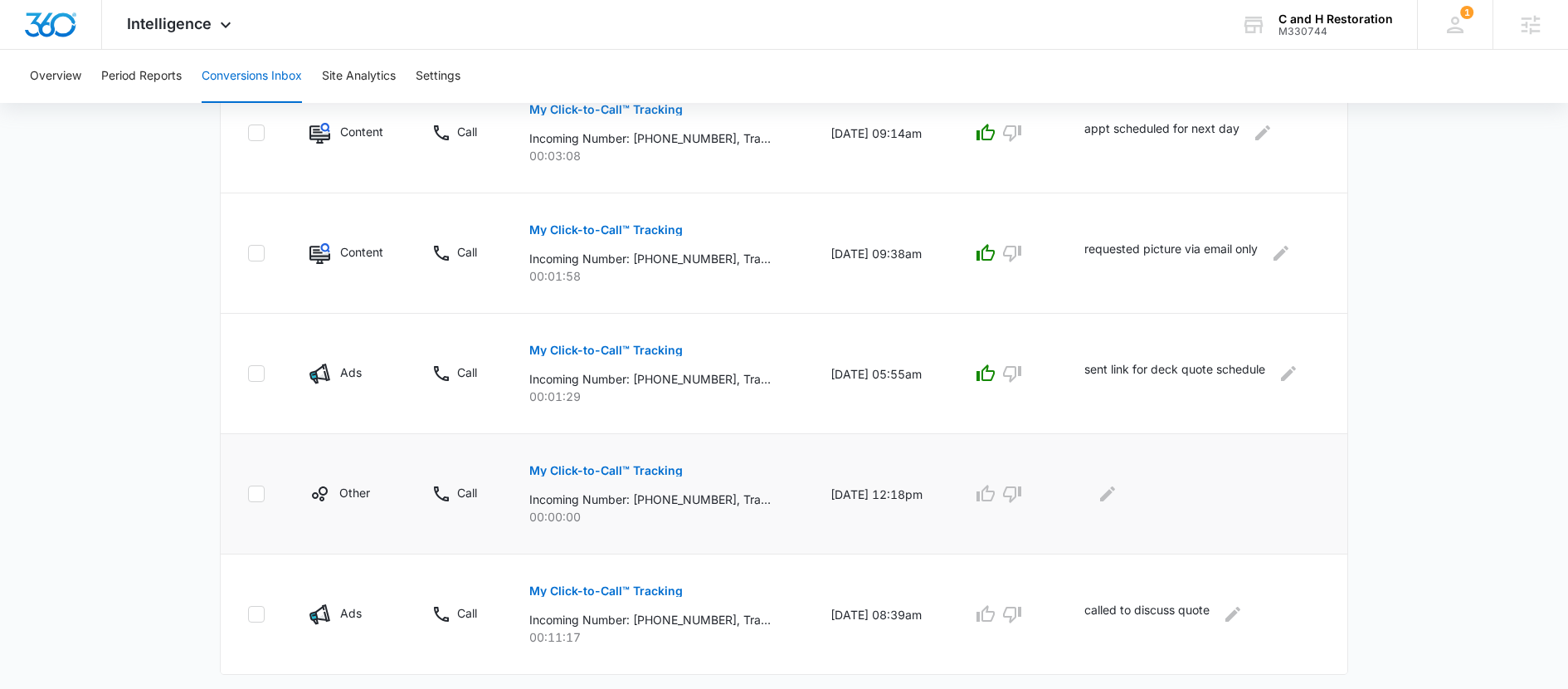
scroll to position [1089, 0]
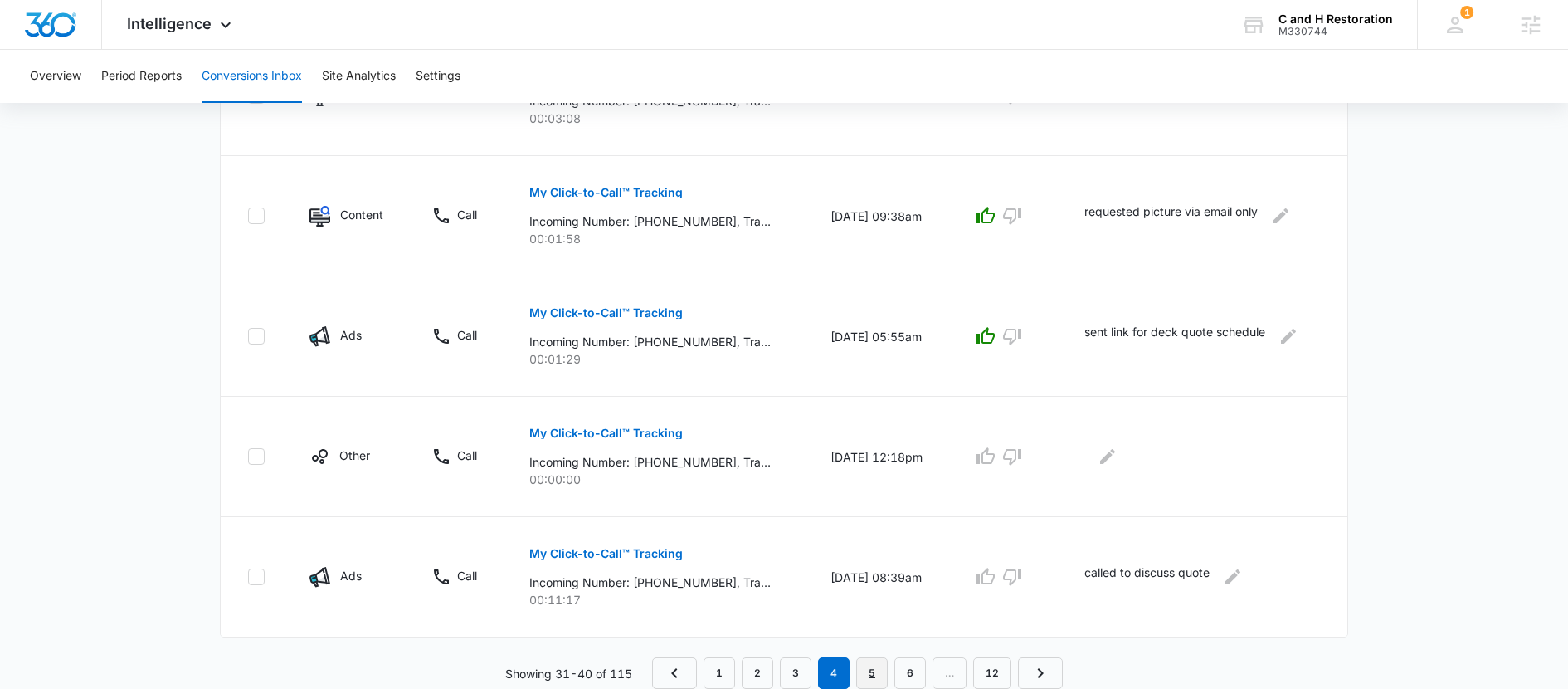
click at [876, 678] on link "5" at bounding box center [872, 673] width 32 height 32
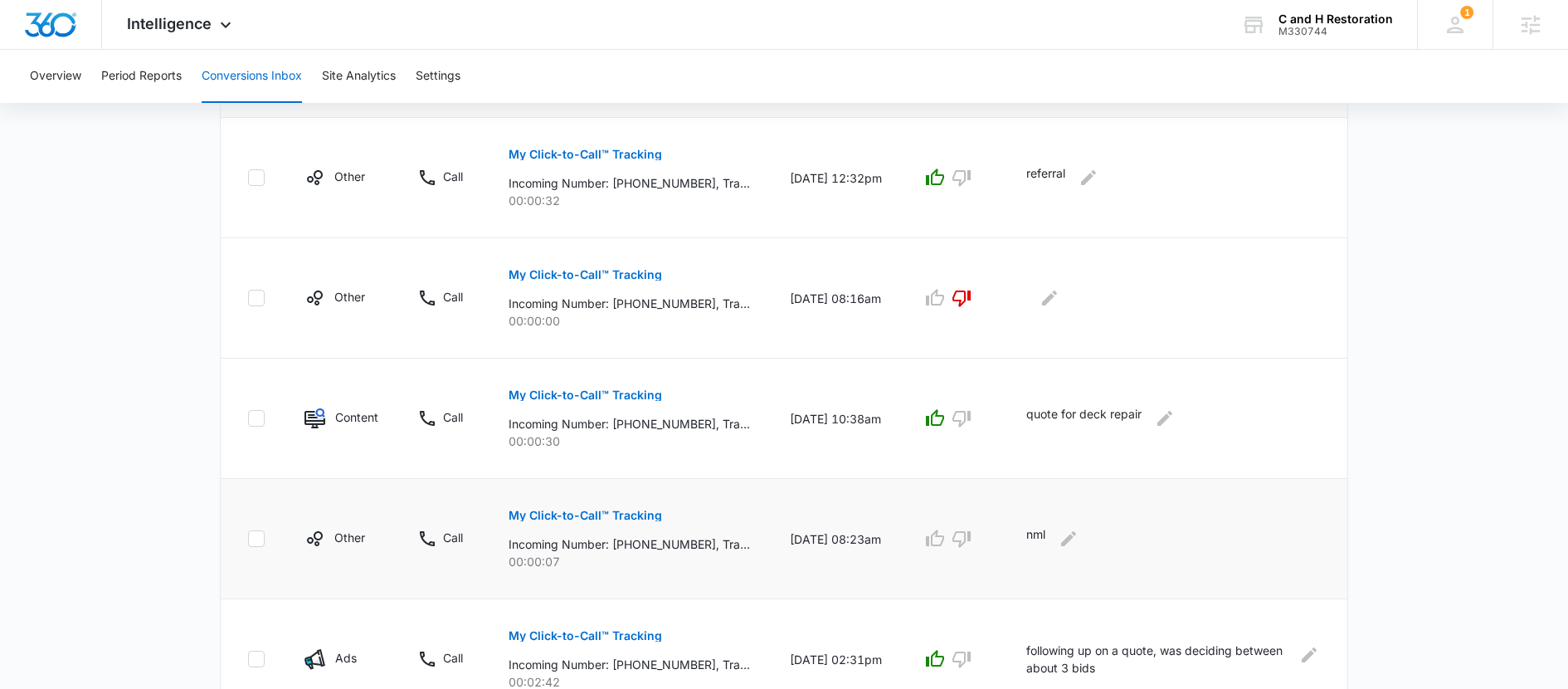
scroll to position [425, 0]
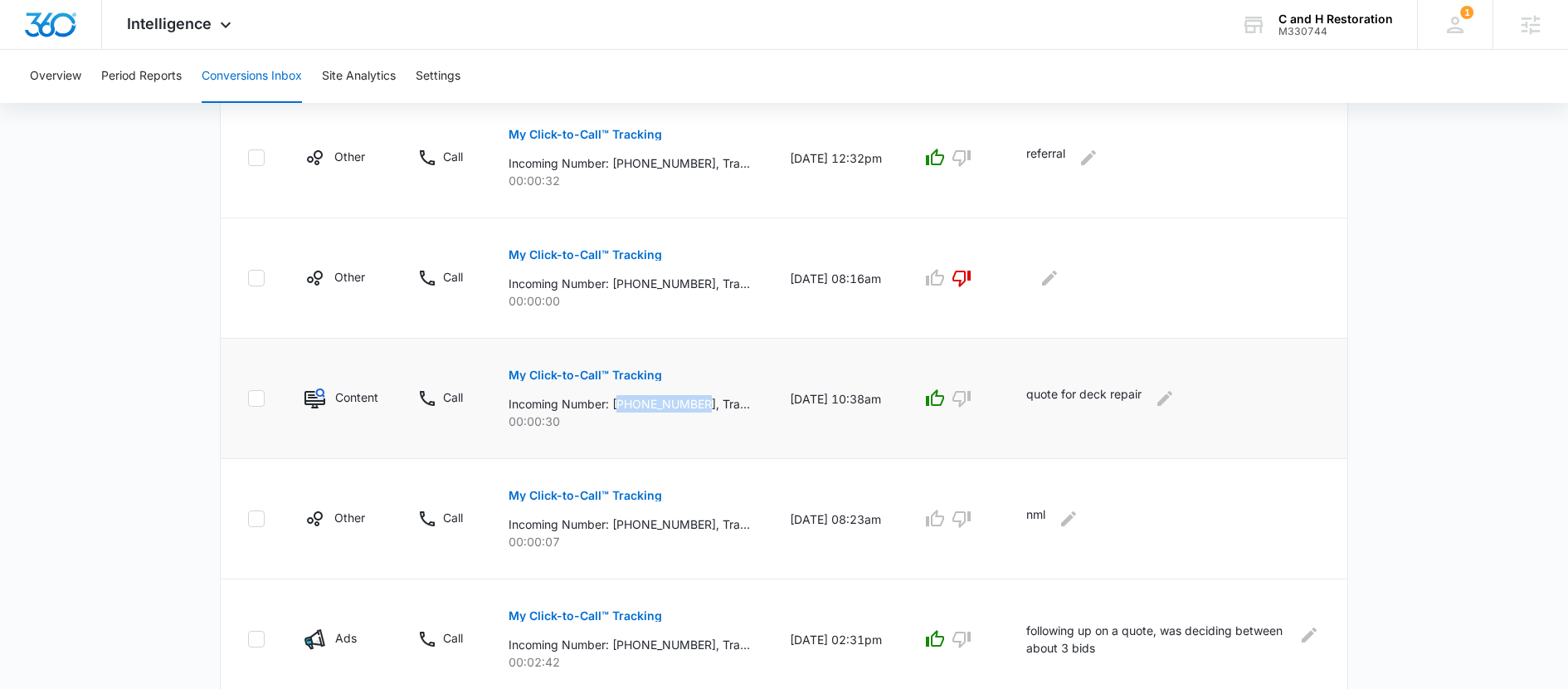
drag, startPoint x: 707, startPoint y: 402, endPoint x: 622, endPoint y: 407, distance: 85.1
click at [622, 407] on p "Incoming Number: +12035988040, Tracking Number: +12038065983, Ring To: +1203821…" at bounding box center [629, 404] width 242 height 18
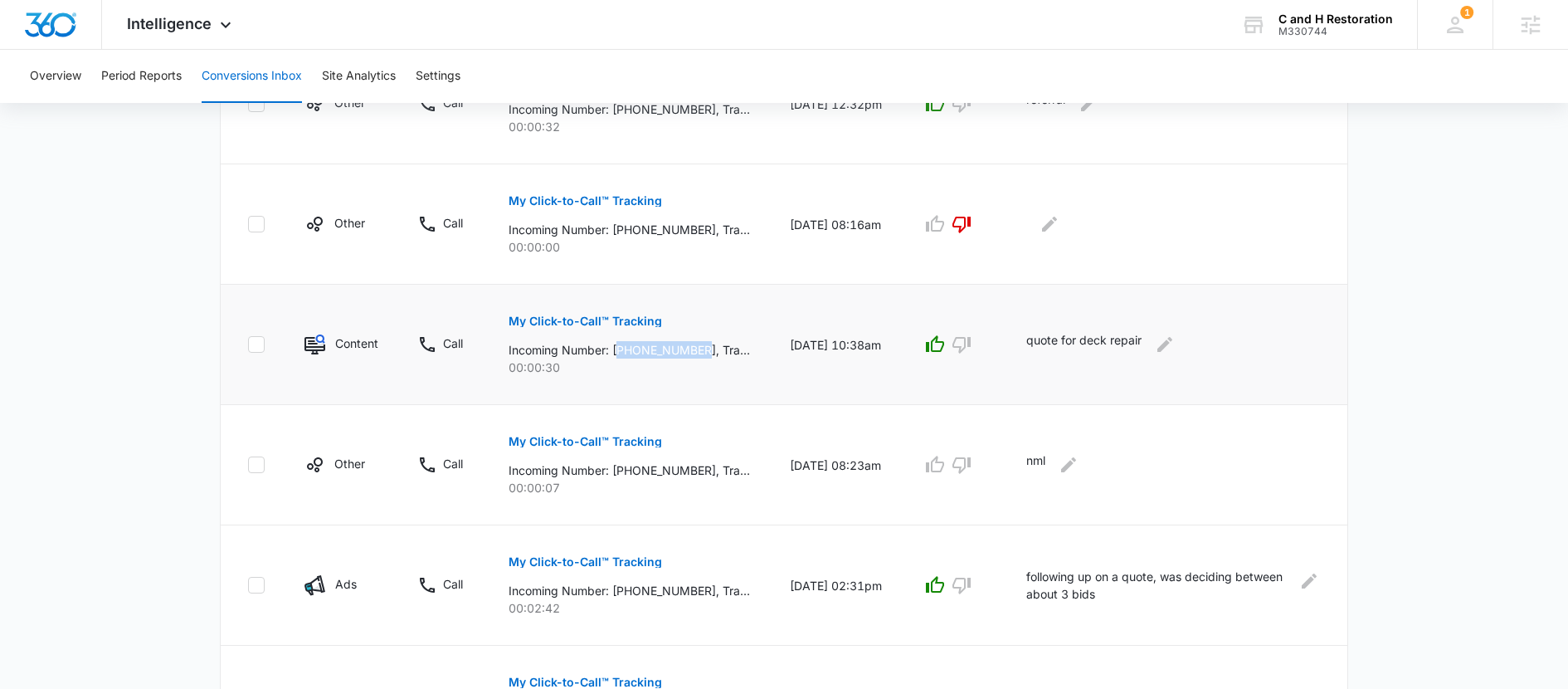
scroll to position [498, 0]
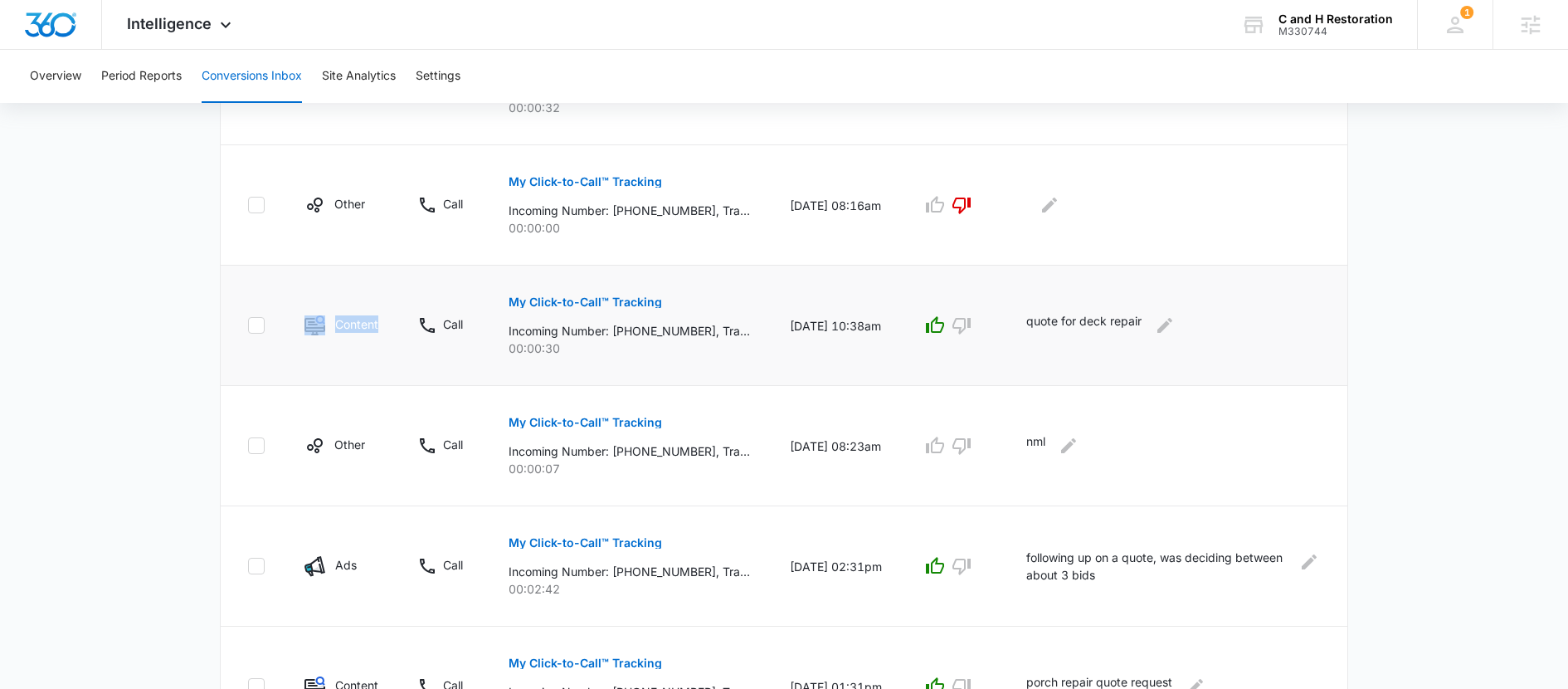
drag, startPoint x: 384, startPoint y: 323, endPoint x: 311, endPoint y: 321, distance: 73.0
click at [312, 322] on td "Content" at bounding box center [341, 326] width 113 height 121
drag, startPoint x: 367, startPoint y: 563, endPoint x: 320, endPoint y: 563, distance: 47.0
click at [320, 563] on div "Ads" at bounding box center [340, 567] width 73 height 21
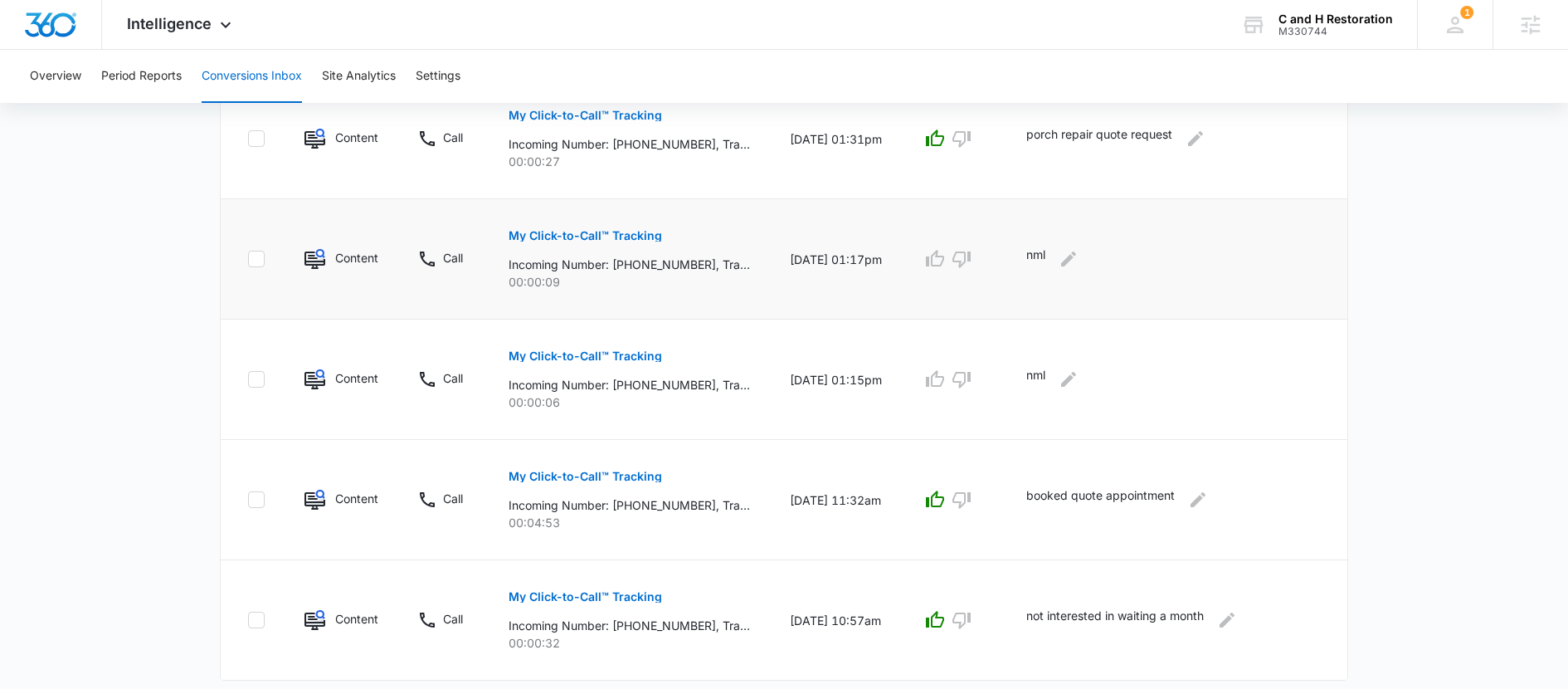
scroll to position [1089, 0]
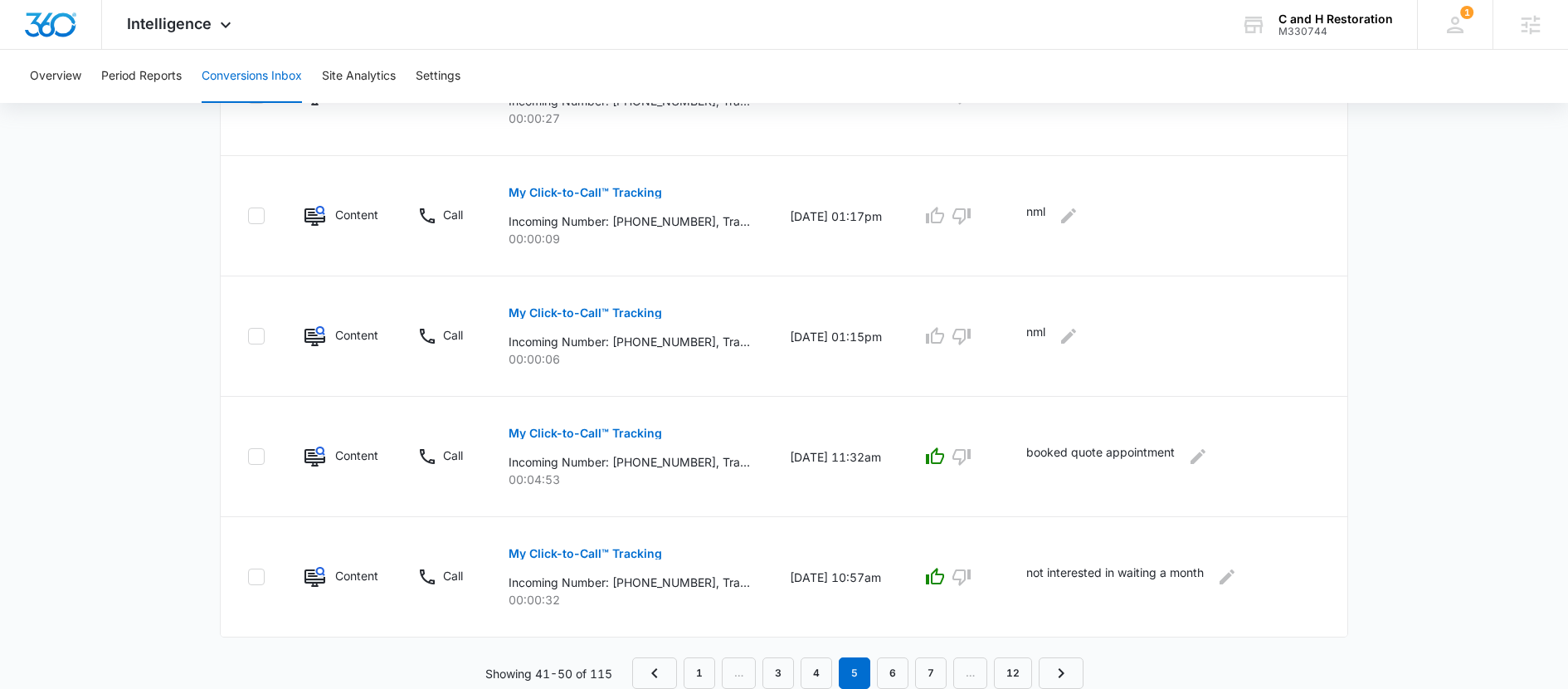
click at [874, 677] on nav "1 … 3 4 5 6 7 … 12" at bounding box center [857, 673] width 451 height 32
click at [900, 679] on link "6" at bounding box center [893, 673] width 32 height 32
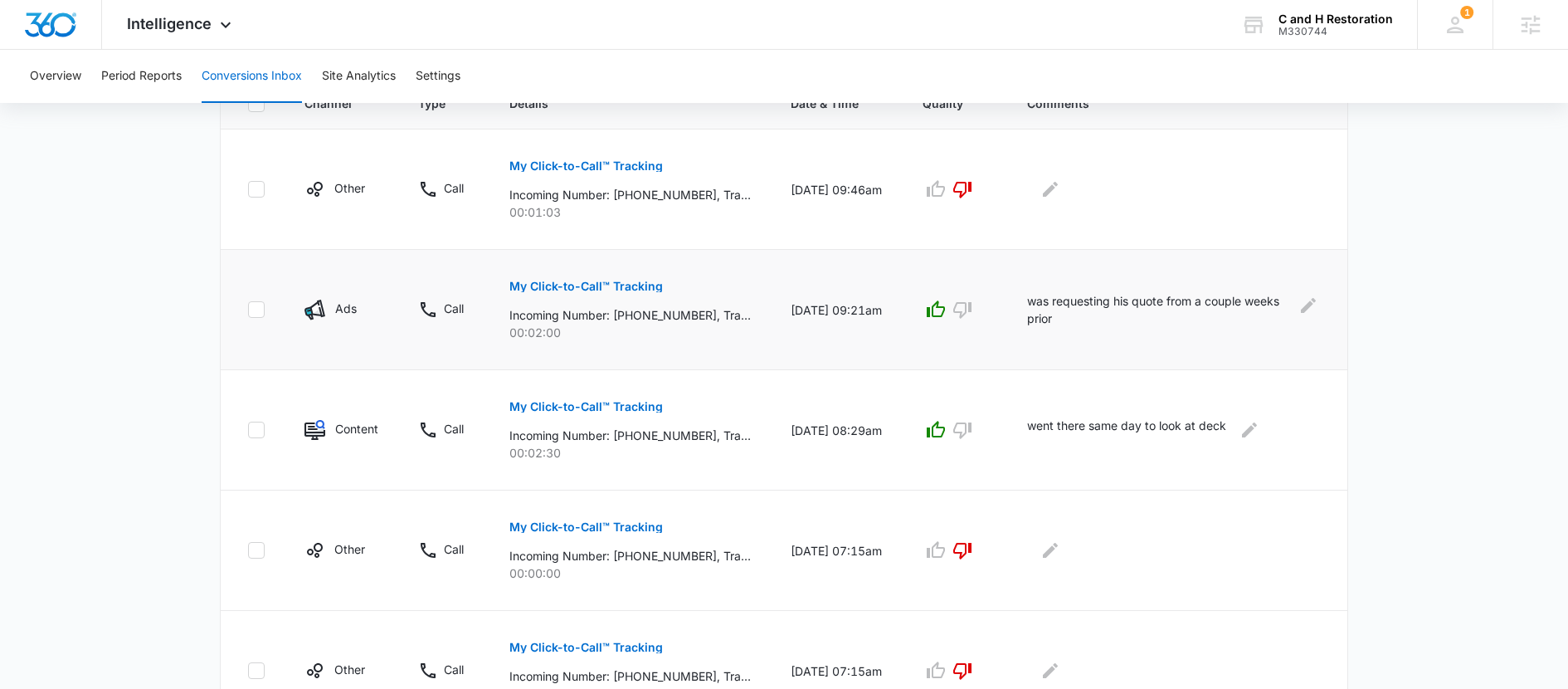
scroll to position [400, 0]
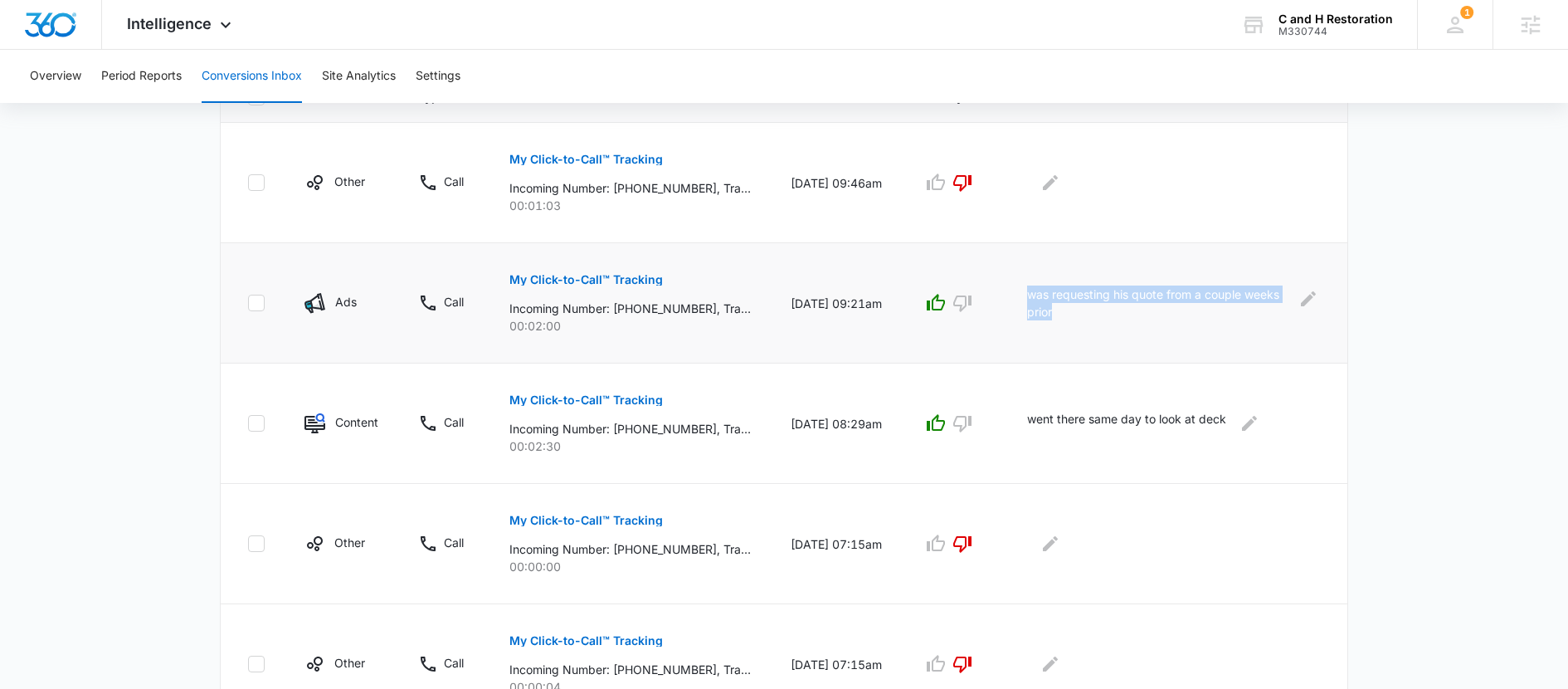
drag, startPoint x: 1117, startPoint y: 317, endPoint x: 1039, endPoint y: 298, distance: 80.3
click at [1039, 298] on td "was requesting his quote from a couple weeks prior" at bounding box center [1178, 303] width 340 height 121
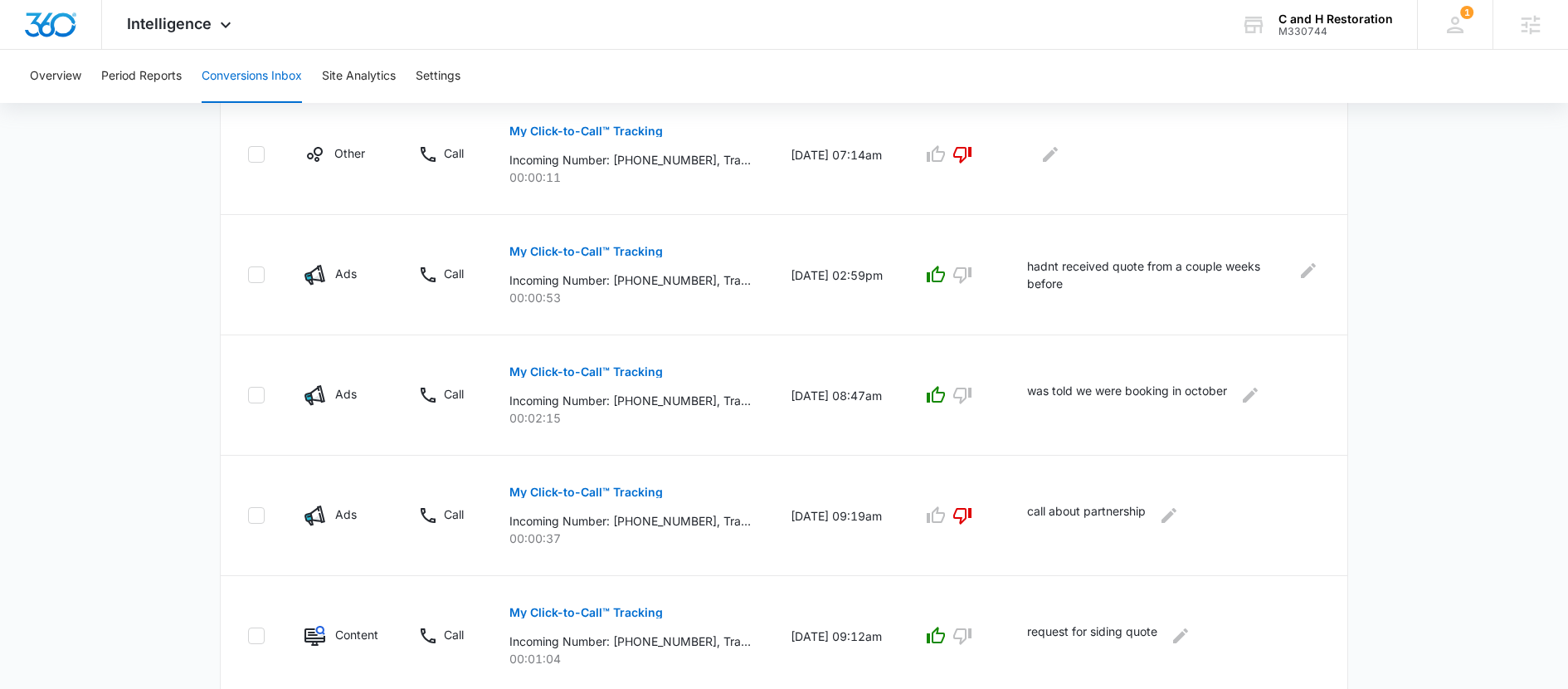
scroll to position [1089, 0]
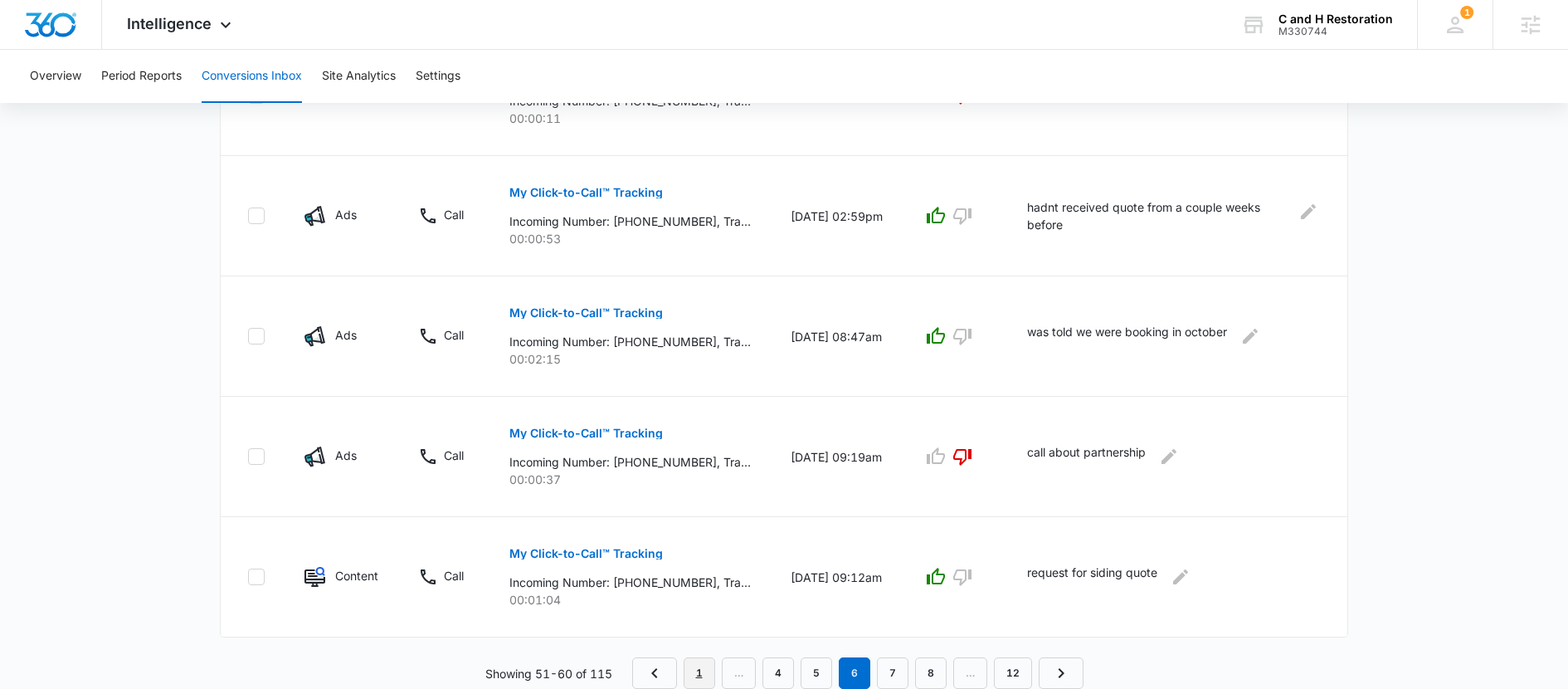
click at [696, 674] on link "1" at bounding box center [700, 673] width 32 height 32
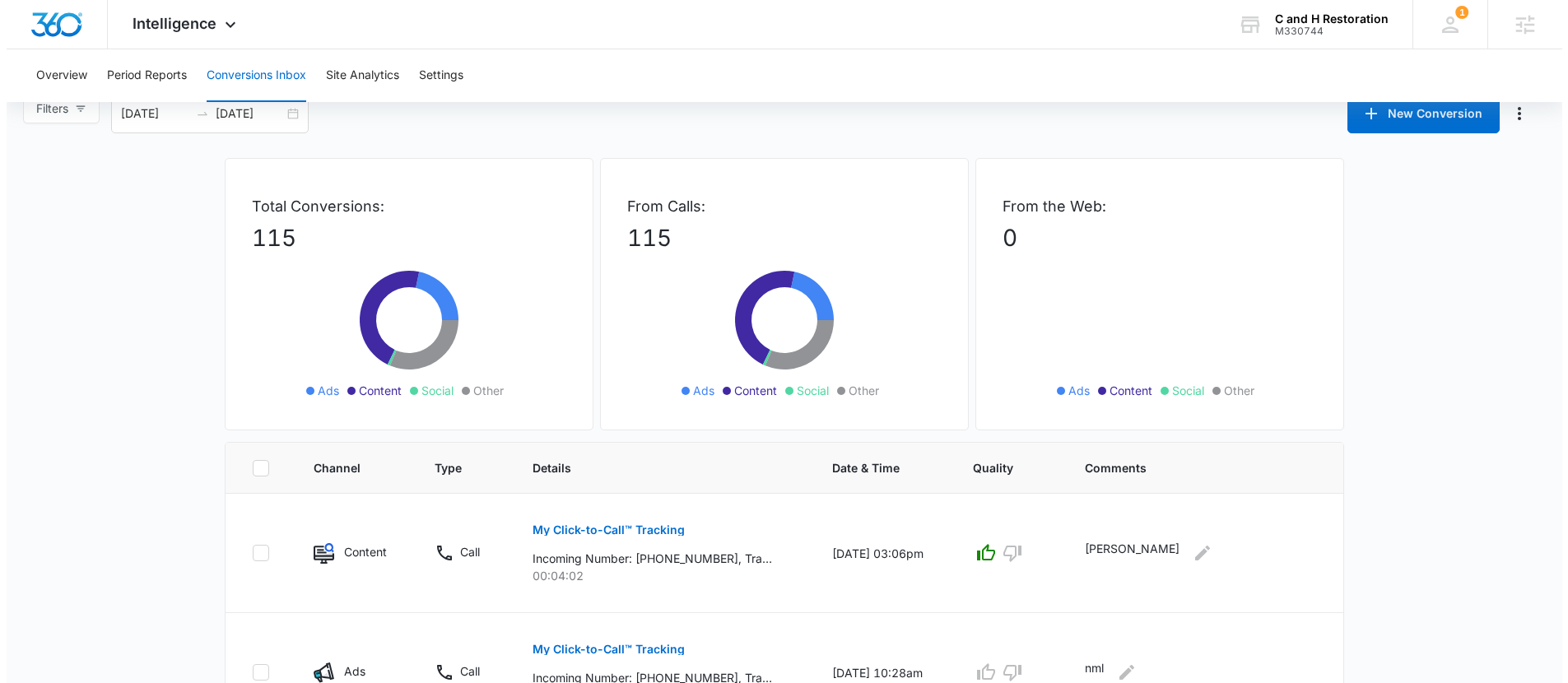
scroll to position [22, 0]
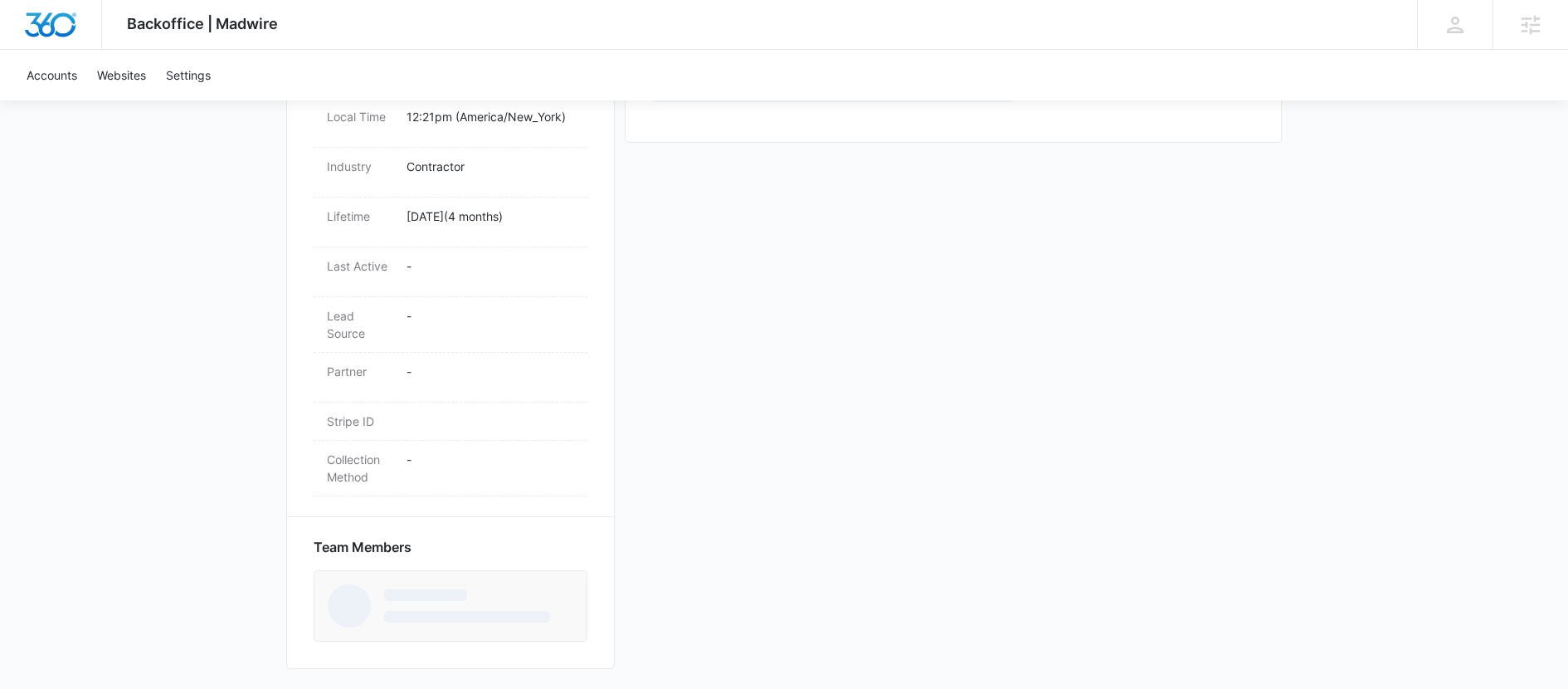
scroll to position [742, 0]
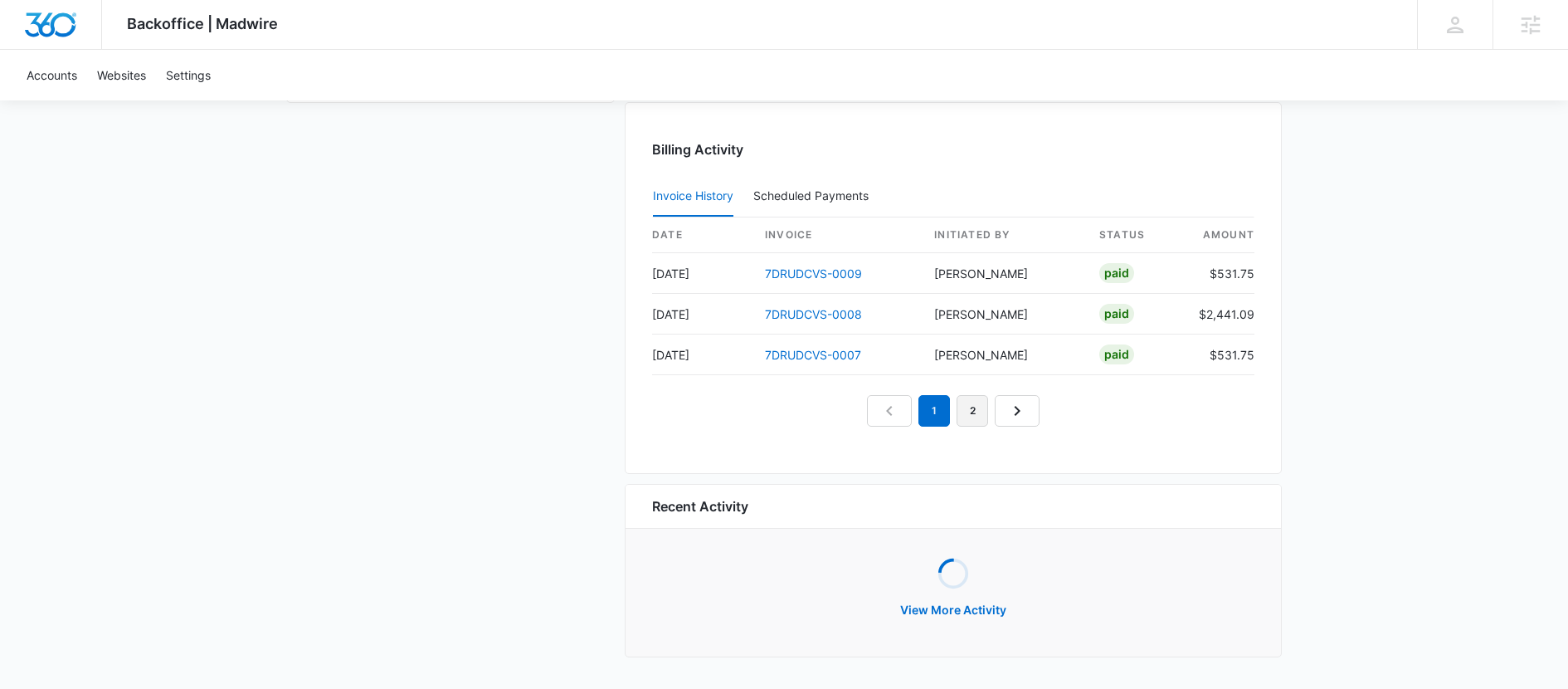
click at [978, 414] on link "2" at bounding box center [973, 411] width 32 height 32
click at [992, 420] on link "3" at bounding box center [992, 414] width 32 height 32
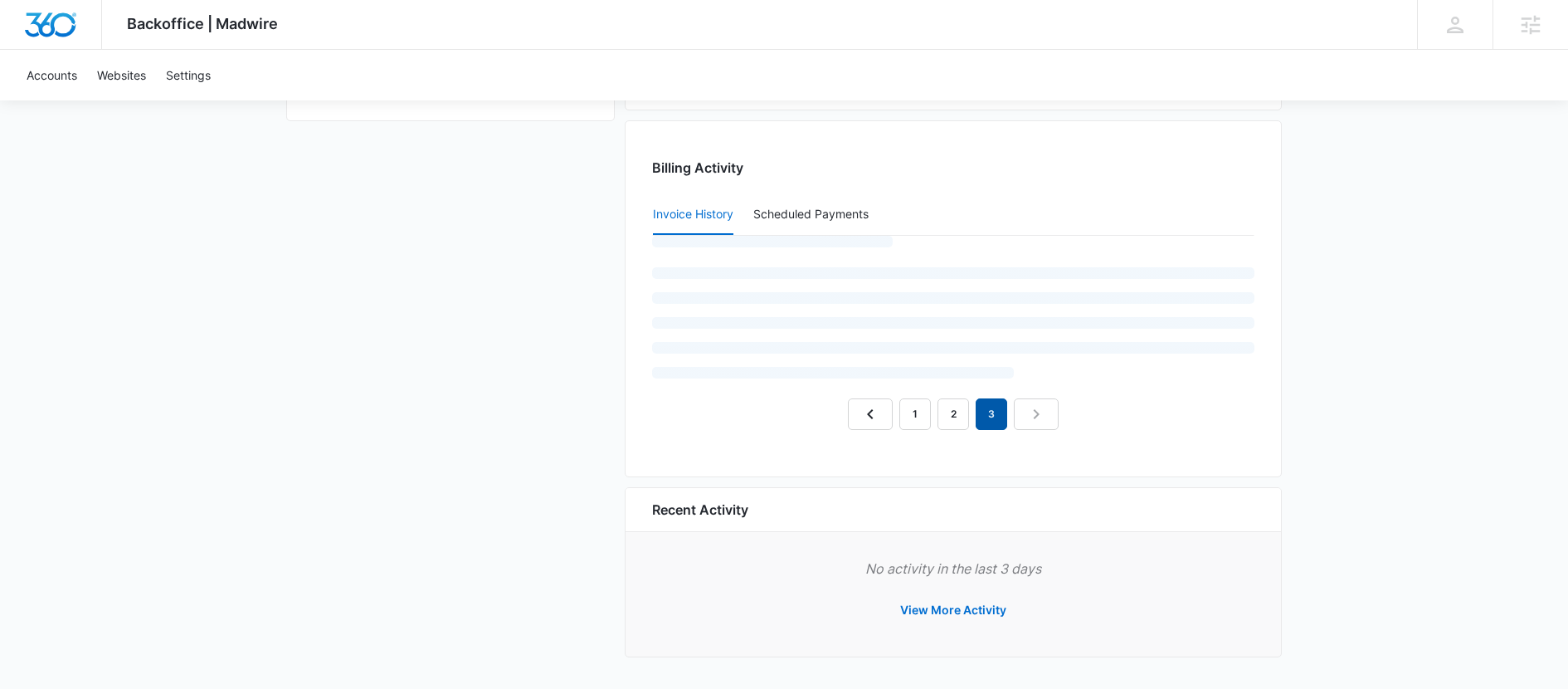
scroll to position [1731, 0]
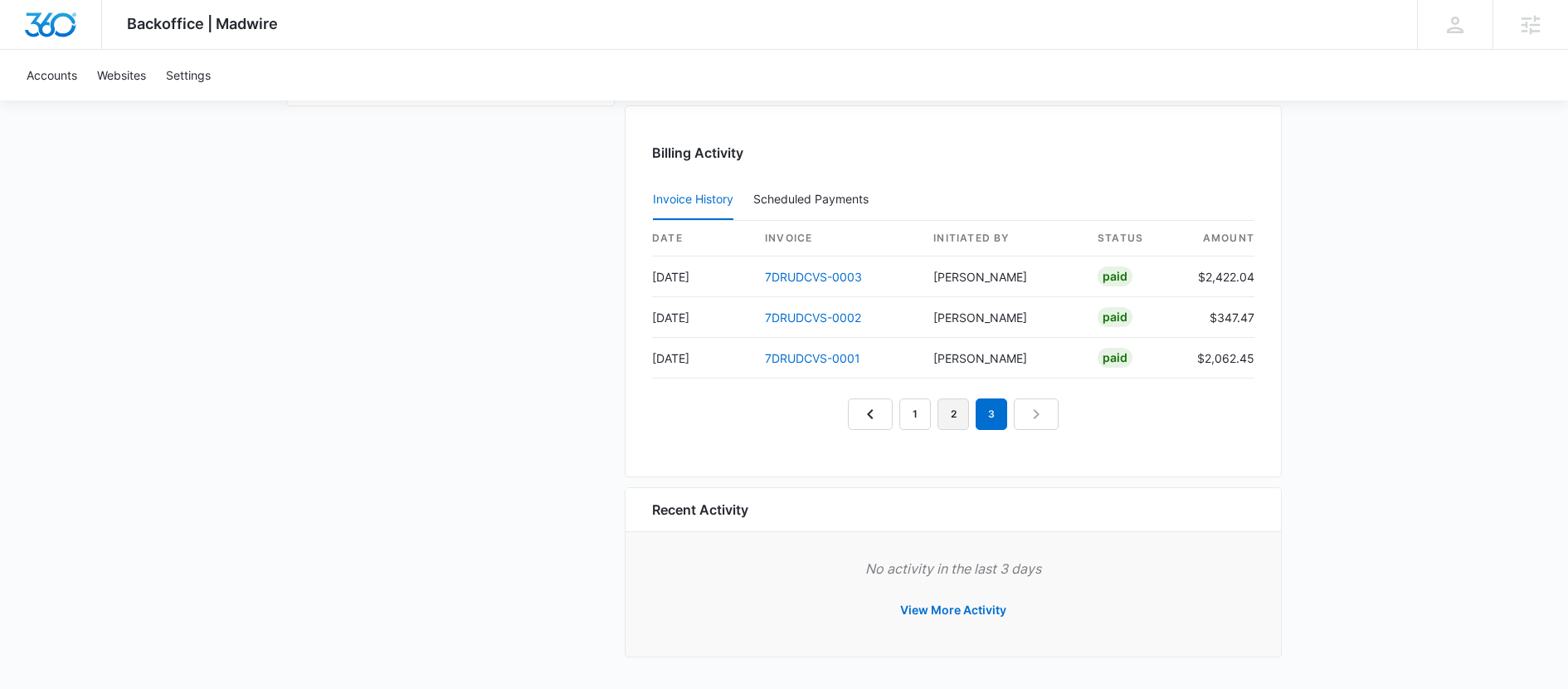
click at [950, 409] on link "2" at bounding box center [953, 414] width 32 height 32
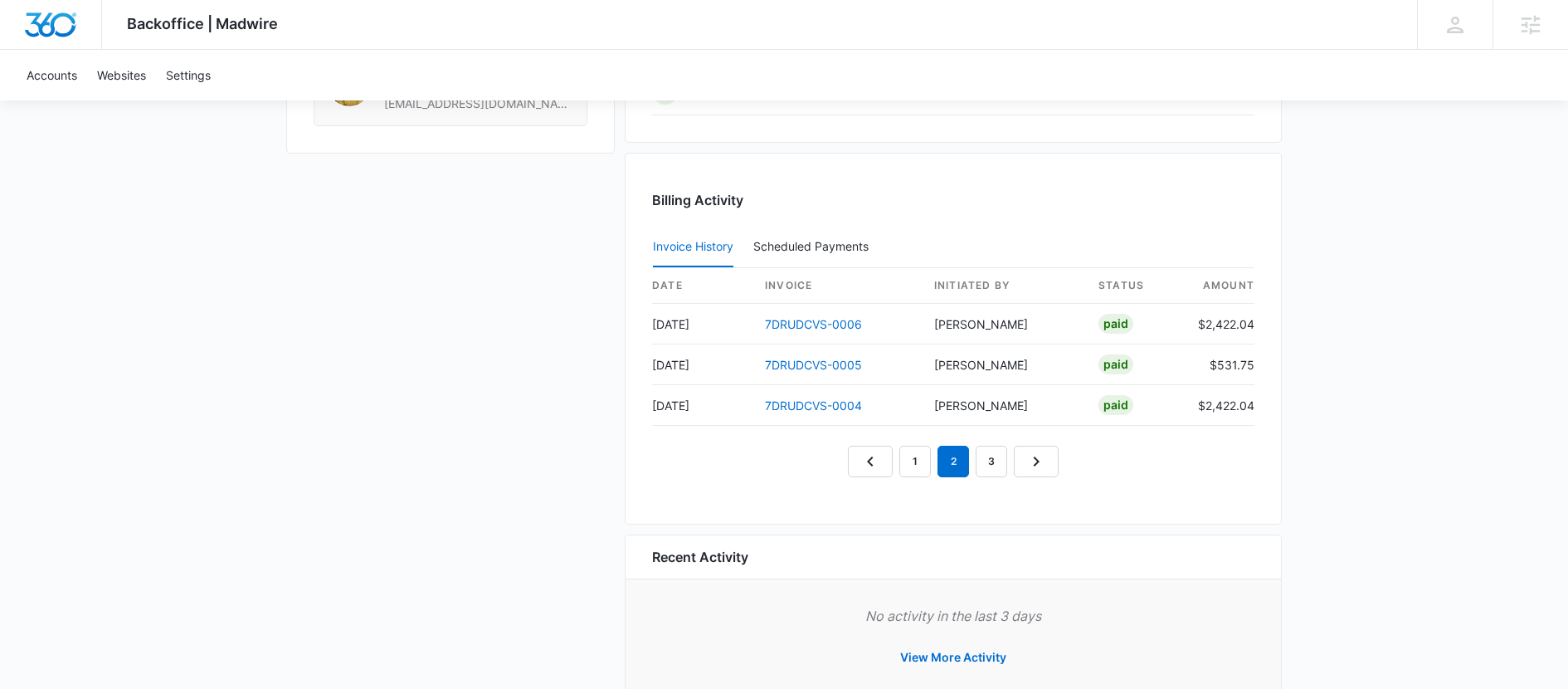
scroll to position [1683, 0]
click at [912, 460] on link "1" at bounding box center [915, 463] width 32 height 32
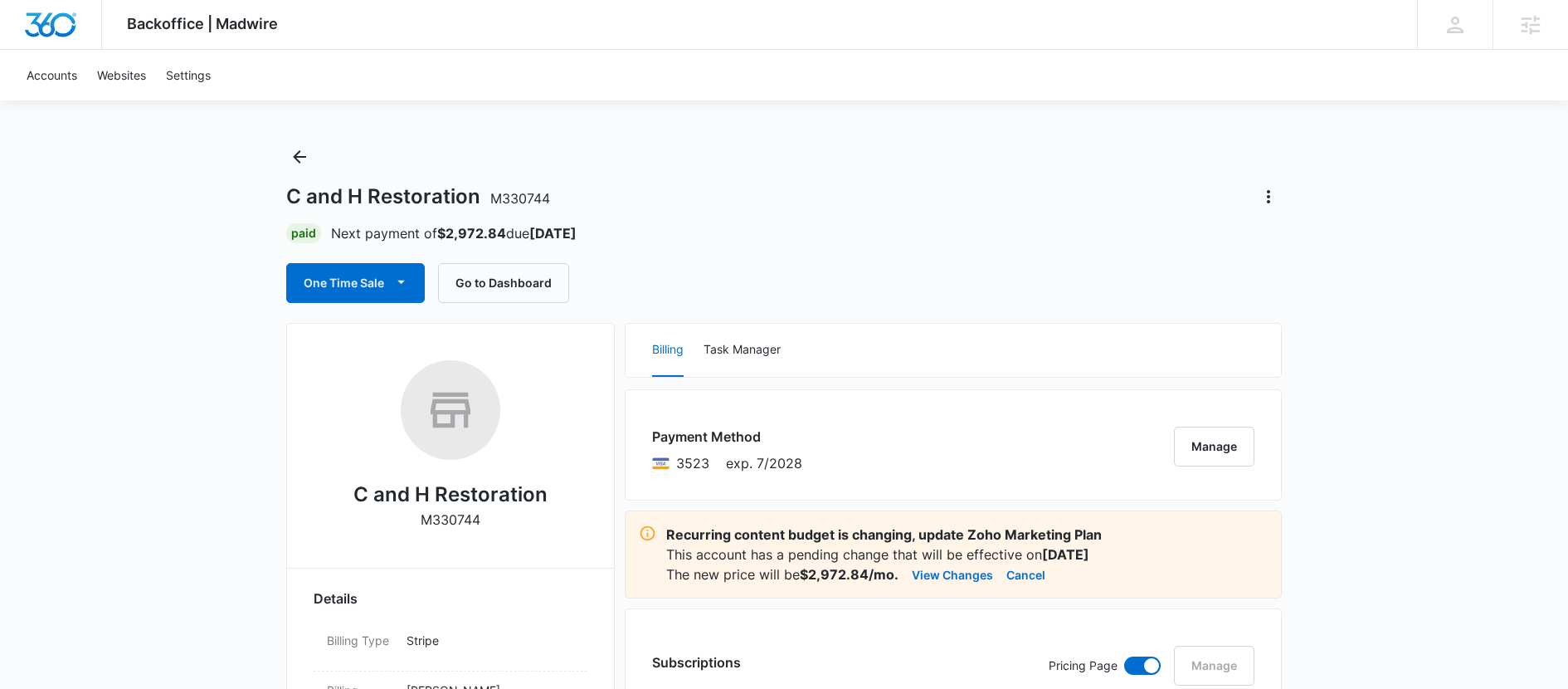
scroll to position [0, 0]
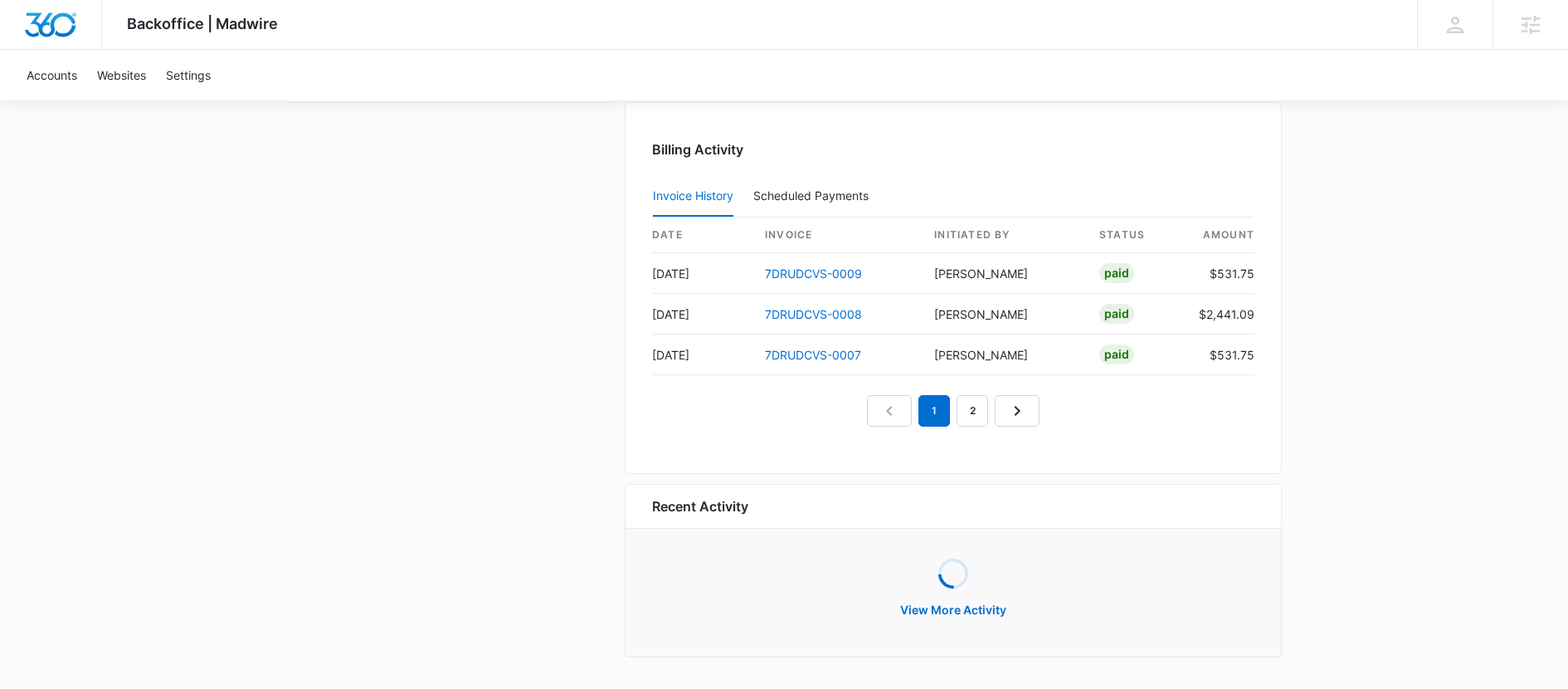
scroll to position [1731, 0]
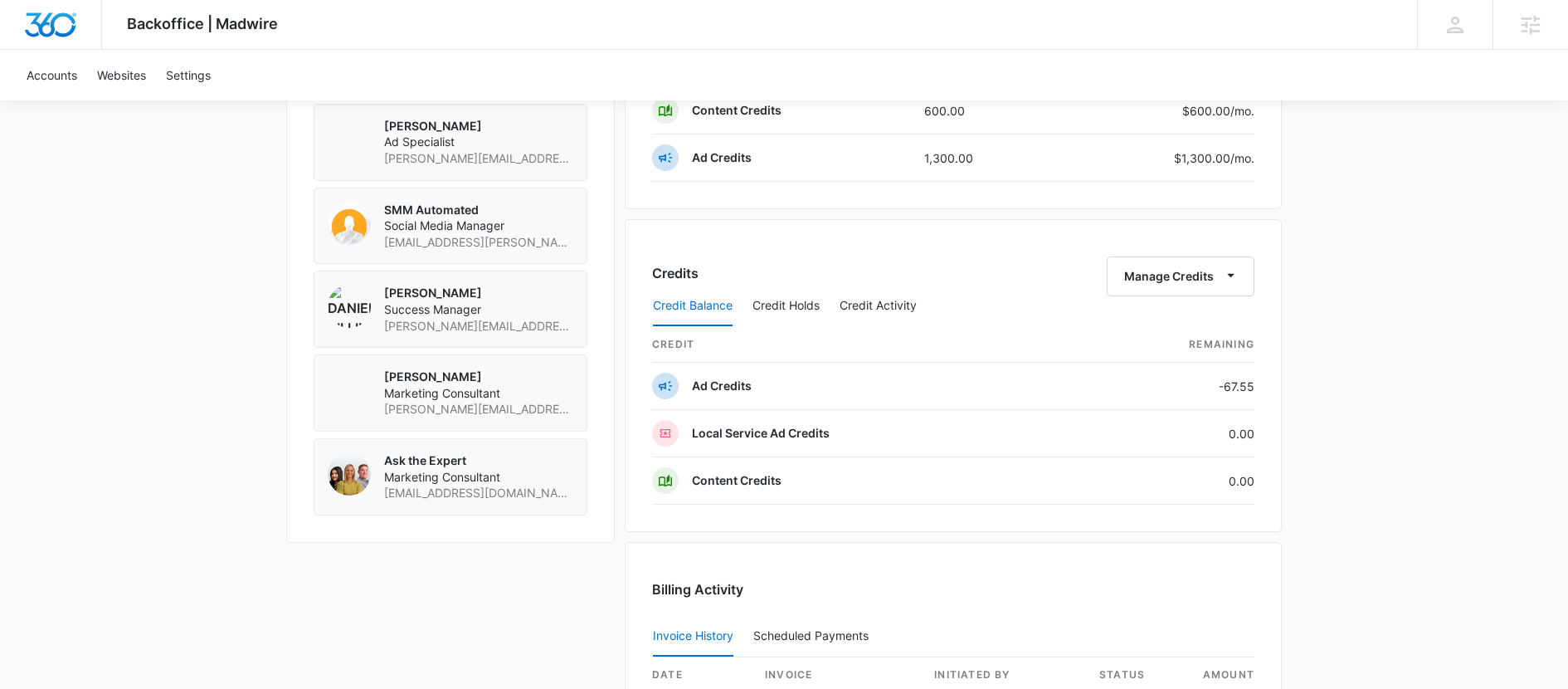
scroll to position [1132, 0]
